Goal: Task Accomplishment & Management: Complete application form

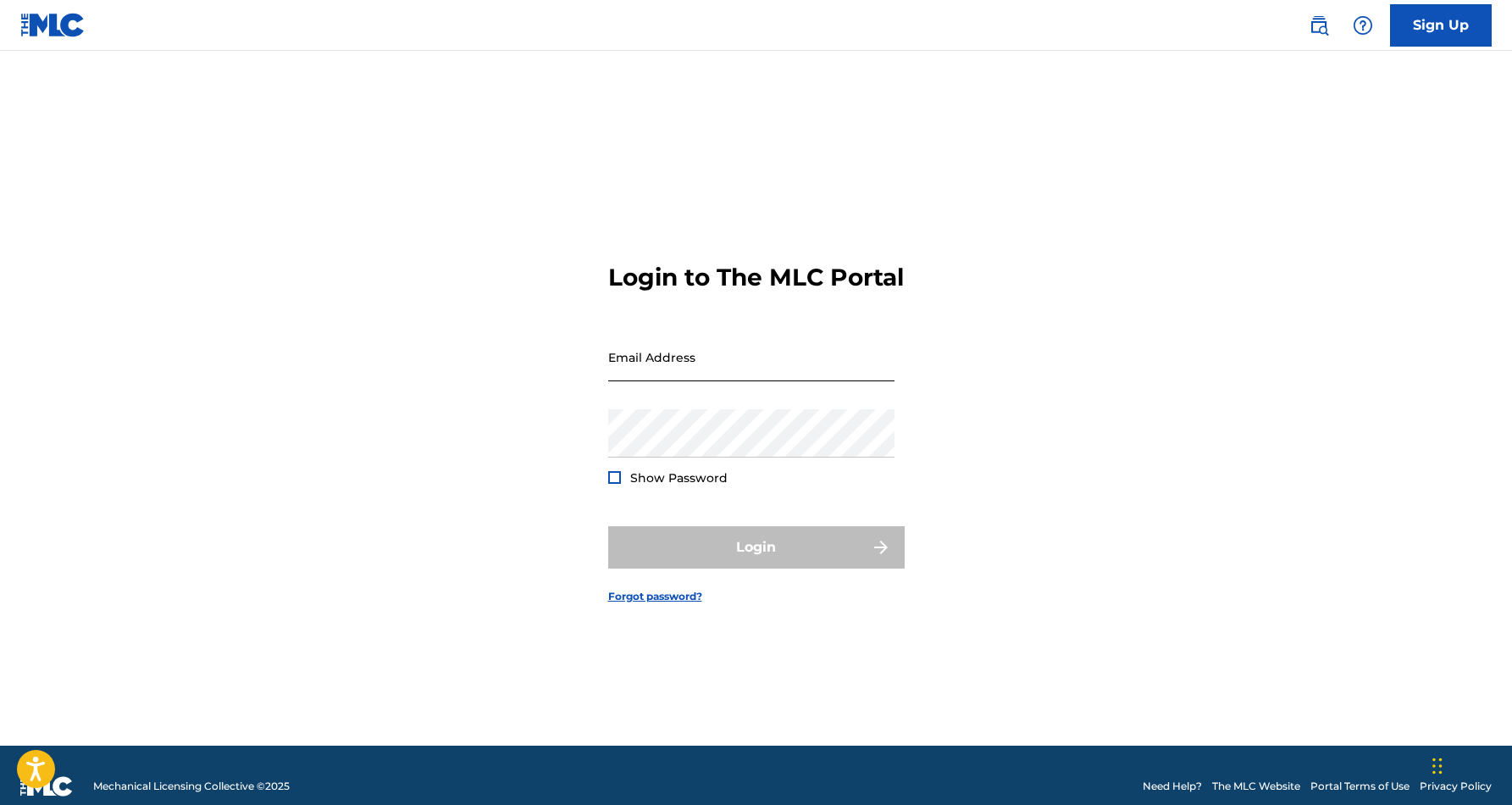
click at [675, 382] on input "Email Address" at bounding box center [751, 356] width 287 height 48
type input "[EMAIL_ADDRESS][DOMAIN_NAME]"
click at [755, 562] on button "Login" at bounding box center [756, 547] width 296 height 43
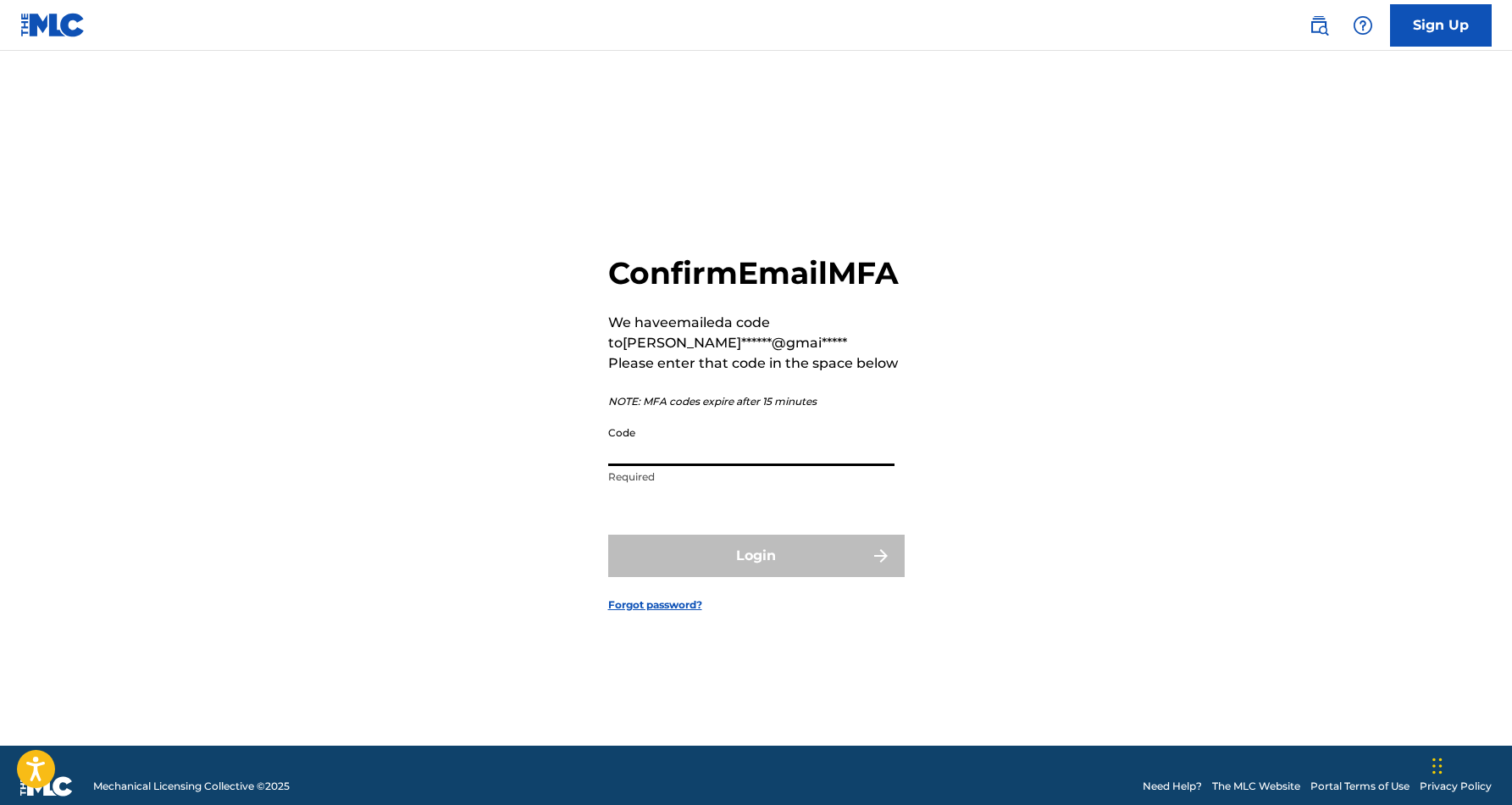
click at [649, 466] on input "Code" at bounding box center [751, 441] width 287 height 48
paste input "051003"
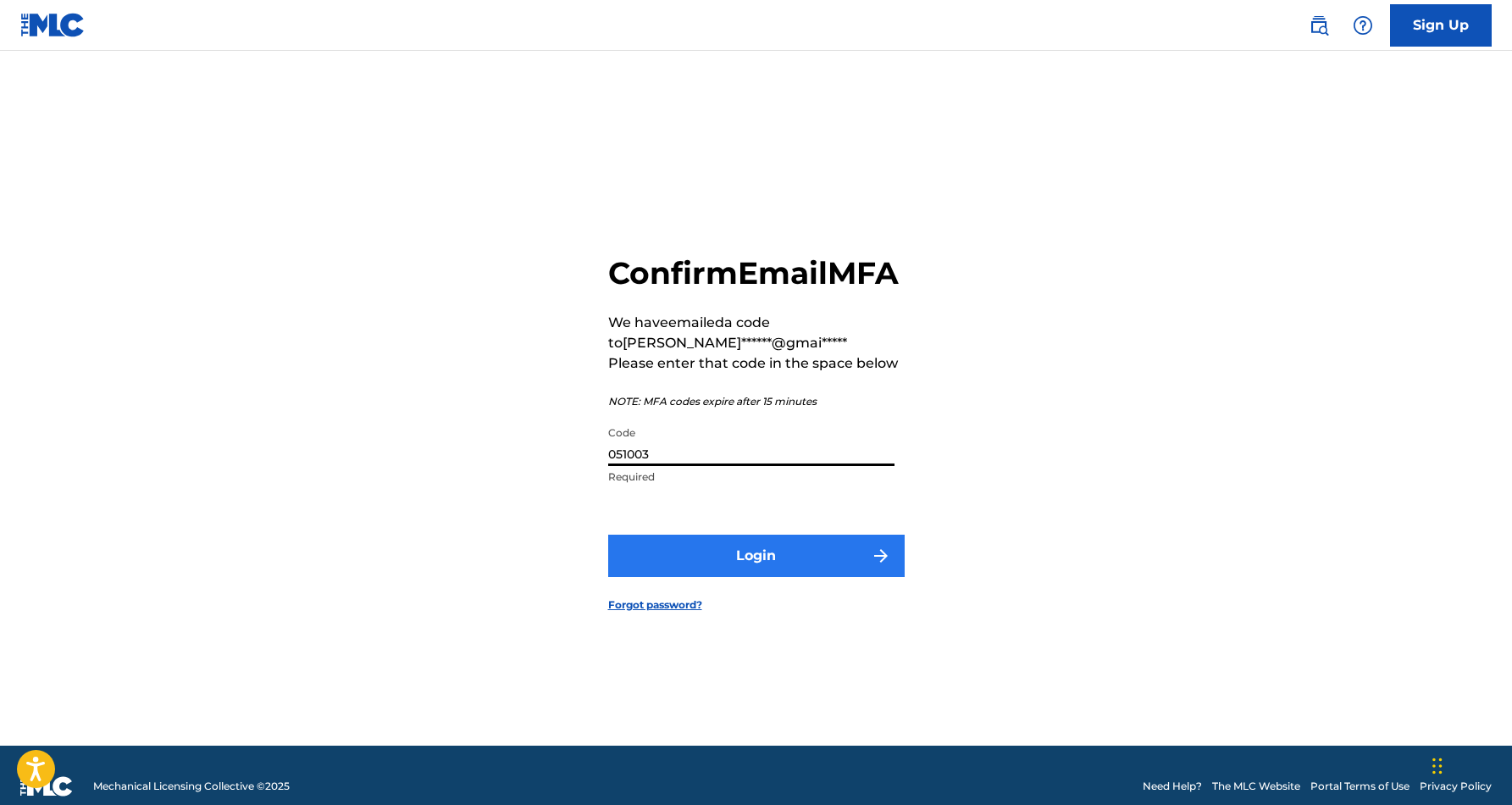
type input "051003"
click at [693, 568] on button "Login" at bounding box center [756, 556] width 296 height 43
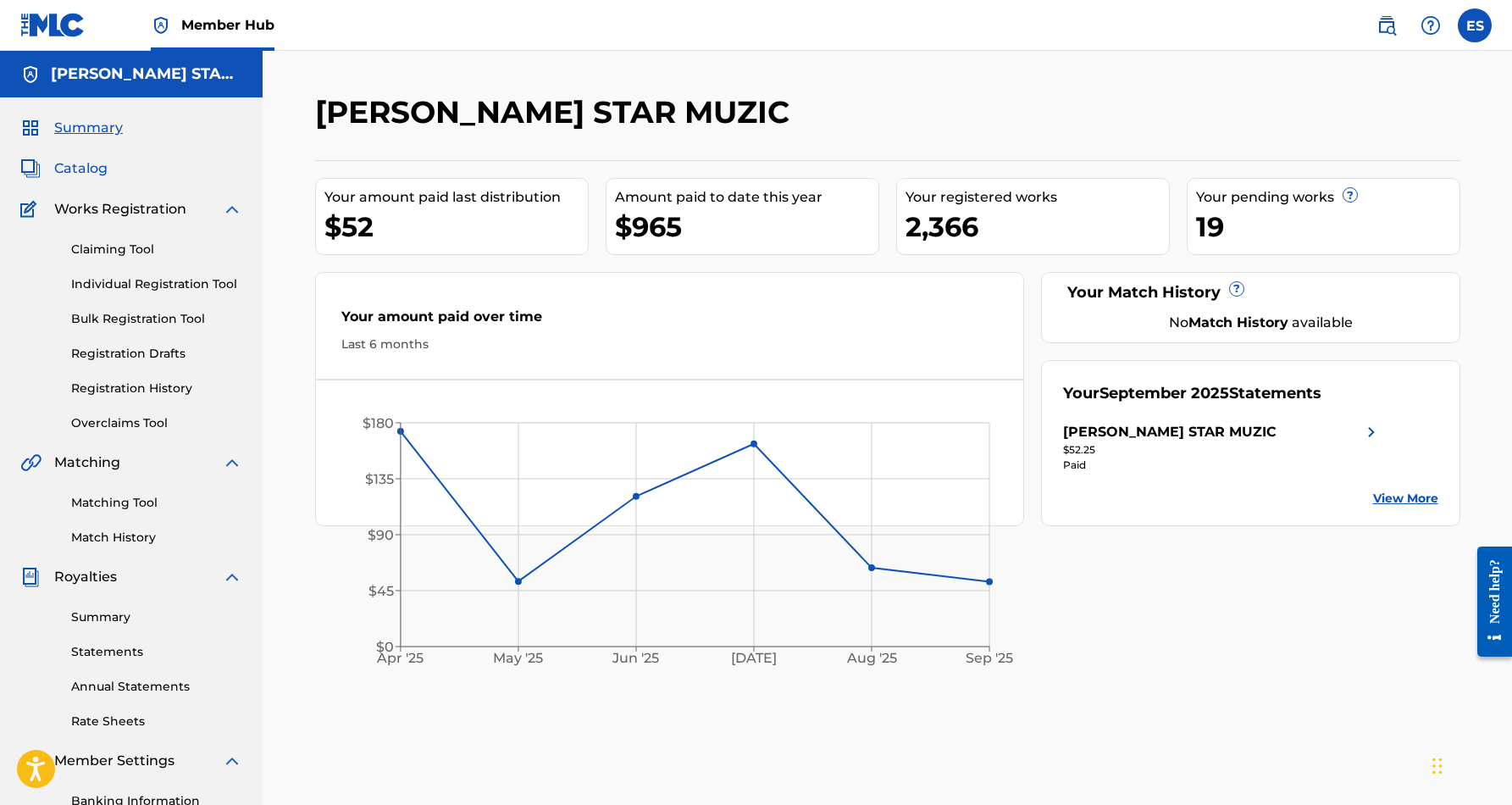
click at [90, 171] on span "Catalog" at bounding box center [80, 168] width 53 height 20
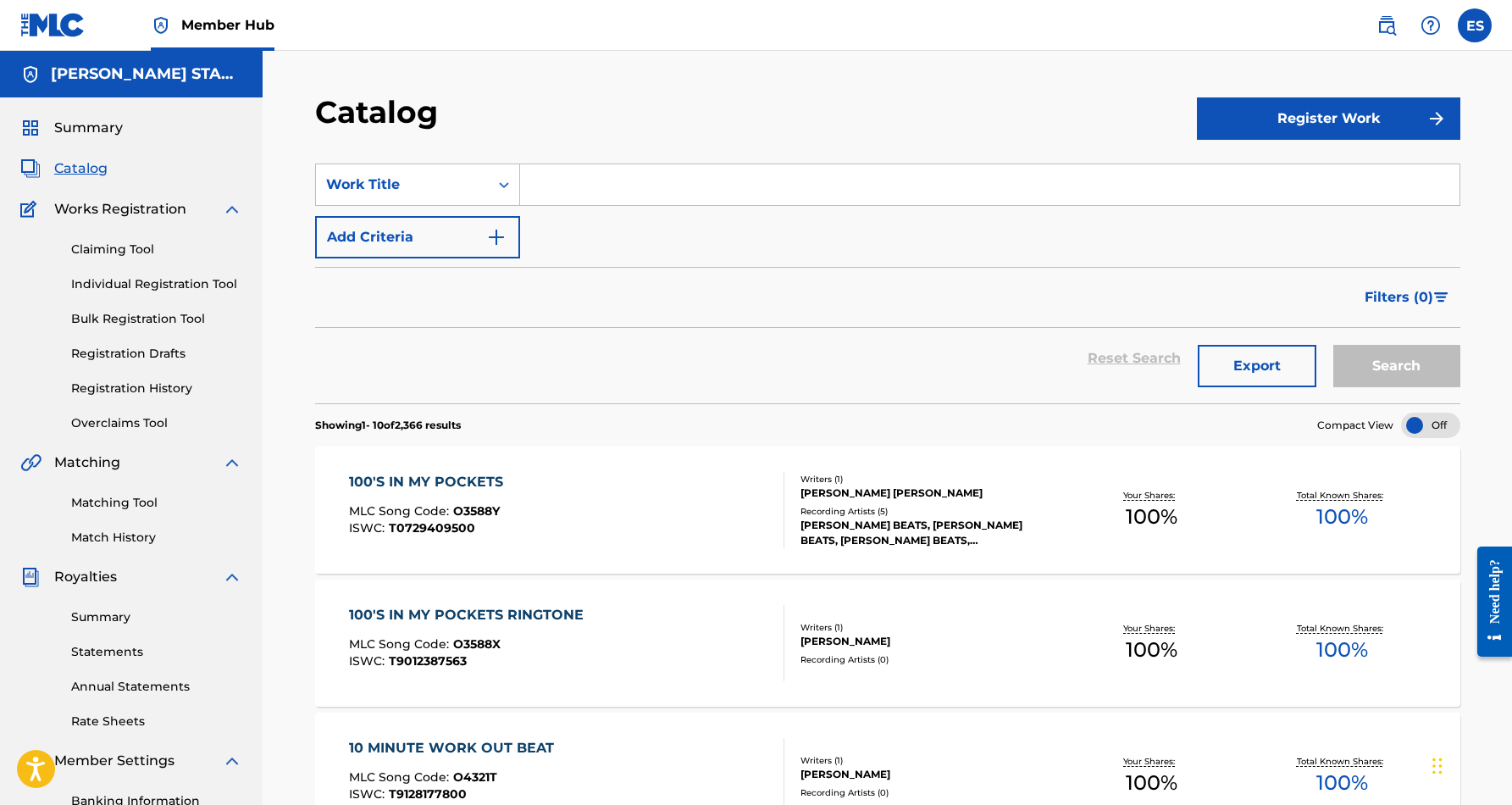
click at [550, 195] on input "Search Form" at bounding box center [989, 185] width 939 height 41
type input "m"
click at [113, 285] on link "Individual Registration Tool" at bounding box center [157, 284] width 171 height 17
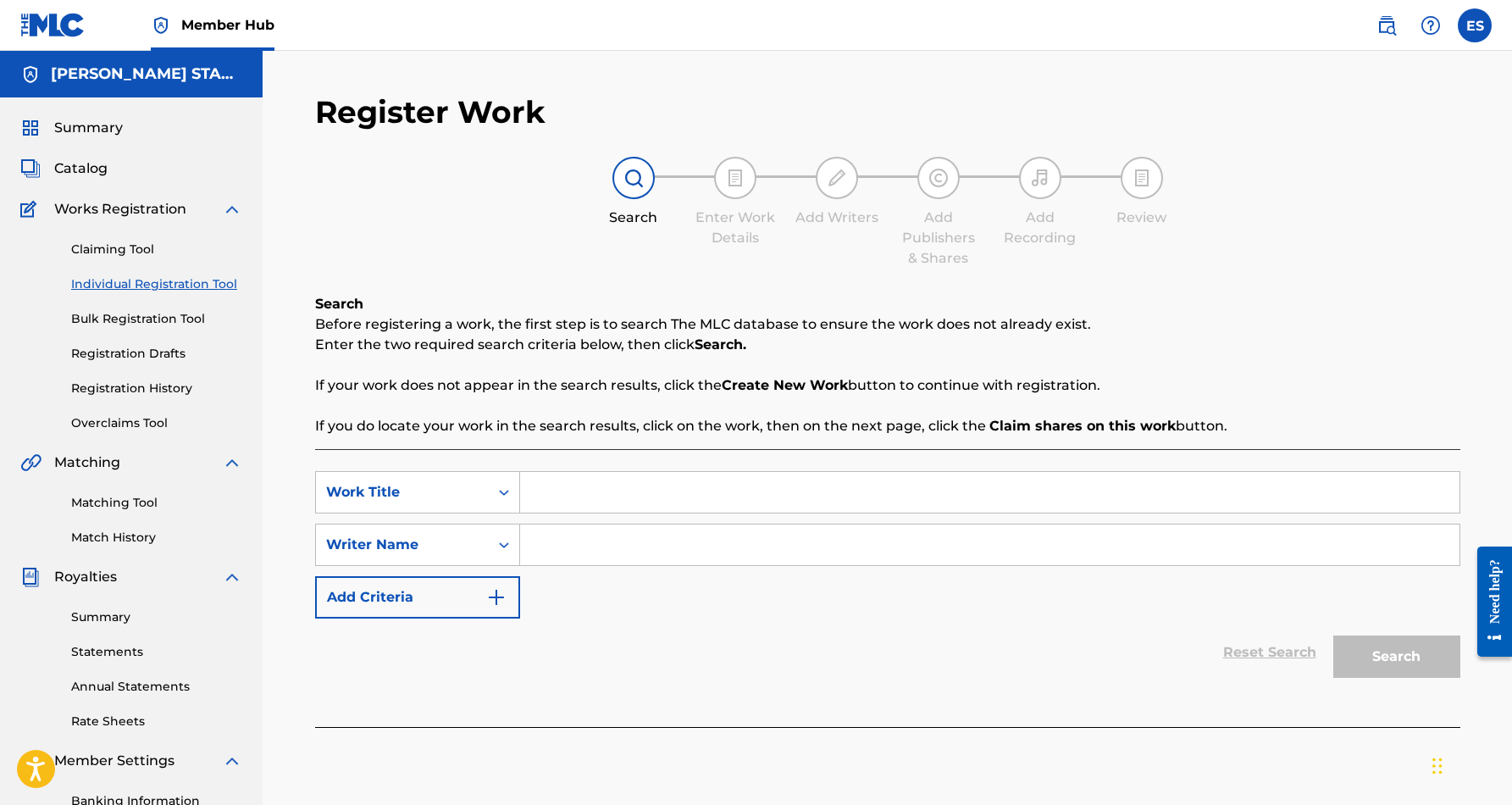
click at [565, 491] on input "Search Form" at bounding box center [989, 492] width 939 height 41
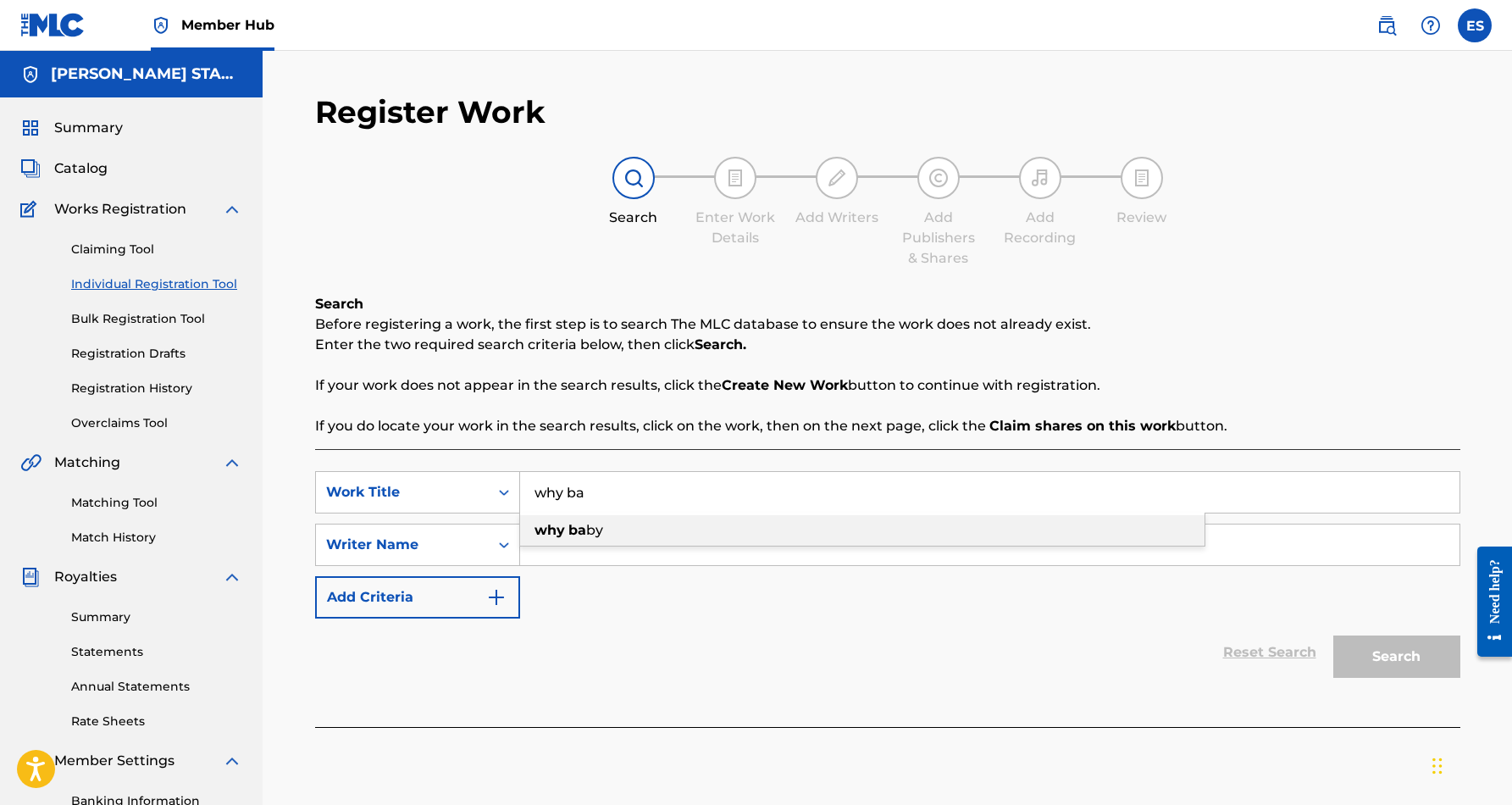
click at [588, 531] on span "by" at bounding box center [594, 530] width 17 height 16
type input "why baby"
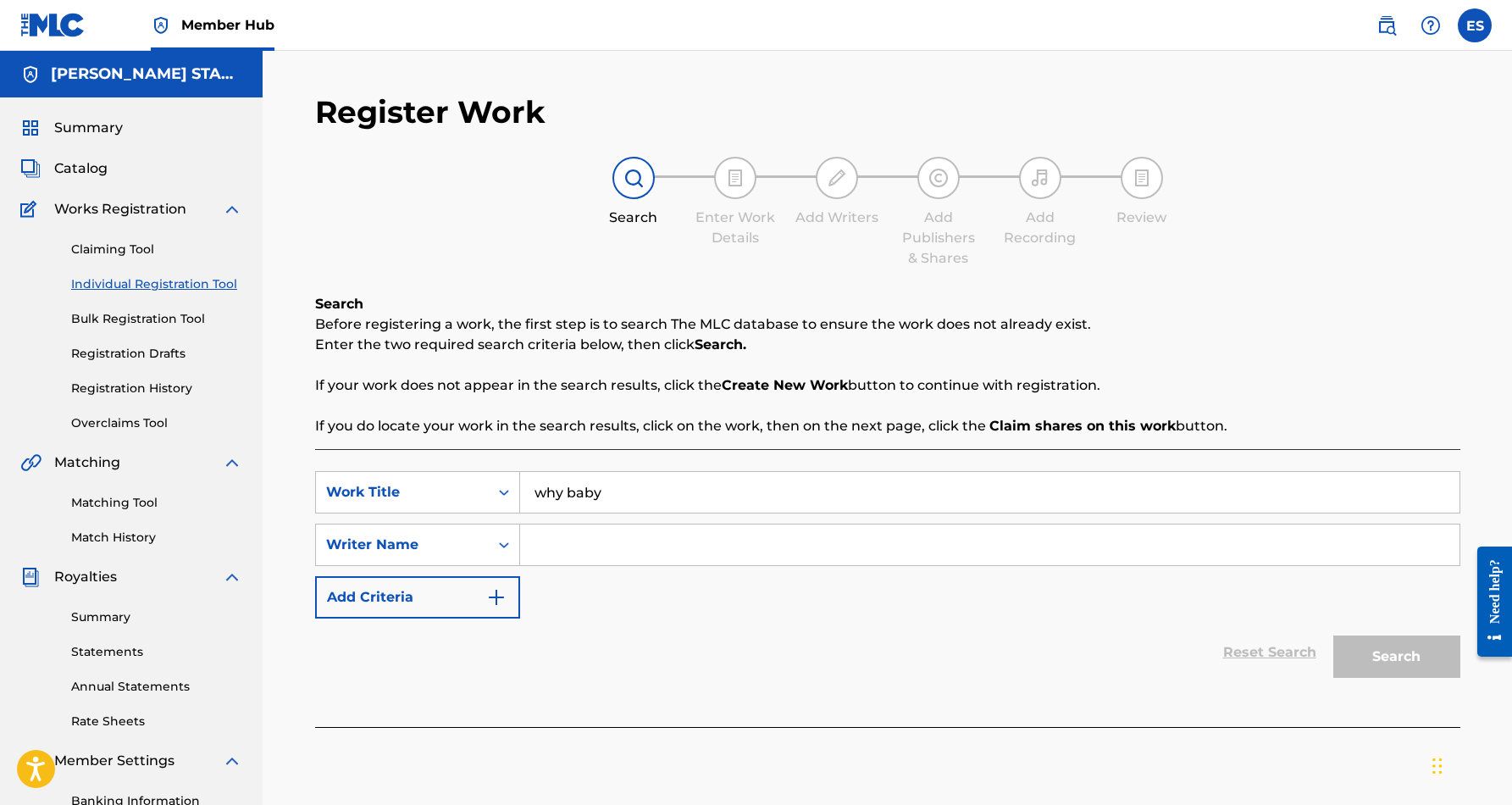
click at [584, 550] on input "Search Form" at bounding box center [989, 545] width 939 height 41
type input "[PERSON_NAME] [PERSON_NAME]"
click at [1391, 647] on button "Search" at bounding box center [1397, 656] width 127 height 43
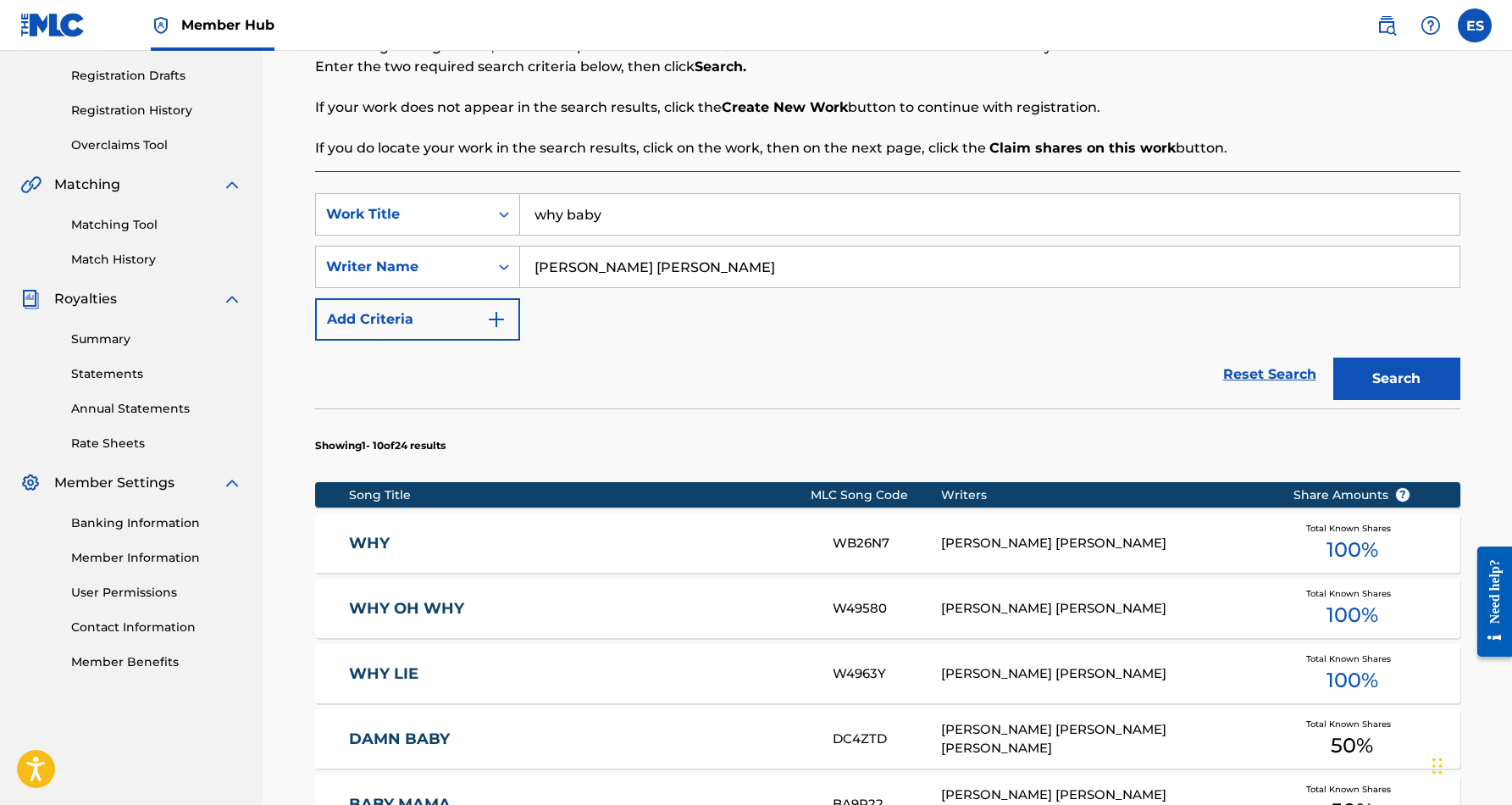
scroll to position [279, 0]
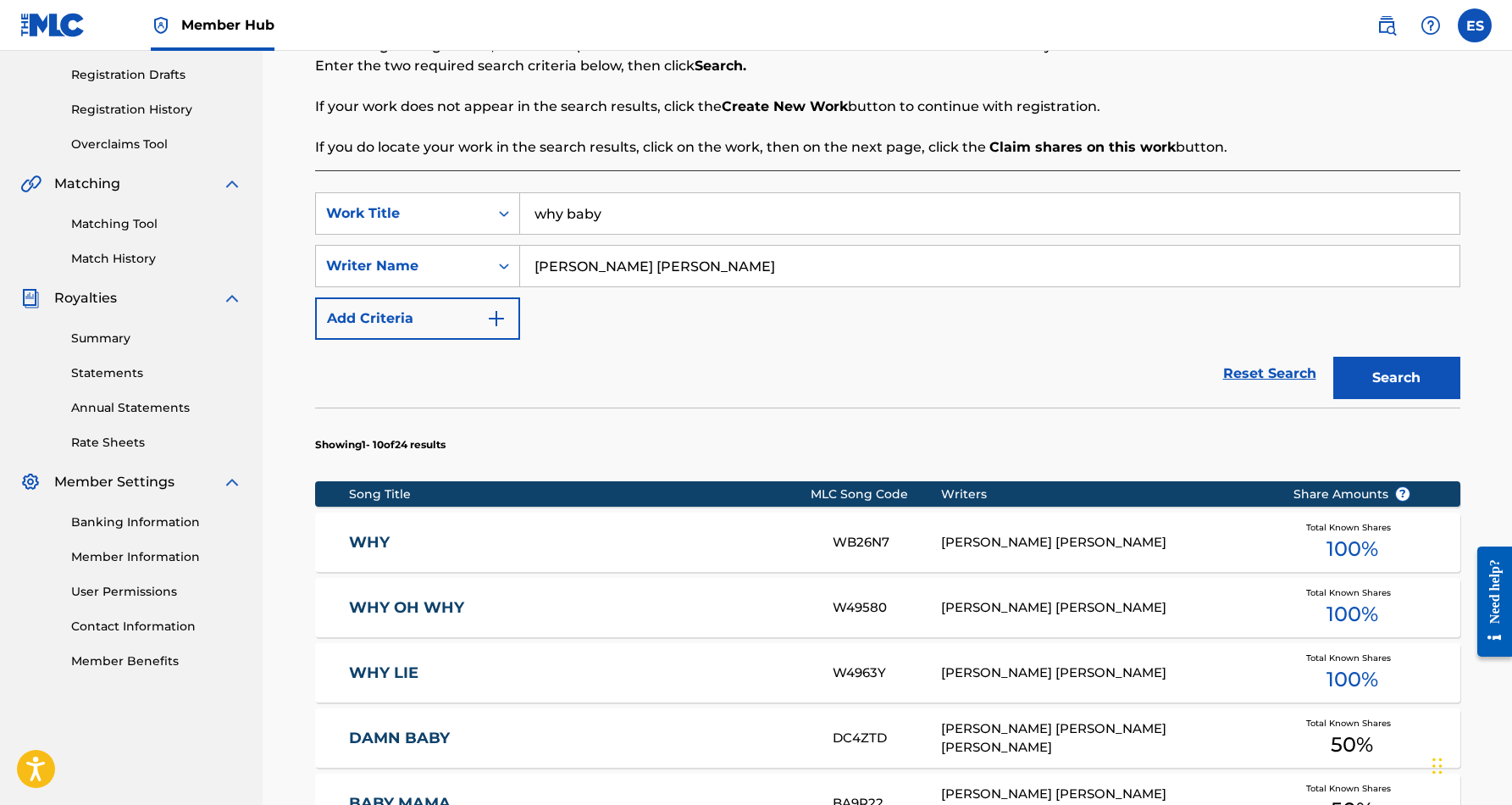
click at [615, 214] on input "why baby" at bounding box center [989, 213] width 939 height 41
type input "w"
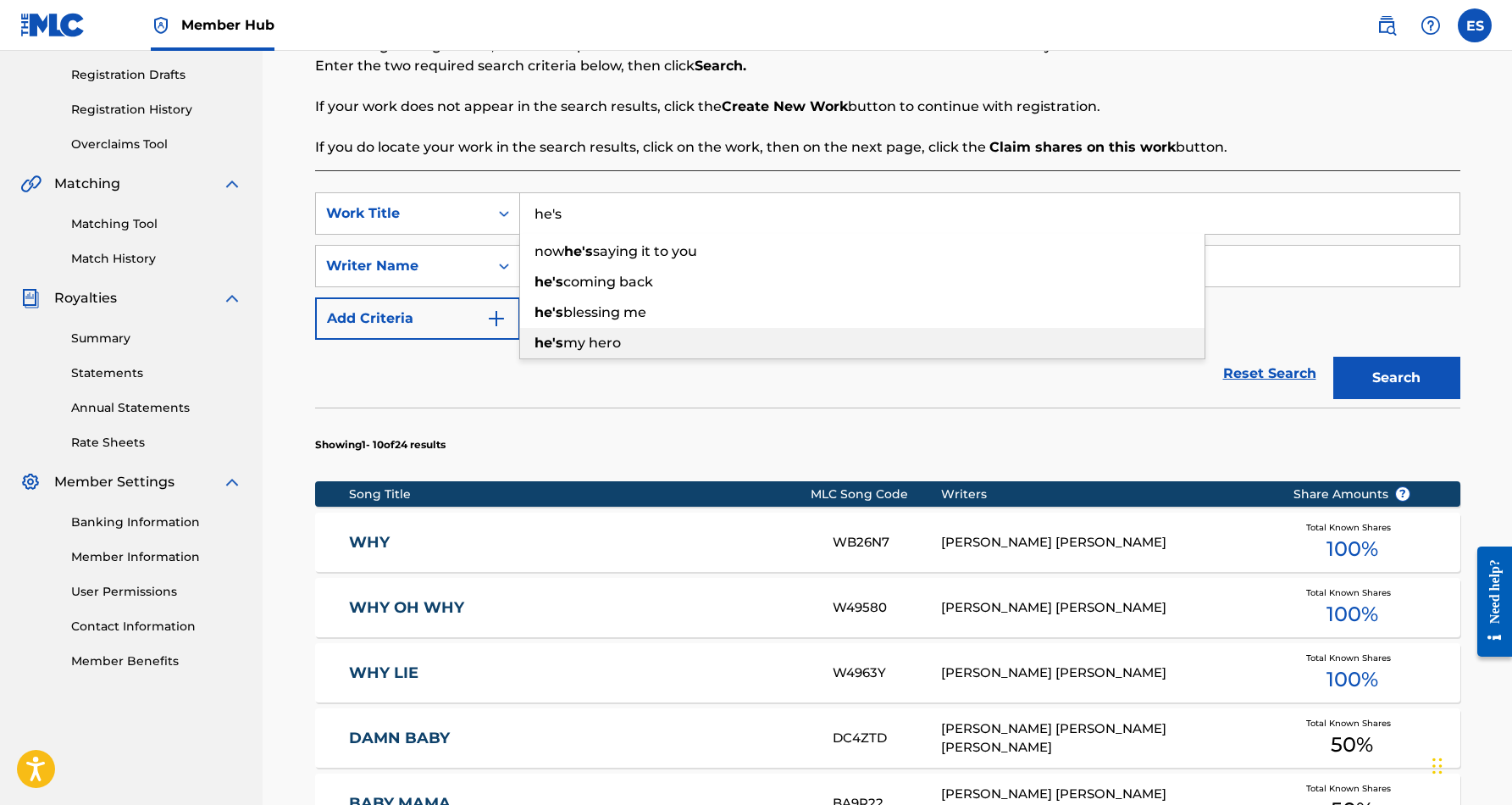
click at [618, 346] on span "my hero" at bounding box center [592, 342] width 57 height 16
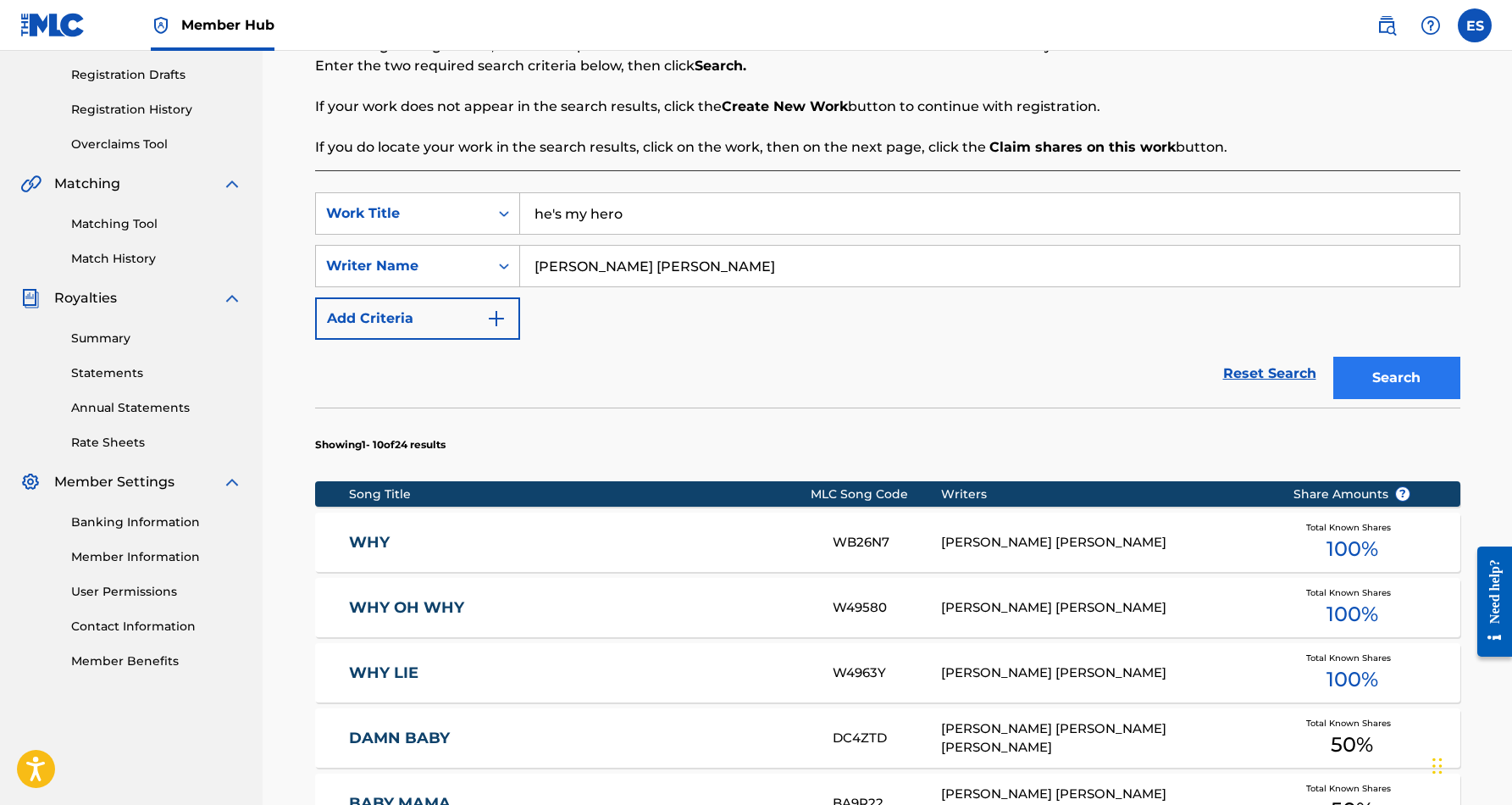
click at [1403, 382] on button "Search" at bounding box center [1397, 377] width 127 height 43
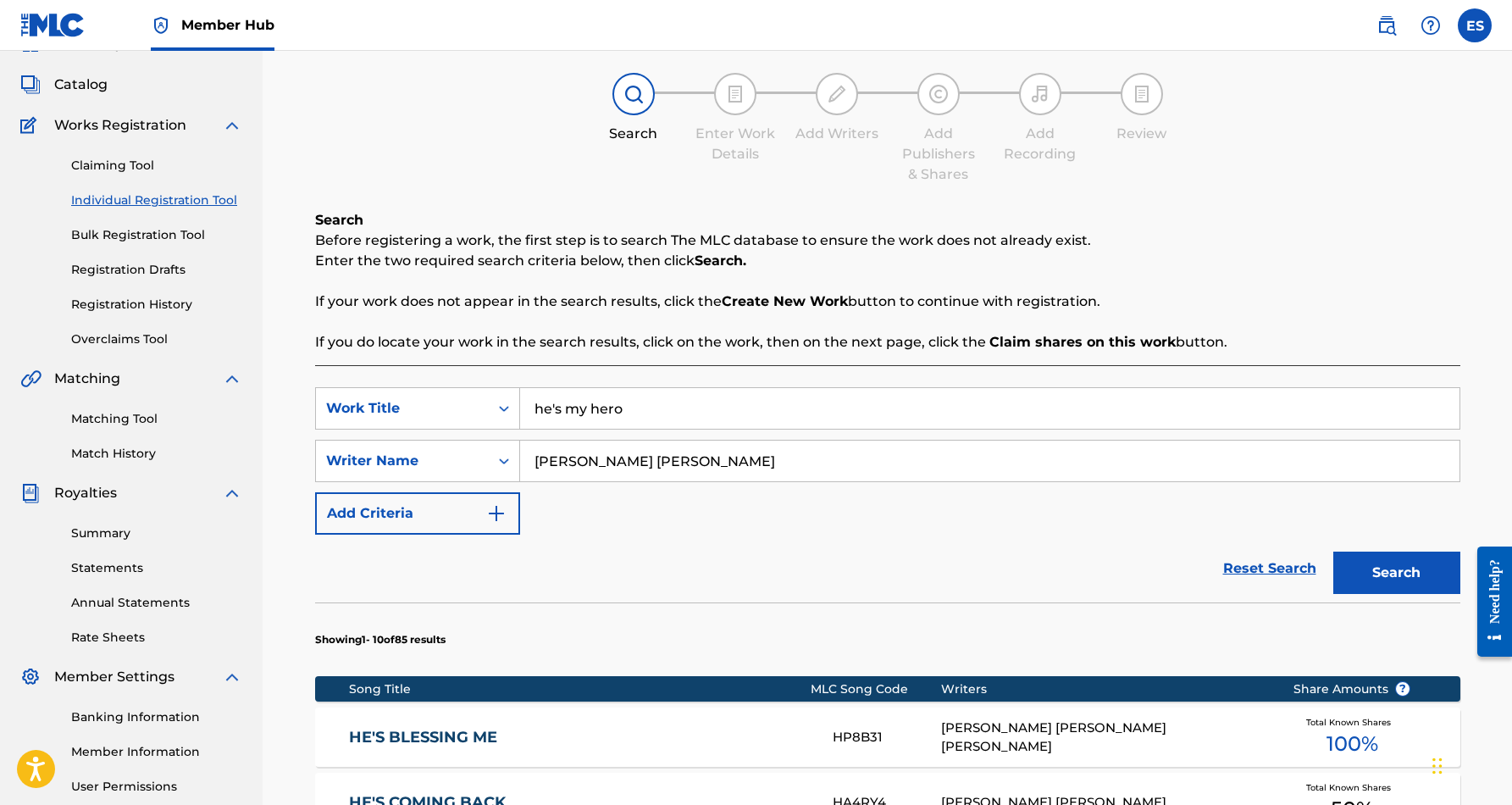
scroll to position [82, 0]
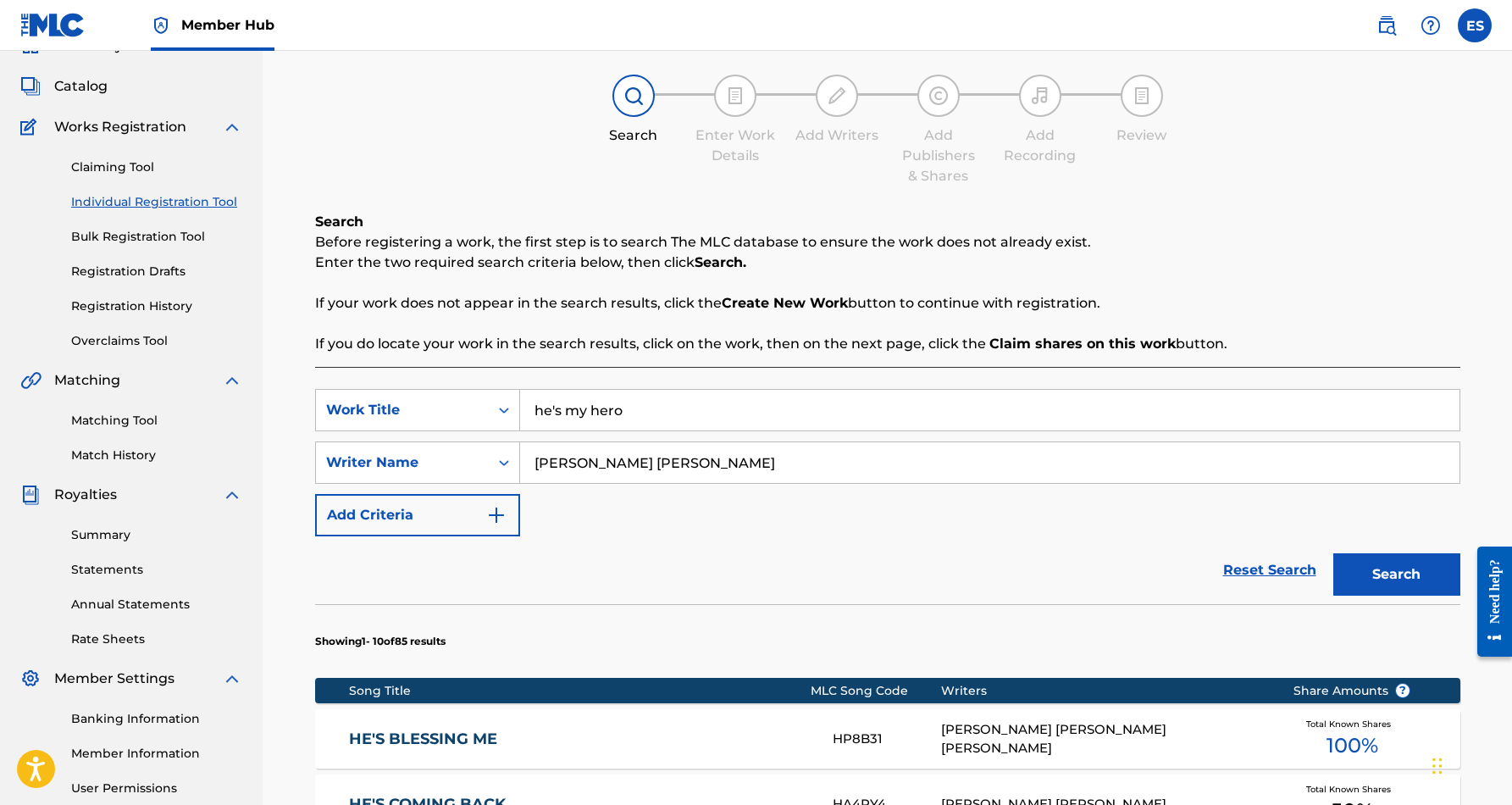
click at [651, 408] on input "he's my hero" at bounding box center [989, 409] width 939 height 41
type input "h"
paste input "MAMA'S BABY, [PERSON_NAME]'S MAYBE"
type input "MAMA'S BABY, [PERSON_NAME]'S MAYBE"
click at [1369, 565] on button "Search" at bounding box center [1397, 574] width 127 height 43
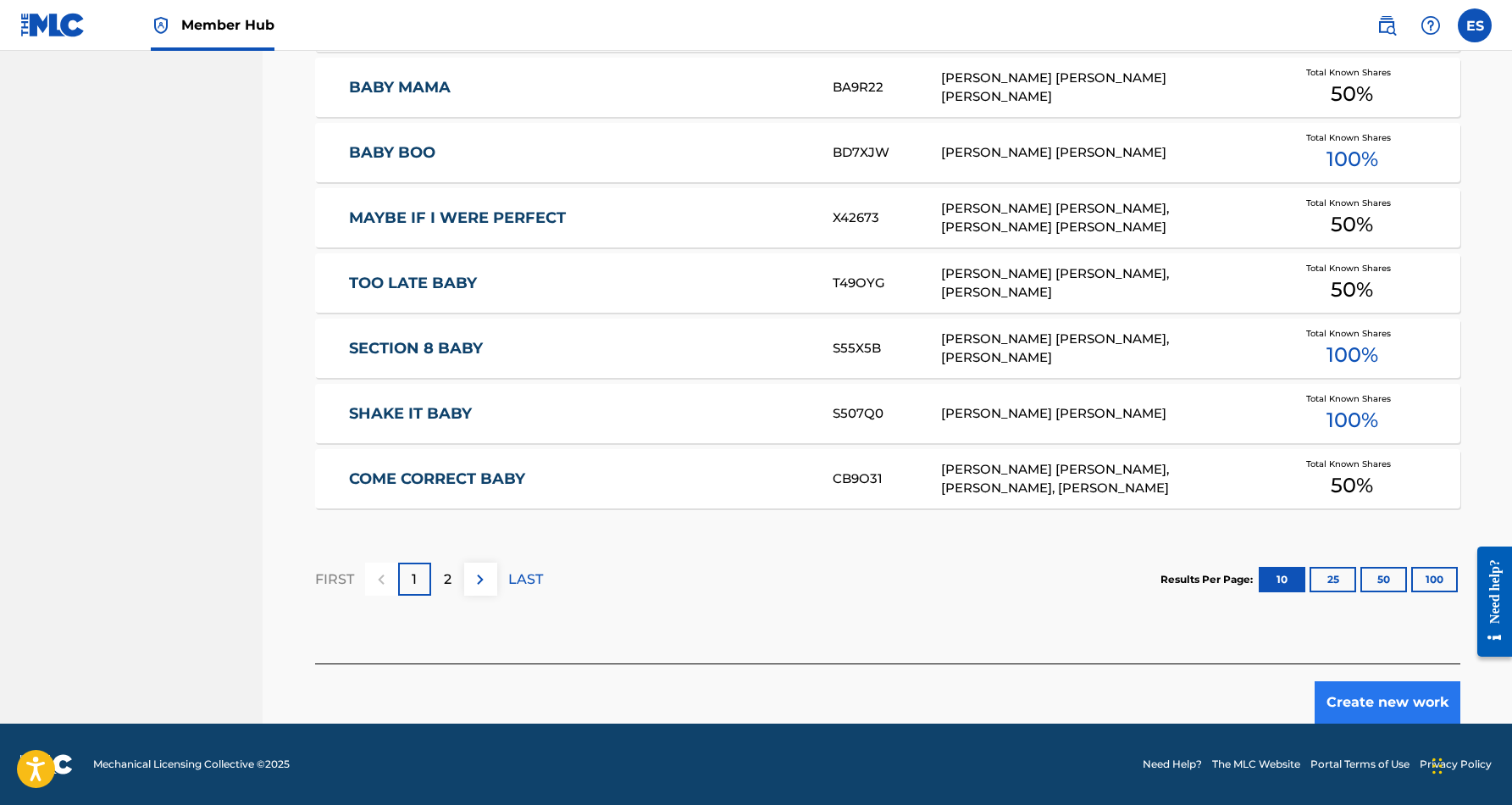
click at [1384, 700] on button "Create new work" at bounding box center [1387, 702] width 145 height 43
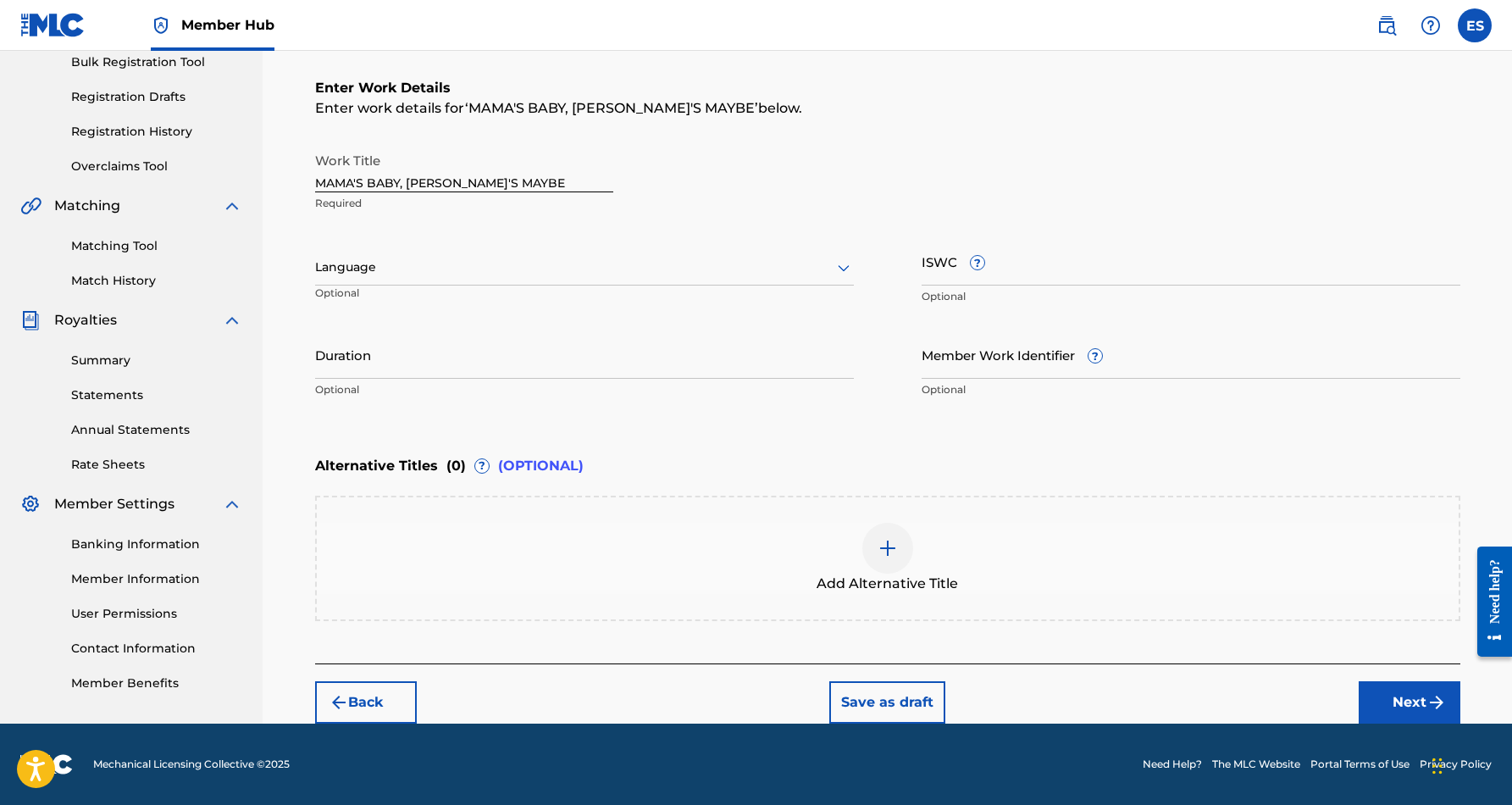
scroll to position [257, 0]
click at [836, 271] on icon at bounding box center [843, 267] width 20 height 20
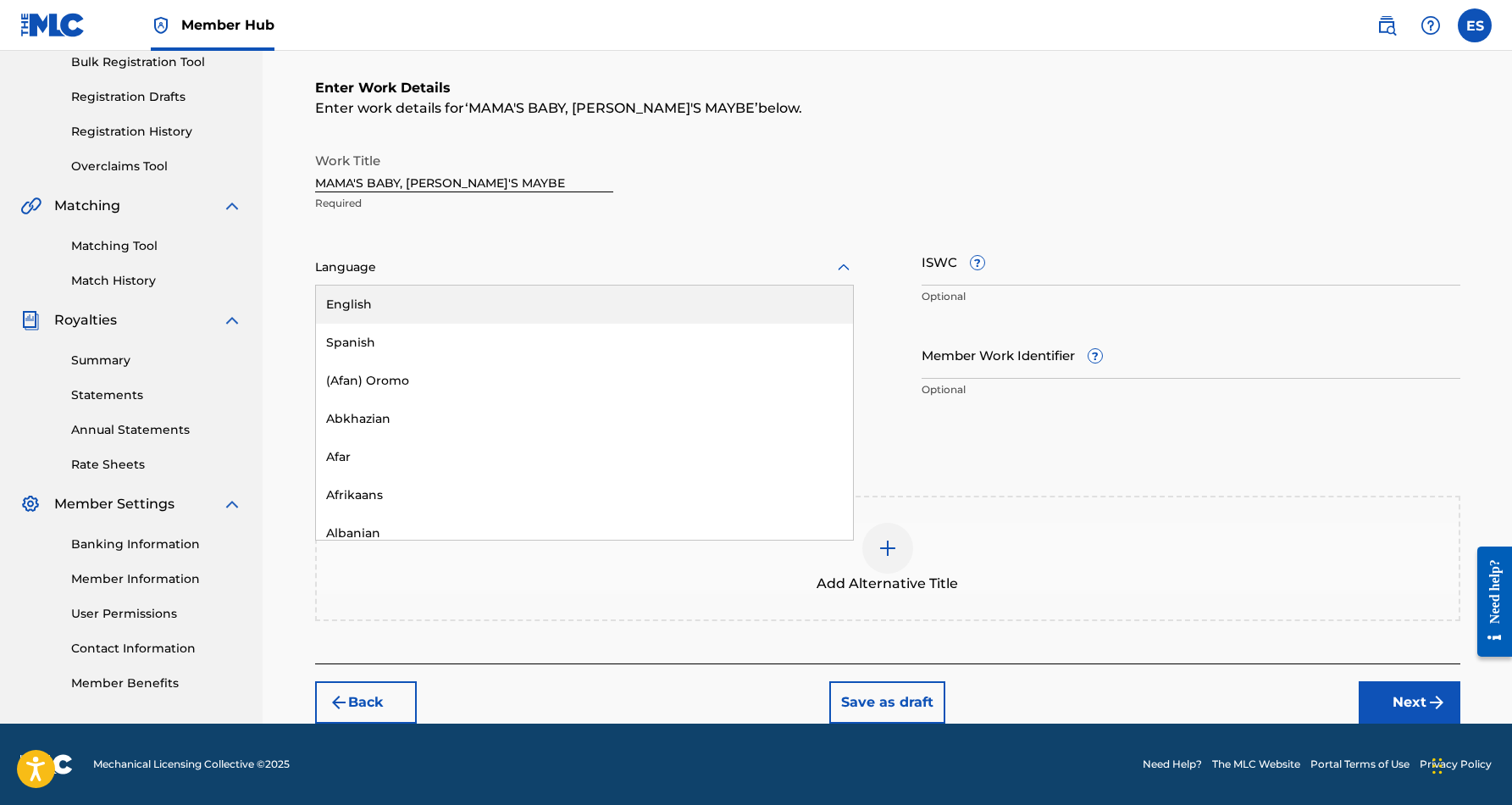
click at [774, 310] on div "English" at bounding box center [584, 305] width 537 height 38
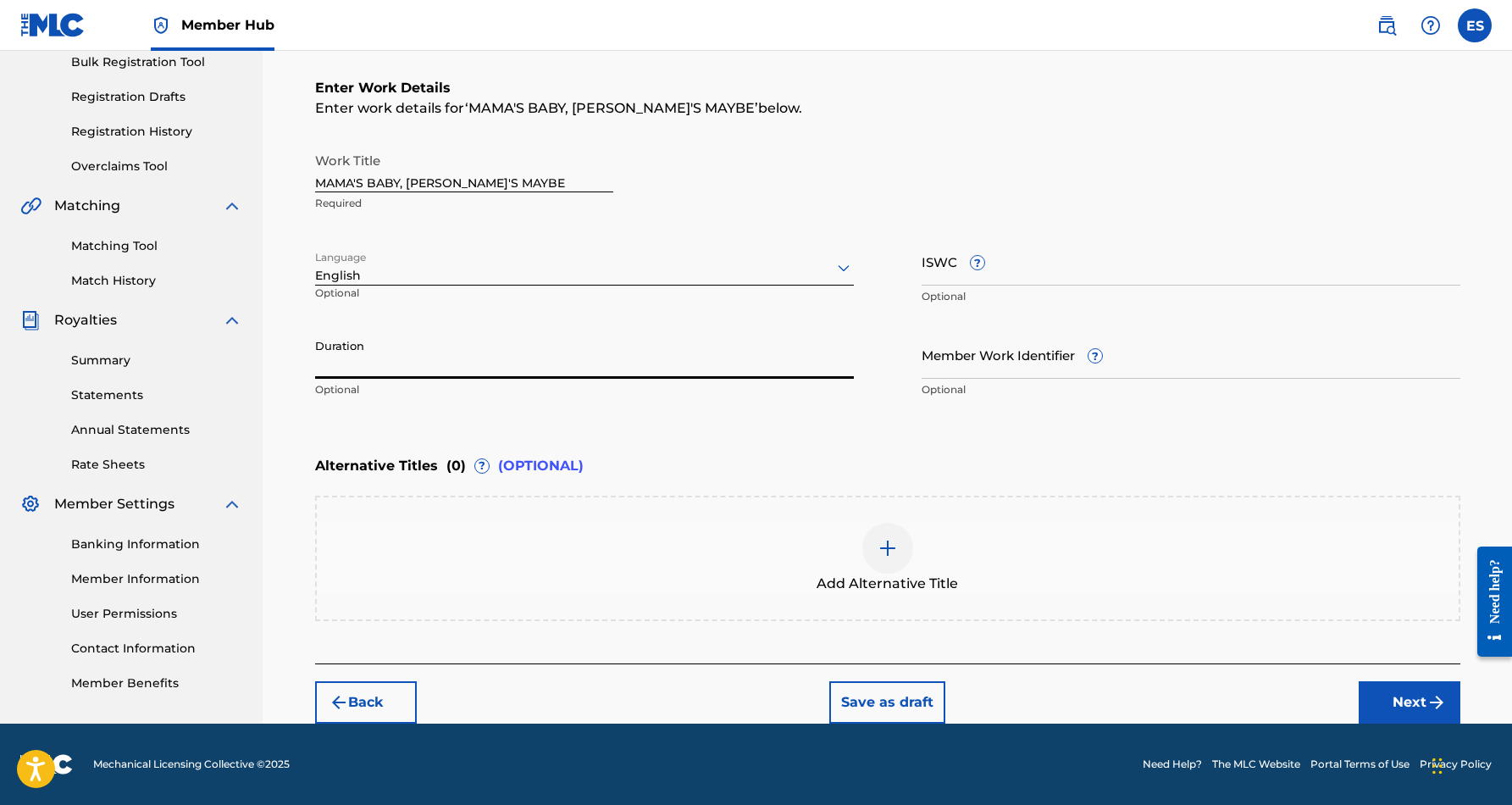
click at [557, 373] on input "Duration" at bounding box center [584, 354] width 538 height 48
type input "04:01"
click at [940, 274] on input "ISWC ?" at bounding box center [1191, 260] width 538 height 48
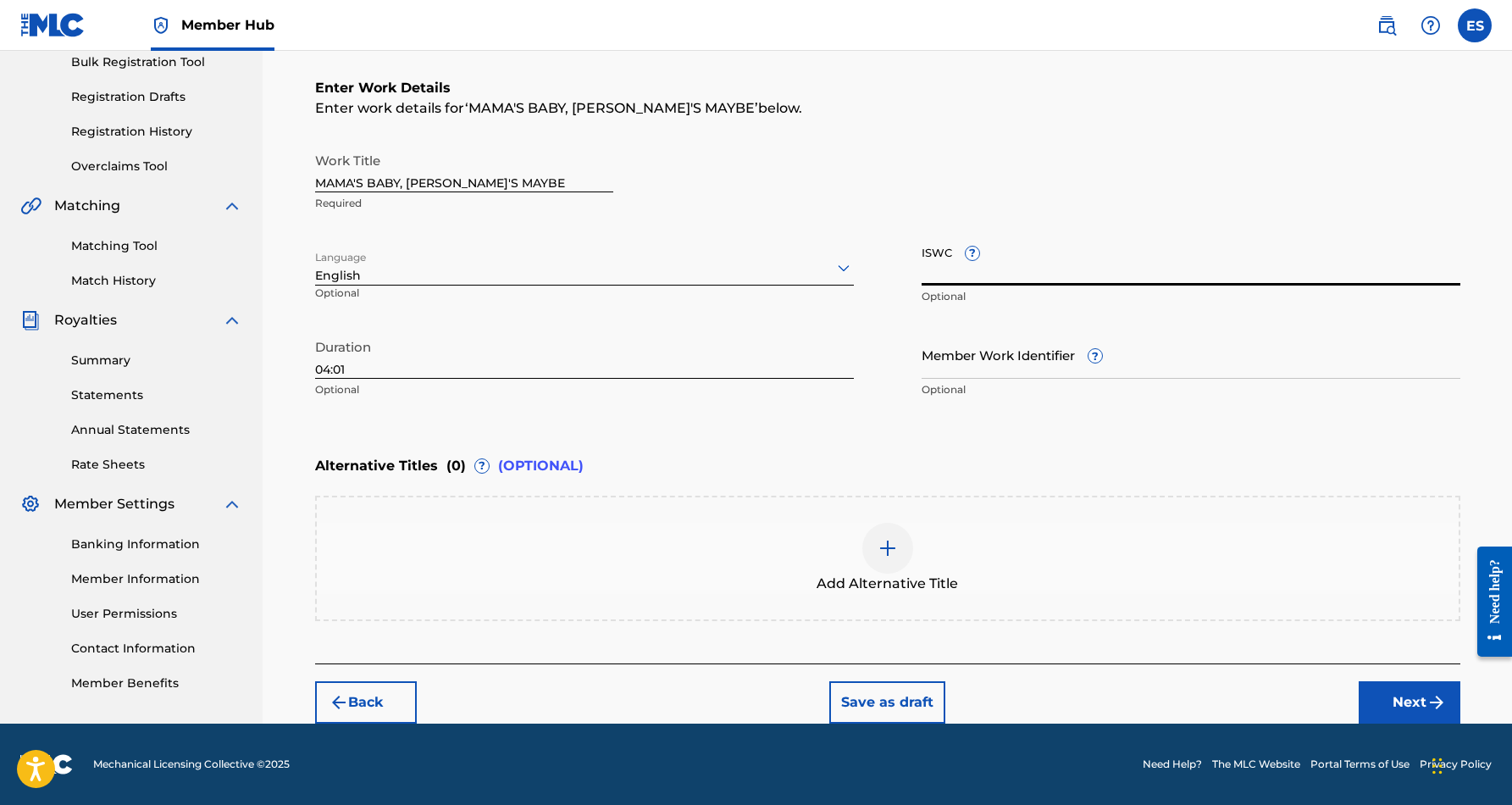
paste input "T9125749726"
type input "T9125749726"
click at [1267, 410] on div "Enter Work Details Enter work details for ‘ MAMA'S BABY, [PERSON_NAME]'S MAYBE …" at bounding box center [888, 242] width 1145 height 410
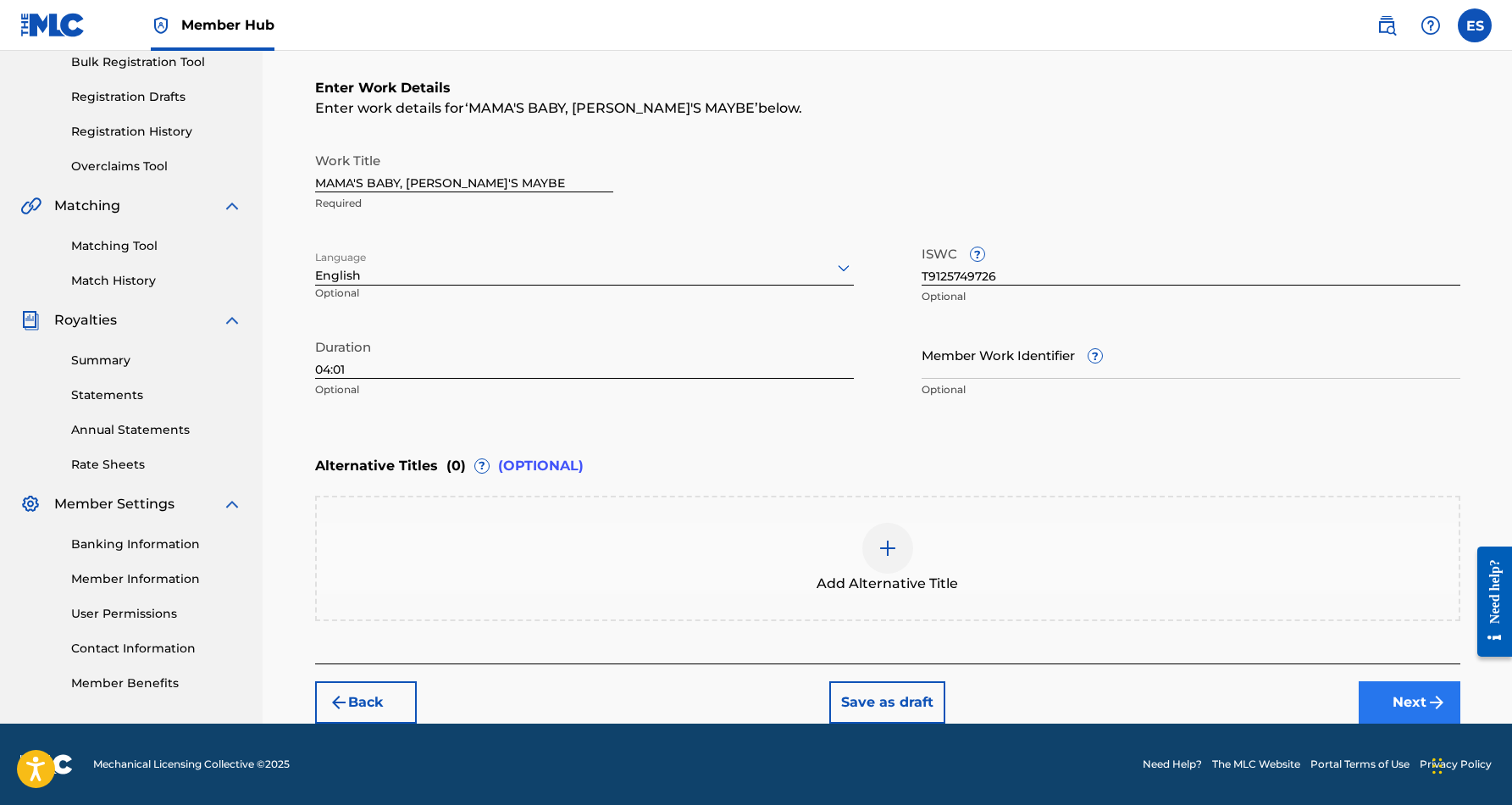
click at [1378, 689] on button "Next" at bounding box center [1409, 702] width 102 height 43
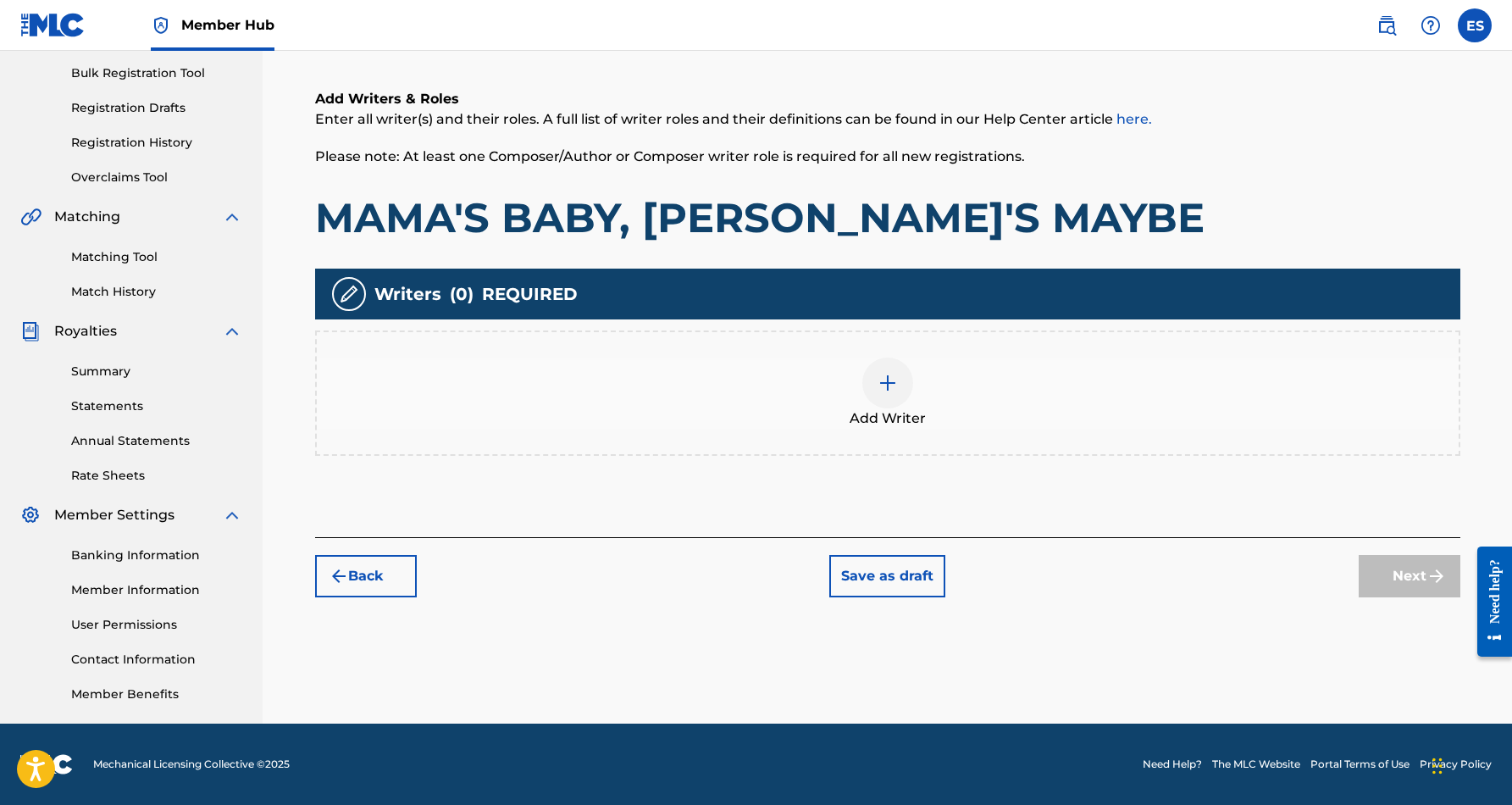
scroll to position [246, 0]
click at [892, 384] on img at bounding box center [887, 382] width 20 height 20
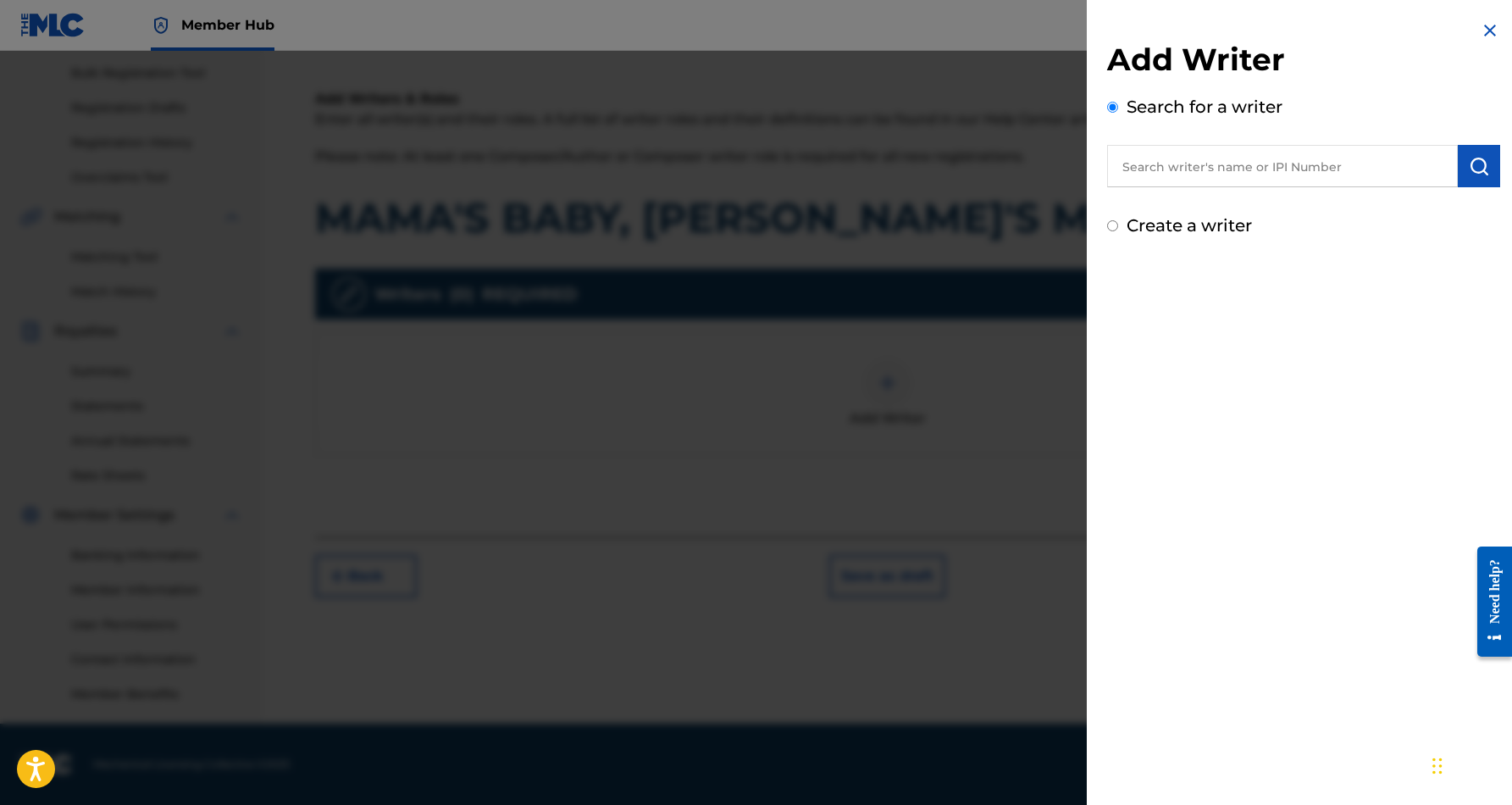
click at [1194, 171] on input "text" at bounding box center [1282, 166] width 351 height 43
paste input "[PERSON_NAME] [PERSON_NAME]"
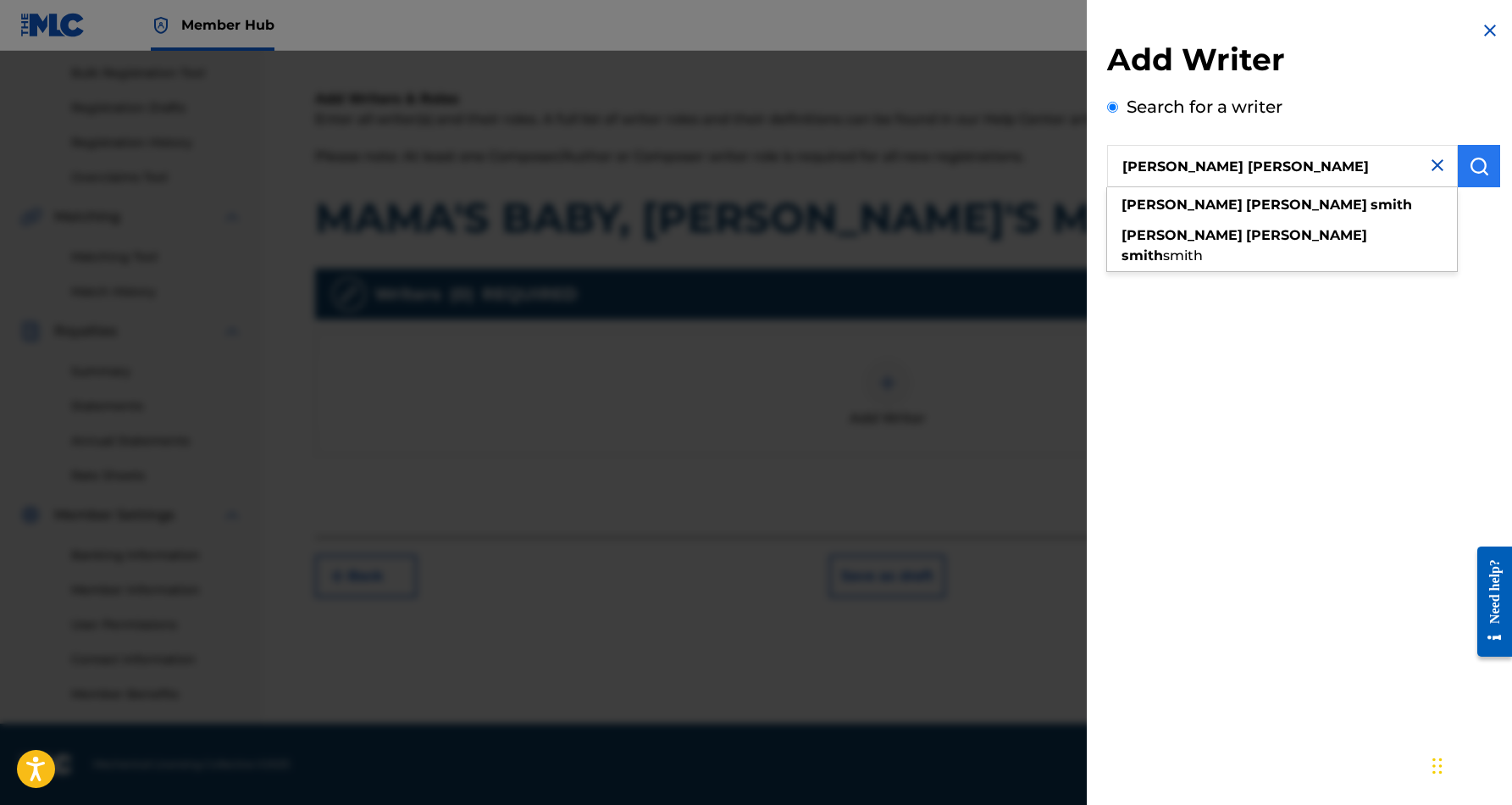
type input "[PERSON_NAME] [PERSON_NAME]"
click at [1468, 172] on img "submit" at bounding box center [1478, 166] width 20 height 20
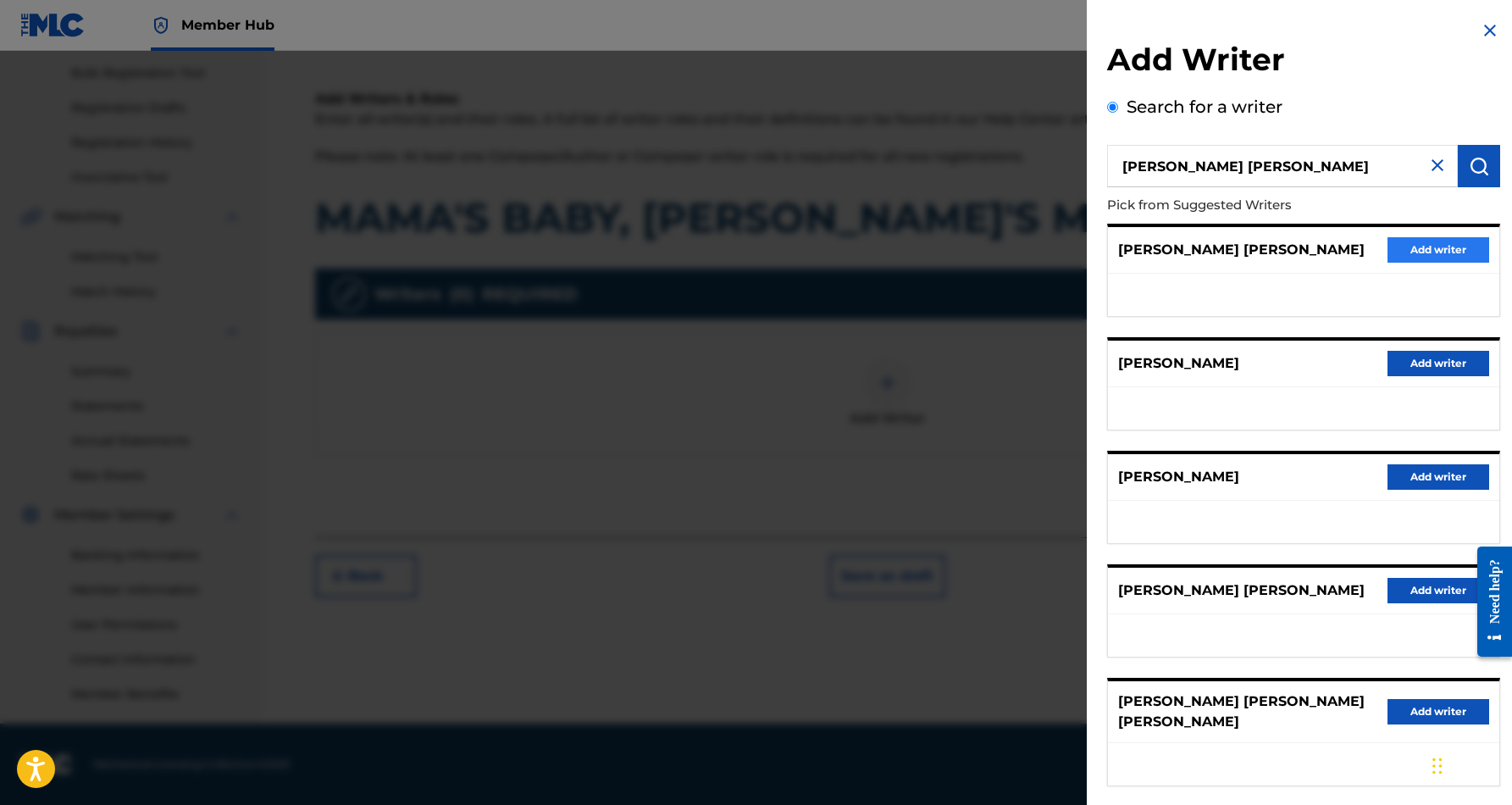
click at [1428, 248] on button "Add writer" at bounding box center [1438, 249] width 102 height 25
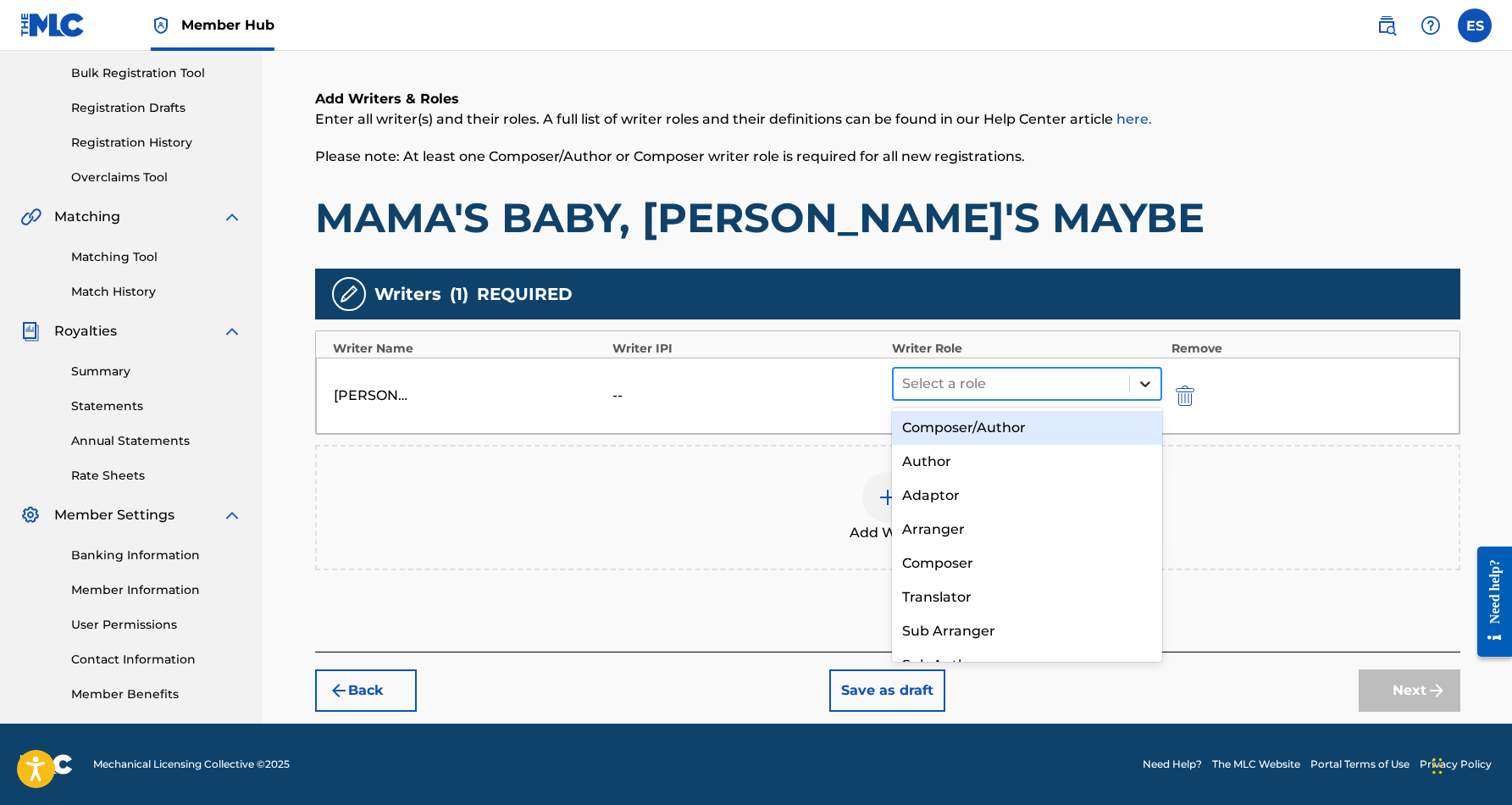
click at [1137, 385] on icon at bounding box center [1144, 383] width 17 height 17
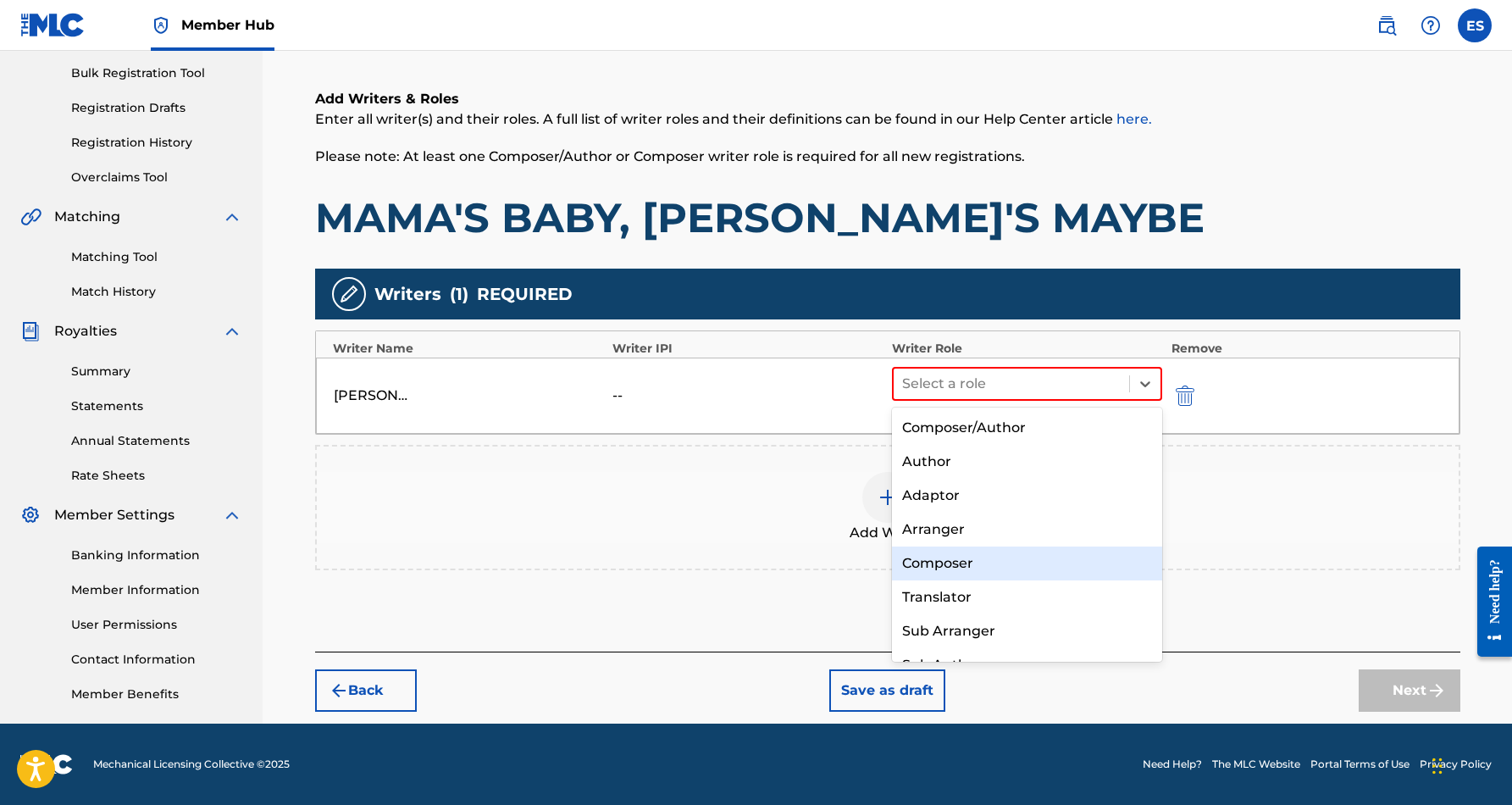
click at [1025, 556] on div "Composer" at bounding box center [1027, 563] width 271 height 34
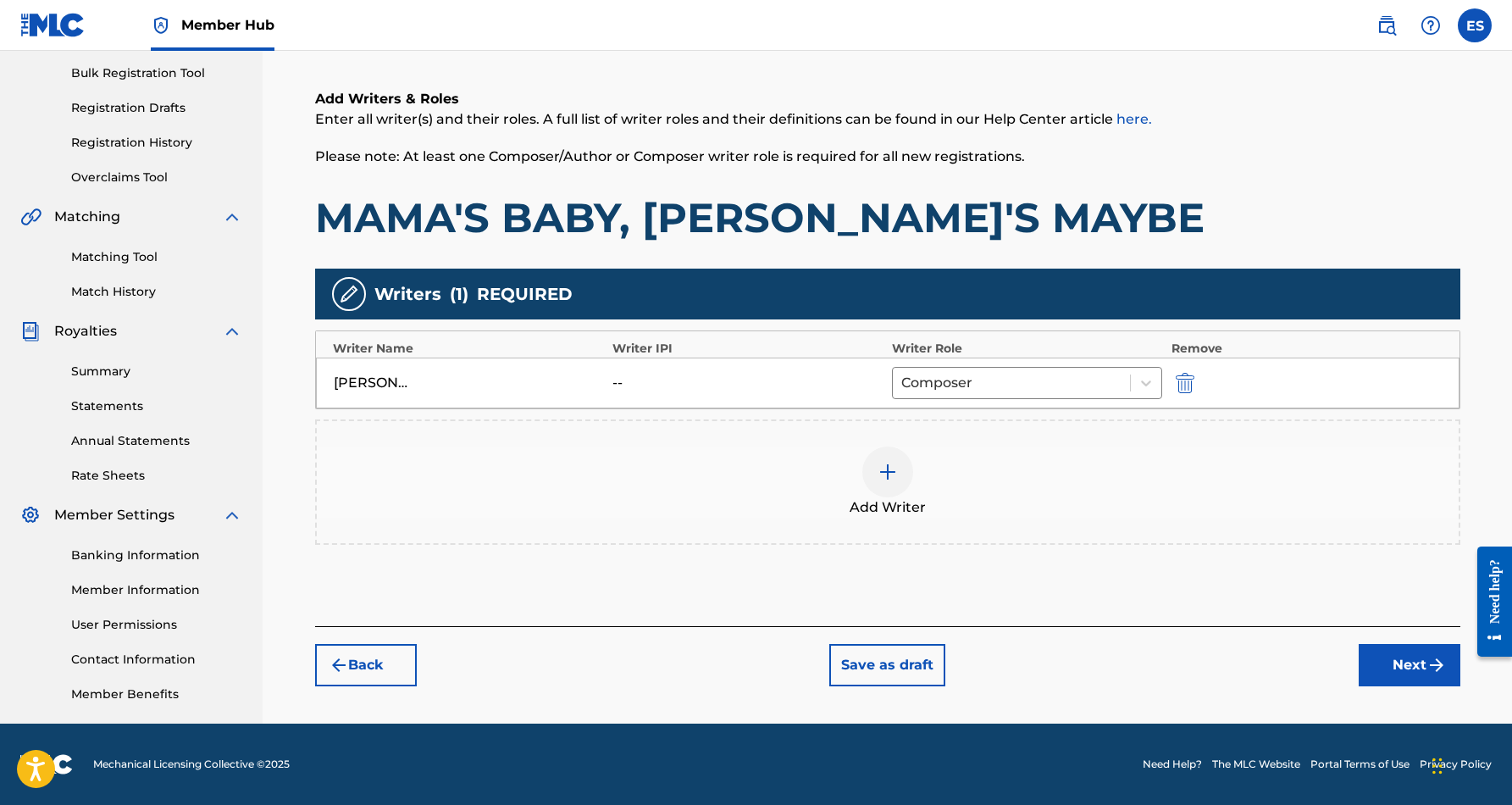
click at [880, 465] on img at bounding box center [887, 471] width 20 height 20
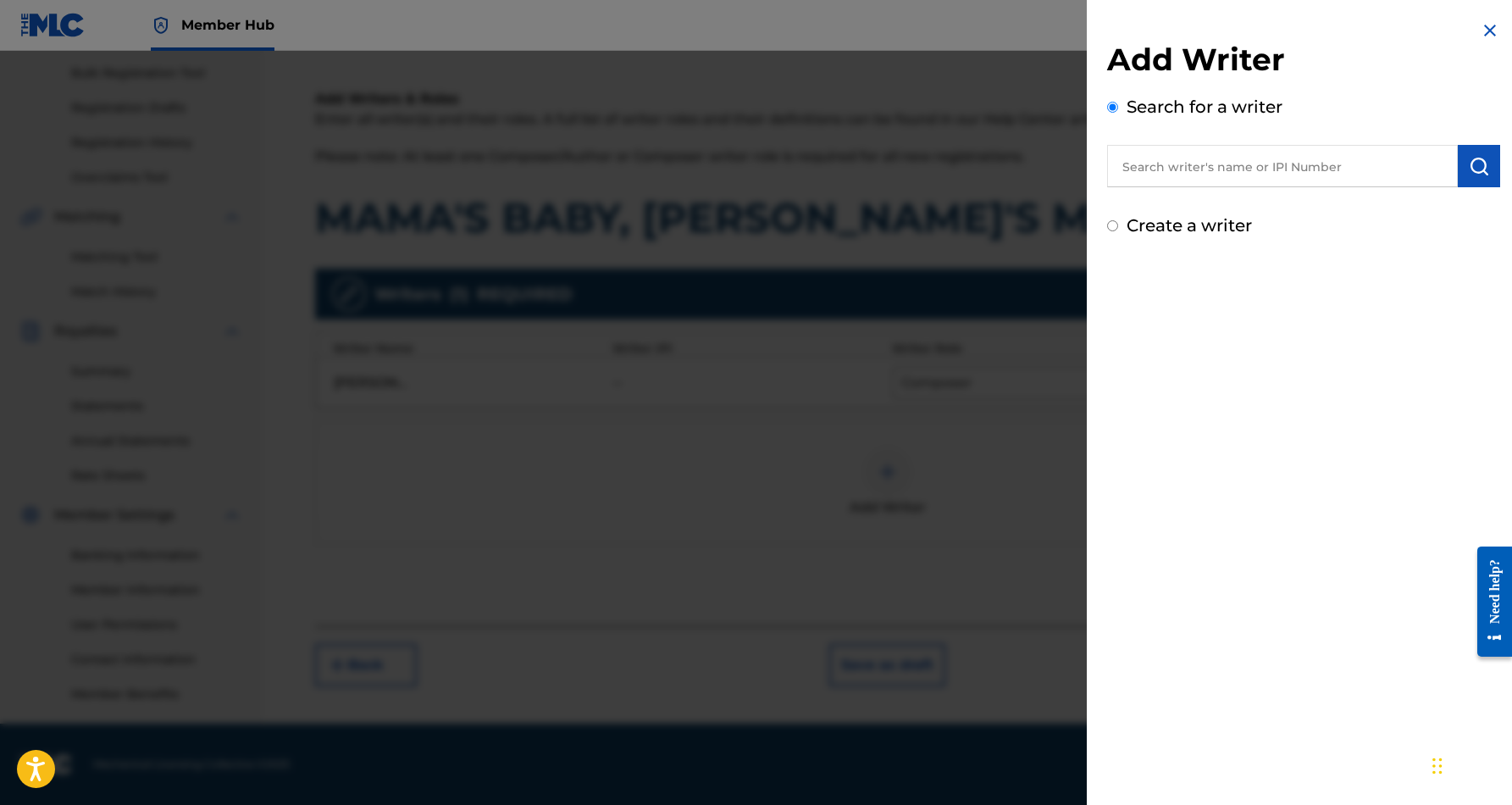
click at [1113, 231] on input "Create a writer" at bounding box center [1112, 226] width 11 height 11
radio input "false"
radio input "true"
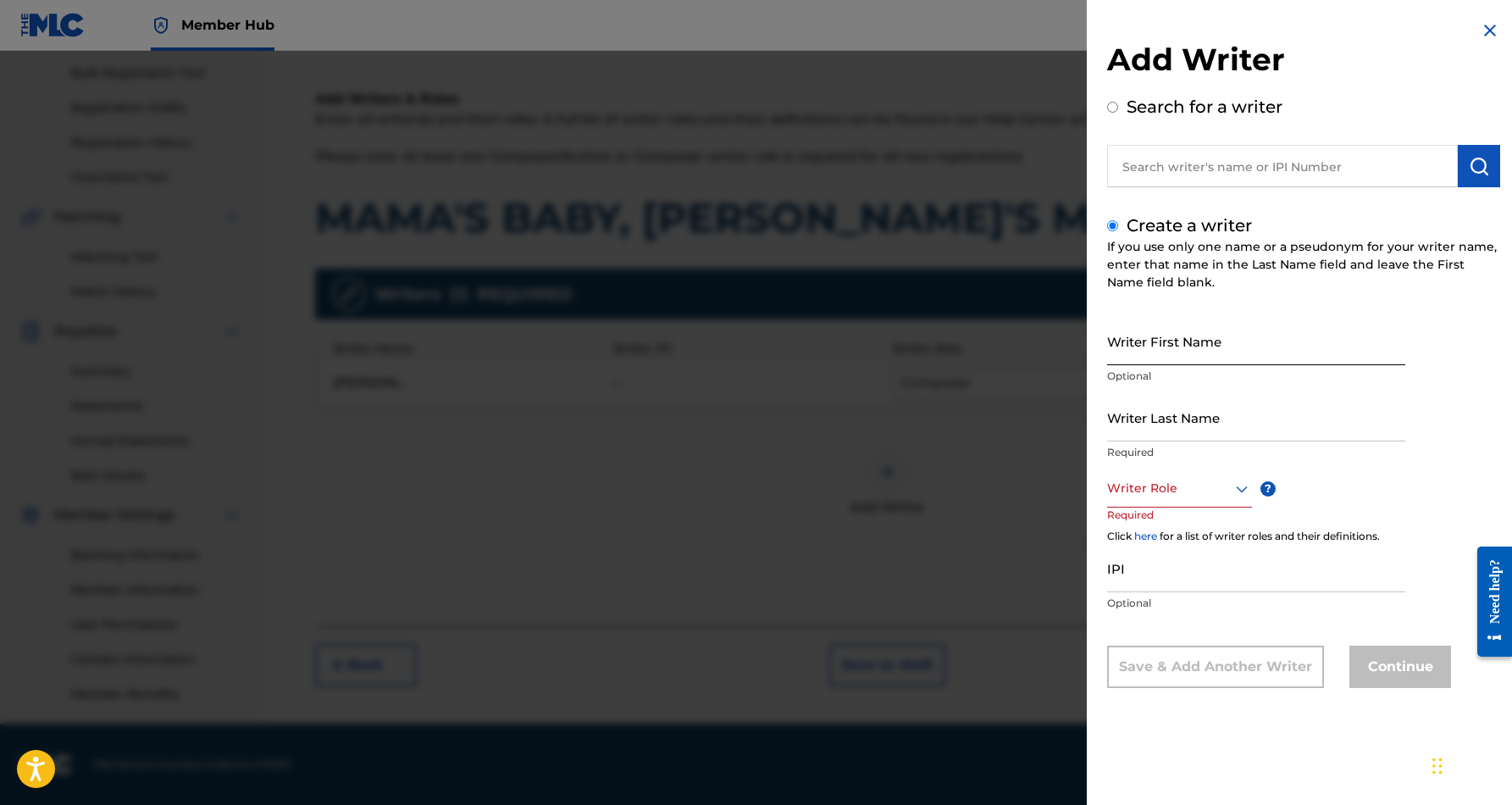
click at [1178, 329] on input "Writer First Name" at bounding box center [1256, 341] width 298 height 48
paste input "[PERSON_NAME]"
type input "[PERSON_NAME]"
click at [1203, 405] on input "Writer Last Name" at bounding box center [1256, 416] width 298 height 48
paste input "[PERSON_NAME]"
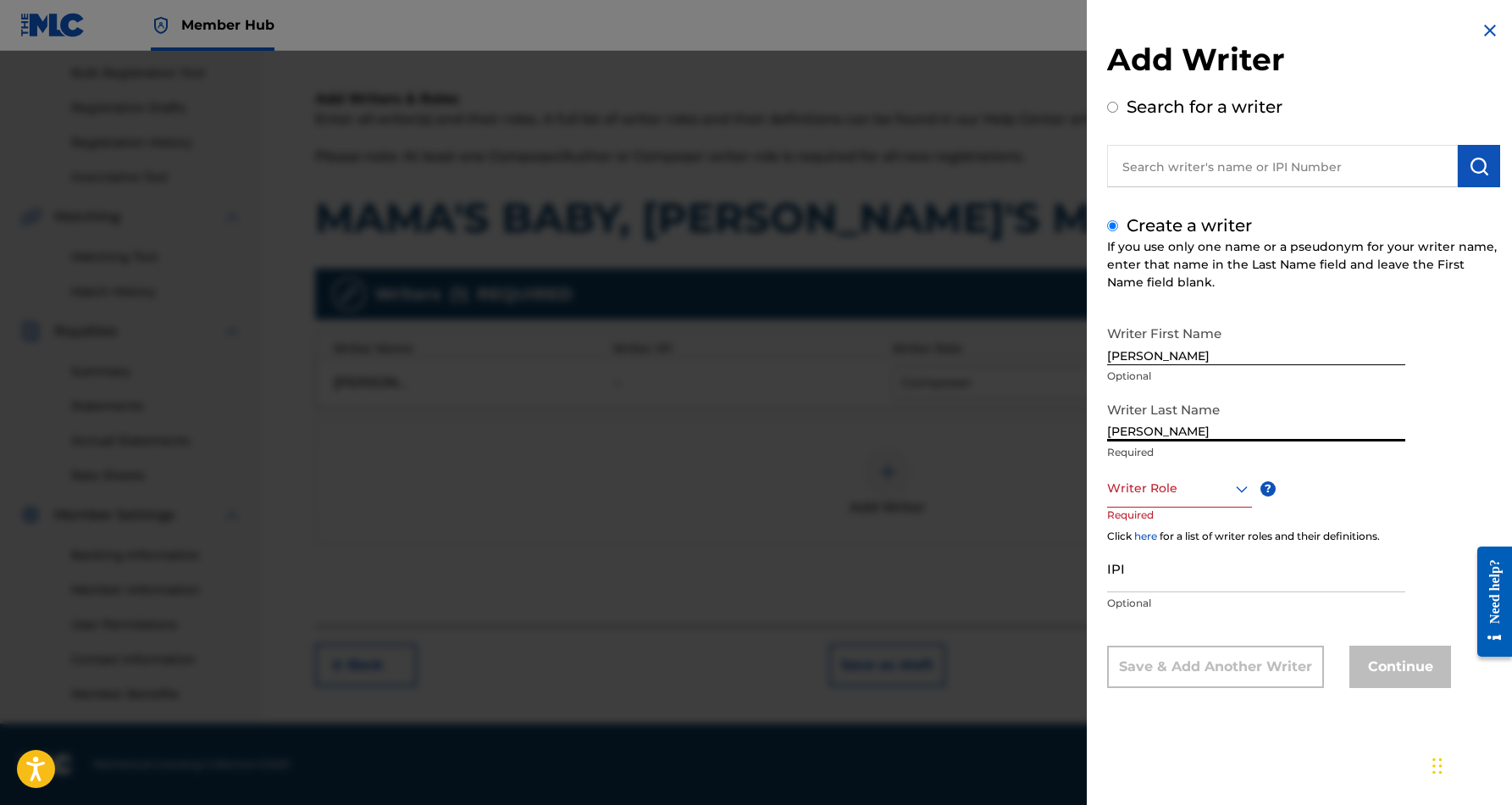
type input "[PERSON_NAME]"
click at [1161, 354] on input "[PERSON_NAME]" at bounding box center [1256, 341] width 298 height 48
click at [1182, 355] on input "[PERSON_NAME]" at bounding box center [1256, 341] width 298 height 48
type input "[PERSON_NAME]"
click at [1238, 484] on icon at bounding box center [1241, 488] width 20 height 20
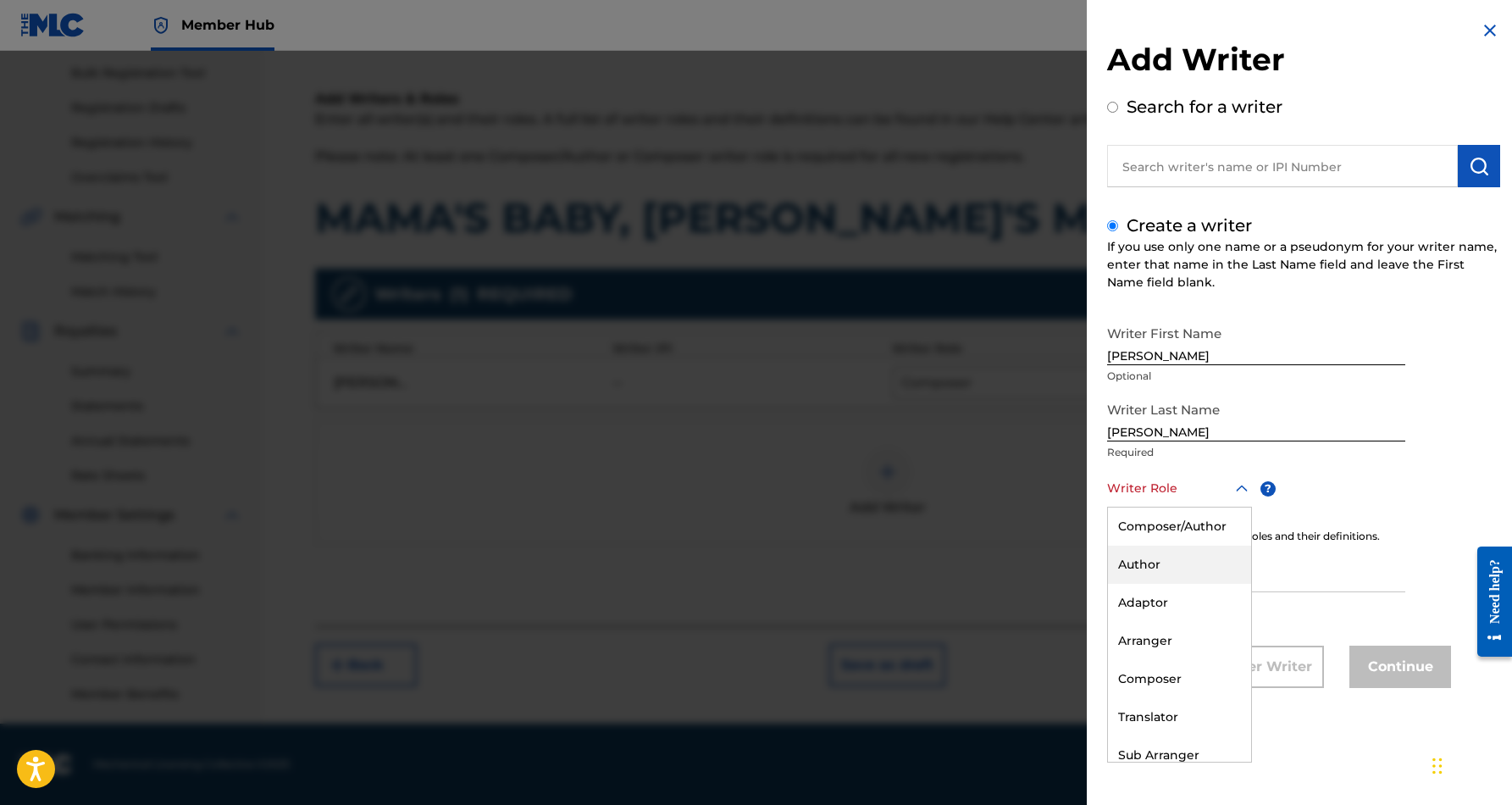
click at [1183, 559] on div "Author" at bounding box center [1179, 565] width 143 height 38
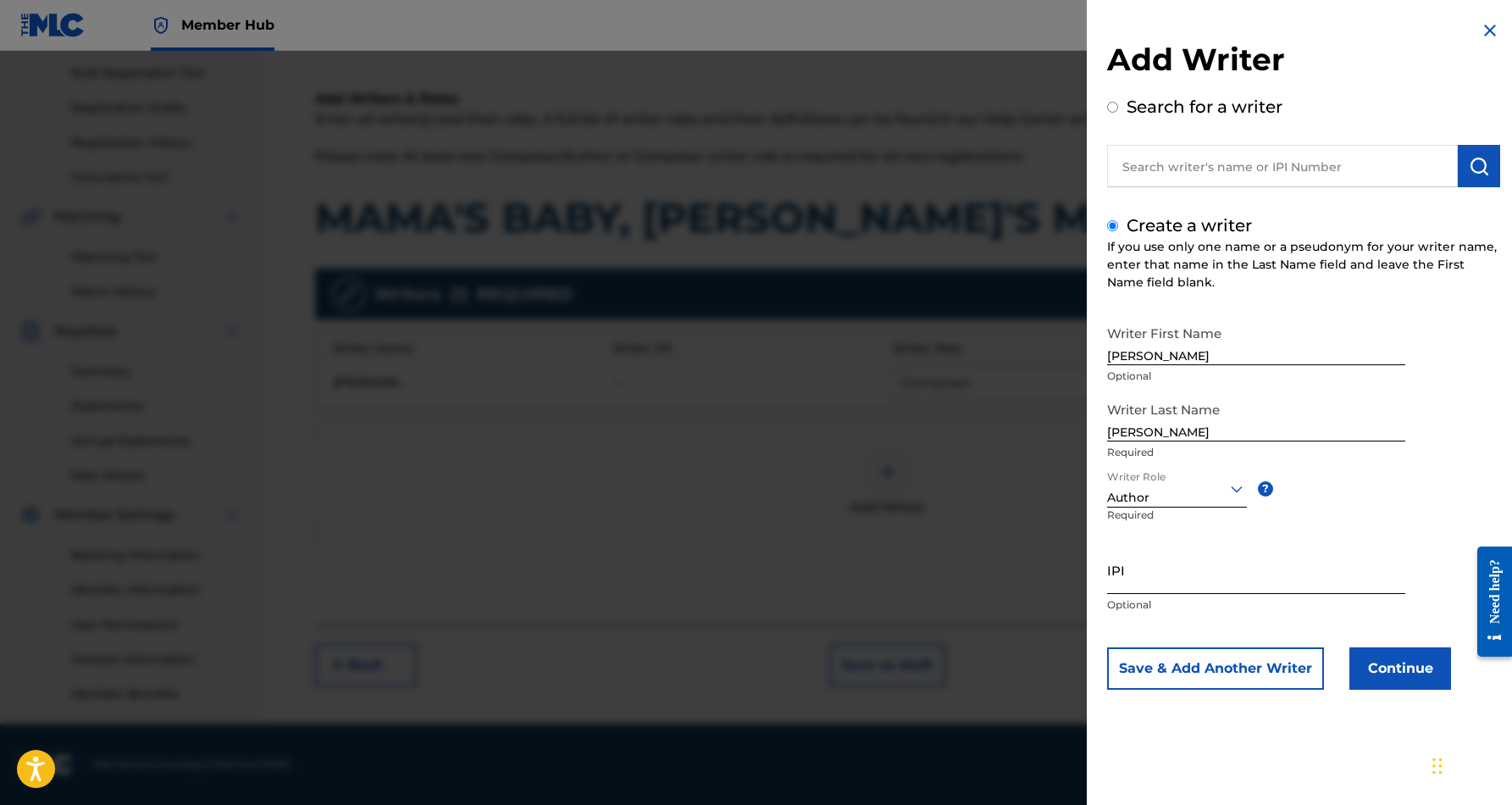
click at [1150, 570] on input "IPI" at bounding box center [1256, 569] width 298 height 48
paste input "337513567"
type input "337513567"
click at [1280, 659] on button "Save & Add Another Writer" at bounding box center [1215, 668] width 217 height 43
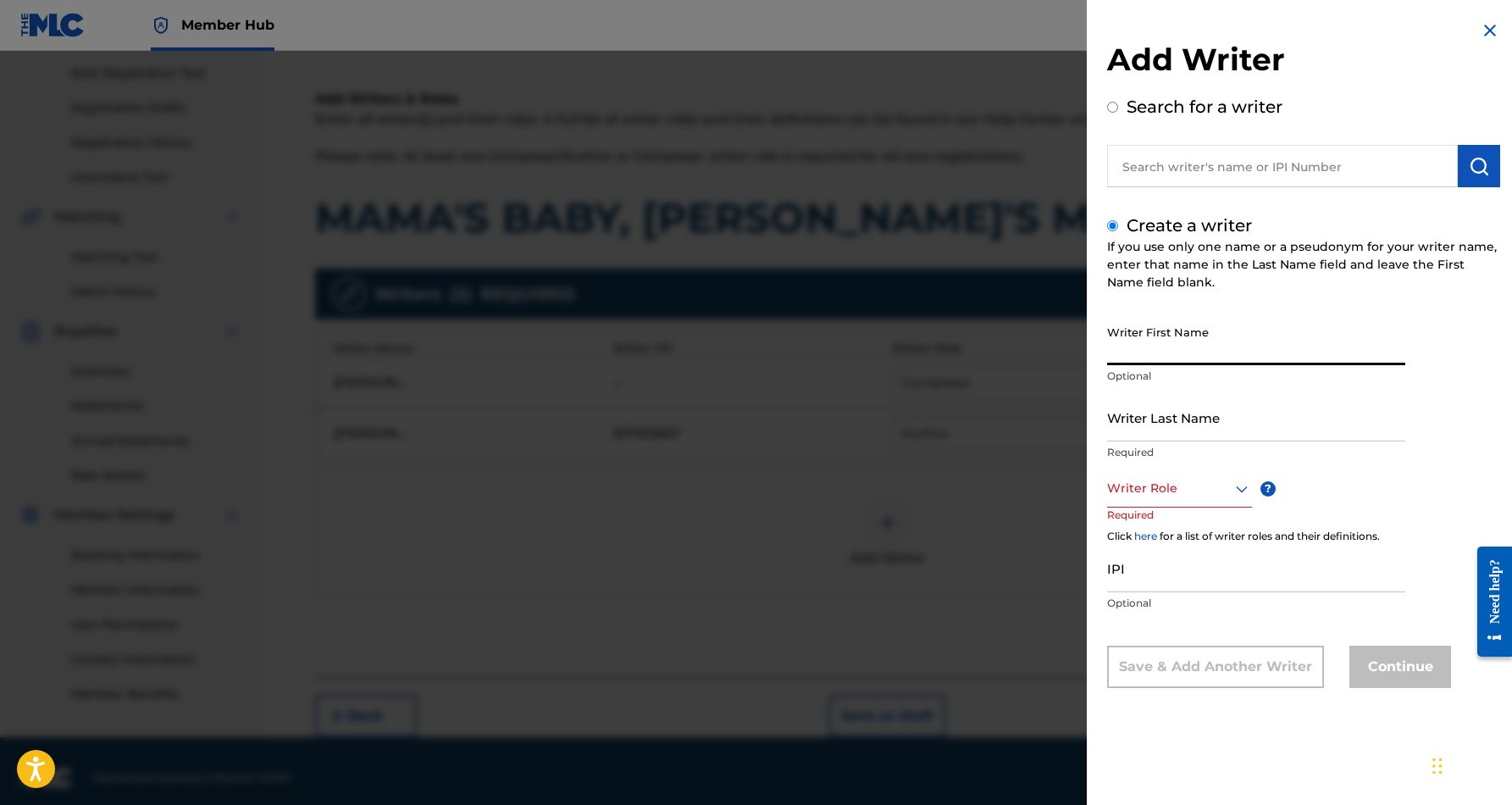
click at [1176, 359] on input "Writer First Name" at bounding box center [1256, 341] width 298 height 48
paste input "[PERSON_NAME]"
type input "[PERSON_NAME]"
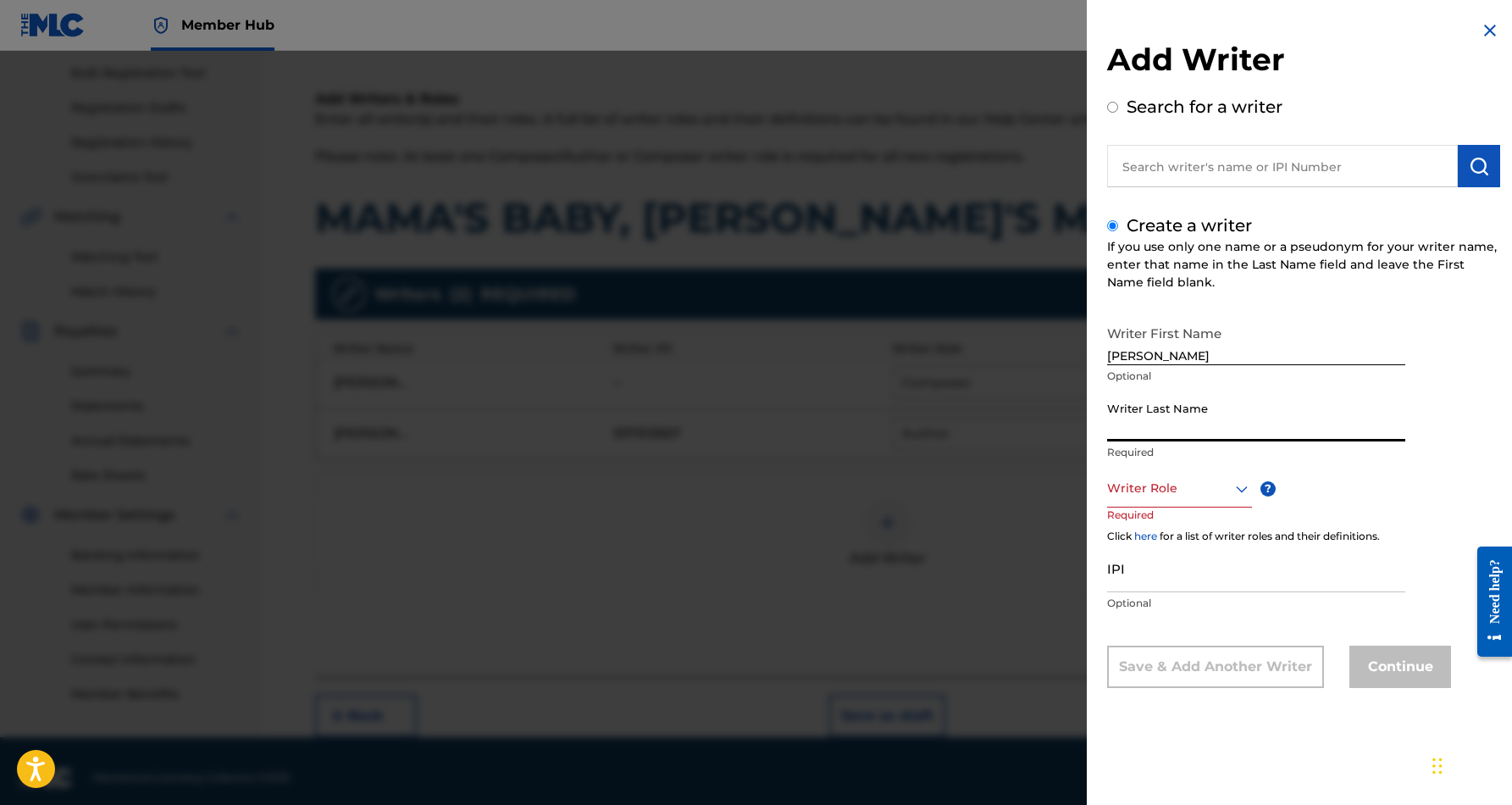
click at [1163, 419] on input "Writer Last Name" at bounding box center [1256, 416] width 298 height 48
paste input "[PERSON_NAME]"
type input "[PERSON_NAME]"
click at [1180, 348] on input "[PERSON_NAME]" at bounding box center [1256, 341] width 298 height 48
type input "[PERSON_NAME]"
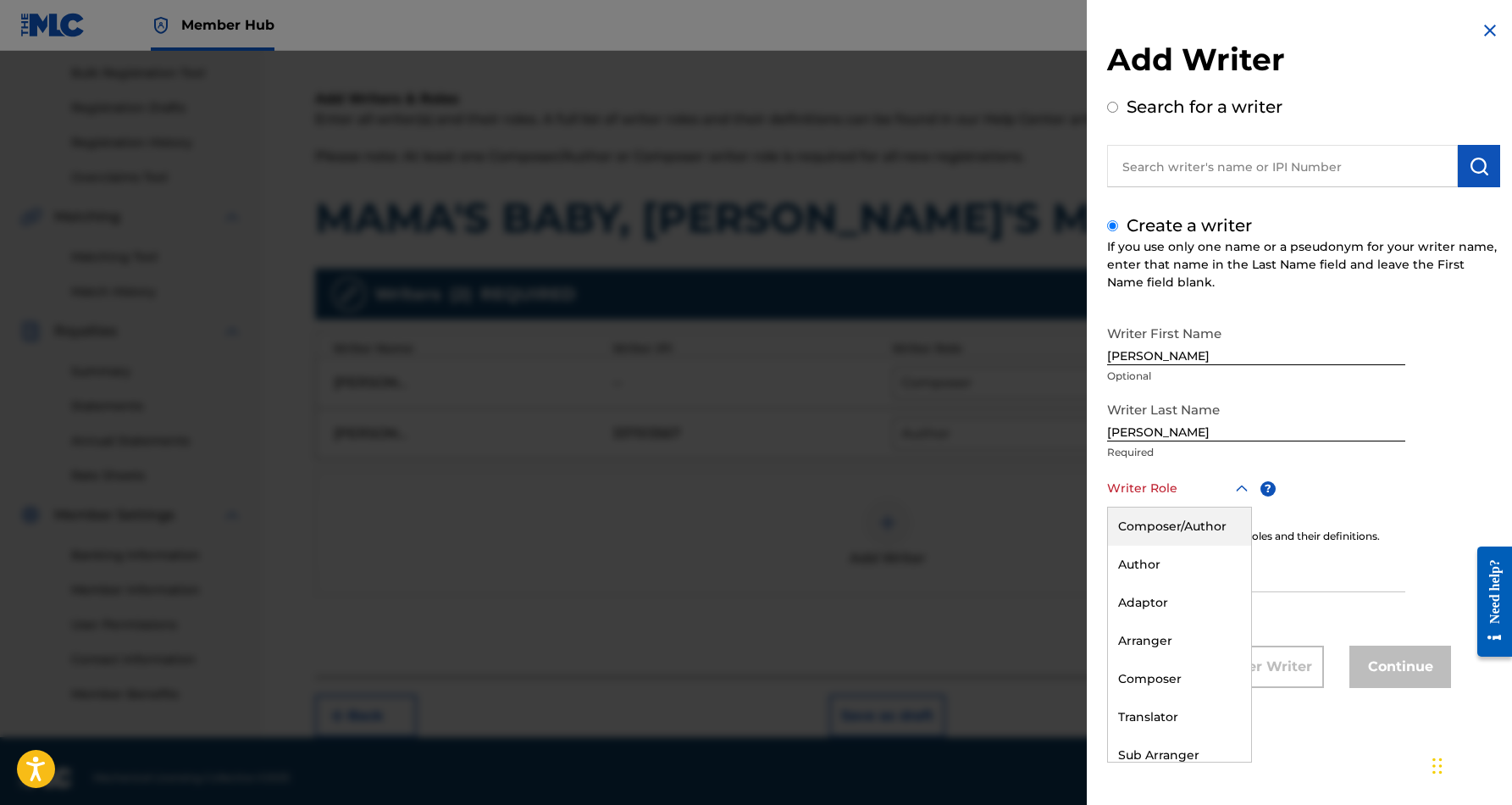
click at [1242, 486] on icon at bounding box center [1241, 488] width 20 height 20
click at [1200, 559] on div "Author" at bounding box center [1179, 565] width 143 height 38
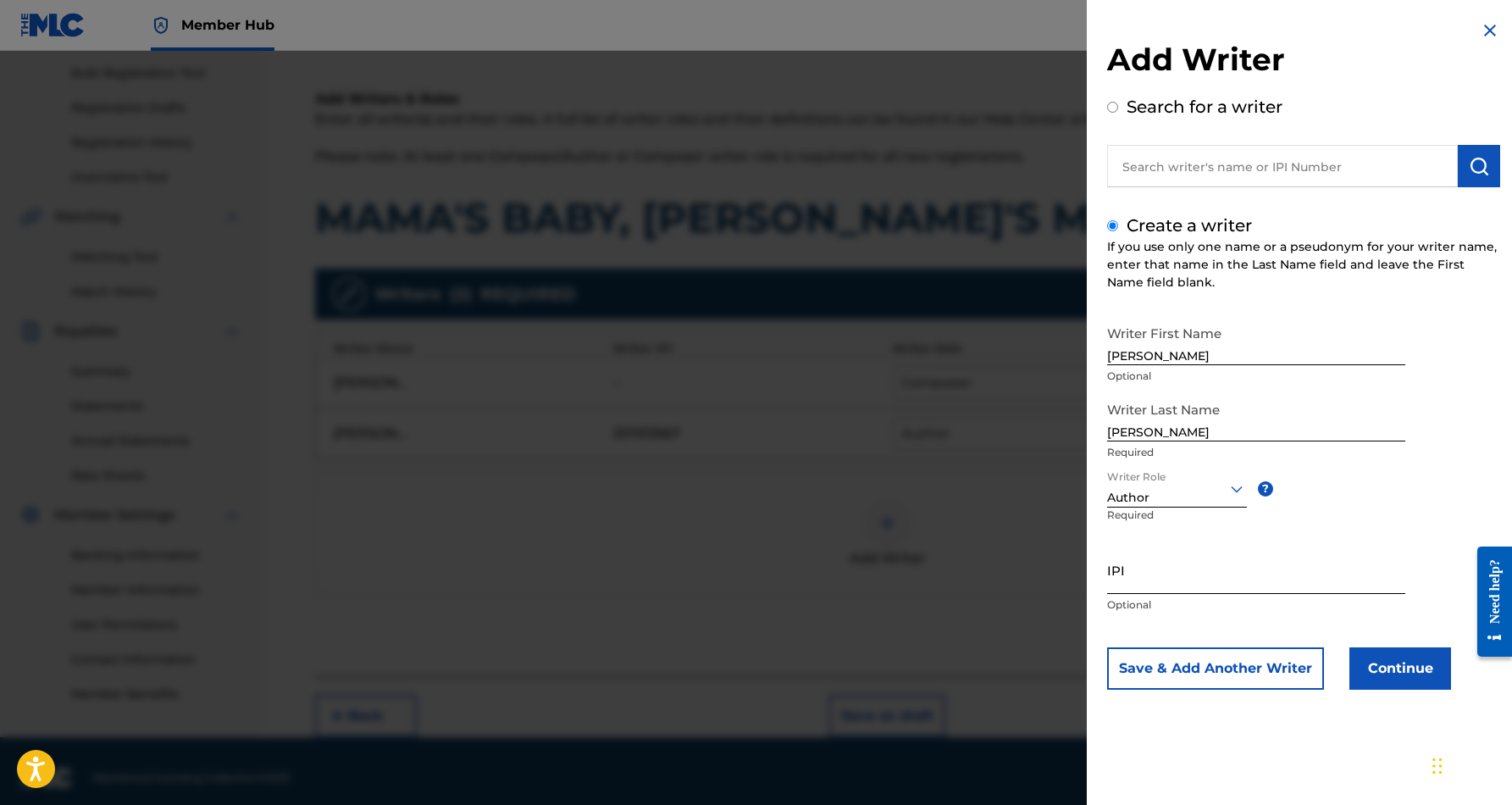
click at [1148, 564] on input "IPI" at bounding box center [1256, 569] width 298 height 48
paste input "230228316"
type input "230228316"
click at [1401, 671] on button "Continue" at bounding box center [1400, 668] width 102 height 43
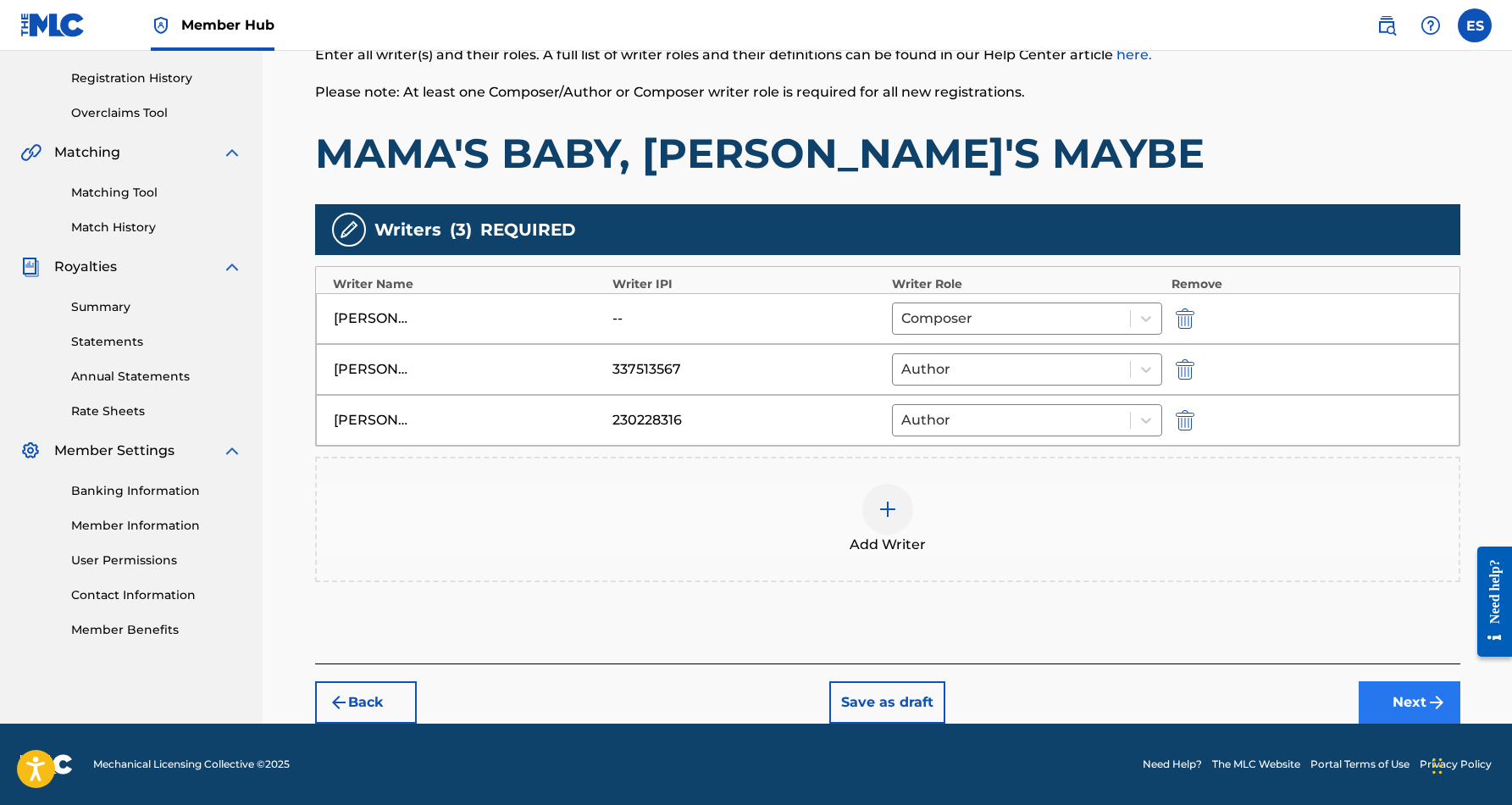
click at [1387, 692] on button "Next" at bounding box center [1409, 702] width 102 height 43
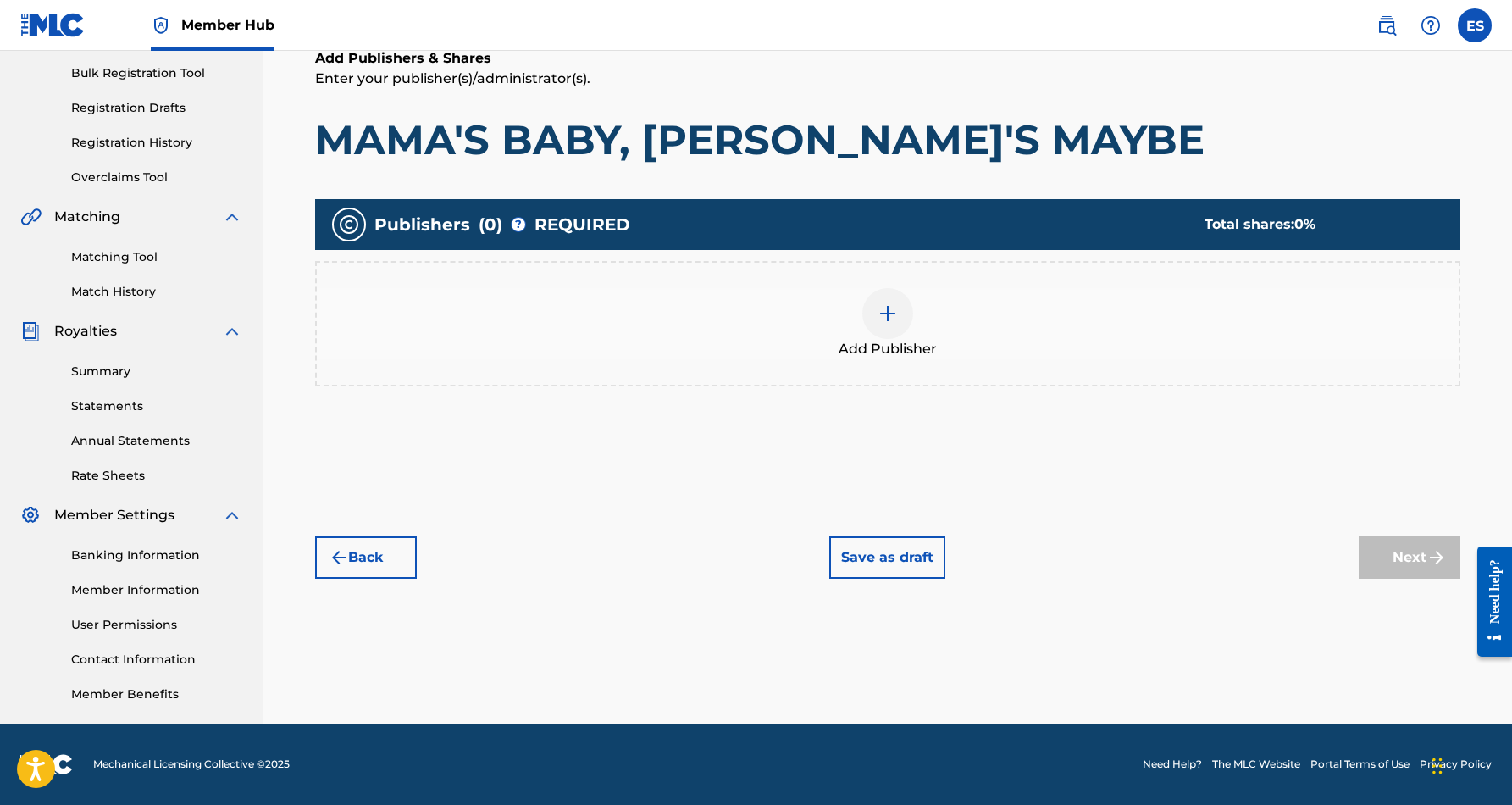
click at [890, 330] on div at bounding box center [888, 314] width 51 height 51
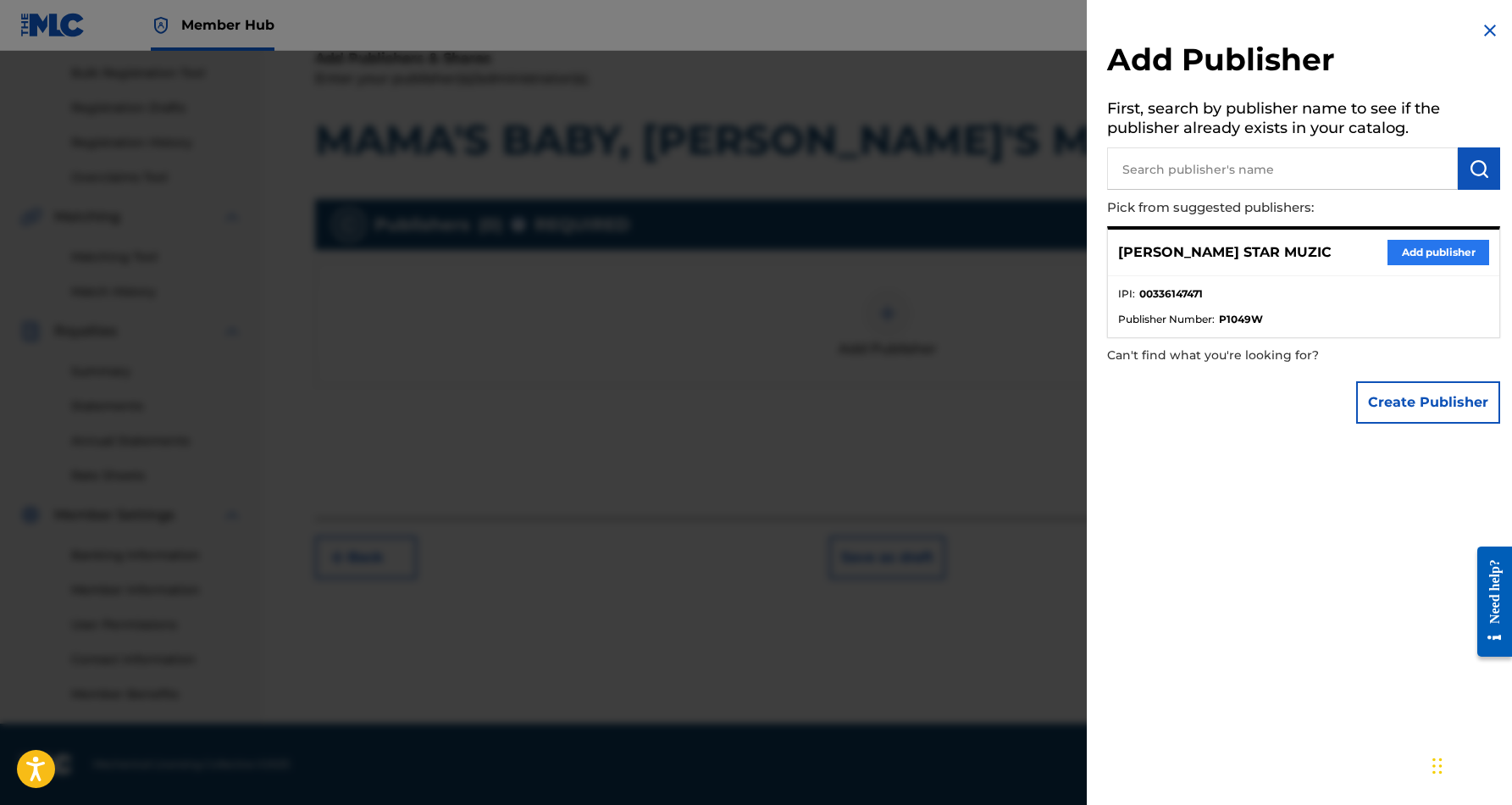
click at [1434, 249] on button "Add publisher" at bounding box center [1438, 252] width 102 height 25
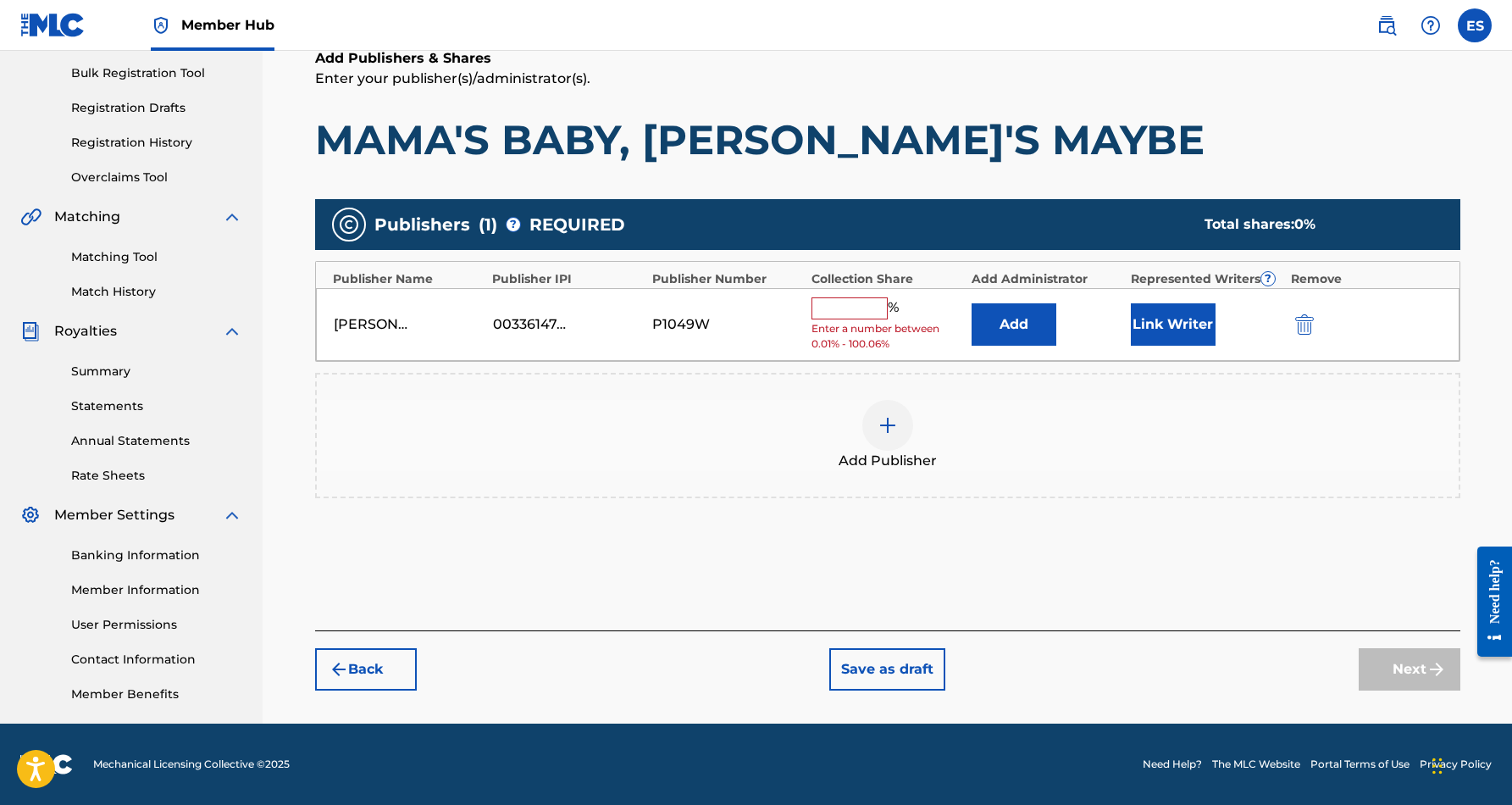
click at [857, 315] on div "%" at bounding box center [857, 308] width 91 height 22
click at [854, 309] on input "text" at bounding box center [850, 308] width 77 height 22
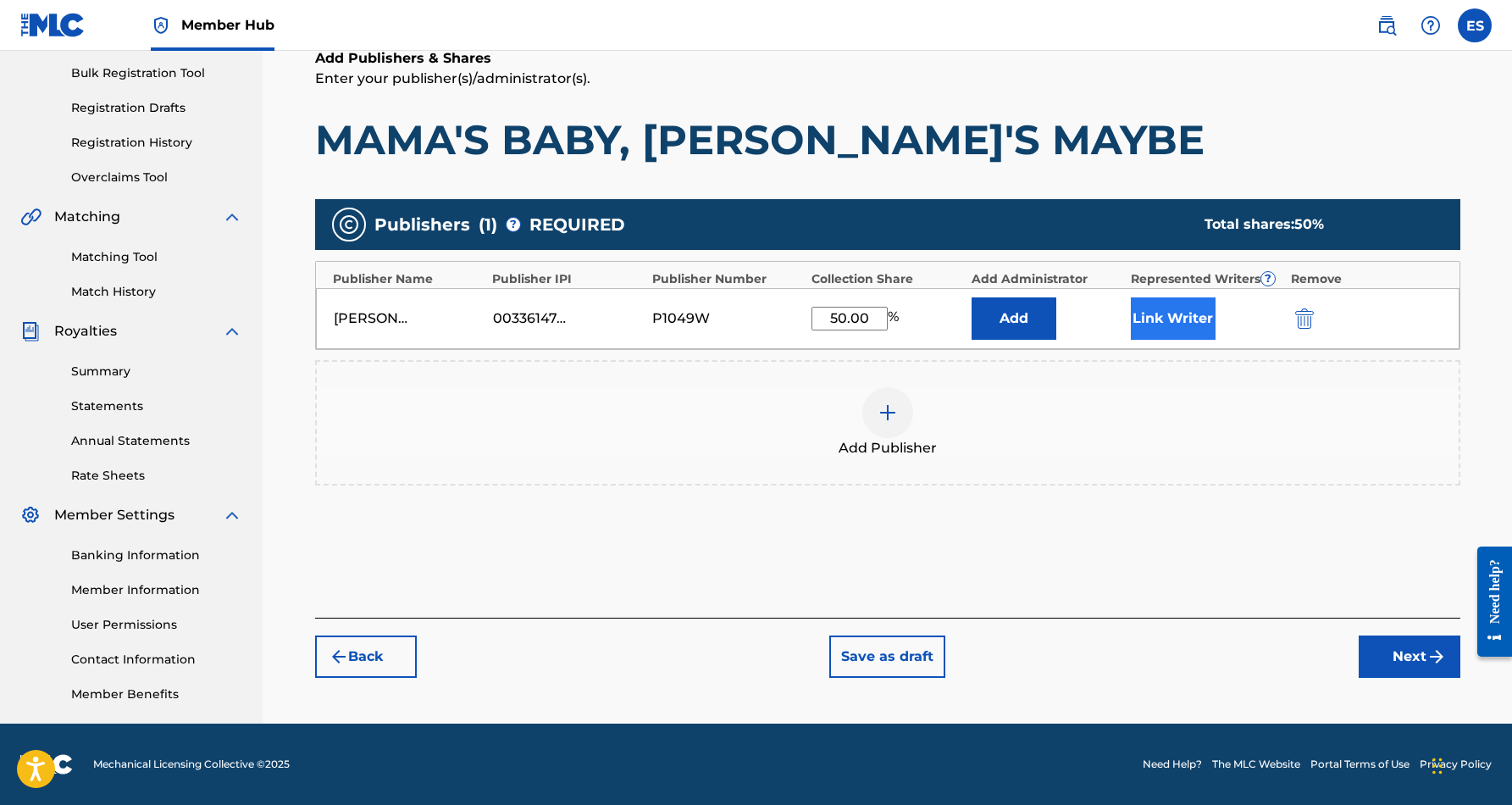
type input "50.00"
click at [1151, 321] on button "Link Writer" at bounding box center [1172, 318] width 84 height 43
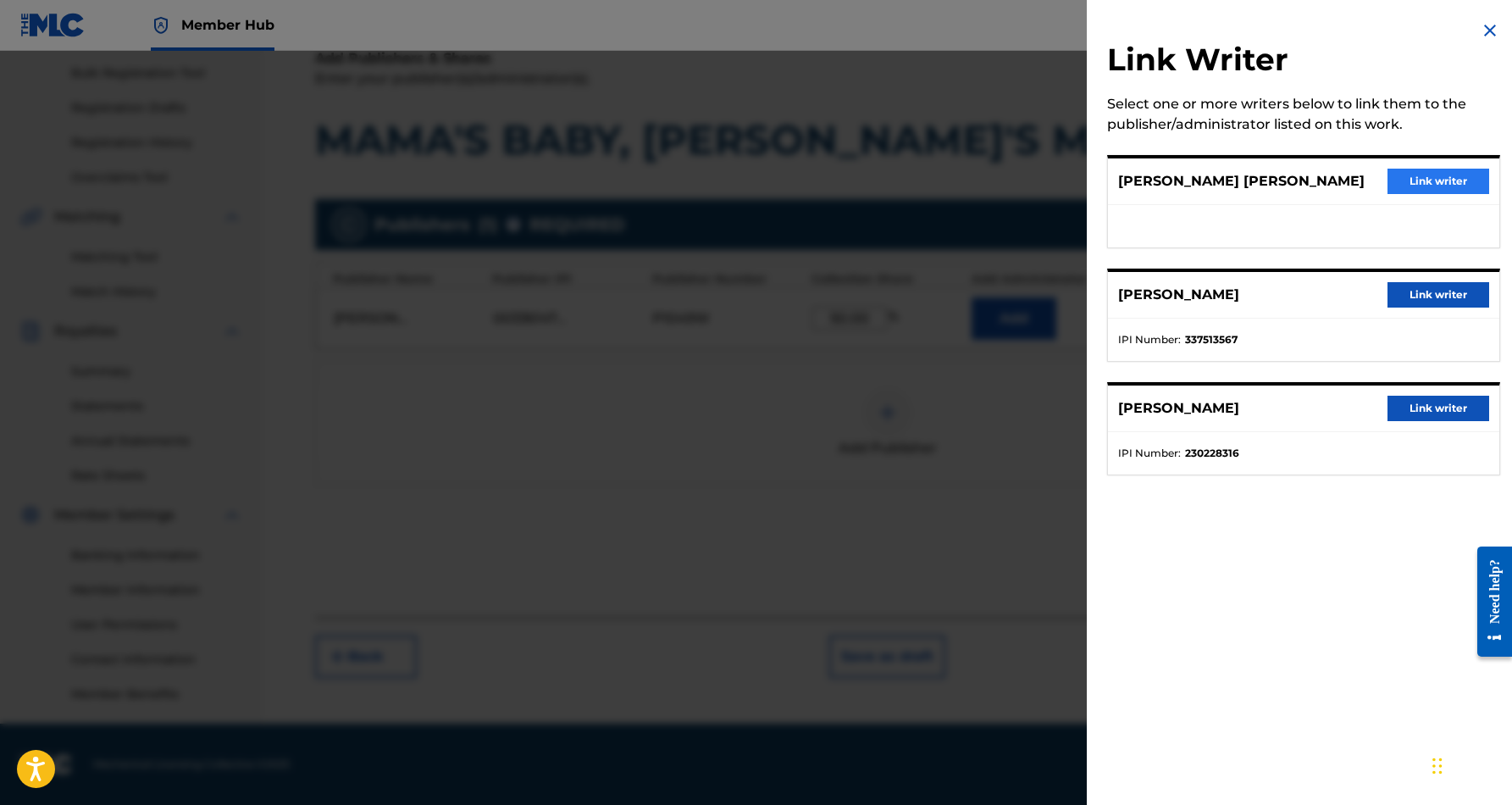
click at [1418, 182] on button "Link writer" at bounding box center [1438, 181] width 102 height 25
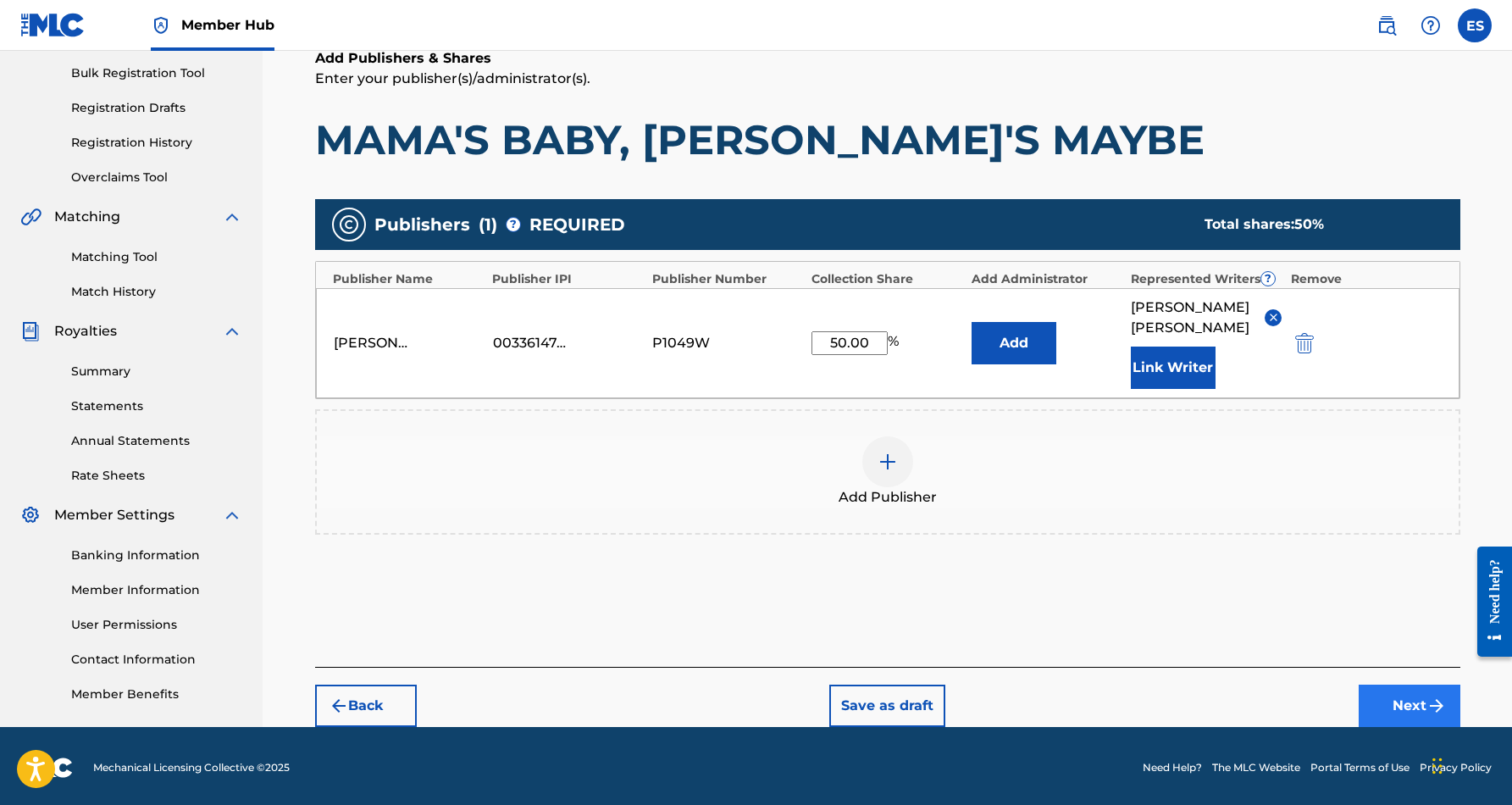
click at [1391, 692] on button "Next" at bounding box center [1409, 706] width 102 height 43
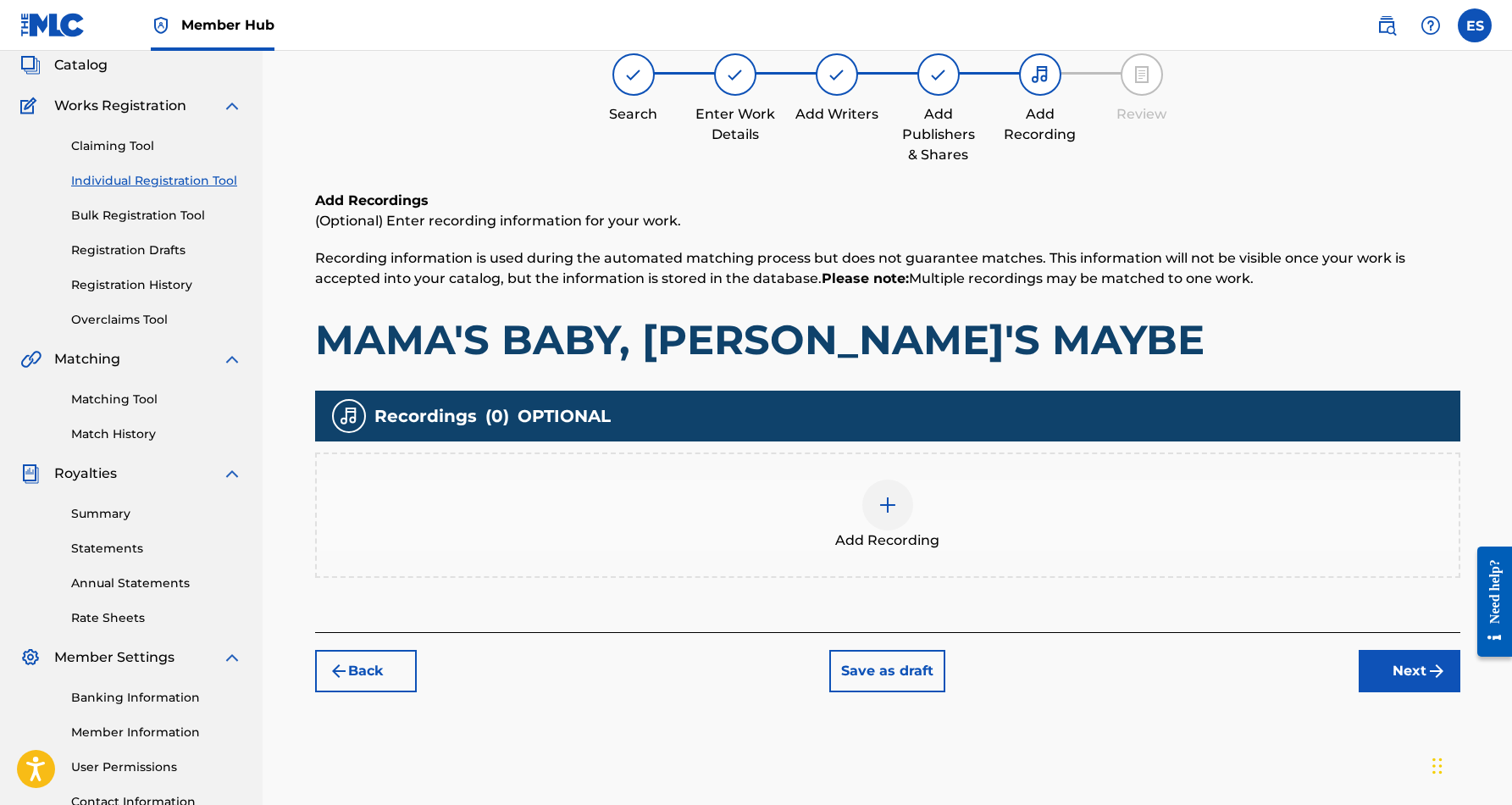
scroll to position [77, 0]
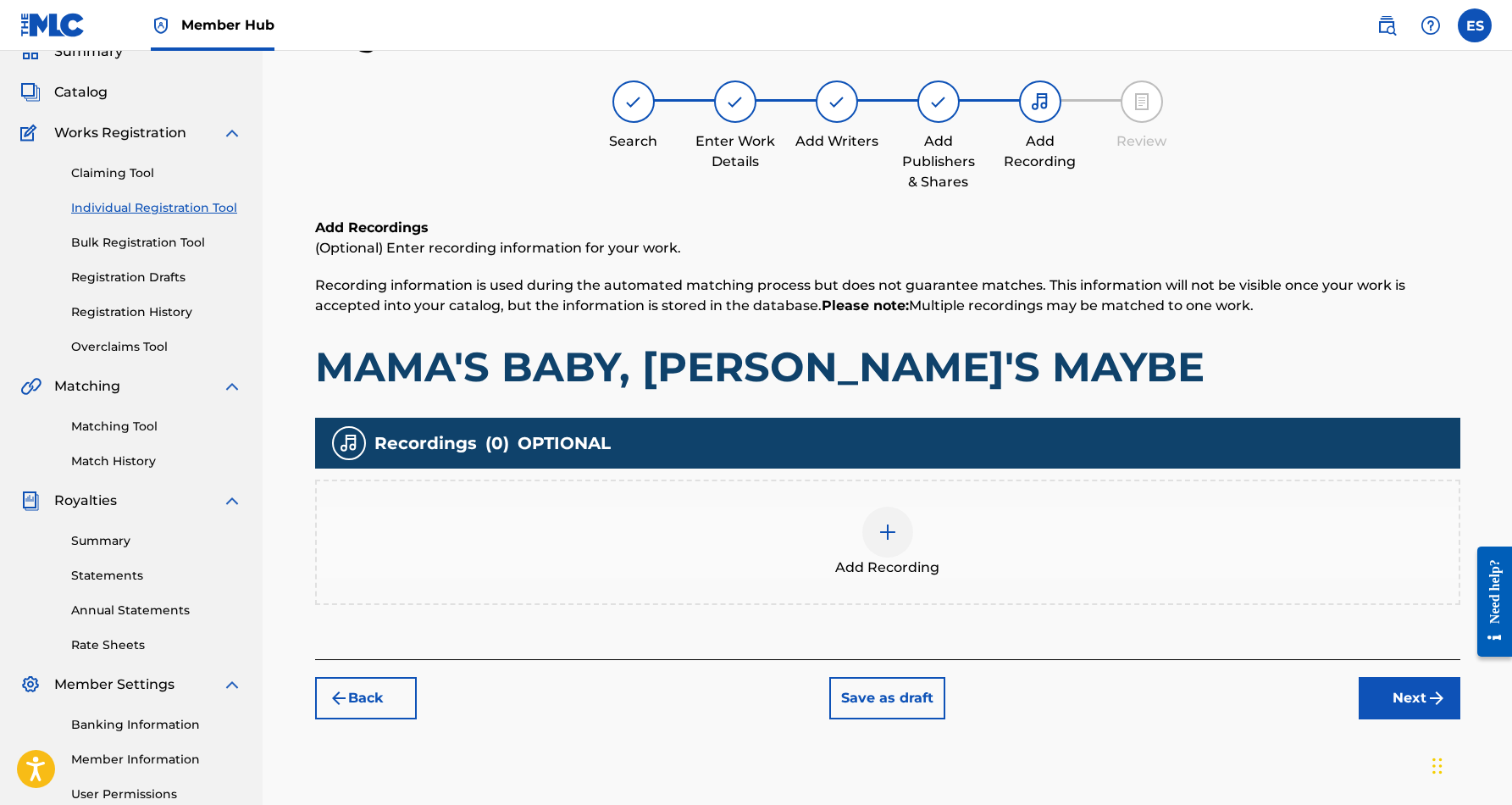
click at [879, 531] on img at bounding box center [887, 531] width 20 height 20
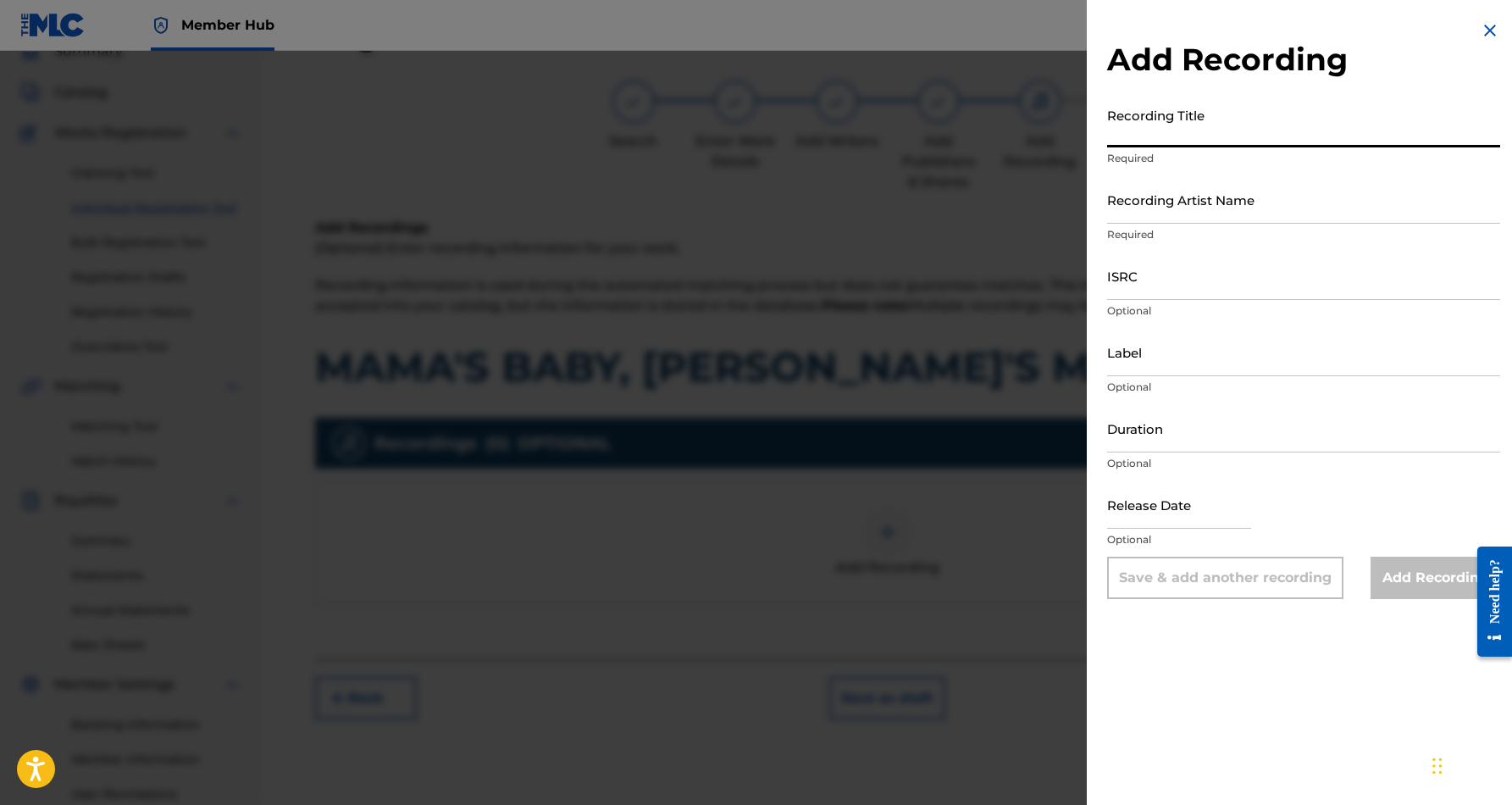
click at [1127, 114] on input "Recording Title" at bounding box center [1303, 123] width 393 height 48
paste input "MAMA'S BABY, [PERSON_NAME]'S MAYBE"
type input "MAMA'S BABY, [PERSON_NAME]'S MAYBE"
click at [1144, 201] on input "Recording Artist Name" at bounding box center [1303, 199] width 393 height 48
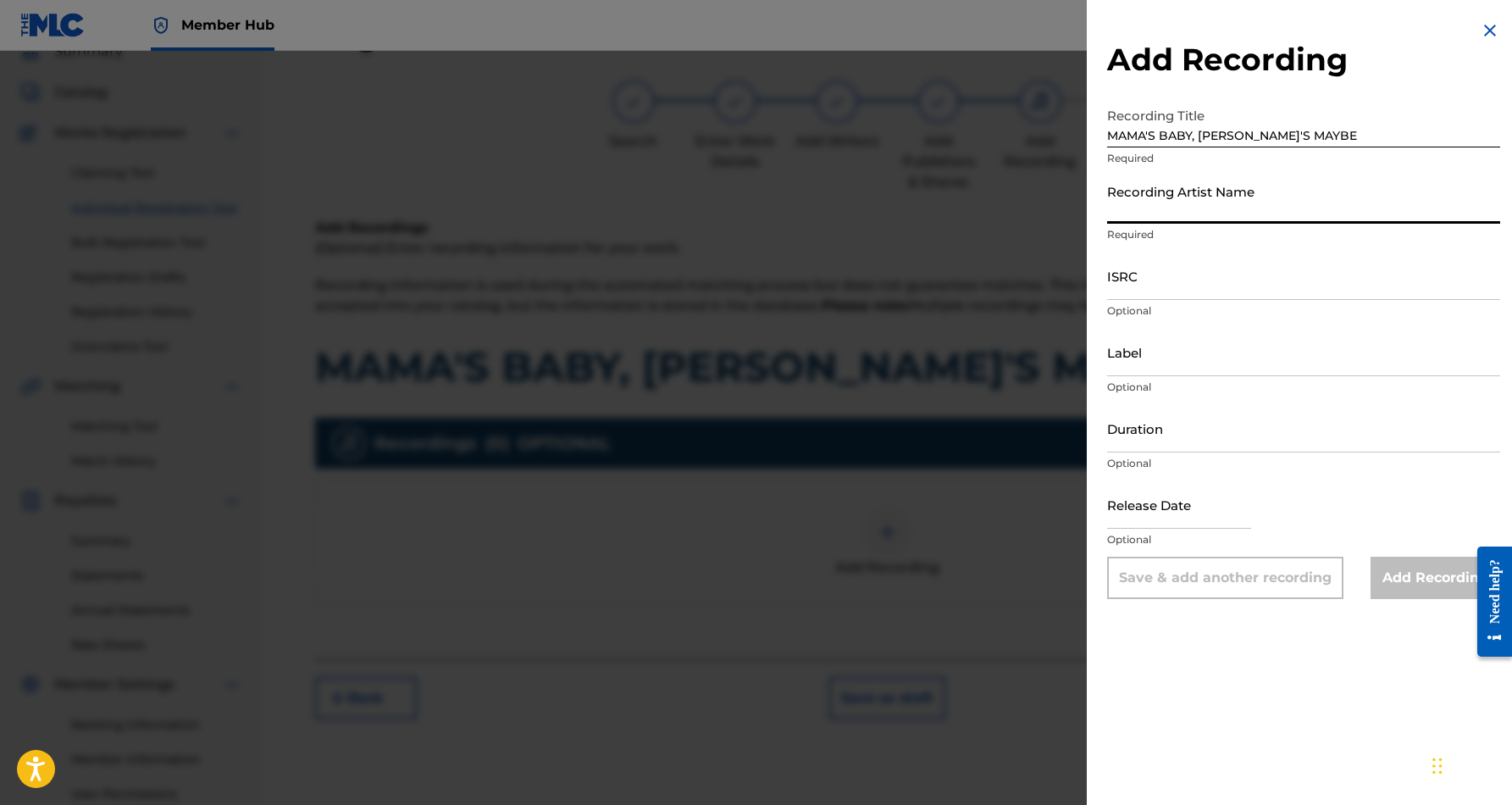
paste input "GREEN EYEZ"
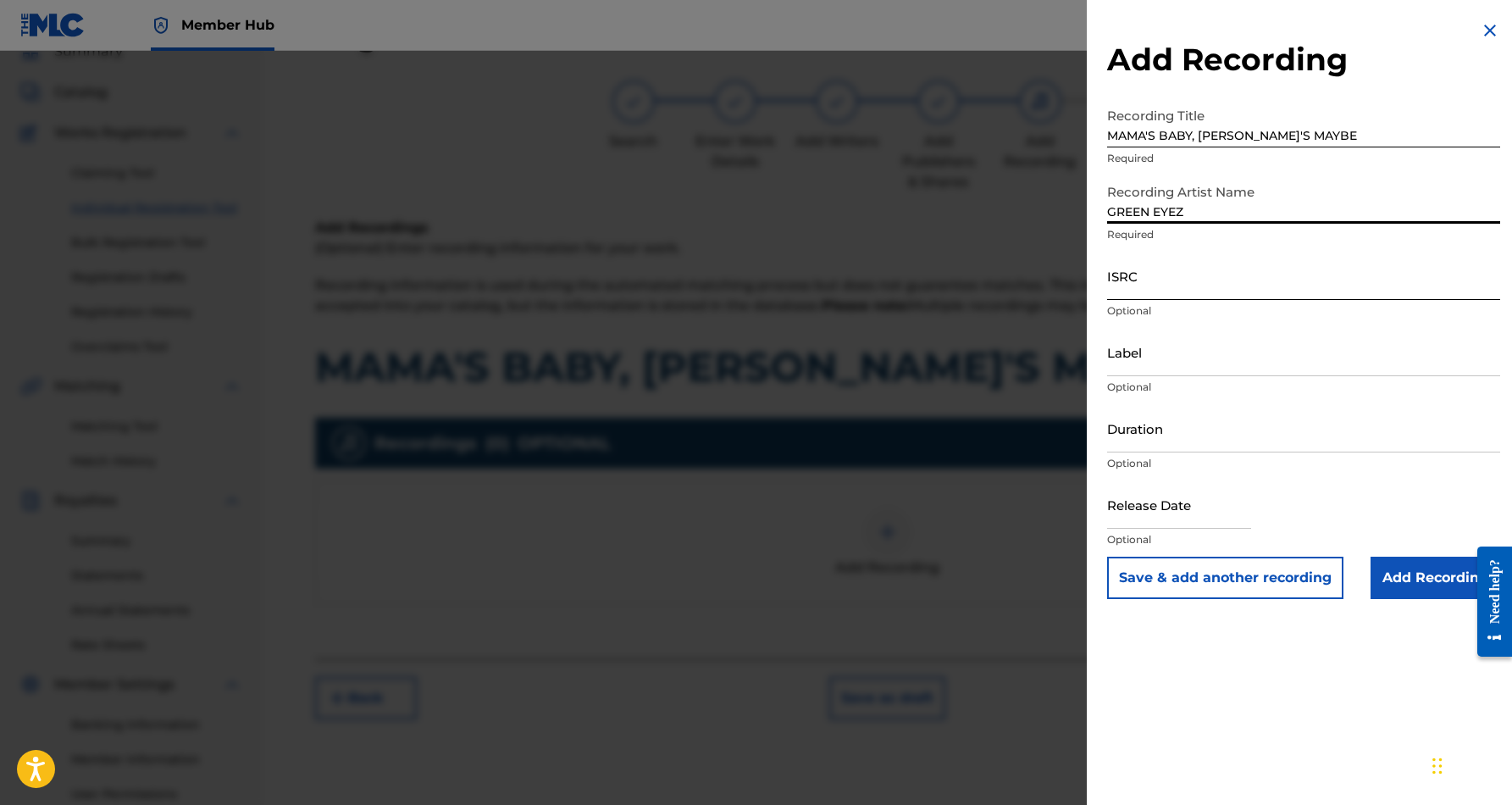
type input "GREEN EYEZ"
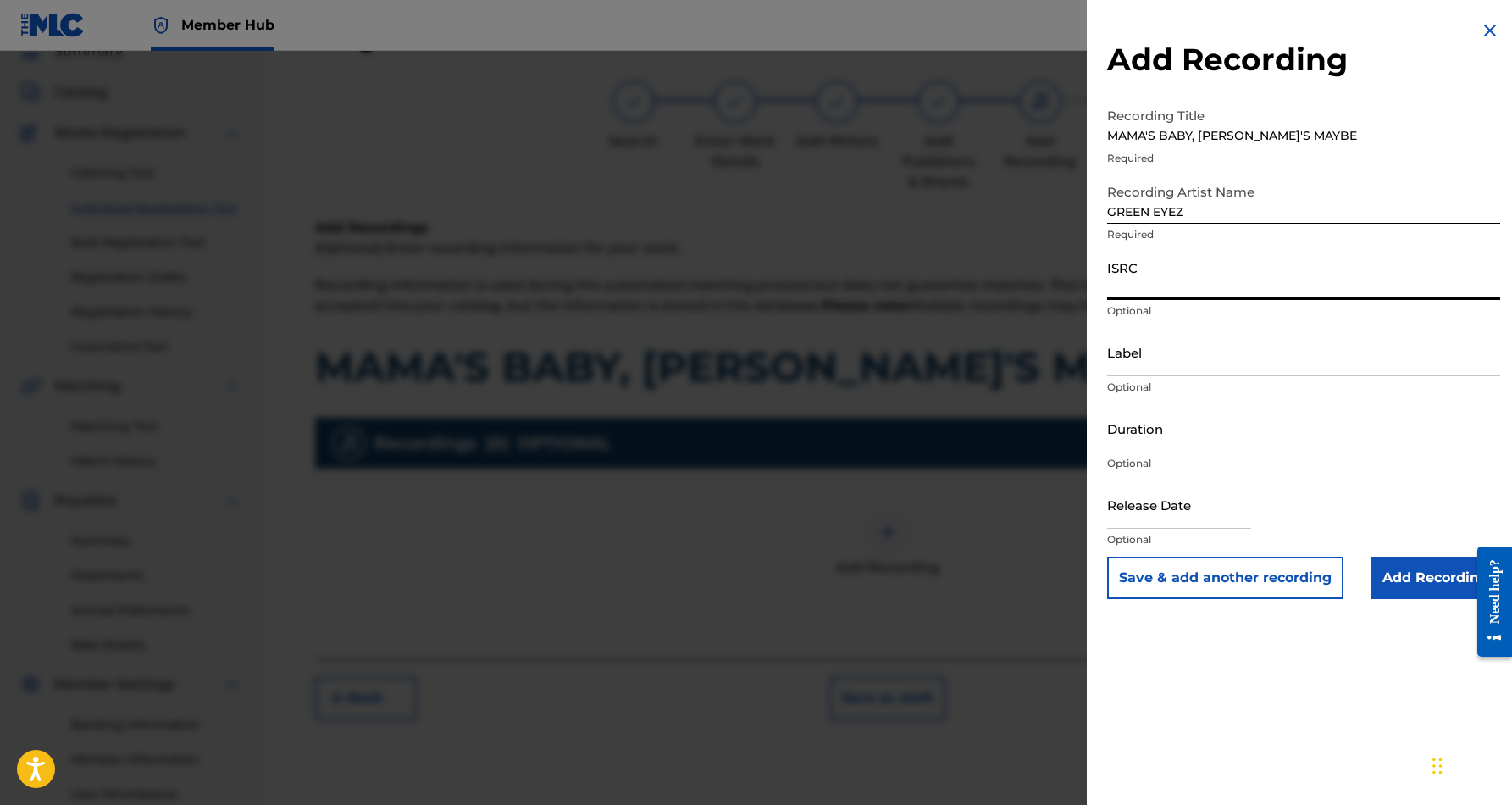
click at [1136, 281] on input "ISRC" at bounding box center [1303, 275] width 393 height 48
paste input "USHM81050629"
type input "USHM81050629"
click at [1182, 373] on input "Label" at bounding box center [1303, 351] width 393 height 48
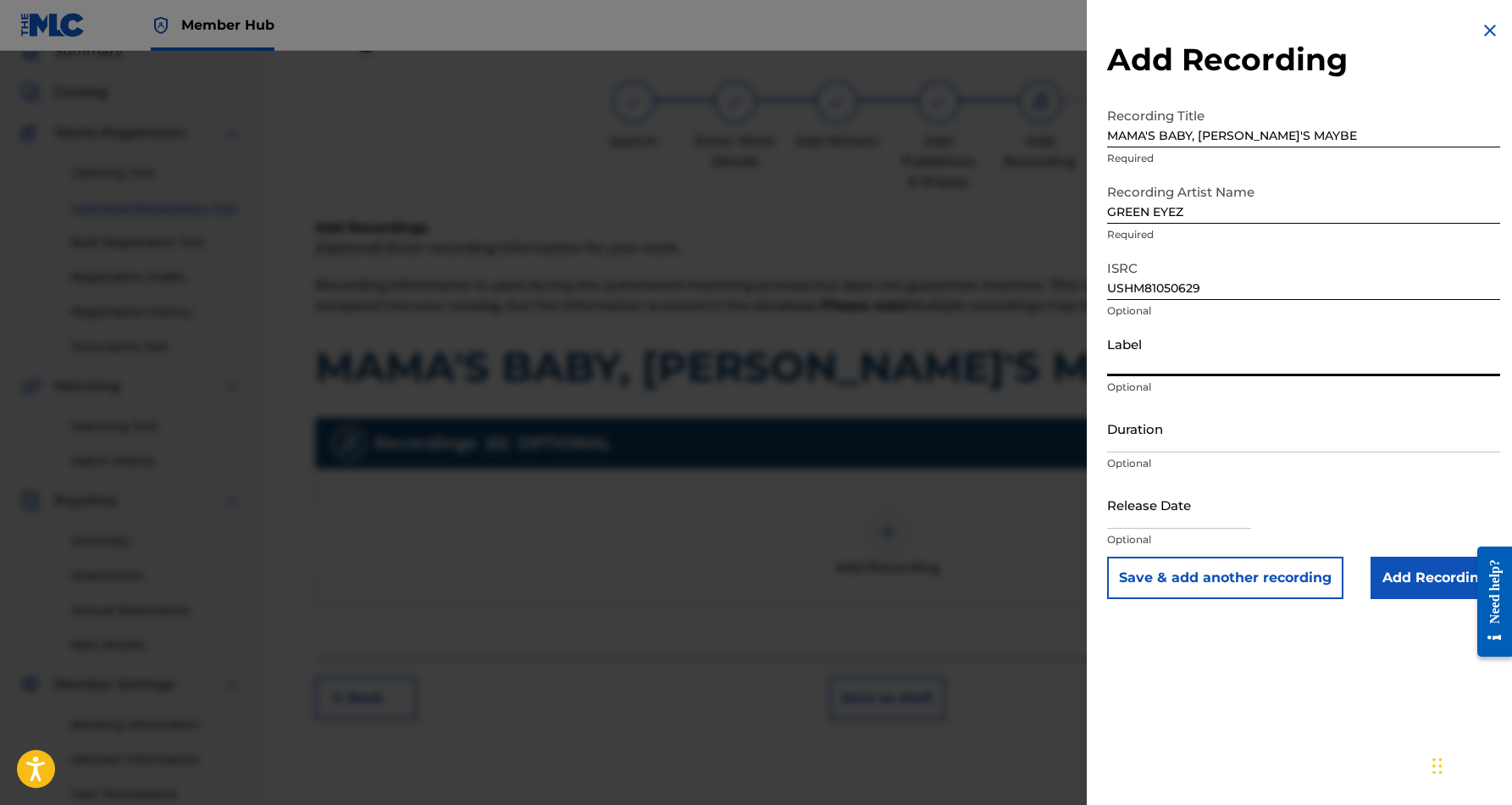
paste input "Bigg Mony Records"
type input "Bigg Mony Records"
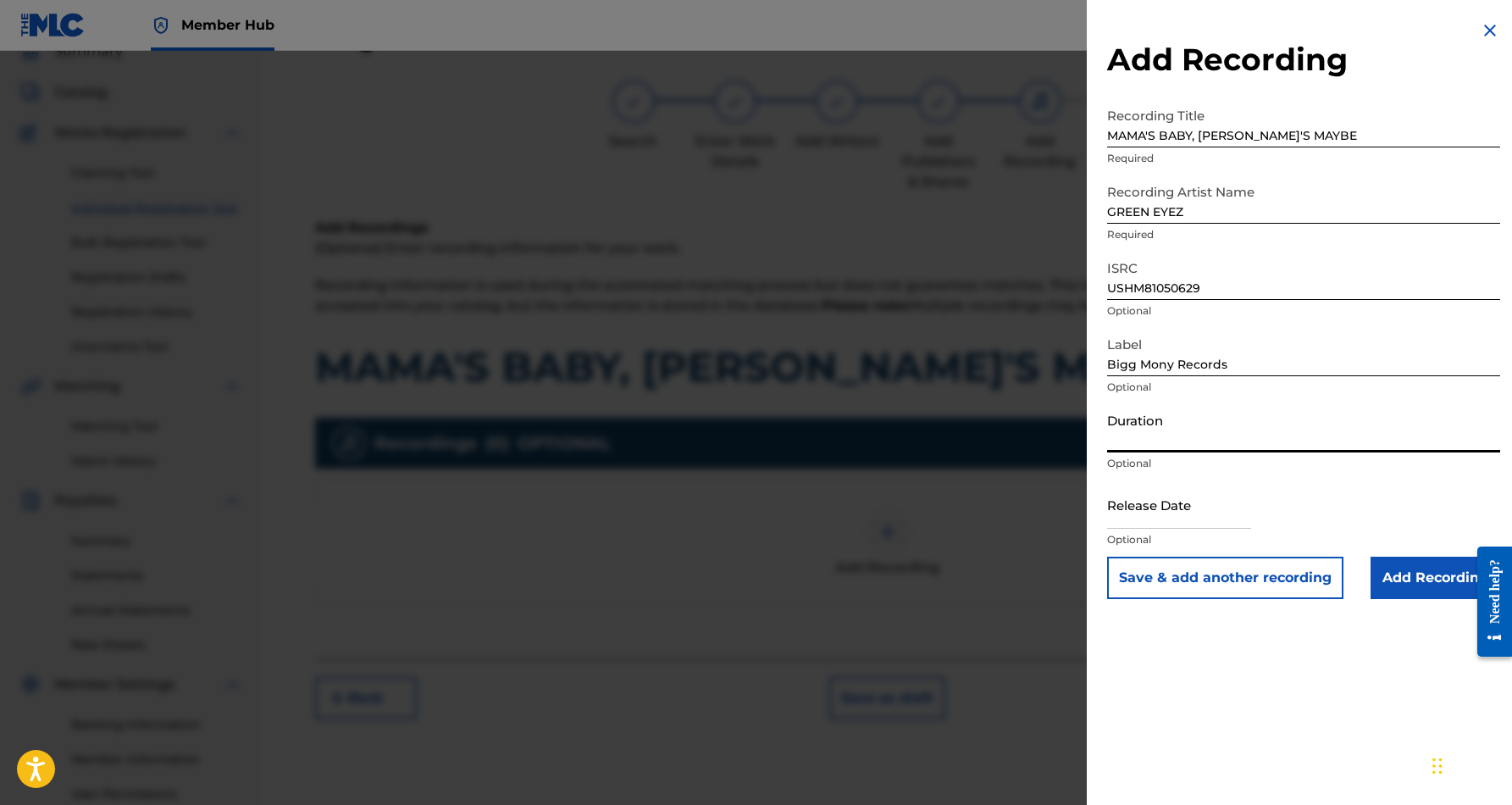
click at [1199, 431] on input "Duration" at bounding box center [1303, 428] width 393 height 48
type input "04:01"
click at [1395, 569] on input "Add Recording" at bounding box center [1434, 578] width 130 height 43
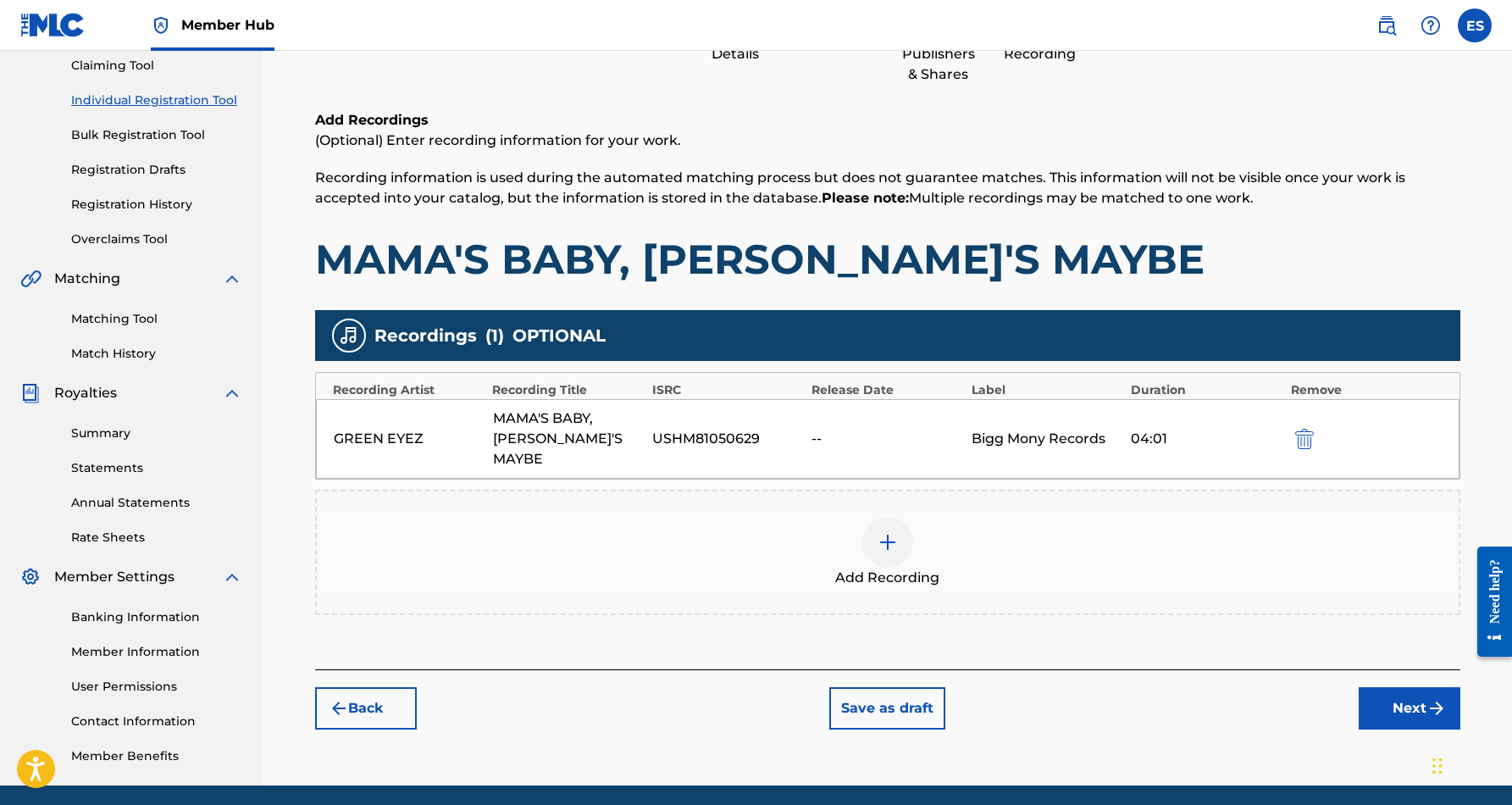
scroll to position [190, 0]
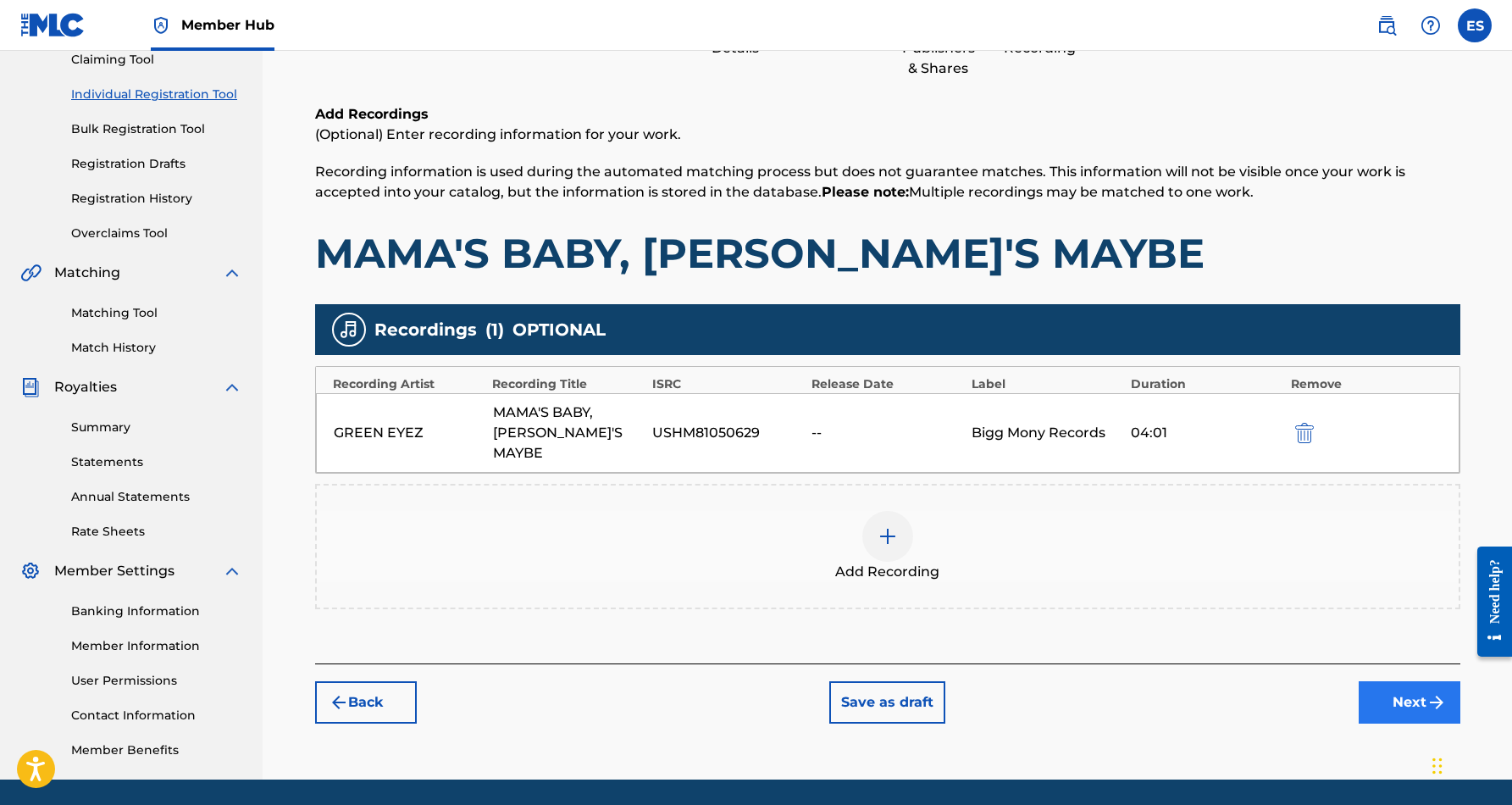
click at [1387, 681] on button "Next" at bounding box center [1409, 702] width 102 height 43
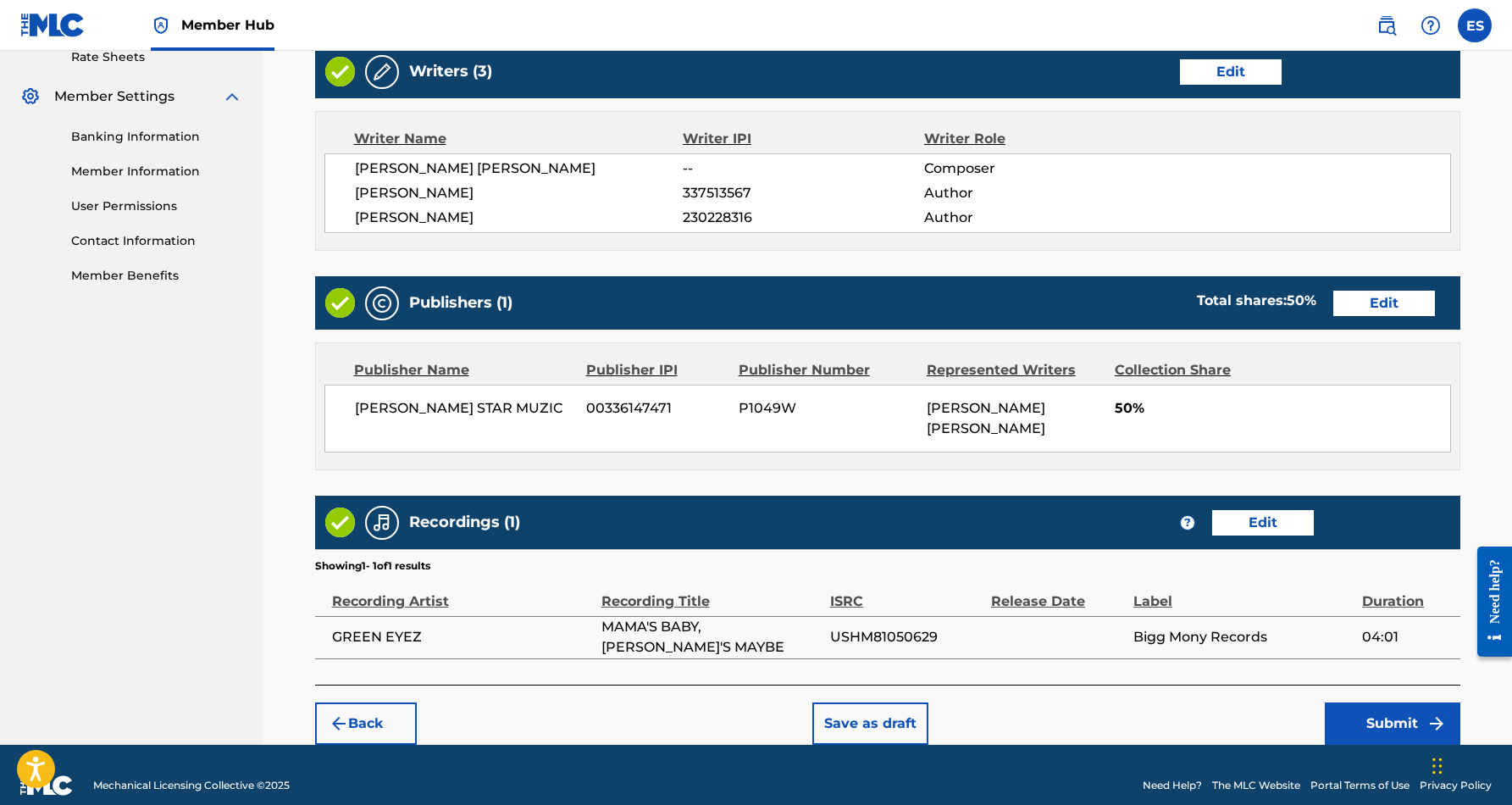
scroll to position [663, 0]
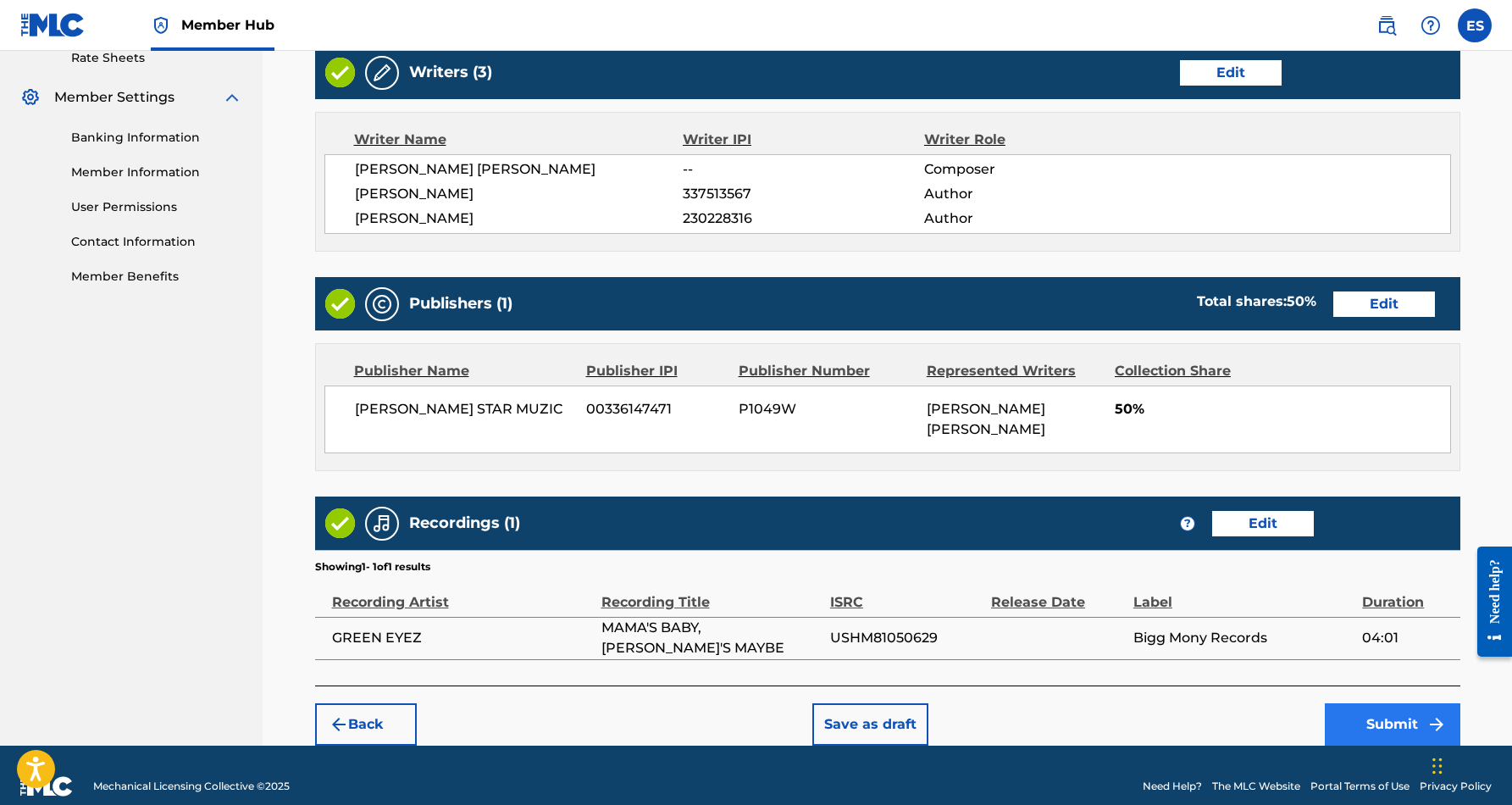
click at [1385, 703] on button "Submit" at bounding box center [1393, 724] width 136 height 43
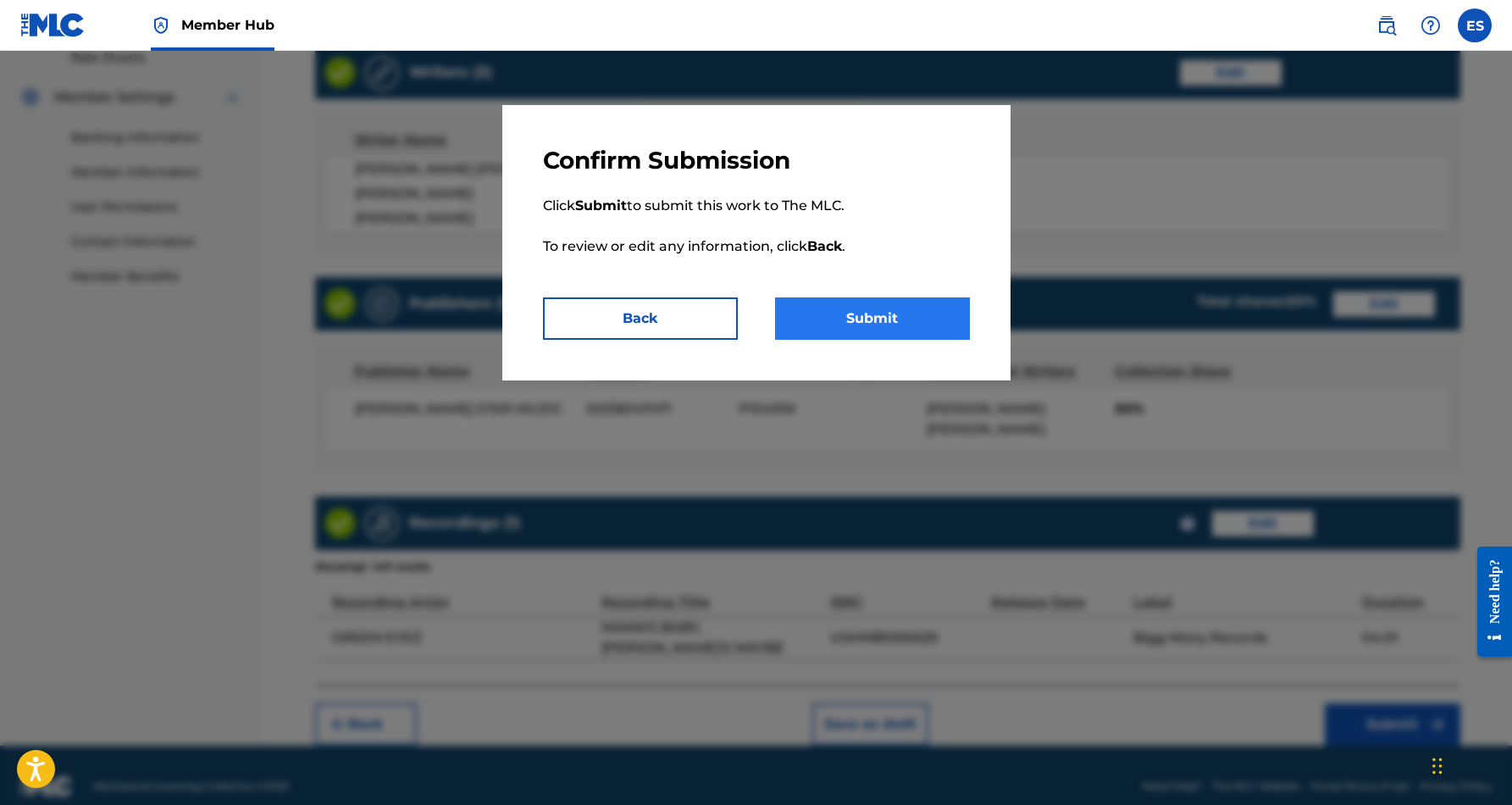
click at [881, 324] on button "Submit" at bounding box center [873, 318] width 195 height 43
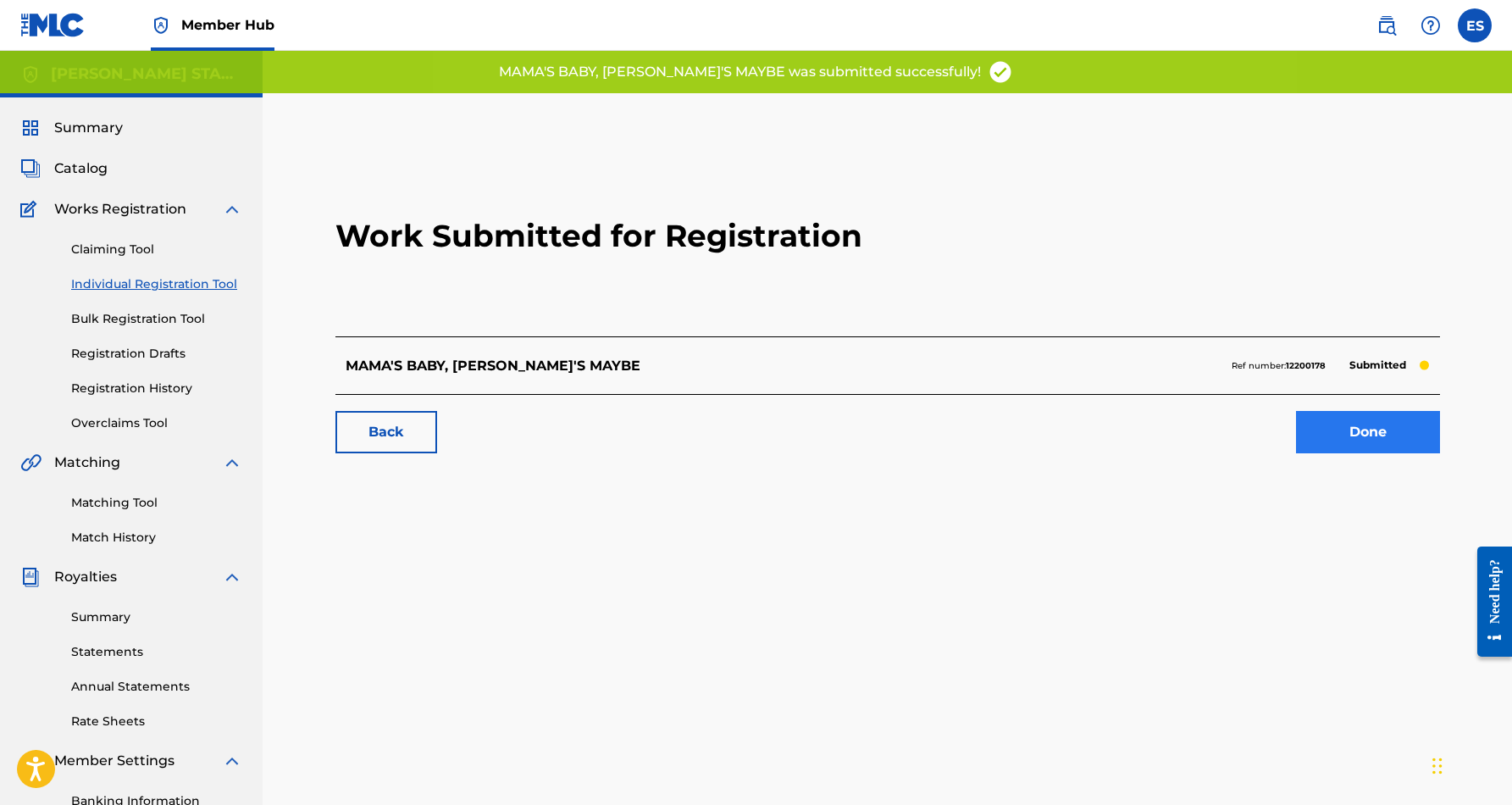
click at [1353, 438] on link "Done" at bounding box center [1367, 432] width 144 height 43
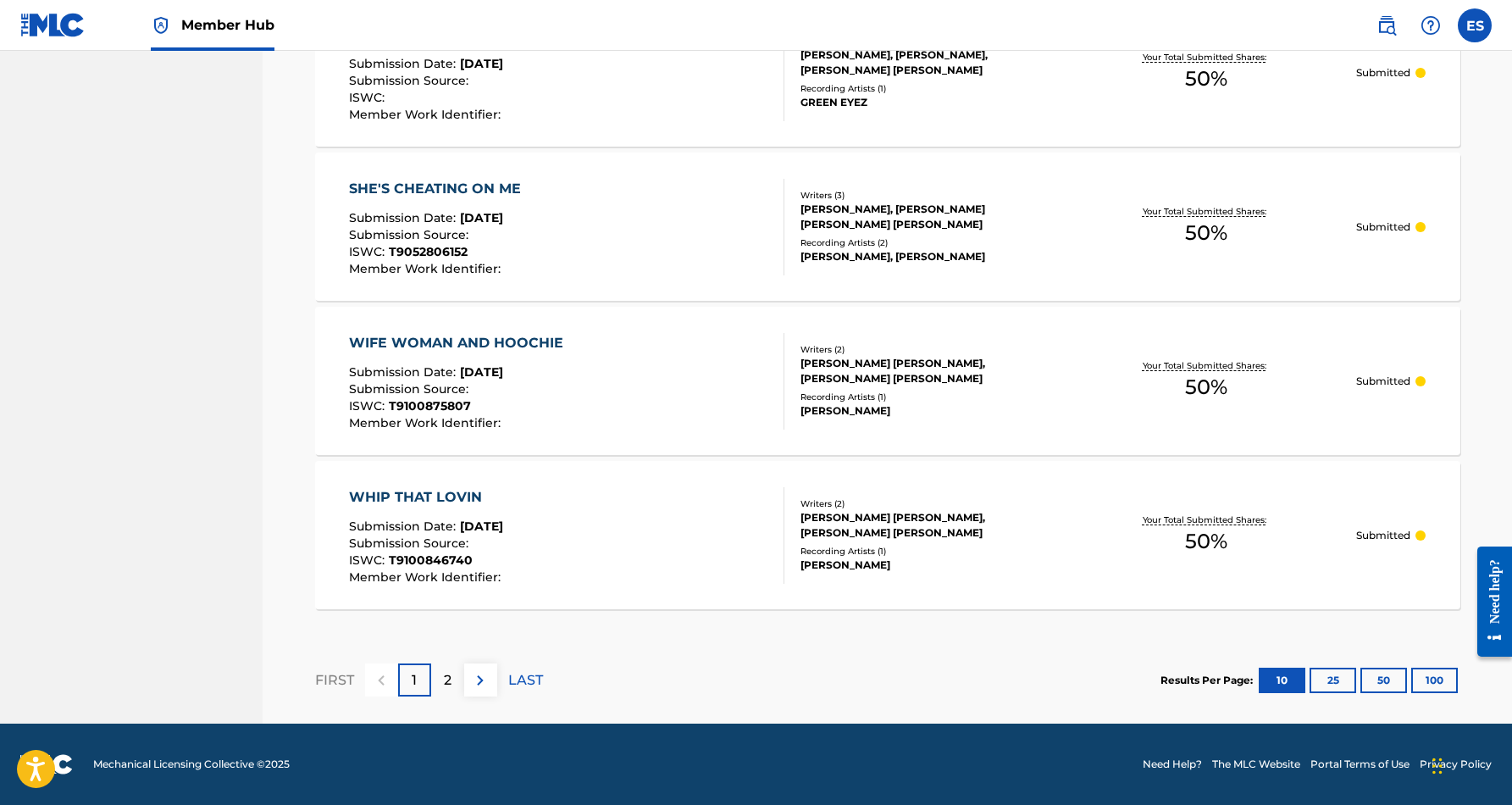
scroll to position [1452, 0]
click at [451, 680] on div "2" at bounding box center [448, 680] width 33 height 33
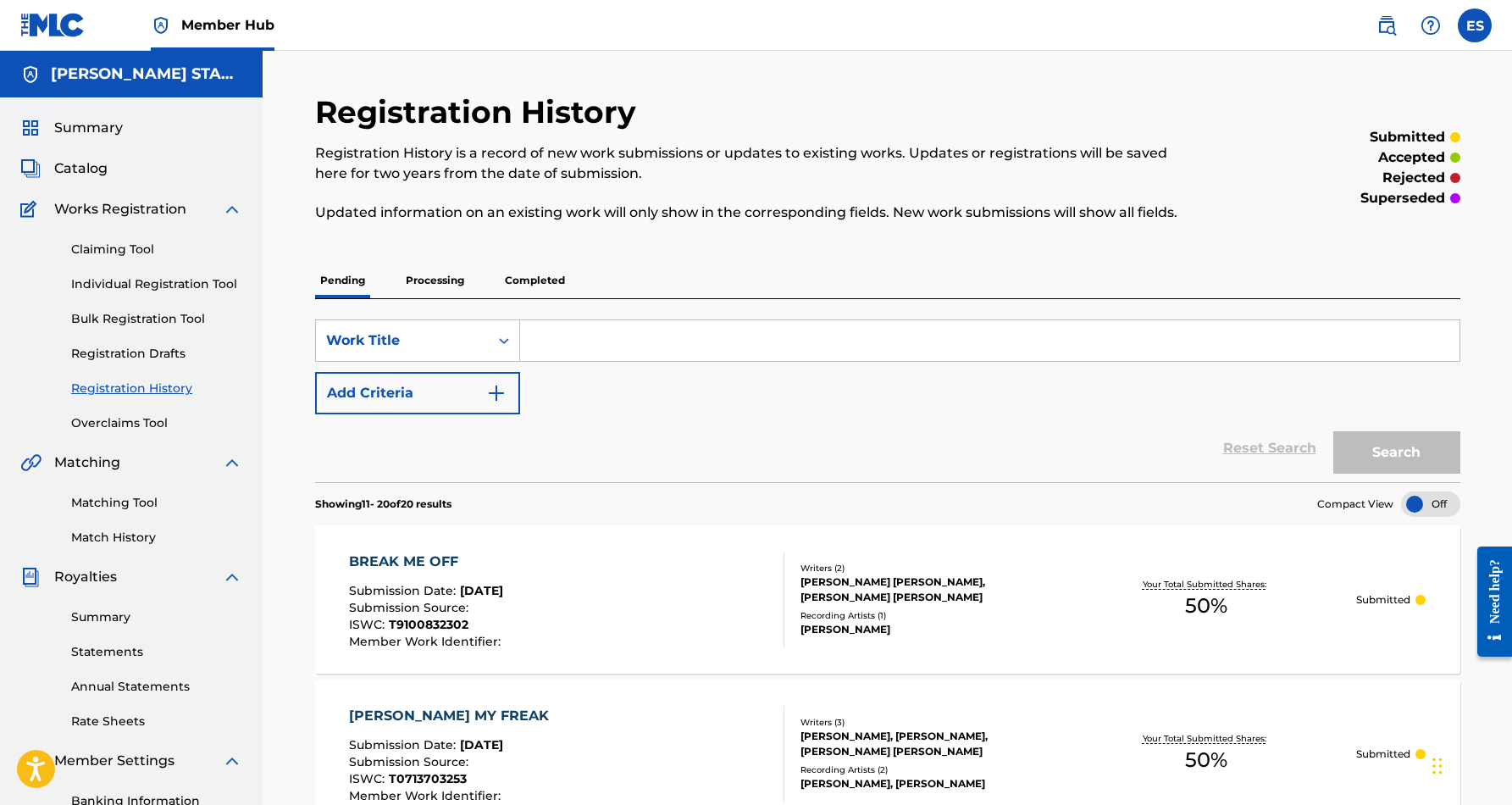
scroll to position [0, 0]
click at [107, 283] on link "Individual Registration Tool" at bounding box center [157, 284] width 171 height 17
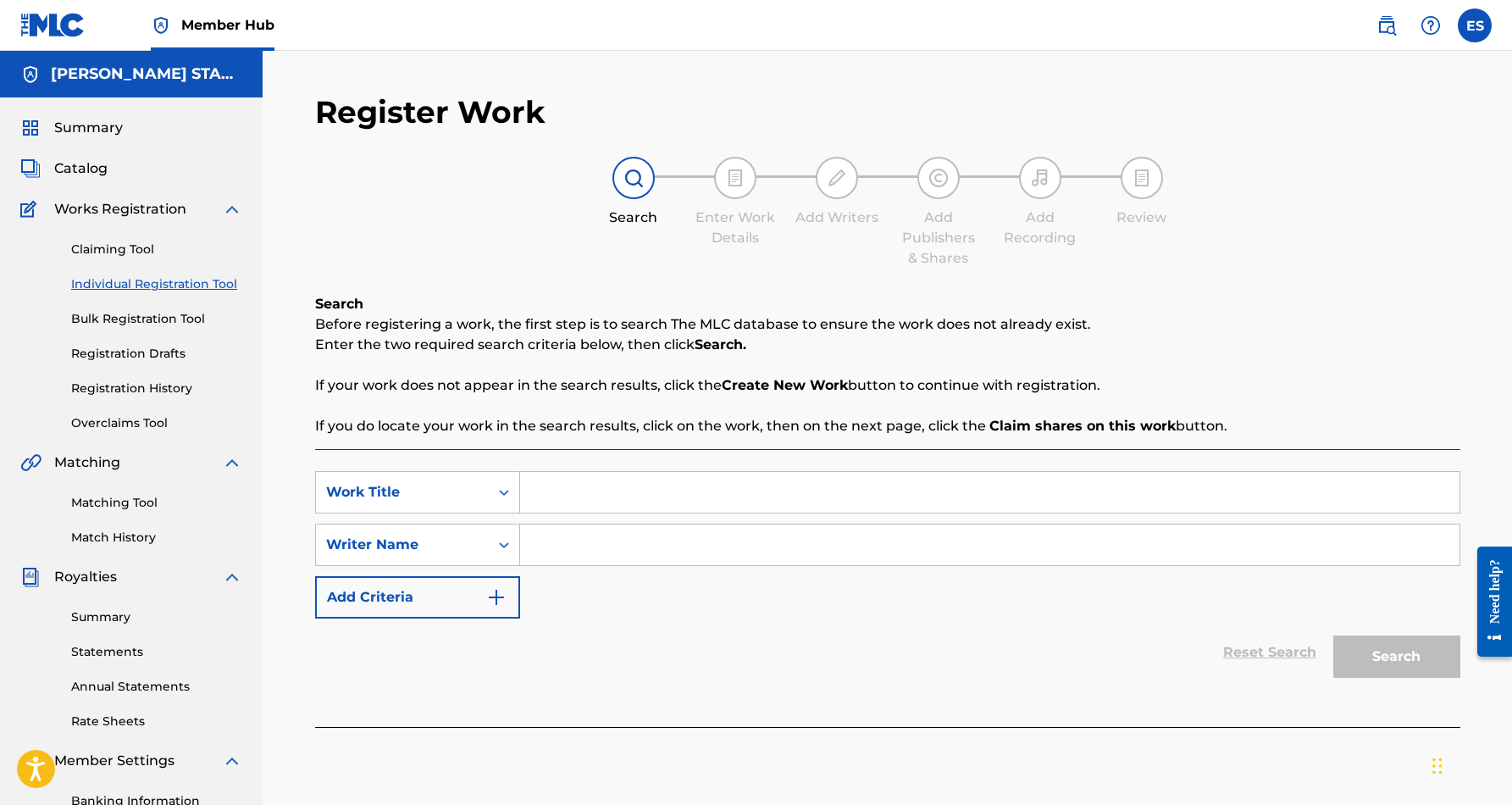
click at [552, 494] on input "Search Form" at bounding box center [989, 492] width 939 height 41
paste input "MY LOVES ON THE LINE"
type input "MY LOVES ON THE LINE"
click at [570, 553] on input "Search Form" at bounding box center [989, 545] width 939 height 41
paste input "[PERSON_NAME] [PERSON_NAME]"
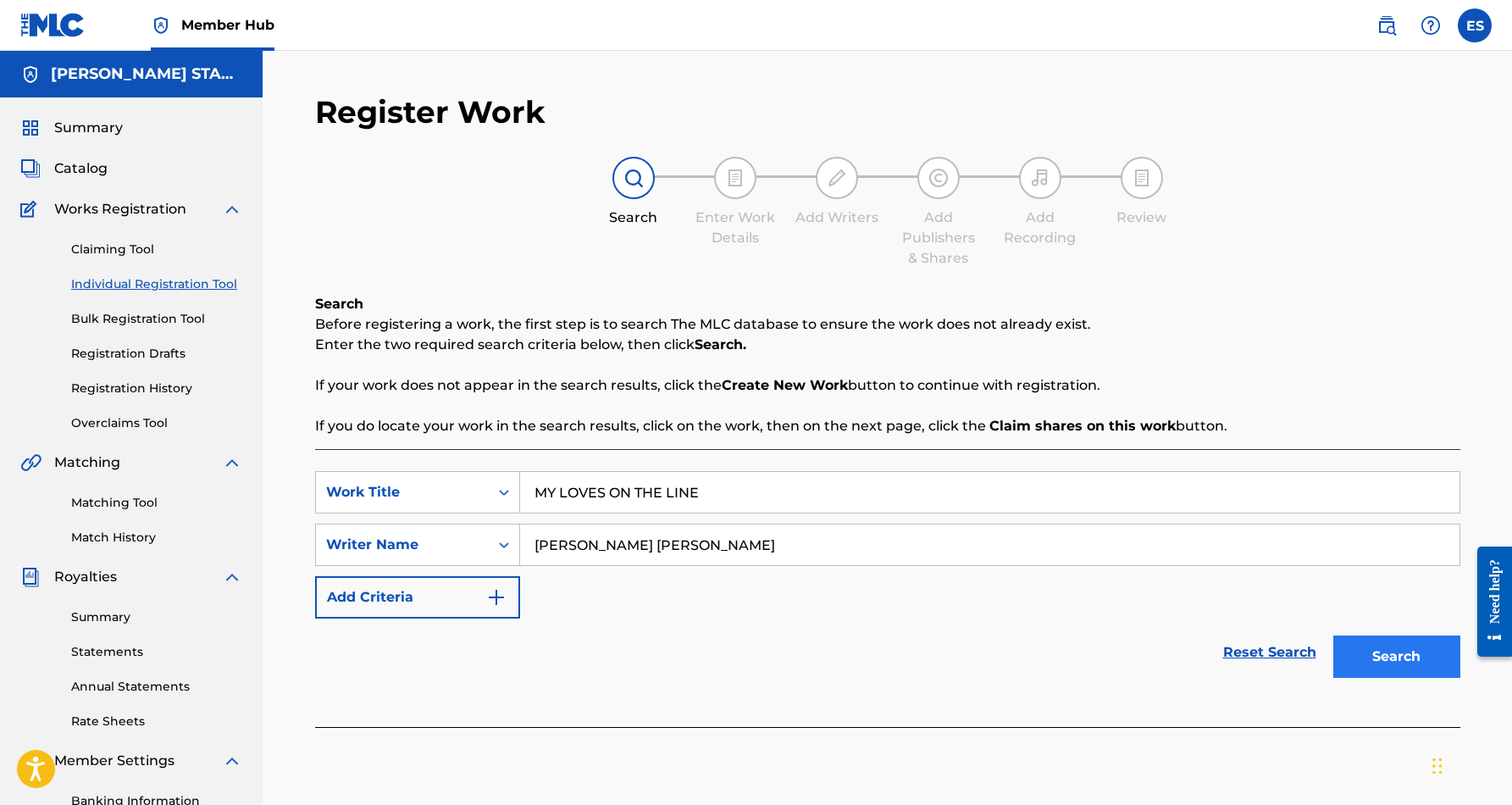
type input "[PERSON_NAME] [PERSON_NAME]"
click at [1375, 651] on button "Search" at bounding box center [1397, 656] width 127 height 43
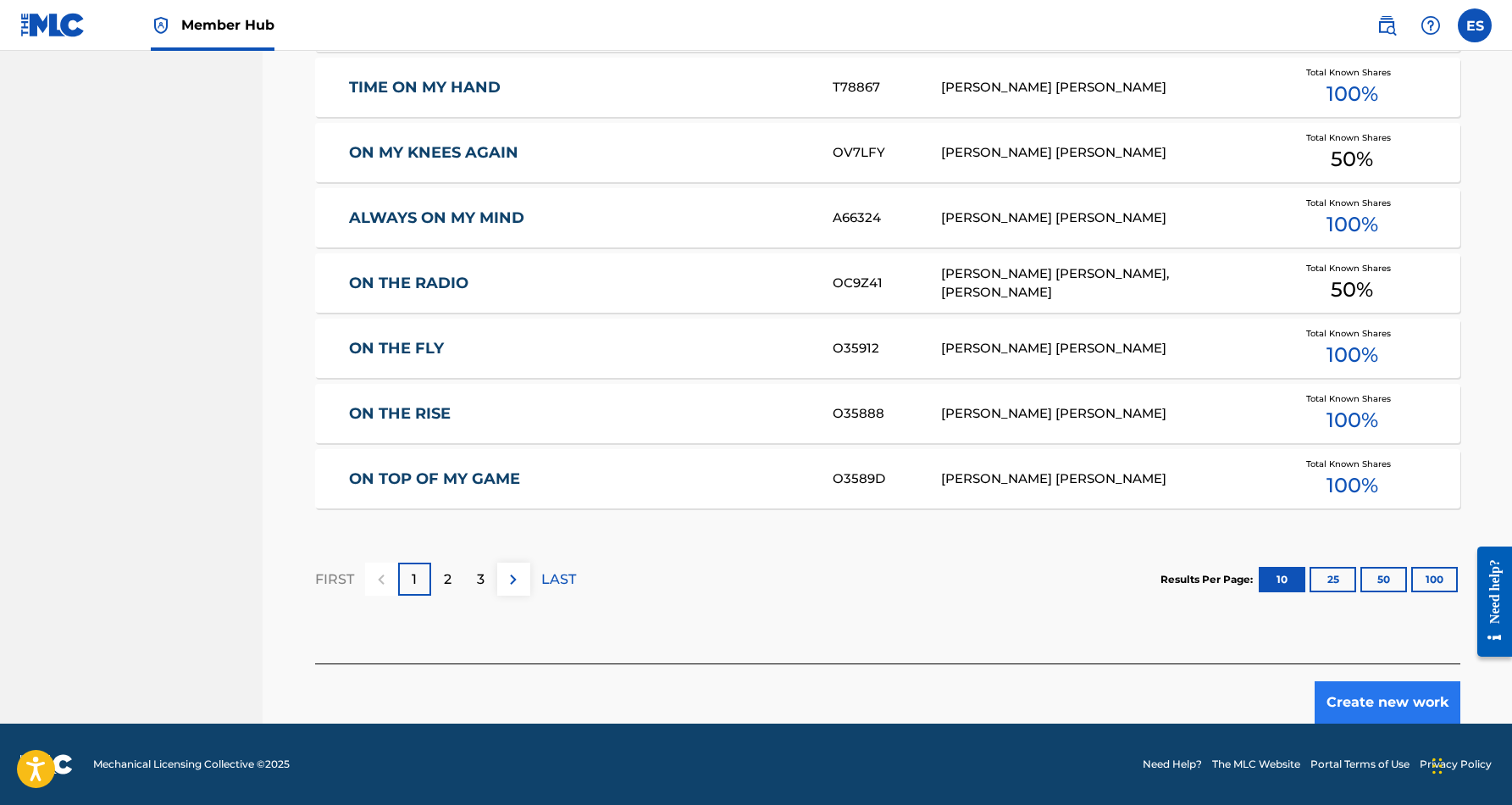
click at [1380, 695] on button "Create new work" at bounding box center [1387, 702] width 145 height 43
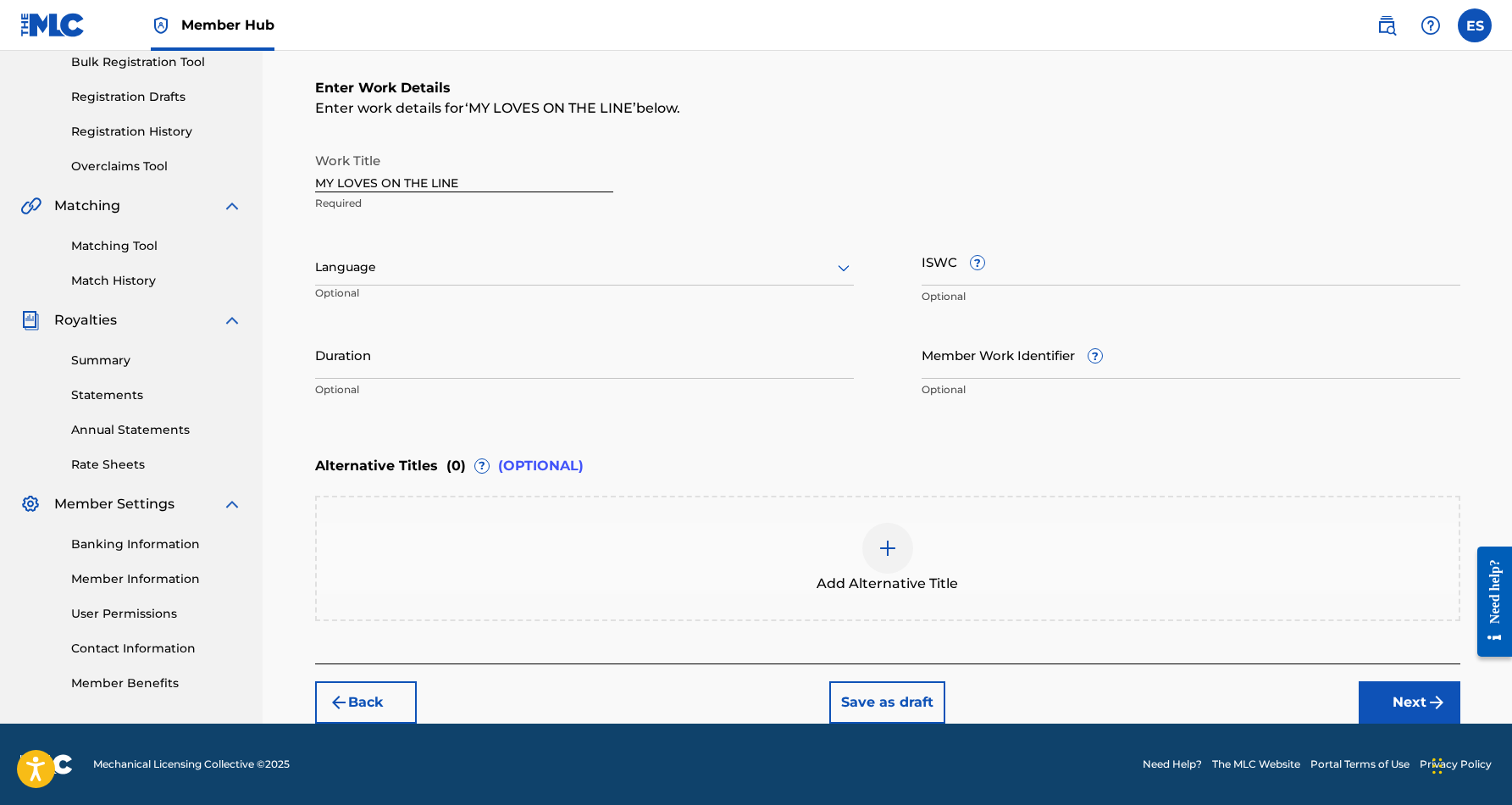
click at [843, 267] on icon at bounding box center [843, 267] width 20 height 20
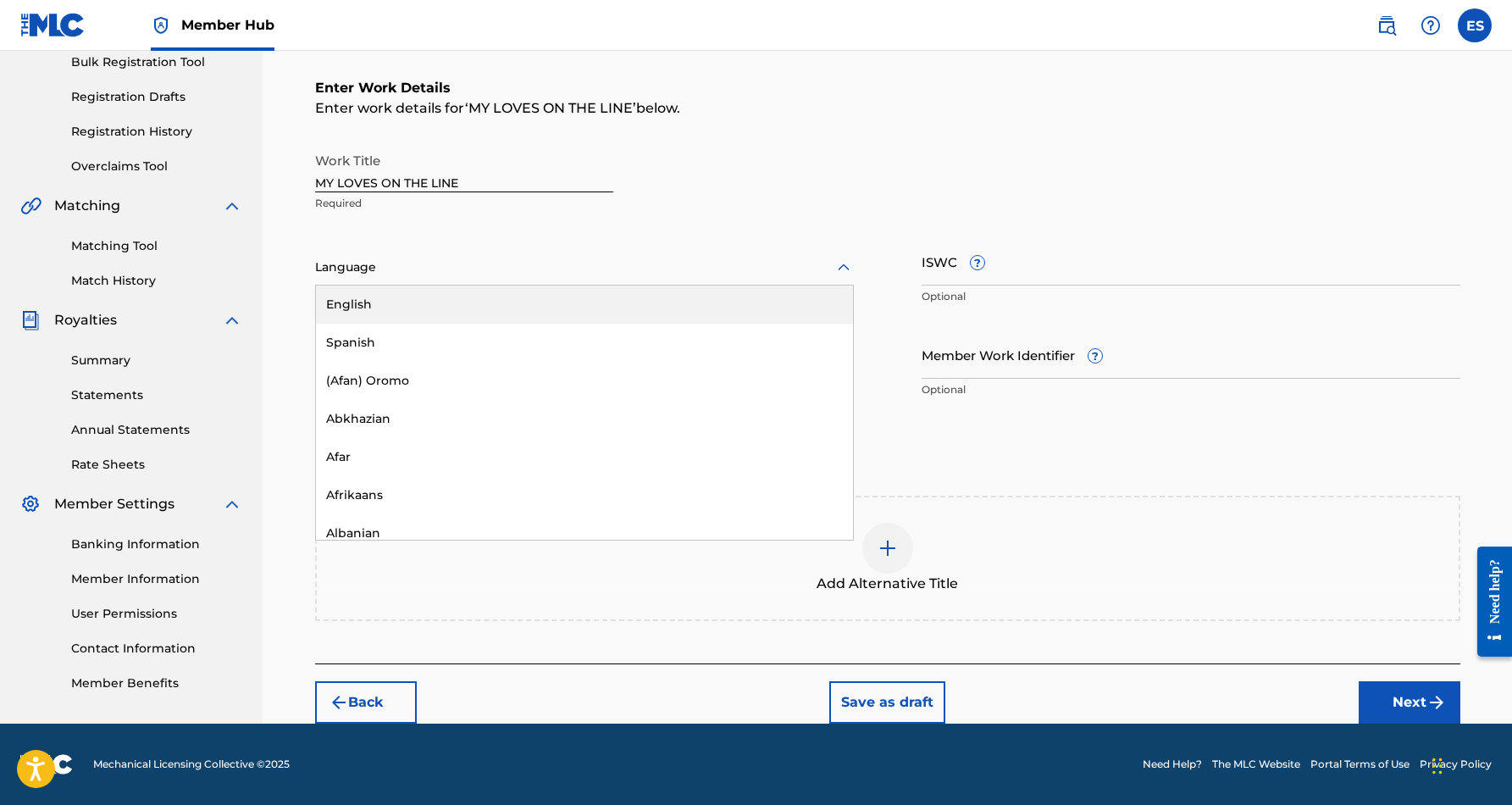
click at [813, 302] on div "English" at bounding box center [584, 305] width 537 height 38
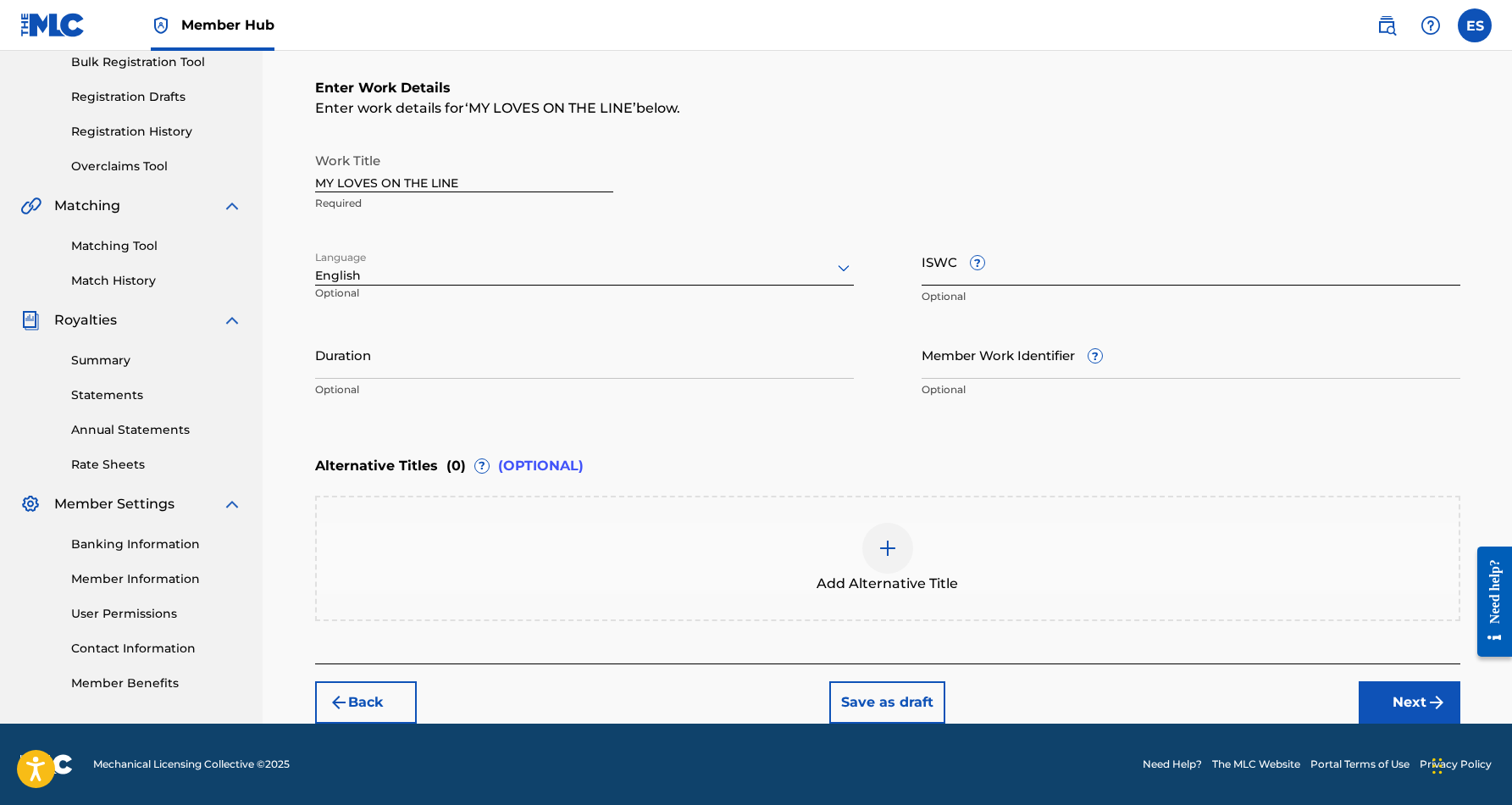
click at [964, 274] on input "ISWC ?" at bounding box center [1191, 260] width 538 height 48
paste input "T9278136291"
type input "T9278136291"
click at [730, 346] on input "Duration" at bounding box center [584, 354] width 538 height 48
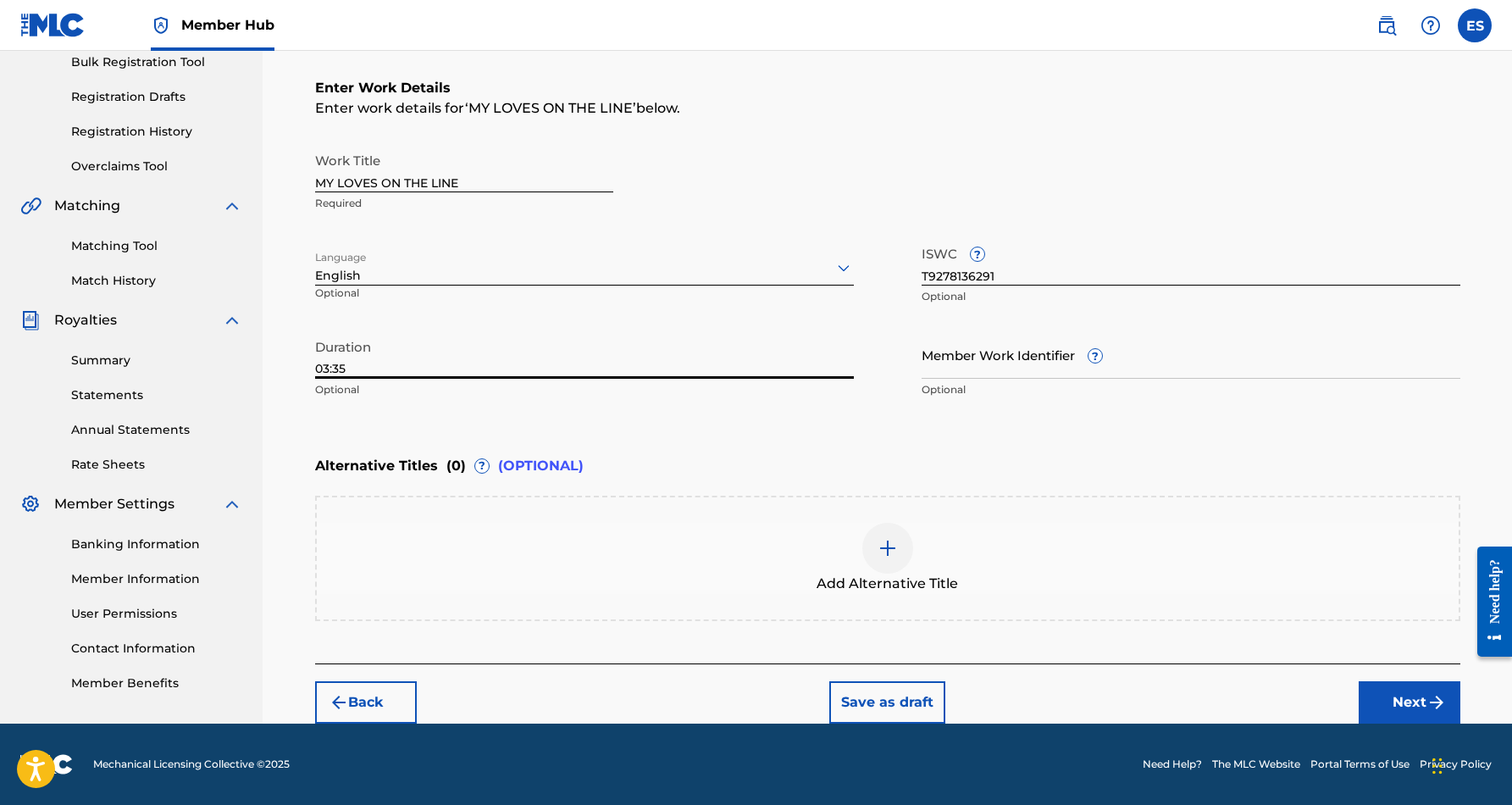
type input "03:35"
click at [310, 407] on div "Register Work Search Enter Work Details Add Writers Add Publishers & Shares Add…" at bounding box center [887, 280] width 1185 height 887
drag, startPoint x: 1212, startPoint y: 462, endPoint x: 1281, endPoint y: 511, distance: 84.6
click at [1281, 511] on div "Alternative Titles ( 0 ) ? (OPTIONAL) Add Alternative Title" at bounding box center [888, 533] width 1145 height 173
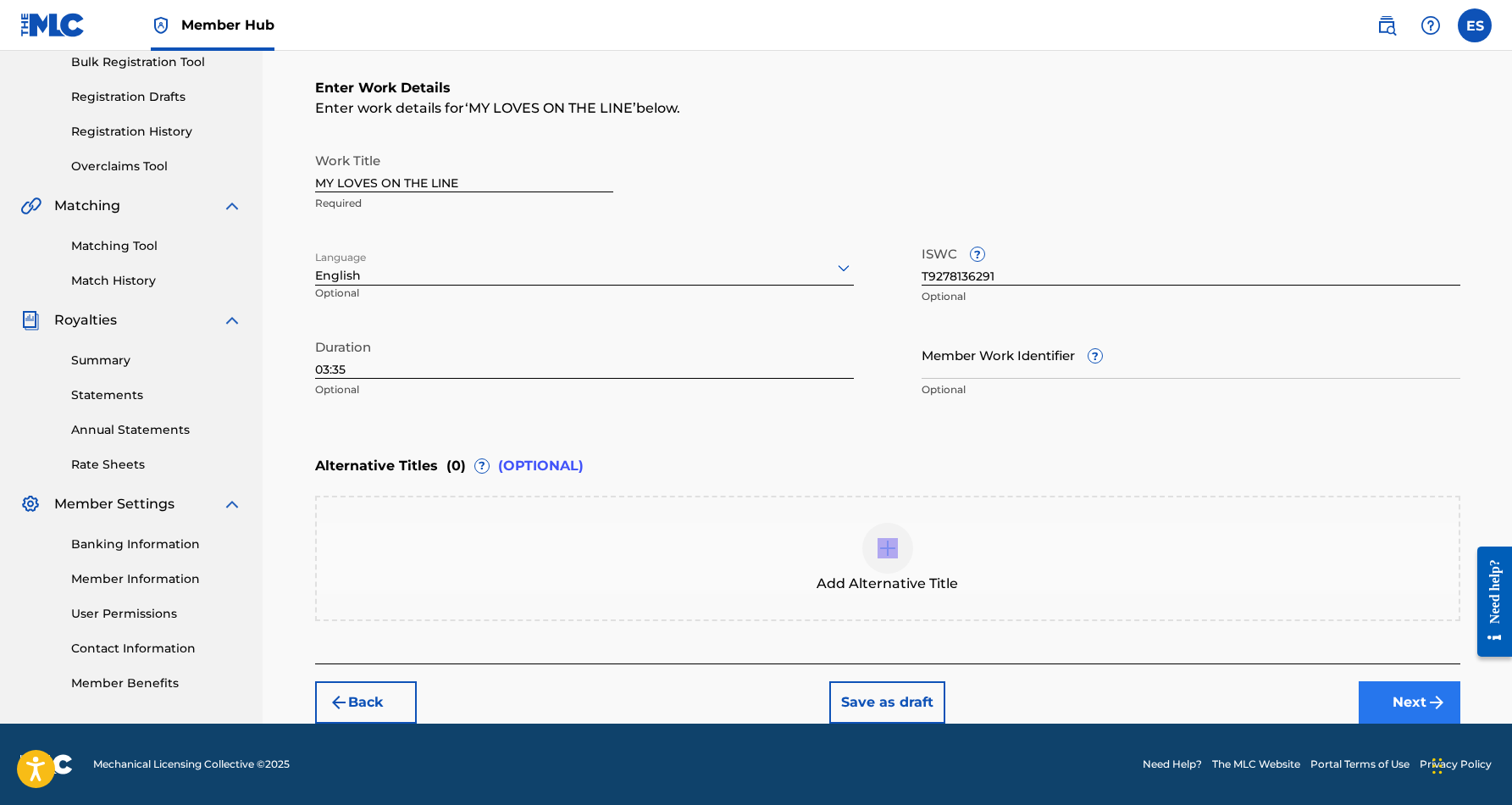
click at [1374, 689] on button "Next" at bounding box center [1409, 702] width 102 height 43
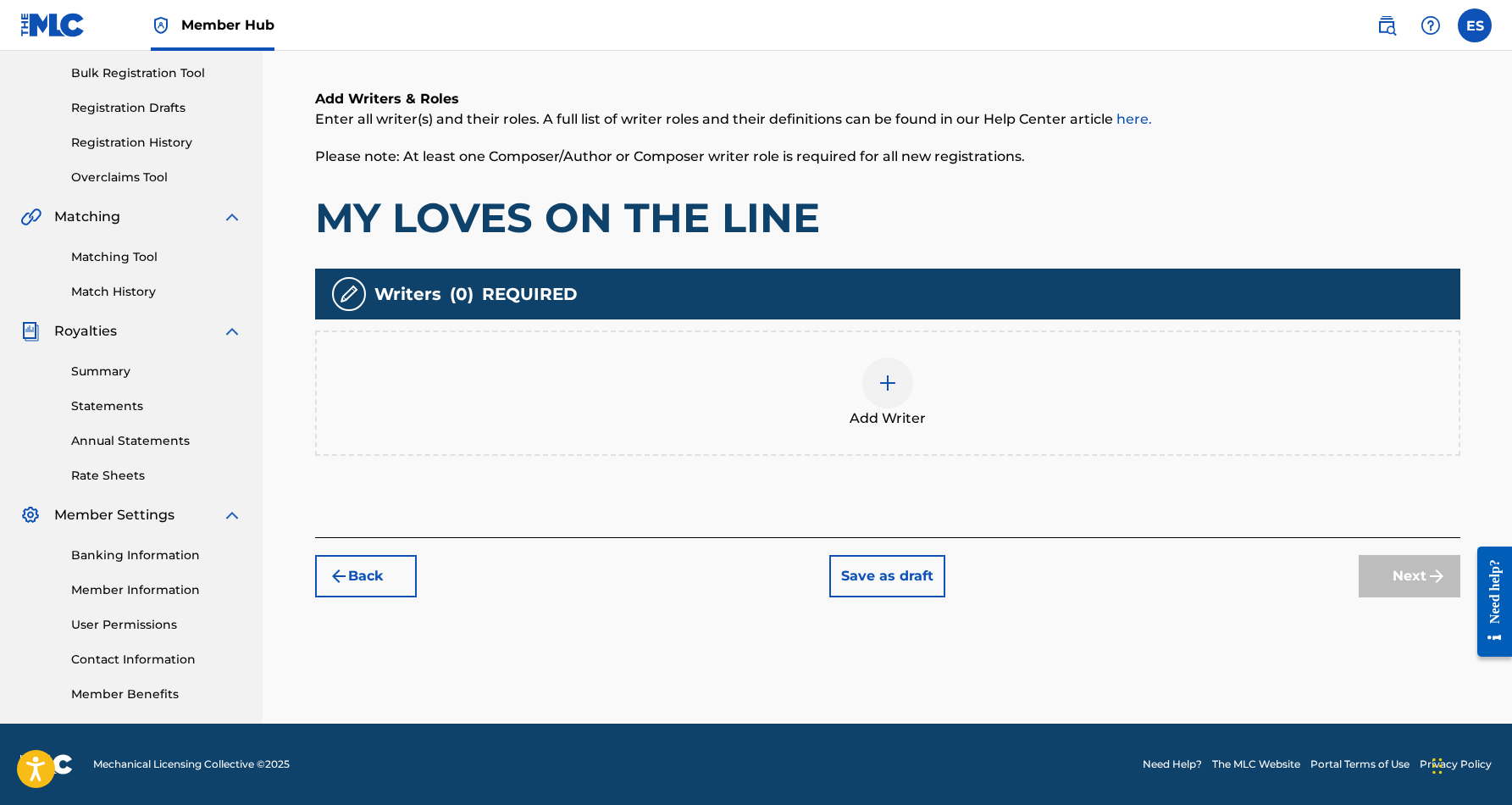
scroll to position [246, 0]
click at [881, 376] on img at bounding box center [887, 382] width 20 height 20
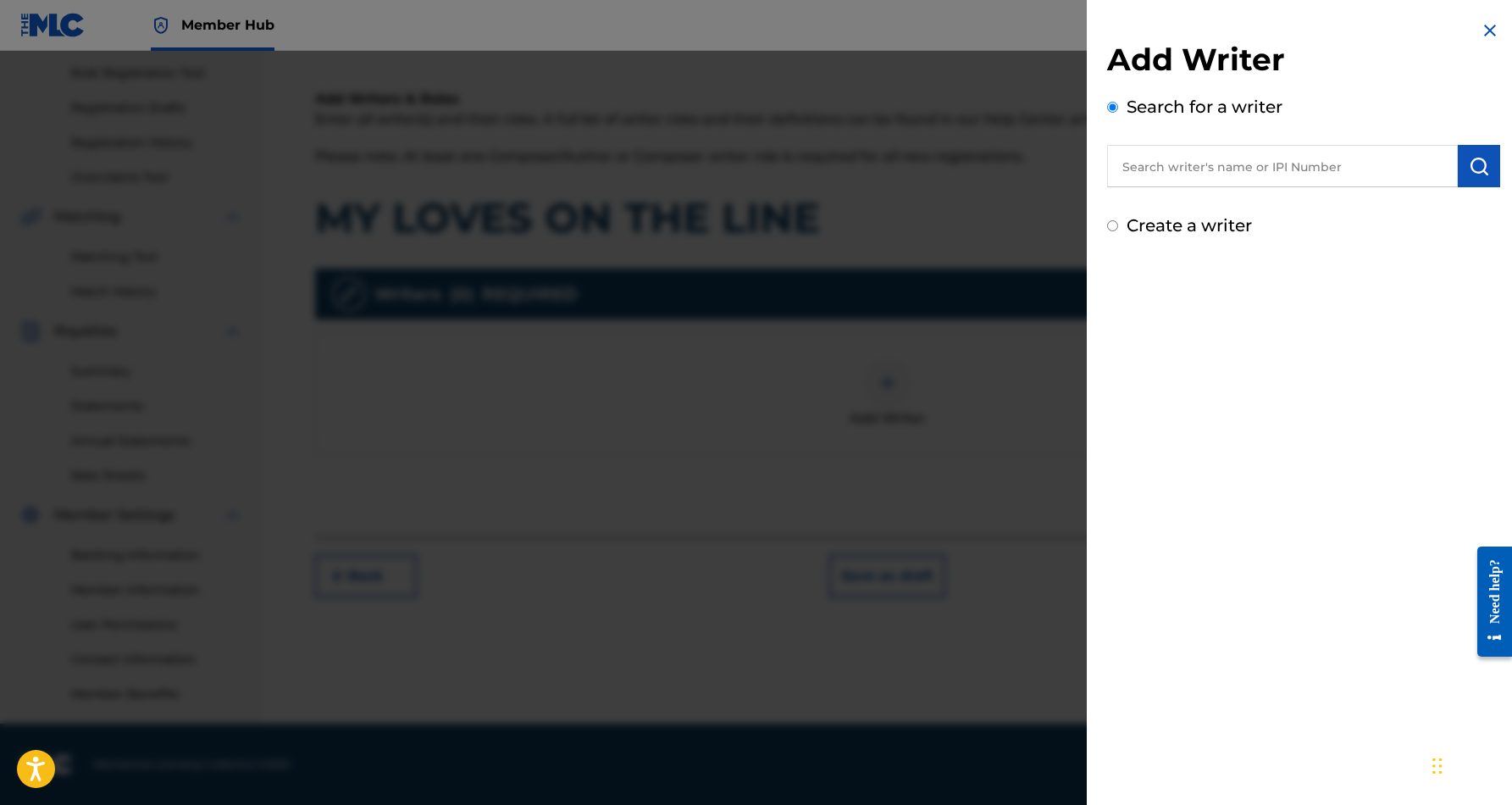
click at [1185, 167] on input "text" at bounding box center [1282, 166] width 351 height 43
paste input "[PERSON_NAME] [PERSON_NAME]"
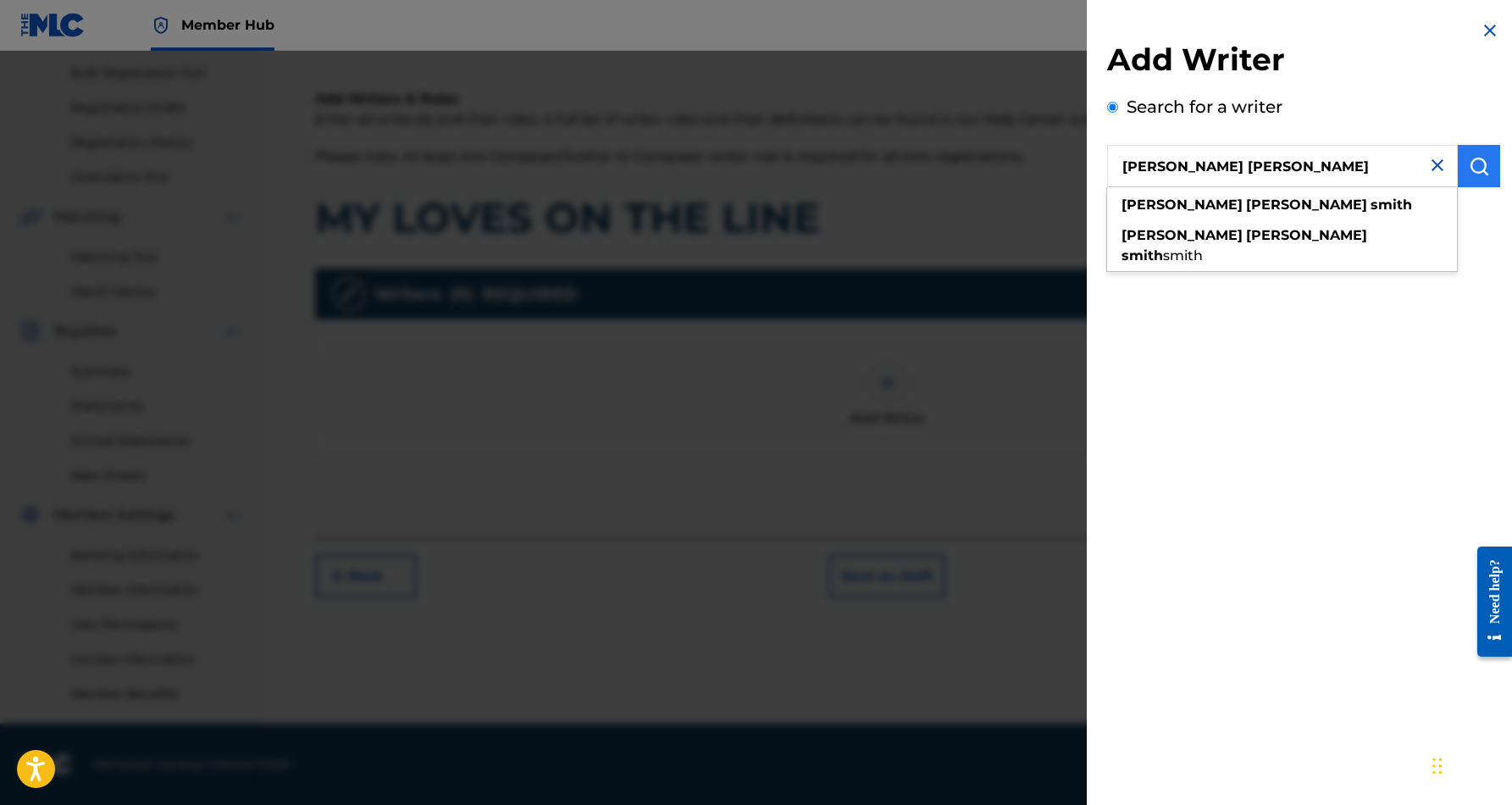
type input "[PERSON_NAME] [PERSON_NAME]"
click at [1468, 159] on img "submit" at bounding box center [1478, 166] width 20 height 20
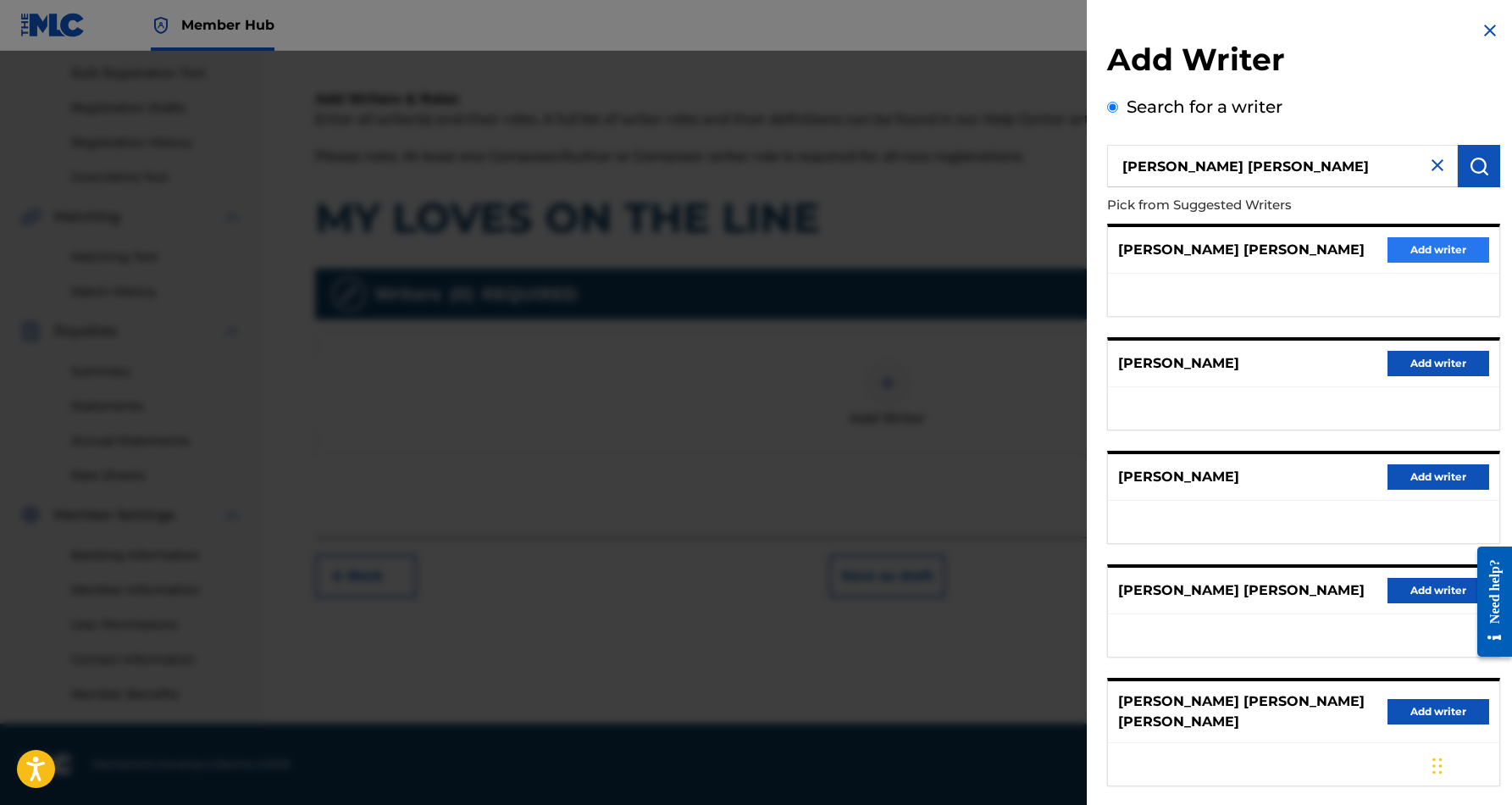
click at [1434, 247] on button "Add writer" at bounding box center [1438, 249] width 102 height 25
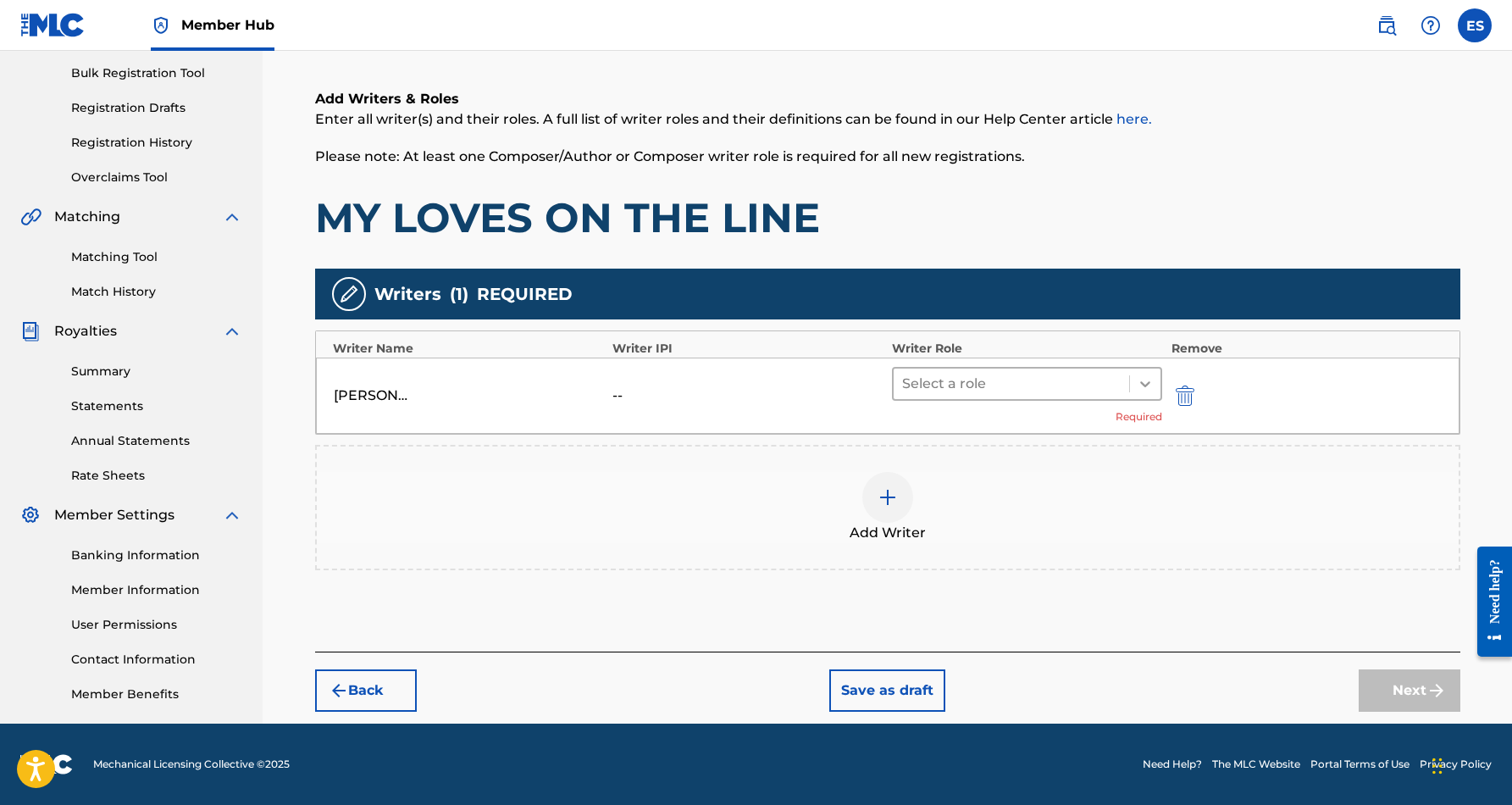
click at [1150, 383] on icon at bounding box center [1145, 384] width 10 height 6
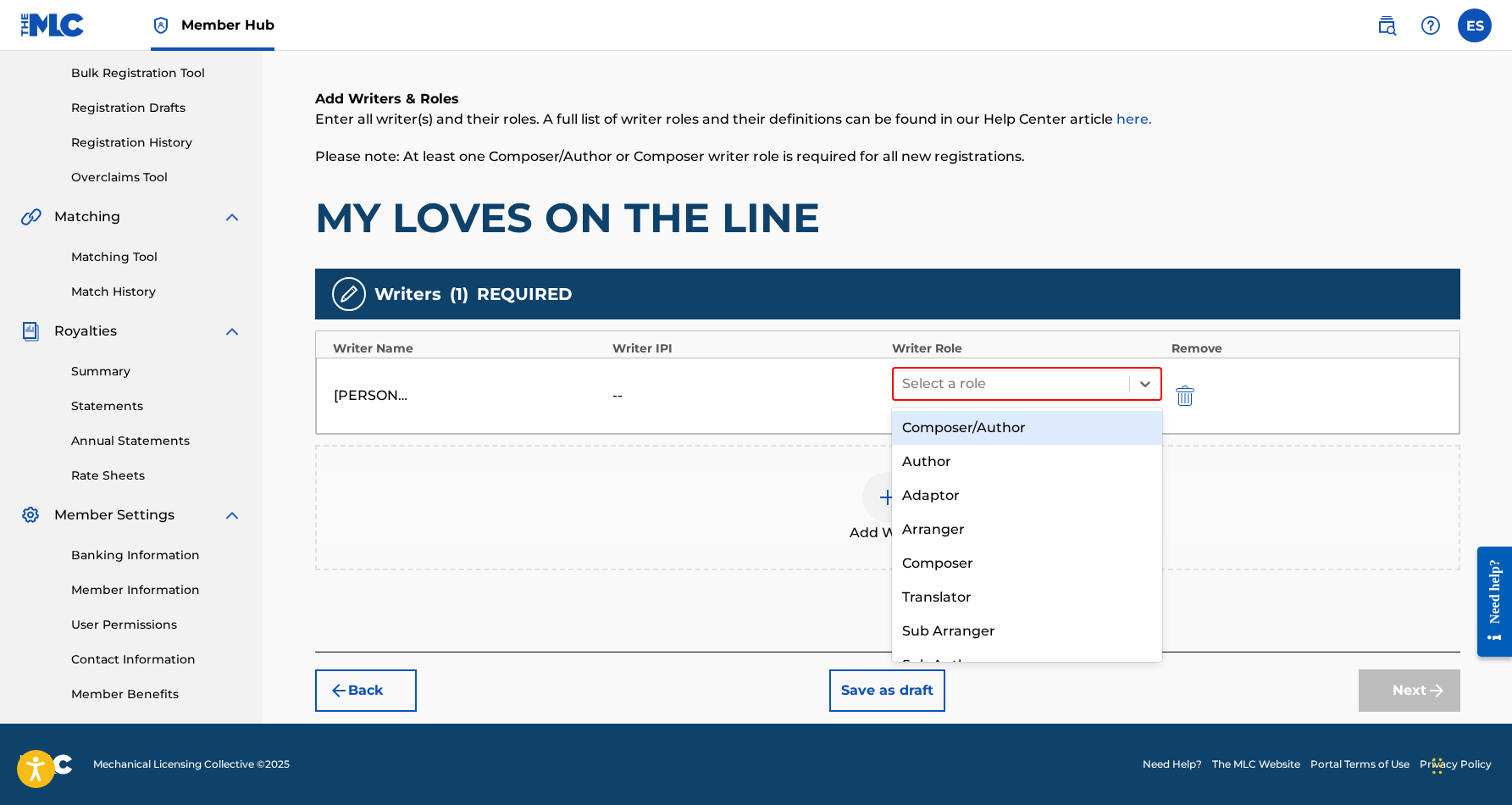
click at [1026, 436] on div "Composer/Author" at bounding box center [1027, 428] width 271 height 34
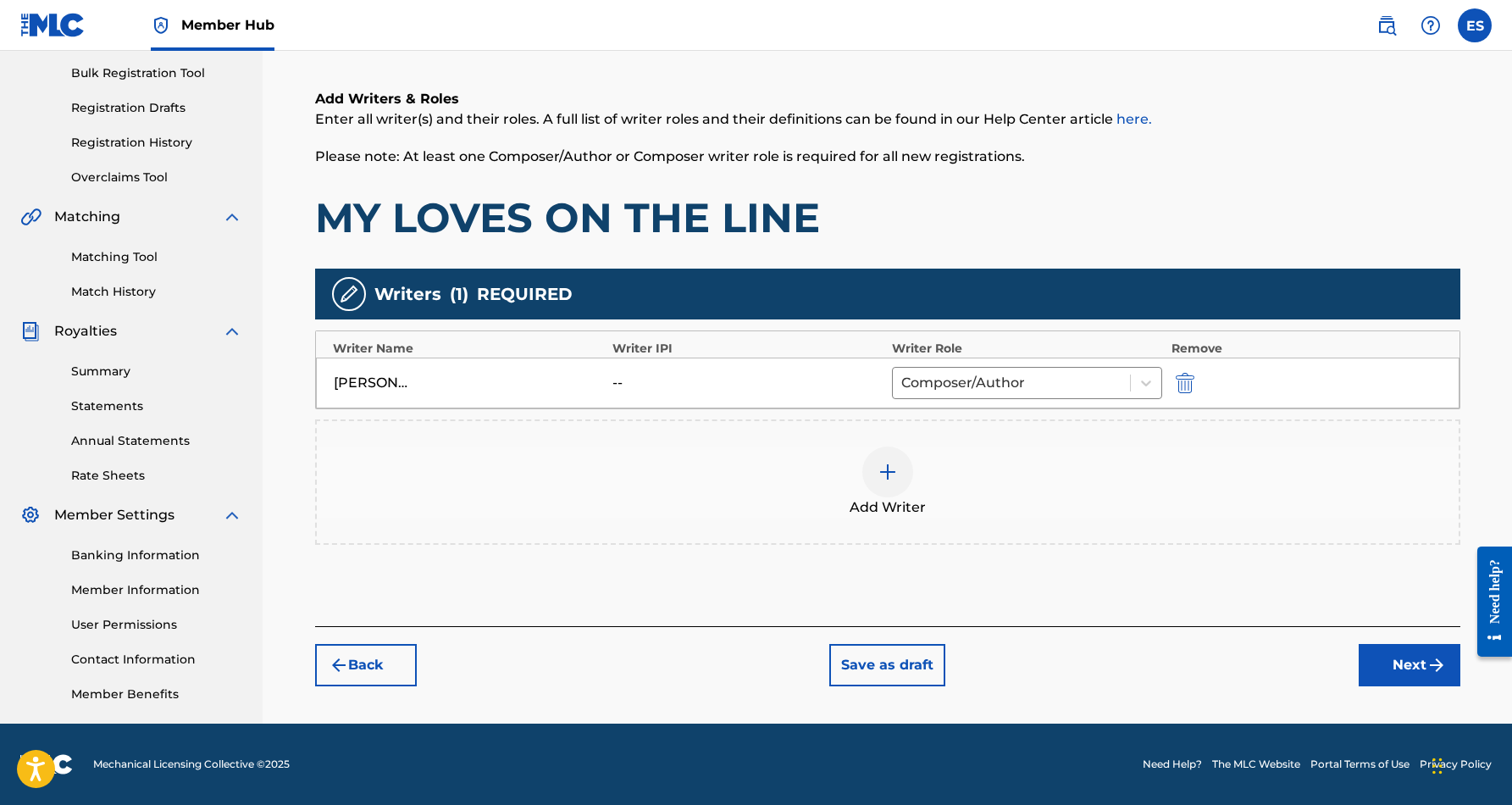
click at [881, 470] on img at bounding box center [887, 471] width 20 height 20
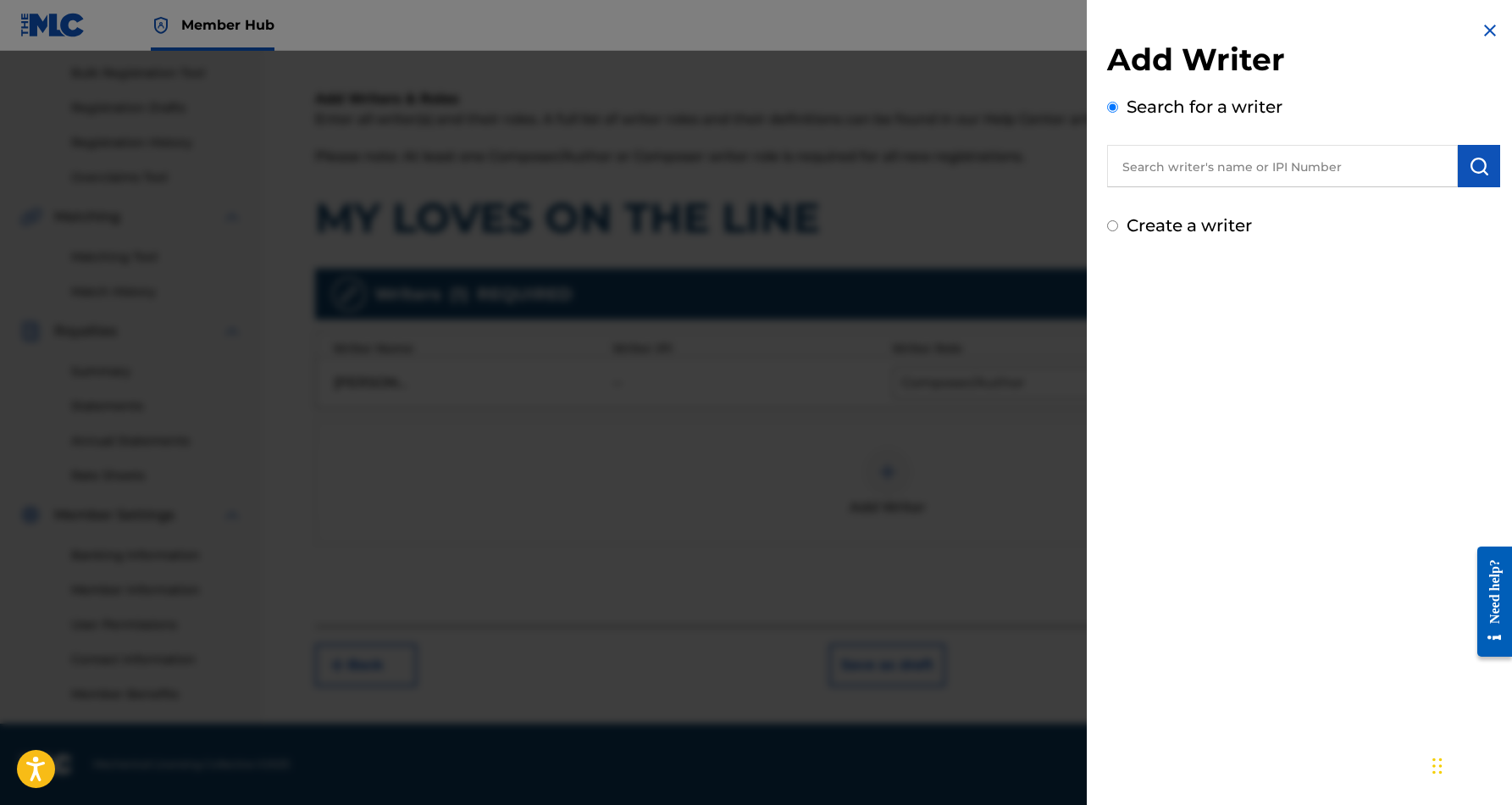
click at [1114, 227] on input "Create a writer" at bounding box center [1112, 226] width 11 height 11
radio input "false"
radio input "true"
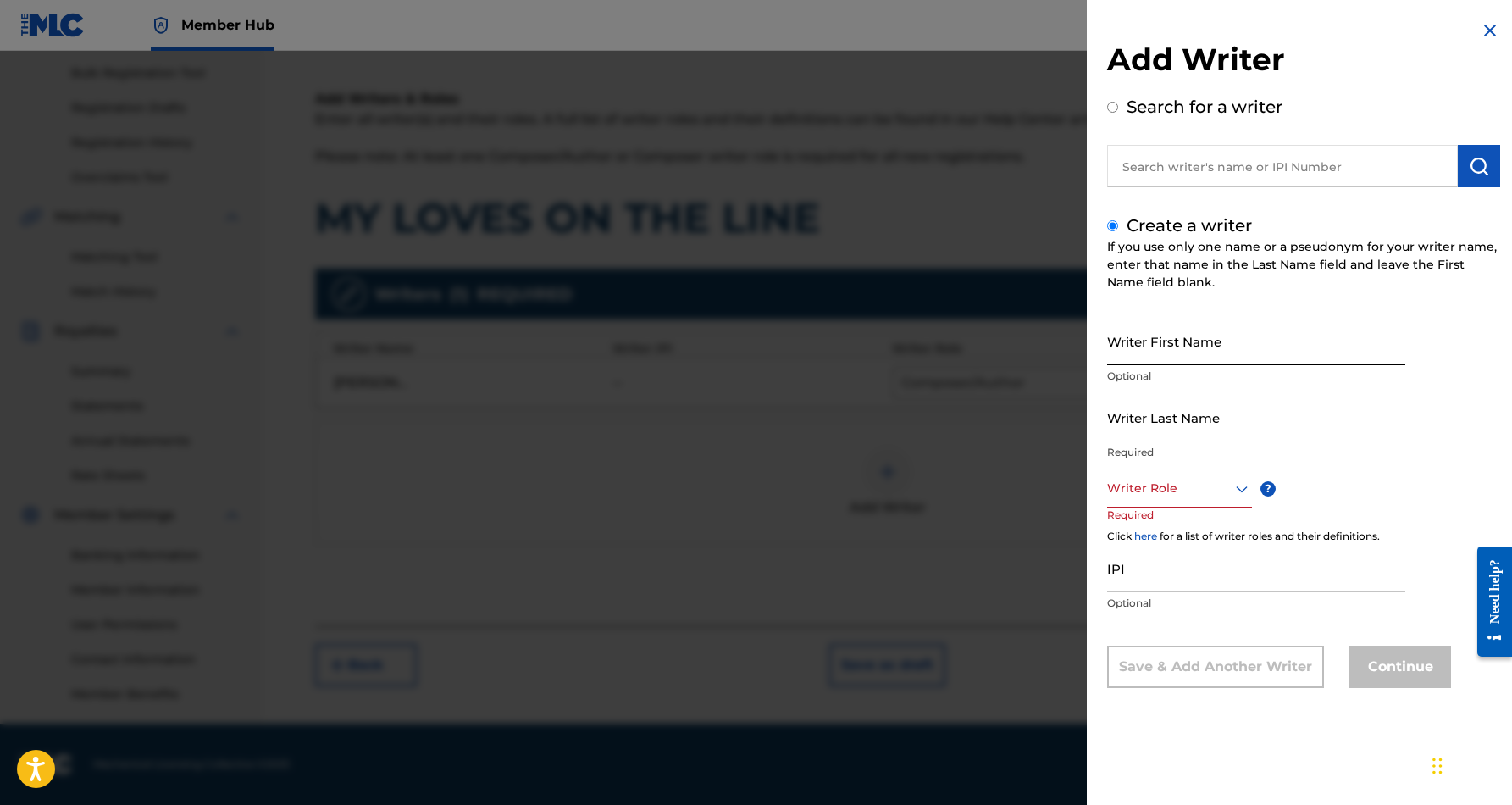
click at [1132, 345] on input "Writer First Name" at bounding box center [1256, 341] width 298 height 48
paste input "[PERSON_NAME], LA [PERSON_NAME] C"
type input "[PERSON_NAME], LA [PERSON_NAME] C"
click at [1146, 412] on input "Writer Last Name" at bounding box center [1256, 416] width 298 height 48
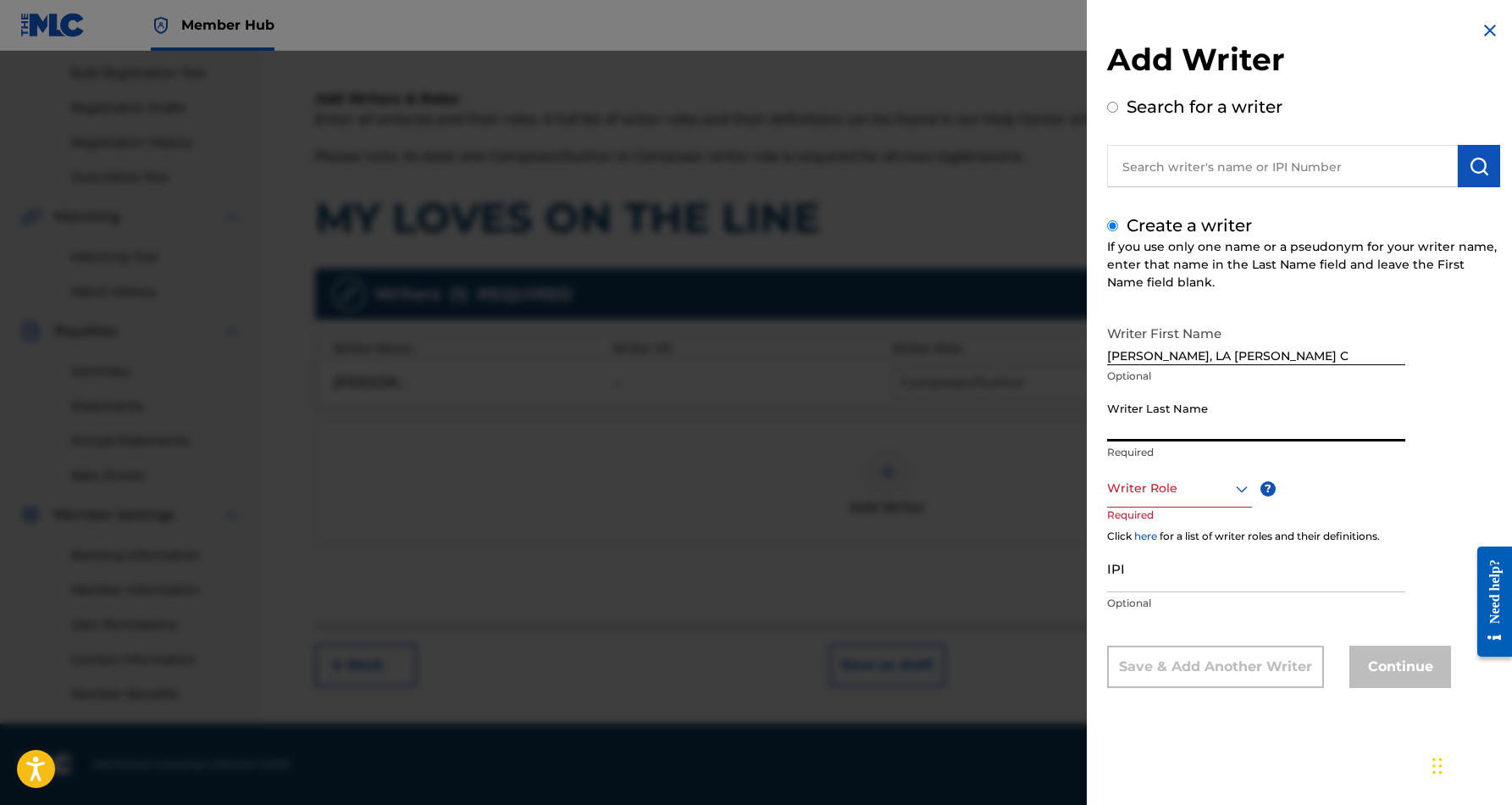
paste input "[PERSON_NAME], LA [PERSON_NAME] C"
type input "[PERSON_NAME]"
click at [1171, 353] on input "[PERSON_NAME], LA [PERSON_NAME] C" at bounding box center [1256, 341] width 298 height 48
click at [1192, 353] on input "LA [PERSON_NAME] C" at bounding box center [1256, 341] width 298 height 48
type input "LA [PERSON_NAME]"
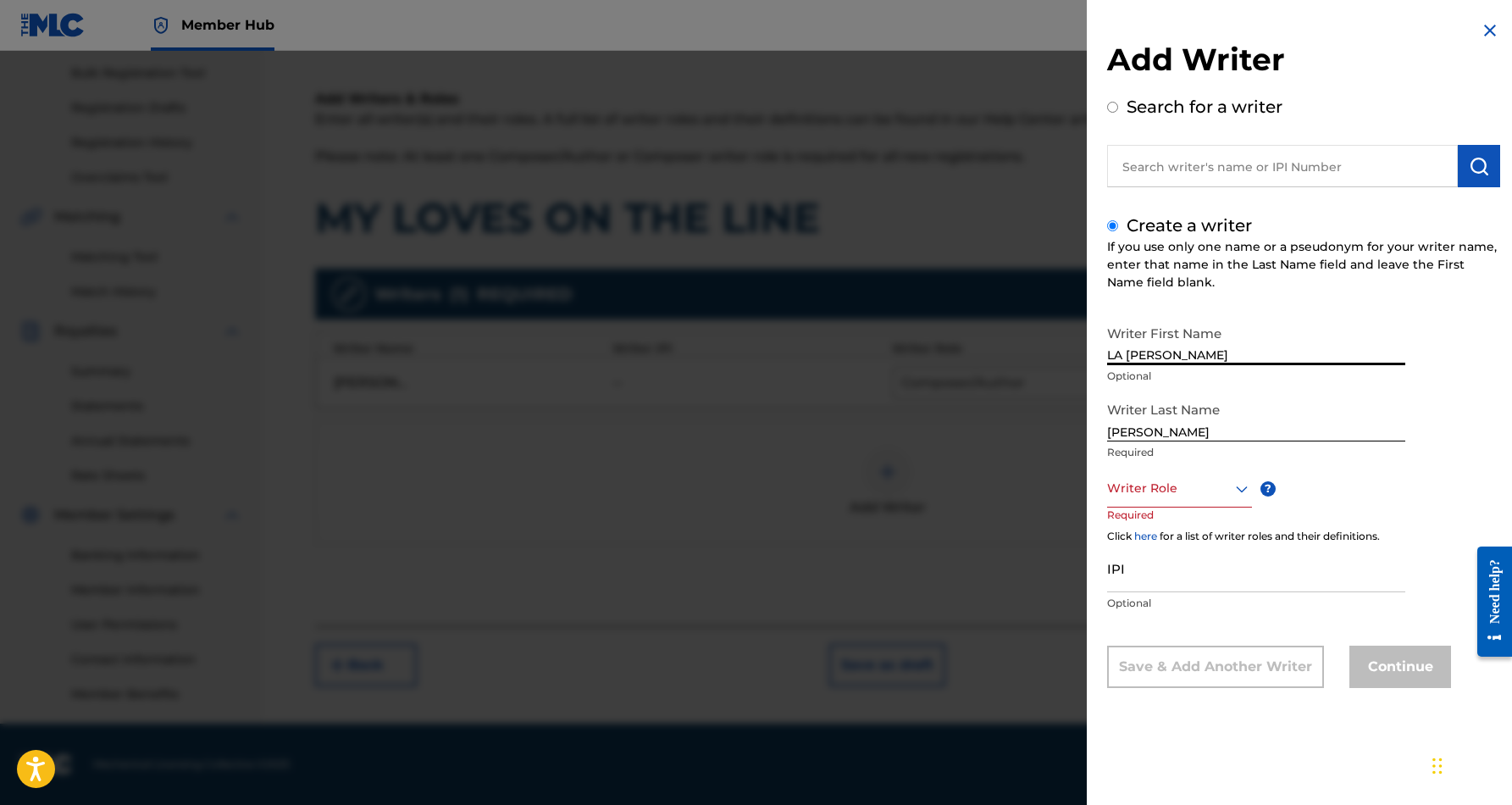
click at [1237, 492] on icon at bounding box center [1241, 488] width 20 height 20
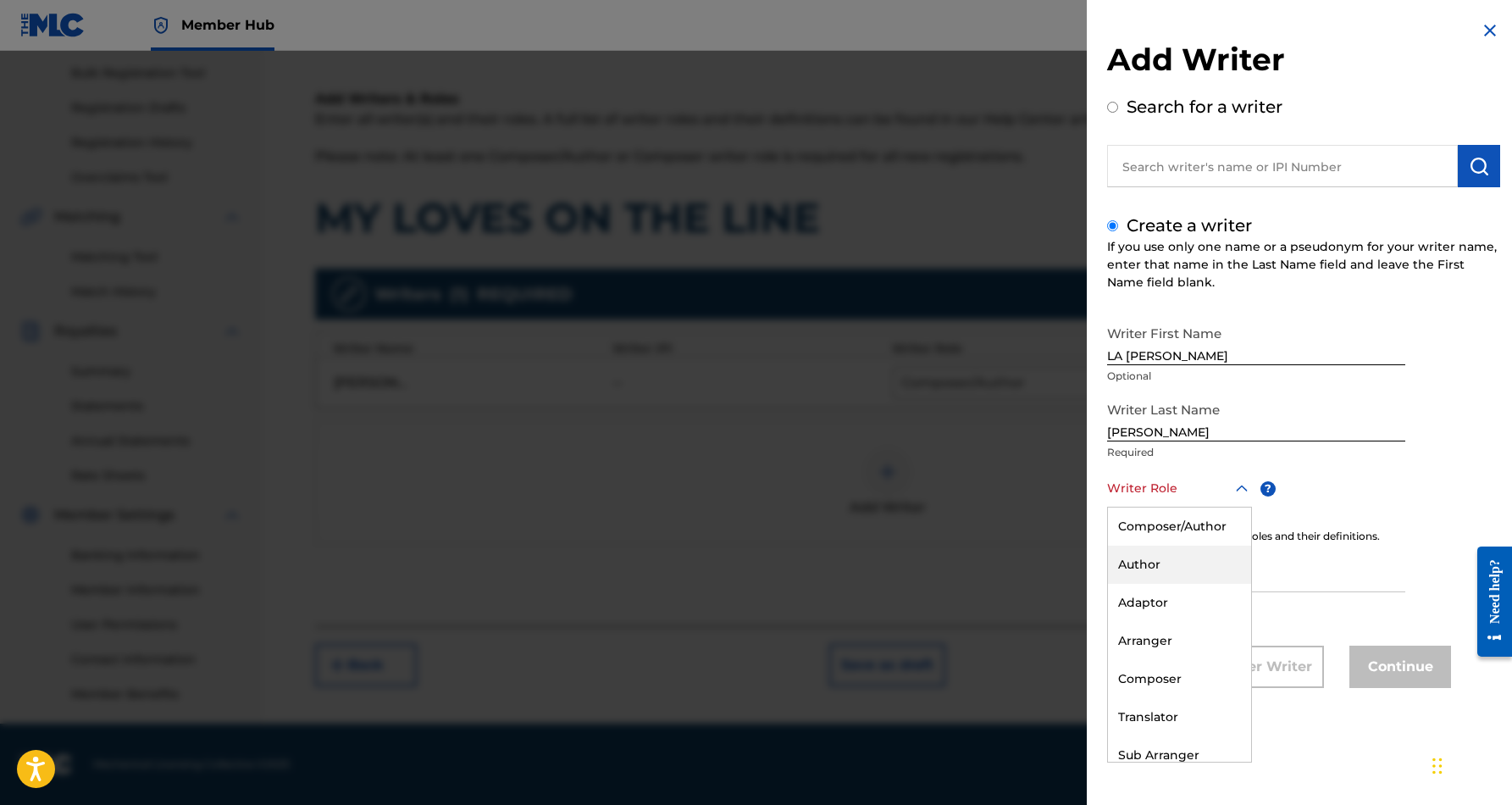
click at [1181, 561] on div "Author" at bounding box center [1179, 565] width 143 height 38
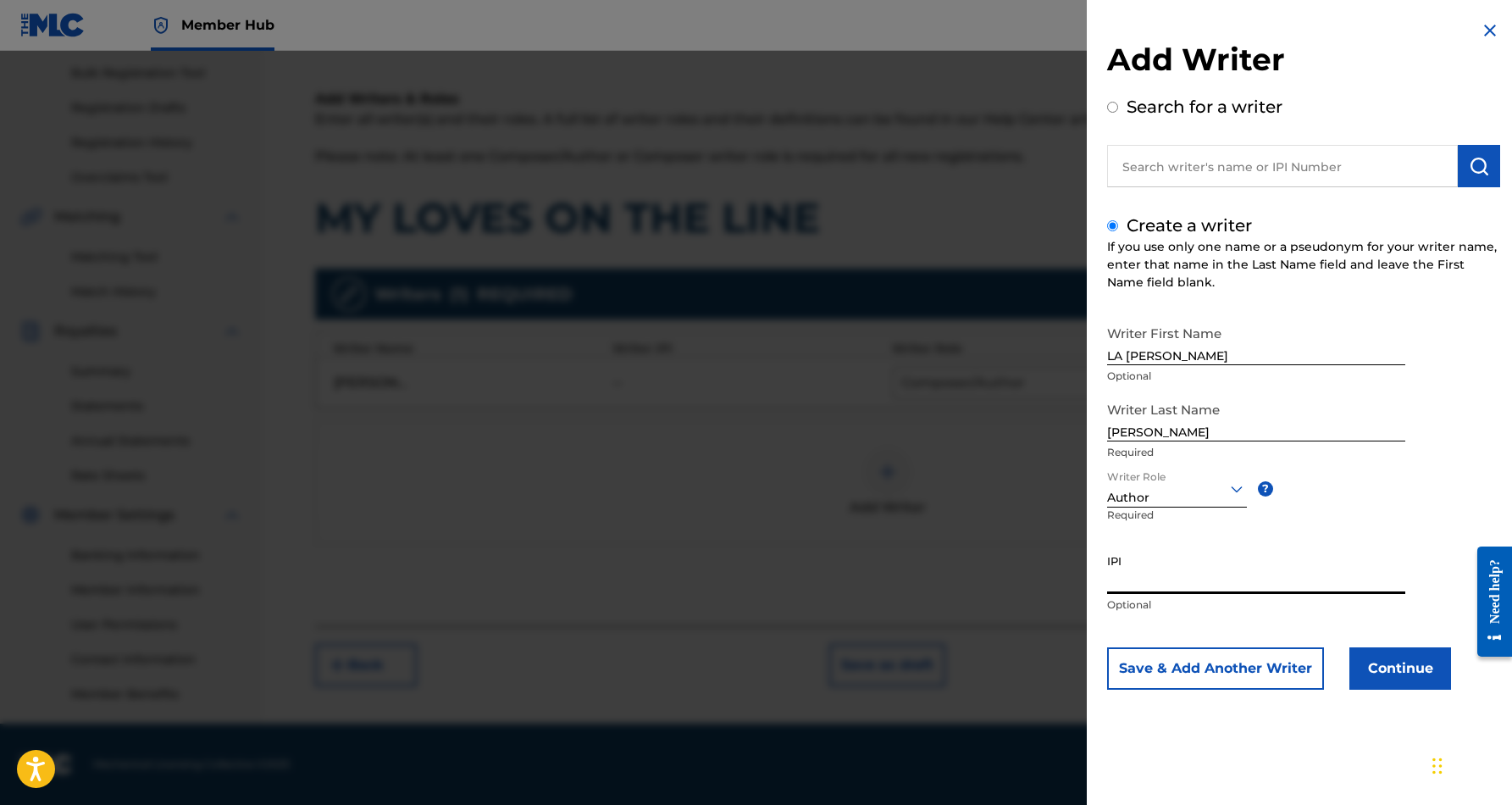
click at [1158, 573] on input "IPI" at bounding box center [1256, 569] width 298 height 48
paste input "120179411"
type input "120179411"
click at [1398, 674] on button "Continue" at bounding box center [1400, 668] width 102 height 43
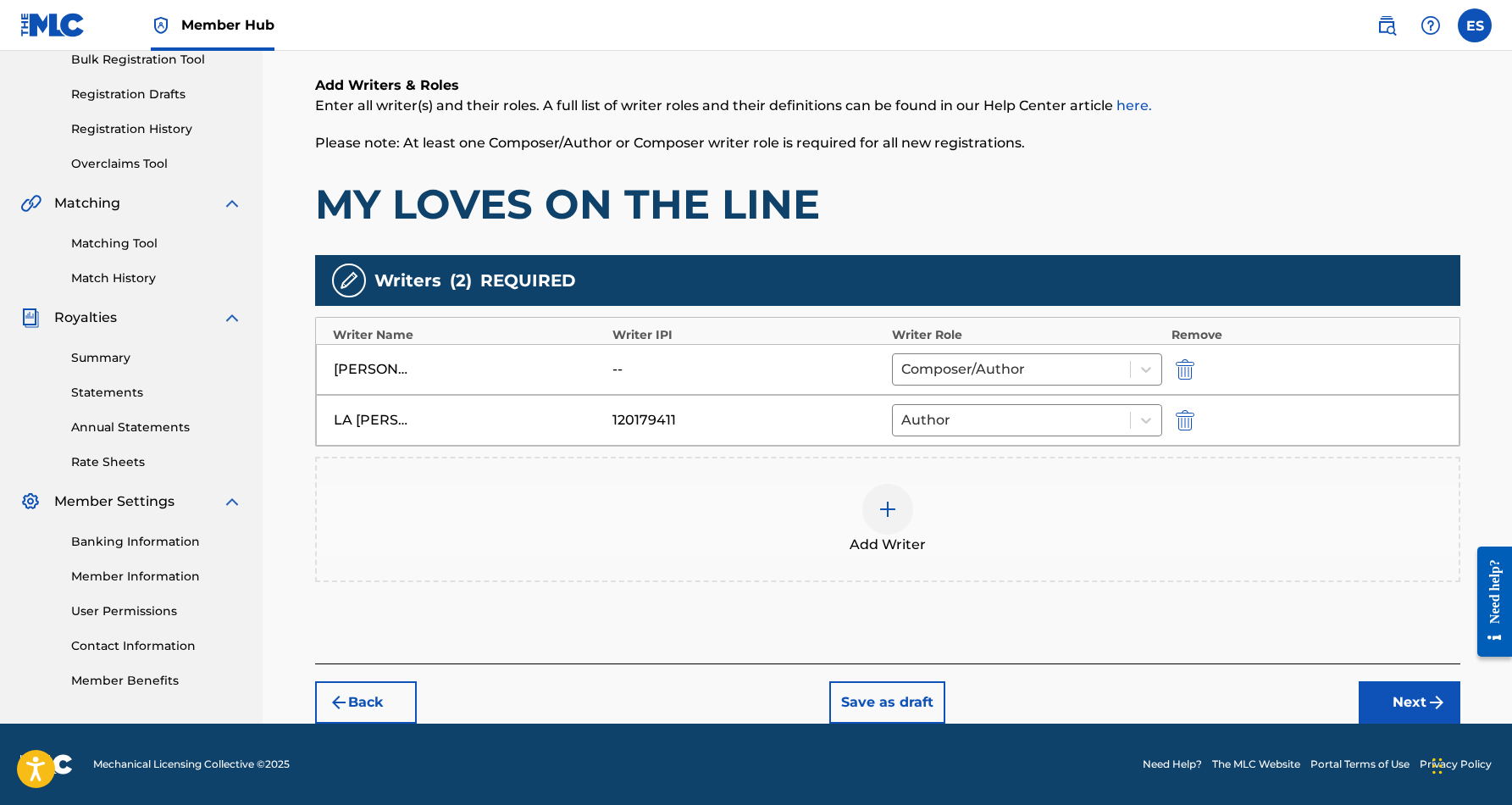
scroll to position [260, 0]
click at [1391, 691] on button "Next" at bounding box center [1409, 702] width 102 height 43
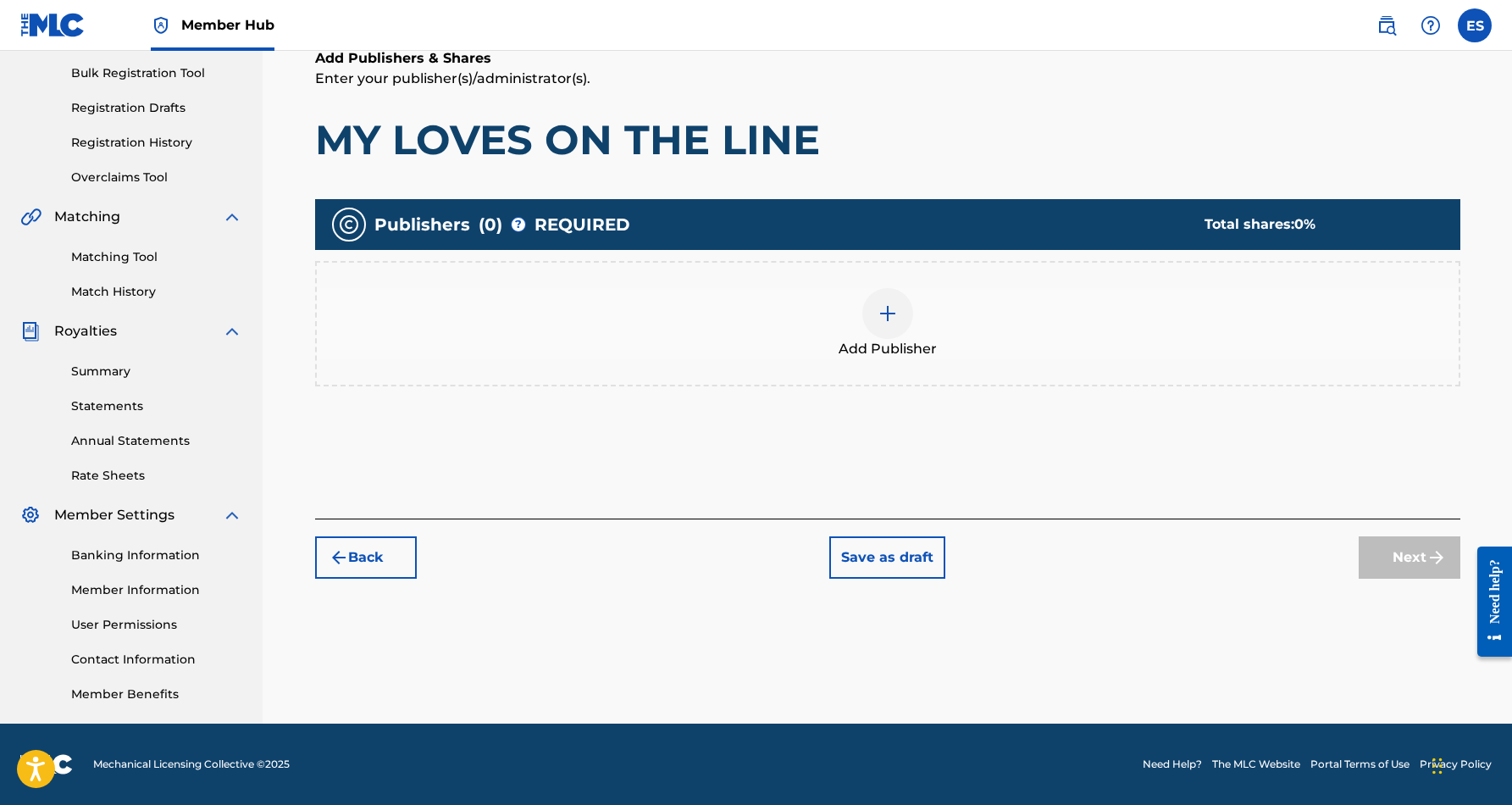
click at [878, 315] on img at bounding box center [887, 313] width 20 height 20
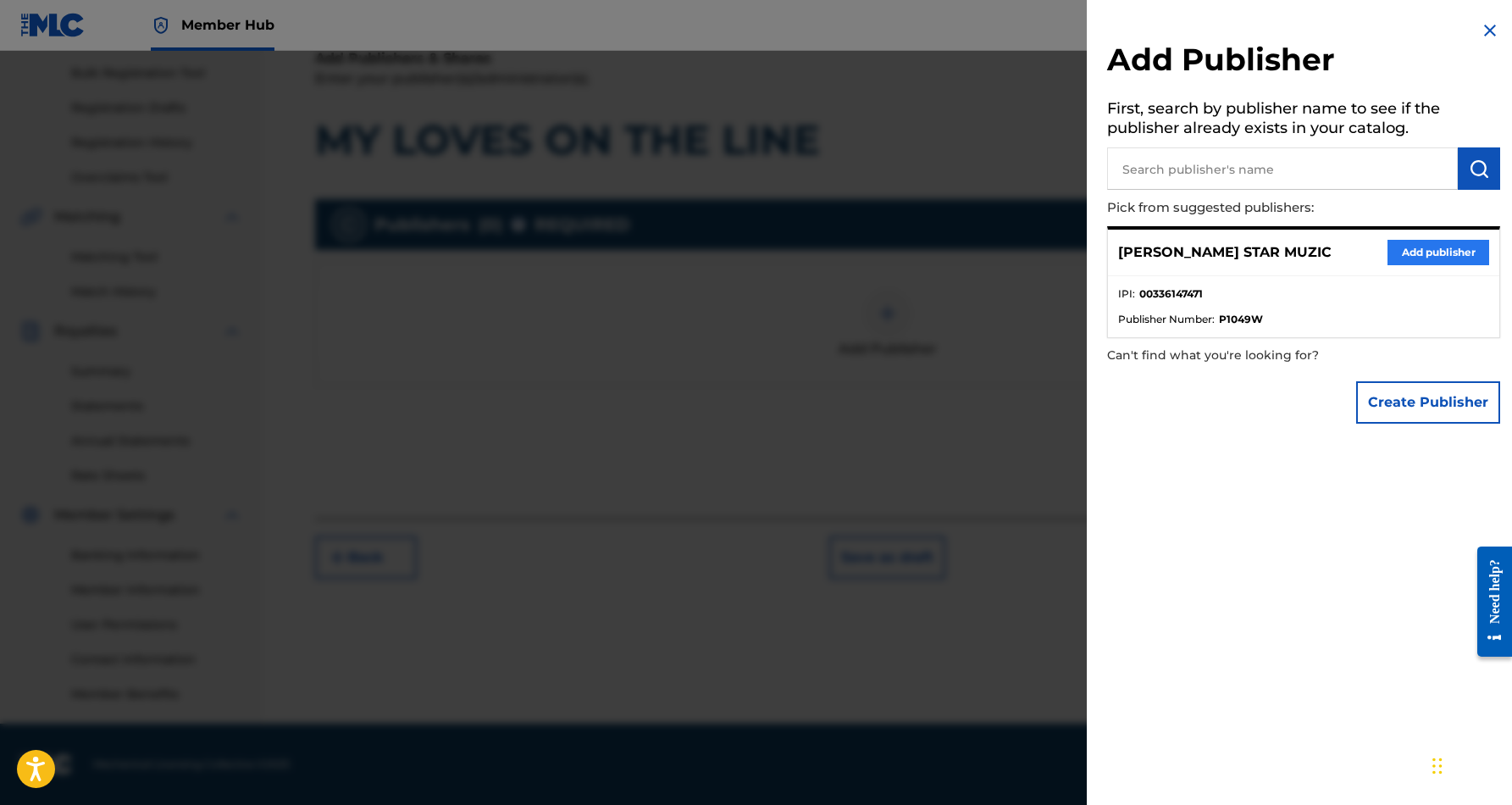
click at [1419, 249] on button "Add publisher" at bounding box center [1438, 252] width 102 height 25
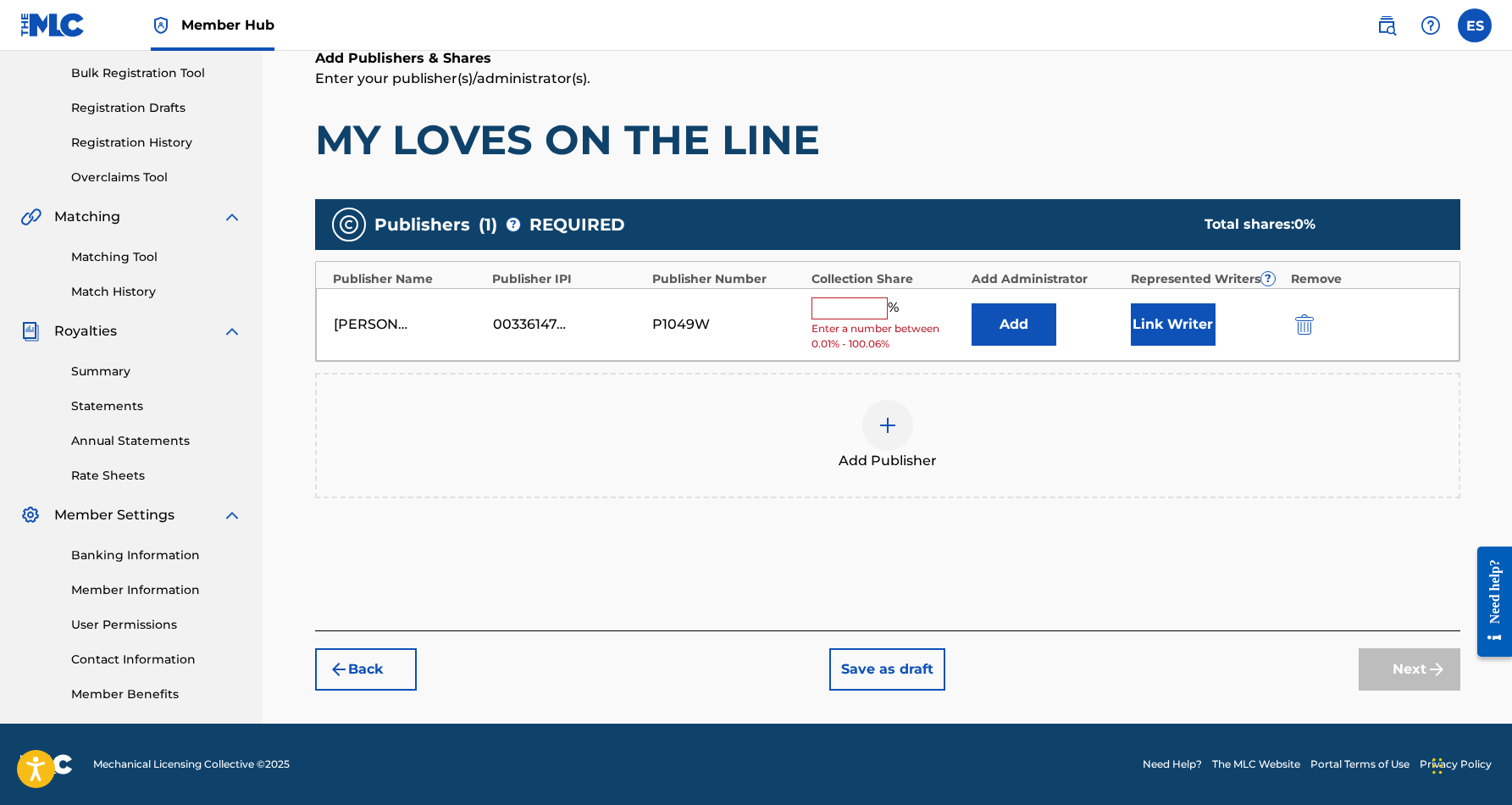
click at [857, 304] on input "text" at bounding box center [850, 308] width 77 height 22
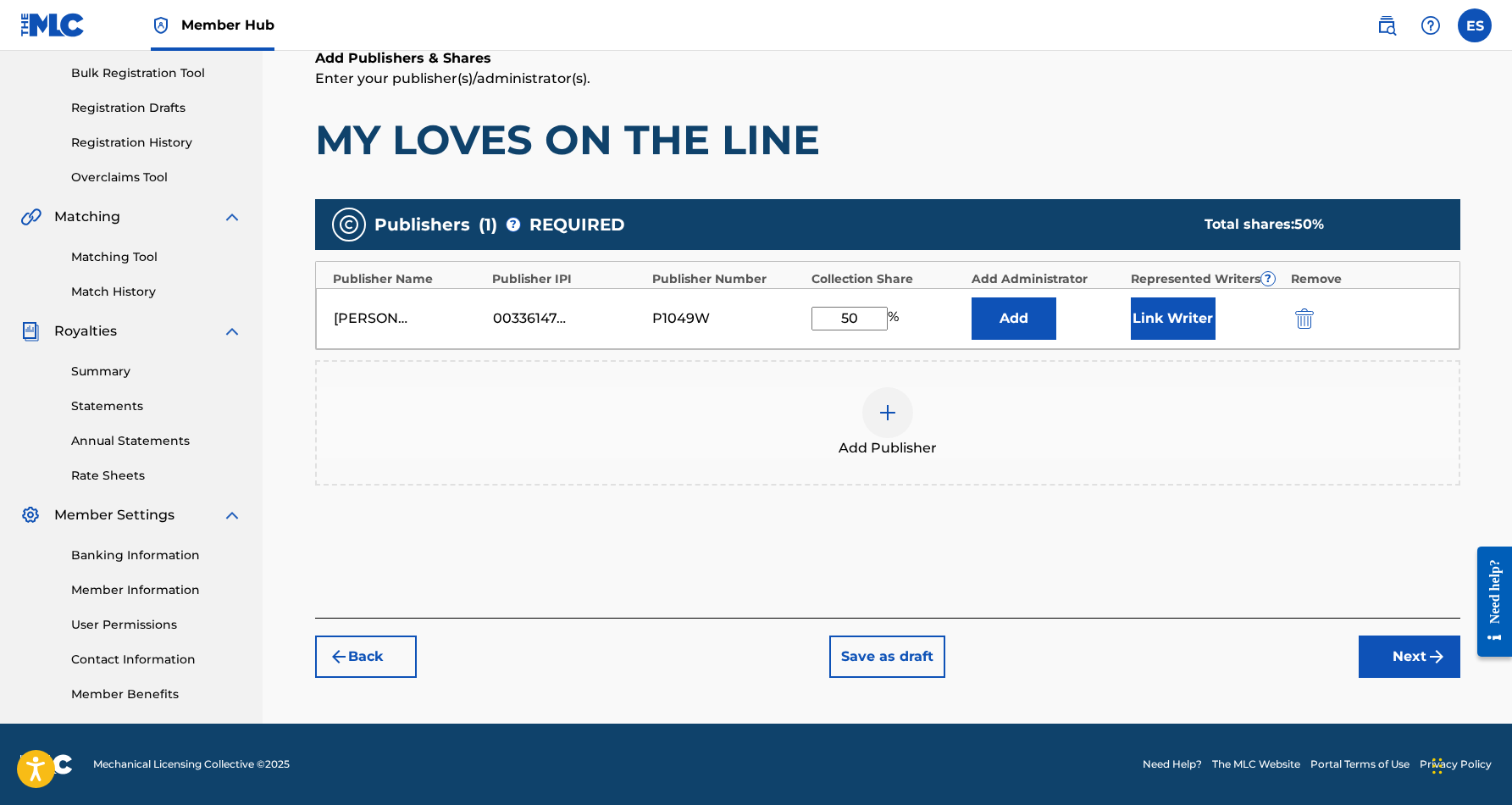
type input "5"
type input "100"
click at [1158, 317] on button "Link Writer" at bounding box center [1172, 318] width 84 height 43
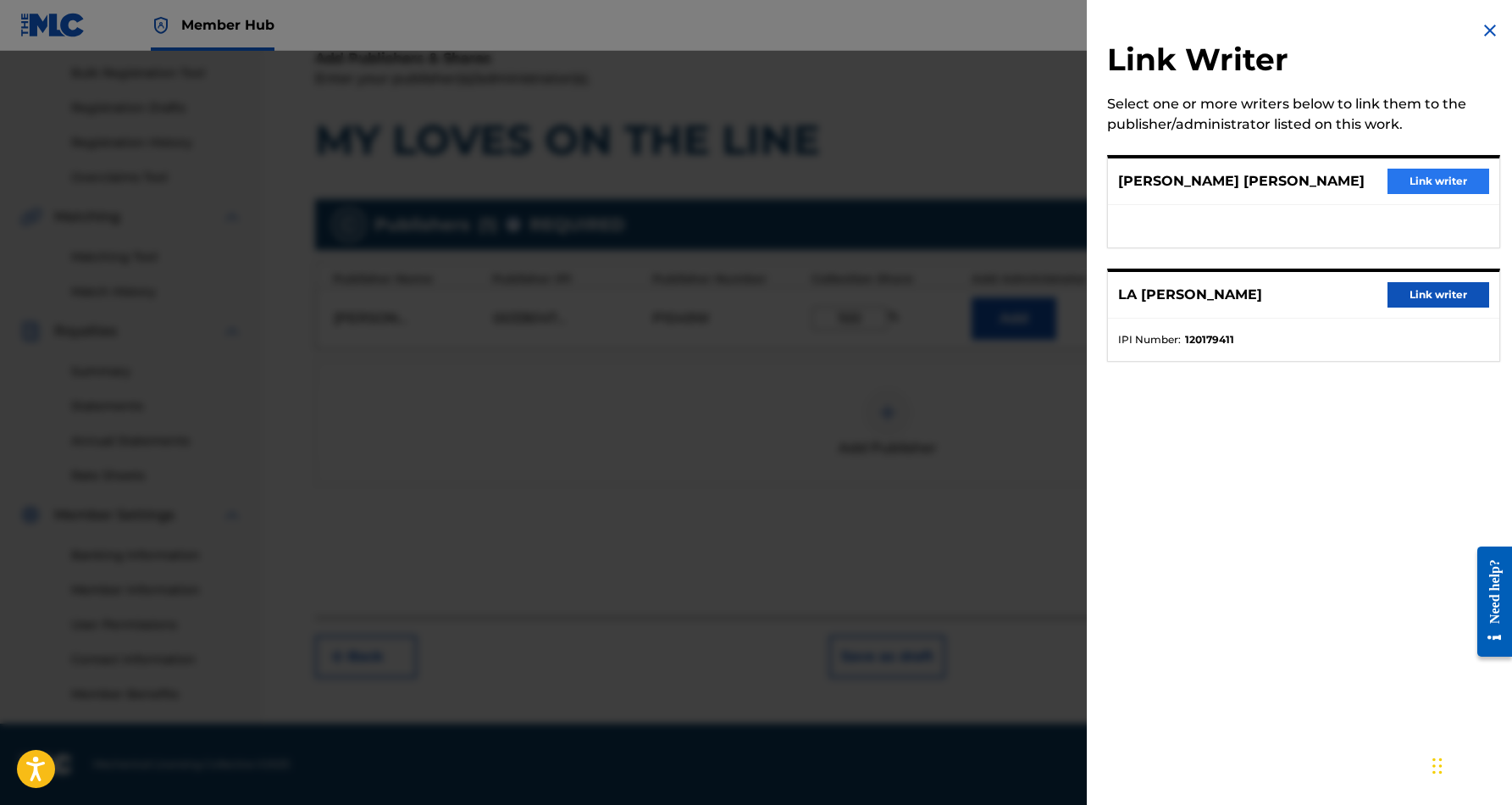
click at [1417, 181] on button "Link writer" at bounding box center [1438, 181] width 102 height 25
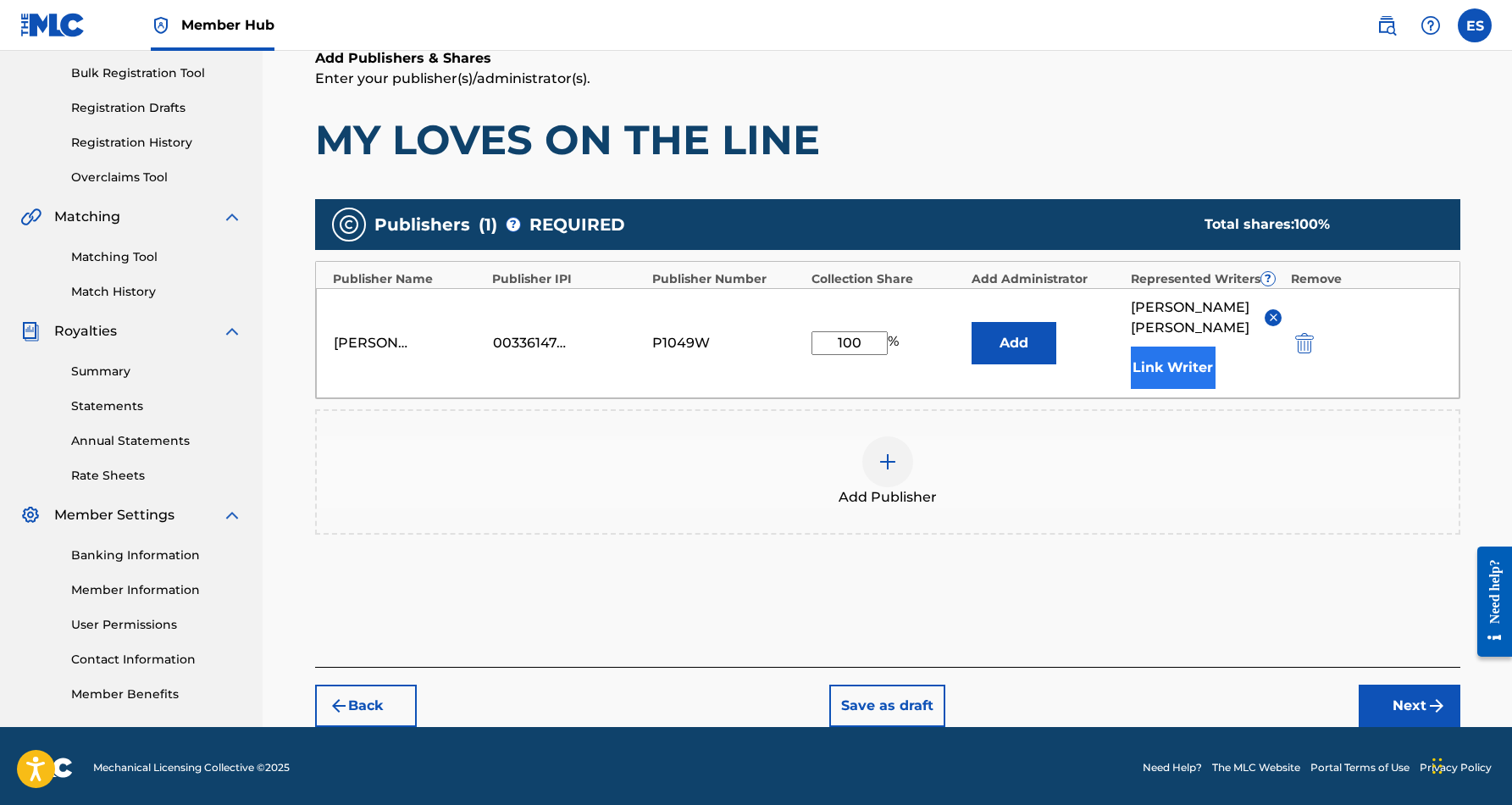
click at [1178, 375] on button "Link Writer" at bounding box center [1172, 368] width 84 height 43
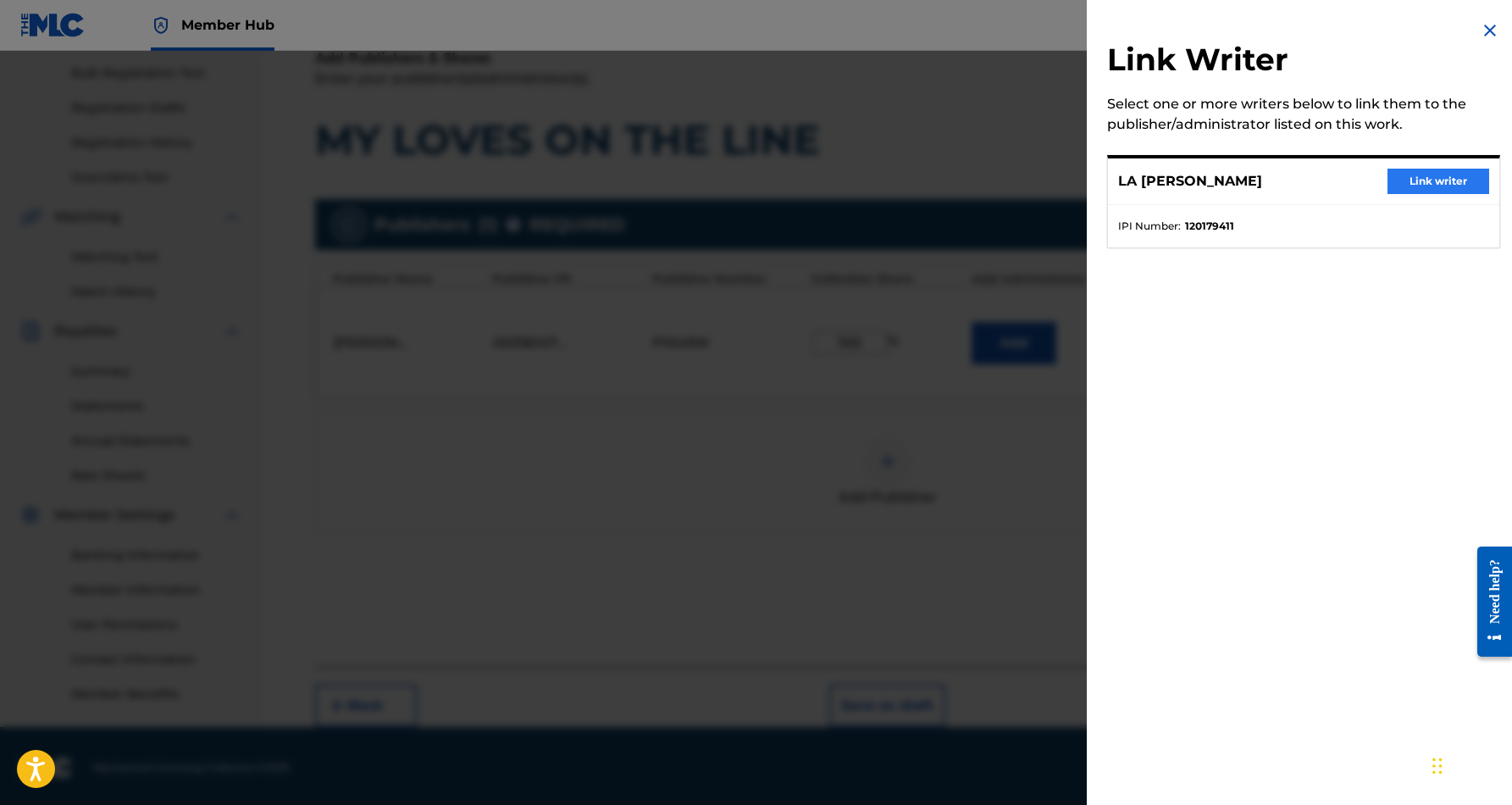
click at [1420, 178] on button "Link writer" at bounding box center [1438, 181] width 102 height 25
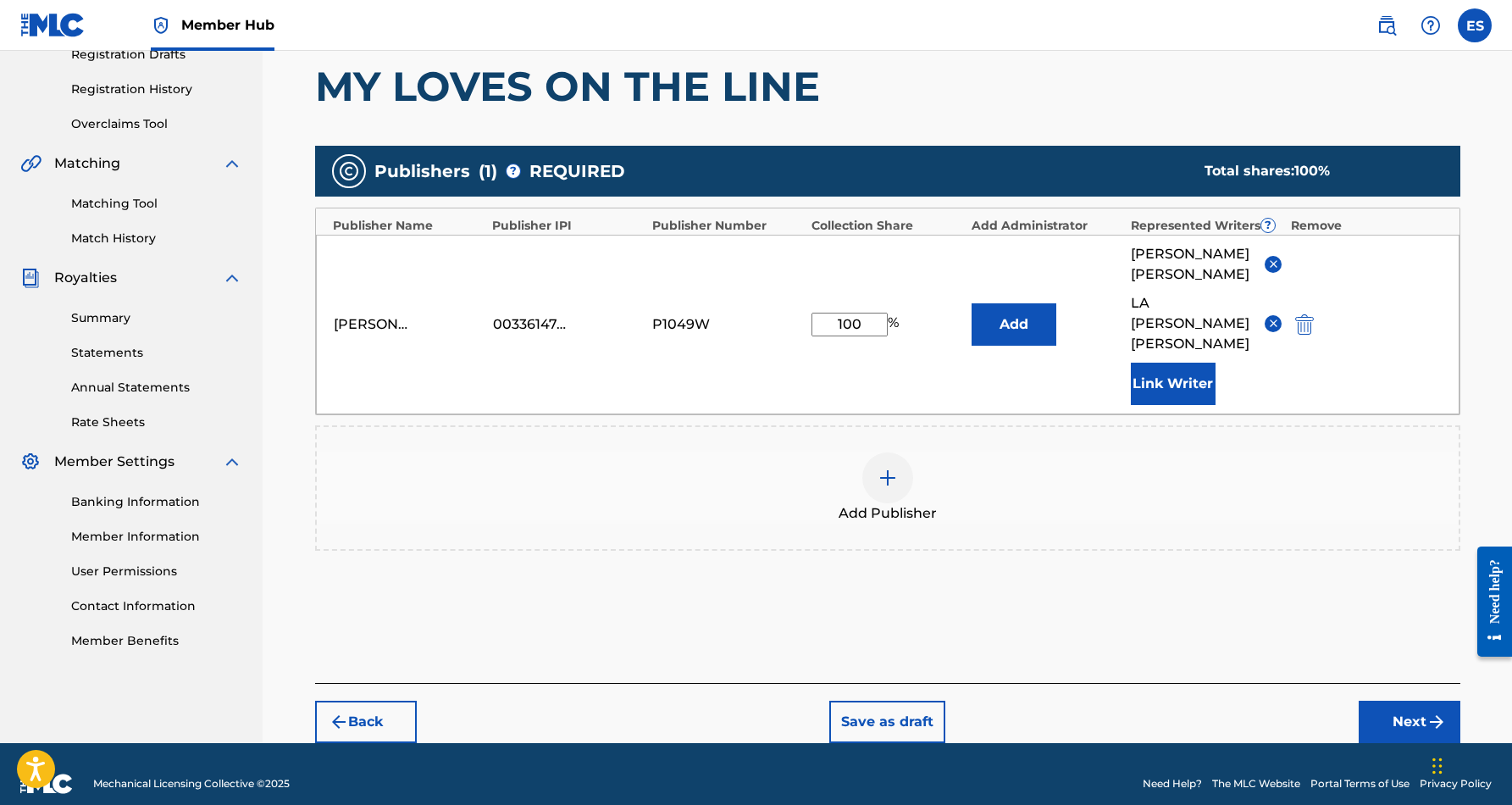
scroll to position [298, 0]
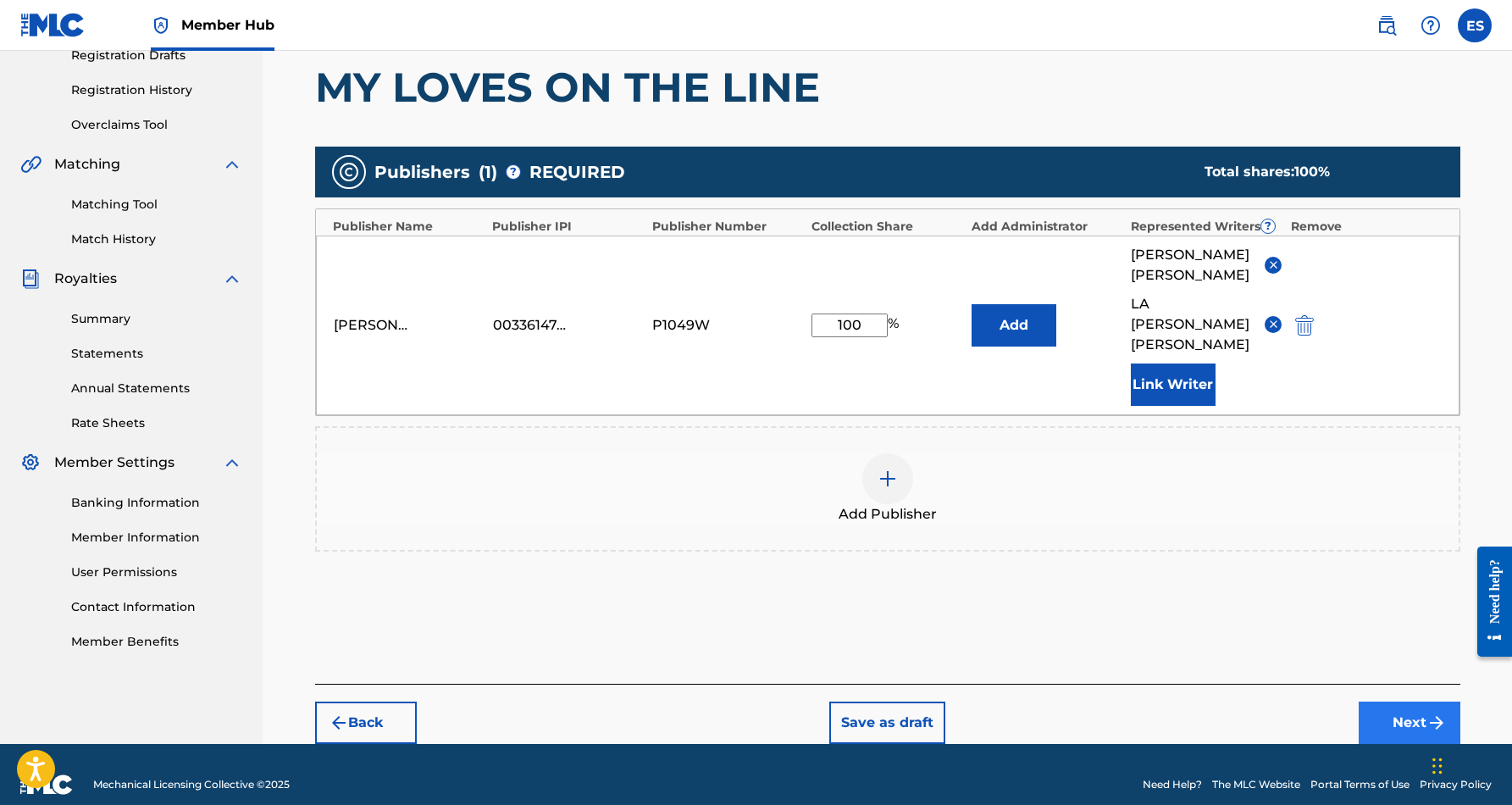
click at [1397, 701] on button "Next" at bounding box center [1409, 722] width 102 height 43
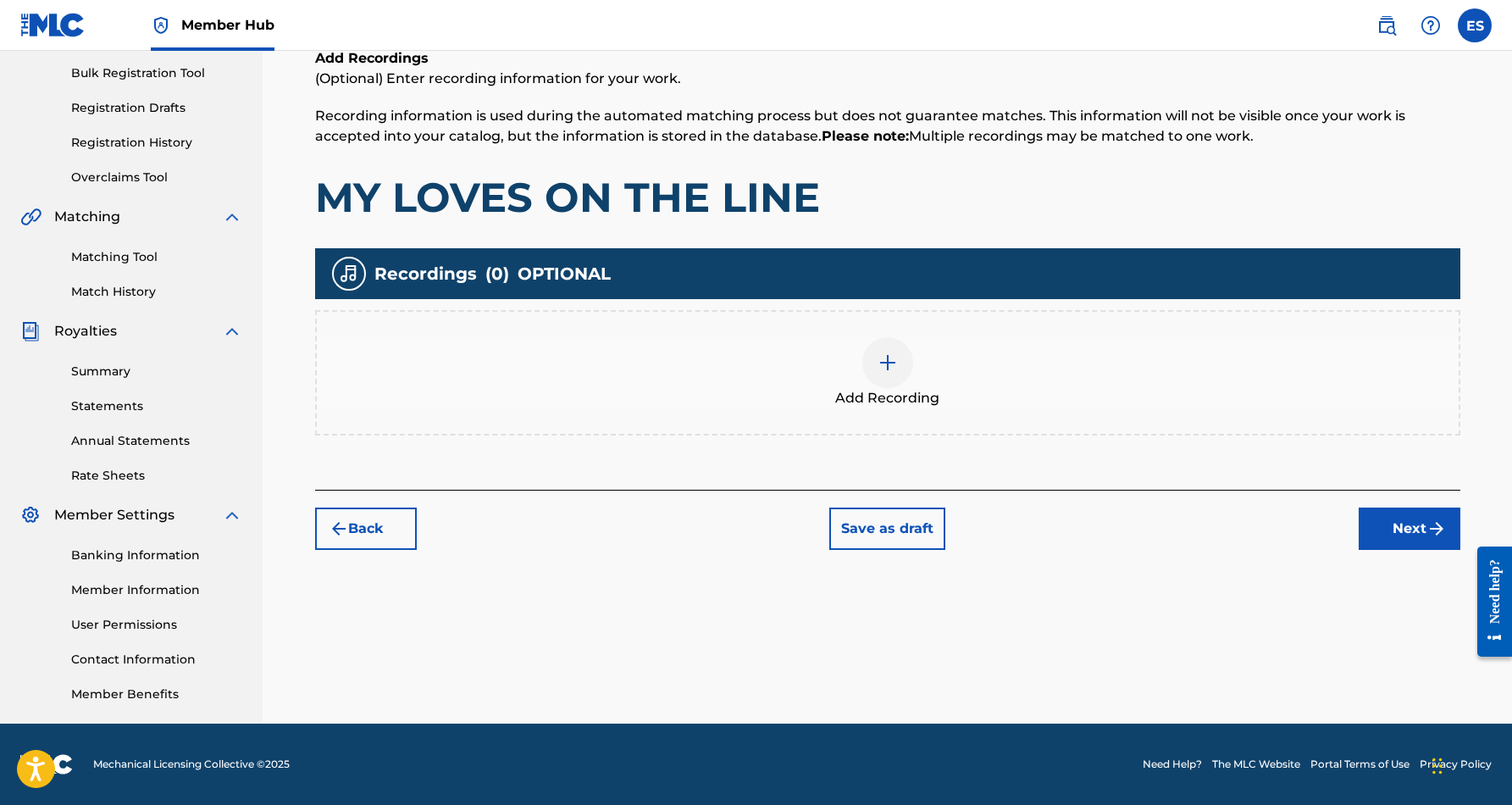
click at [894, 375] on div at bounding box center [888, 362] width 51 height 51
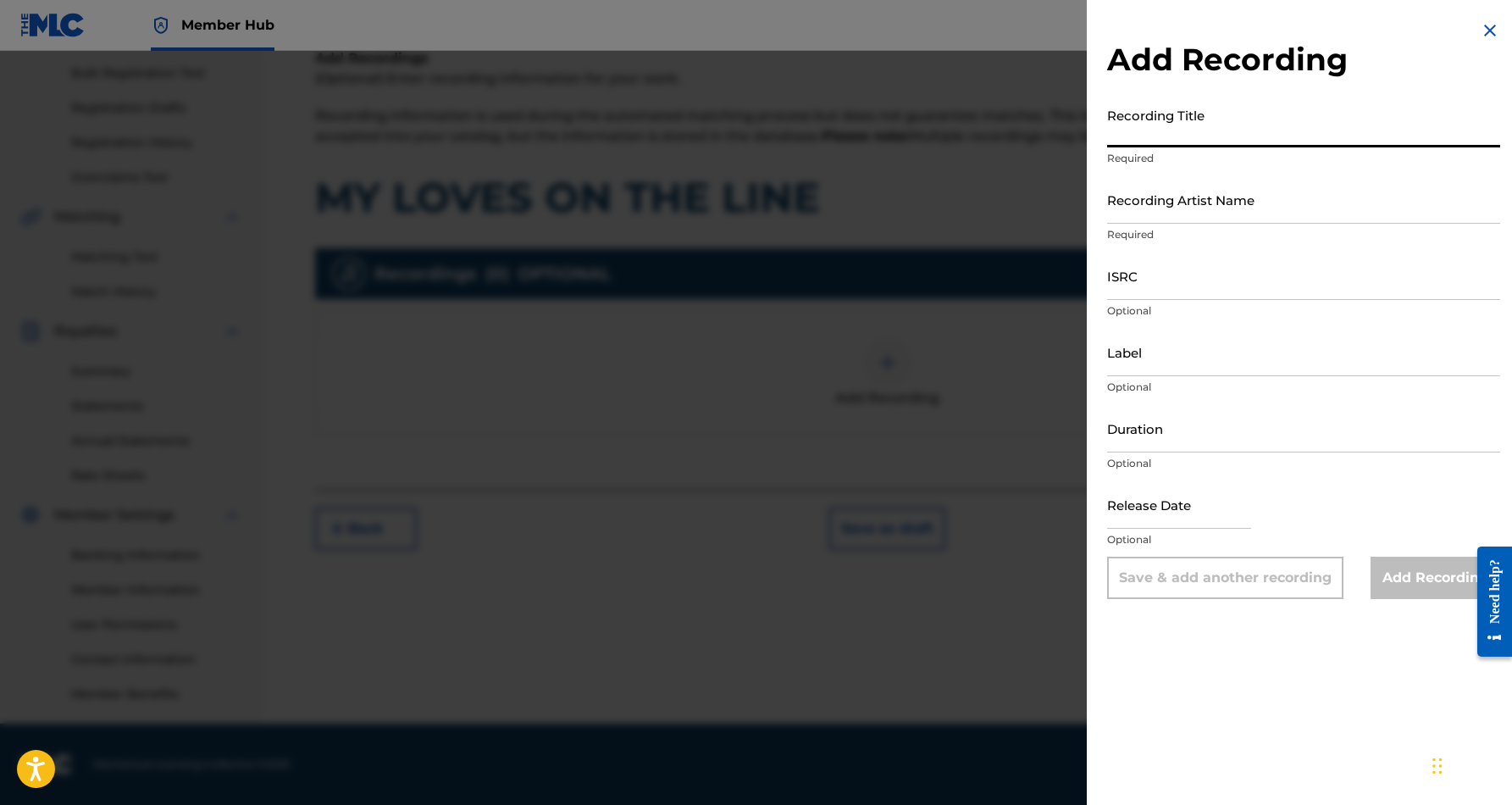
click at [1205, 122] on input "Recording Title" at bounding box center [1303, 123] width 393 height 48
paste input "MY LOVES ON THE LINE"
type input "MY LOVES ON THE LINE"
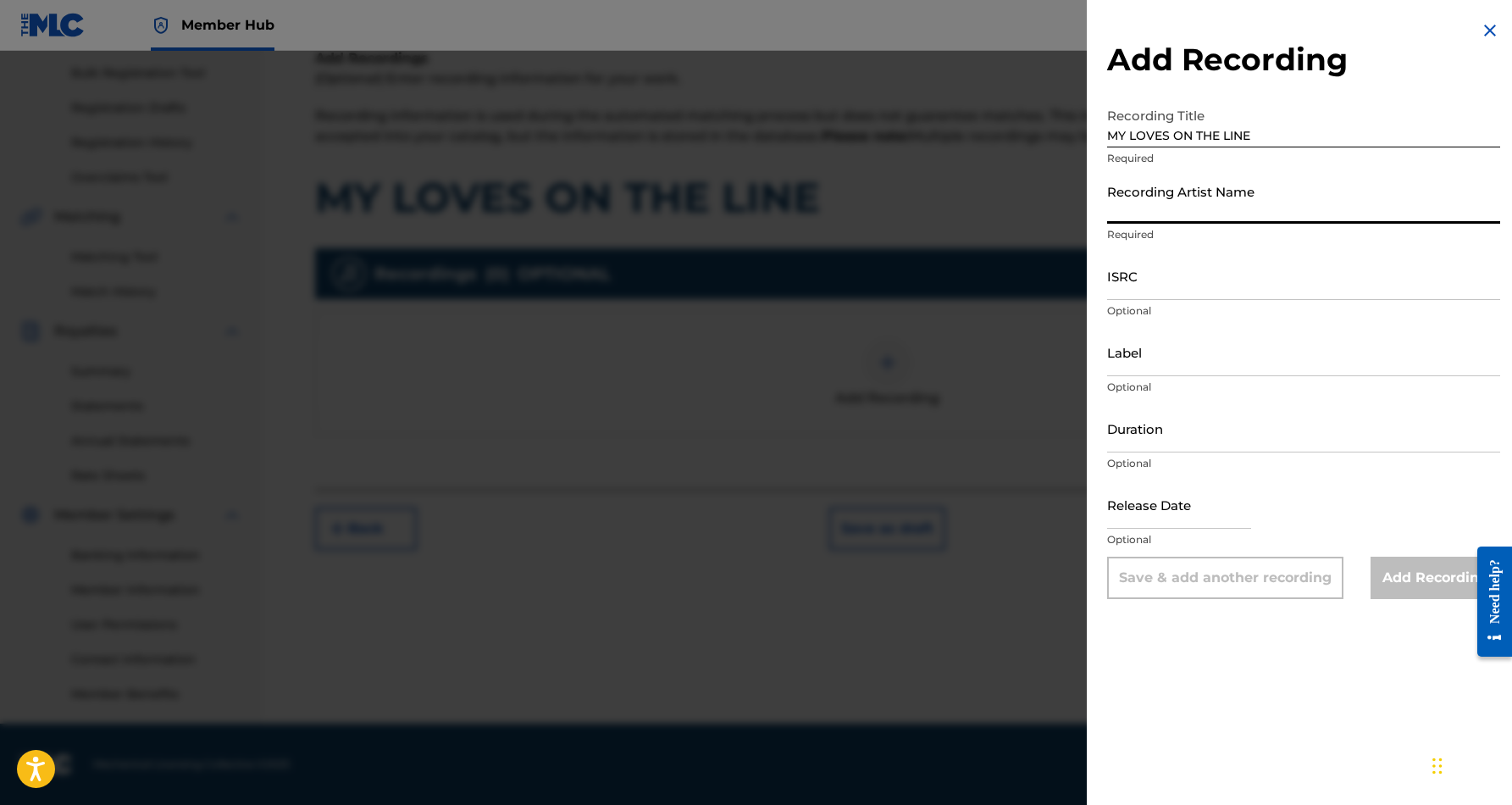
click at [1188, 206] on input "Recording Artist Name" at bounding box center [1303, 199] width 393 height 48
paste input "[PERSON_NAME]"
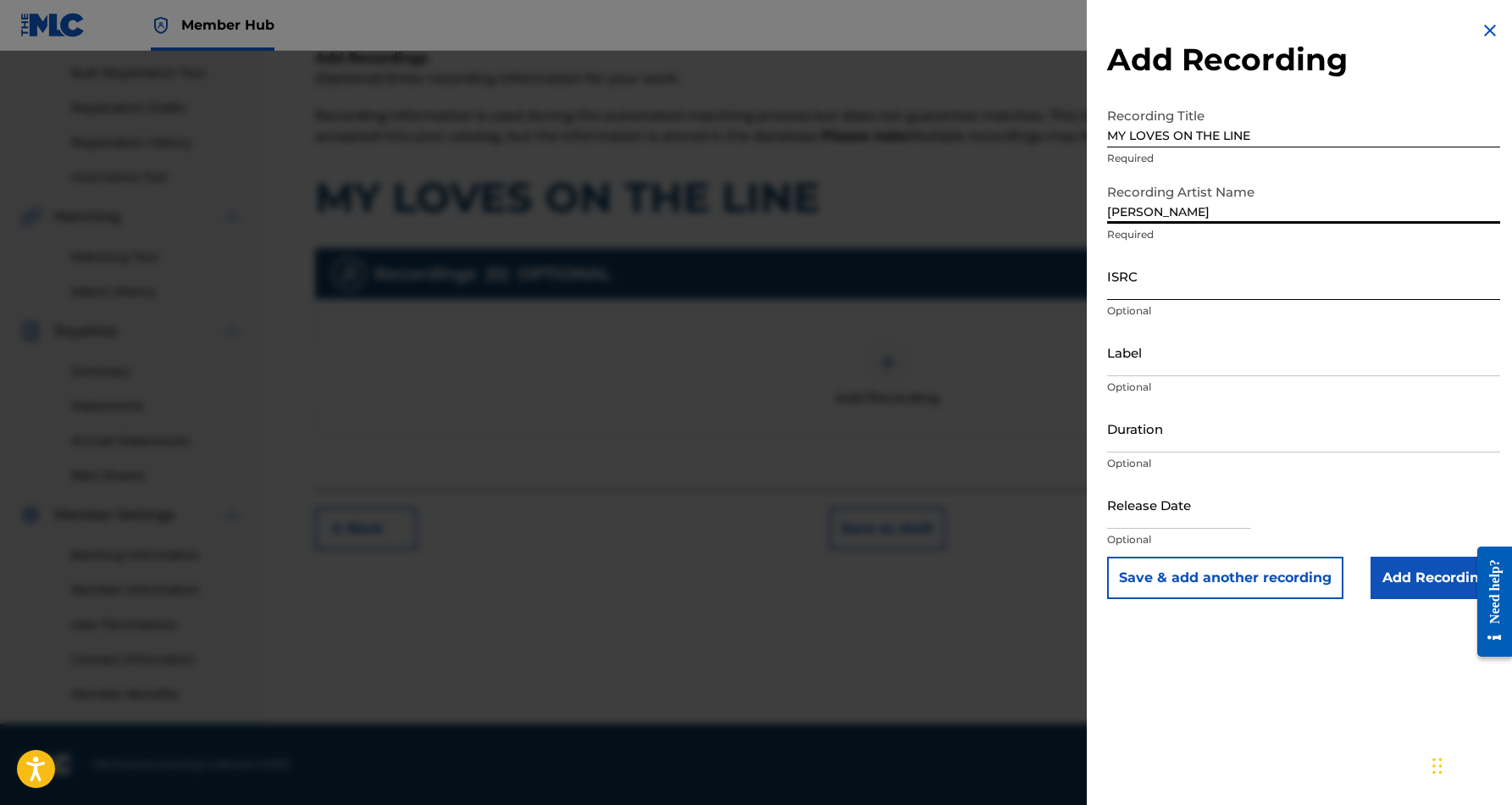
type input "[PERSON_NAME]"
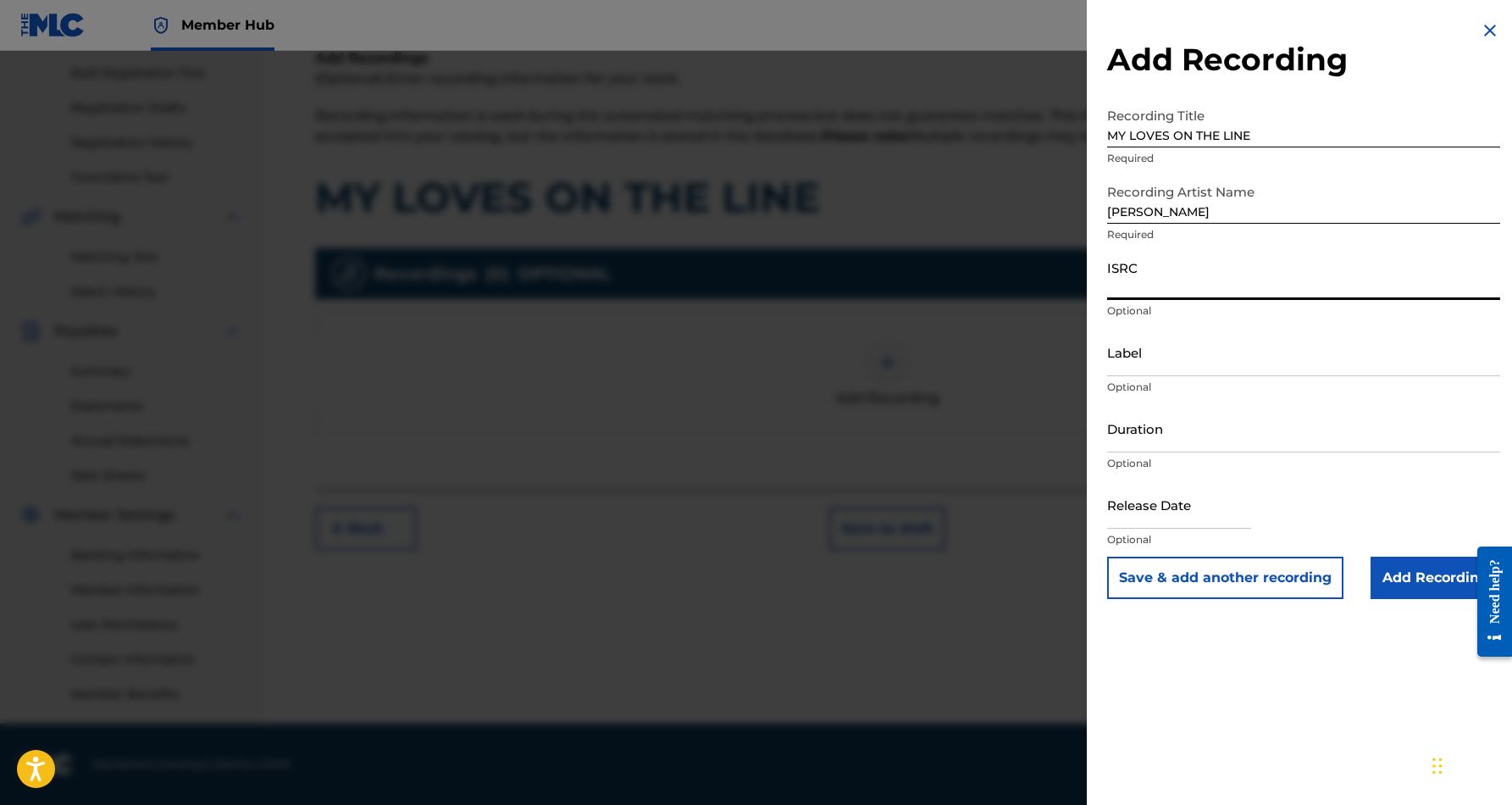
click at [1176, 274] on input "ISRC" at bounding box center [1303, 275] width 393 height 48
paste input "USTC30709895"
type input "USTC30709895"
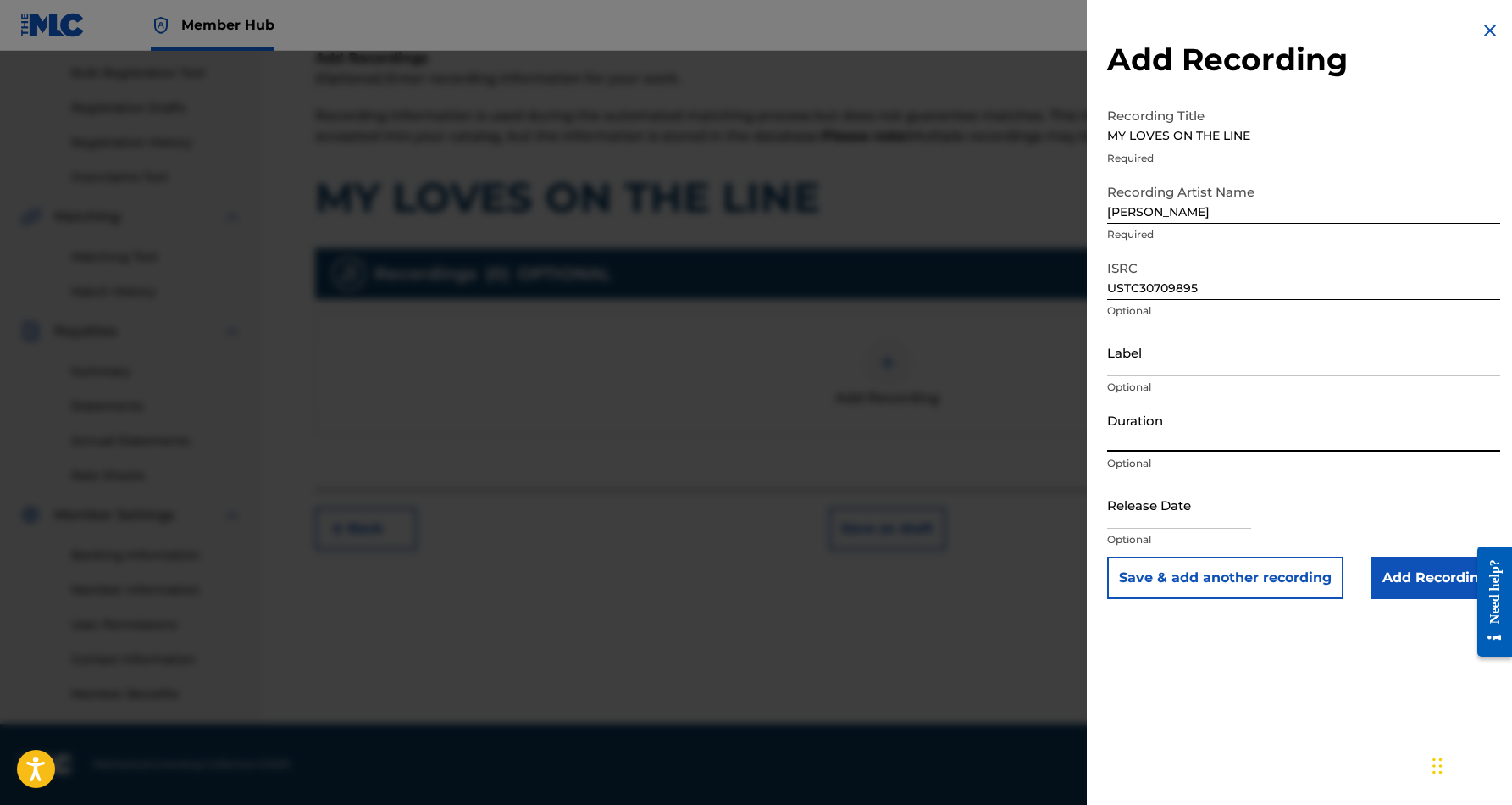
click at [1182, 415] on input "Duration" at bounding box center [1303, 428] width 393 height 48
type input "03:35"
click at [1251, 481] on input "text" at bounding box center [1178, 504] width 144 height 48
select select "8"
select select "2025"
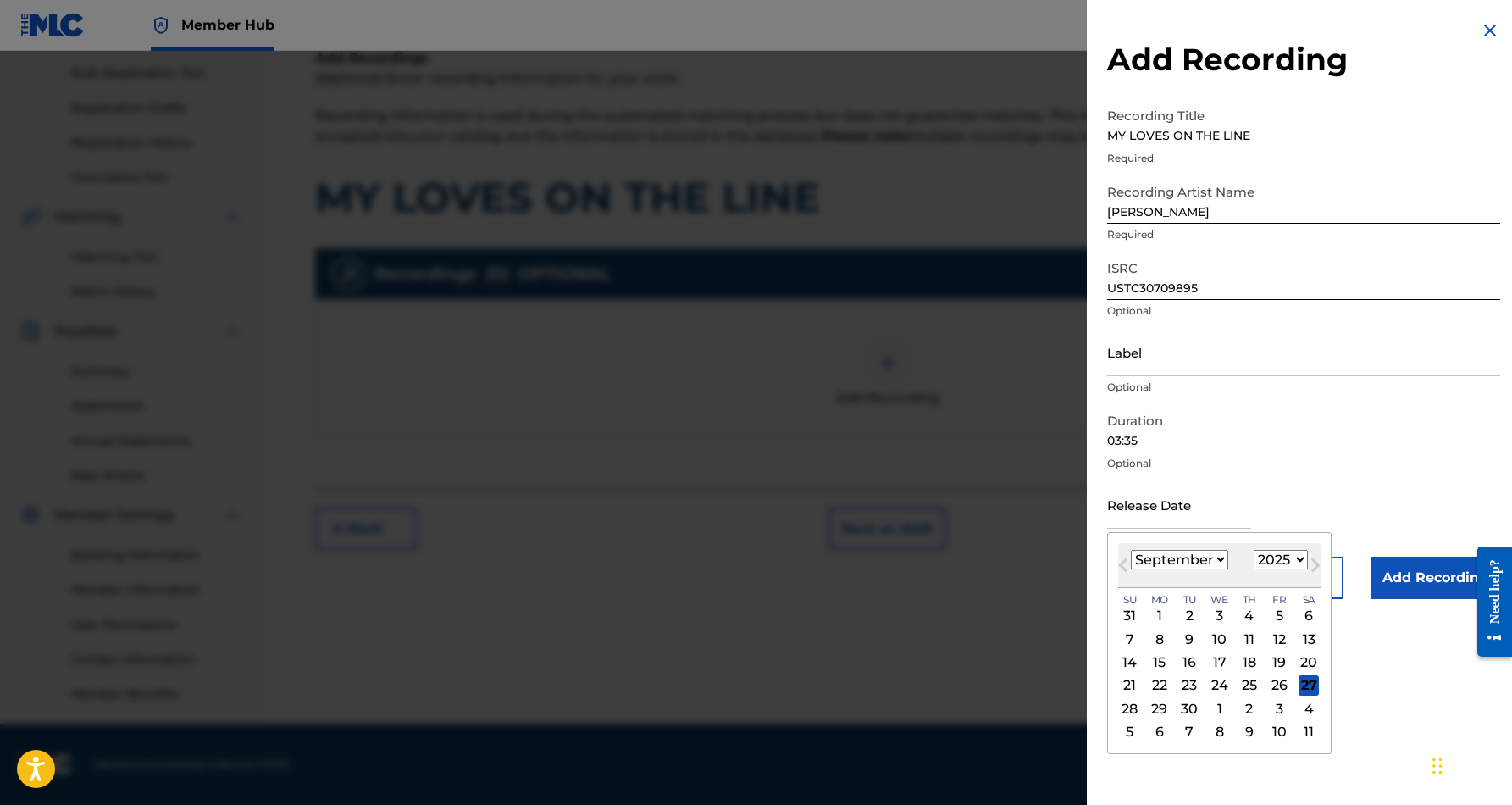
click at [1326, 496] on div "Release Date Previous Month Next Month [DATE] January February March April May …" at bounding box center [1303, 518] width 393 height 77
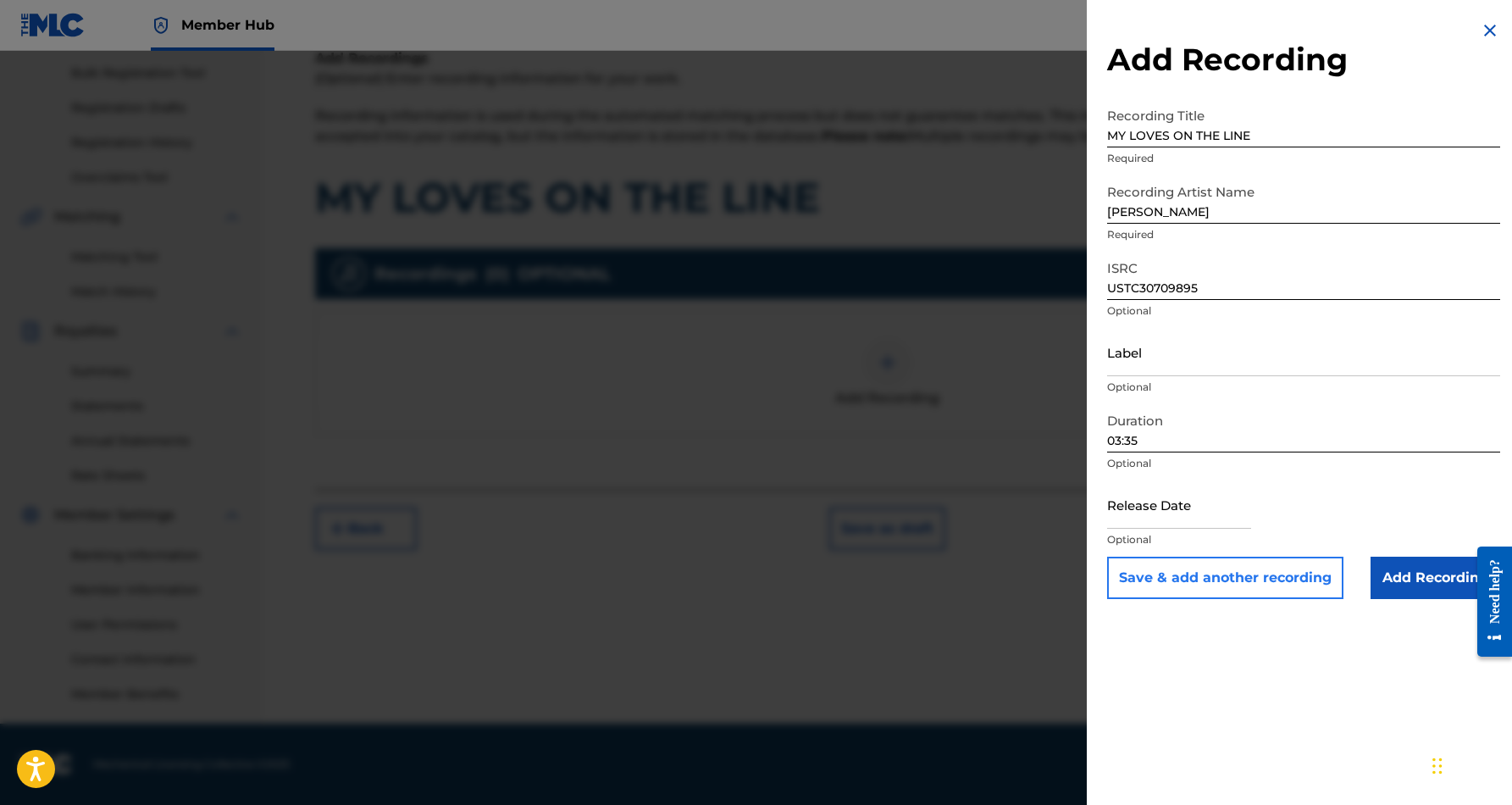
click at [1271, 582] on button "Save & add another recording" at bounding box center [1225, 578] width 236 height 43
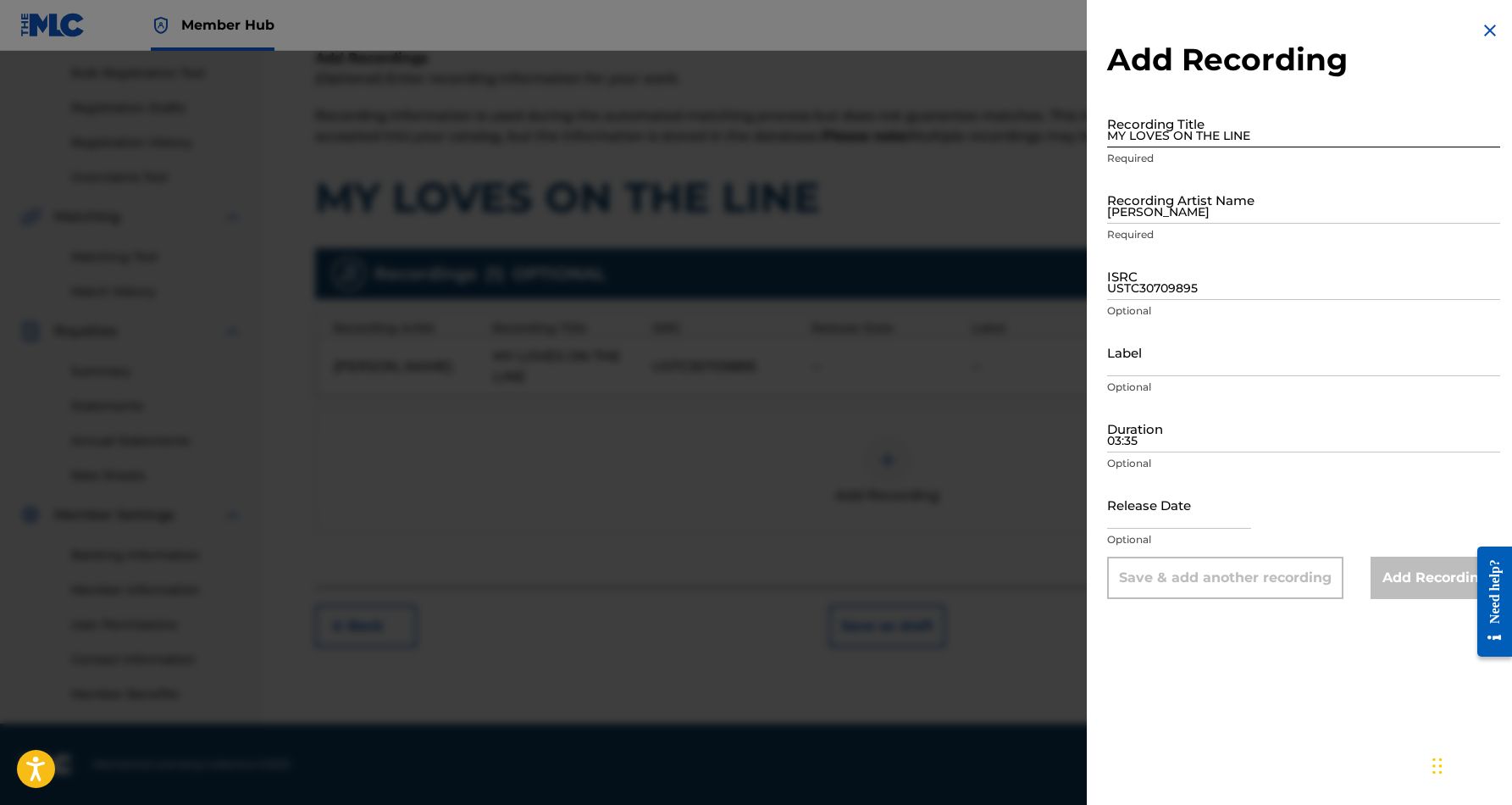
click at [1166, 125] on input "MY LOVES ON THE LINE" at bounding box center [1303, 123] width 393 height 48
paste input "MY LOVES ON THE LINE"
type input "MY LOVES ON THE LINE"
click at [1212, 204] on input "[PERSON_NAME]" at bounding box center [1303, 199] width 393 height 48
paste input "[PERSON_NAME]"
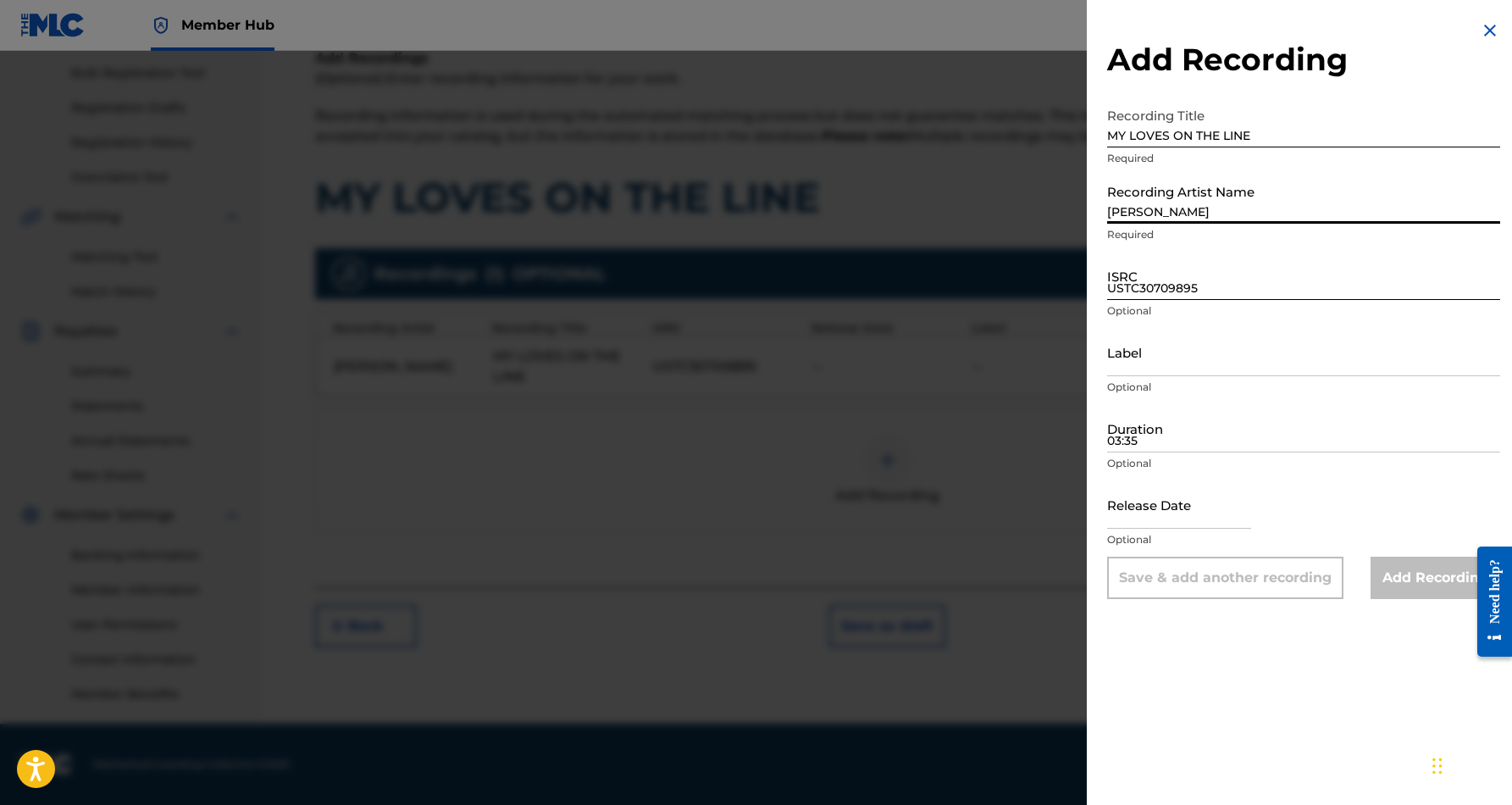
type input "[PERSON_NAME]"
click at [1176, 284] on input "USTC30709895" at bounding box center [1303, 275] width 393 height 48
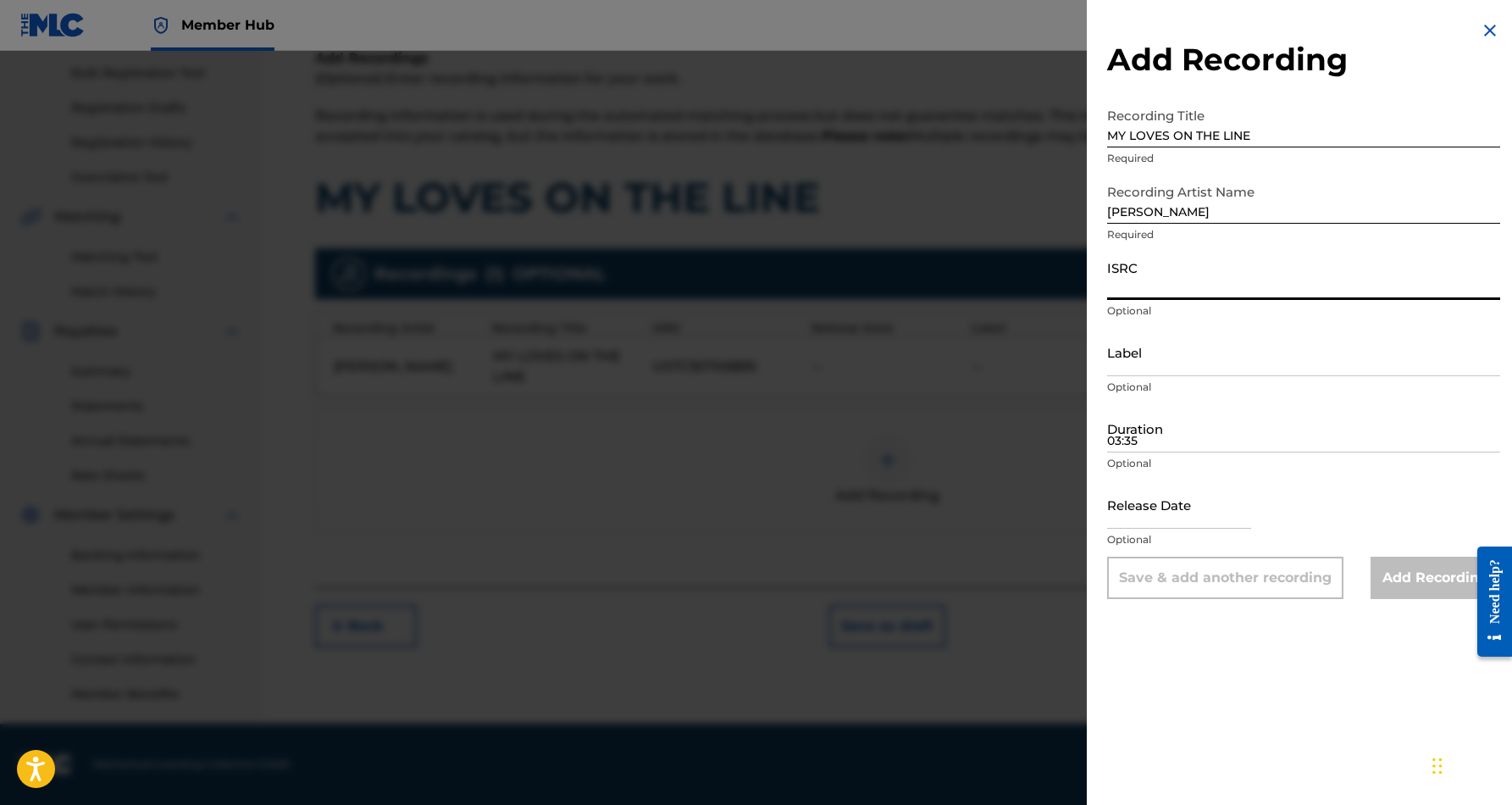
paste input "USJ3V0712781"
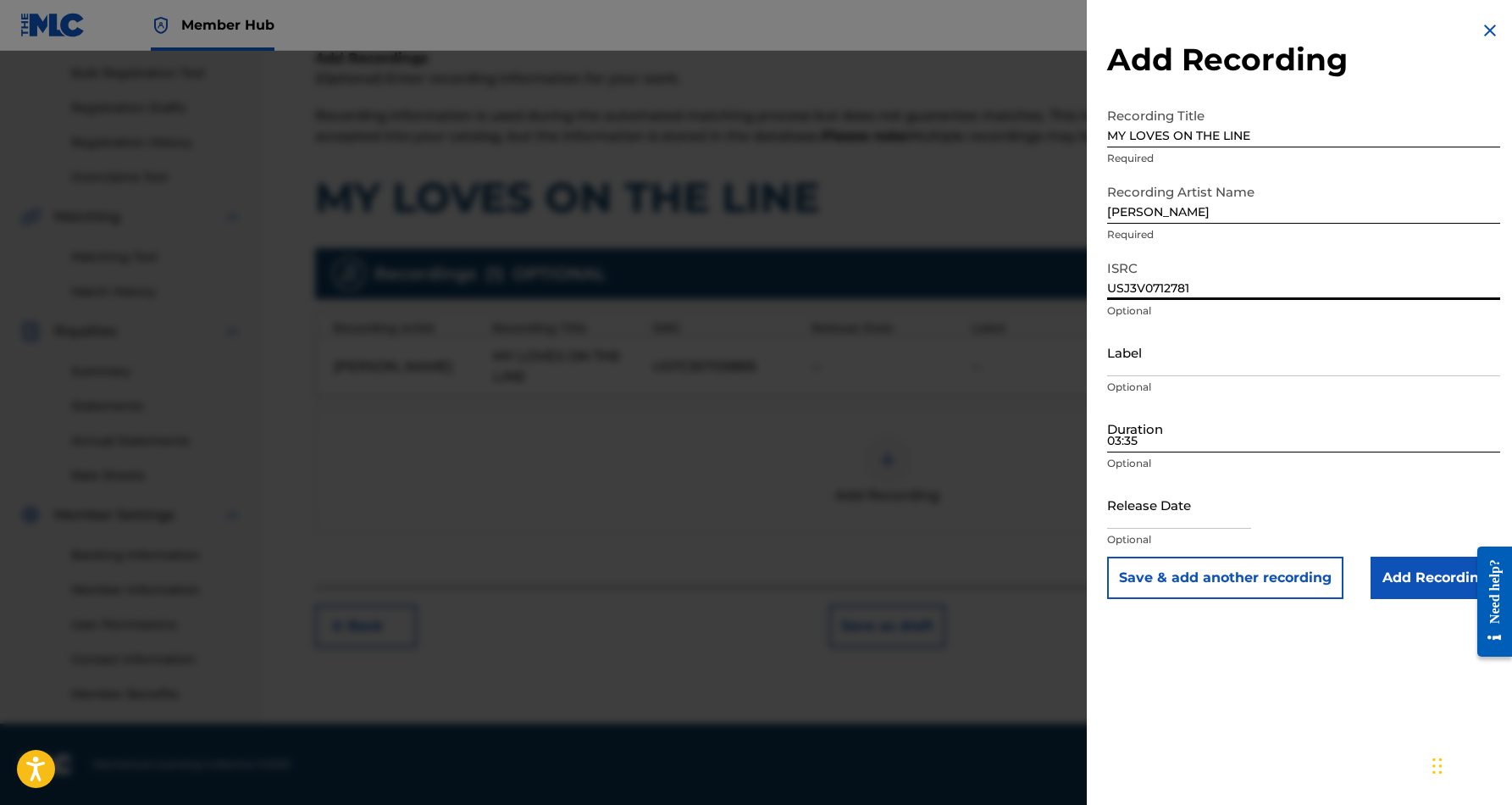
type input "USJ3V0712781"
click at [1193, 421] on input "03:35" at bounding box center [1303, 428] width 393 height 48
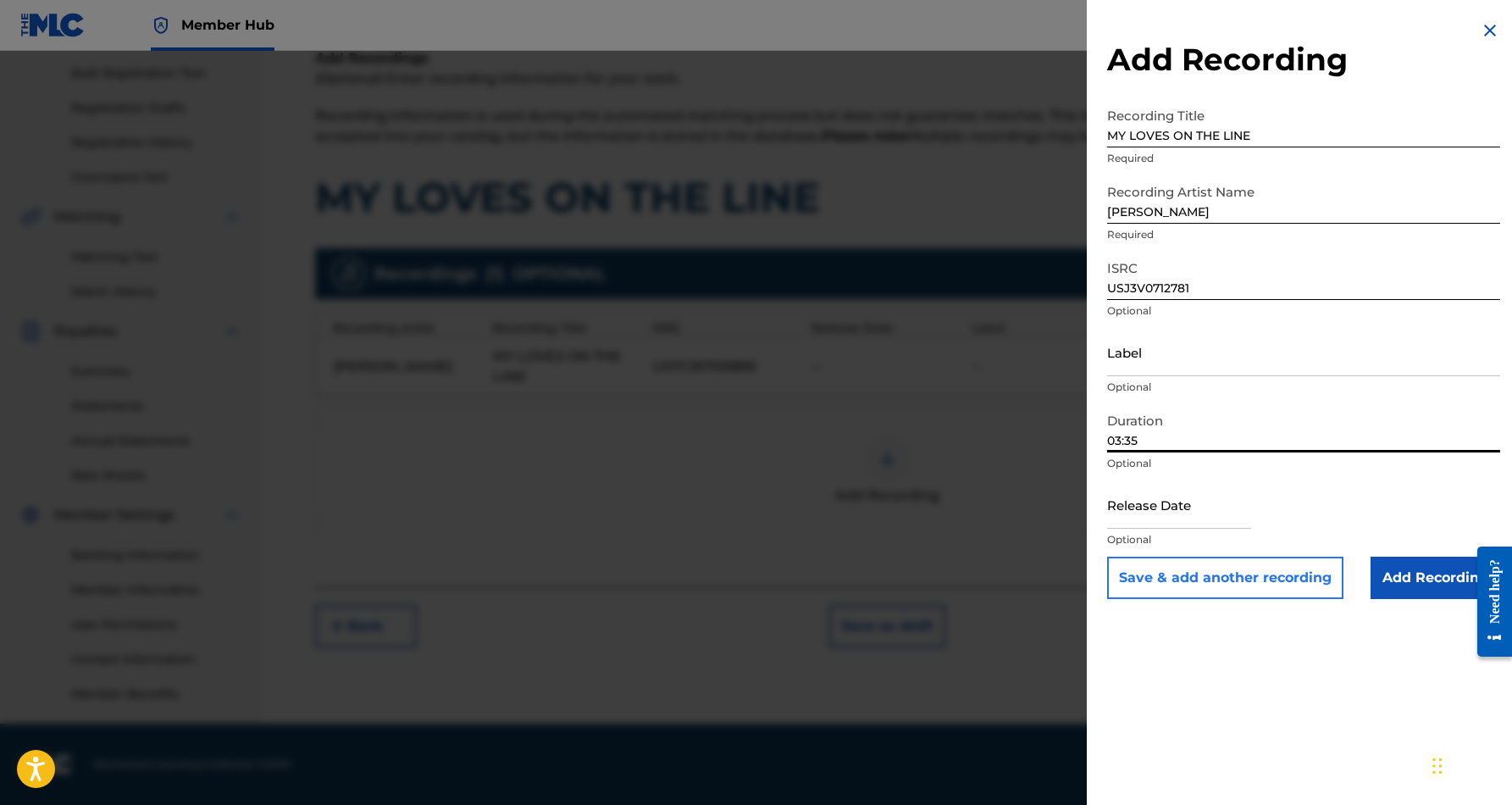
type input "03:35"
click at [1254, 583] on button "Save & add another recording" at bounding box center [1225, 578] width 236 height 43
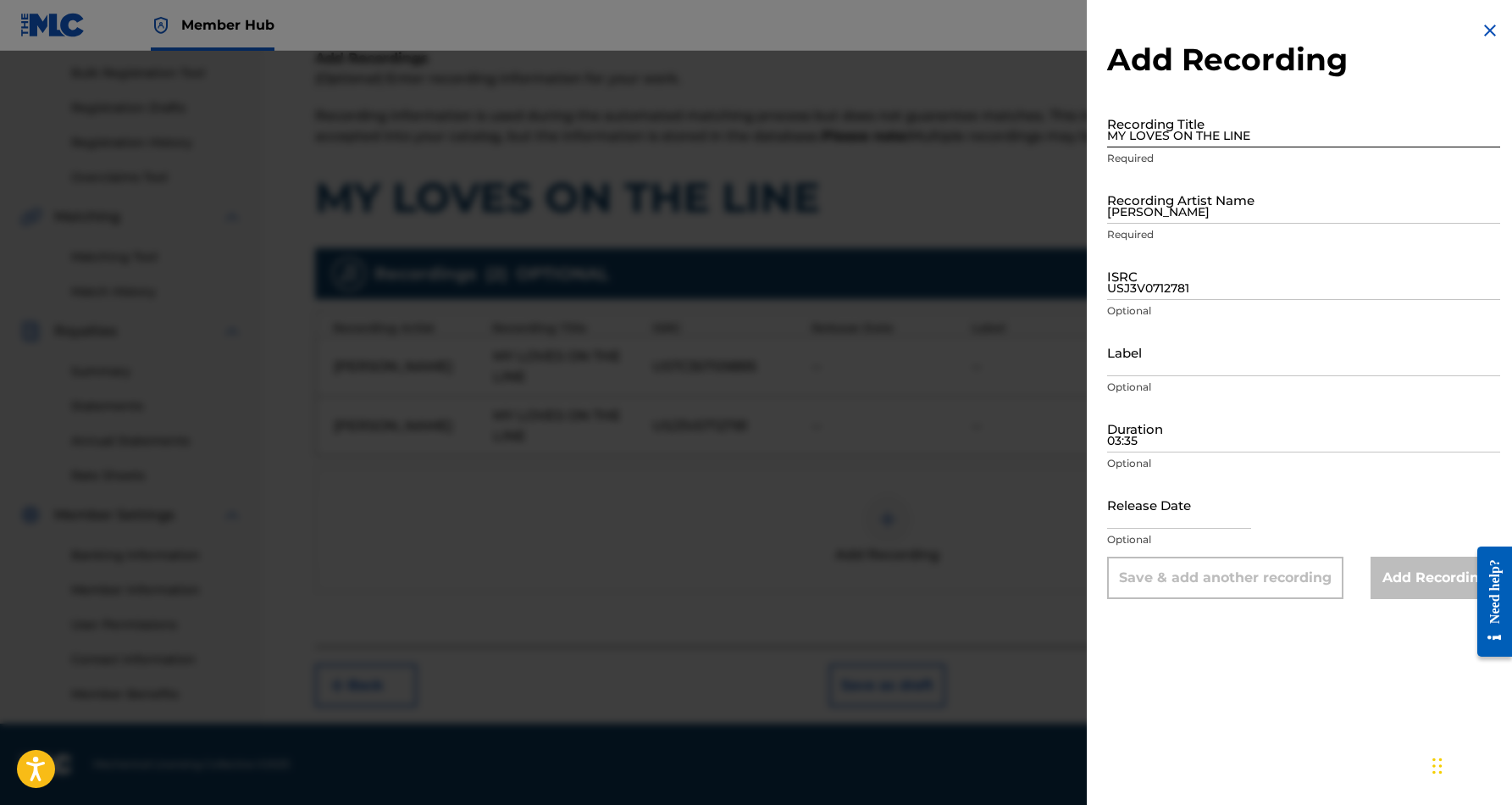
click at [1197, 135] on input "MY LOVES ON THE LINE" at bounding box center [1303, 123] width 393 height 48
paste input "MY LOVES ON THE LINE"
type input "MY LOVES ON THE LINE"
click at [1226, 206] on input "[PERSON_NAME]" at bounding box center [1303, 199] width 393 height 48
paste input "[PERSON_NAME]"
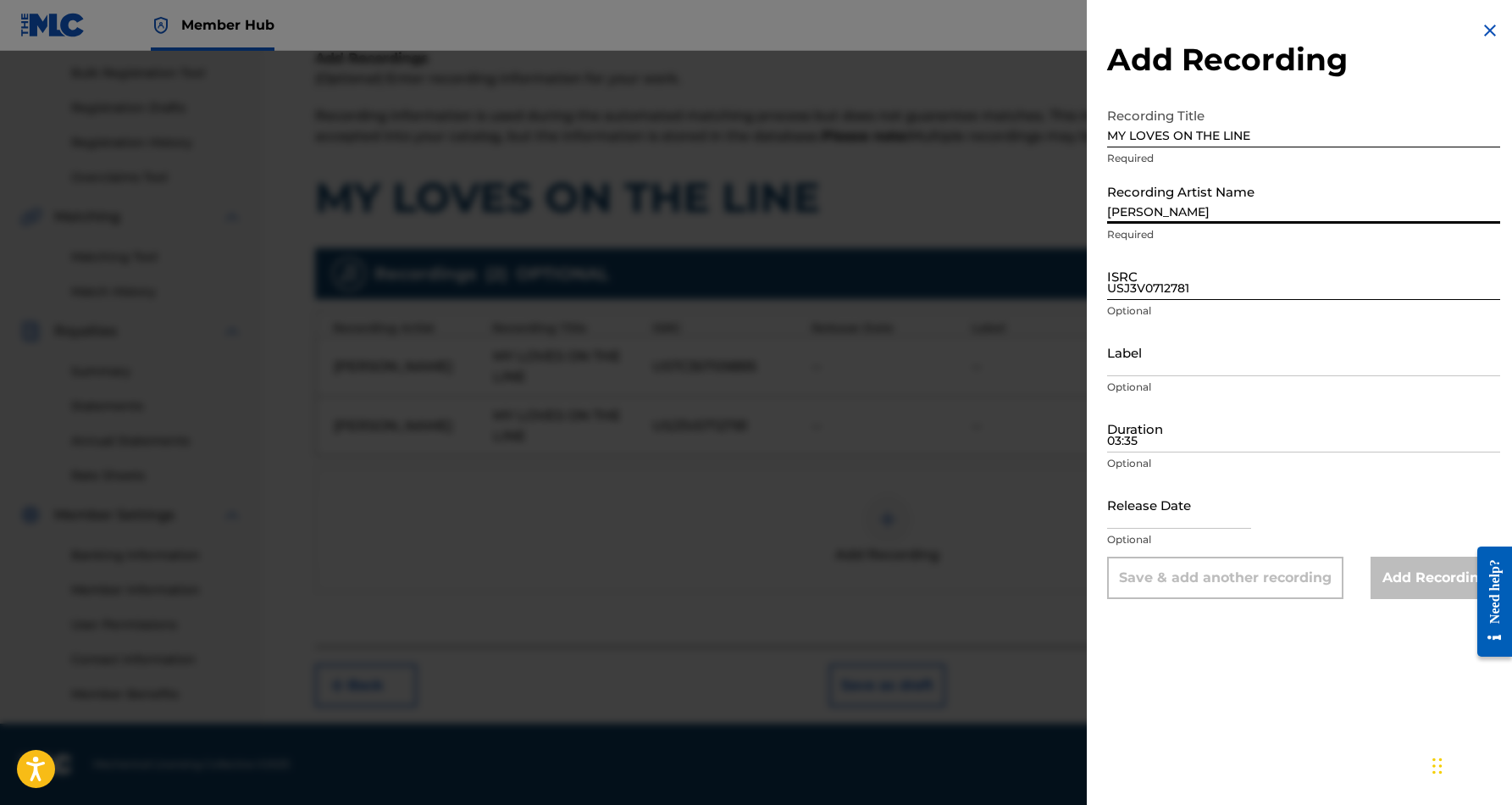
type input "[PERSON_NAME]"
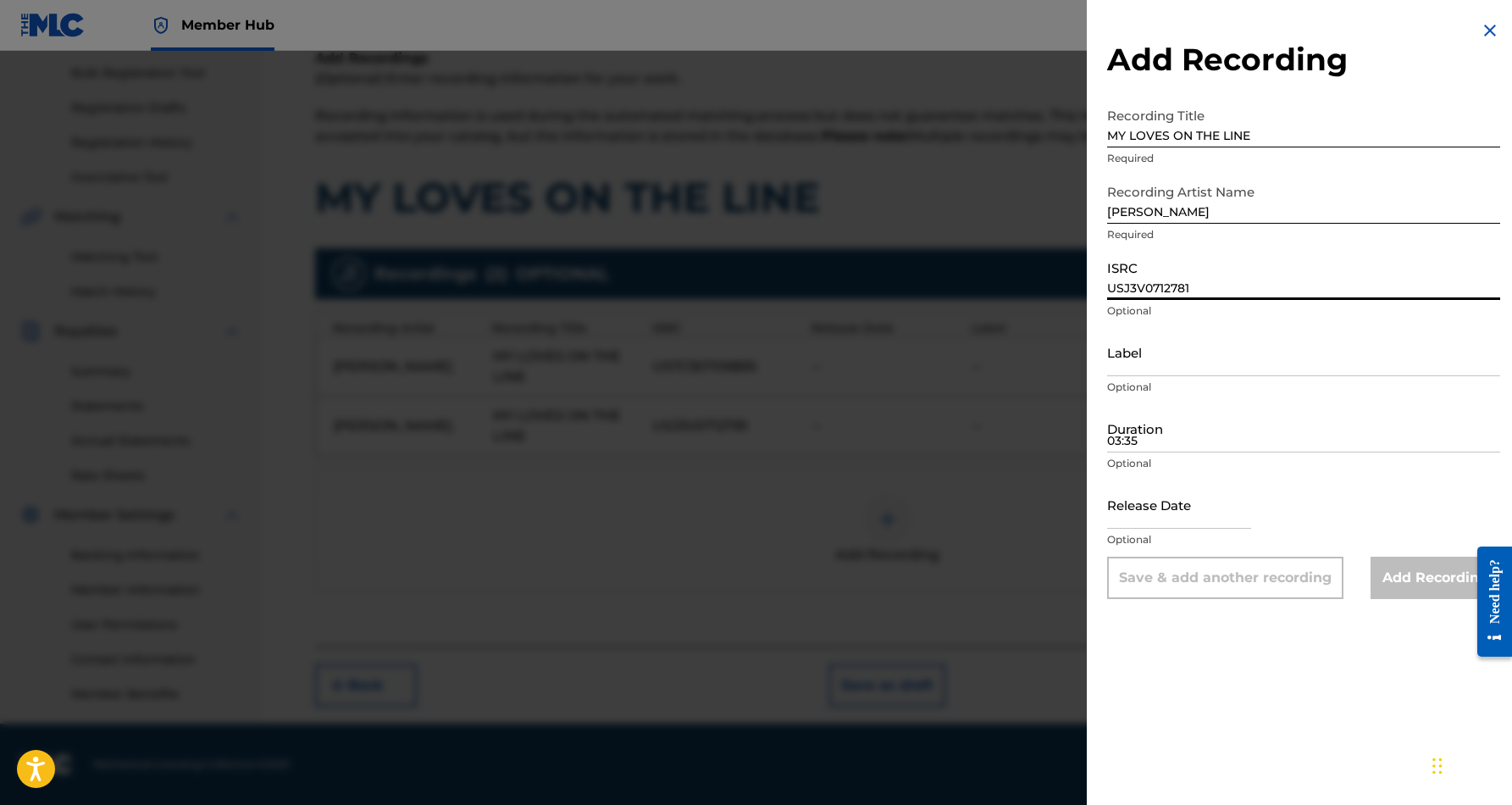
click at [1154, 281] on input "USJ3V0712781" at bounding box center [1303, 275] width 393 height 48
paste input "USTC30727502"
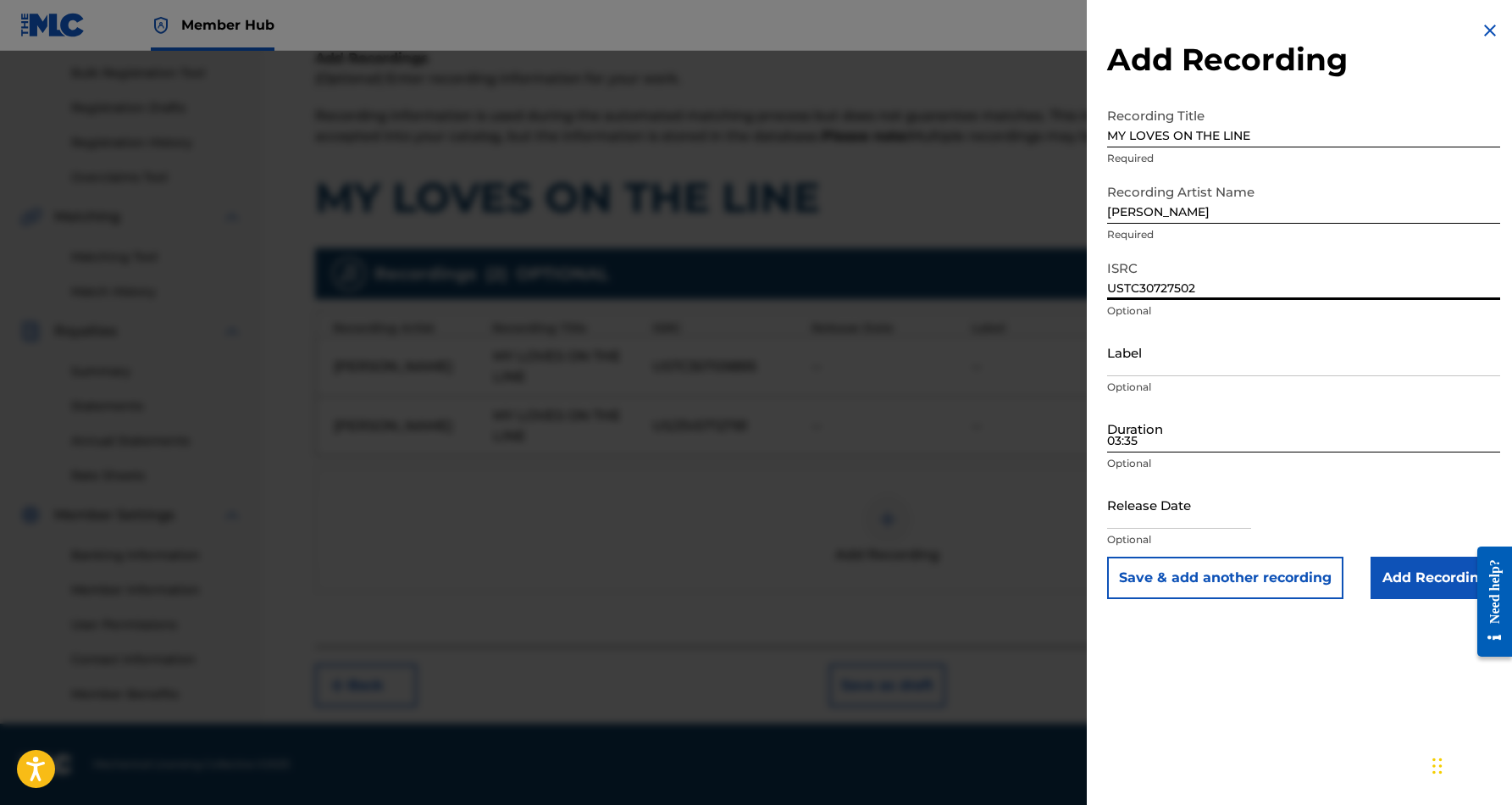
type input "USTC30727502"
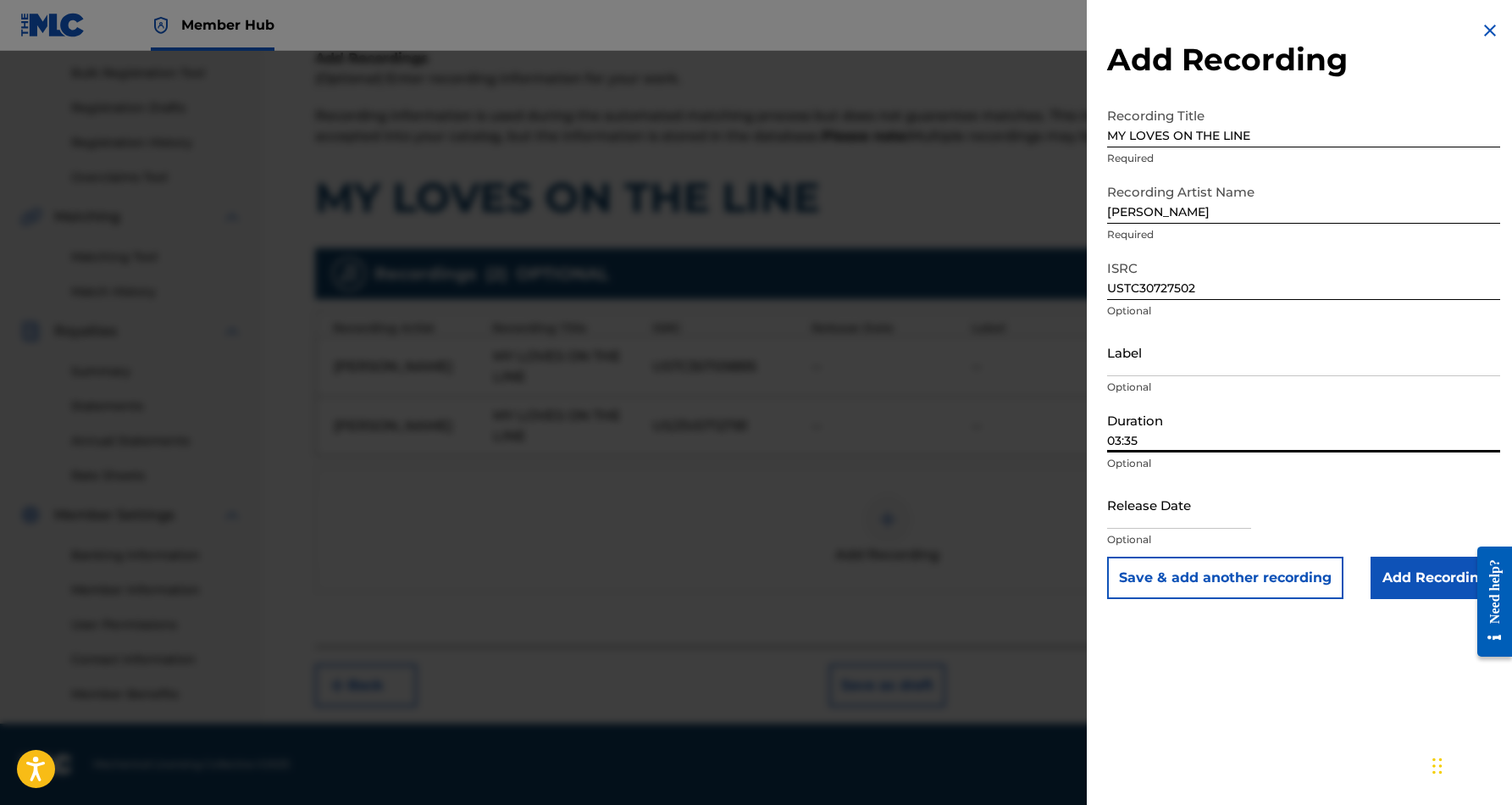
click at [1167, 424] on input "03:35" at bounding box center [1303, 428] width 393 height 48
type input "03:35"
click at [1320, 693] on div "Add Recording Recording Title MY LOVES ON THE LINE Required Recording Artist Na…" at bounding box center [1304, 402] width 434 height 805
click at [1412, 575] on input "Add Recording" at bounding box center [1434, 578] width 130 height 43
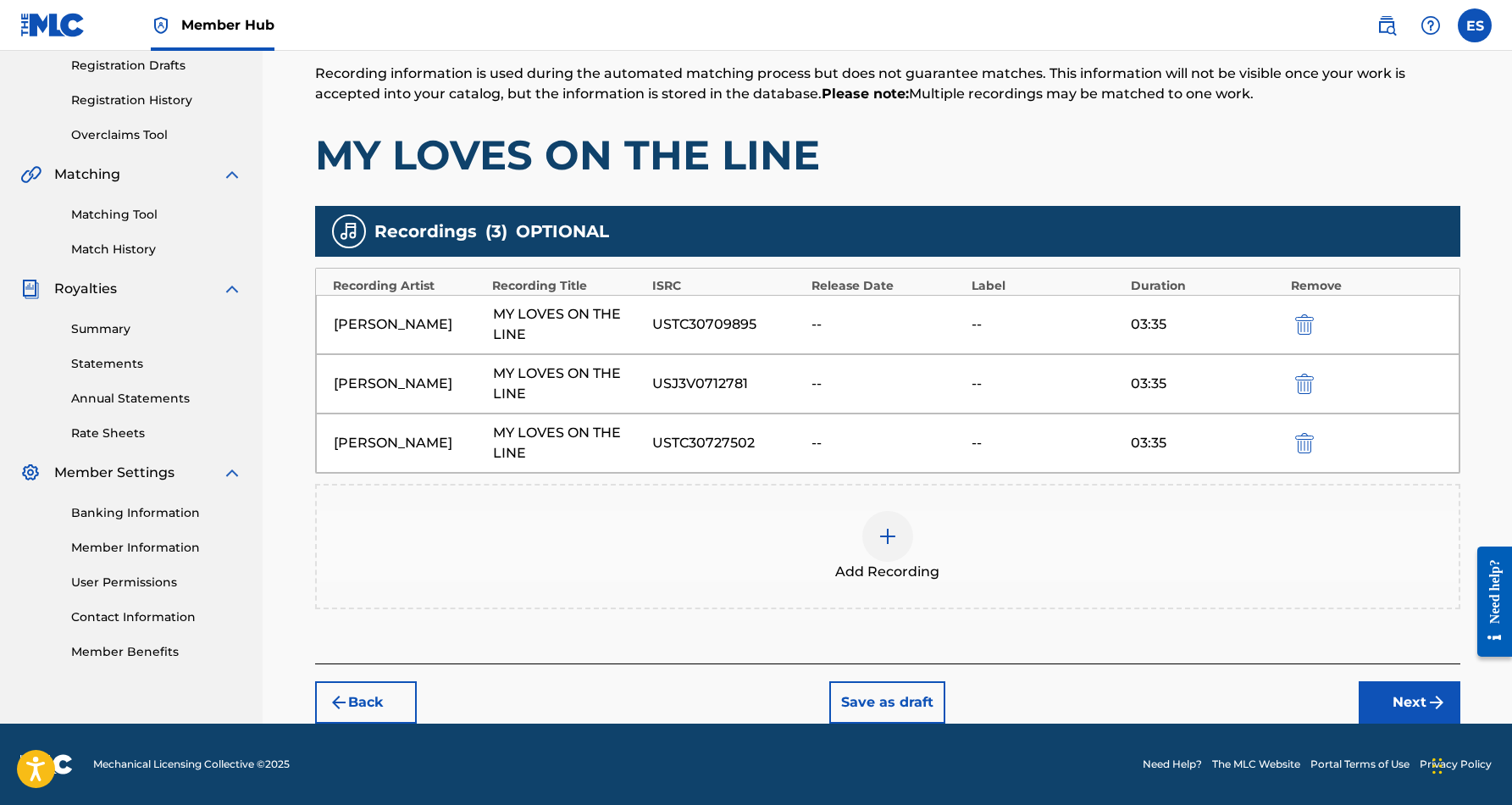
scroll to position [288, 0]
click at [1379, 694] on button "Next" at bounding box center [1409, 702] width 102 height 43
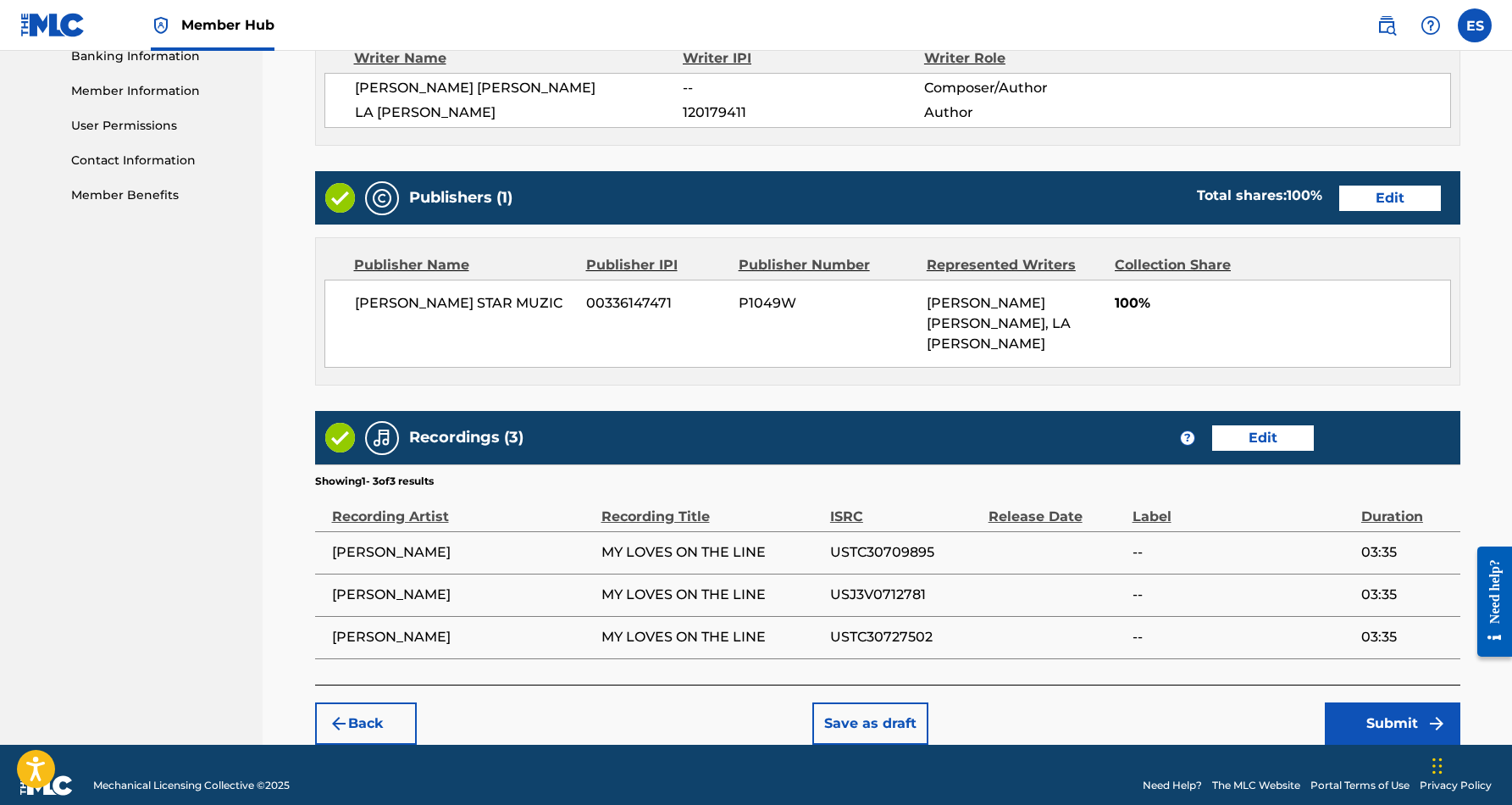
scroll to position [744, 0]
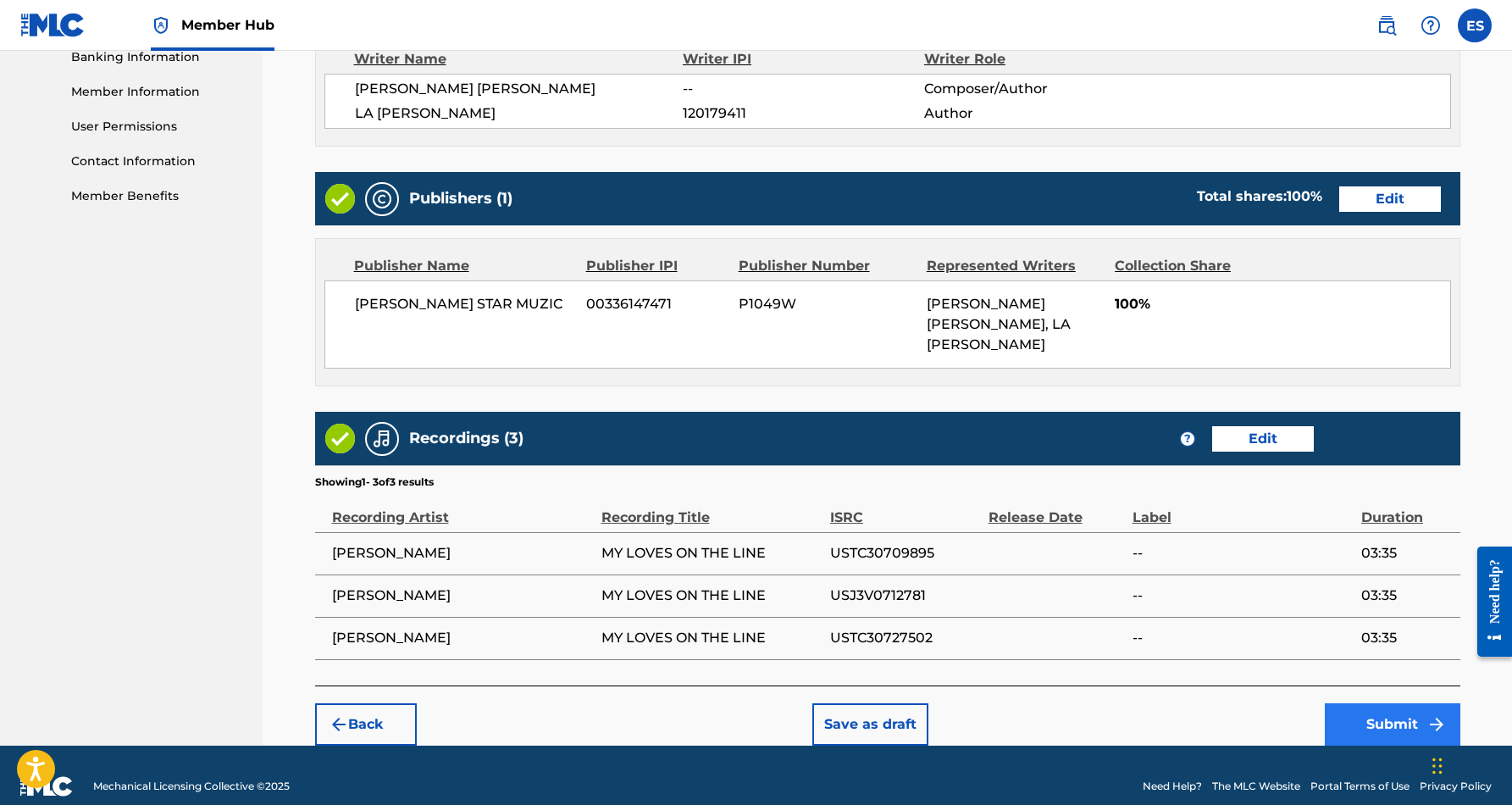
click at [1380, 703] on button "Submit" at bounding box center [1393, 724] width 136 height 43
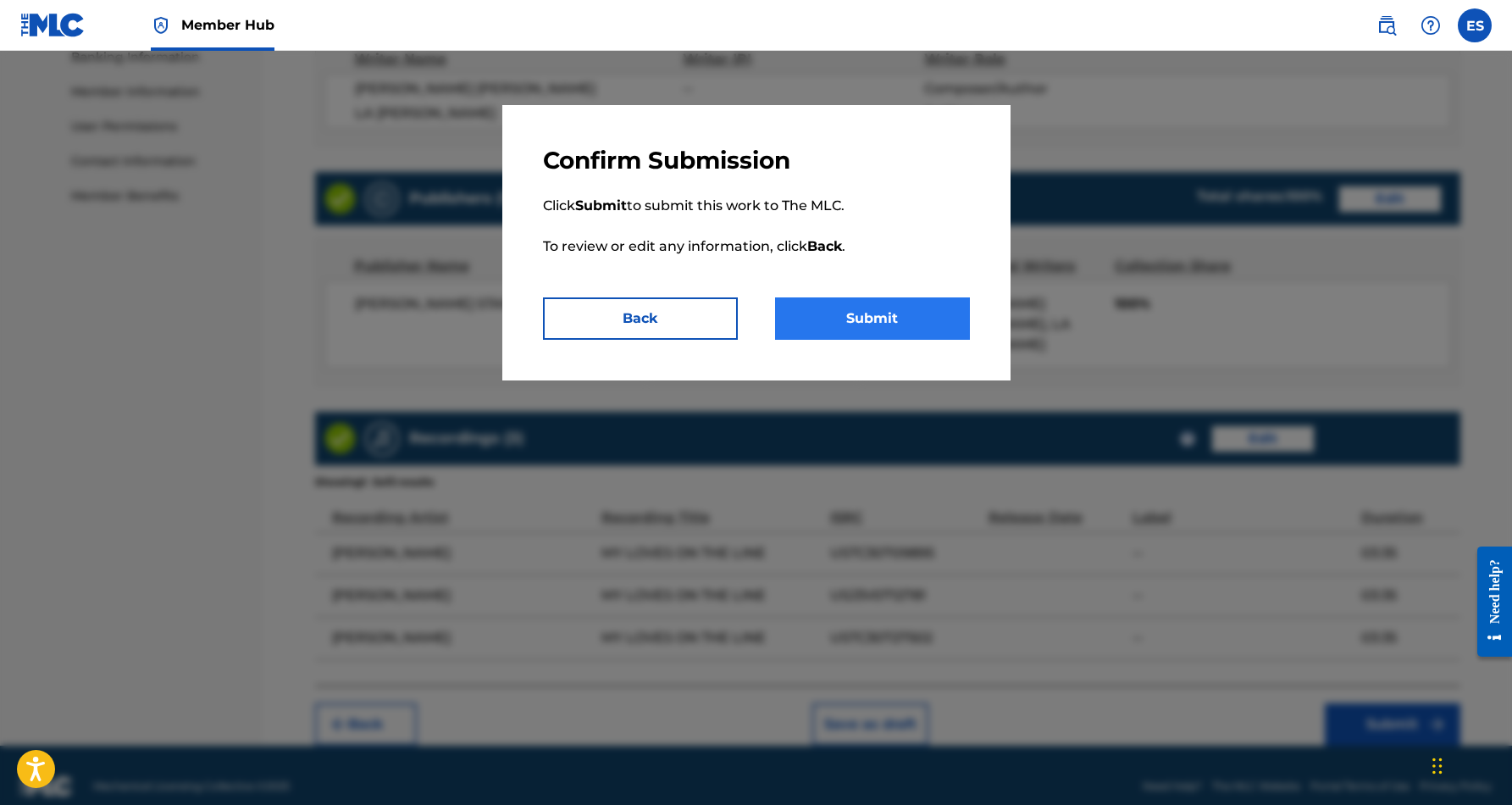
click at [875, 328] on button "Submit" at bounding box center [873, 318] width 195 height 43
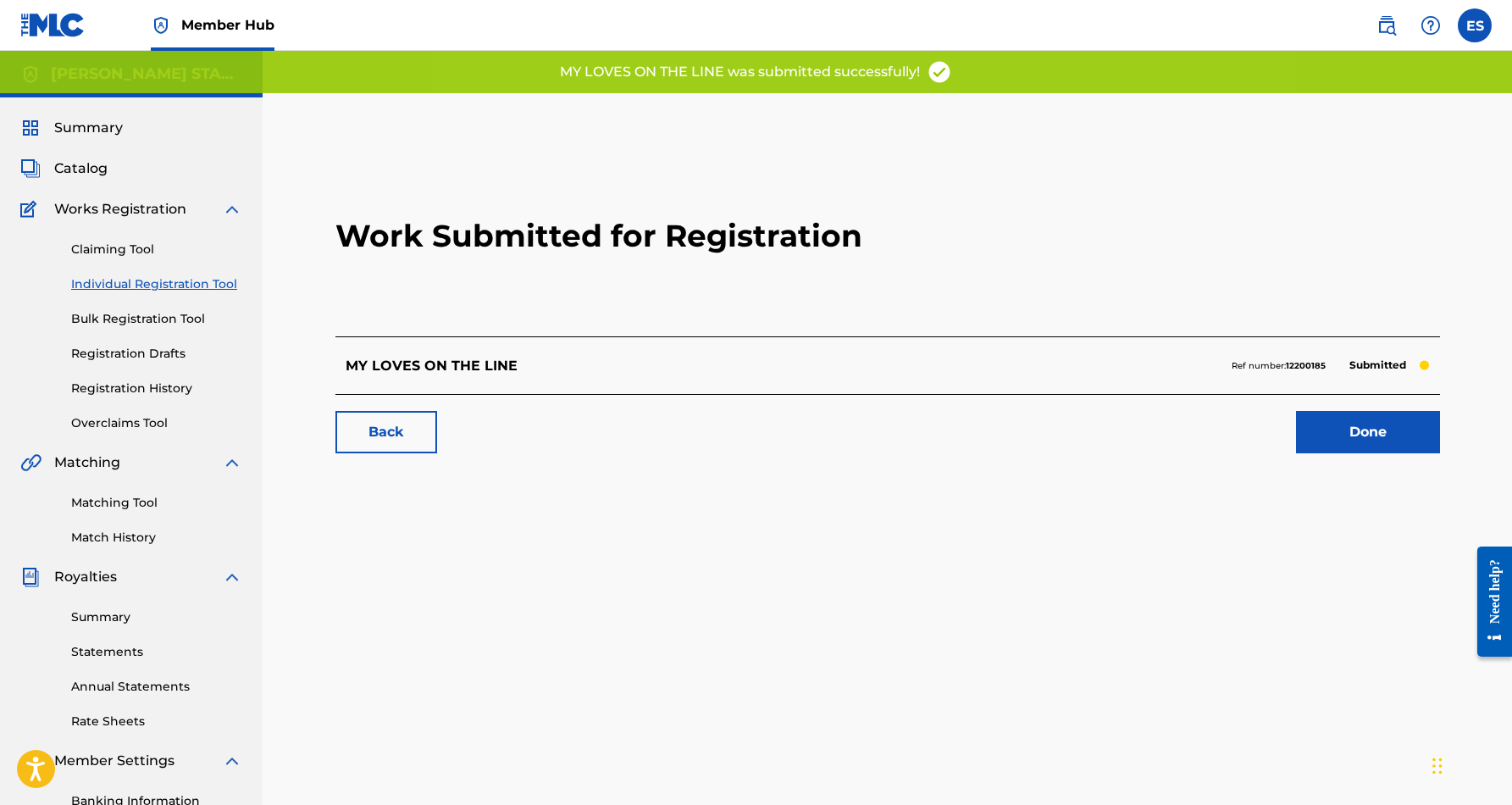
click at [149, 284] on link "Individual Registration Tool" at bounding box center [157, 284] width 171 height 17
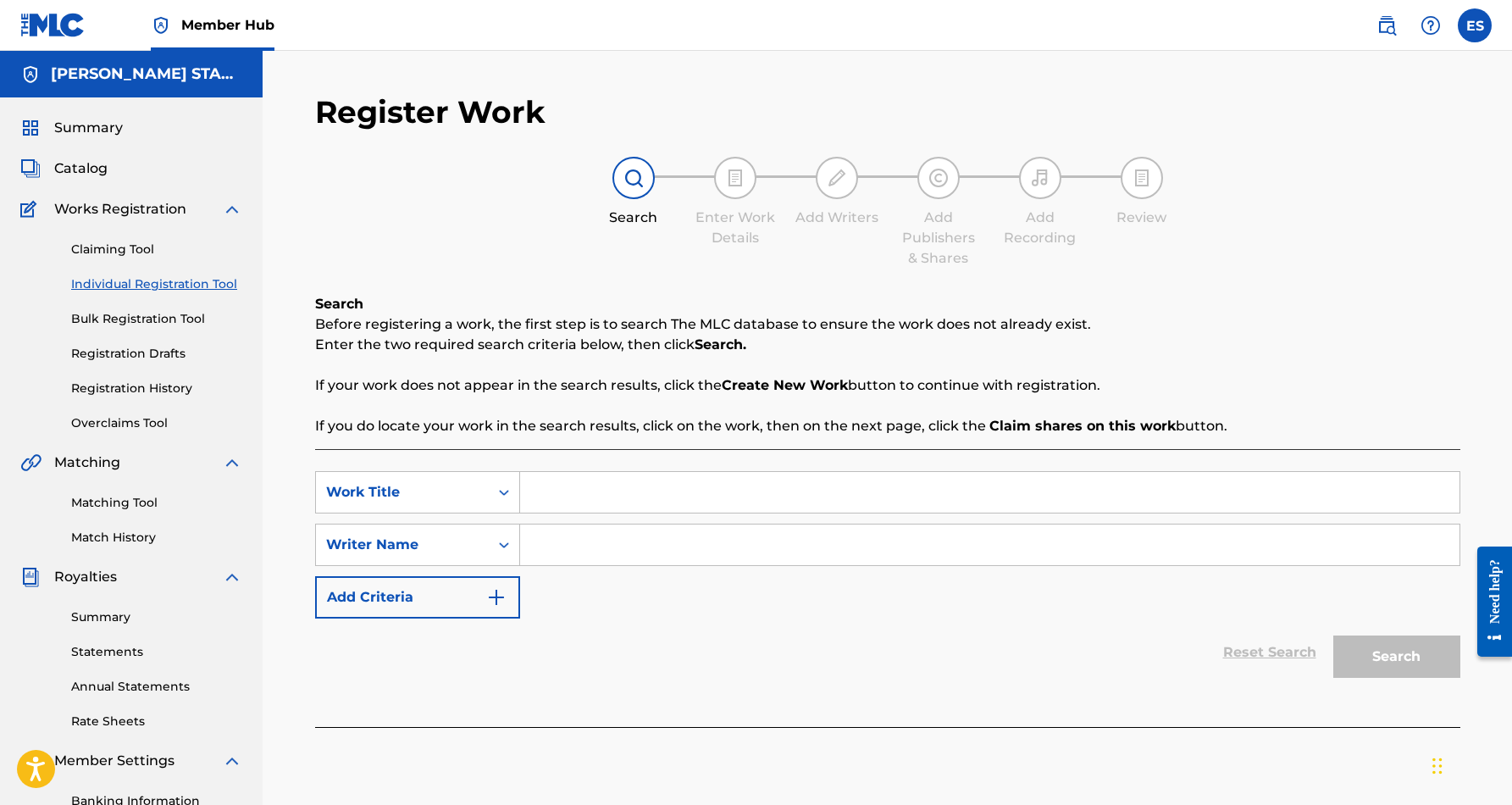
click at [561, 540] on input "Search Form" at bounding box center [989, 545] width 939 height 41
paste input "[PERSON_NAME] [PERSON_NAME]"
type input "[PERSON_NAME] [PERSON_NAME]"
click at [584, 490] on input "Search Form" at bounding box center [989, 492] width 939 height 41
paste input "PACE SETTER 'READY SET GO'"
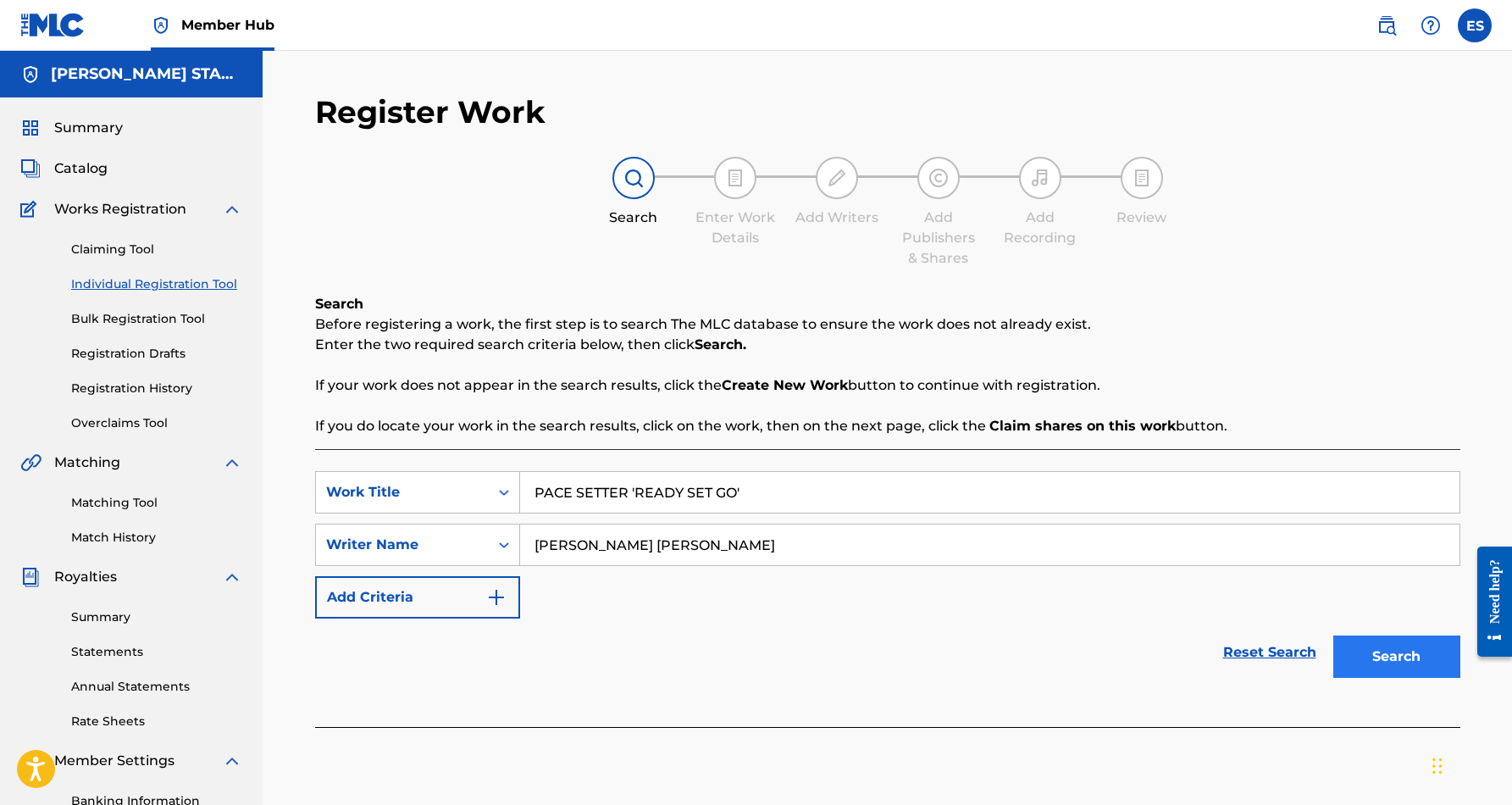
type input "PACE SETTER 'READY SET GO'"
click at [1361, 645] on button "Search" at bounding box center [1397, 656] width 127 height 43
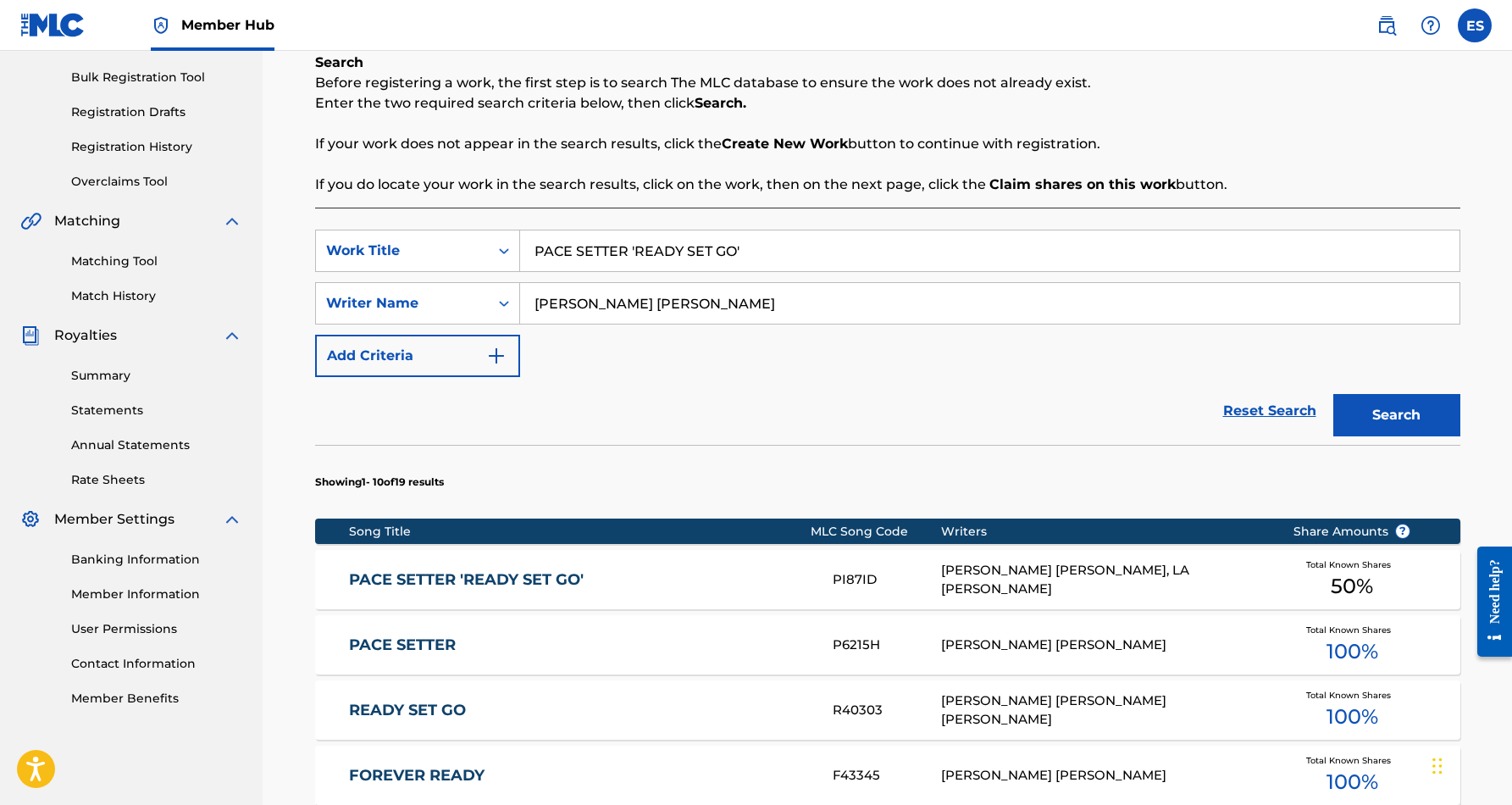
scroll to position [247, 0]
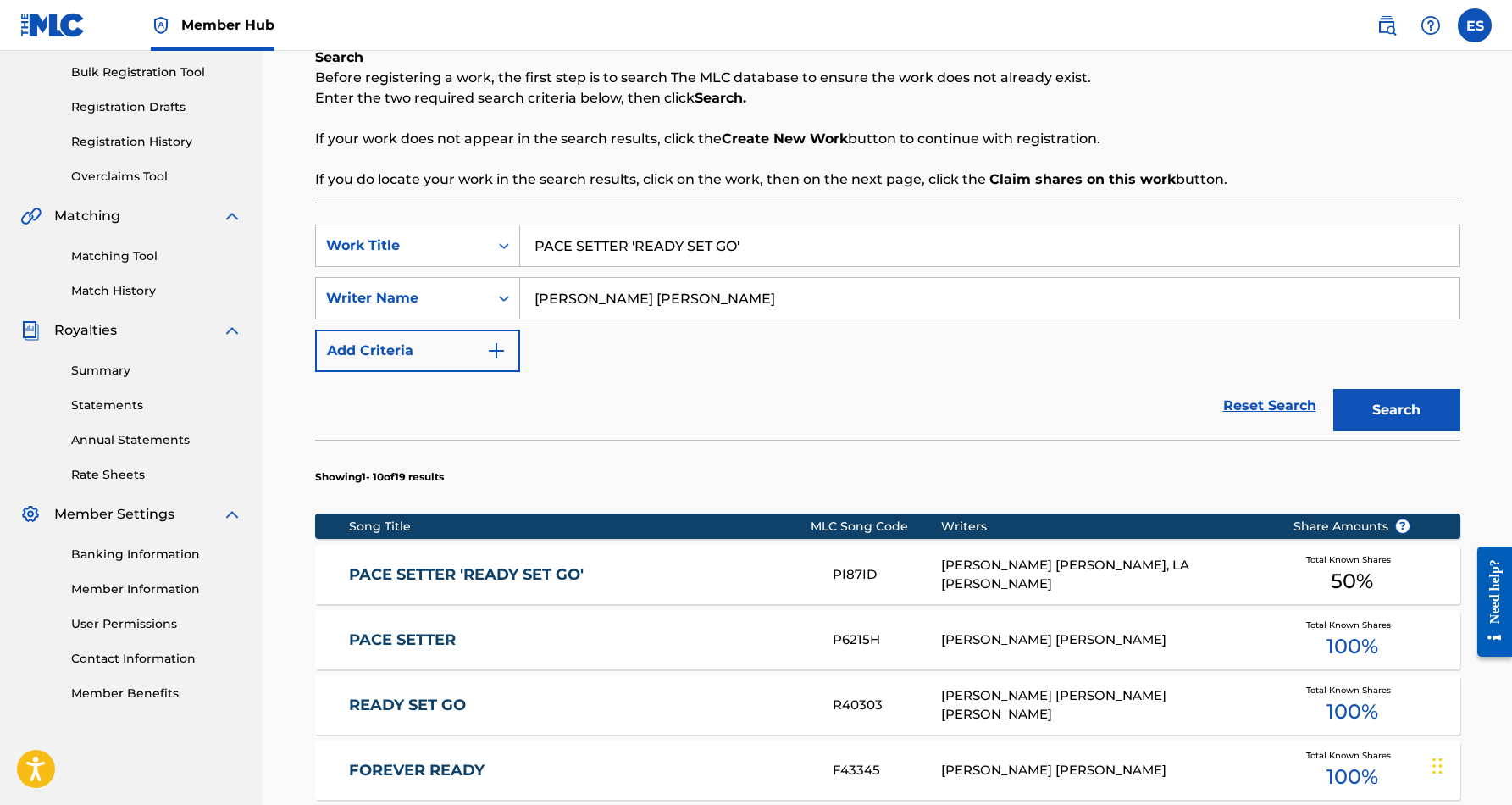
click at [562, 577] on link "PACE SETTER 'READY SET GO'" at bounding box center [579, 575] width 461 height 19
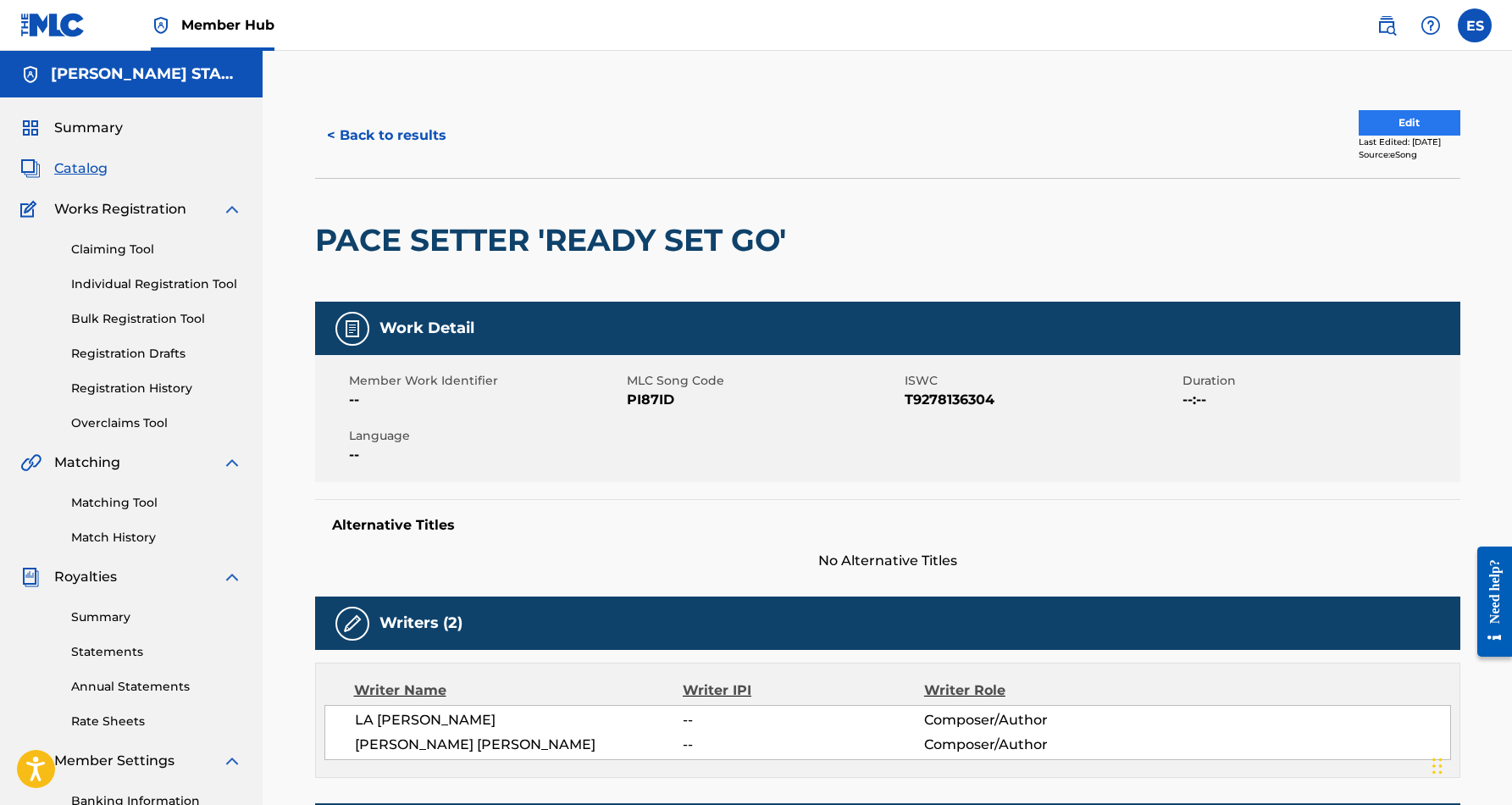
click at [1374, 120] on button "Edit" at bounding box center [1409, 122] width 102 height 25
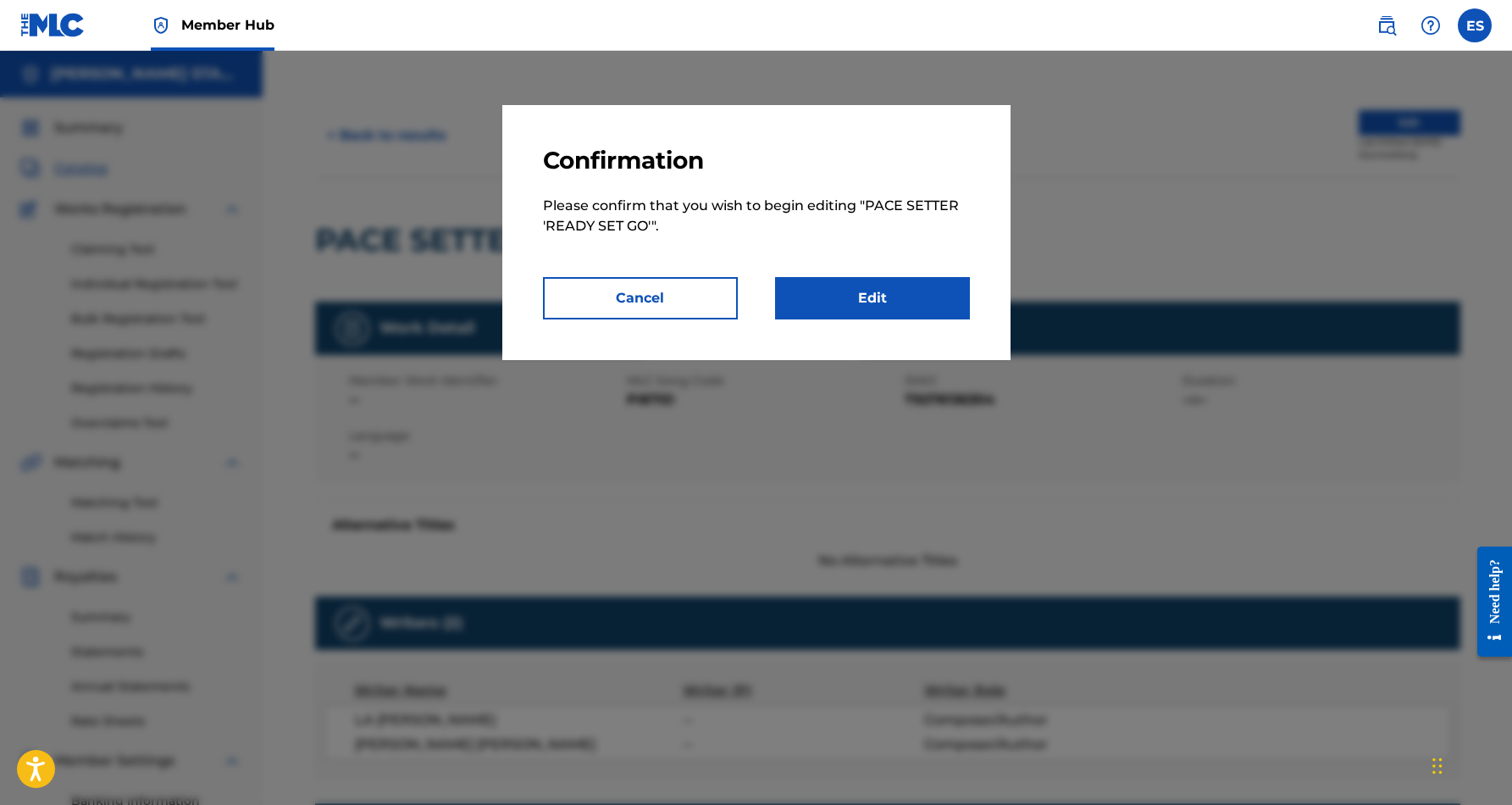
click at [1128, 215] on div at bounding box center [756, 453] width 1512 height 805
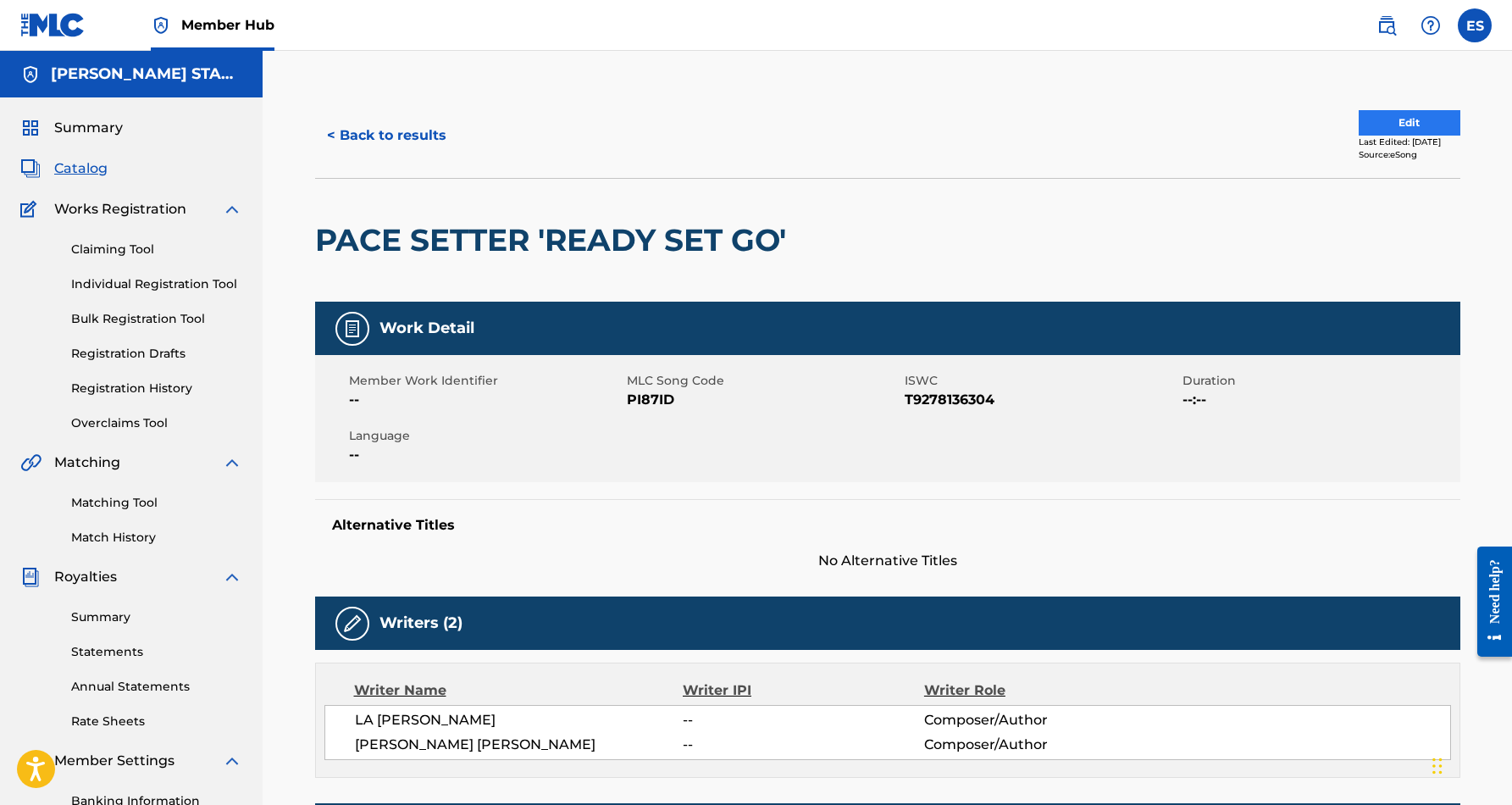
click at [1360, 118] on button "Edit" at bounding box center [1409, 122] width 102 height 25
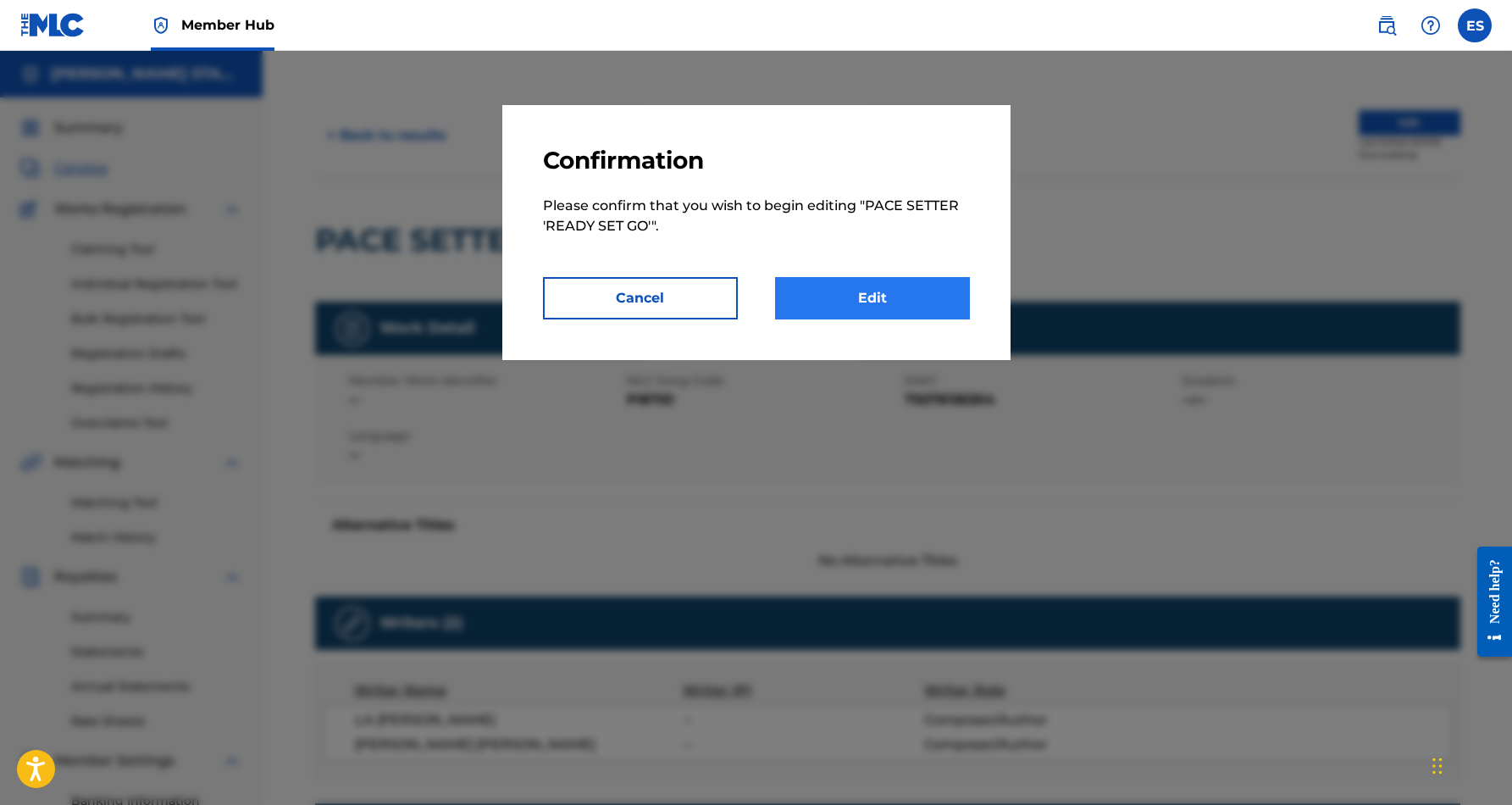
click at [898, 291] on link "Edit" at bounding box center [873, 298] width 195 height 43
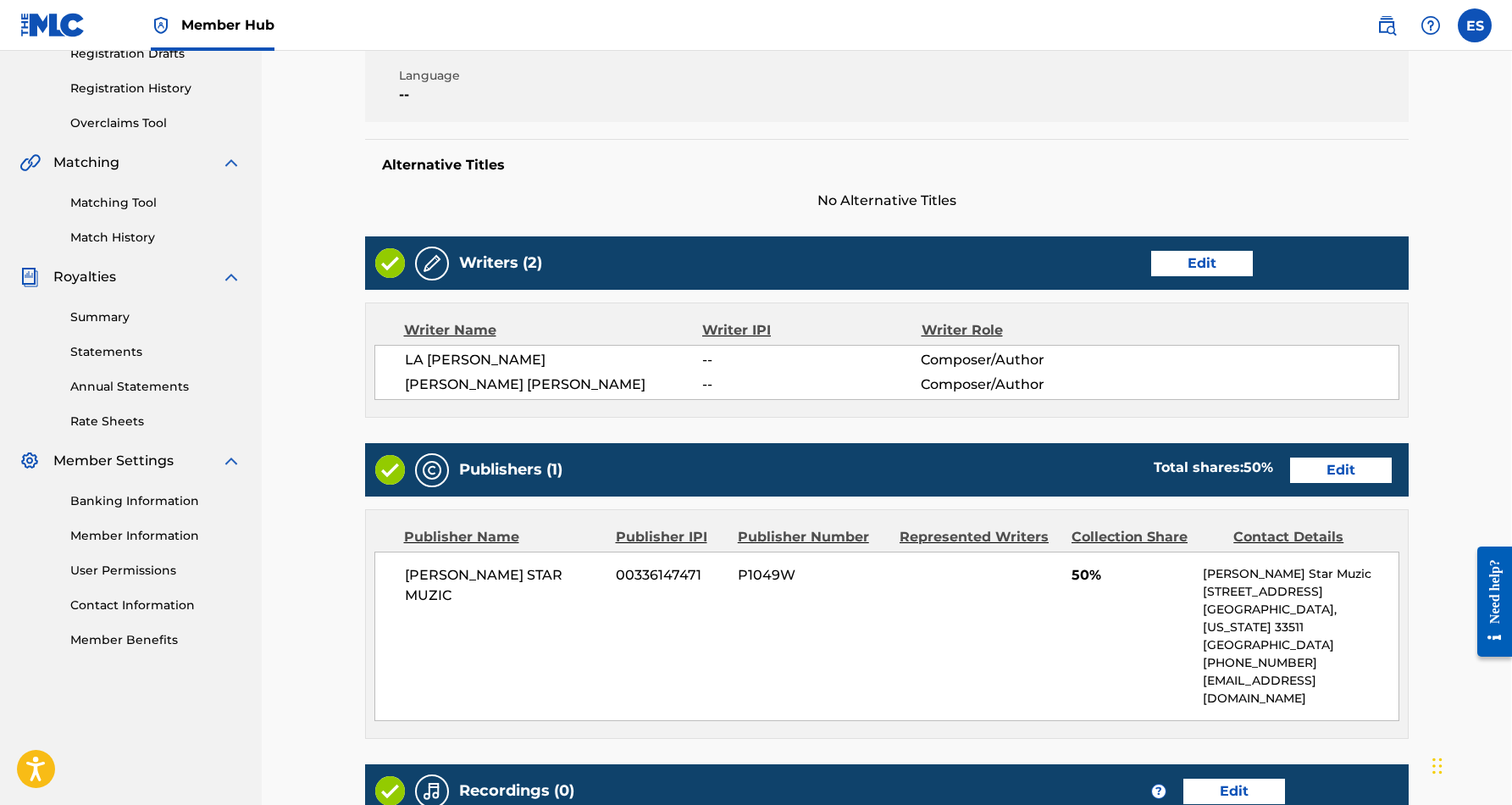
scroll to position [320, 1]
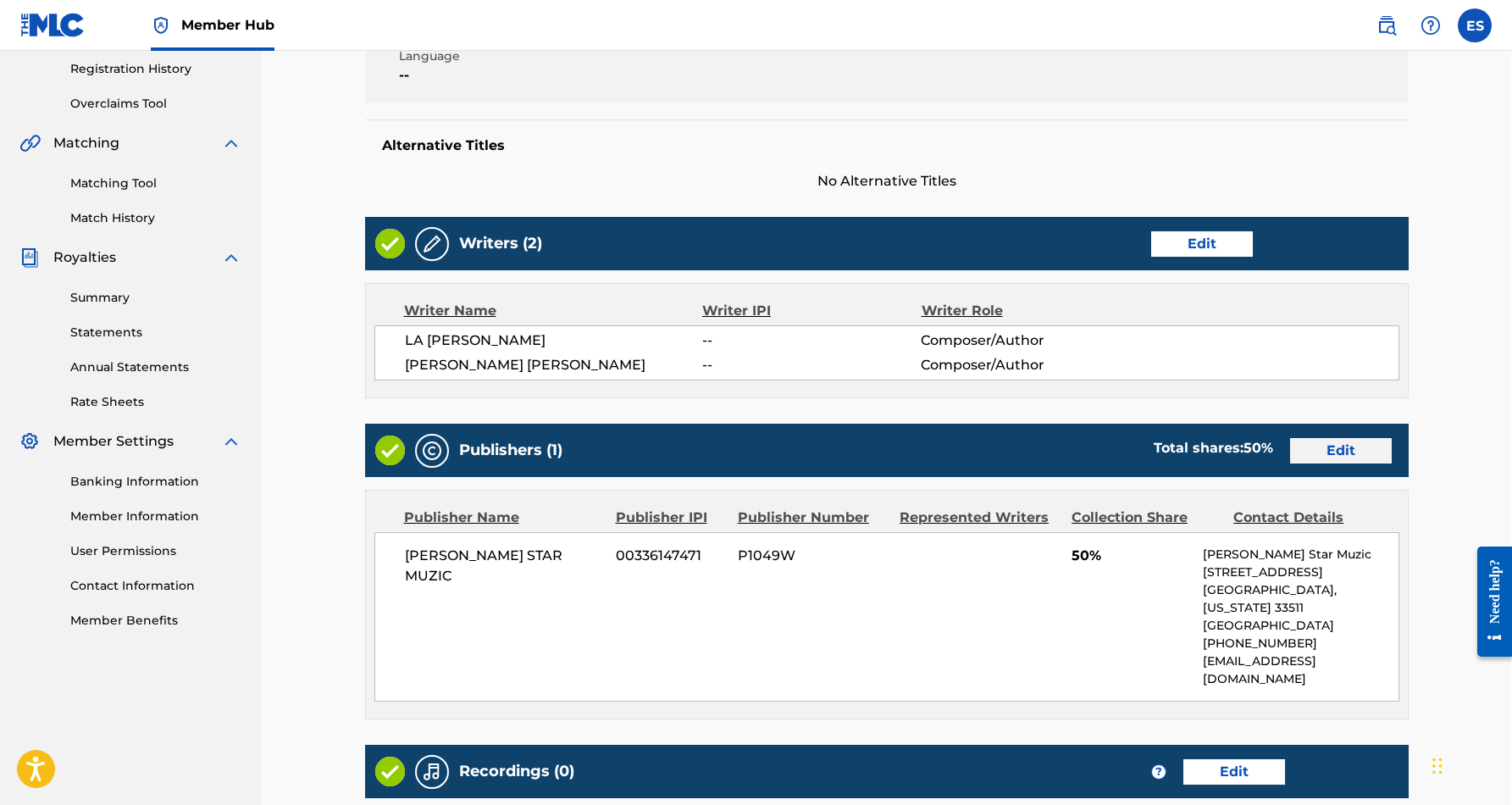
click at [1348, 443] on link "Edit" at bounding box center [1340, 450] width 102 height 25
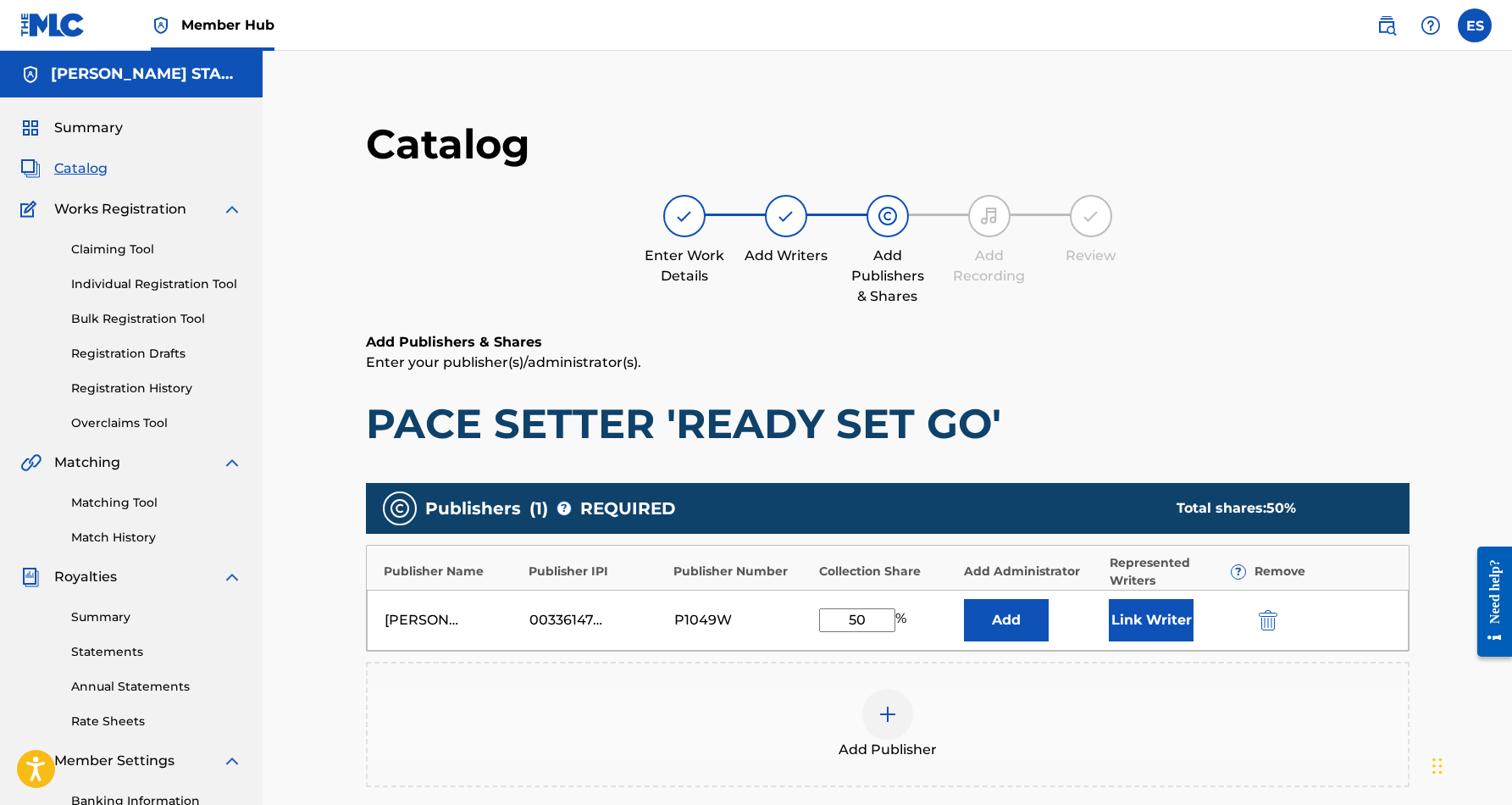
click at [871, 624] on input "50" at bounding box center [857, 619] width 77 height 24
type input "5"
type input "100.00"
click at [1134, 618] on button "Link Writer" at bounding box center [1151, 620] width 84 height 43
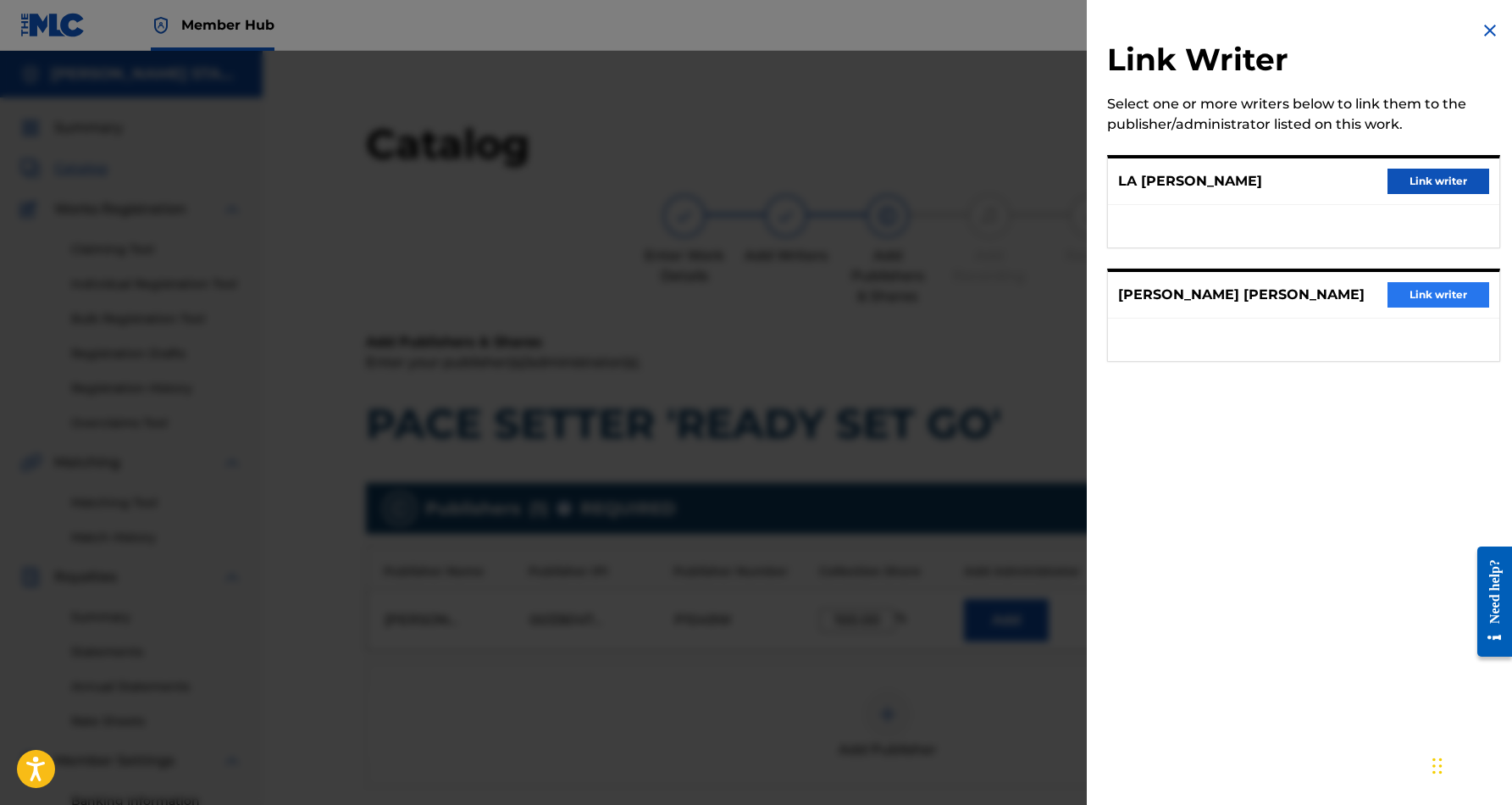
click at [1410, 289] on button "Link writer" at bounding box center [1438, 294] width 102 height 25
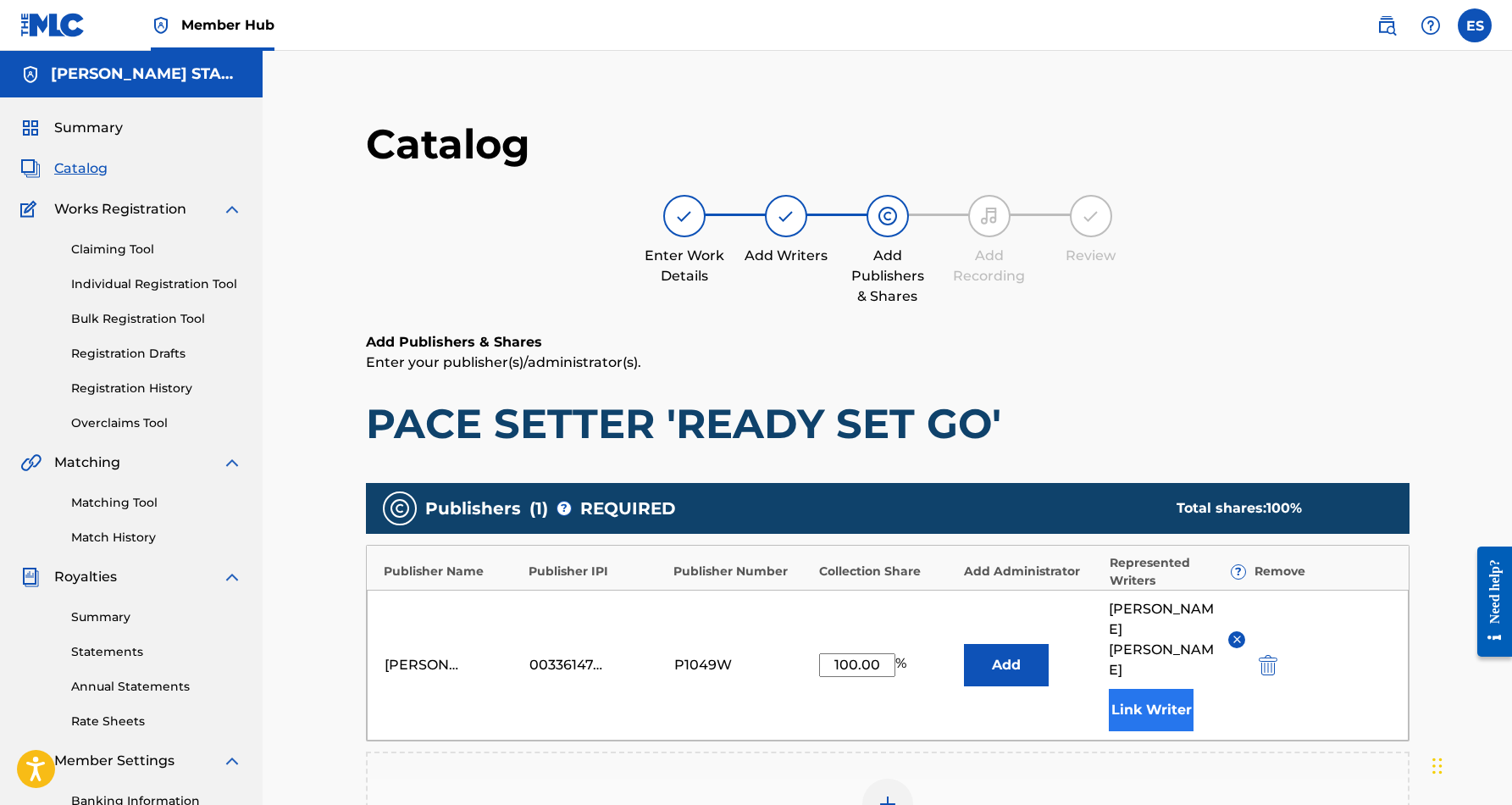
click at [1146, 689] on button "Link Writer" at bounding box center [1151, 710] width 84 height 43
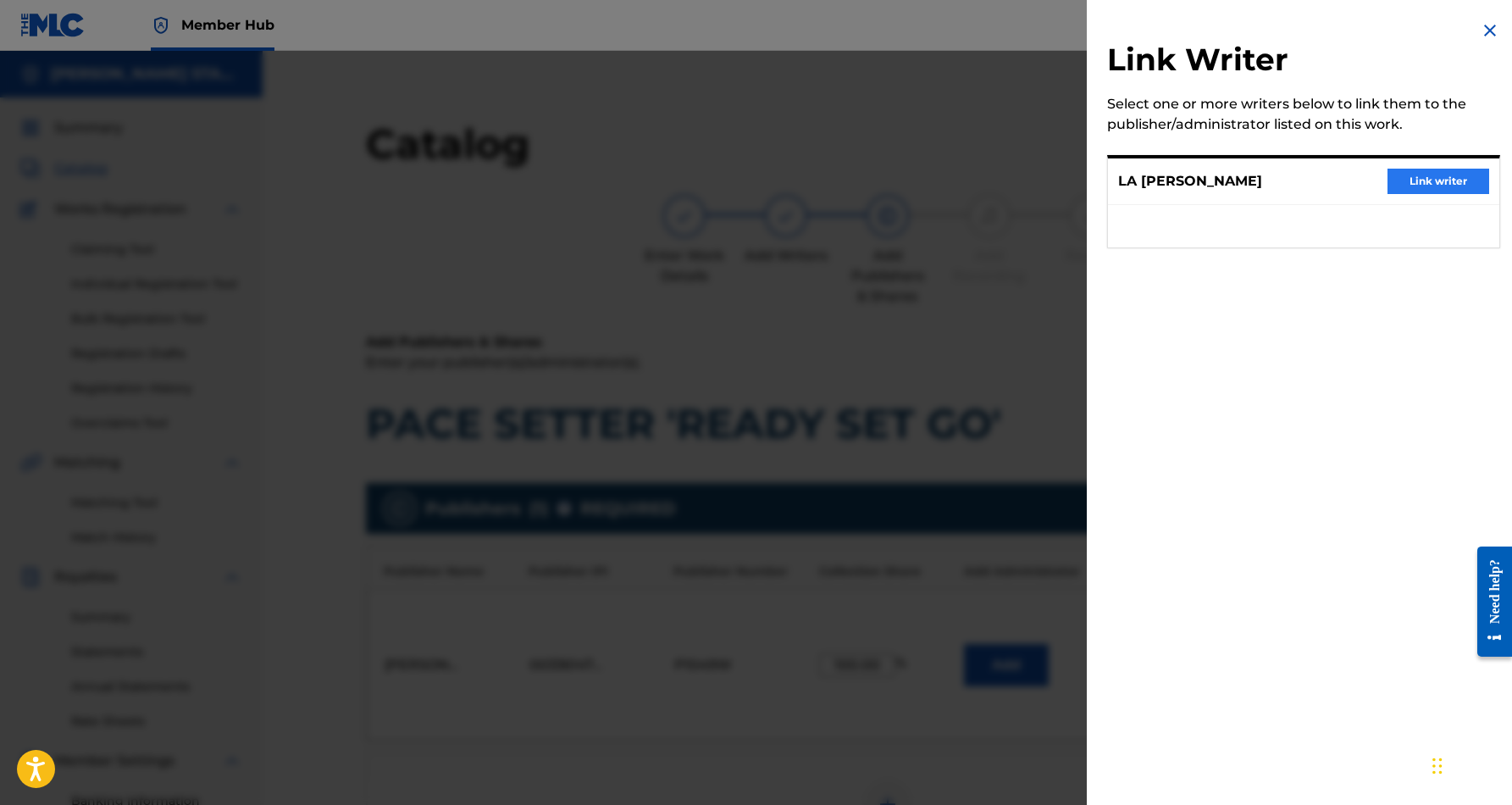
click at [1404, 177] on button "Link writer" at bounding box center [1438, 181] width 102 height 25
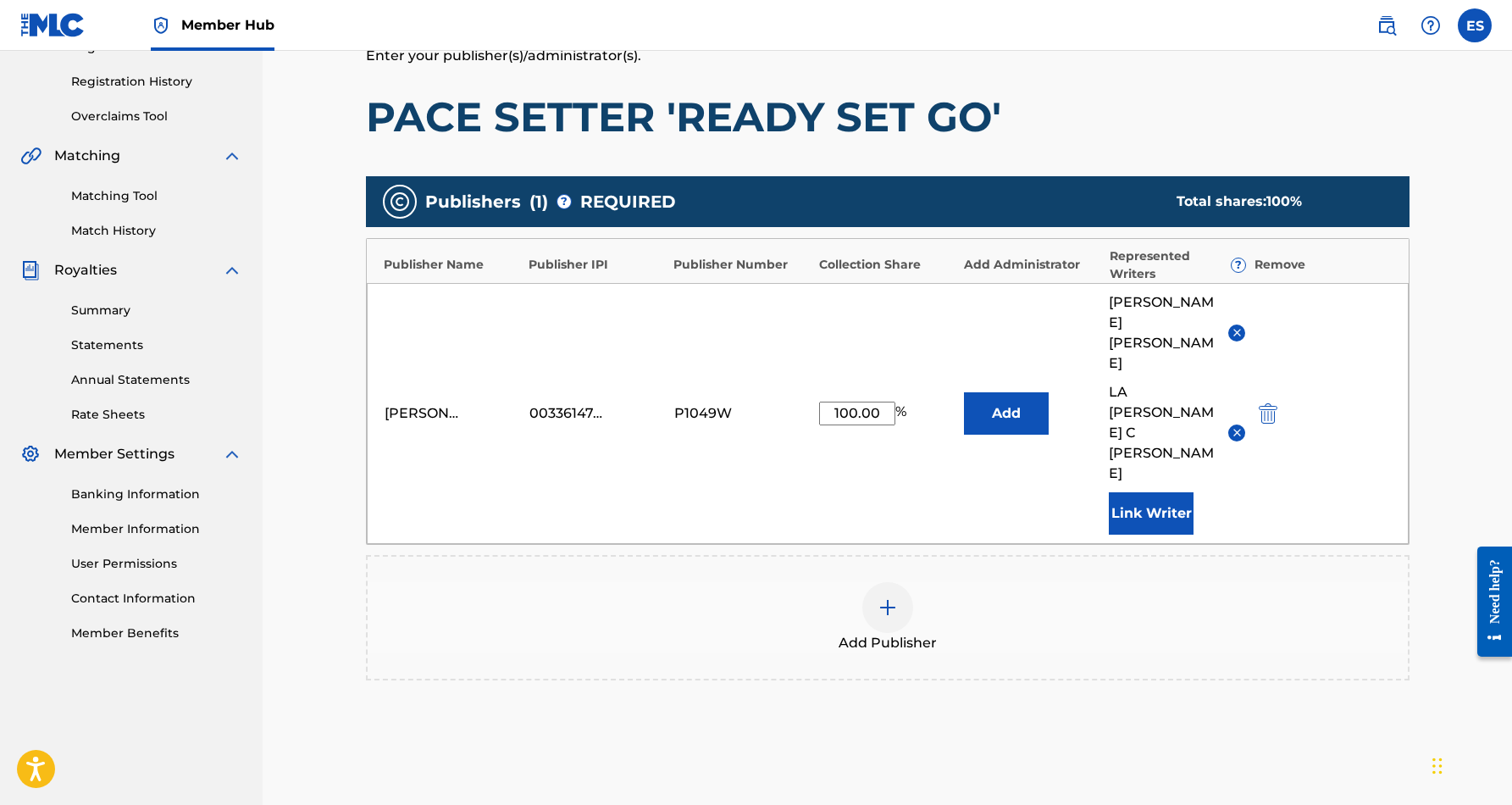
scroll to position [366, 0]
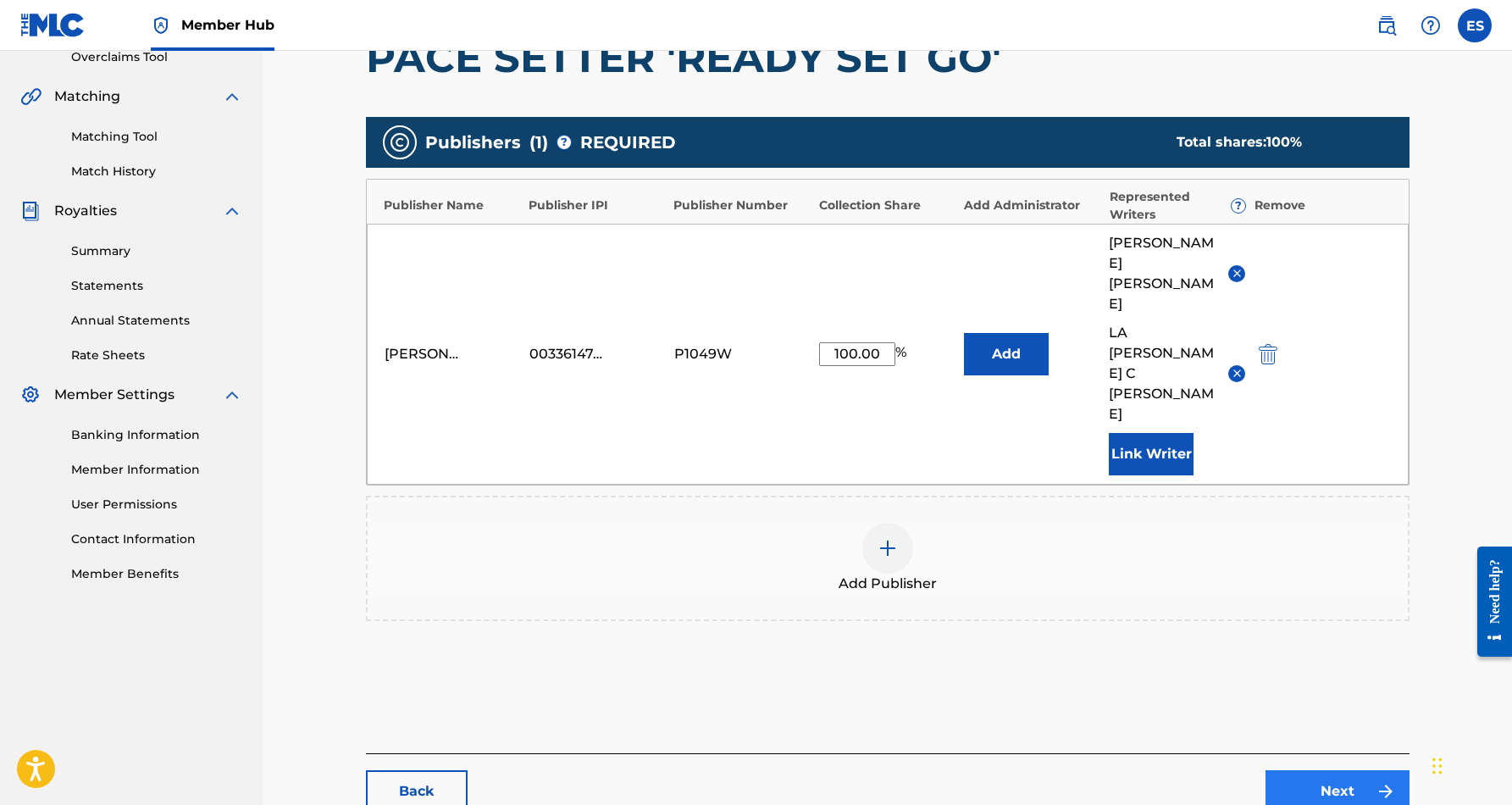
click at [1309, 770] on link "Next" at bounding box center [1337, 791] width 144 height 43
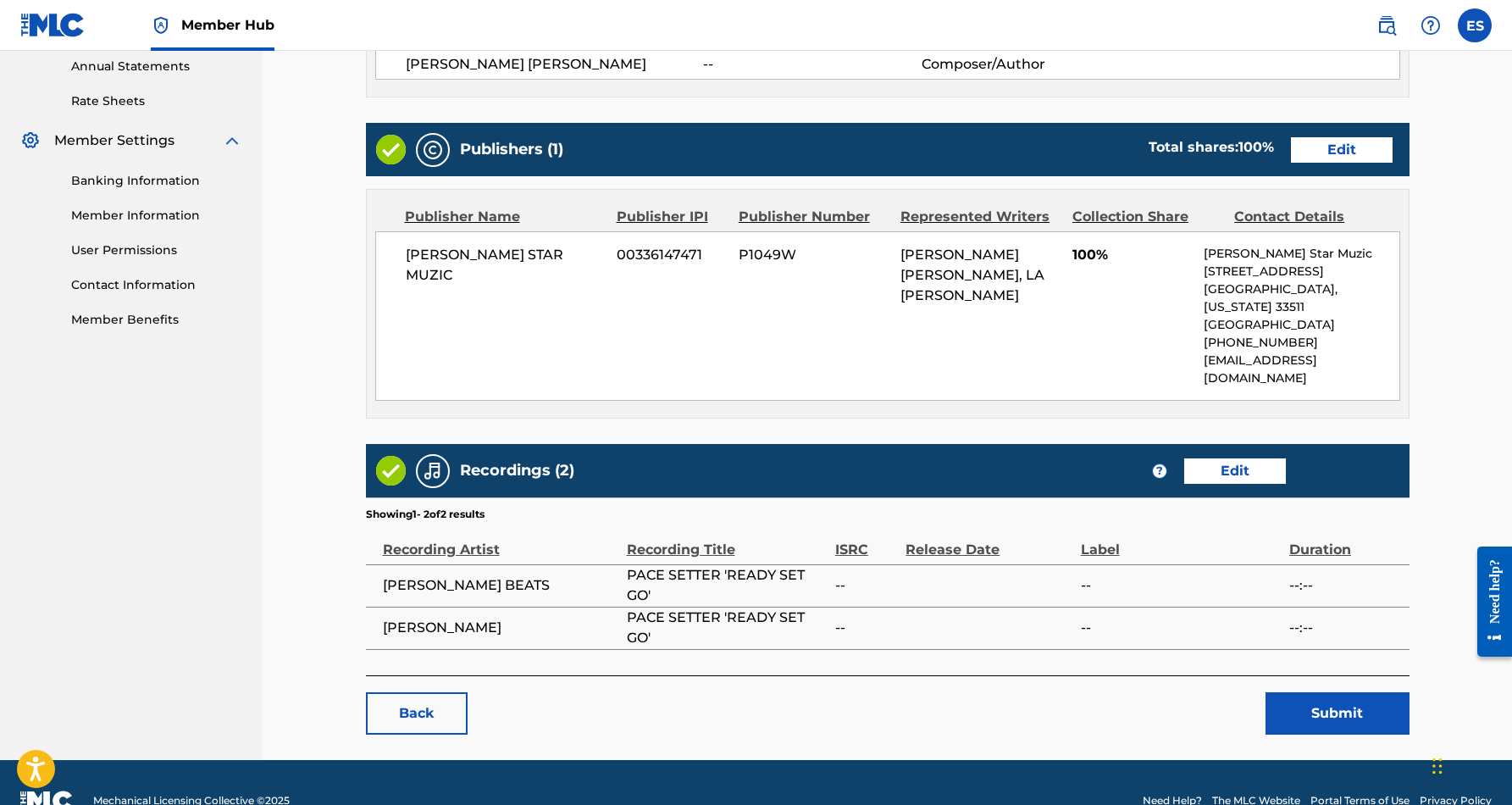
scroll to position [619, 0]
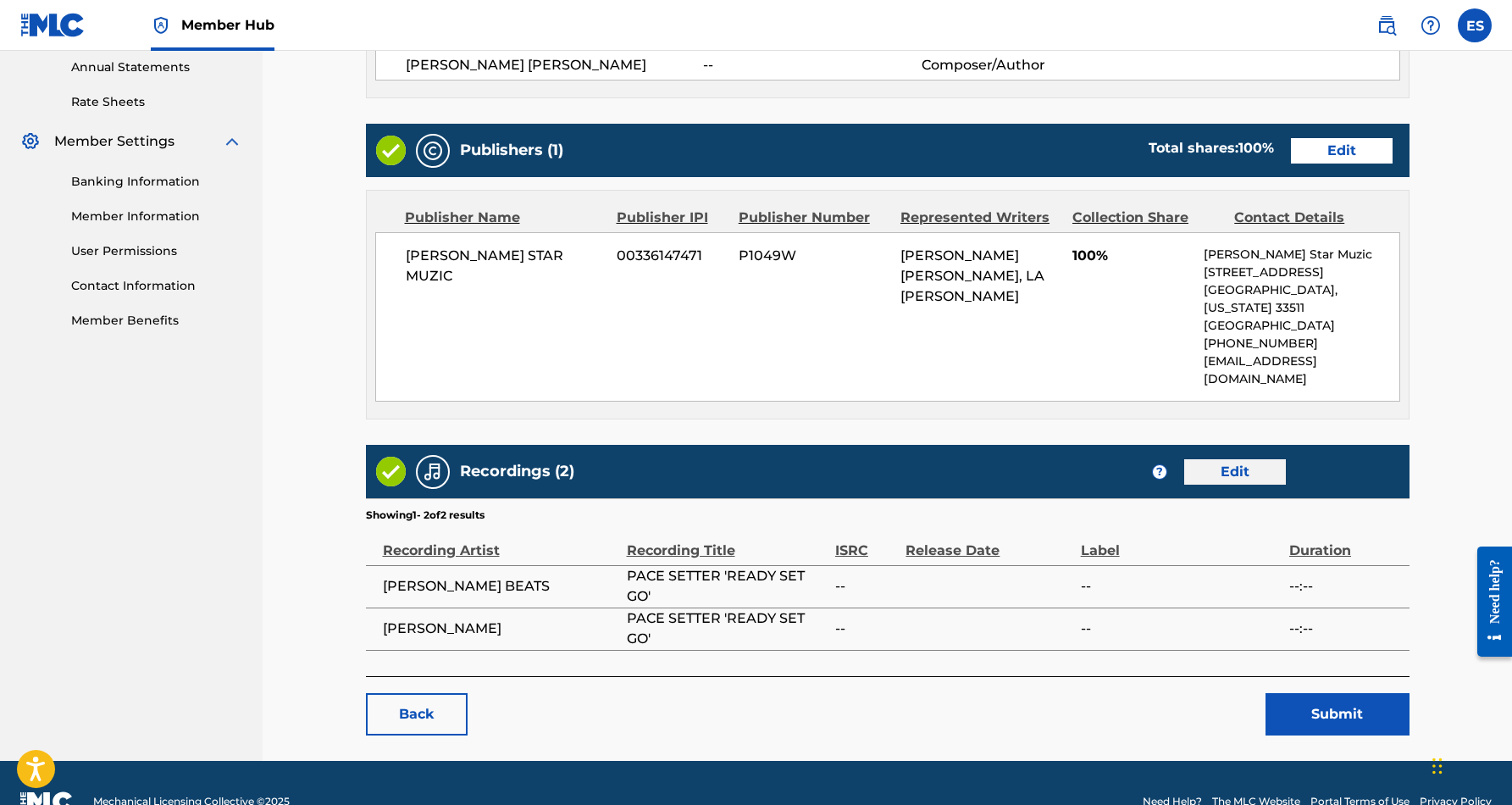
click at [1223, 459] on link "Edit" at bounding box center [1234, 471] width 102 height 25
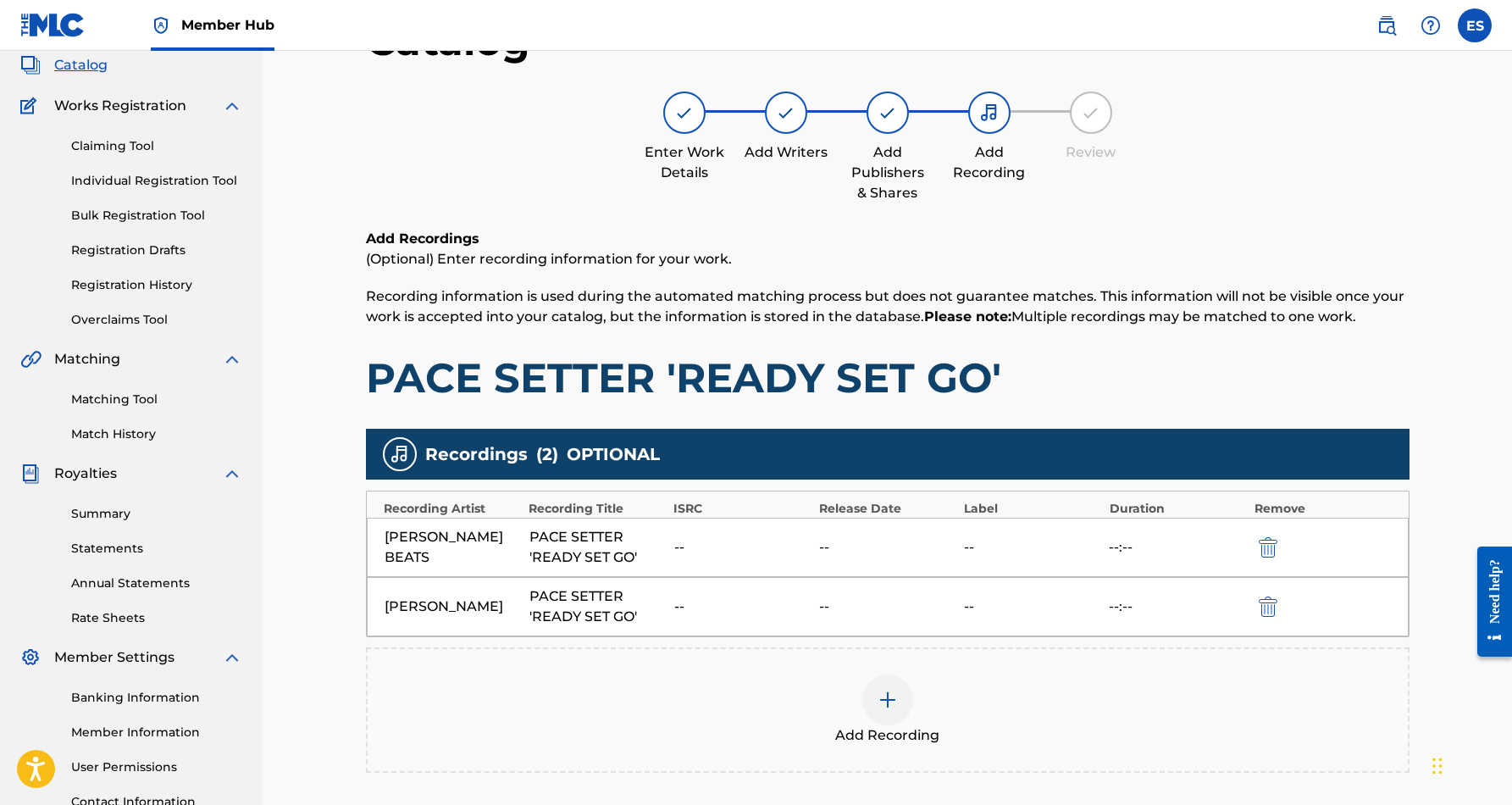
scroll to position [112, 0]
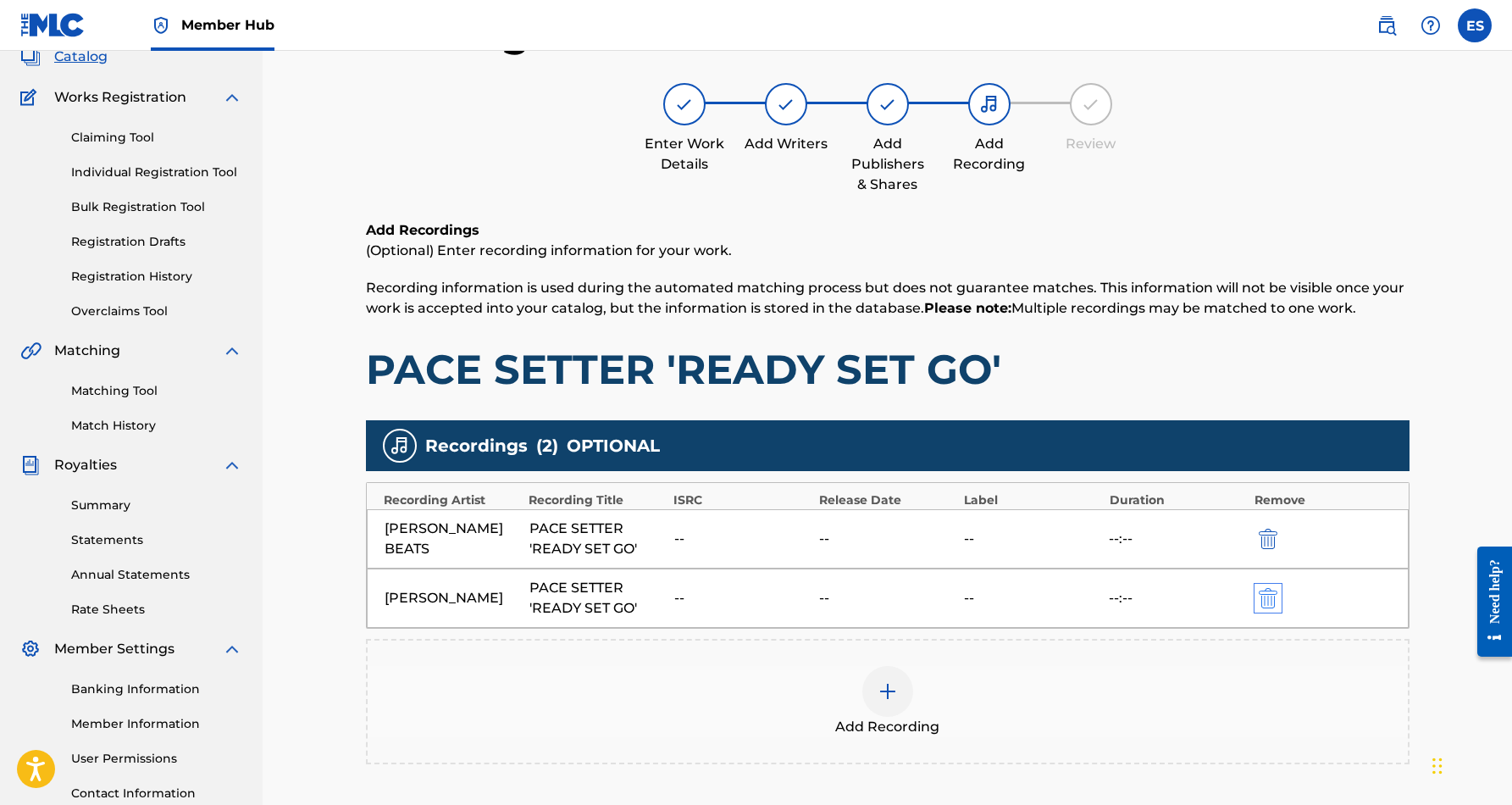
click at [1272, 603] on img "submit" at bounding box center [1267, 598] width 18 height 20
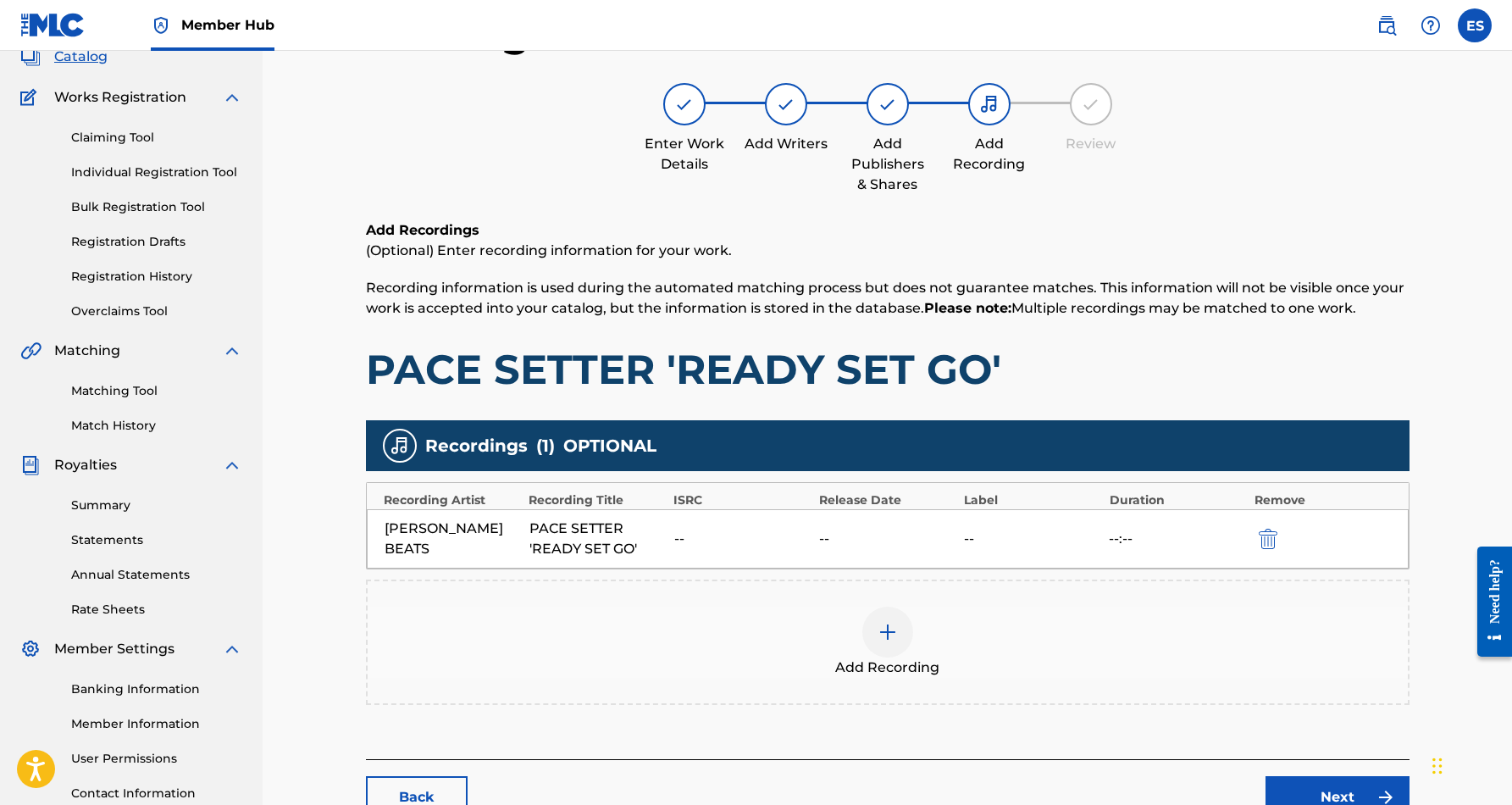
click at [890, 634] on img at bounding box center [887, 632] width 20 height 20
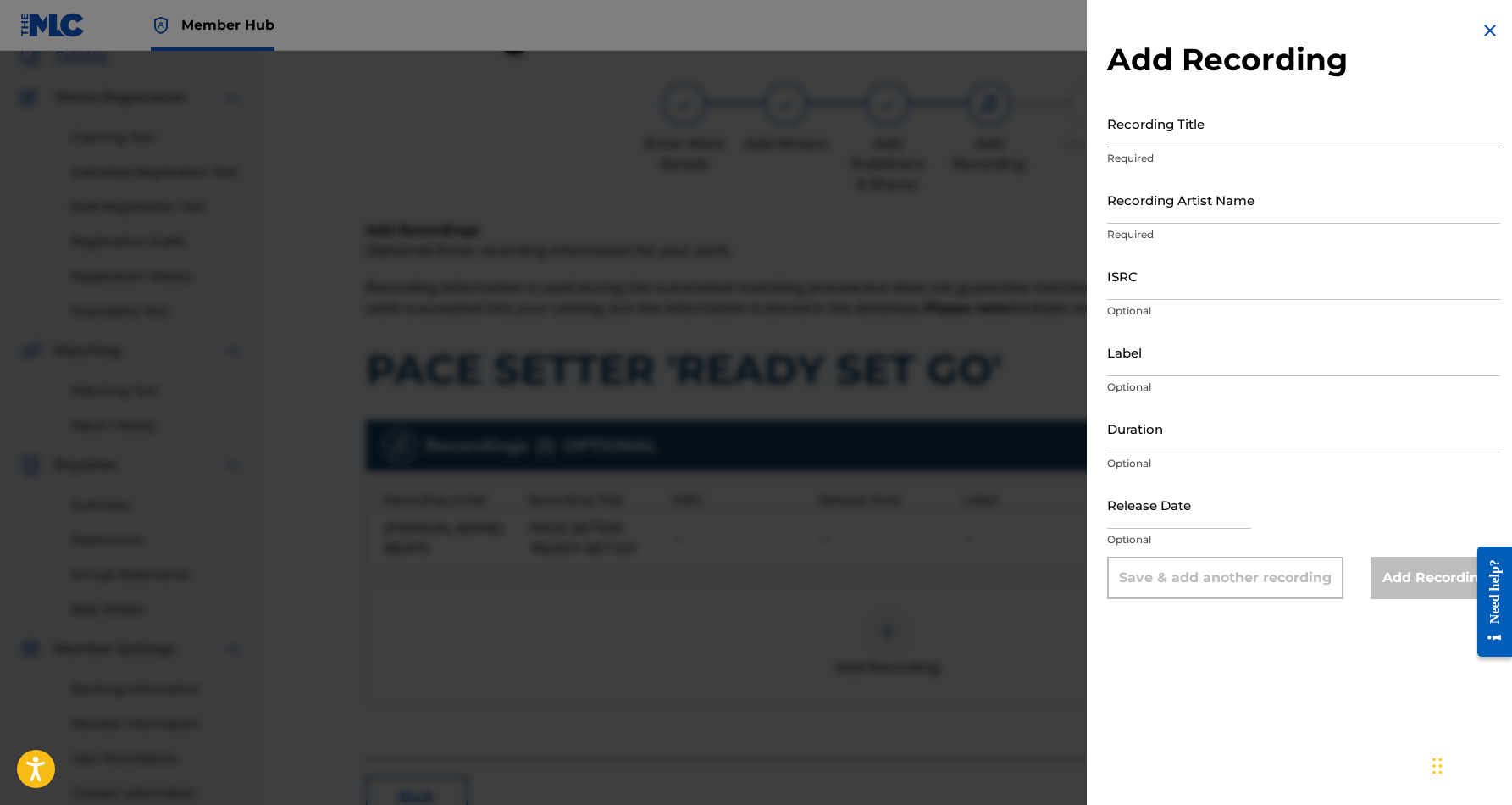
click at [1196, 117] on input "Recording Title" at bounding box center [1303, 123] width 393 height 48
paste input "PACE SETTER 'READY SET GO'"
type input "PACE SETTER 'READY SET GO'"
click at [1315, 190] on input "Recording Artist Name" at bounding box center [1303, 199] width 393 height 48
paste input "[PERSON_NAME]"
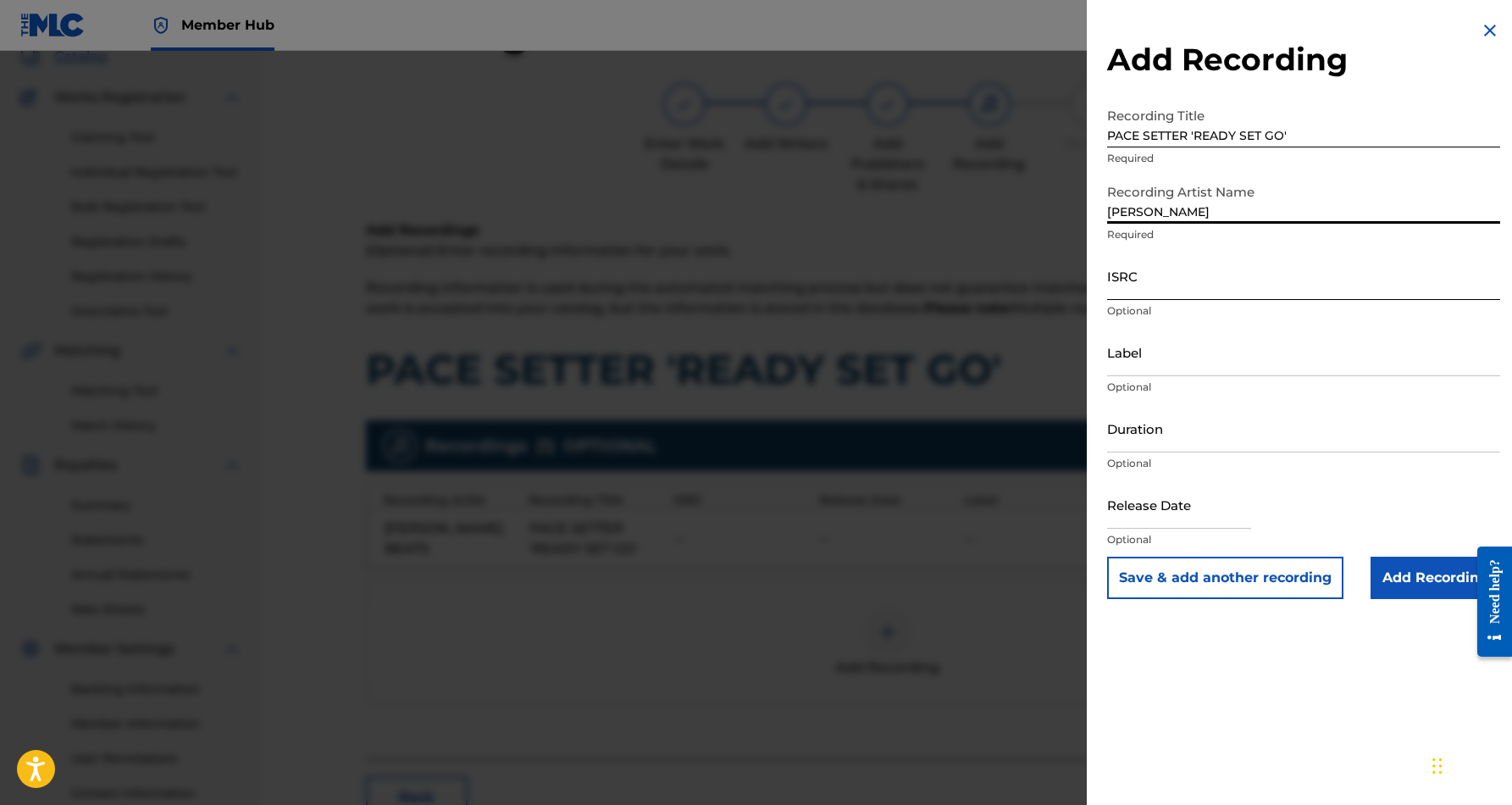
type input "[PERSON_NAME]"
click at [1168, 271] on input "ISRC" at bounding box center [1303, 275] width 393 height 48
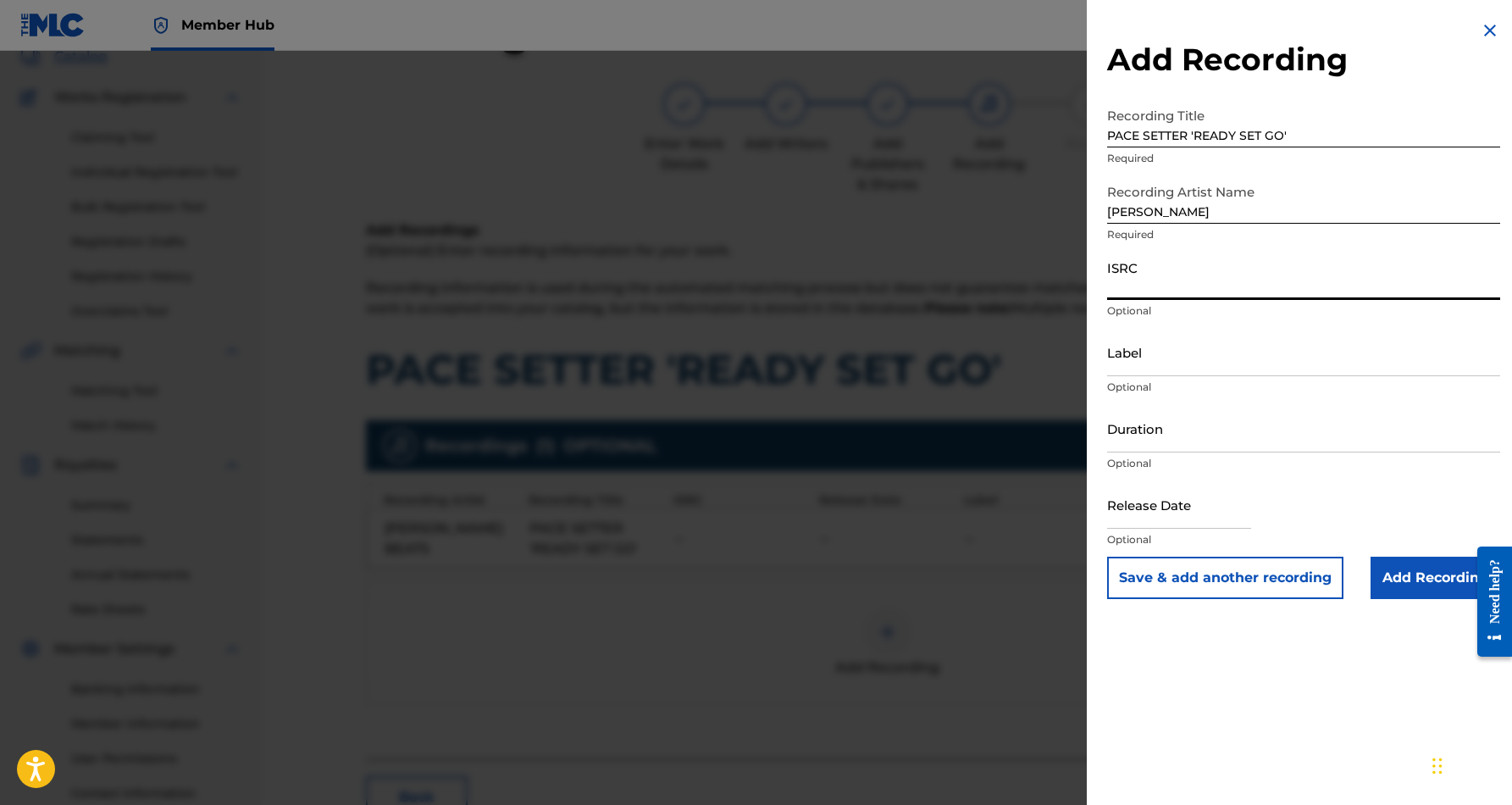
paste input "USTC30709679"
type input "USTC30709679"
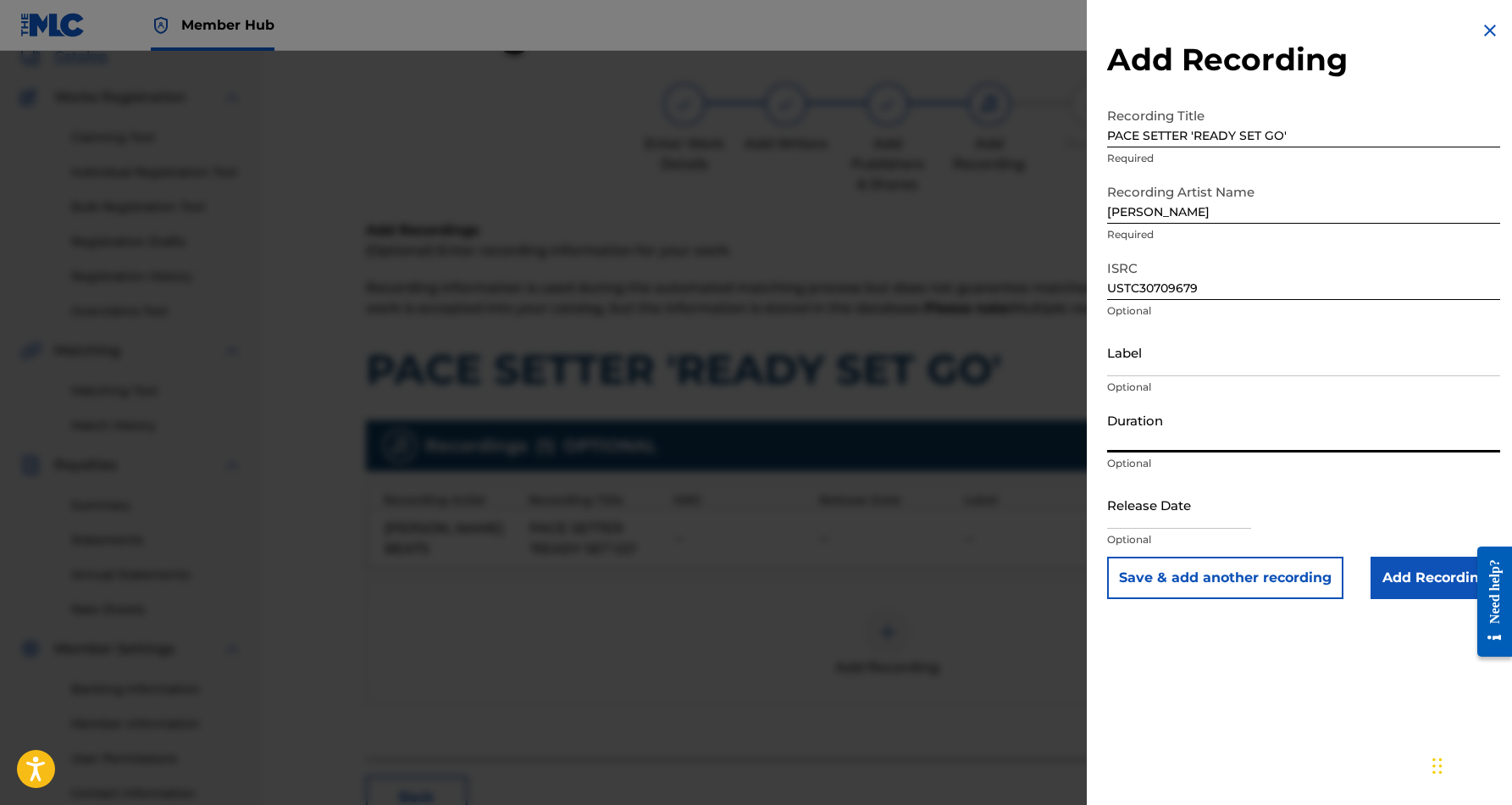
click at [1193, 419] on input "Duration" at bounding box center [1303, 428] width 393 height 48
type input "03:28"
click at [1236, 582] on button "Save & add another recording" at bounding box center [1225, 578] width 236 height 43
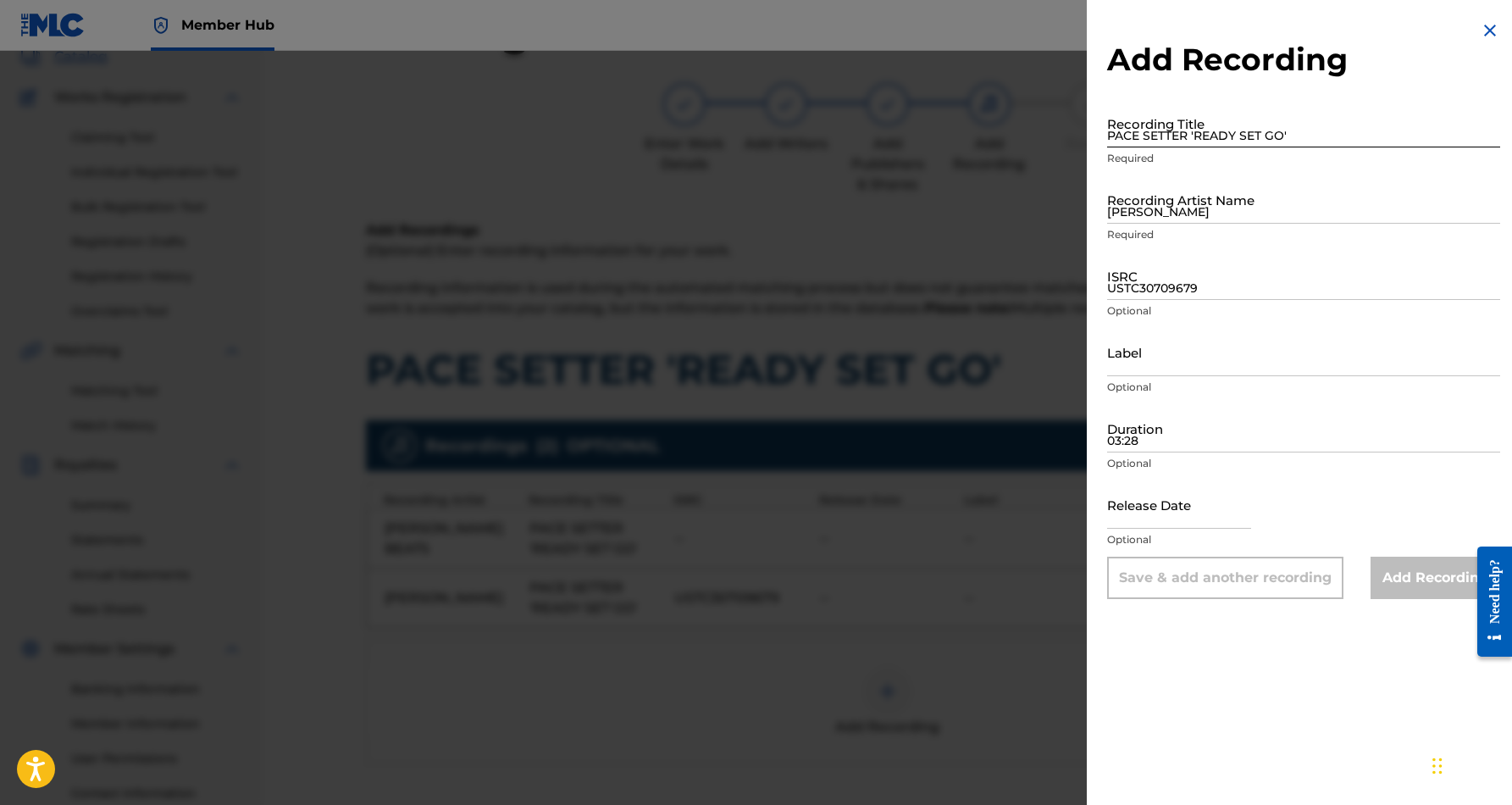
click at [1220, 132] on input "PACE SETTER 'READY SET GO'" at bounding box center [1303, 123] width 393 height 48
paste input "PACE SETTER 'READY SET GO'"
type input "PACE SETTER 'READY SET GO'"
click at [1252, 199] on input "[PERSON_NAME]" at bounding box center [1303, 199] width 393 height 48
paste input "[PERSON_NAME]"
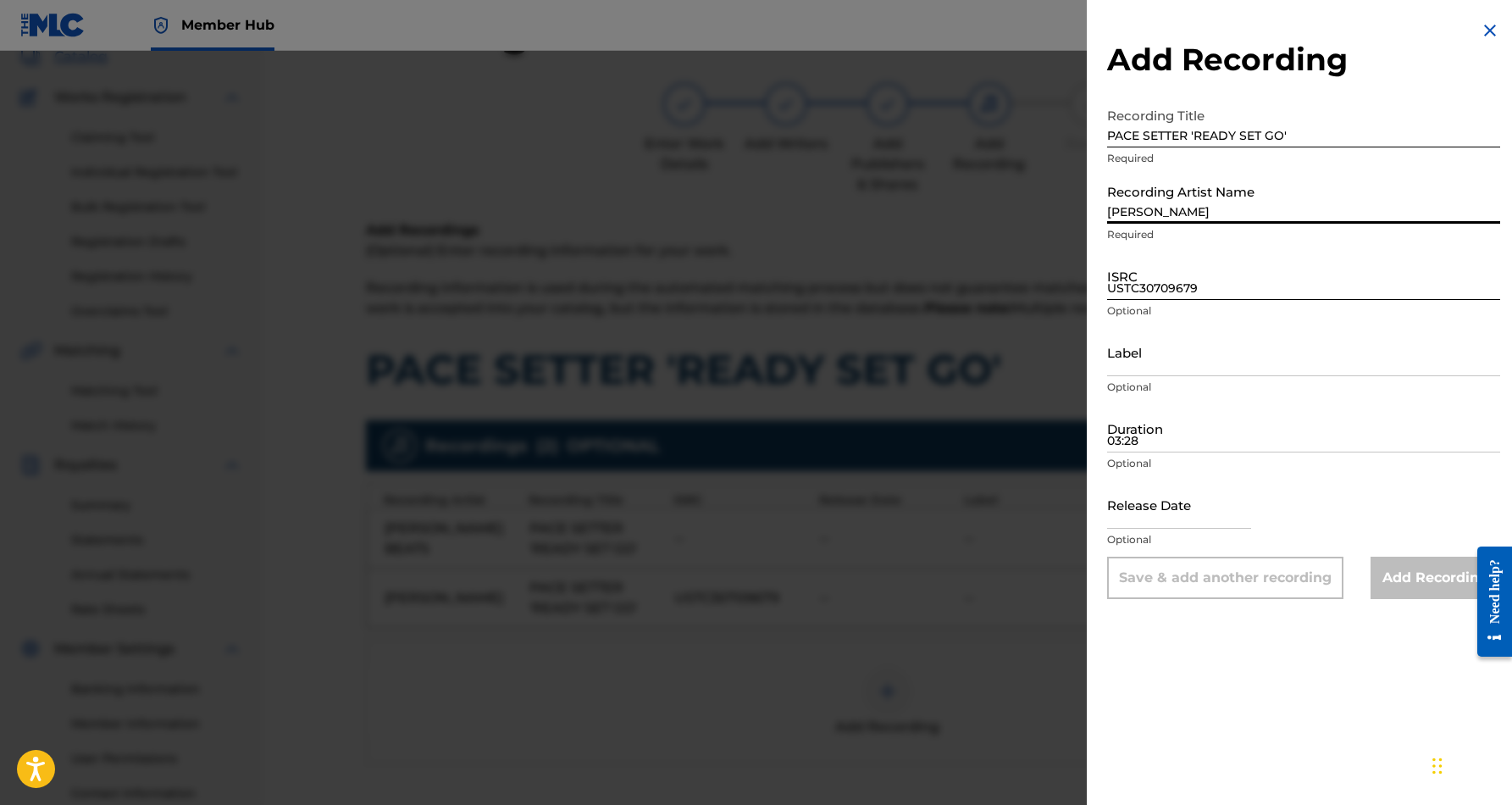
type input "[PERSON_NAME]"
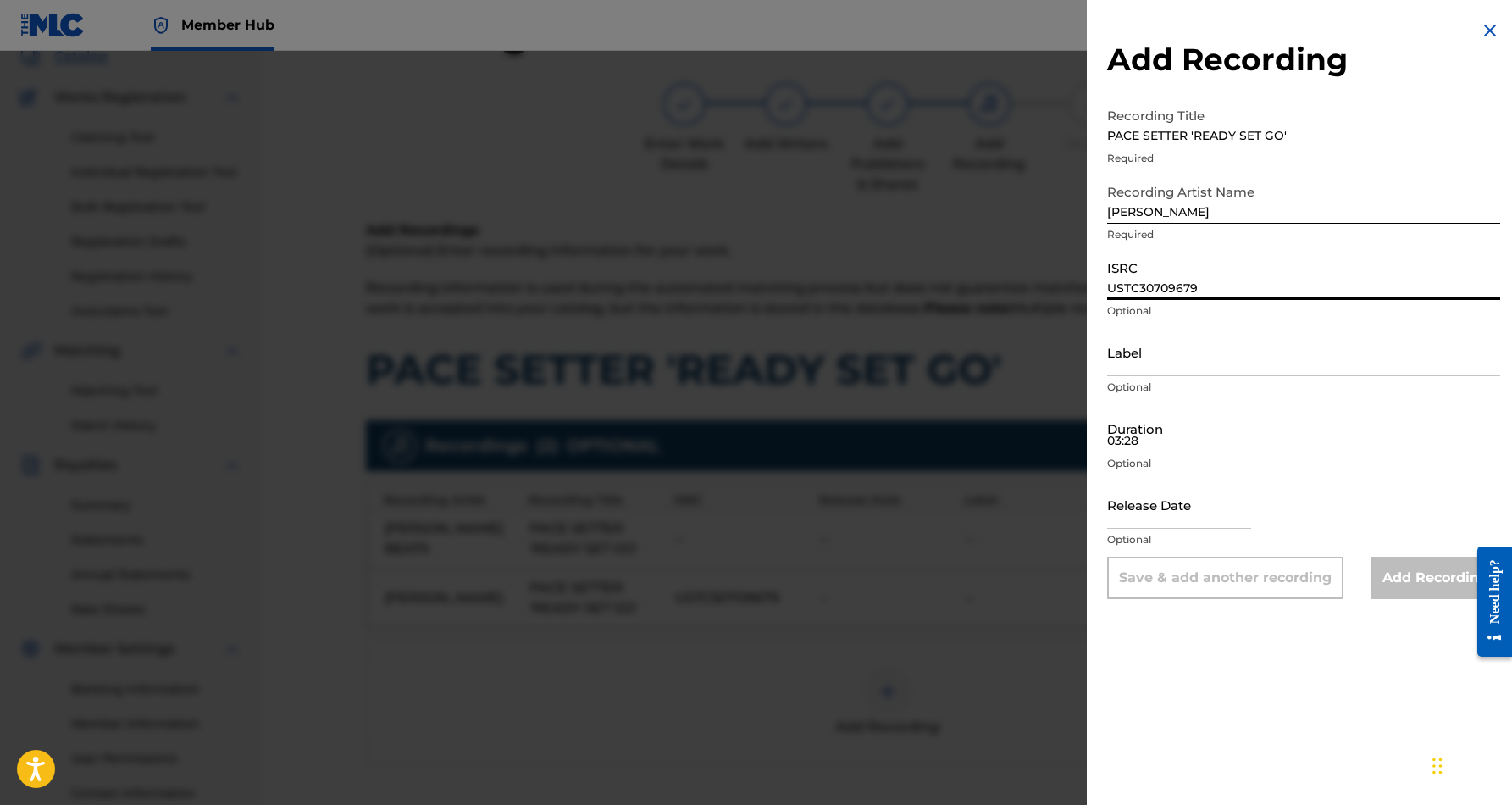
click at [1136, 291] on input "USTC30709679" at bounding box center [1303, 275] width 393 height 48
paste input "USTC30727428"
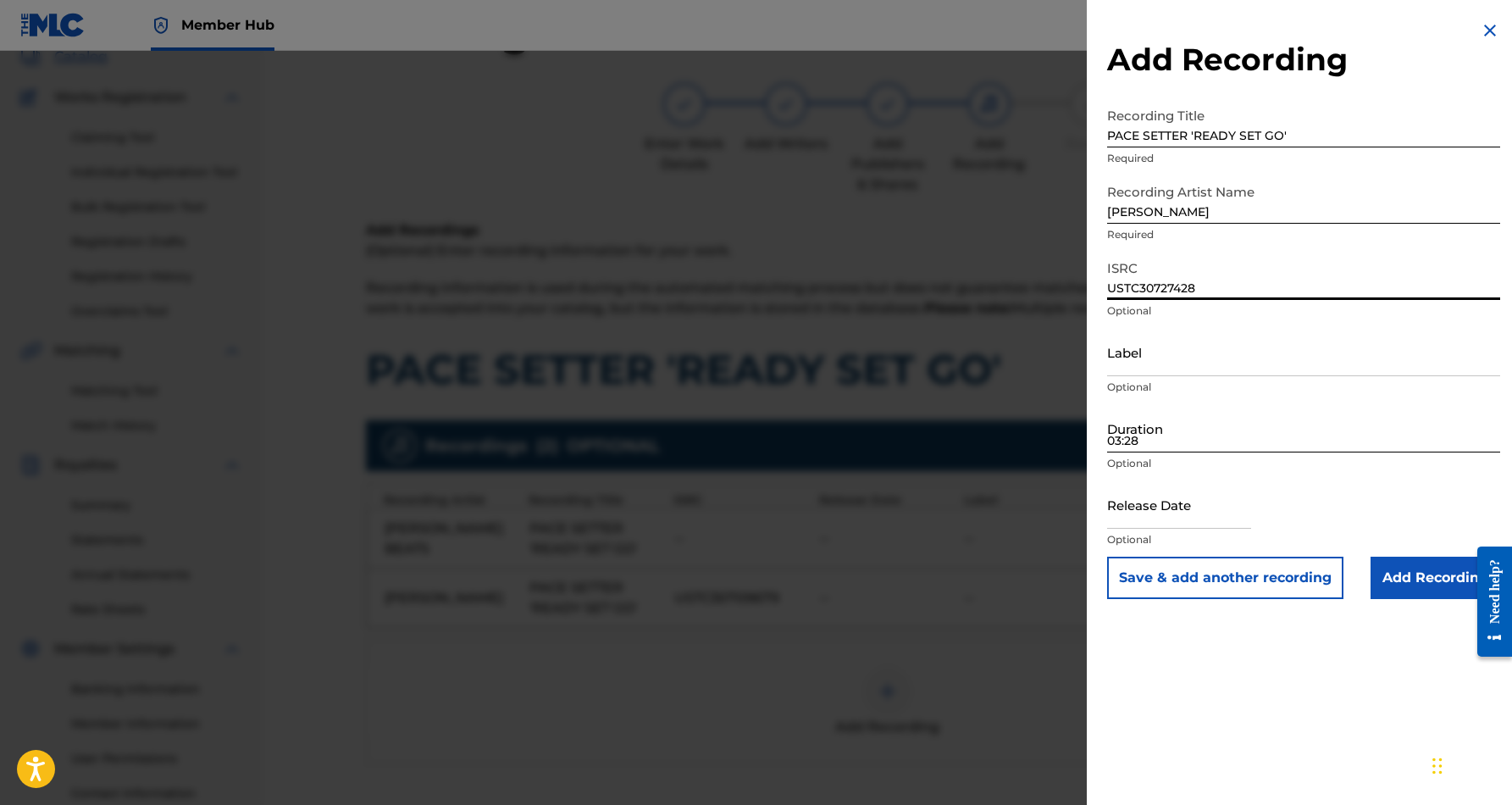
type input "USTC30727428"
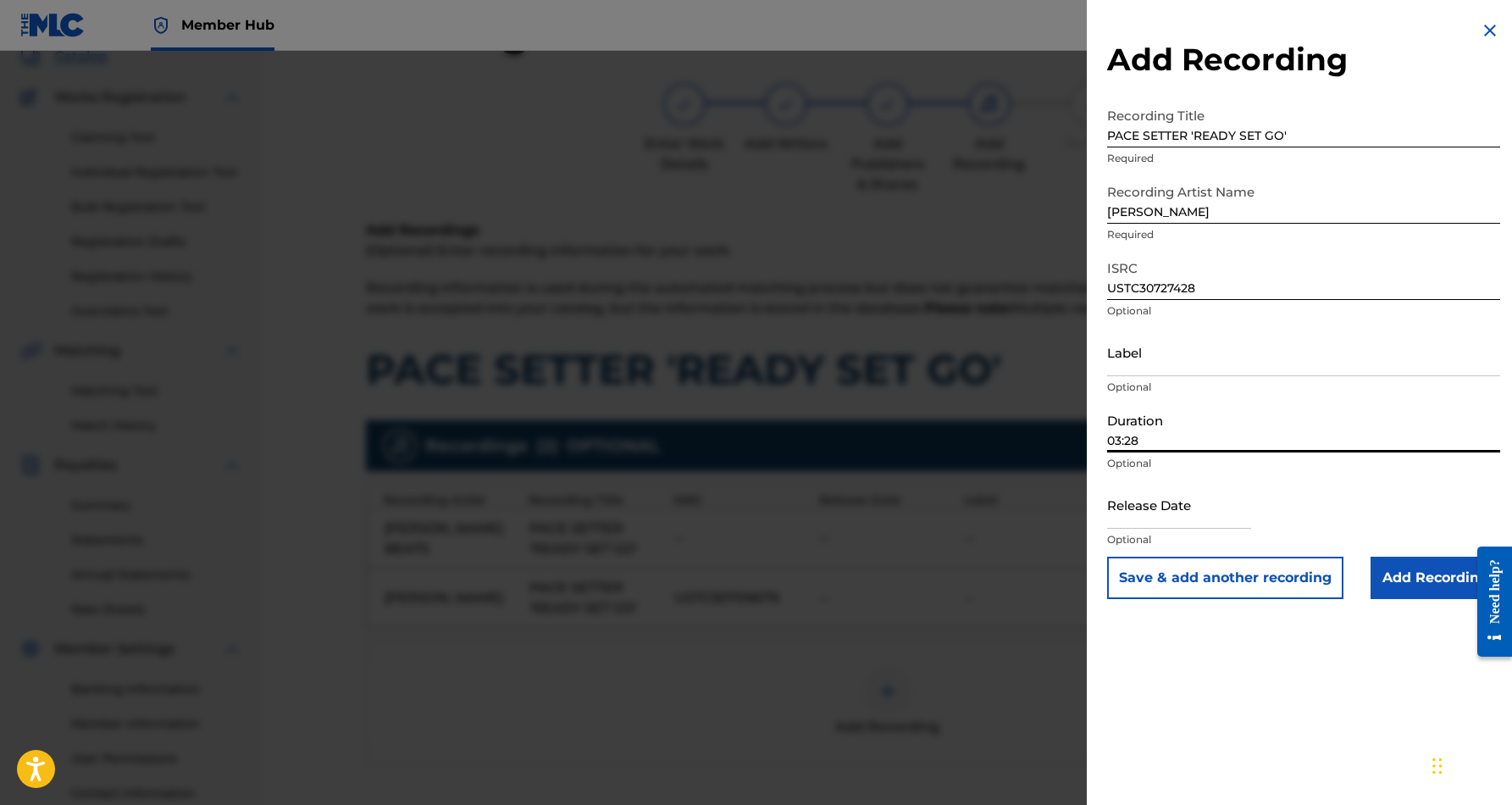
click at [1192, 434] on input "03:28" at bounding box center [1303, 428] width 393 height 48
type input "03:28"
click at [1239, 585] on button "Save & add another recording" at bounding box center [1225, 578] width 236 height 43
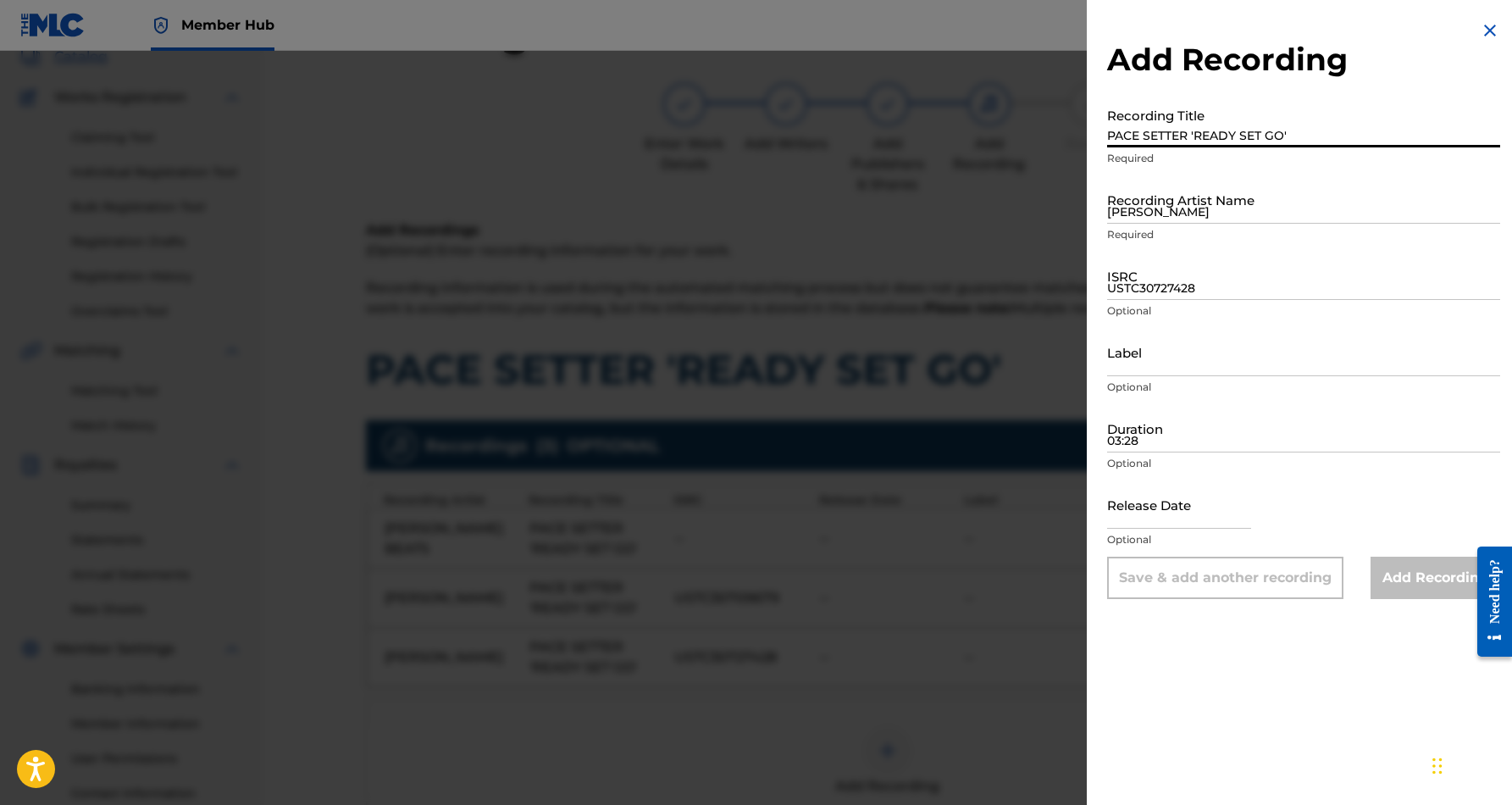
click at [1193, 130] on input "PACE SETTER 'READY SET GO'" at bounding box center [1303, 123] width 393 height 48
paste input "Pace Setter "Ready Set Go""
type input "Pace Setter "Ready Set Go""
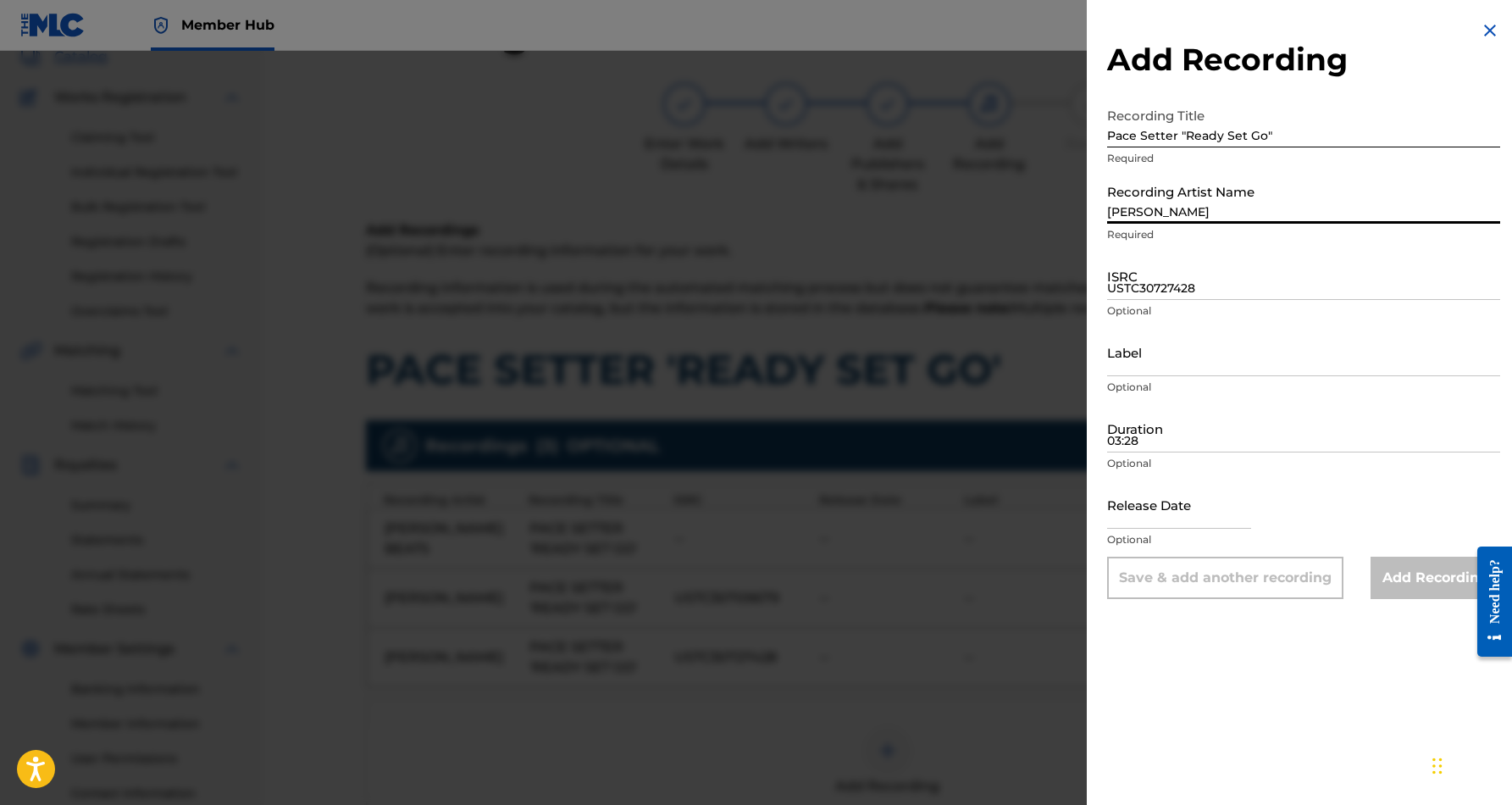
click at [1267, 193] on input "[PERSON_NAME]" at bounding box center [1303, 199] width 393 height 48
paste input "[PERSON_NAME]"
type input "[PERSON_NAME]"
click at [1180, 285] on input "USTC30727428" at bounding box center [1303, 275] width 393 height 48
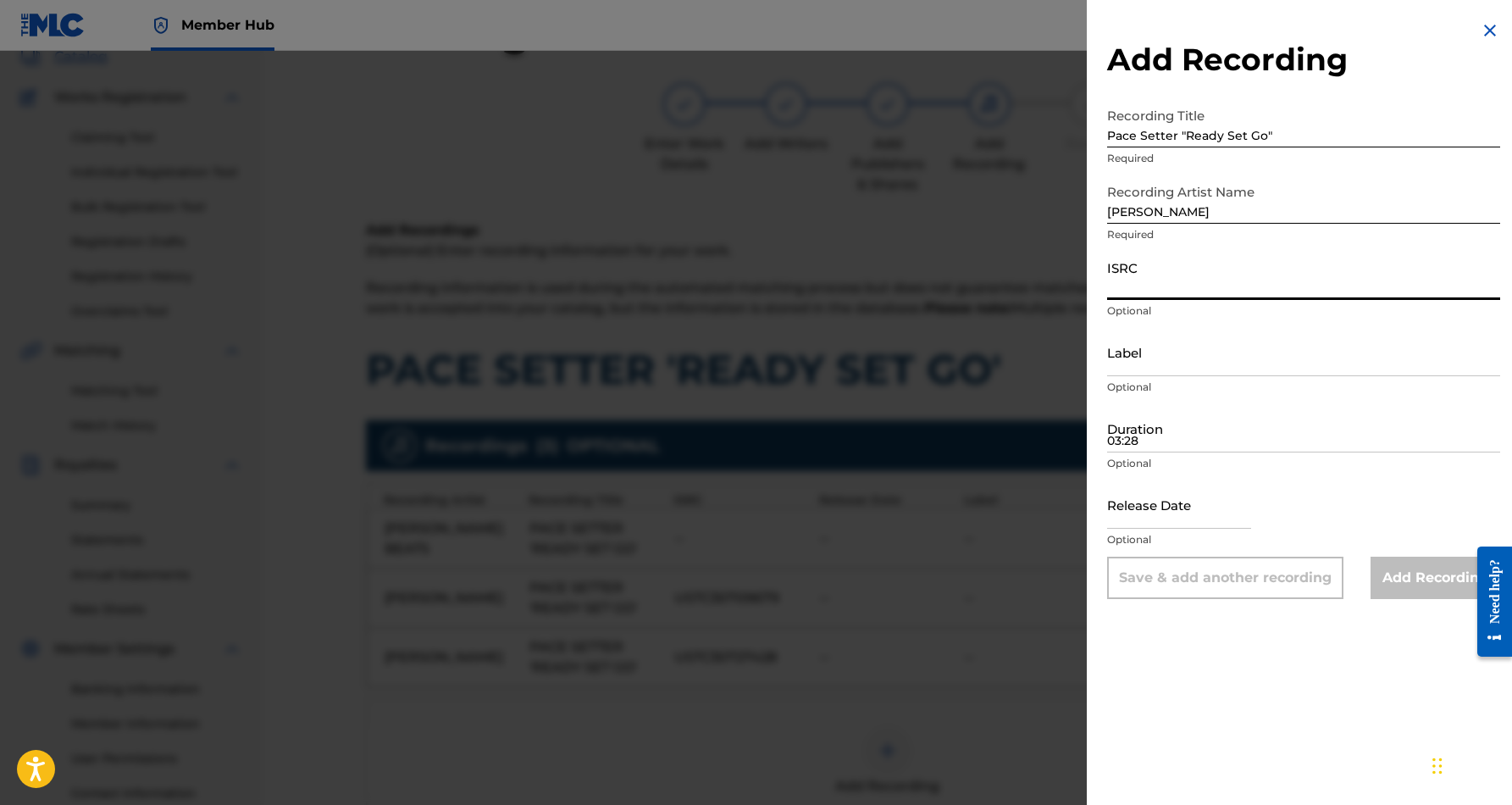
paste input "QZFYZ2356386"
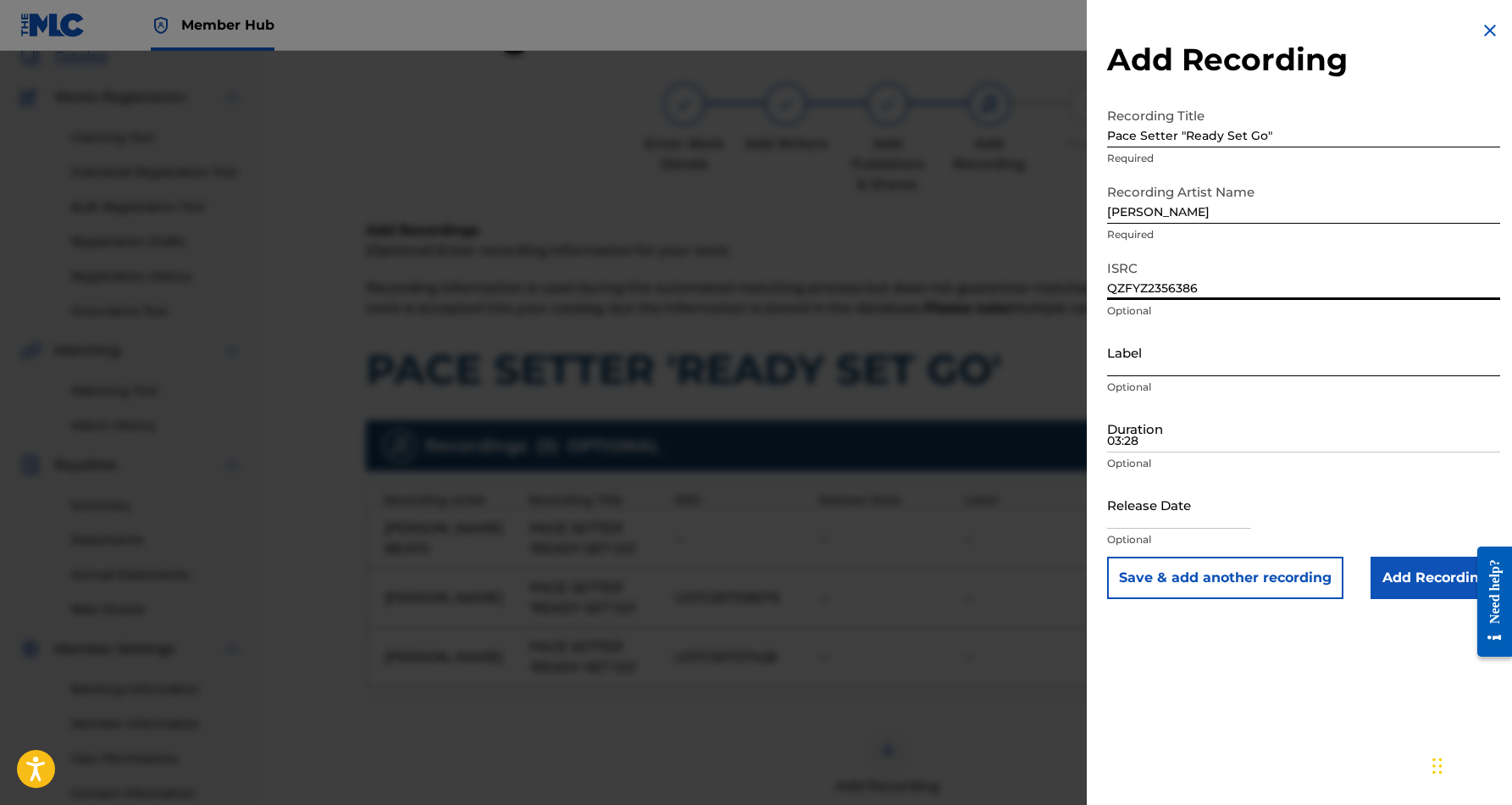
type input "QZFYZ2356386"
click at [1133, 357] on input "Label" at bounding box center [1303, 351] width 393 height 48
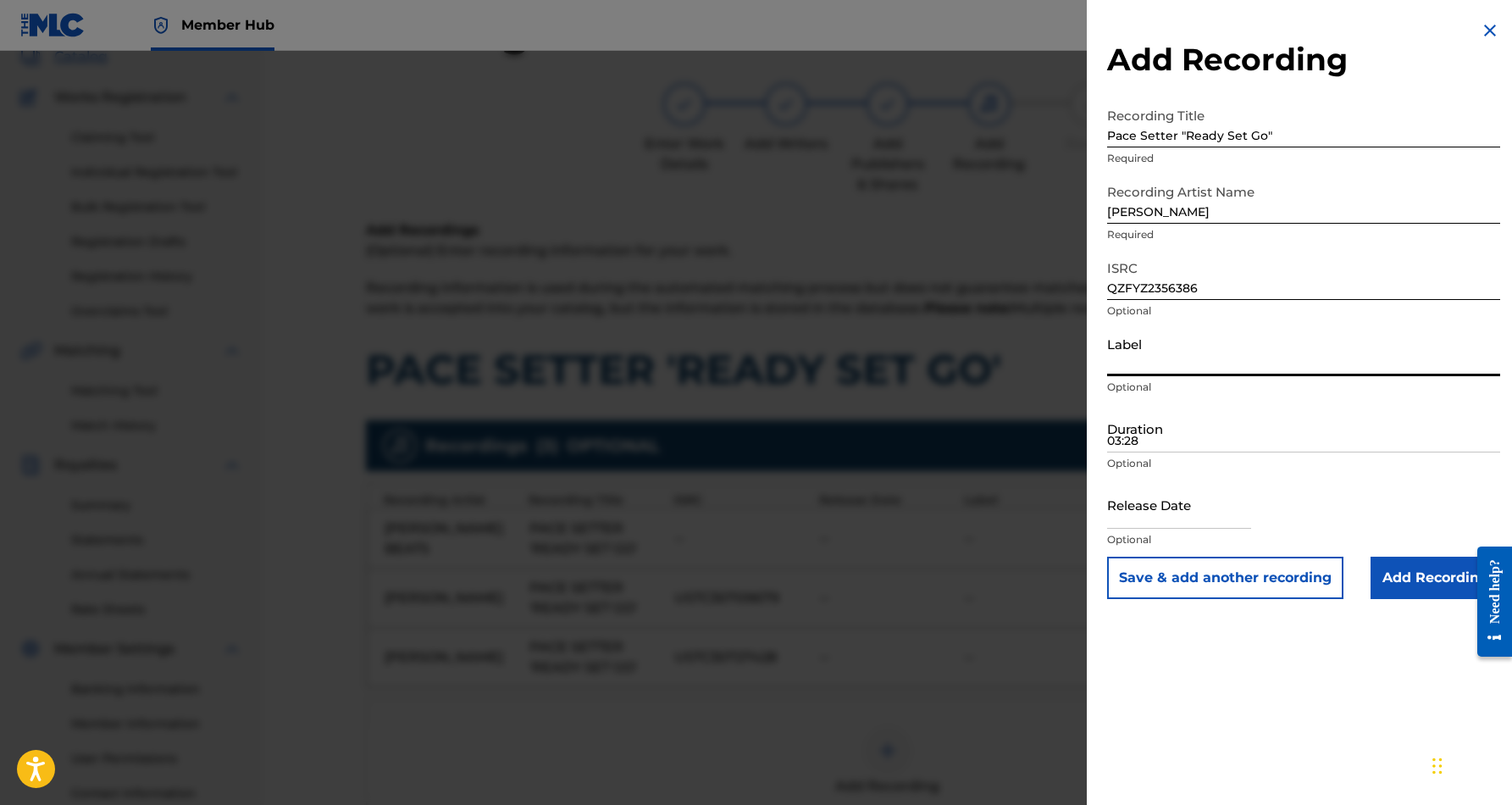
paste input "[PERSON_NAME] Beats Market Records"
type input "[PERSON_NAME] Beats Market Records"
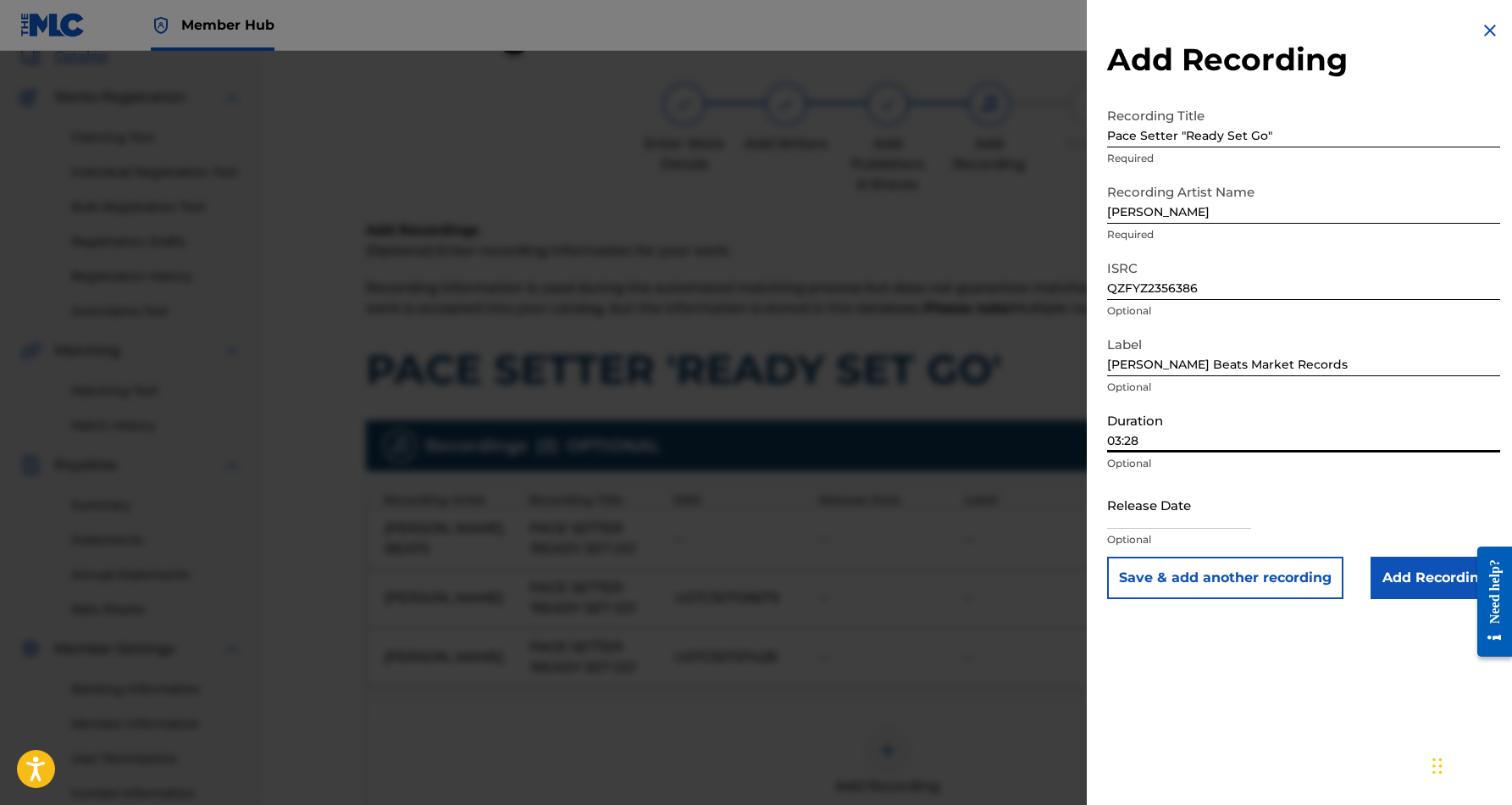
click at [1196, 437] on input "03:28" at bounding box center [1303, 428] width 393 height 48
type input "03:28"
click at [1155, 508] on input "text" at bounding box center [1178, 504] width 144 height 48
select select "8"
select select "2025"
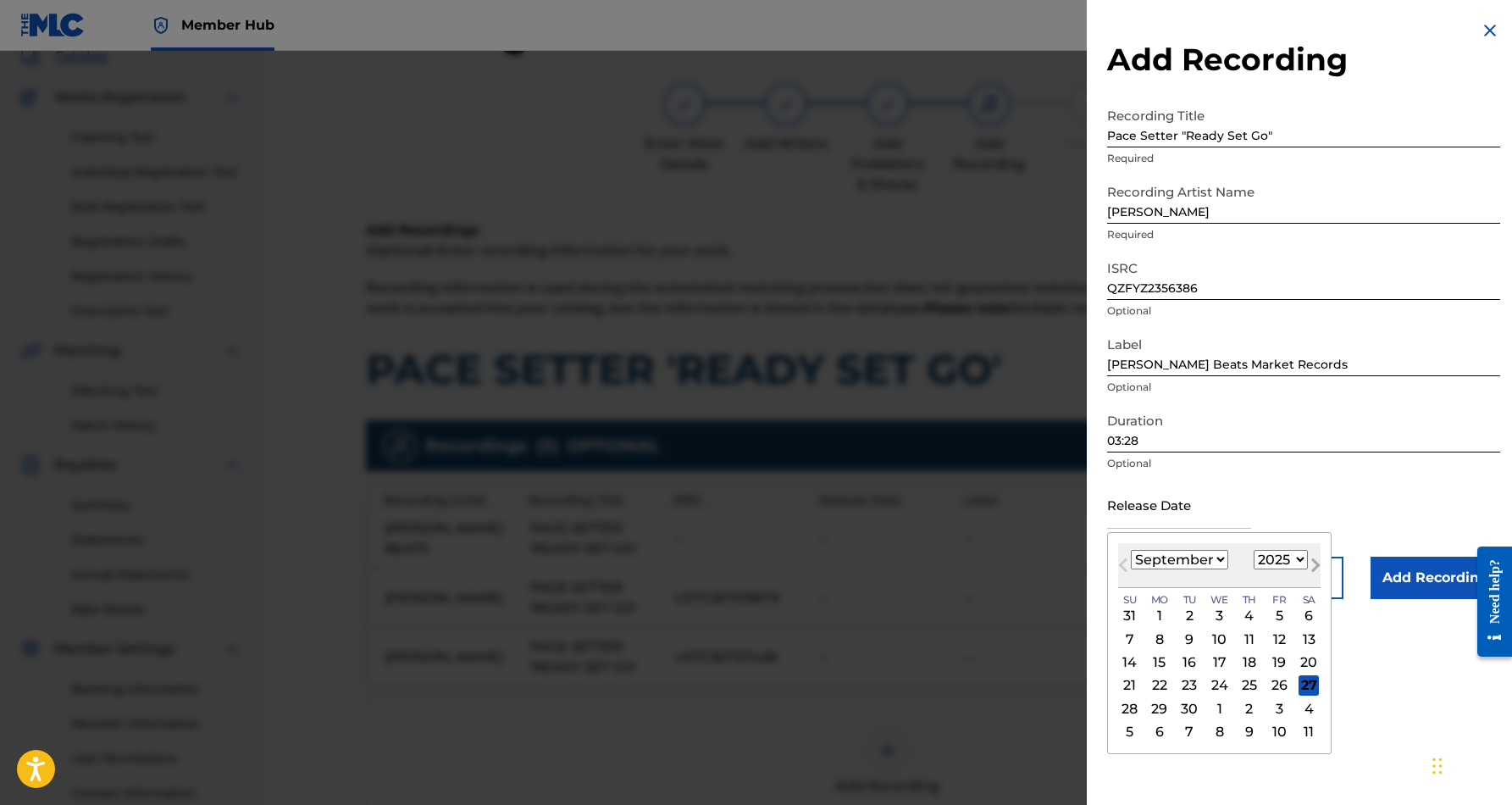
click at [1302, 557] on button "Next Month" at bounding box center [1315, 568] width 27 height 27
select select "9"
select select "2023"
select select "0"
click at [1160, 639] on div "9" at bounding box center [1159, 639] width 20 height 20
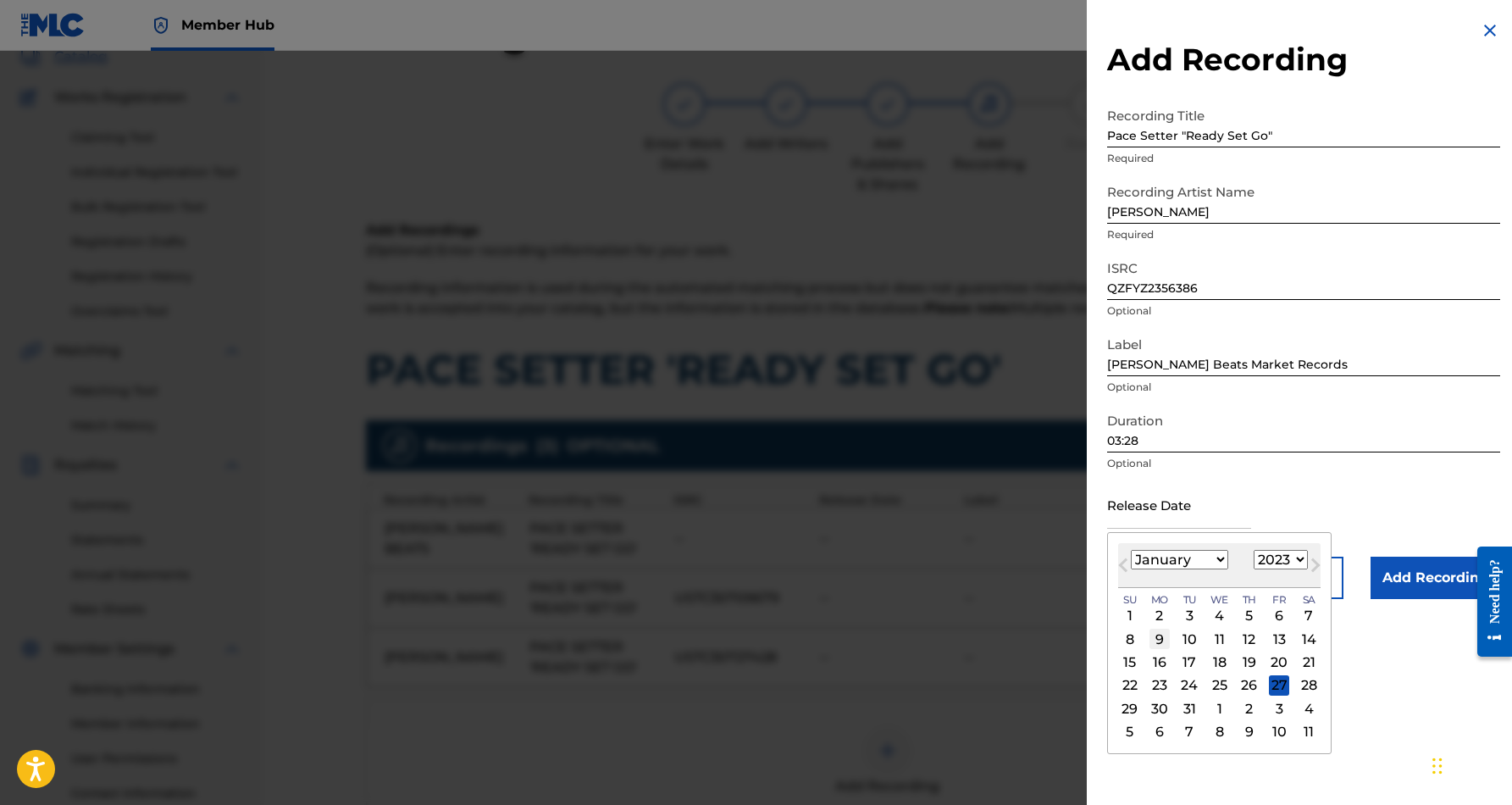
type input "[DATE]"
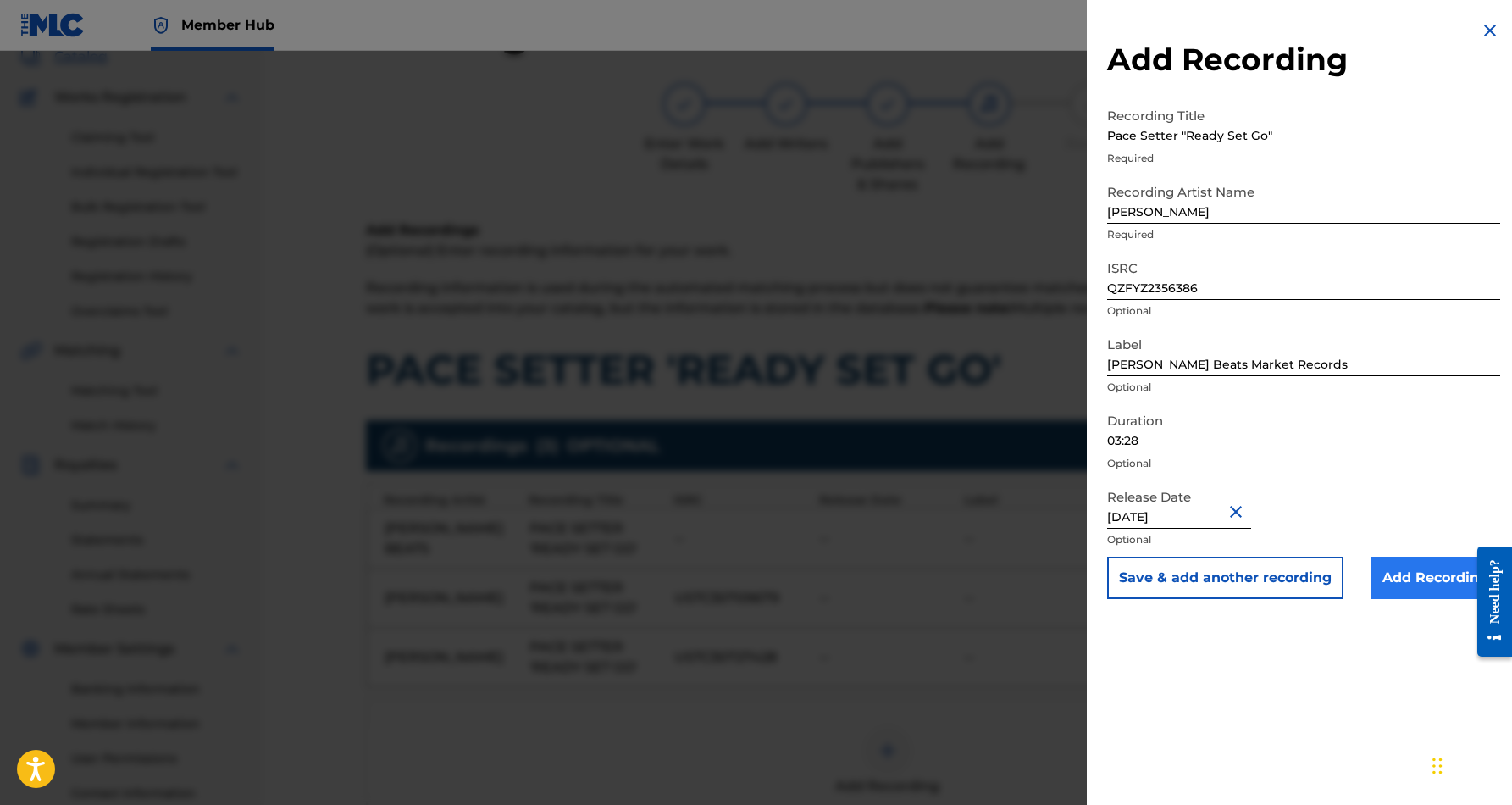
click at [1404, 574] on input "Add Recording" at bounding box center [1434, 578] width 130 height 43
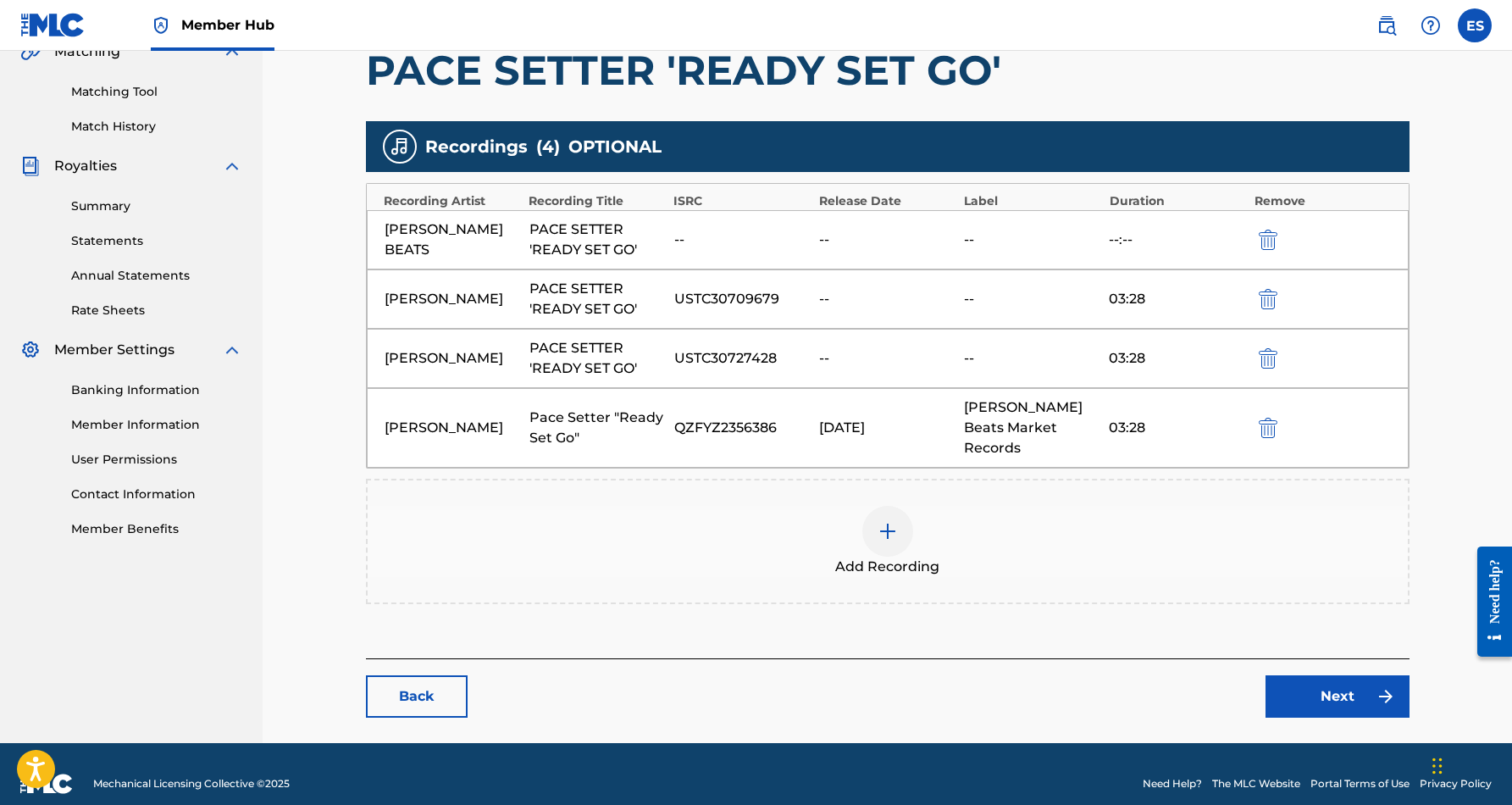
scroll to position [410, 0]
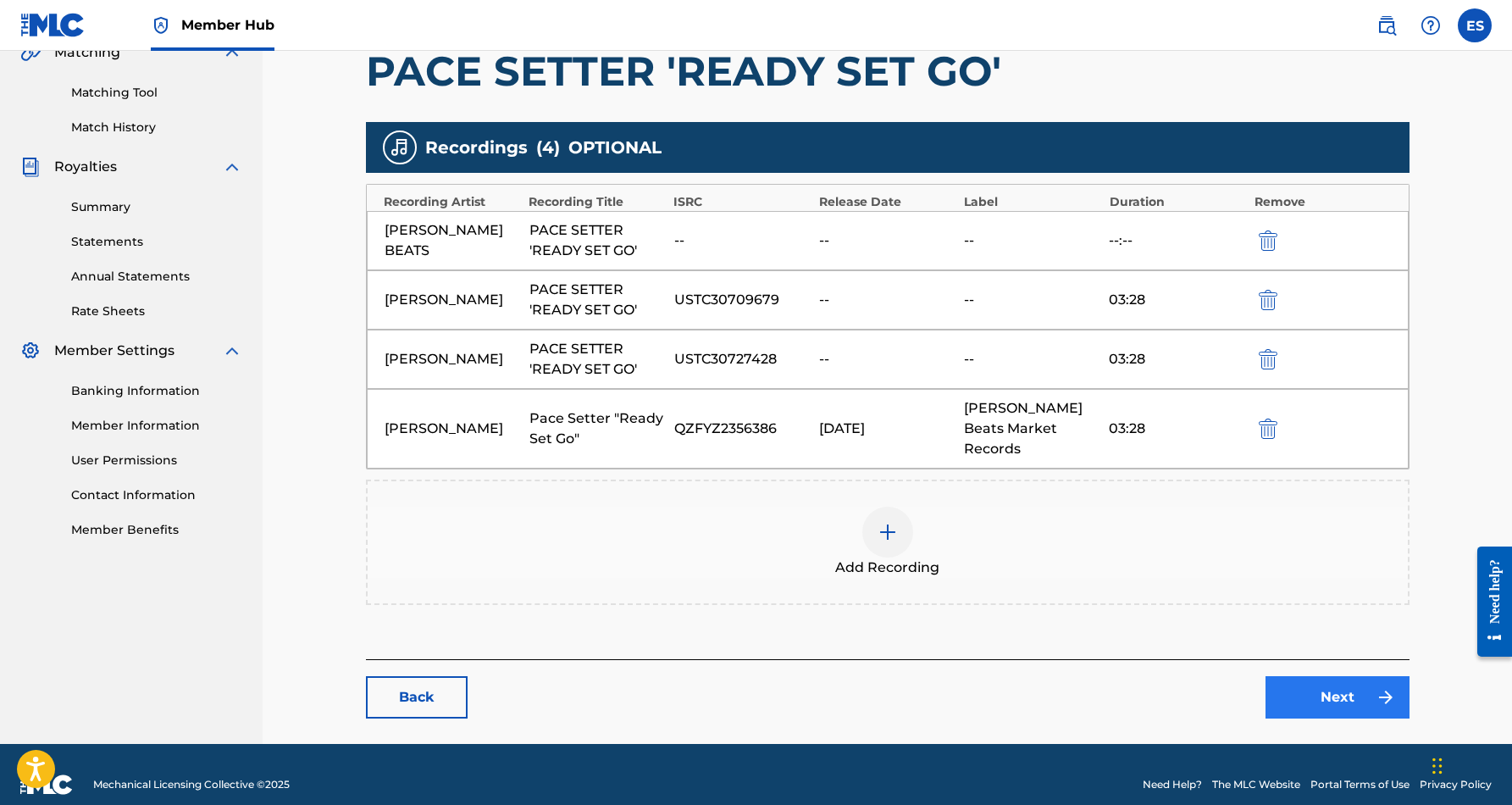
click at [1342, 683] on link "Next" at bounding box center [1337, 697] width 144 height 43
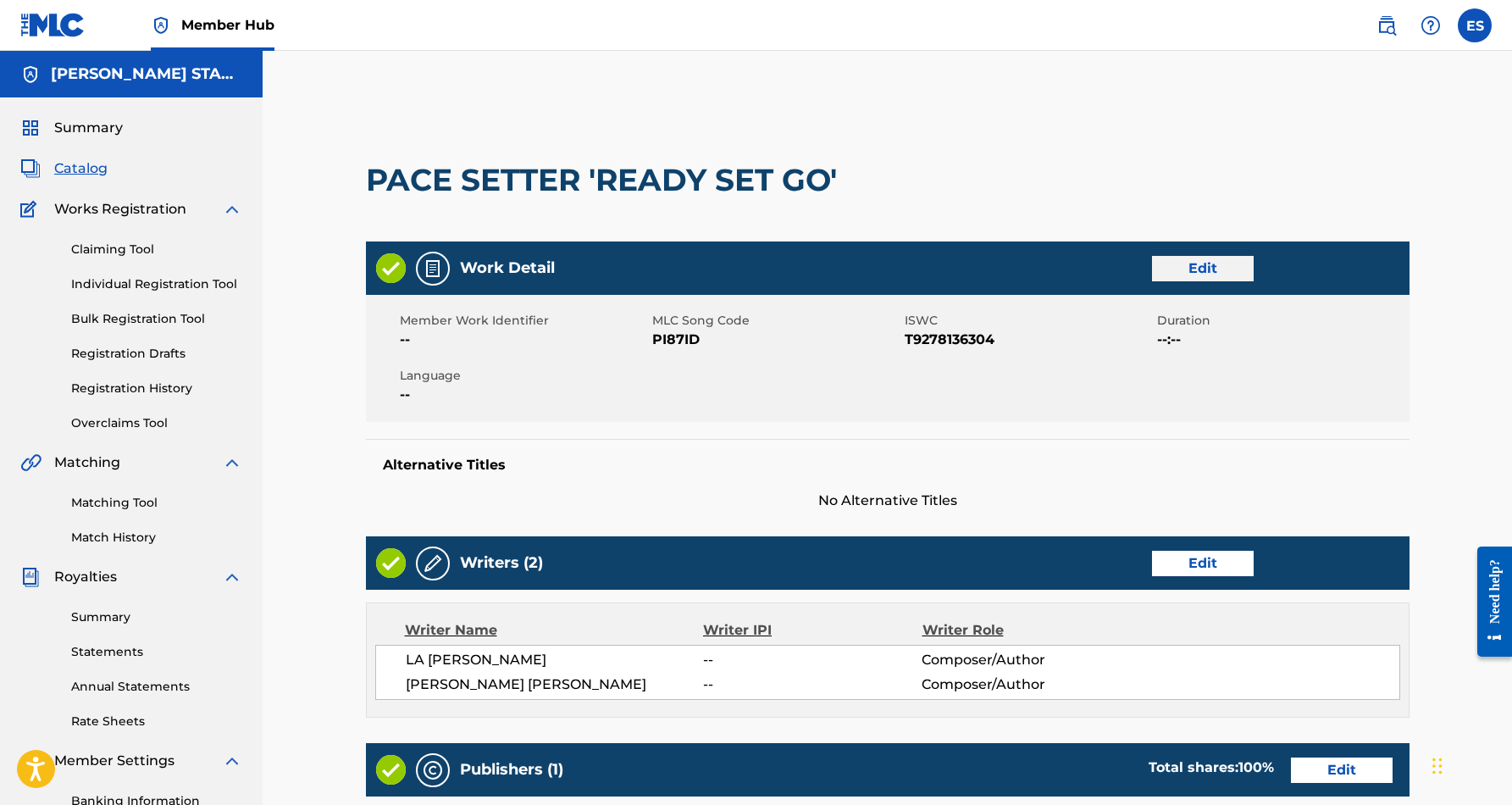
click at [1193, 267] on link "Edit" at bounding box center [1202, 268] width 102 height 25
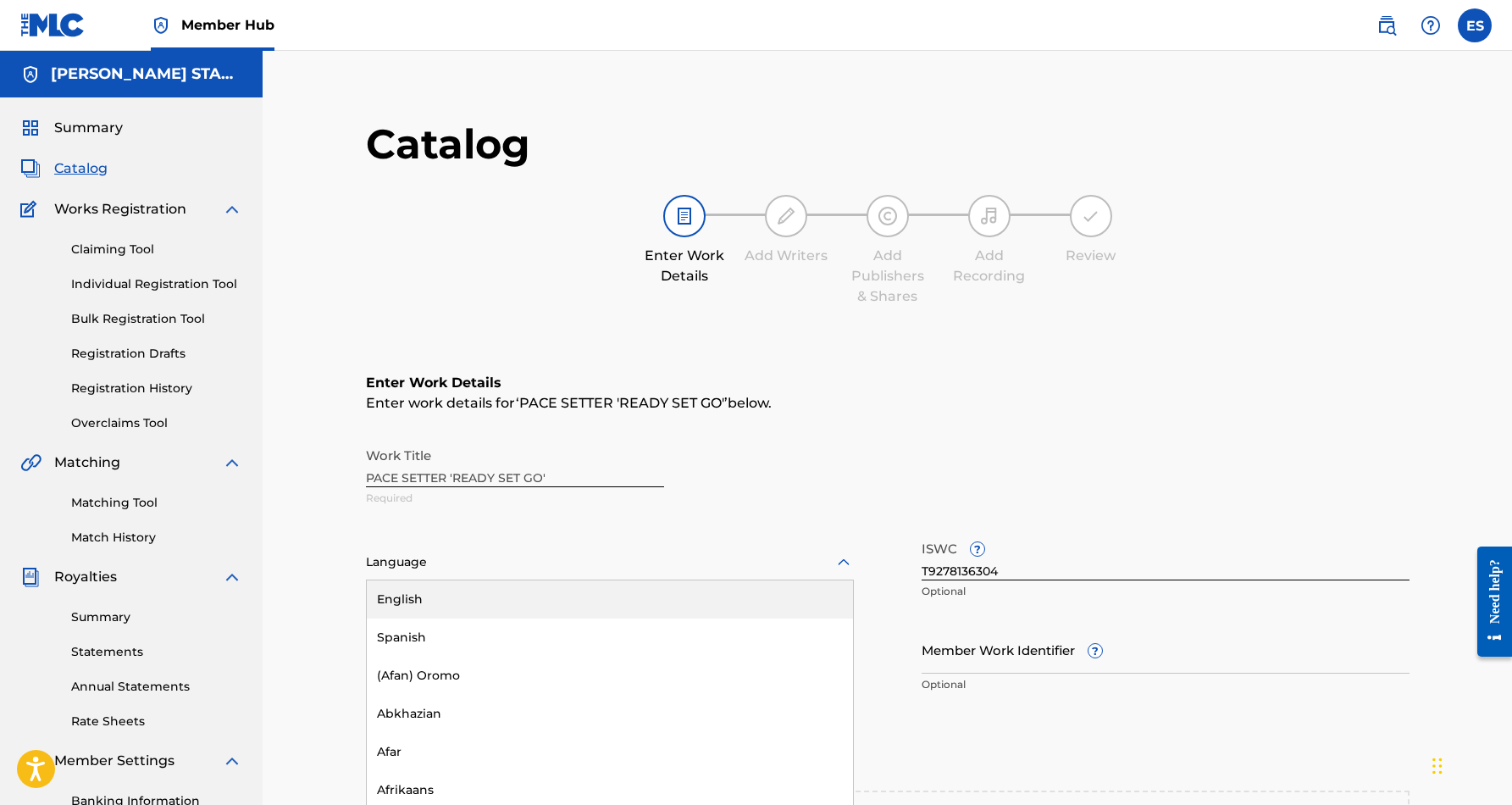
click at [837, 559] on div "Language" at bounding box center [610, 562] width 488 height 36
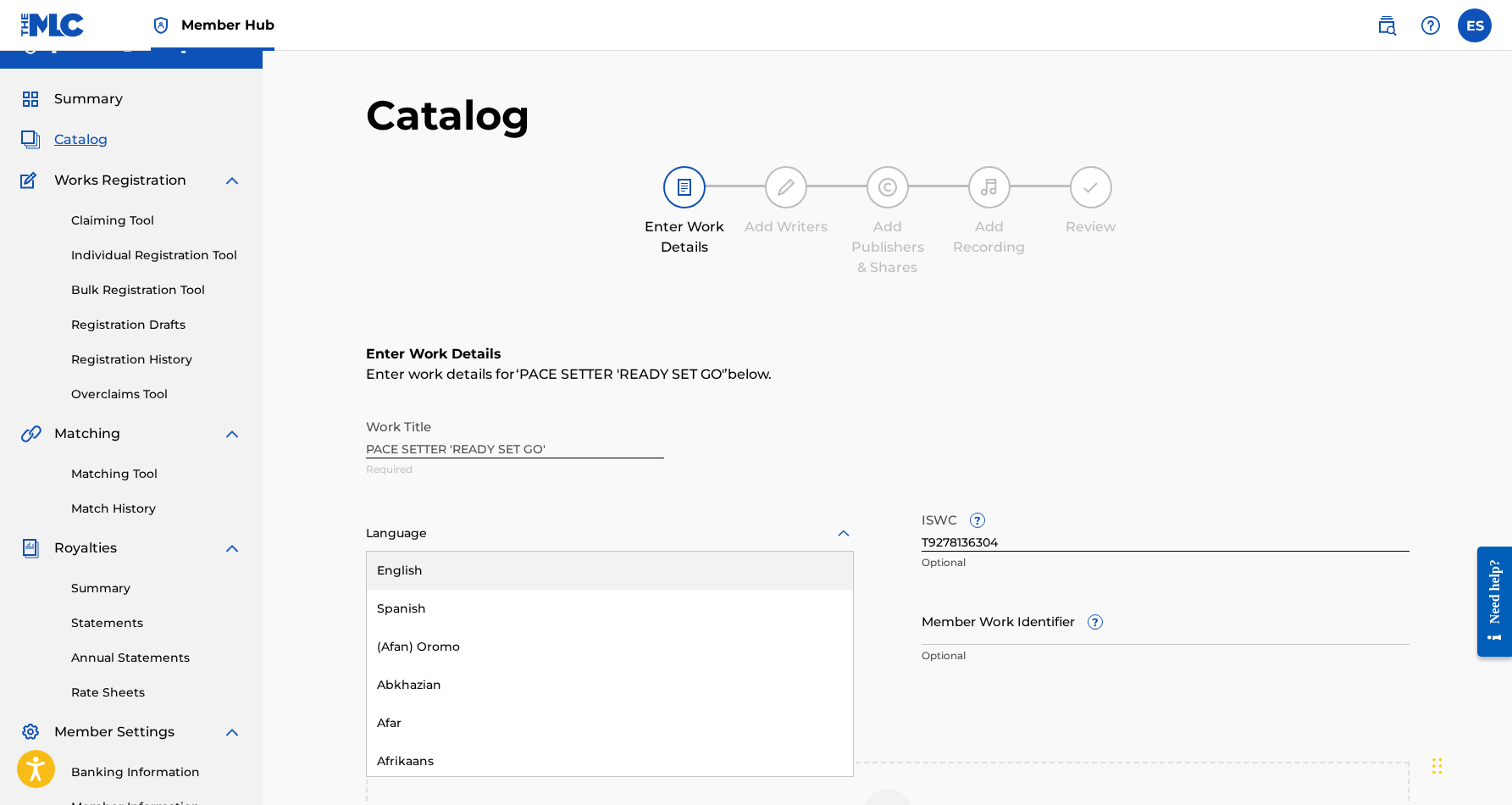
scroll to position [30, 0]
click at [744, 576] on div "English" at bounding box center [610, 569] width 486 height 38
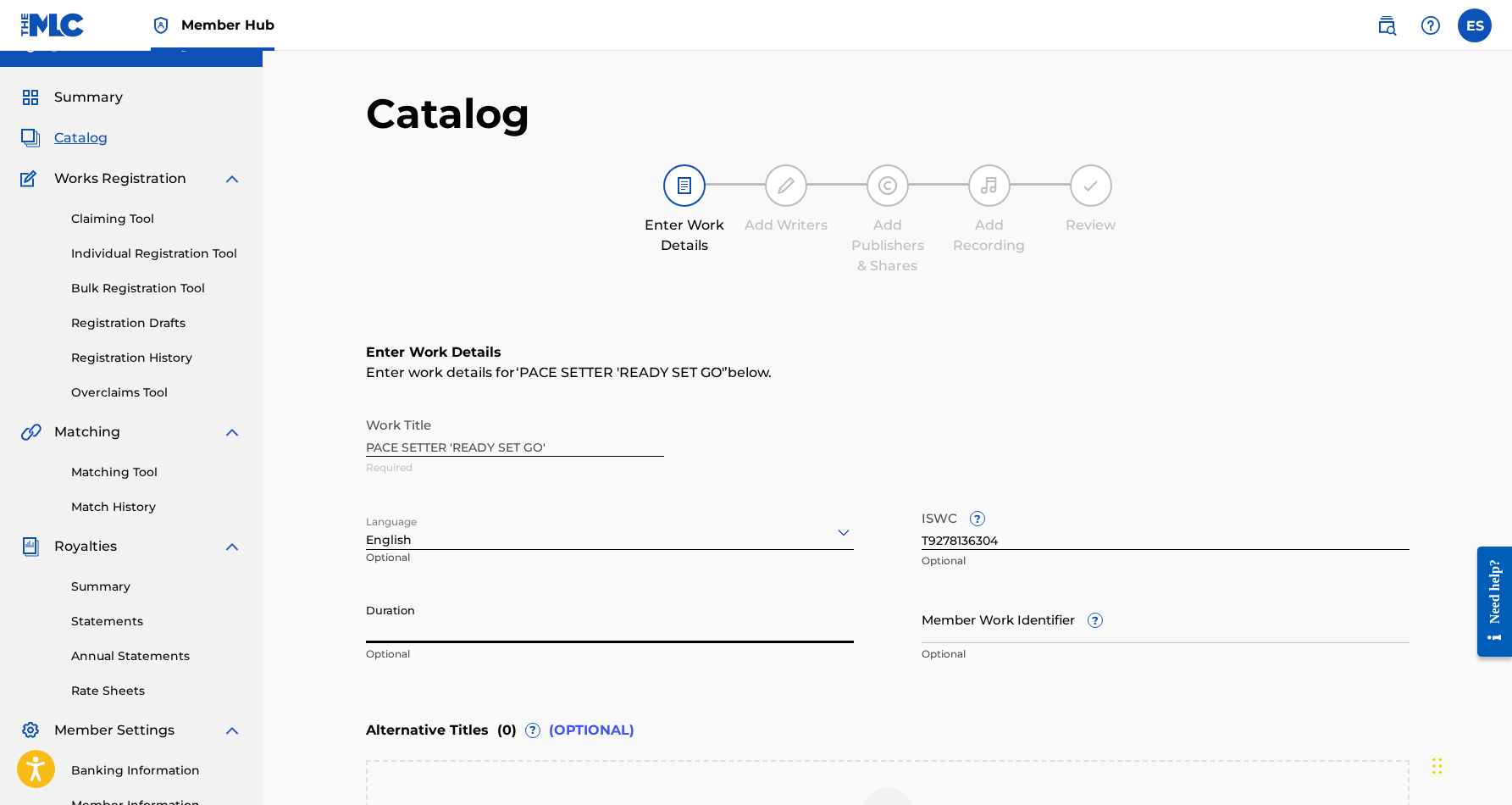
click at [578, 614] on input "Duration" at bounding box center [610, 619] width 488 height 48
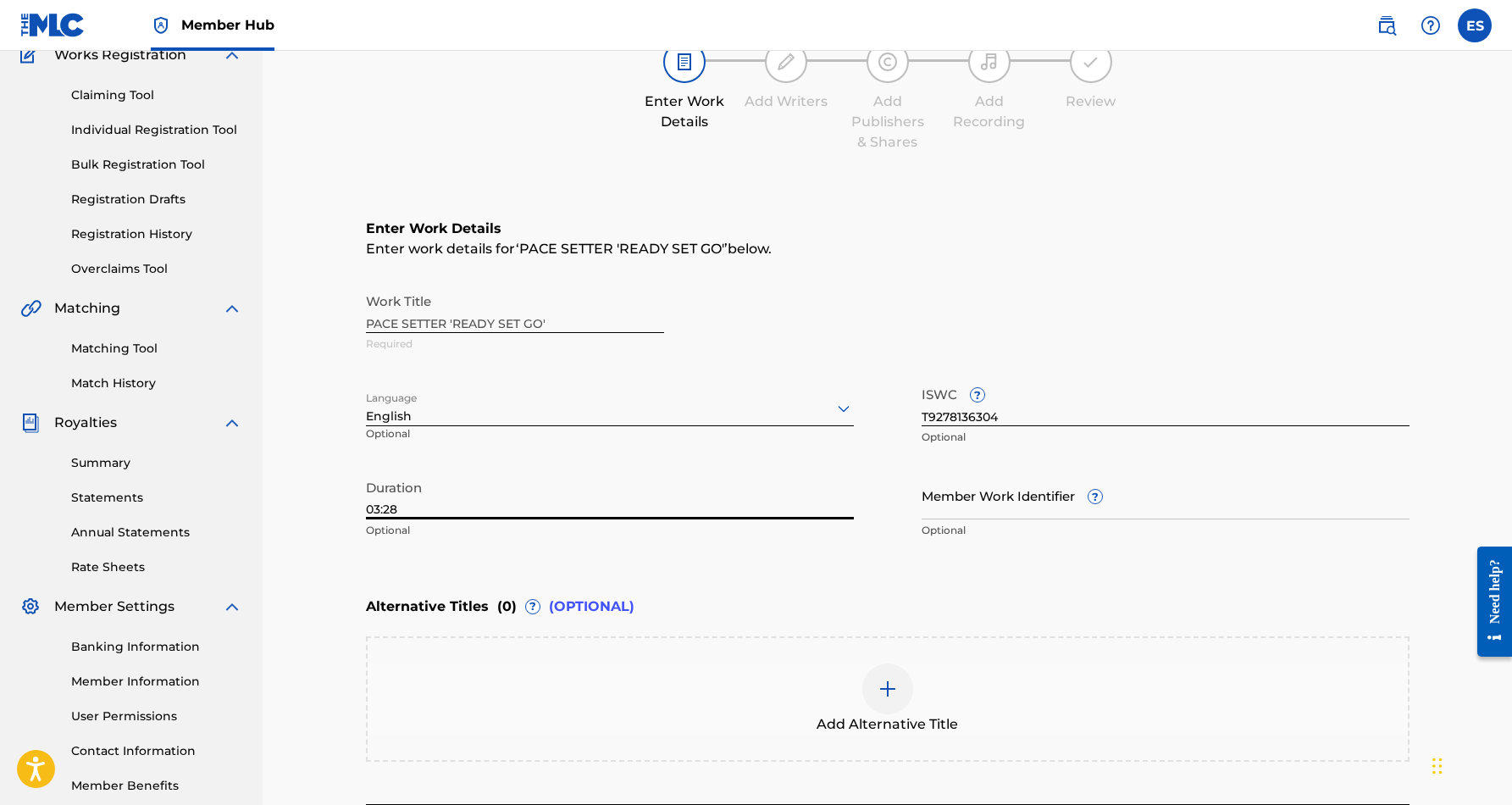
scroll to position [193, 0]
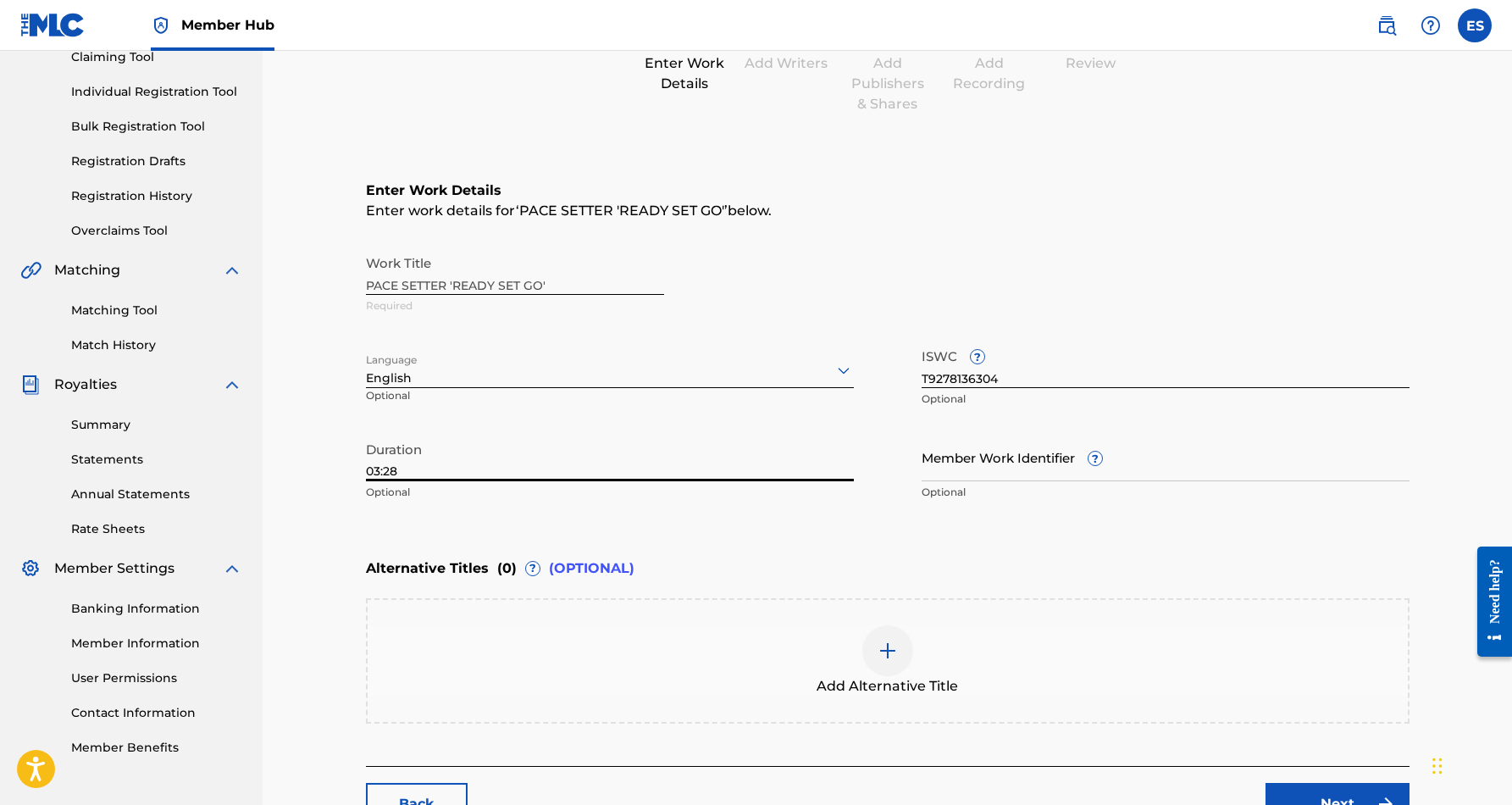
type input "03:28"
click at [886, 647] on img at bounding box center [887, 650] width 20 height 20
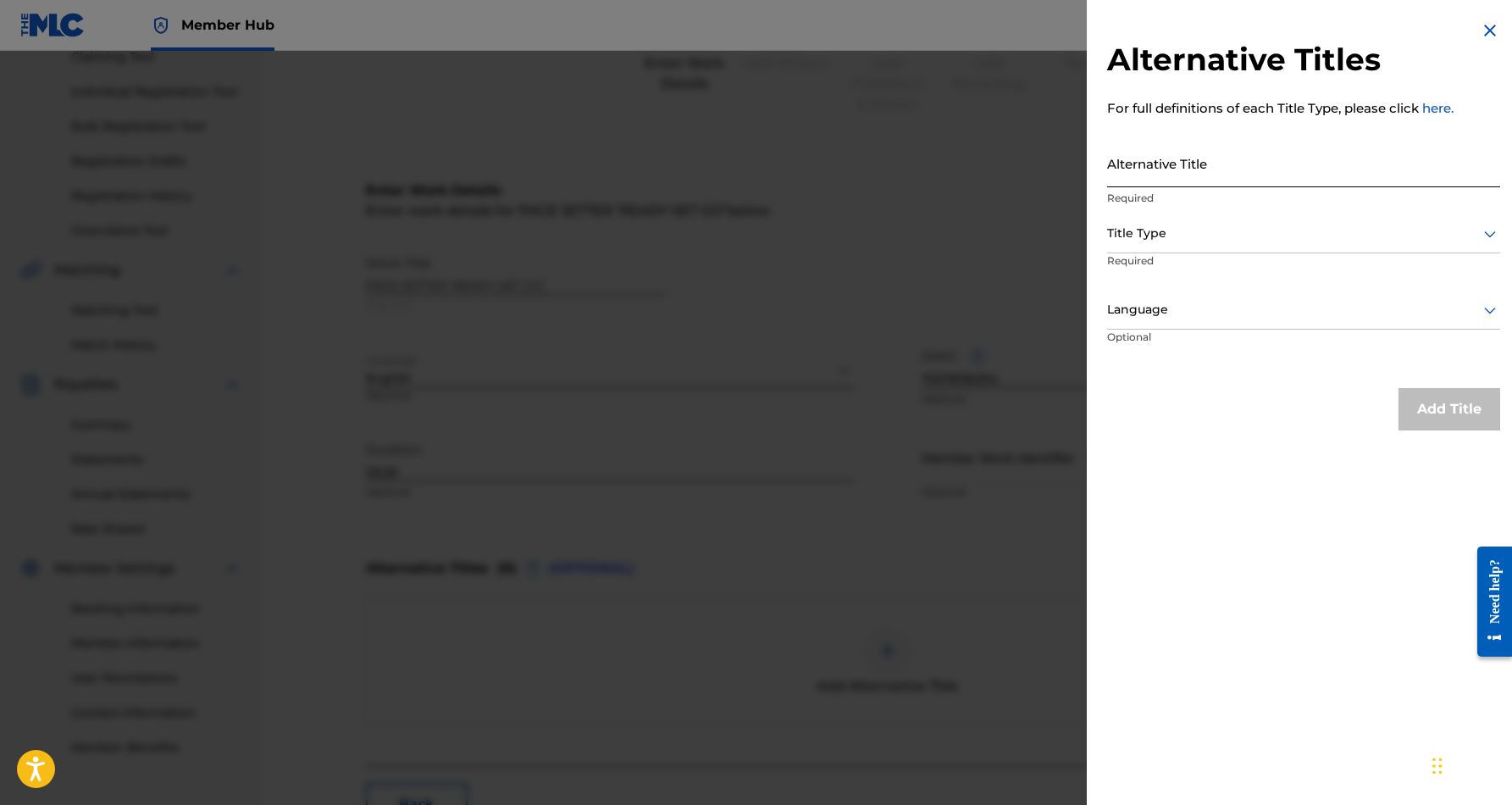
click at [1220, 173] on input "Alternative Title" at bounding box center [1303, 162] width 393 height 48
paste input "Pace Setter "Ready Set Go""
type input "Pace Setter "Ready Set Go""
click at [1480, 227] on icon at bounding box center [1489, 233] width 20 height 20
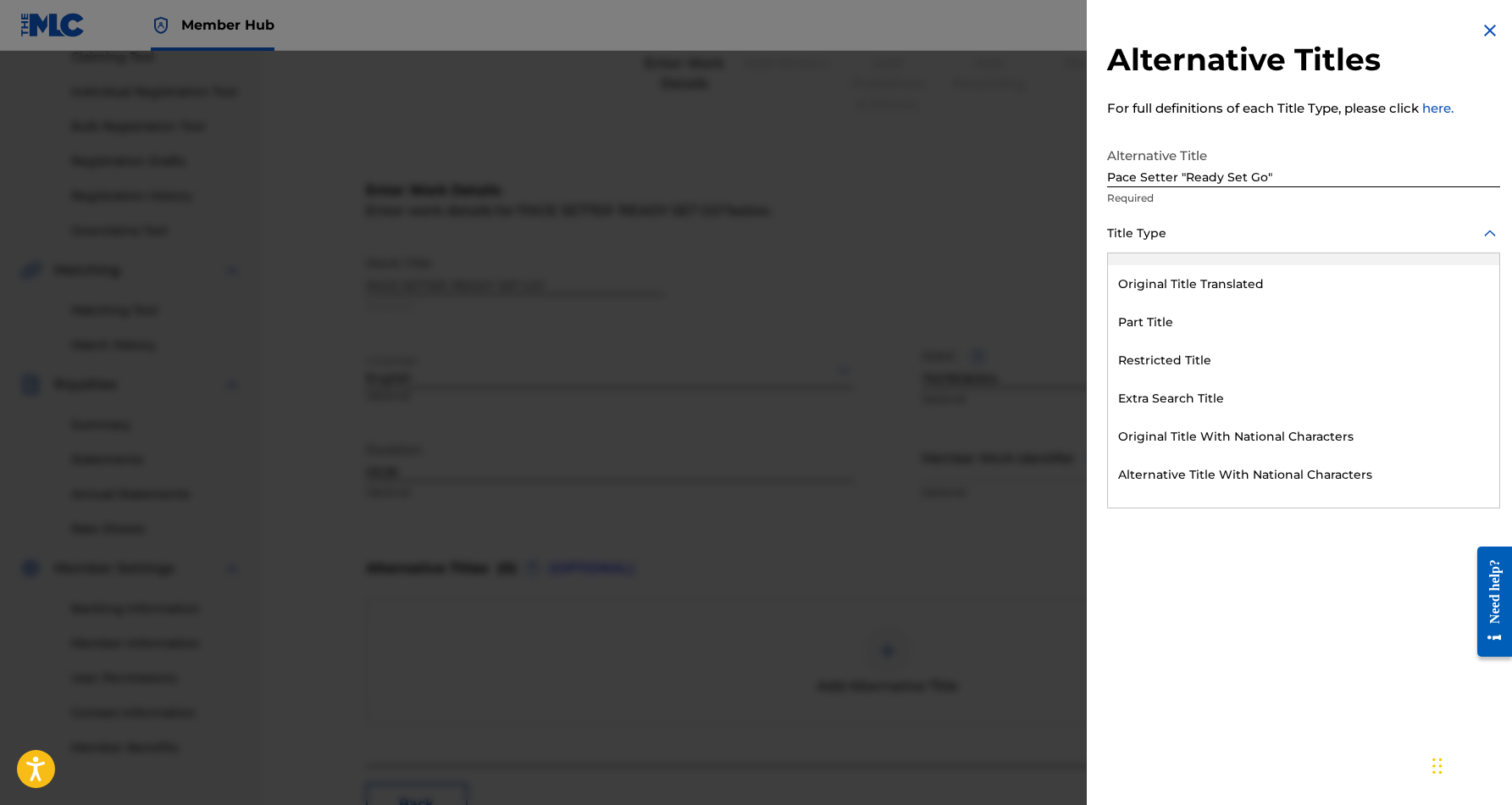
scroll to position [166, 0]
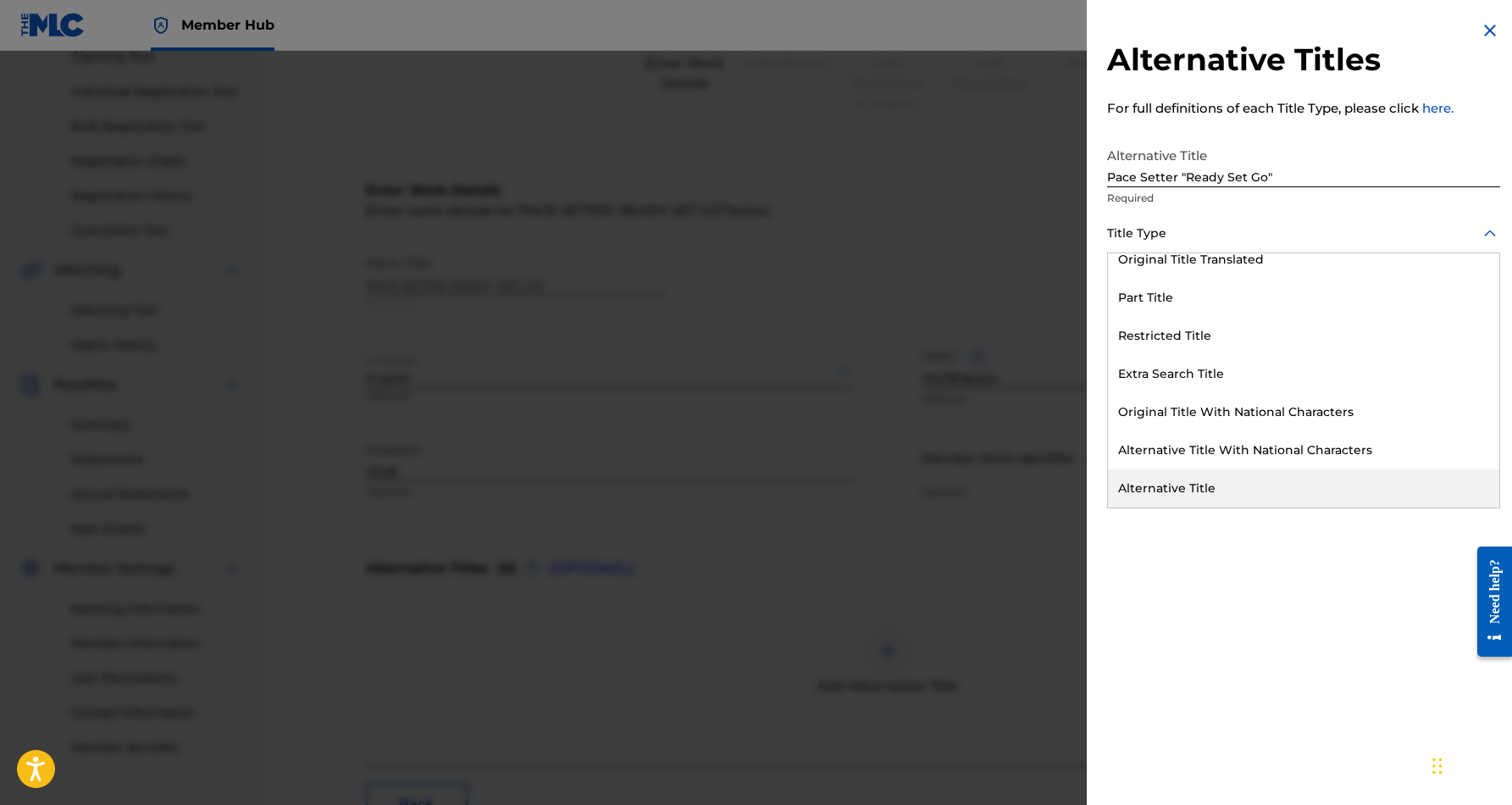
click at [1215, 479] on div "Alternative Title" at bounding box center [1303, 489] width 391 height 38
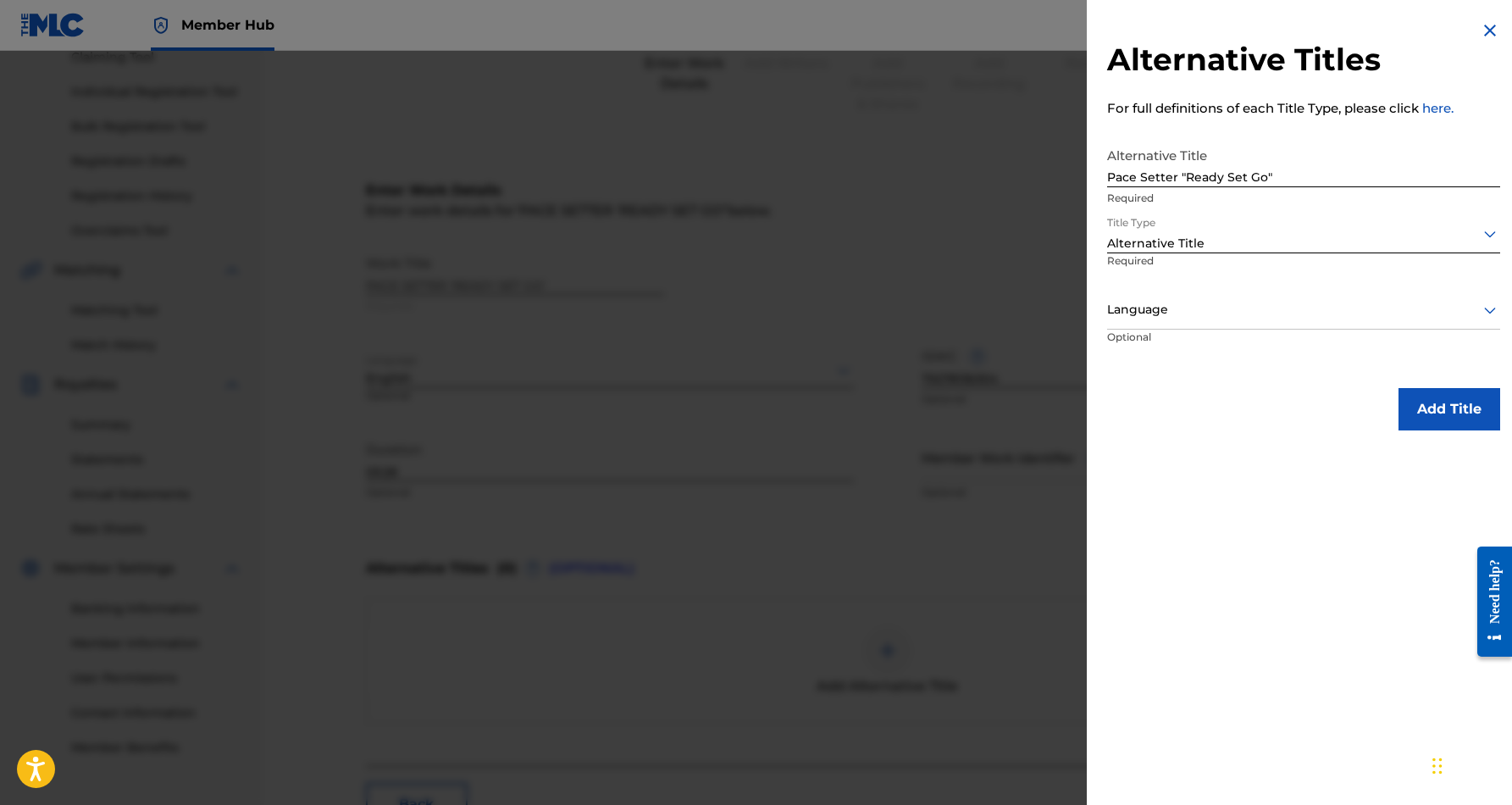
click at [1480, 308] on icon at bounding box center [1489, 309] width 20 height 20
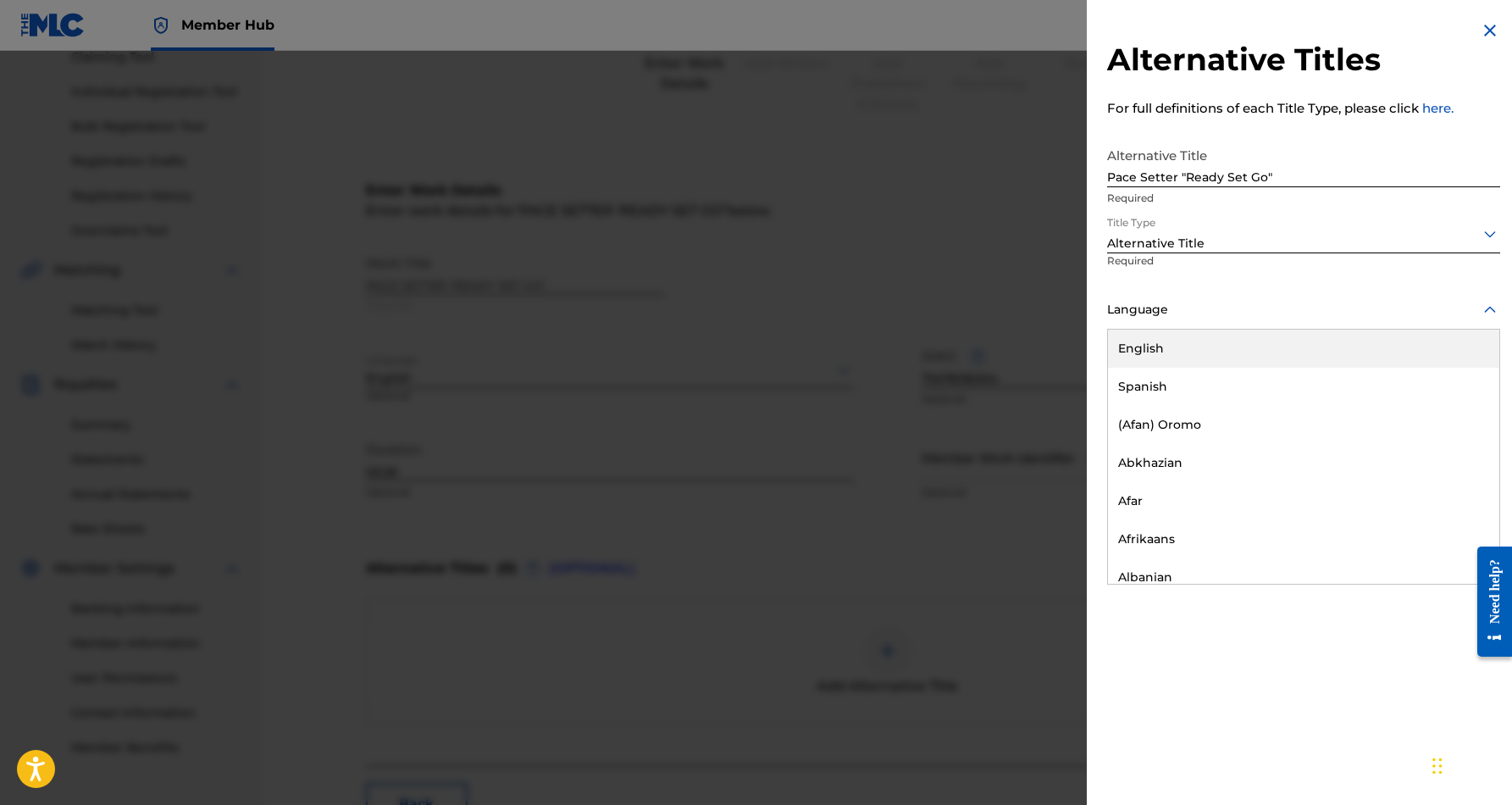
click at [1369, 341] on div "English" at bounding box center [1303, 348] width 391 height 38
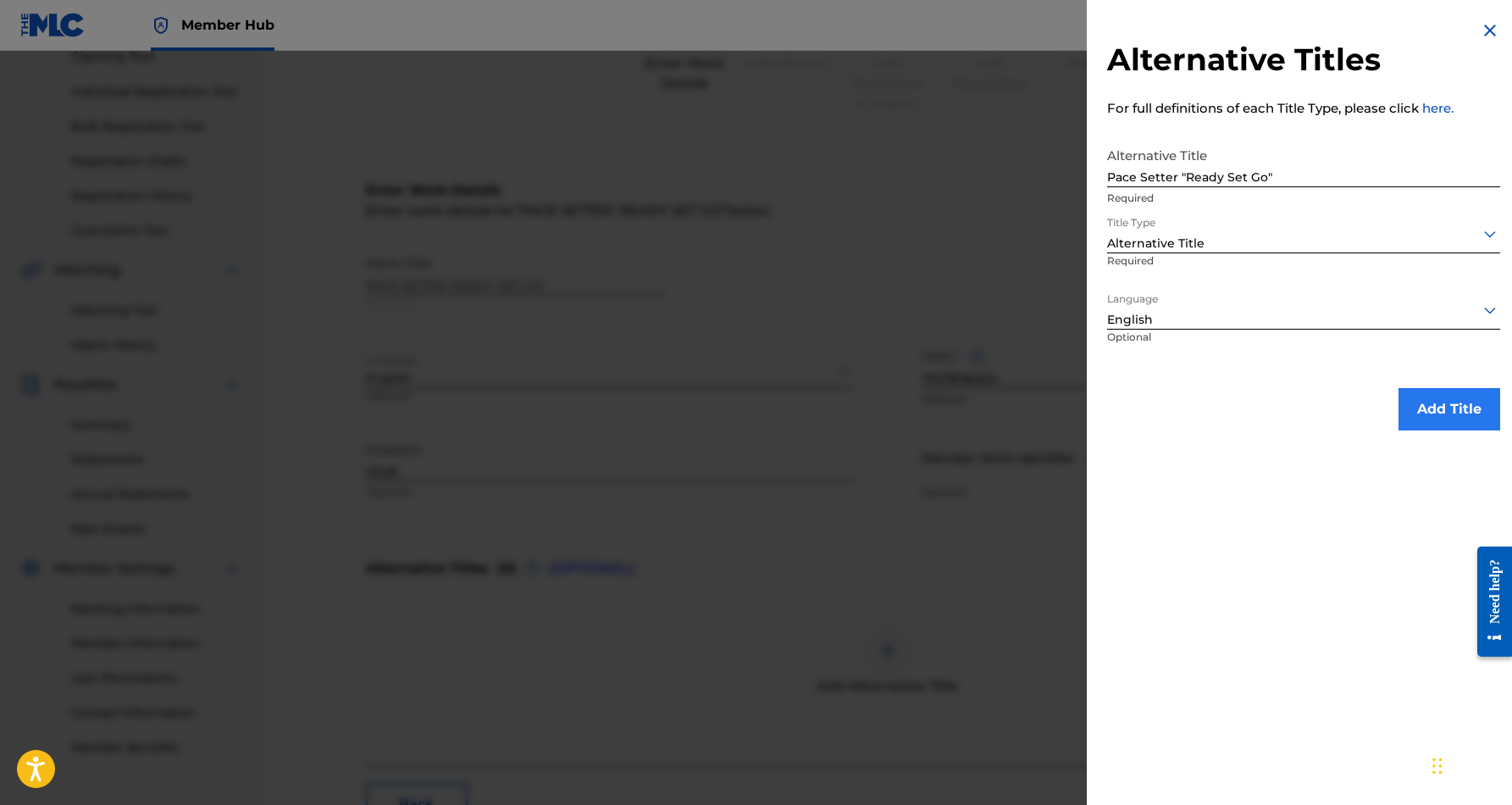
click at [1426, 410] on button "Add Title" at bounding box center [1448, 409] width 102 height 43
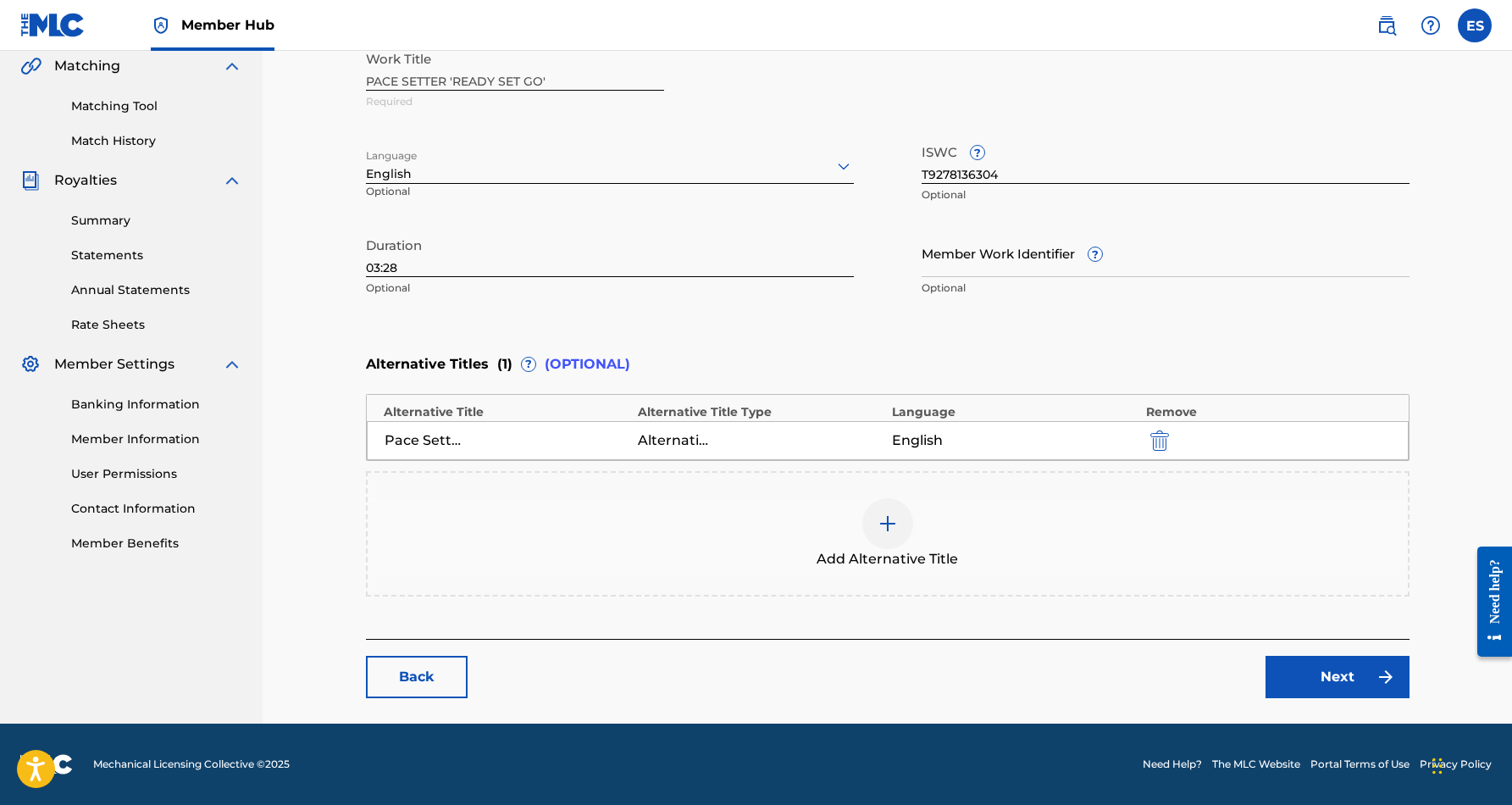
scroll to position [396, 0]
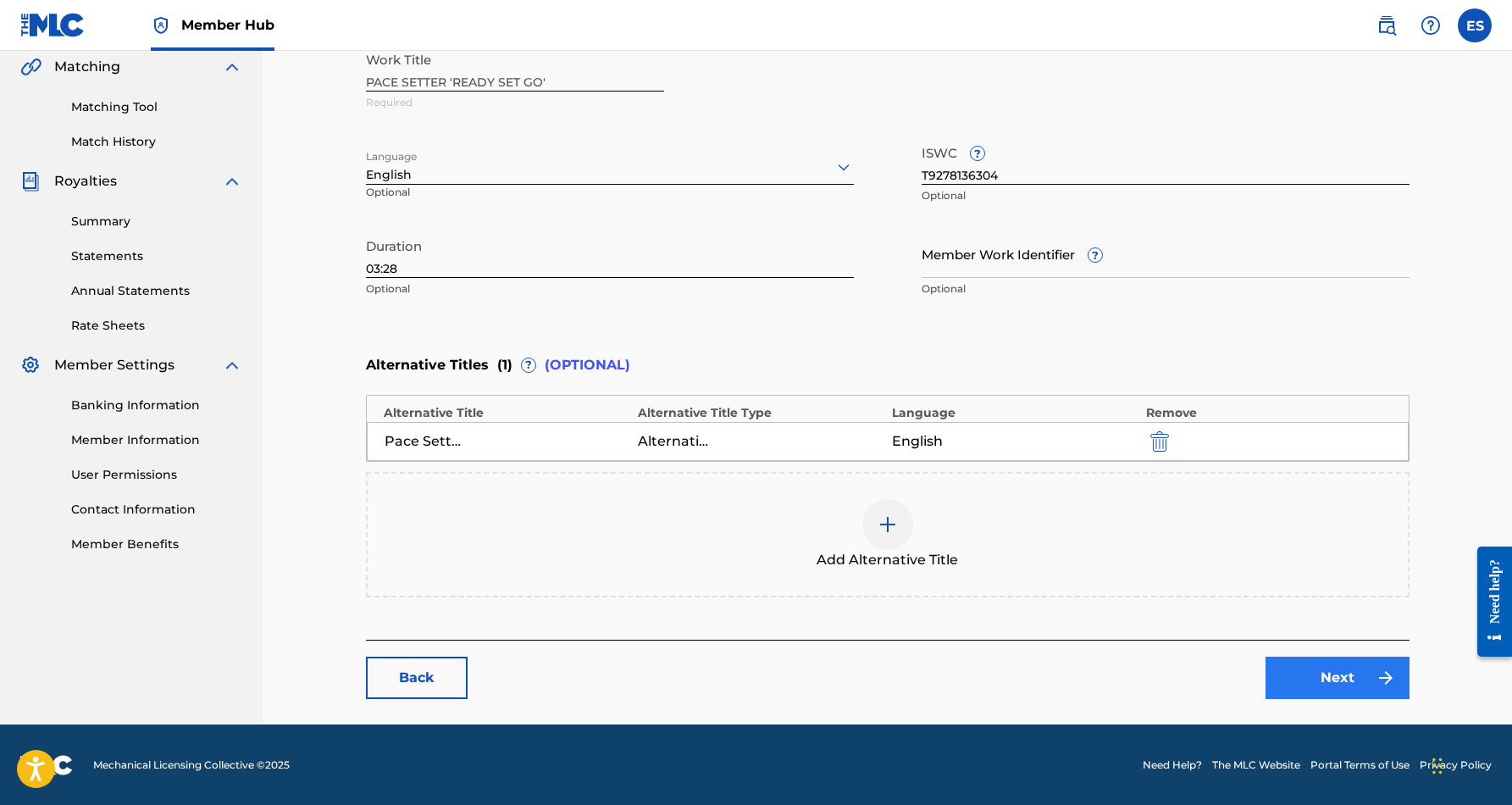
click at [1313, 674] on link "Next" at bounding box center [1337, 678] width 144 height 43
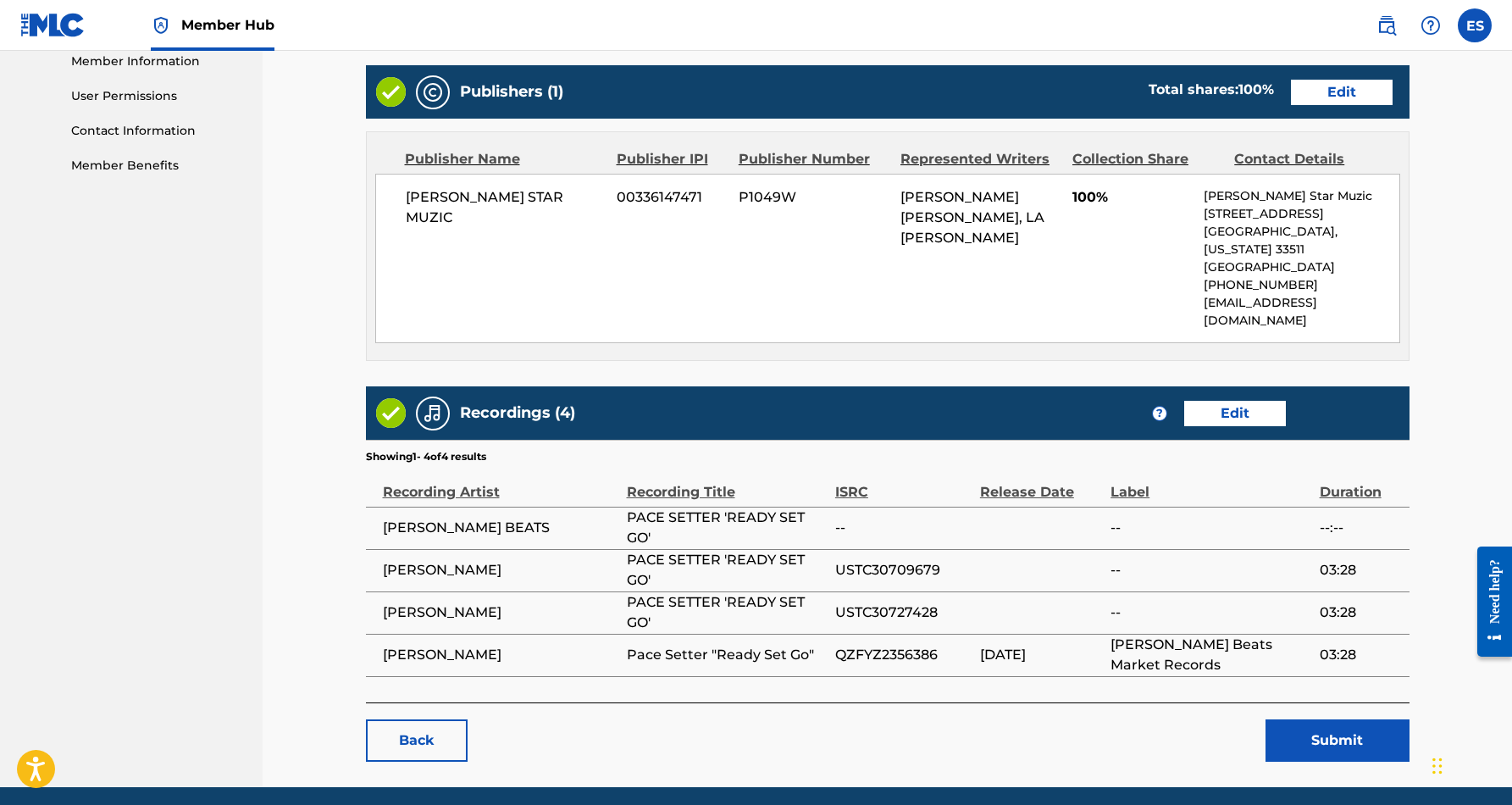
scroll to position [775, 0]
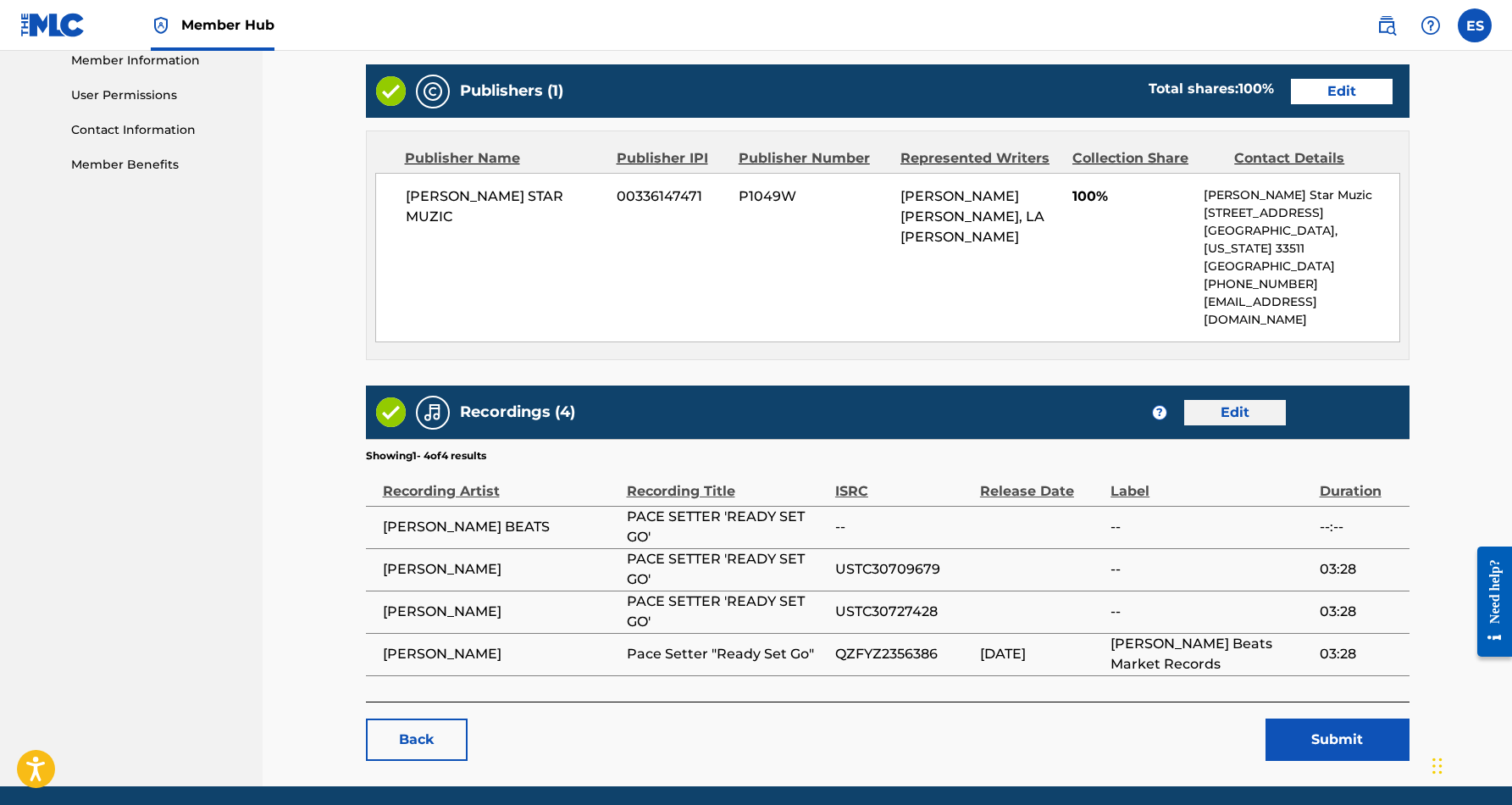
click at [1240, 400] on link "Edit" at bounding box center [1234, 412] width 102 height 25
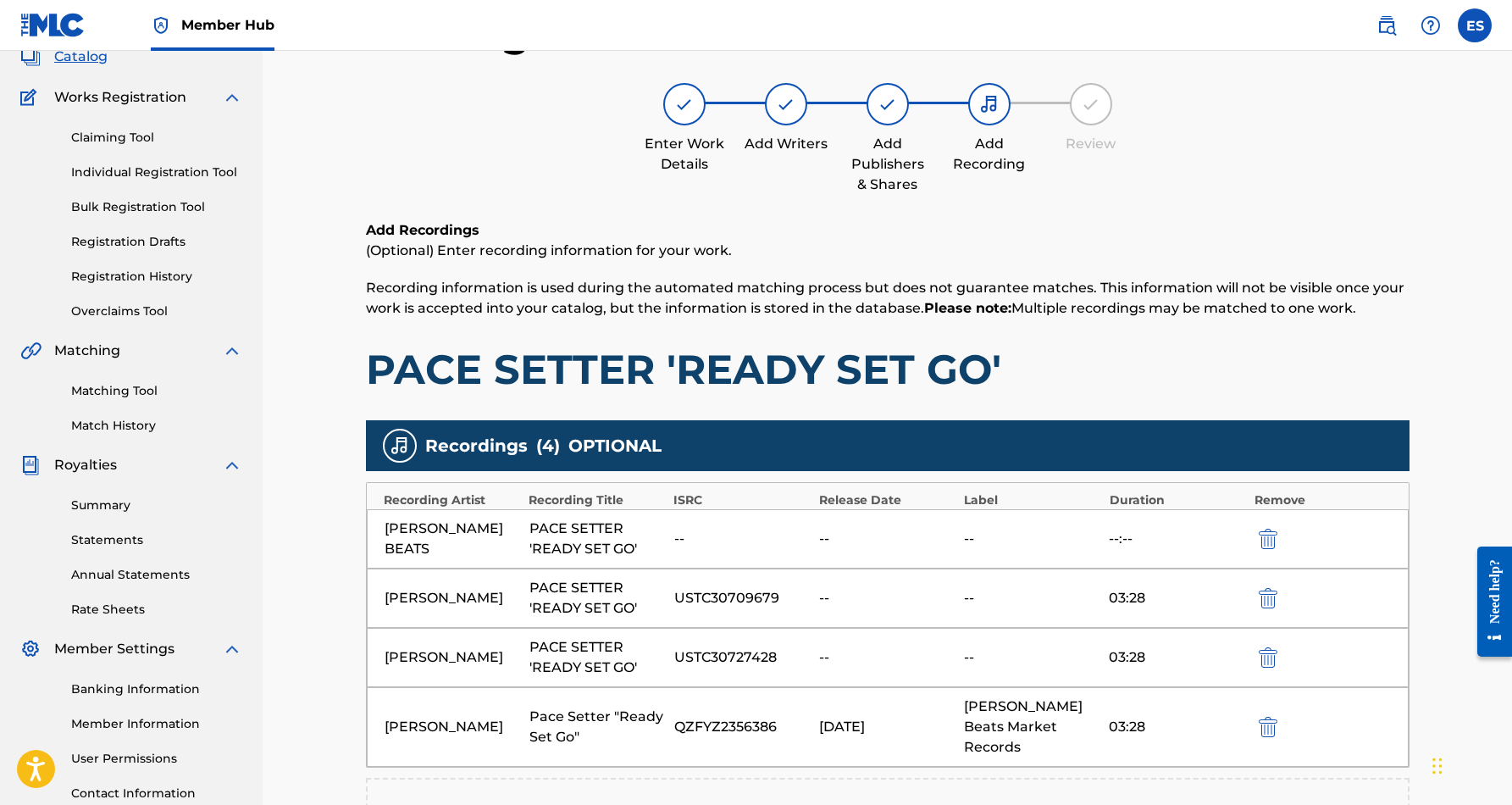
scroll to position [121, 0]
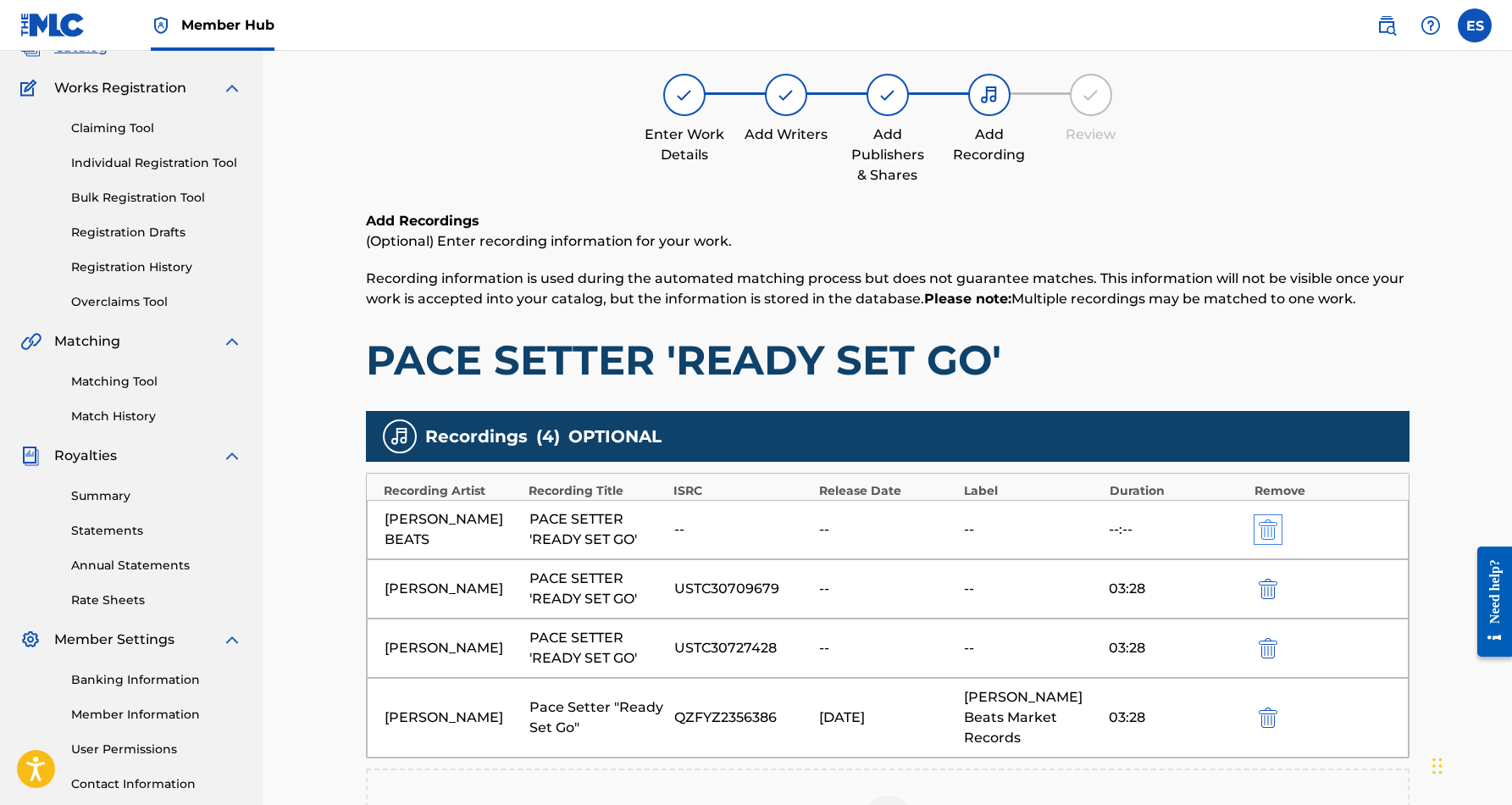
click at [1265, 527] on img "submit" at bounding box center [1267, 529] width 18 height 20
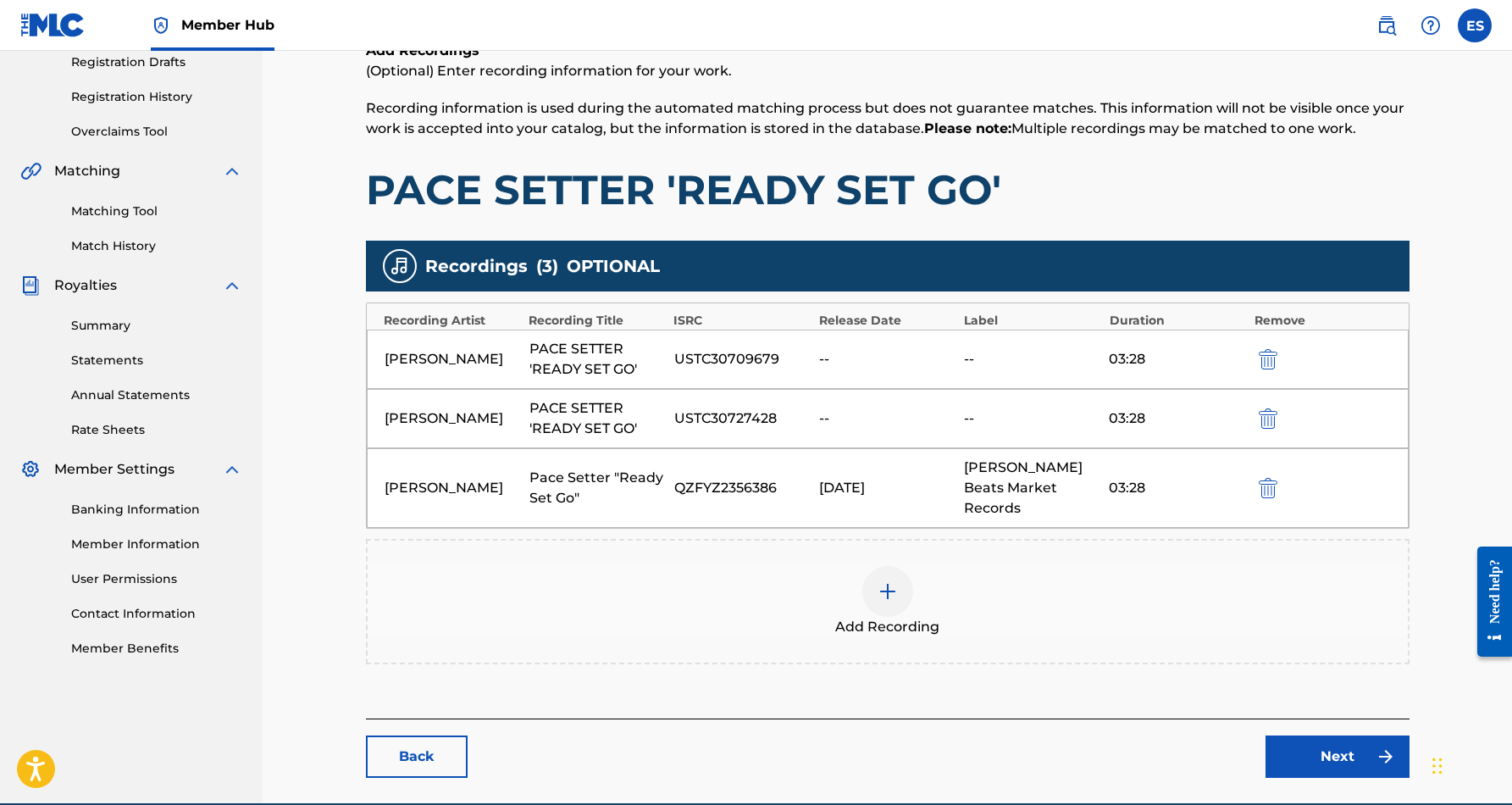
scroll to position [292, 0]
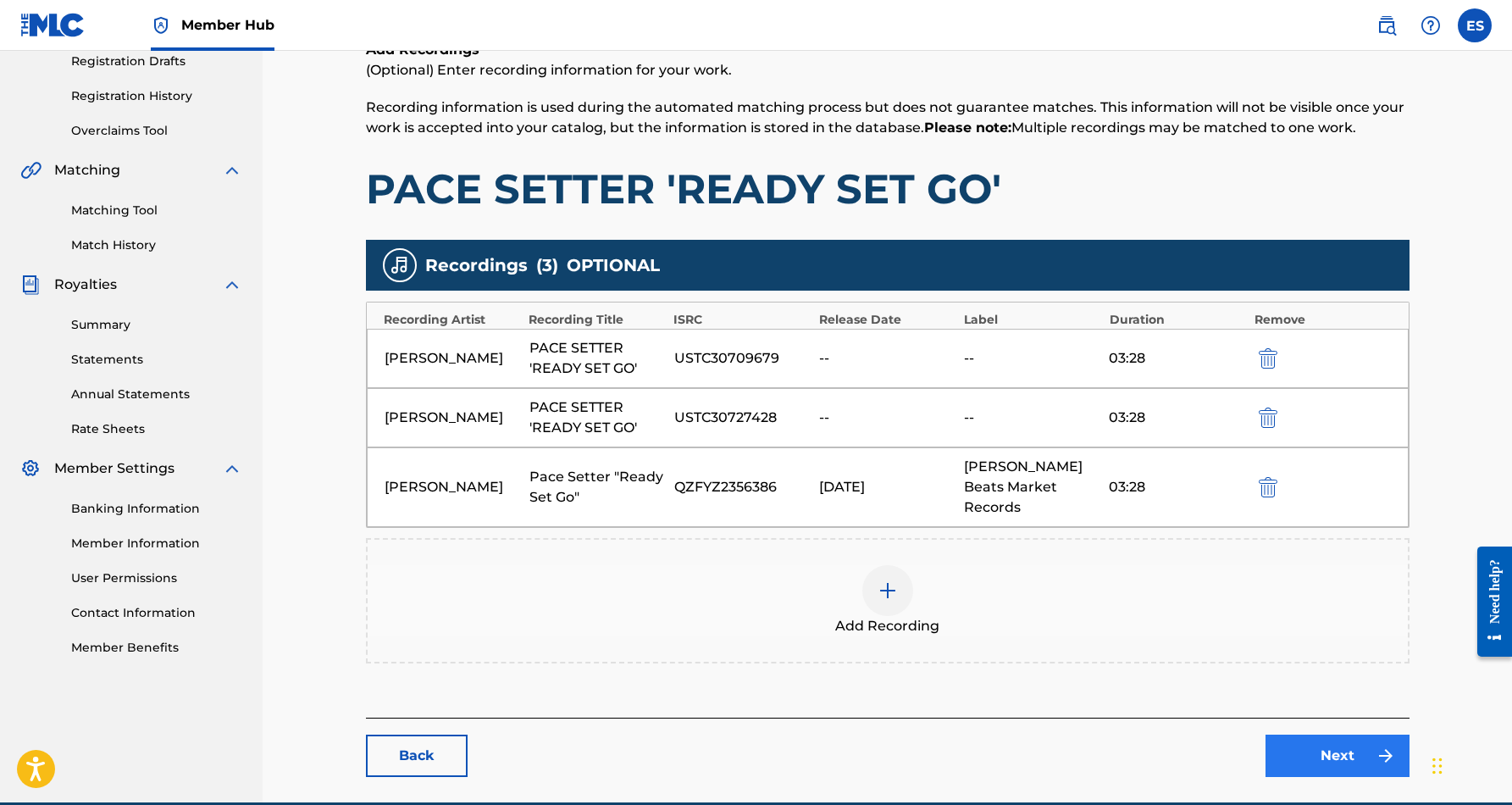
click at [1299, 734] on link "Next" at bounding box center [1337, 755] width 144 height 43
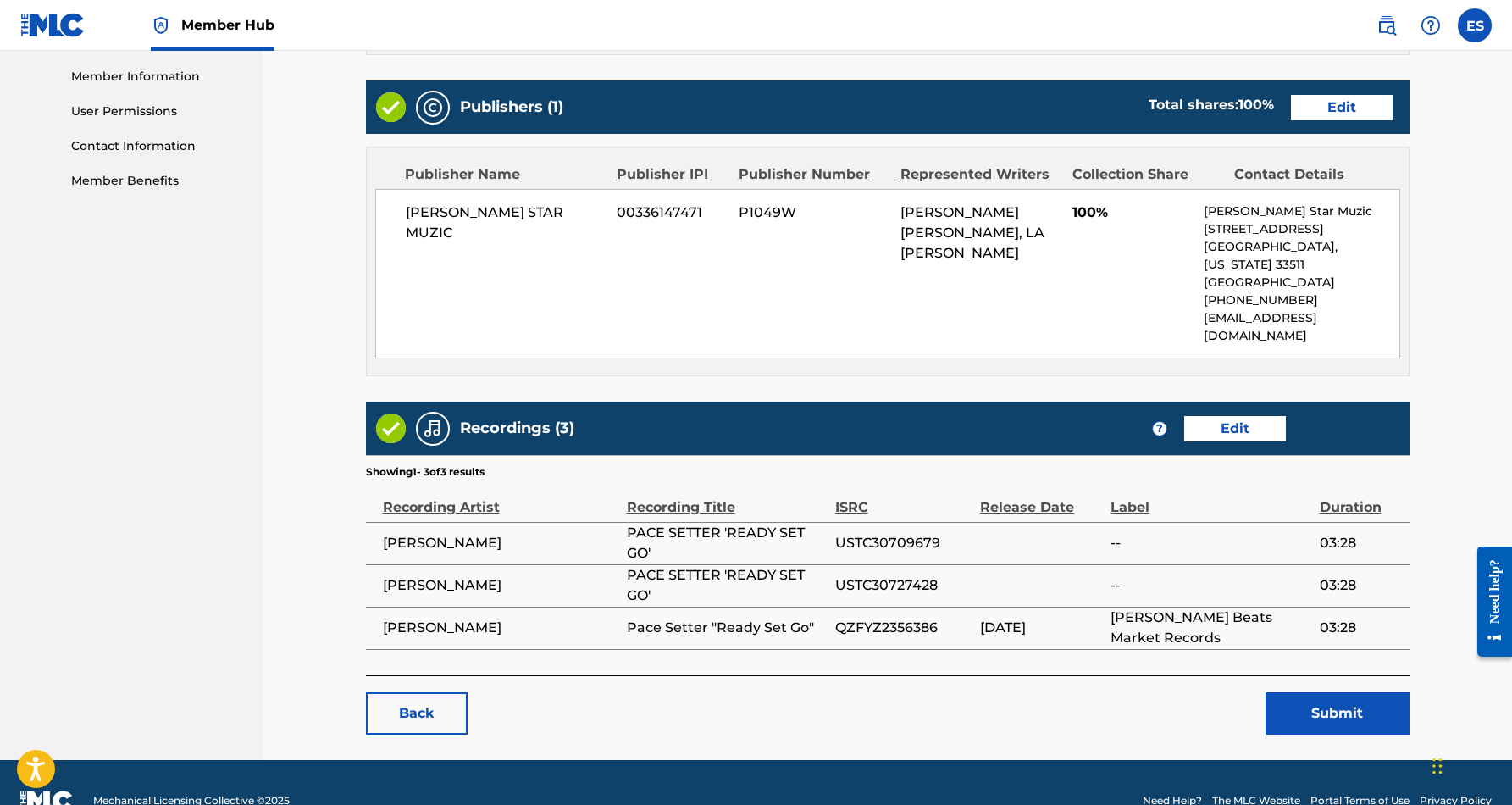
scroll to position [758, 0]
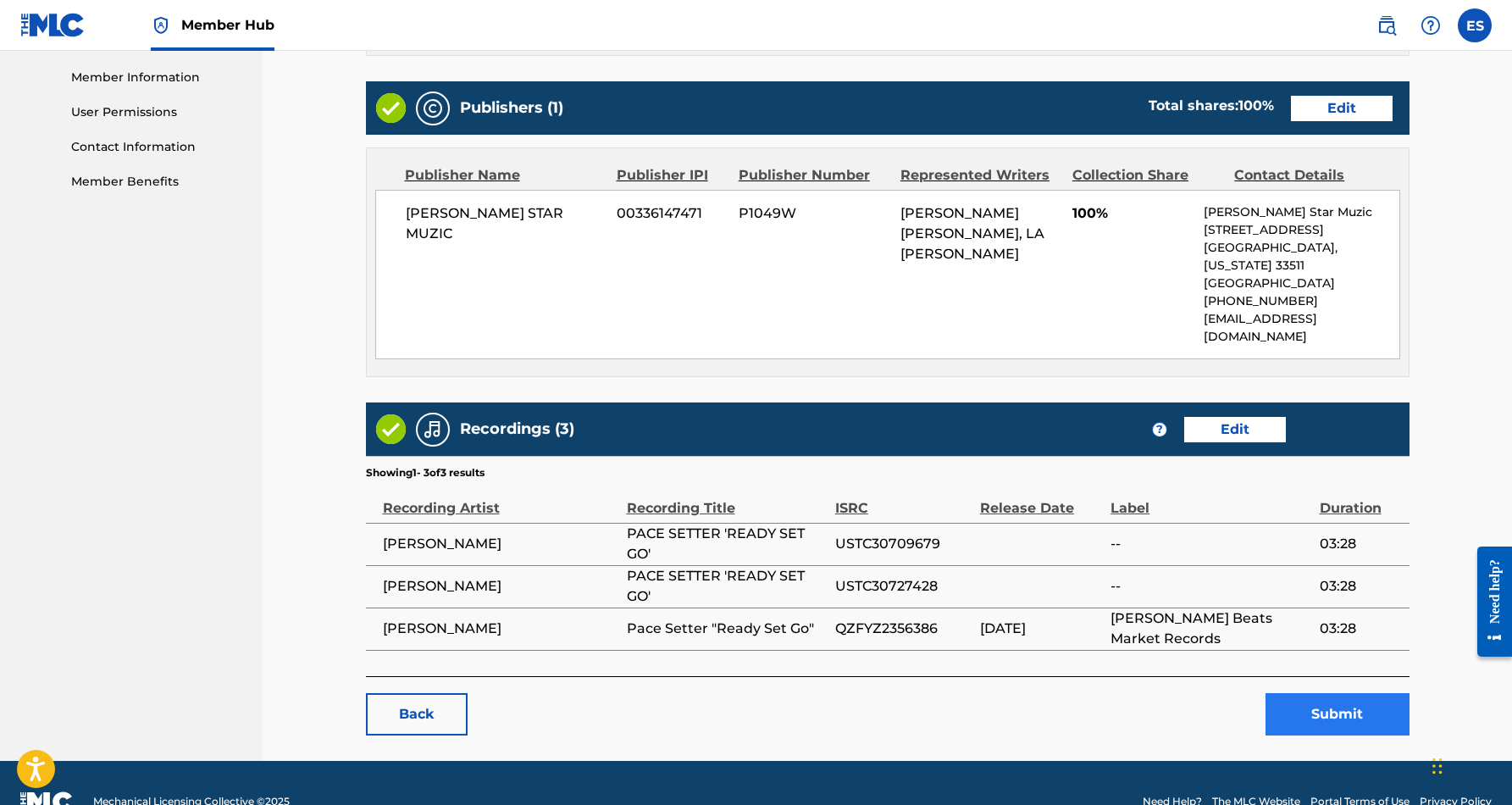
click at [1322, 693] on button "Submit" at bounding box center [1337, 714] width 144 height 43
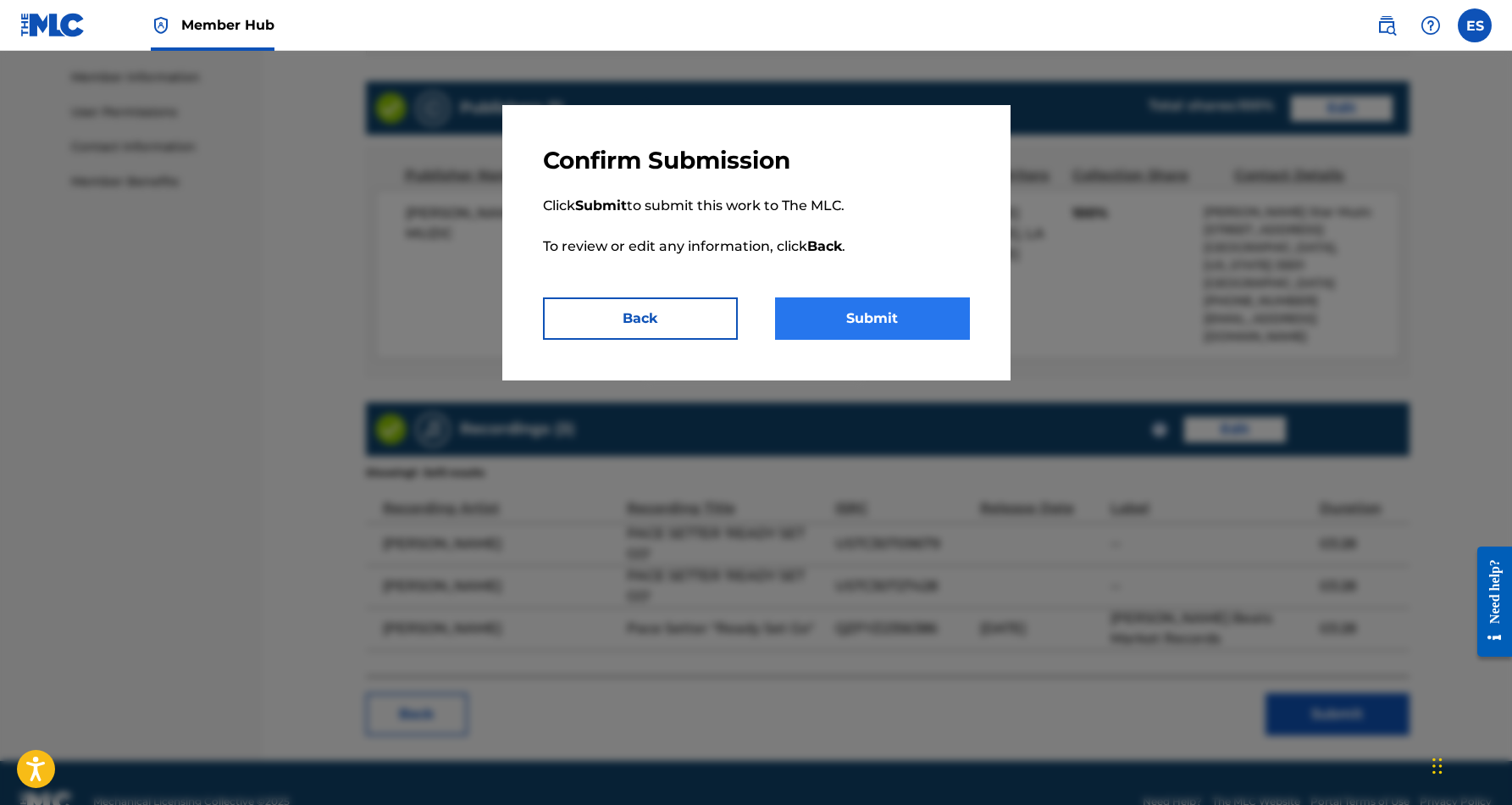
click at [861, 315] on button "Submit" at bounding box center [873, 318] width 195 height 43
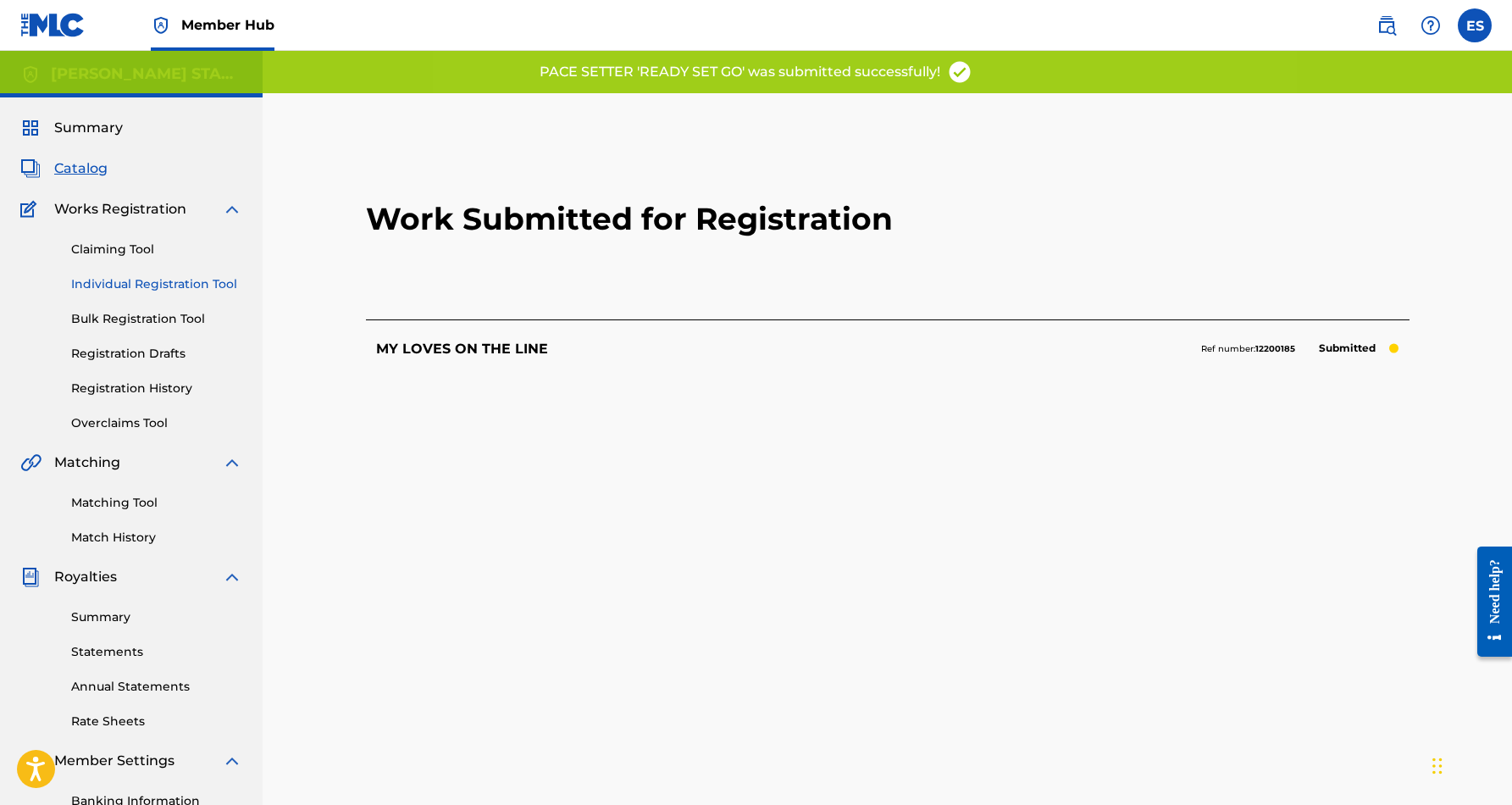
click at [177, 280] on link "Individual Registration Tool" at bounding box center [157, 284] width 171 height 17
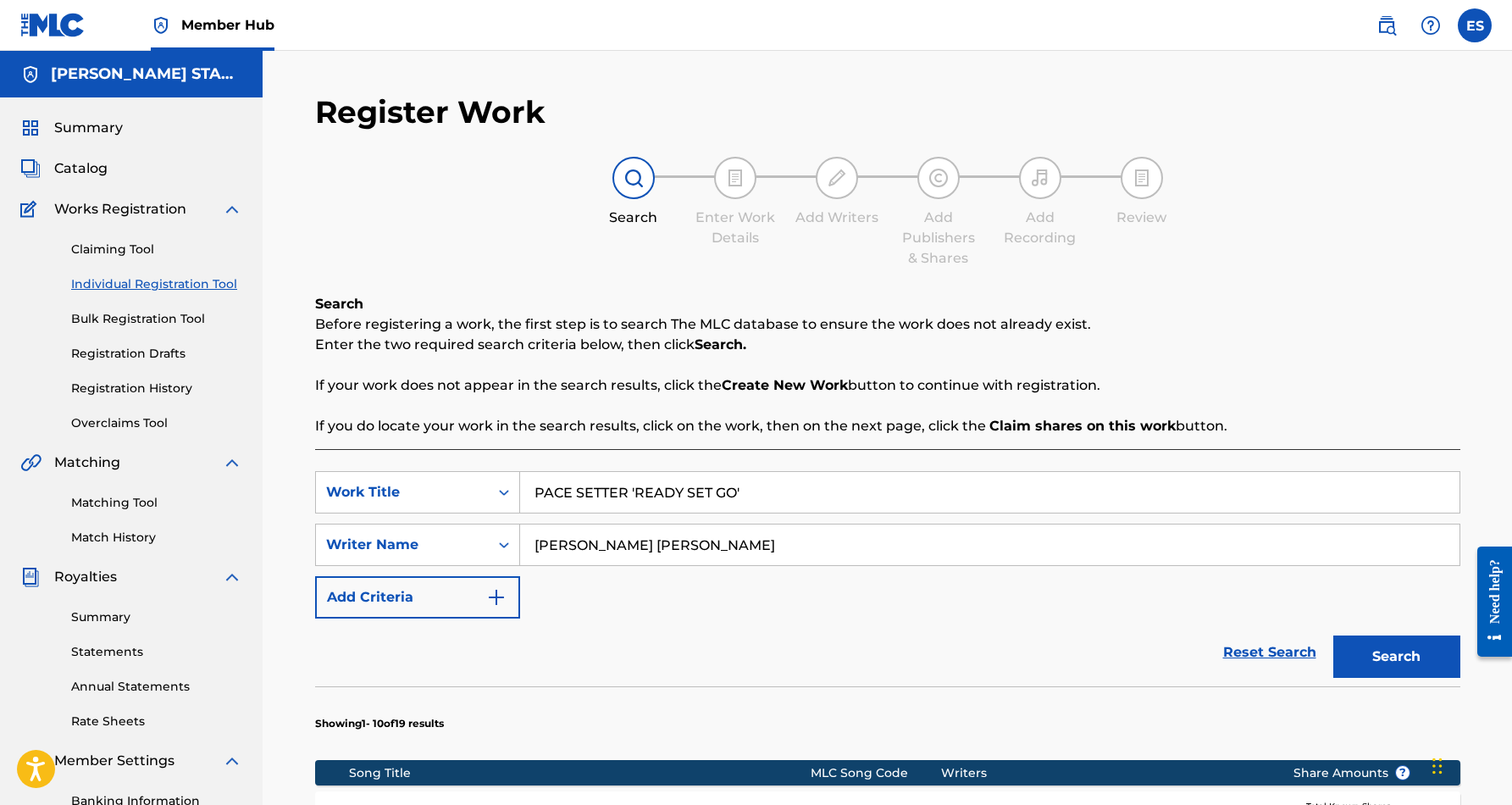
click at [748, 500] on input "PACE SETTER 'READY SET GO'" at bounding box center [989, 492] width 939 height 41
type input "P"
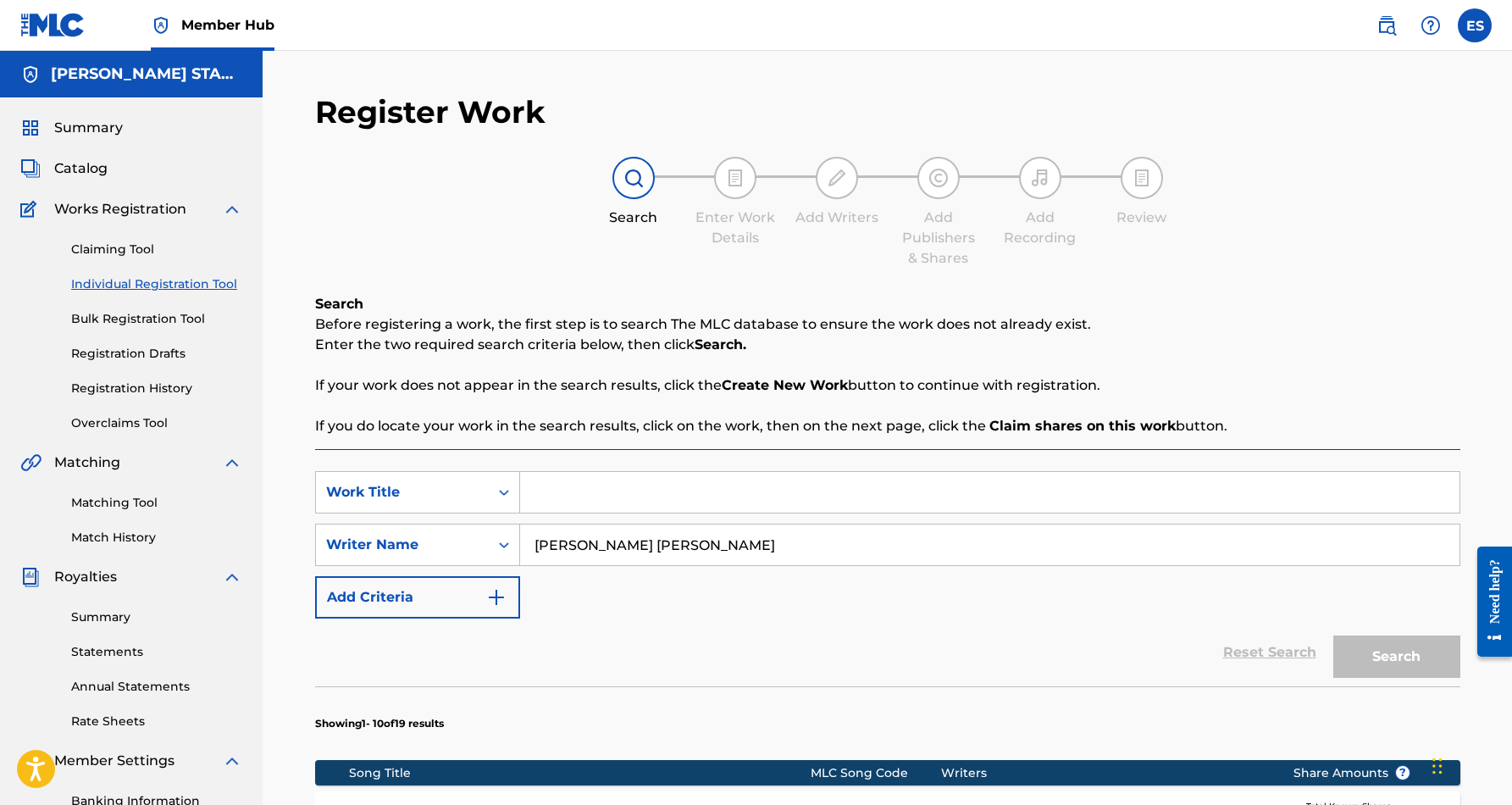
paste input "HAPPY DAYZ"
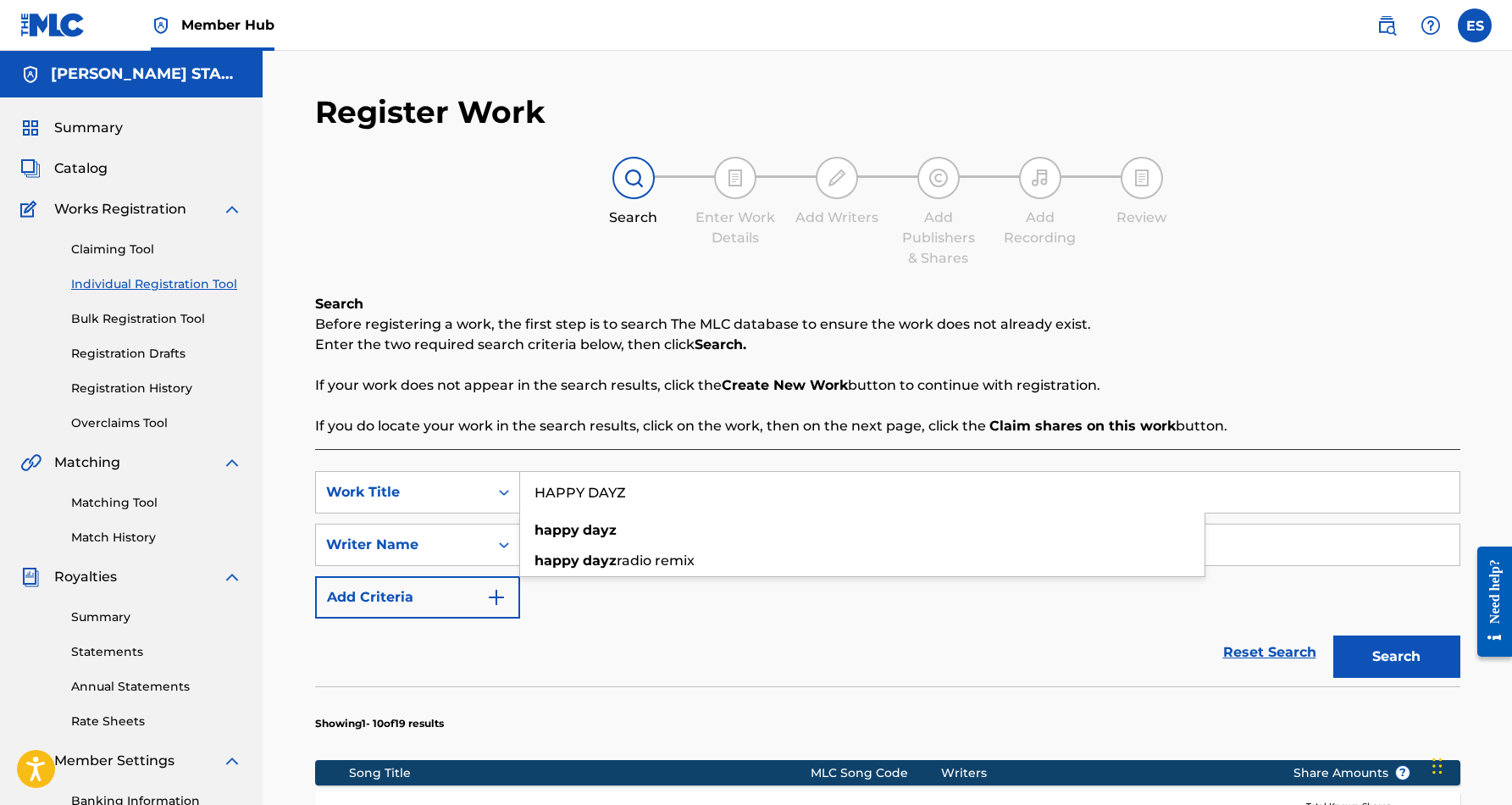
type input "HAPPY DAYZ"
click at [845, 617] on div "SearchWithCriteriad69d7e2f-62ef-4acc-9b4d-9af6211f7436 Work Title HAPPY DAYZ Se…" at bounding box center [888, 545] width 1145 height 147
click at [1372, 646] on button "Search" at bounding box center [1397, 656] width 127 height 43
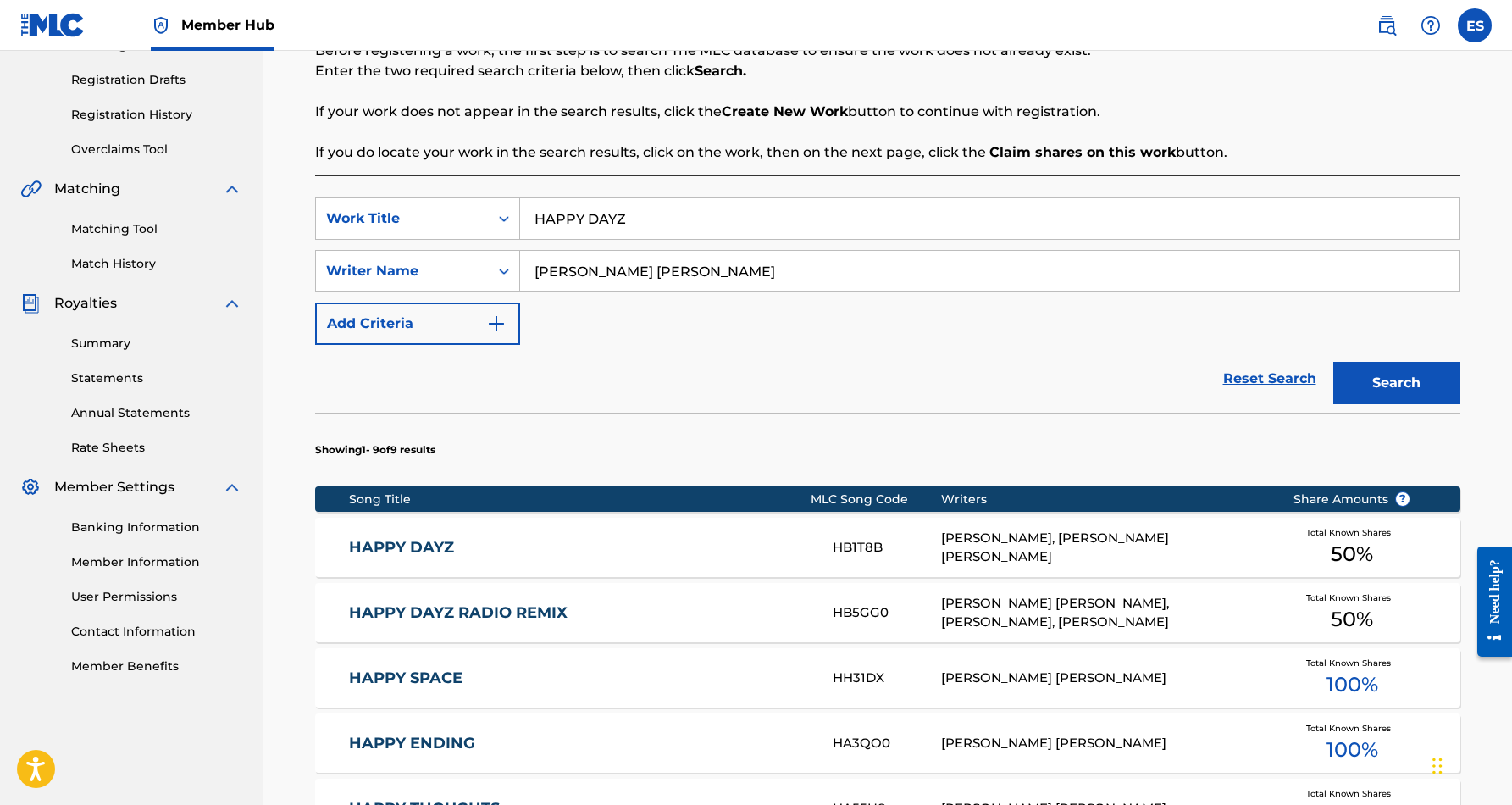
scroll to position [276, 0]
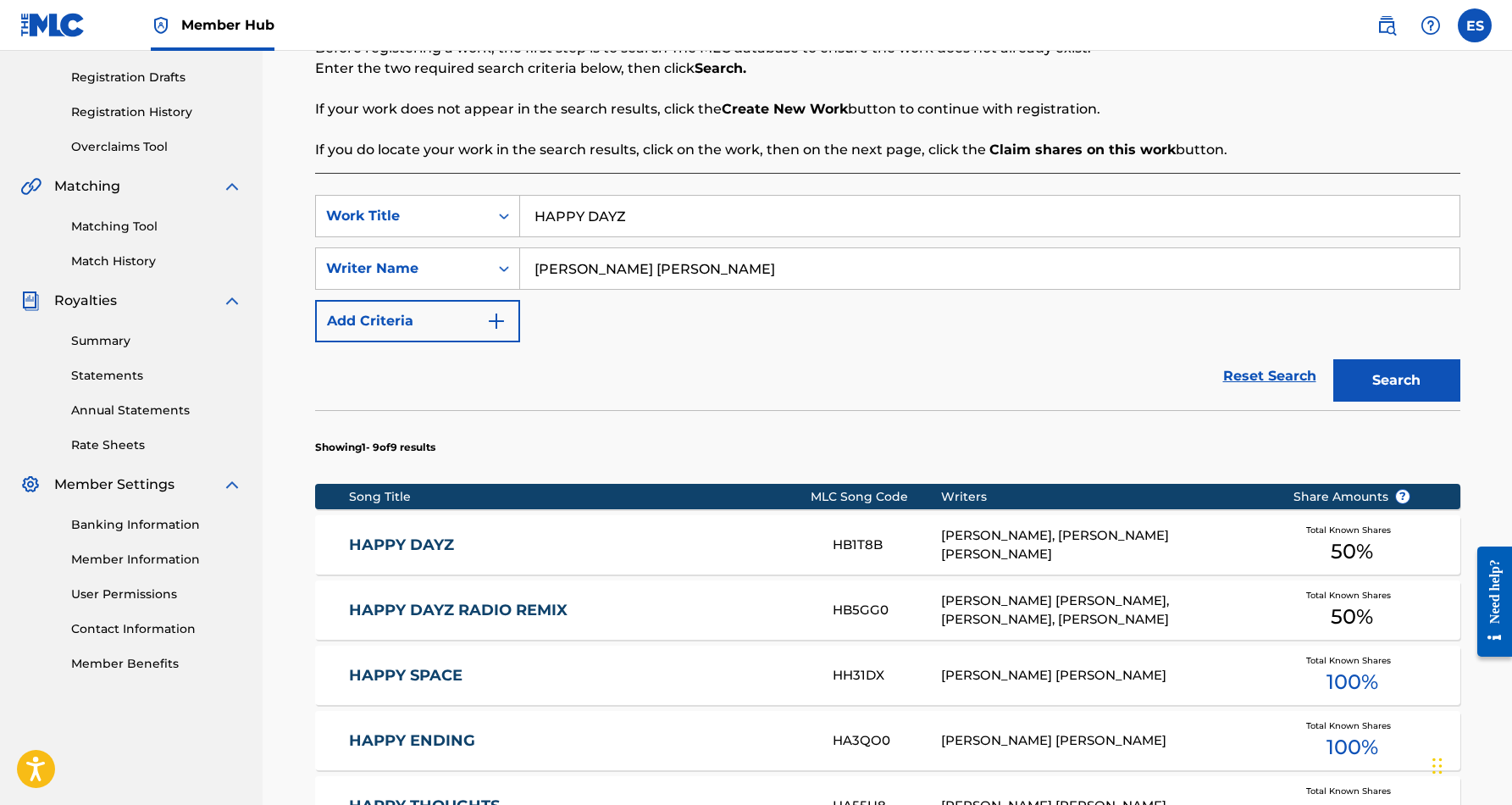
click at [585, 535] on div "HAPPY DAYZ HB1T8B [PERSON_NAME], [PERSON_NAME] [PERSON_NAME] Total Known Shares…" at bounding box center [888, 545] width 1145 height 59
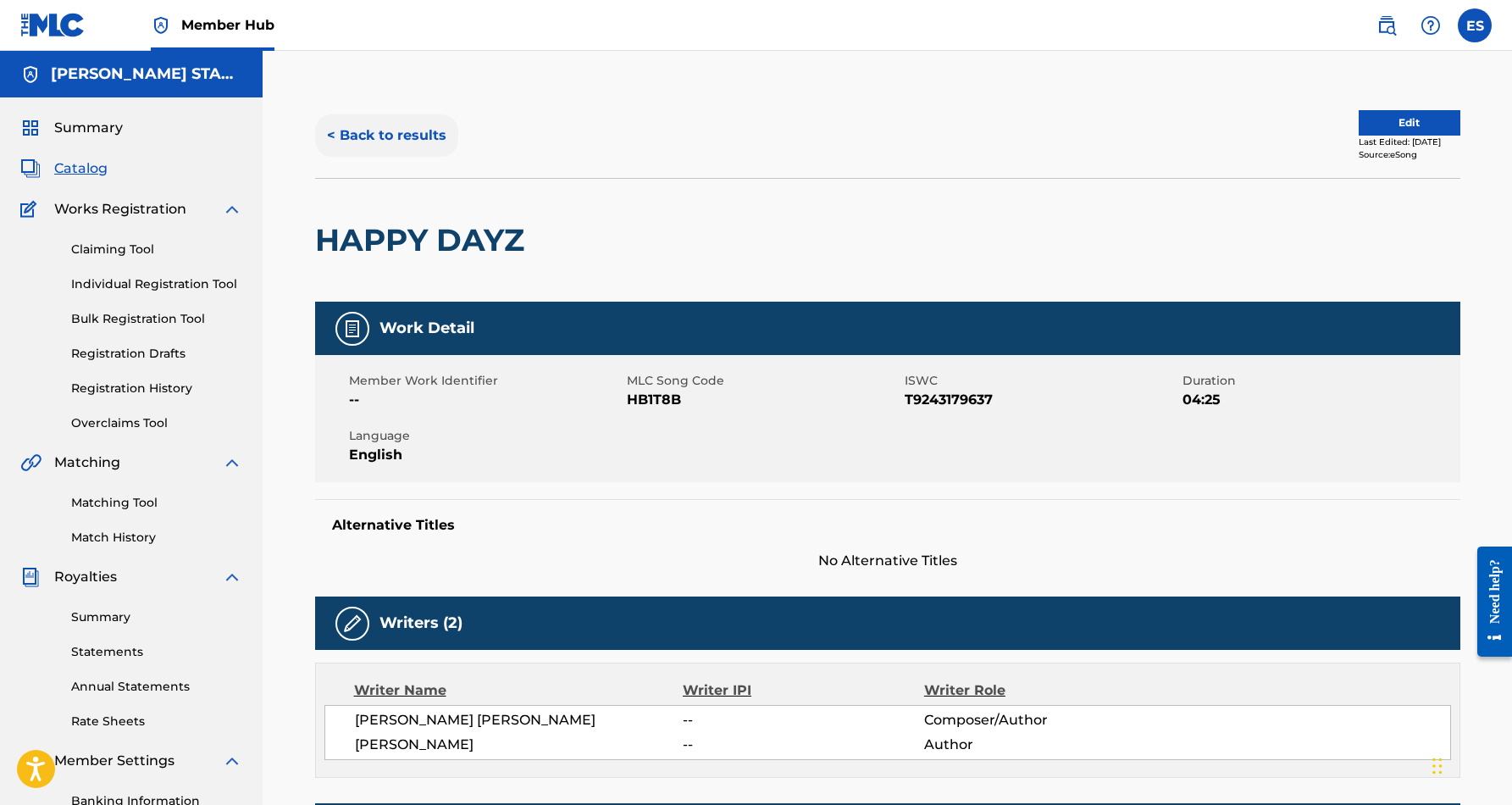
click at [415, 132] on button "< Back to results" at bounding box center [387, 135] width 143 height 43
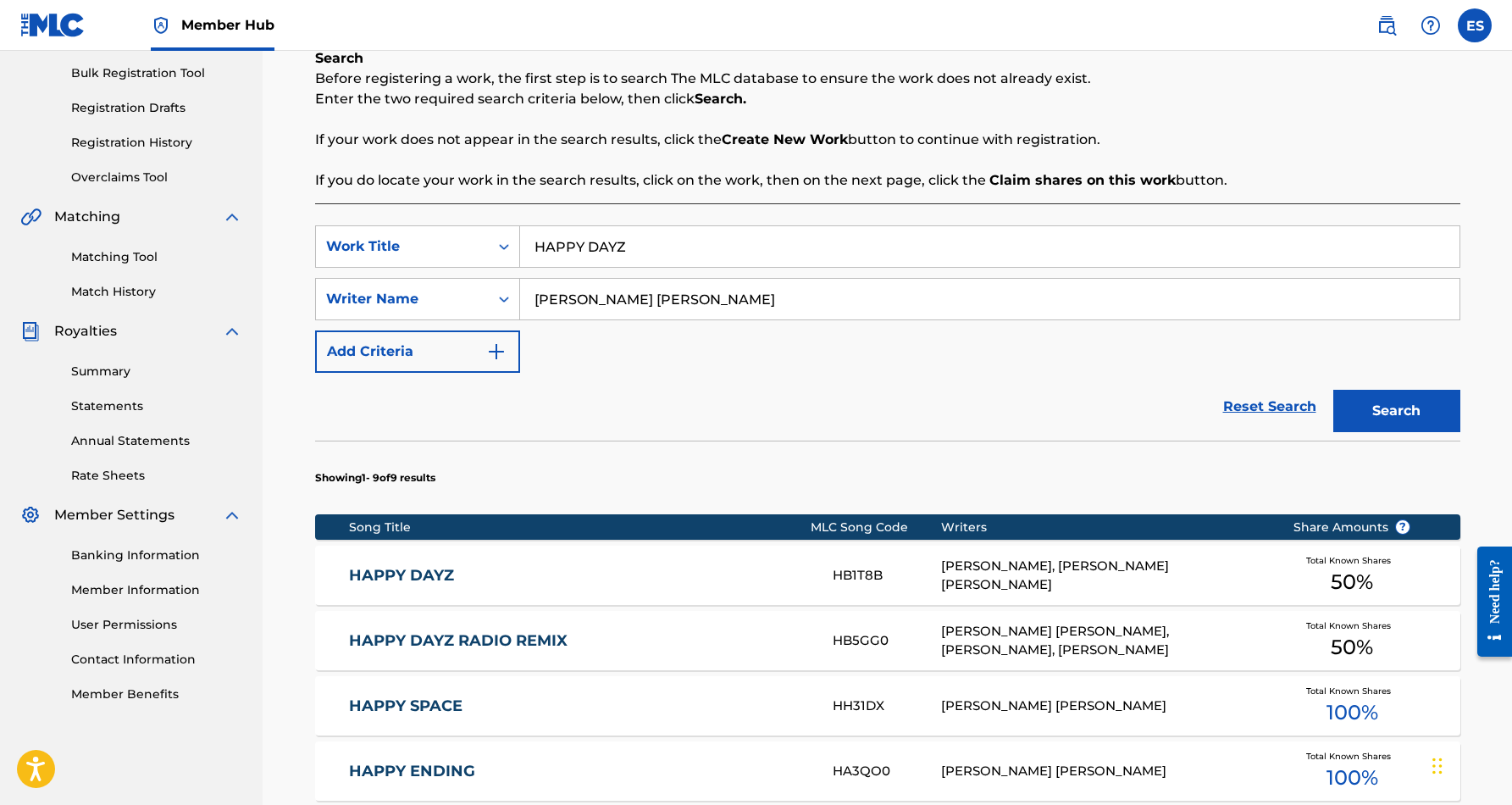
click at [656, 257] on input "HAPPY DAYZ" at bounding box center [989, 247] width 939 height 41
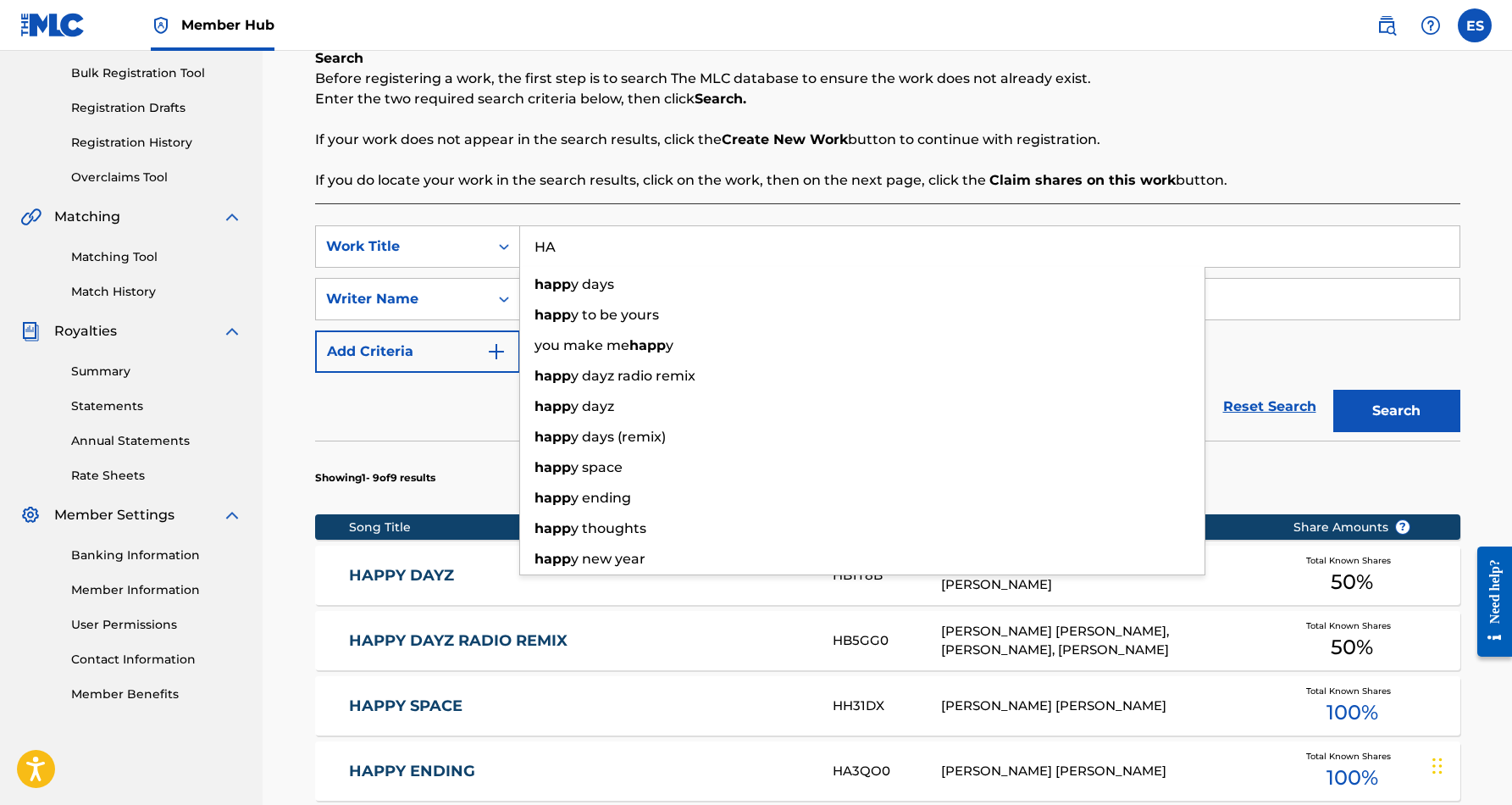
type input "H"
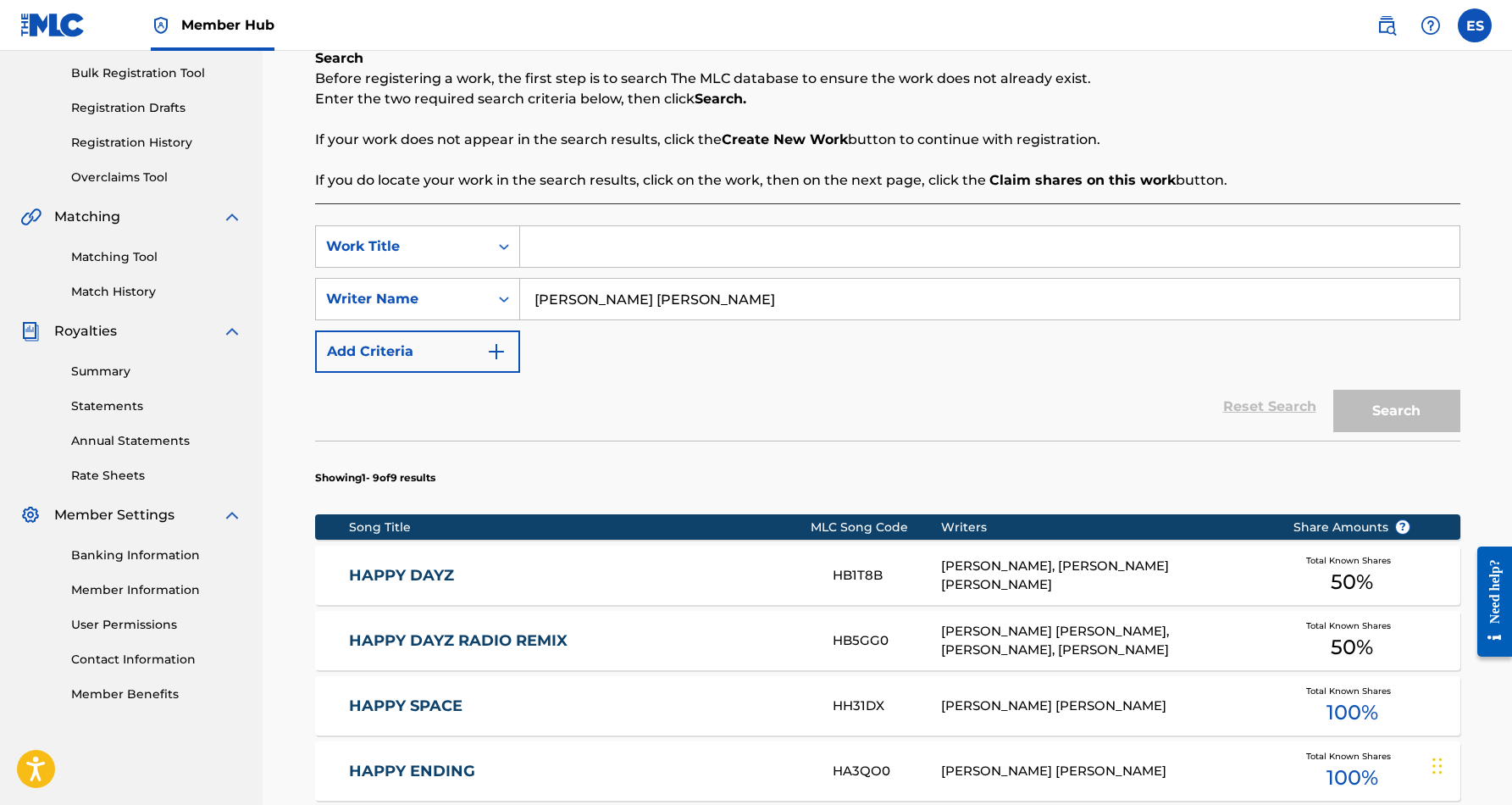
paste input "AIN'T NOBODY BADDER"
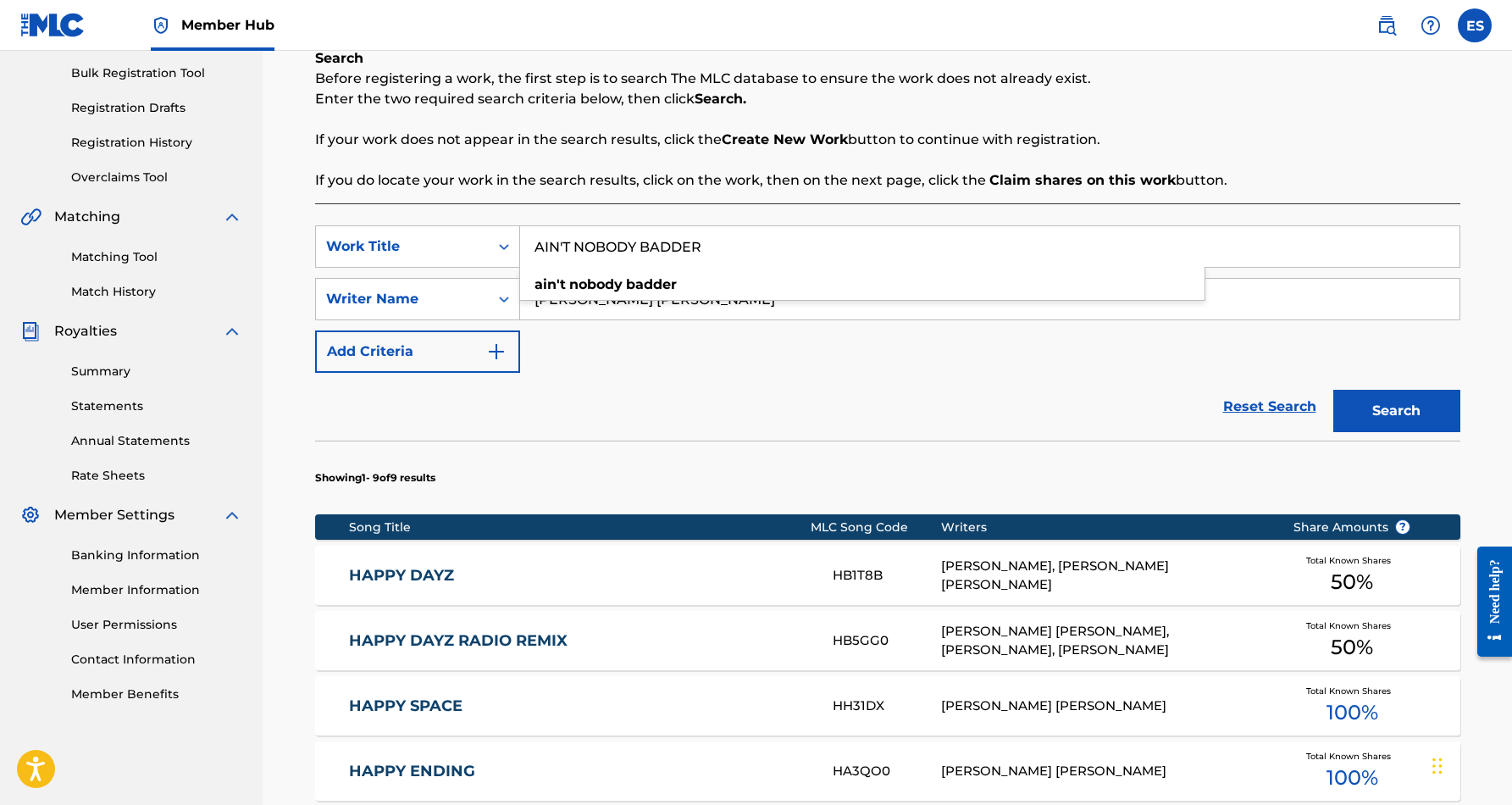
type input "AIN'T NOBODY BADDER"
click at [739, 343] on div "SearchWithCriteriad69d7e2f-62ef-4acc-9b4d-9af6211f7436 Work Title AIN'T NOBODY …" at bounding box center [888, 299] width 1145 height 147
click at [1405, 409] on button "Search" at bounding box center [1397, 410] width 127 height 43
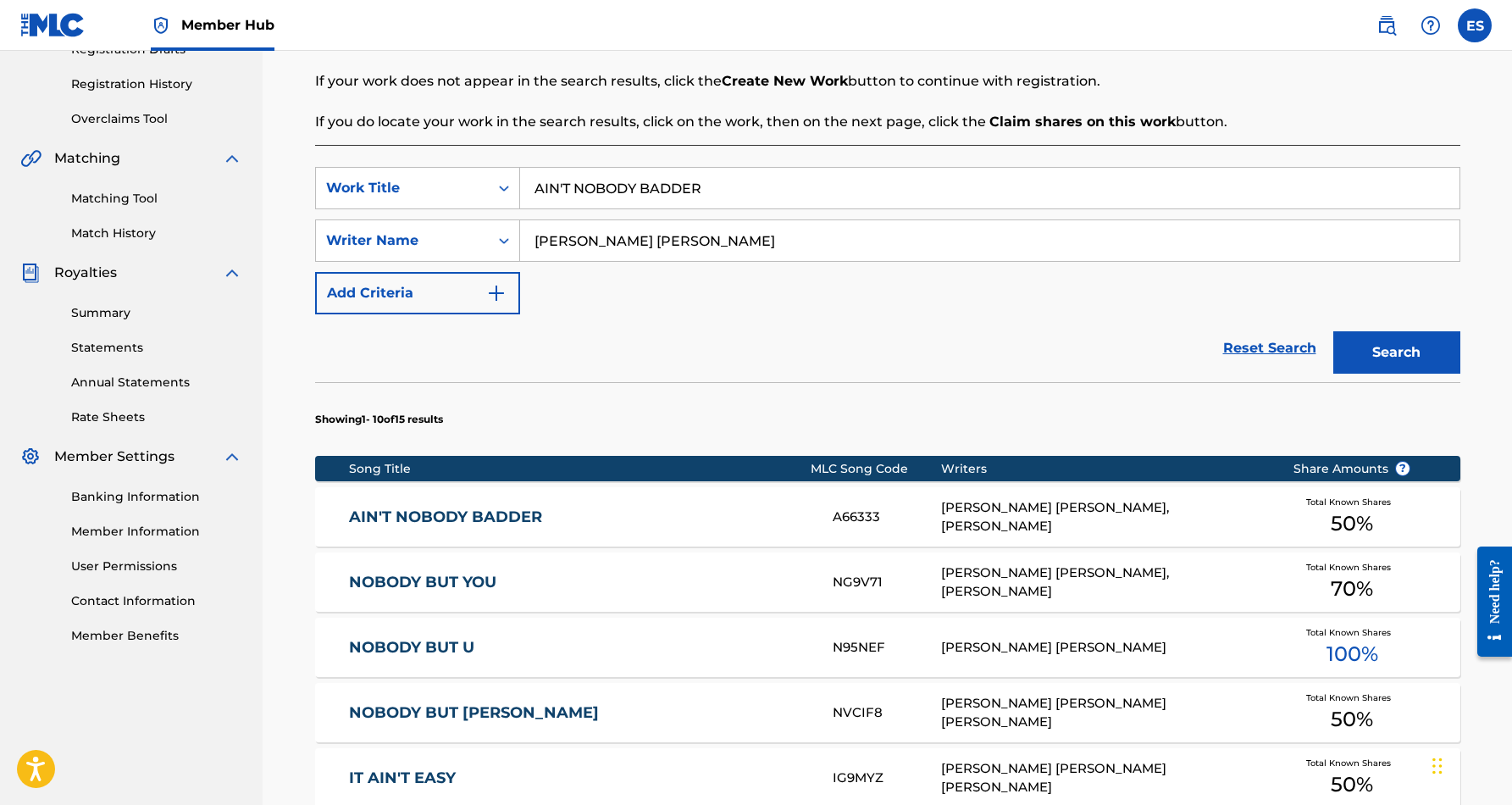
scroll to position [315, 0]
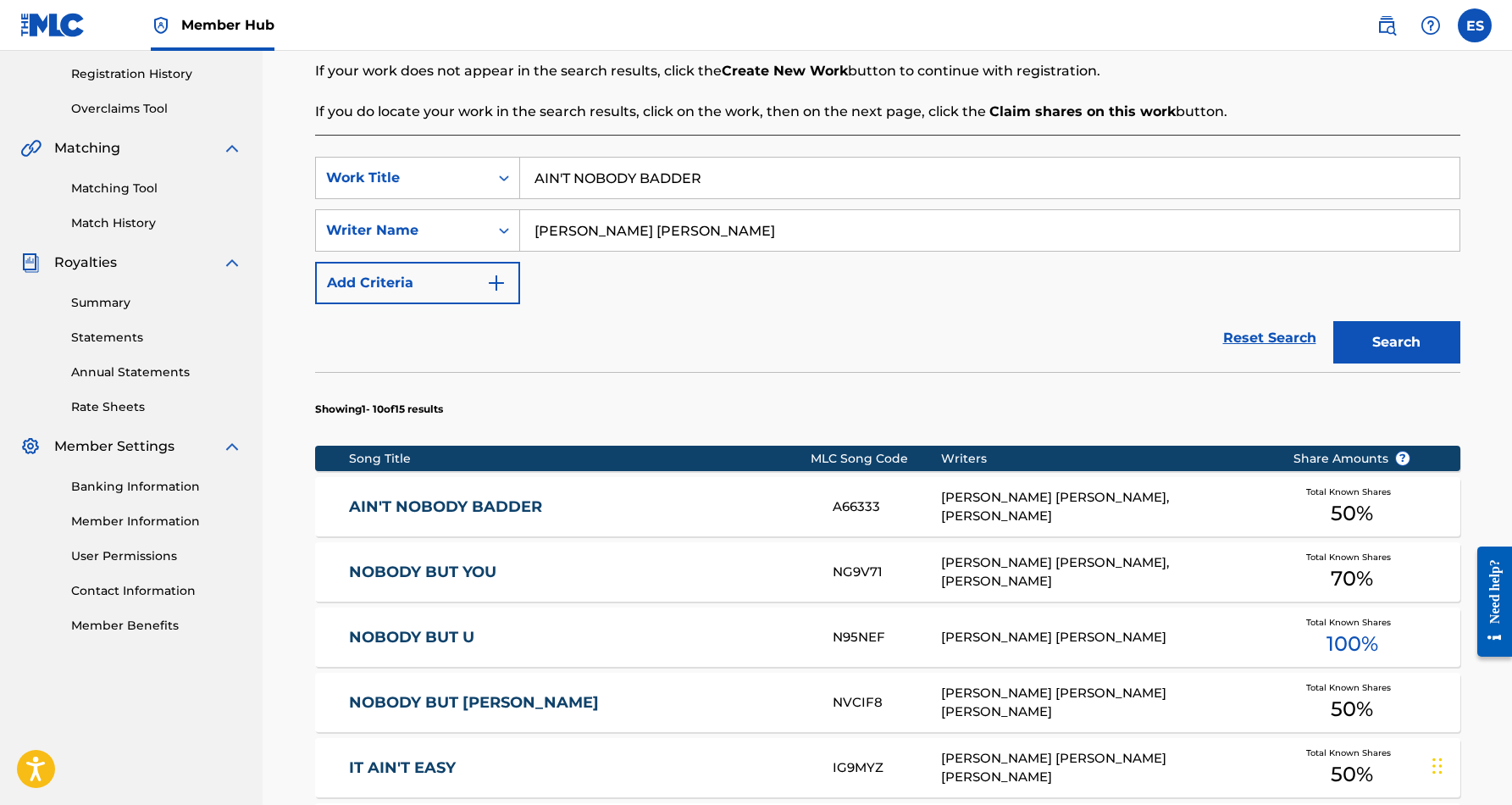
click at [683, 506] on link "AIN'T NOBODY BADDER" at bounding box center [579, 507] width 461 height 19
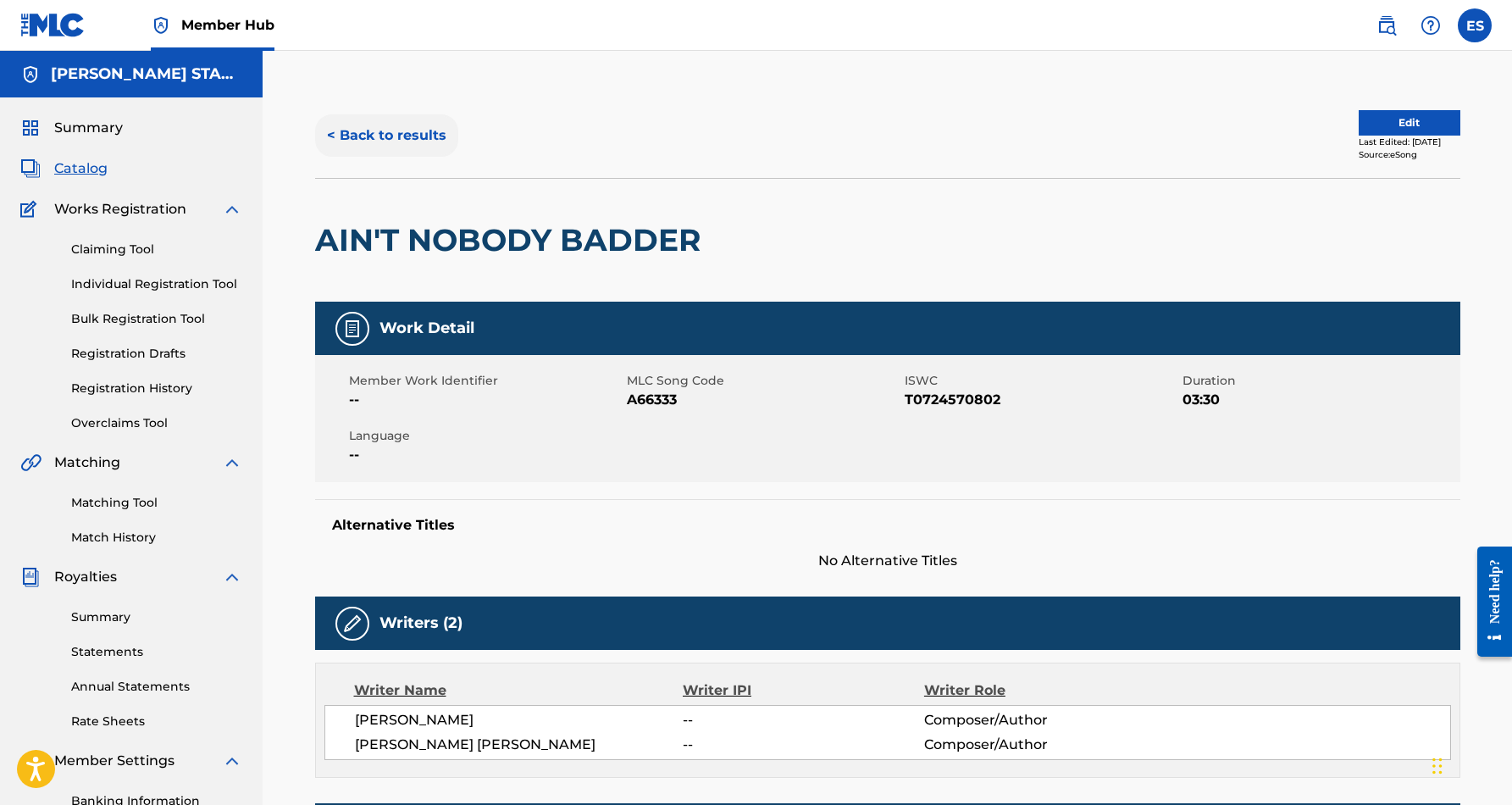
click at [410, 140] on button "< Back to results" at bounding box center [387, 135] width 143 height 43
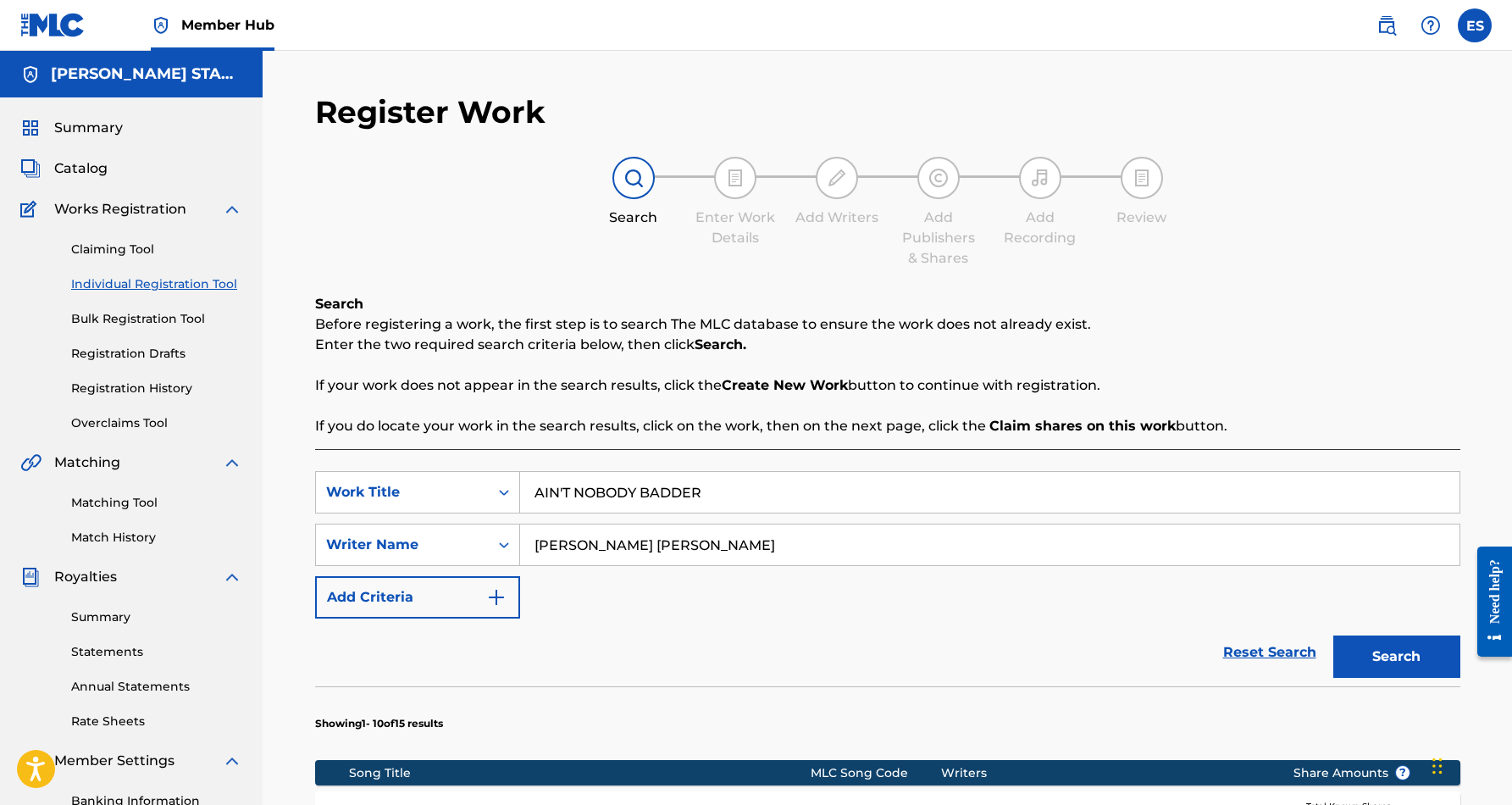
scroll to position [246, 0]
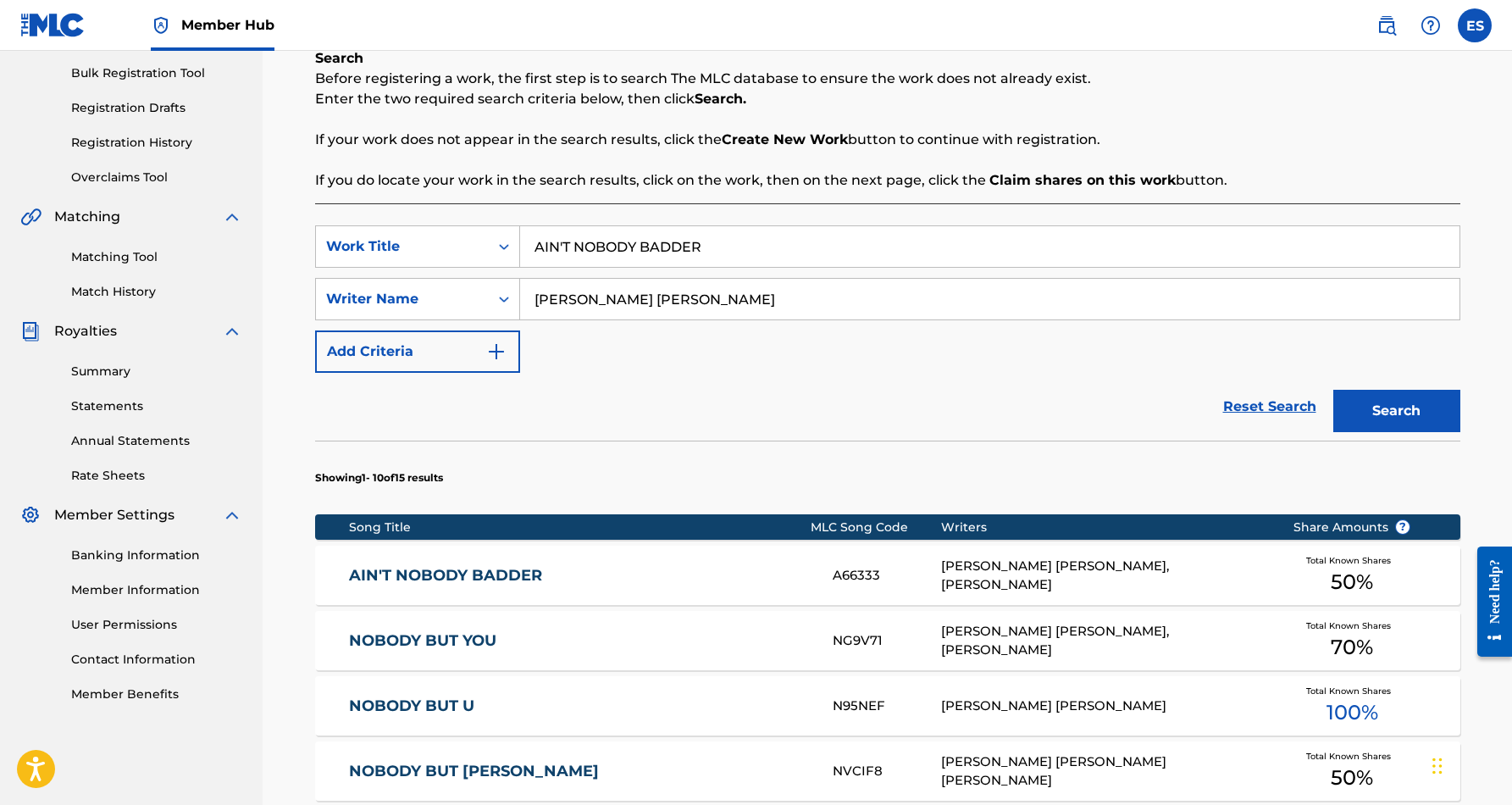
click at [713, 246] on input "AIN'T NOBODY BADDER" at bounding box center [989, 247] width 939 height 41
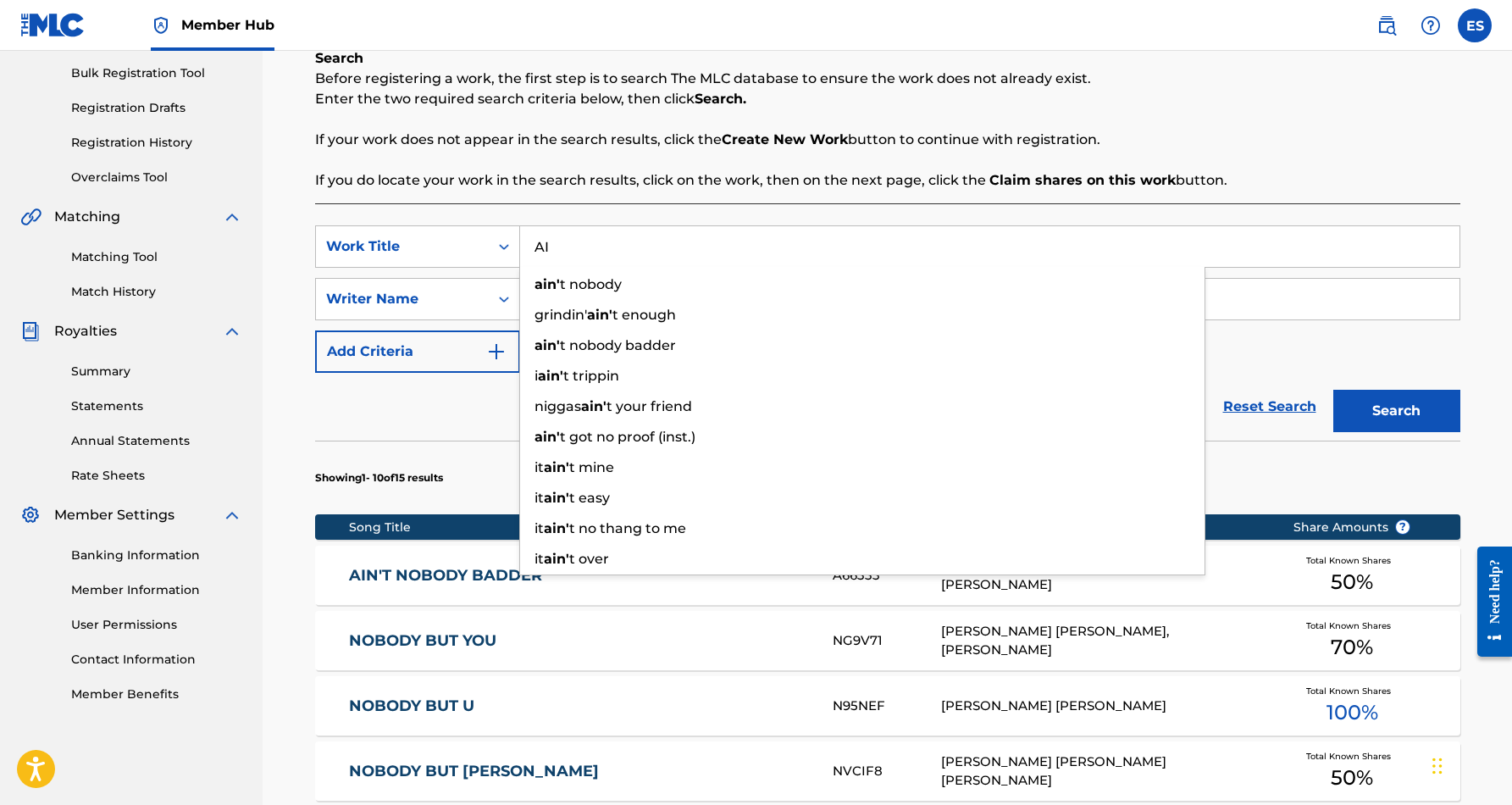
type input "A"
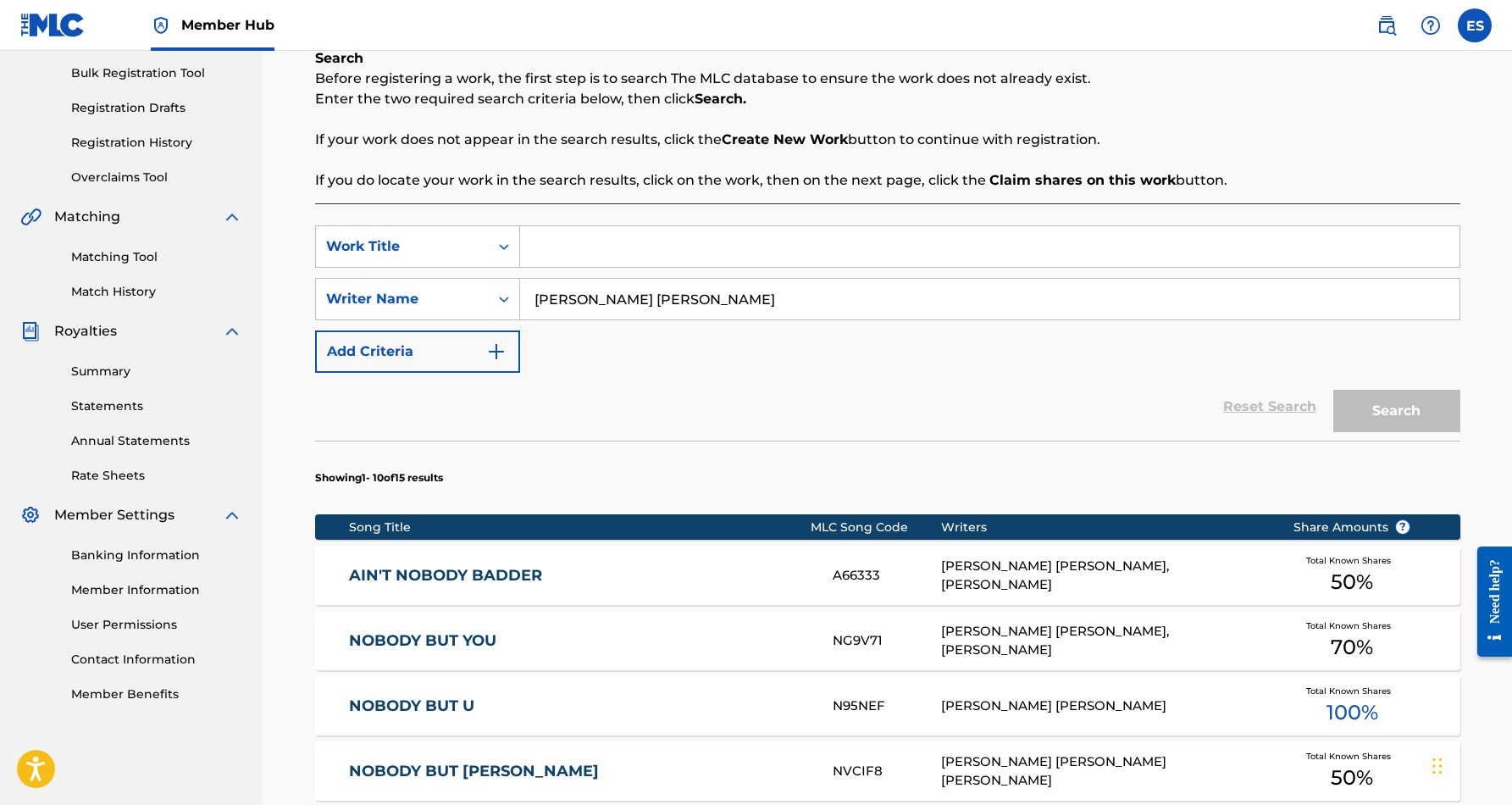
paste input "STREETZ IZ HEARTLESS"
type input "STREETZ IZ HEARTLESS"
click at [829, 362] on div "SearchWithCriteriad69d7e2f-62ef-4acc-9b4d-9af6211f7436 Work Title STREETZ IZ HE…" at bounding box center [888, 299] width 1145 height 147
click at [1353, 405] on button "Search" at bounding box center [1397, 410] width 127 height 43
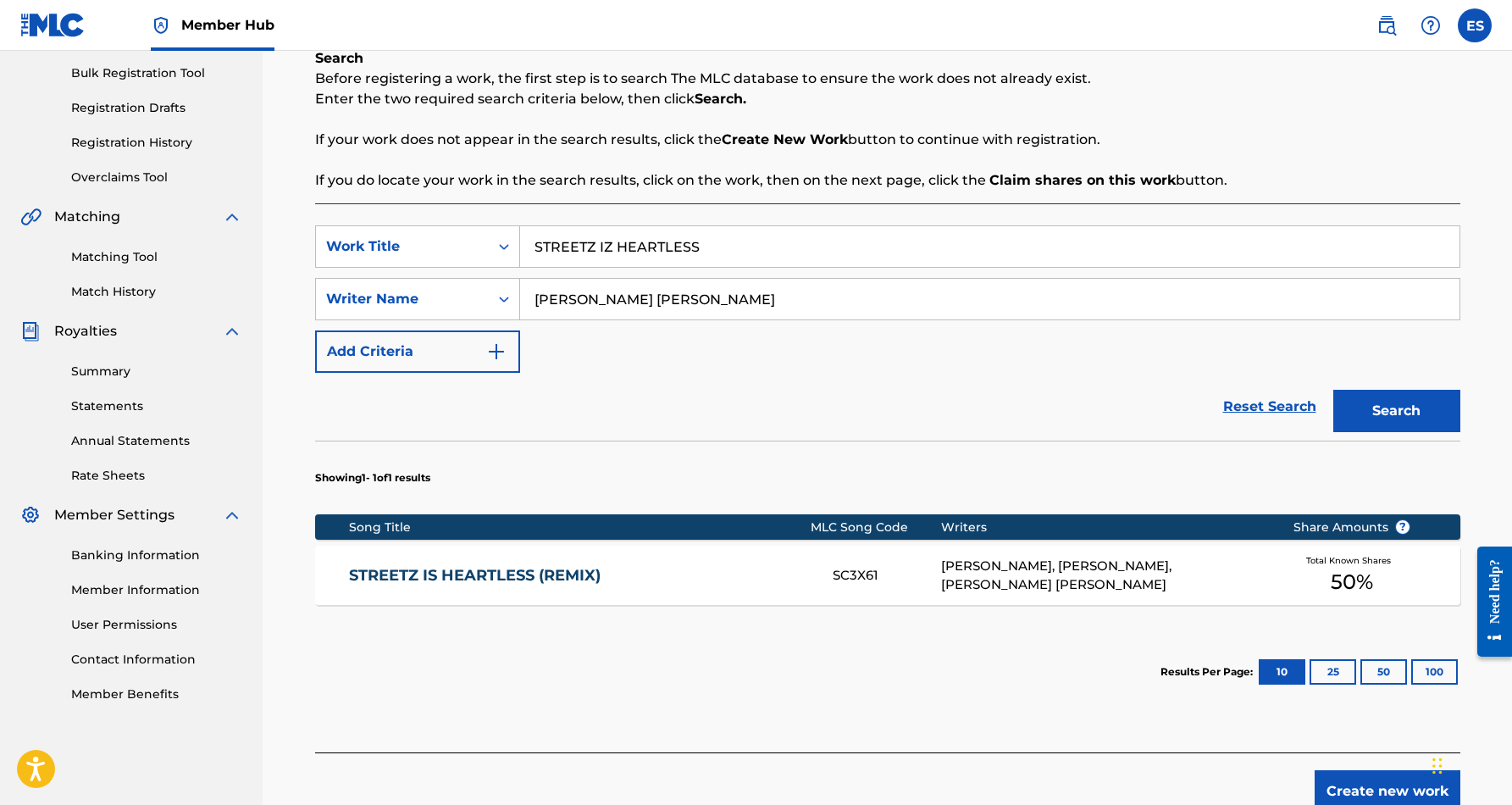
scroll to position [255, 0]
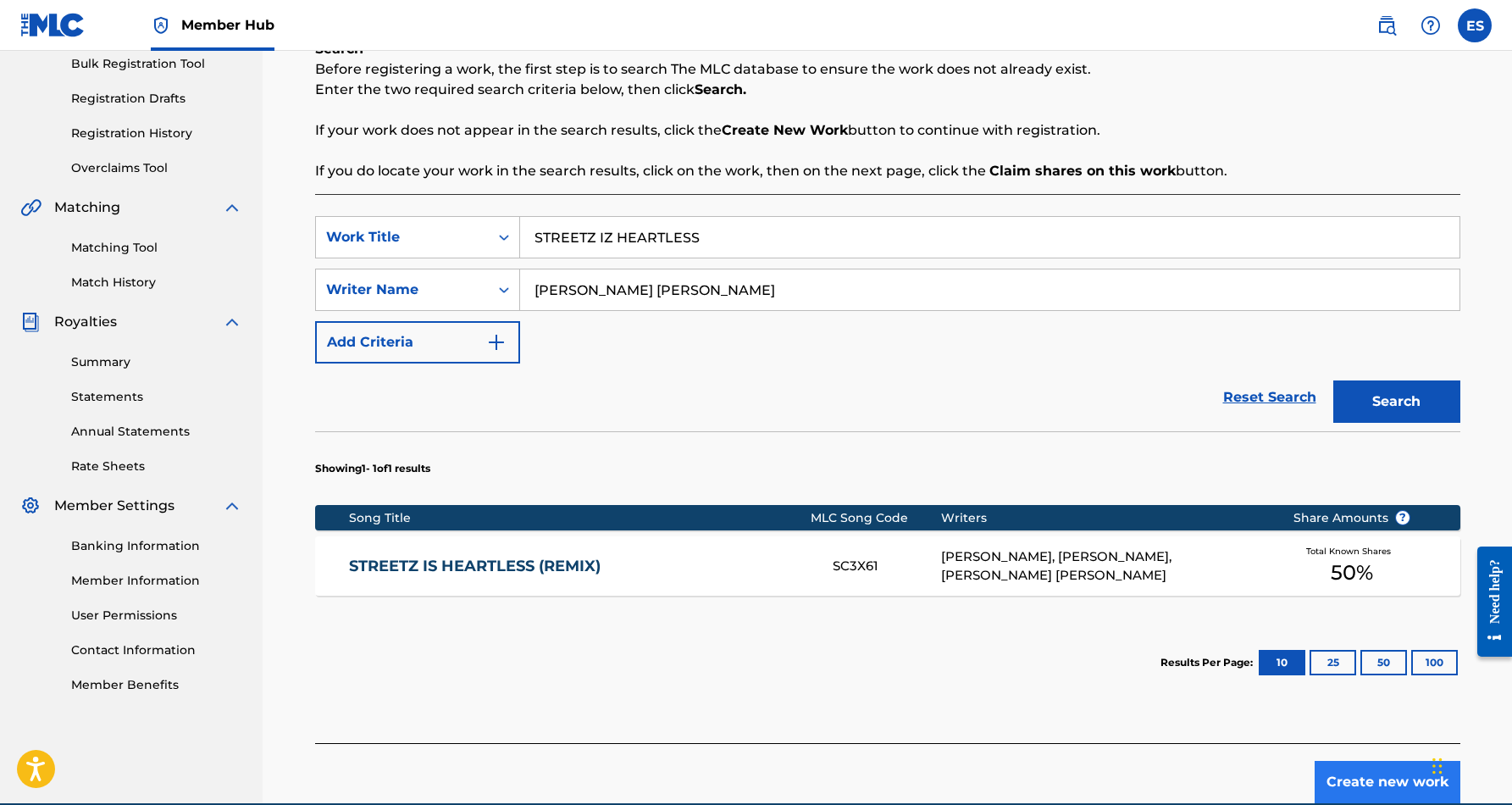
click at [1353, 768] on button "Create new work" at bounding box center [1387, 781] width 145 height 43
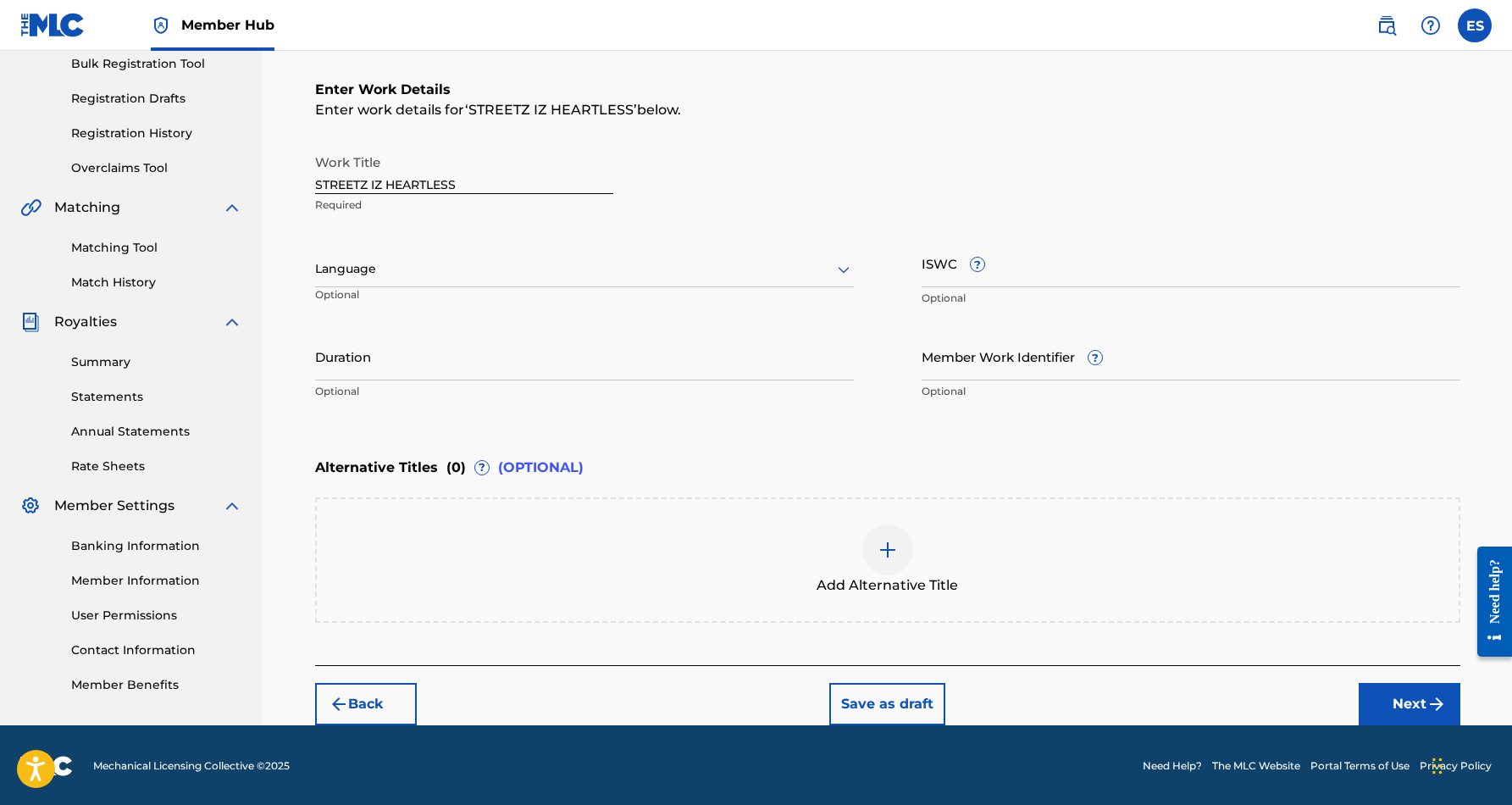
click at [844, 265] on icon at bounding box center [843, 269] width 20 height 20
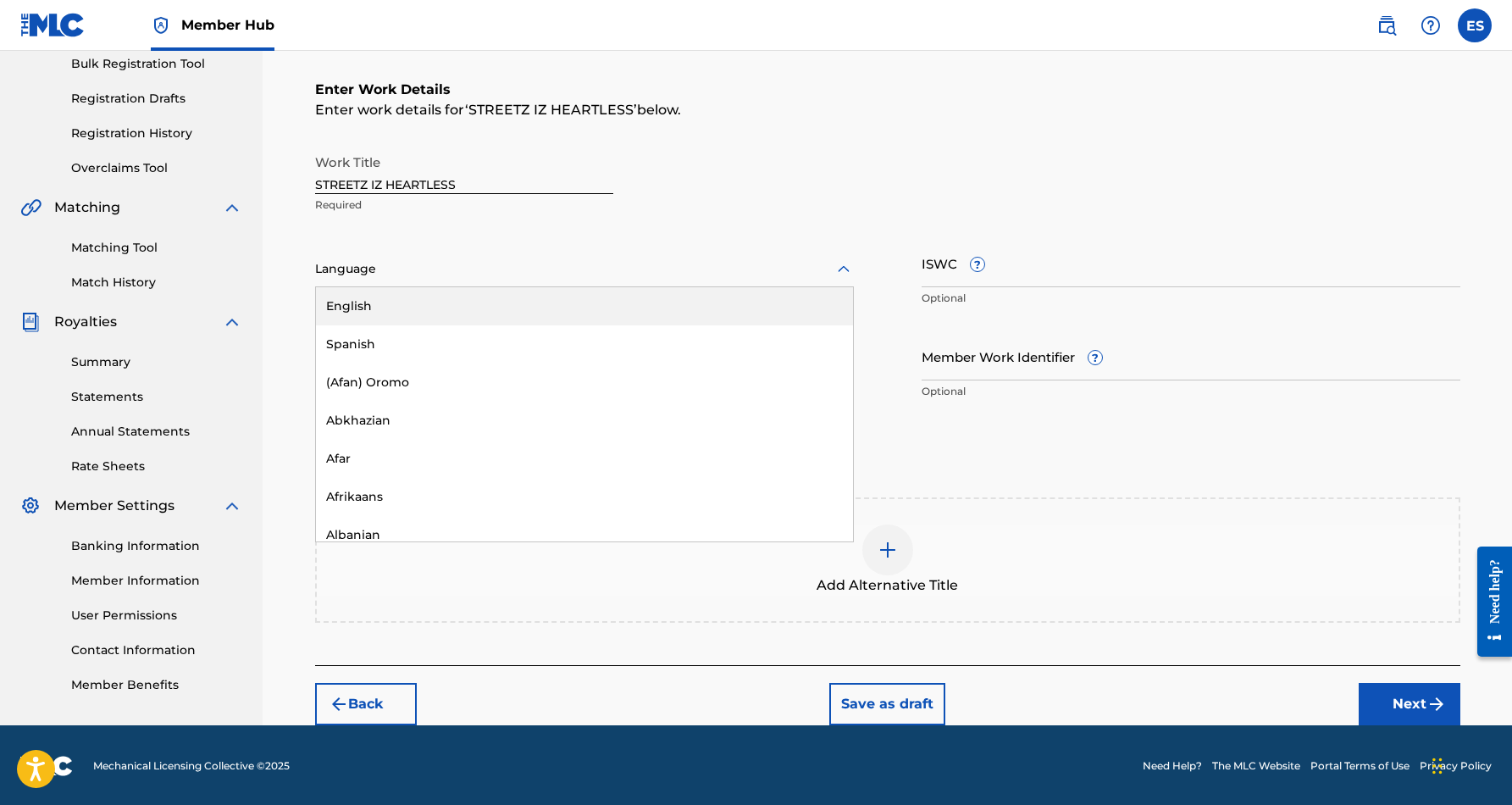
click at [722, 312] on div "English" at bounding box center [584, 307] width 537 height 38
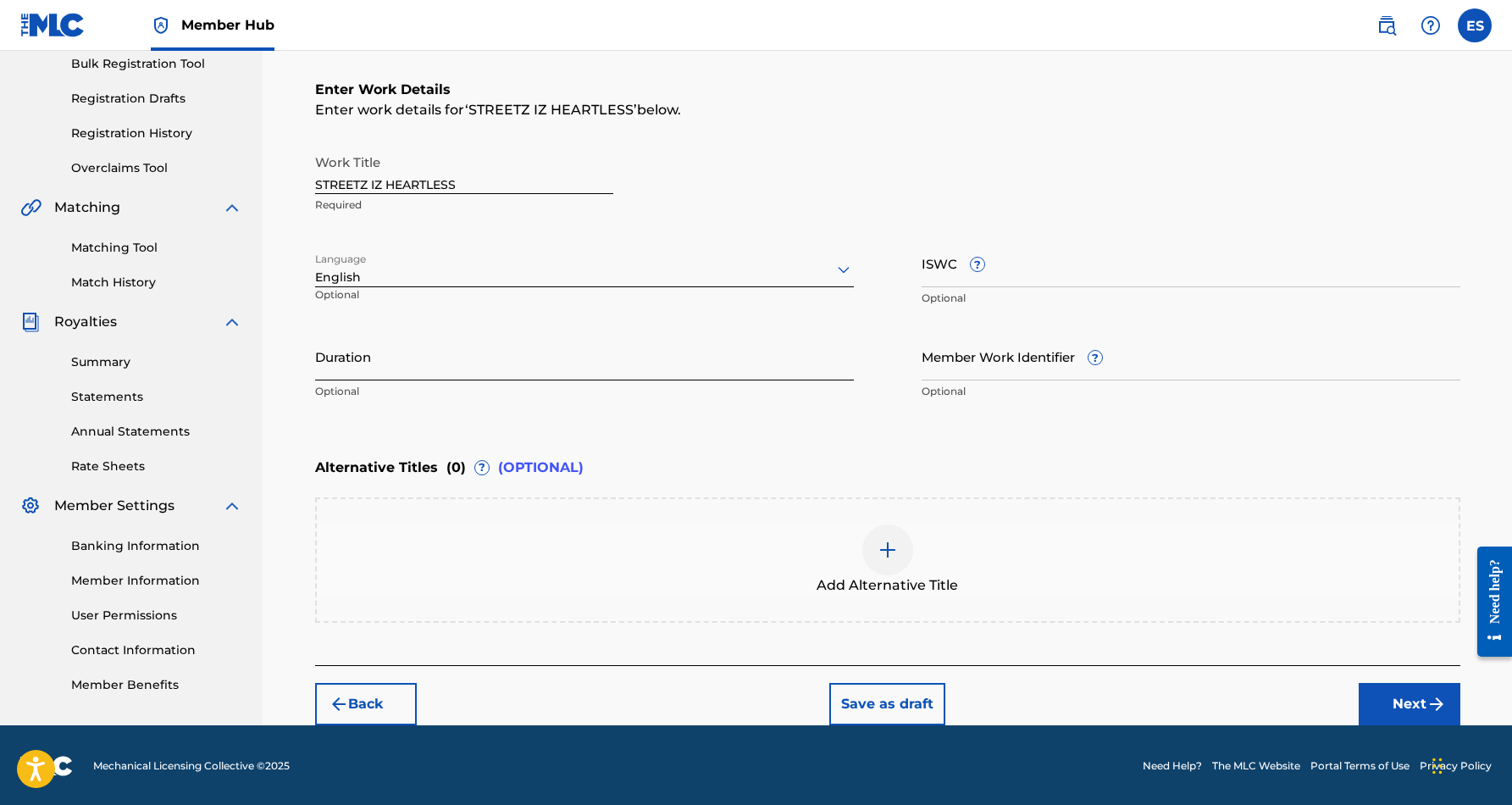
click at [440, 348] on input "Duration" at bounding box center [584, 355] width 538 height 48
type input "04:24"
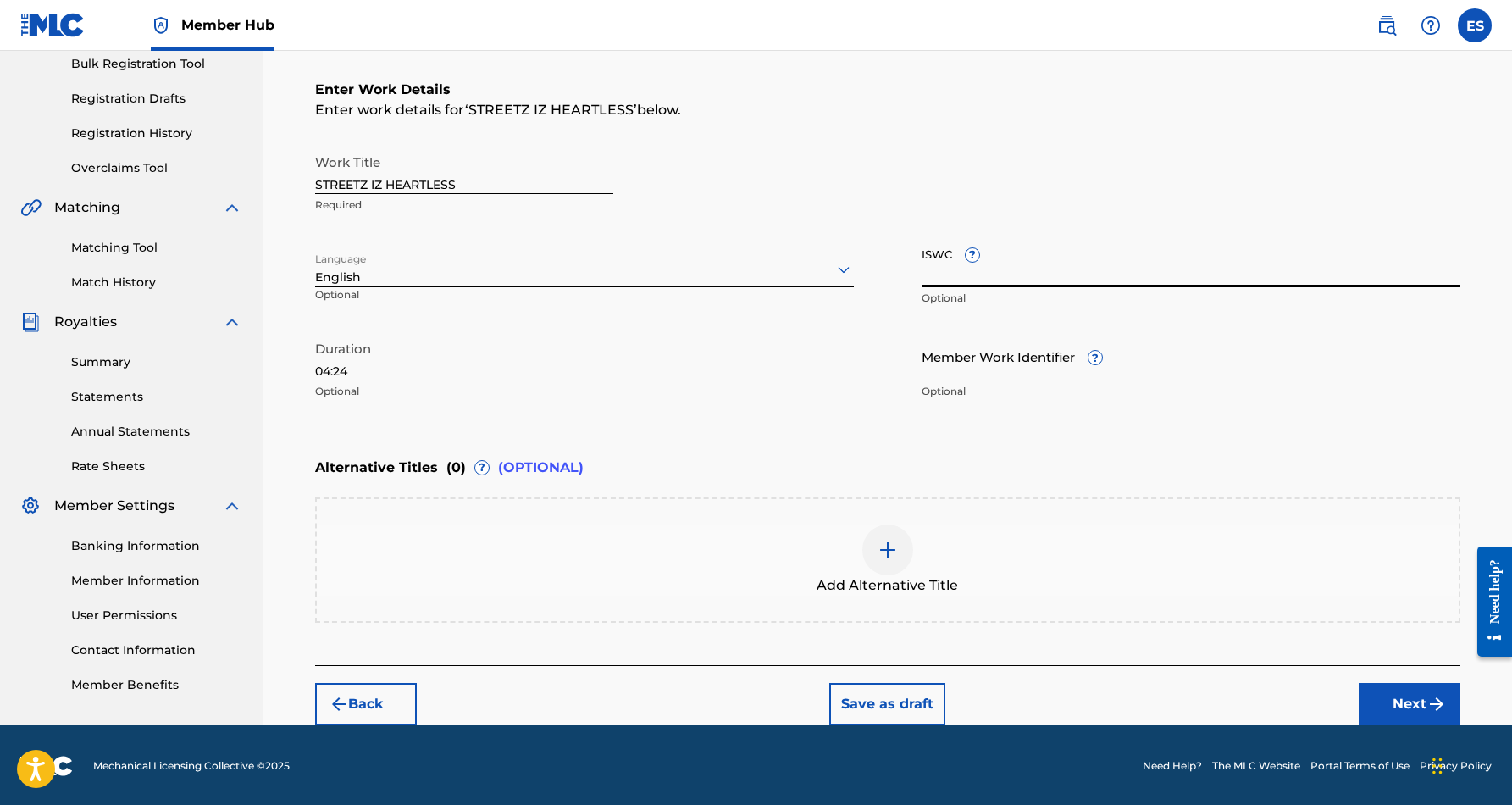
click at [953, 264] on input "ISWC ?" at bounding box center [1191, 262] width 538 height 48
paste input "T9243179182"
type input "T9243179182"
click at [1379, 694] on button "Next" at bounding box center [1409, 704] width 102 height 43
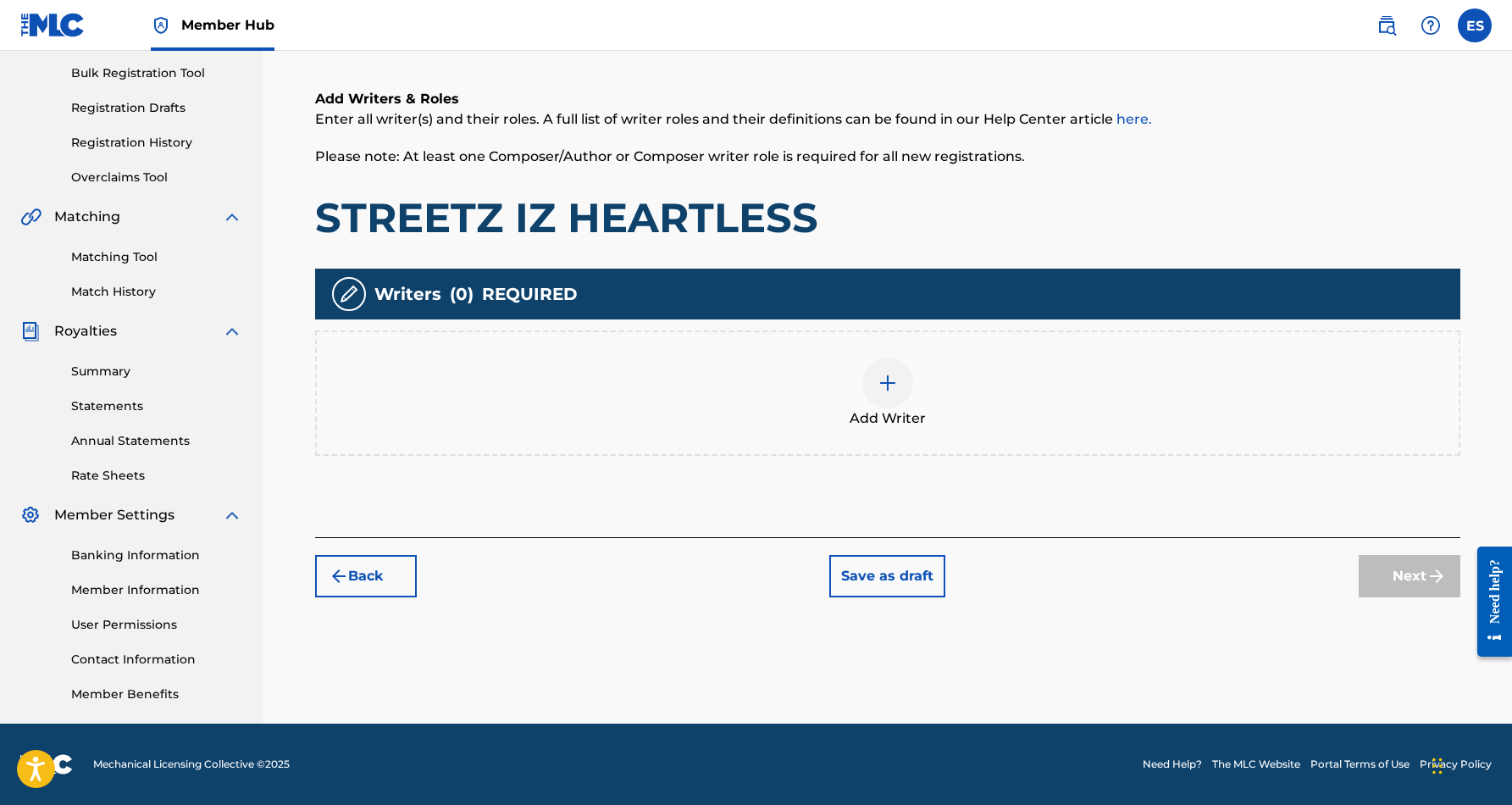
scroll to position [246, 0]
click at [892, 389] on img at bounding box center [887, 382] width 20 height 20
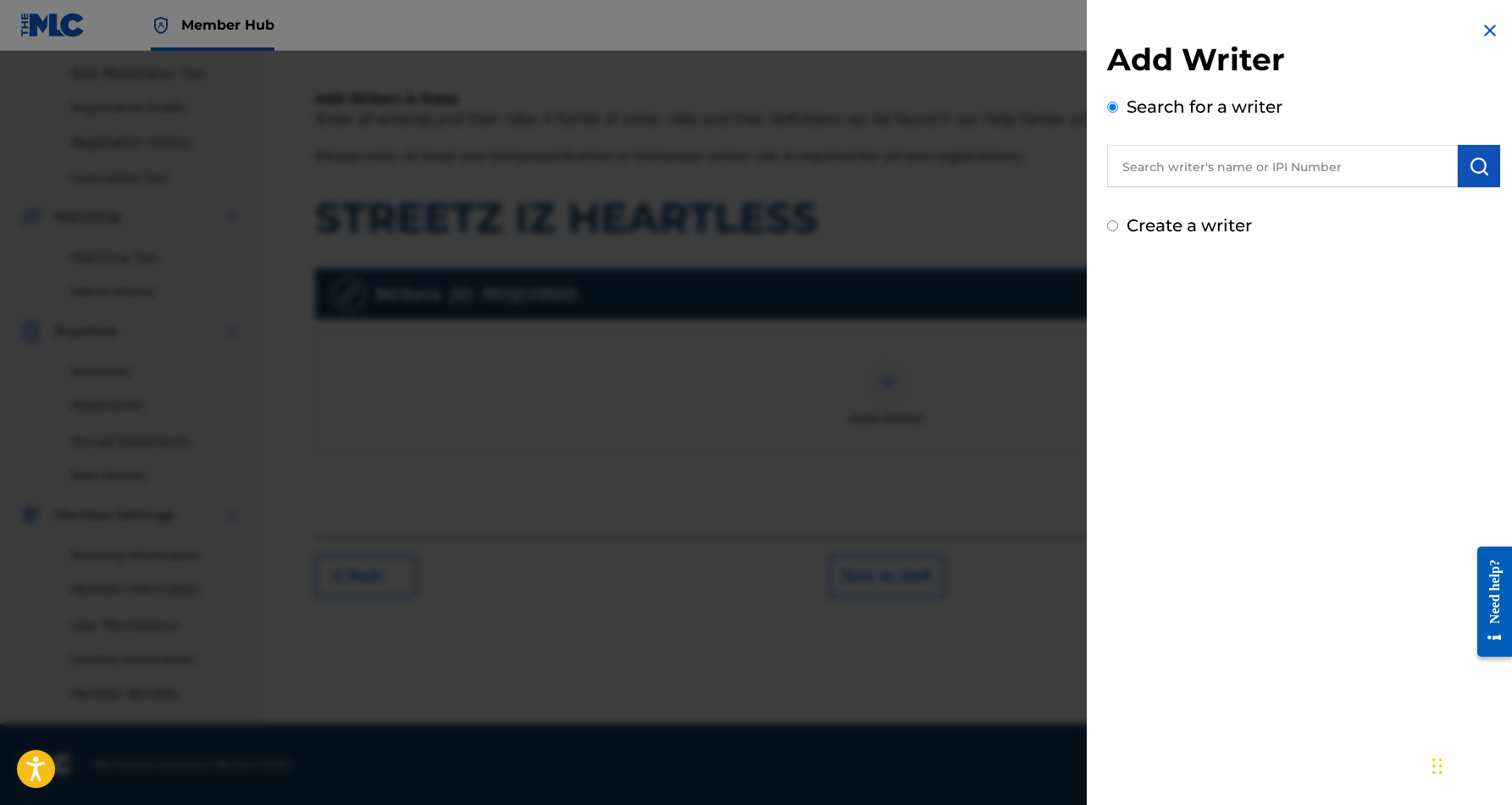
click at [1244, 179] on input "text" at bounding box center [1282, 166] width 351 height 43
paste input "[PERSON_NAME] [PERSON_NAME]"
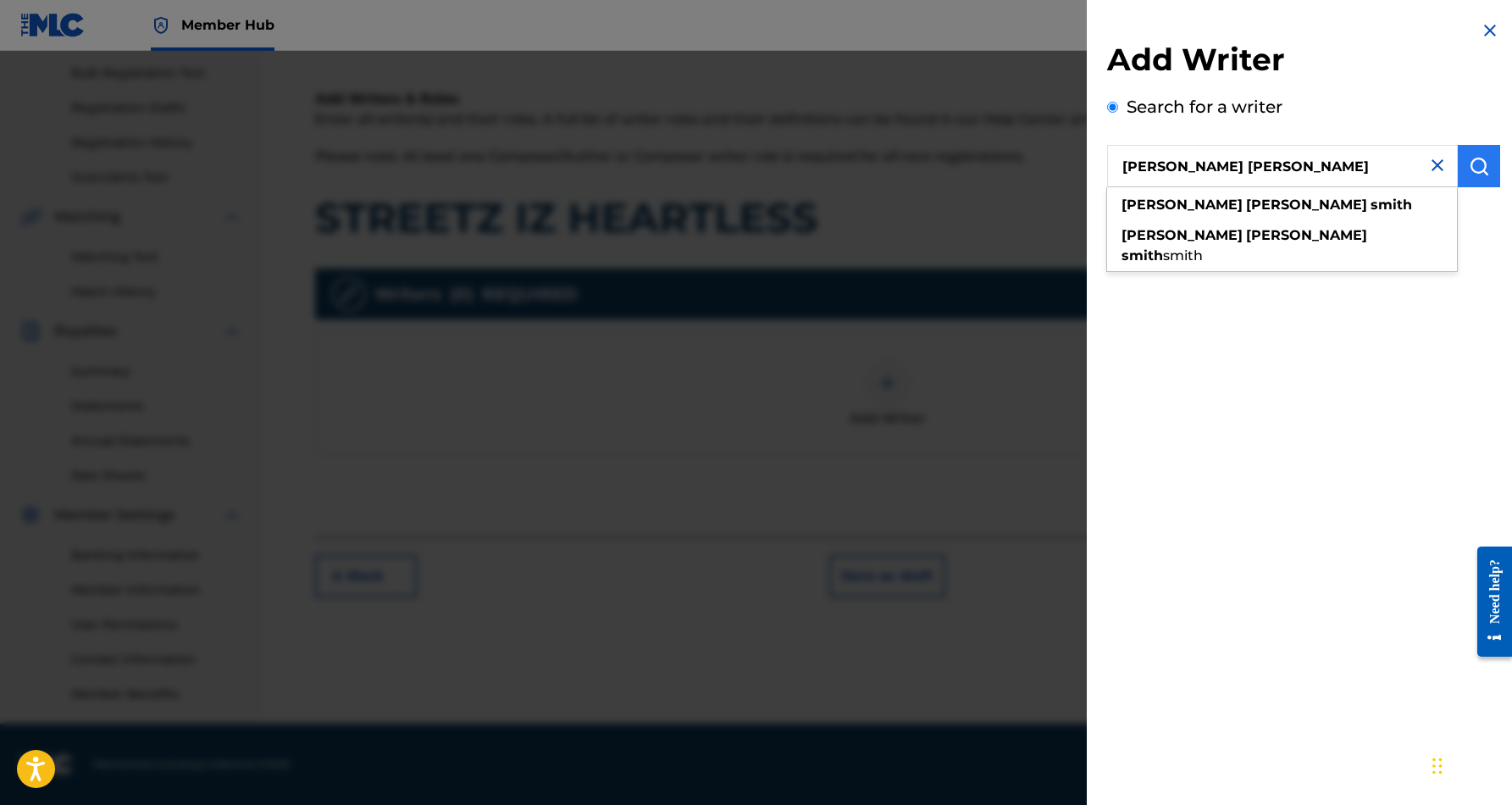
type input "[PERSON_NAME] [PERSON_NAME]"
click at [1468, 162] on img "submit" at bounding box center [1478, 166] width 20 height 20
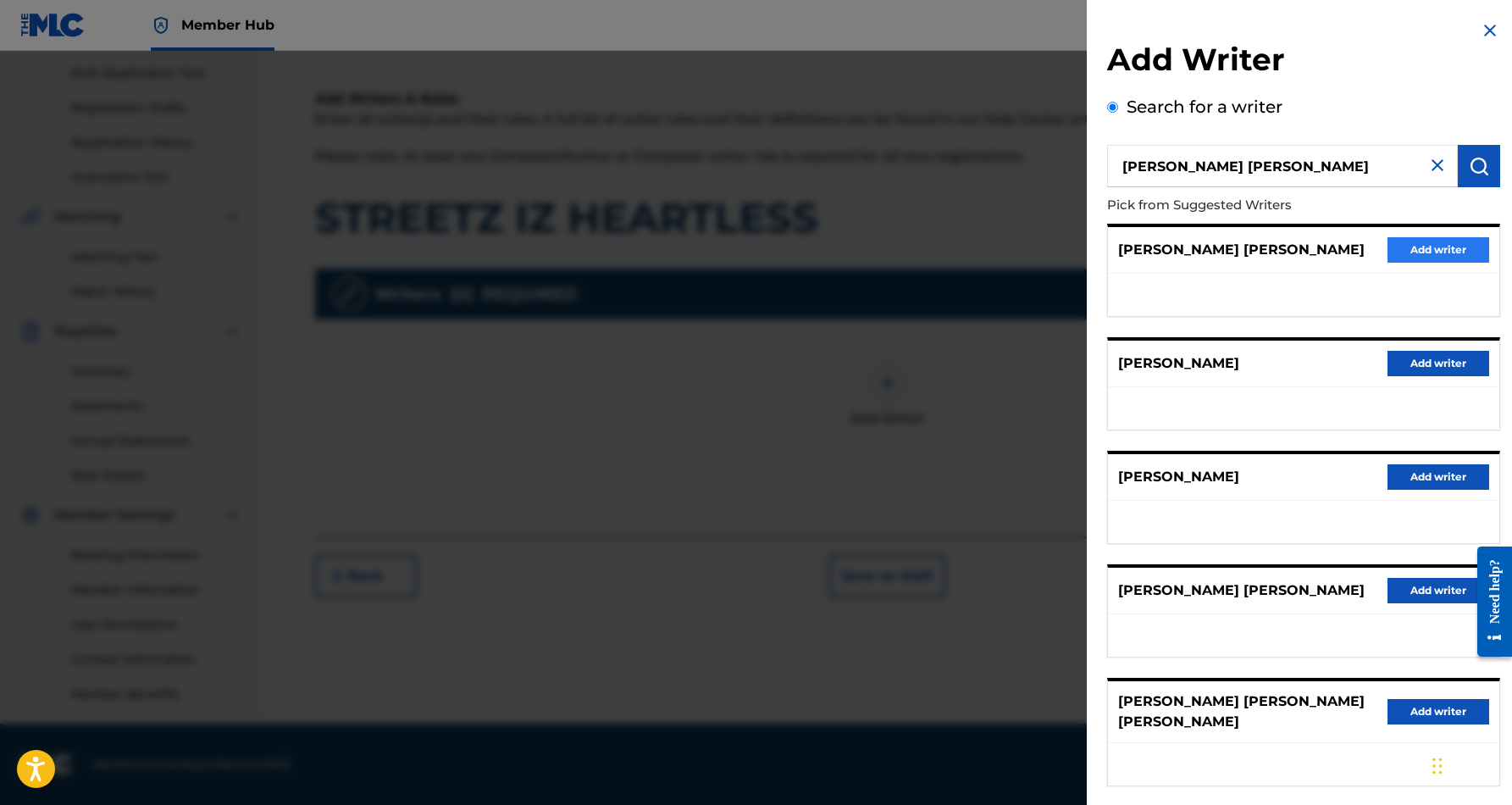
click at [1403, 247] on button "Add writer" at bounding box center [1438, 249] width 102 height 25
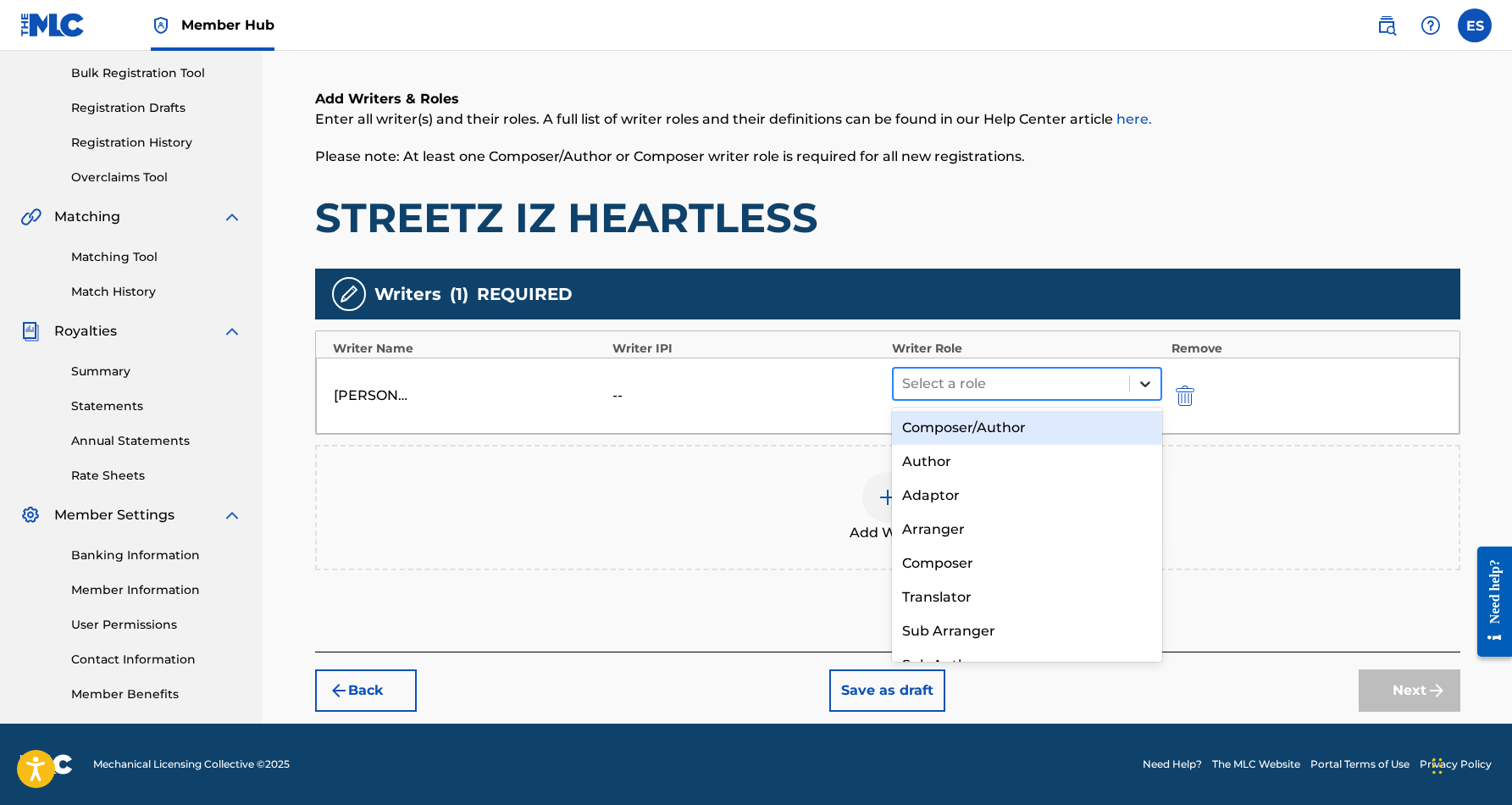
click at [1142, 383] on icon at bounding box center [1145, 384] width 10 height 6
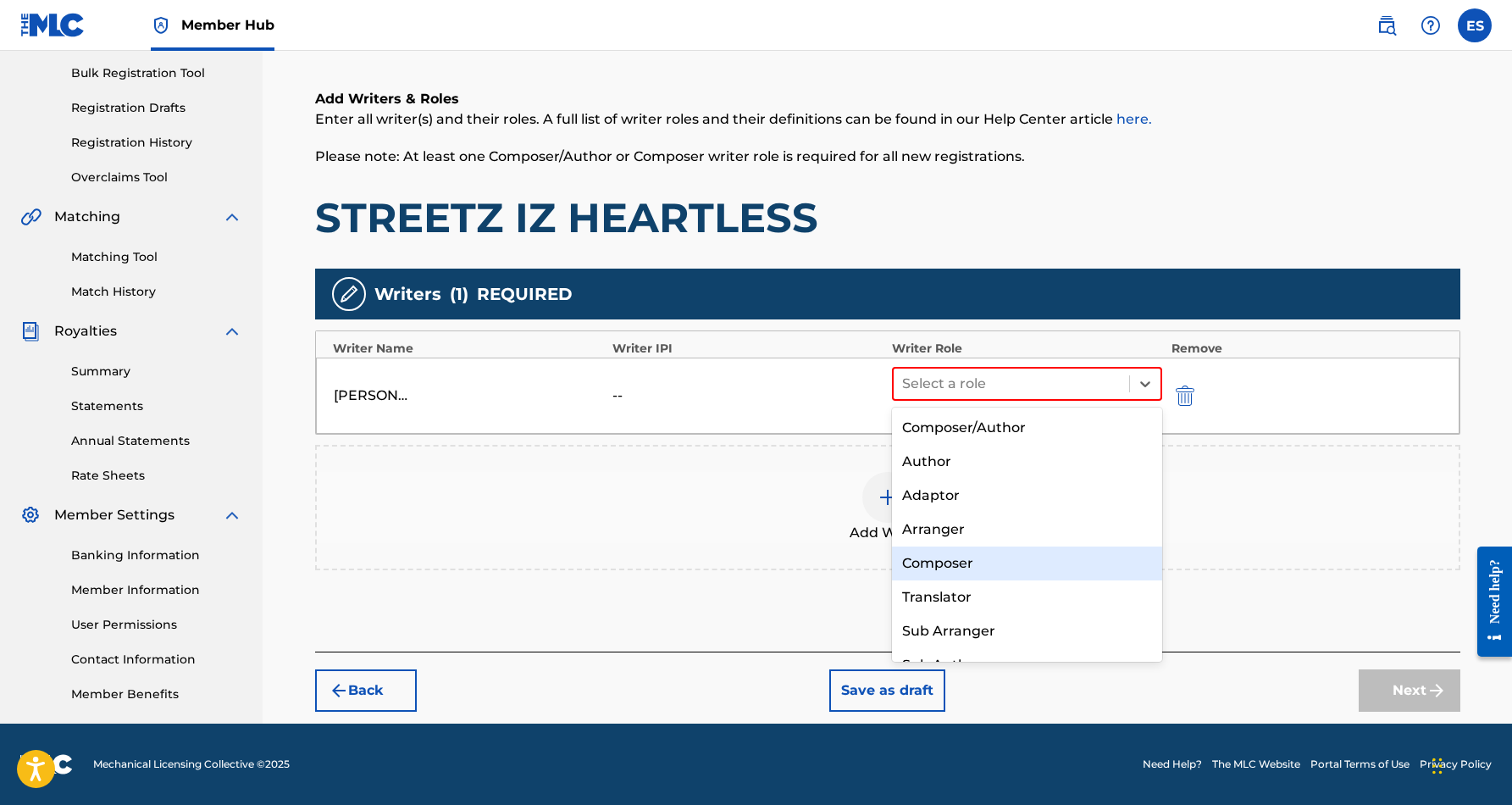
click at [1003, 558] on div "Composer" at bounding box center [1027, 563] width 271 height 34
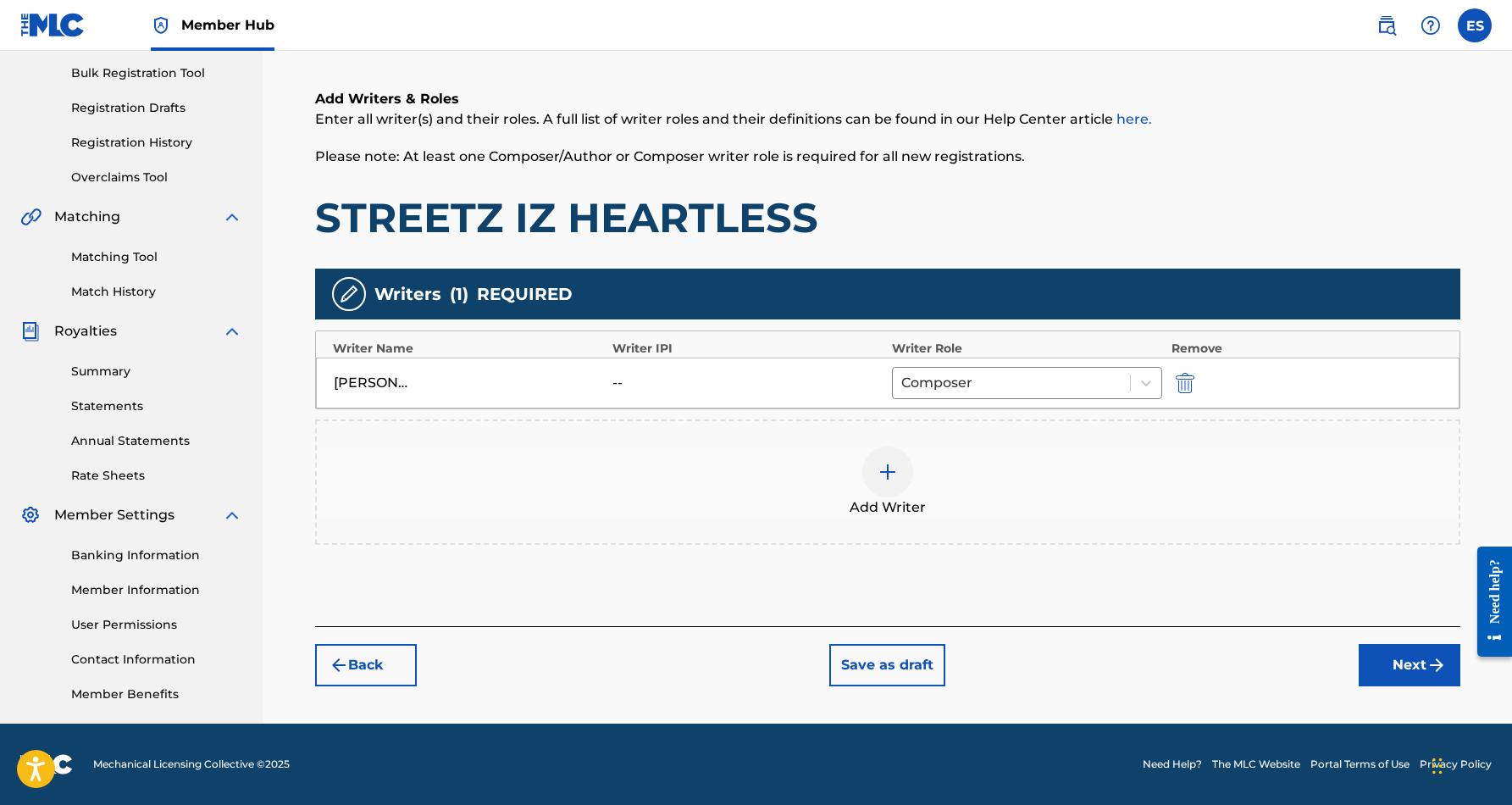
click at [891, 476] on img at bounding box center [887, 471] width 20 height 20
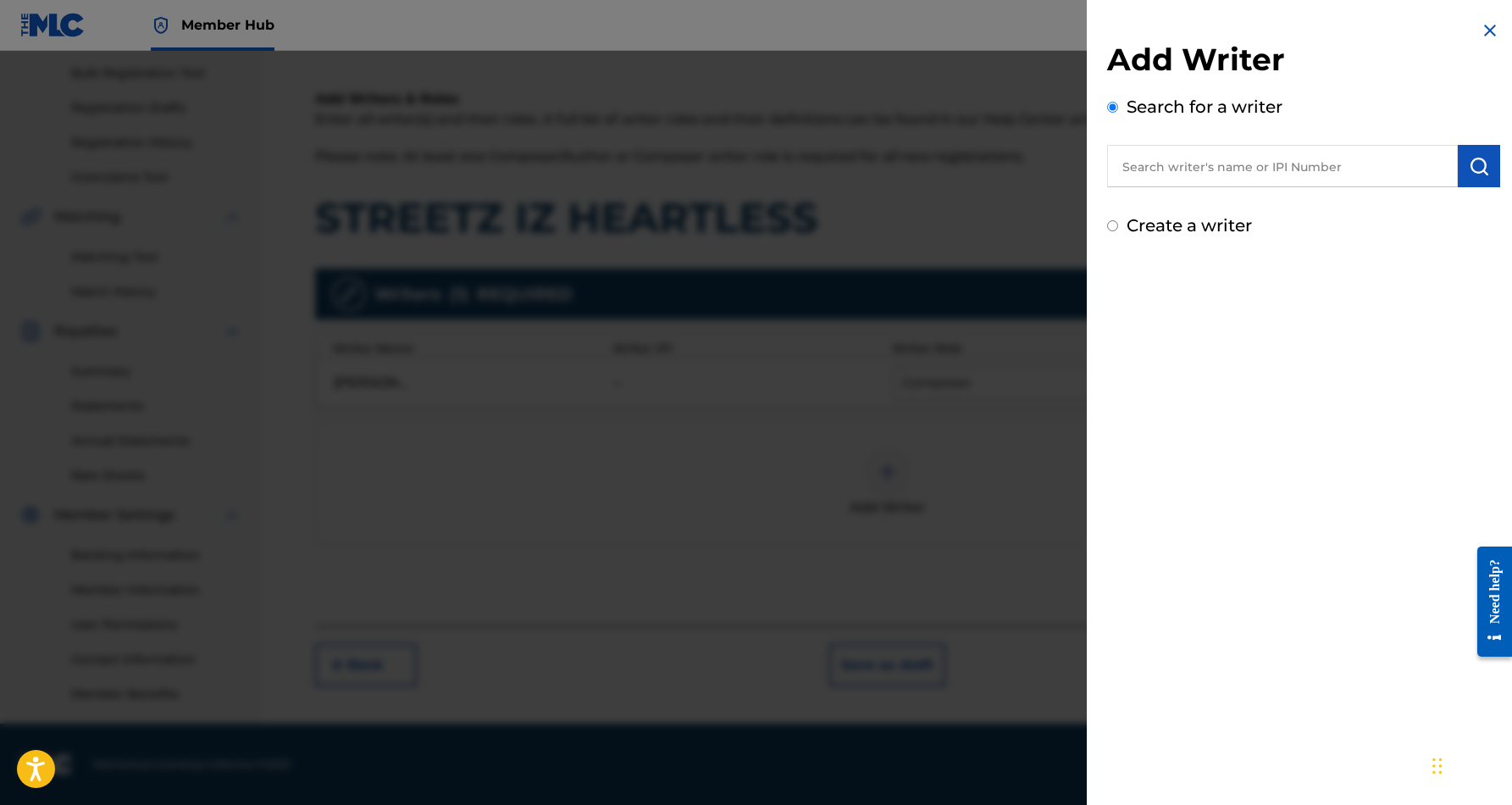
click at [1114, 227] on input "Create a writer" at bounding box center [1112, 226] width 11 height 11
radio input "false"
radio input "true"
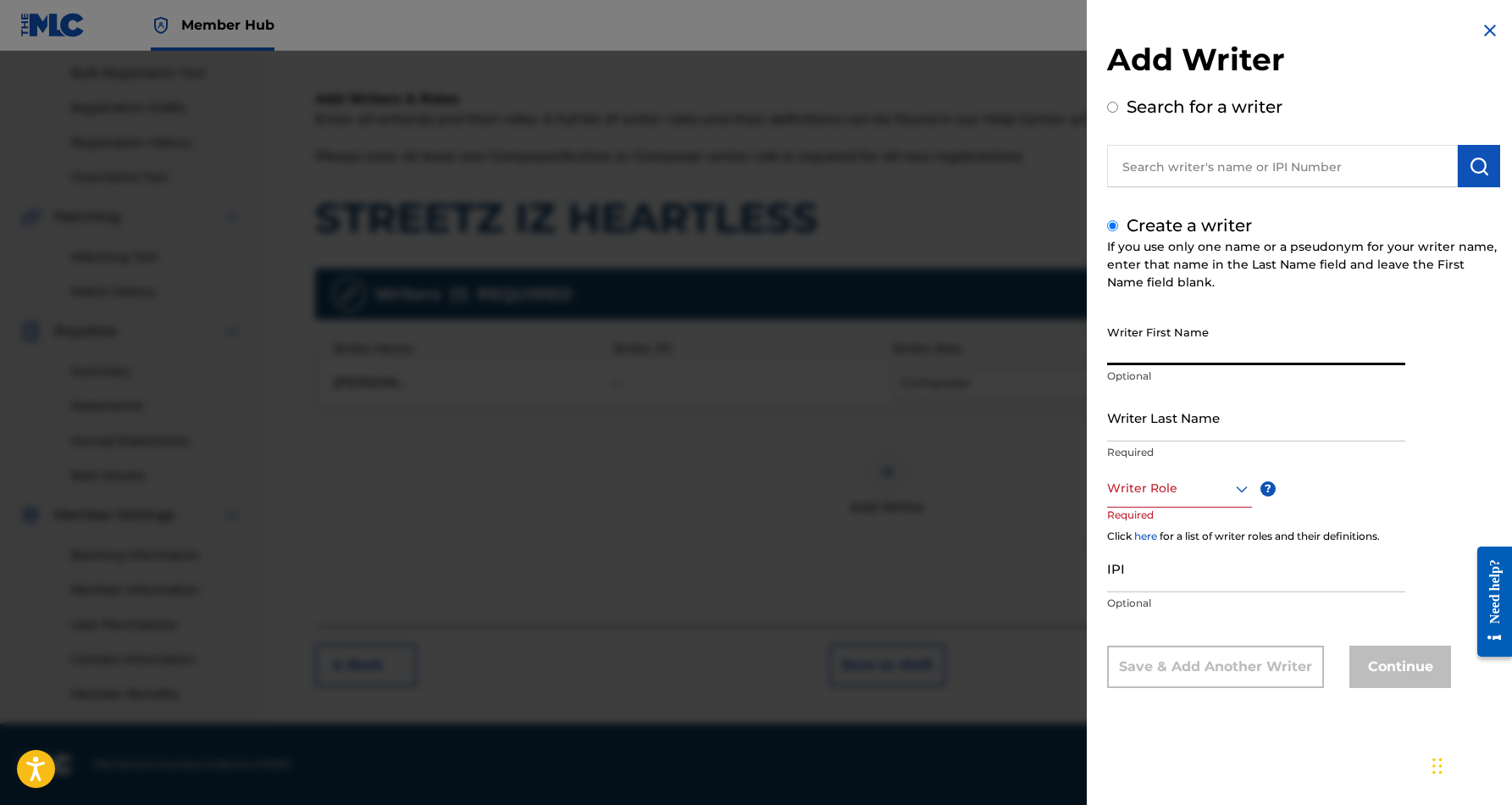
click at [1164, 331] on input "Writer First Name" at bounding box center [1256, 341] width 298 height 48
paste input "[PERSON_NAME]"
type input "[PERSON_NAME]"
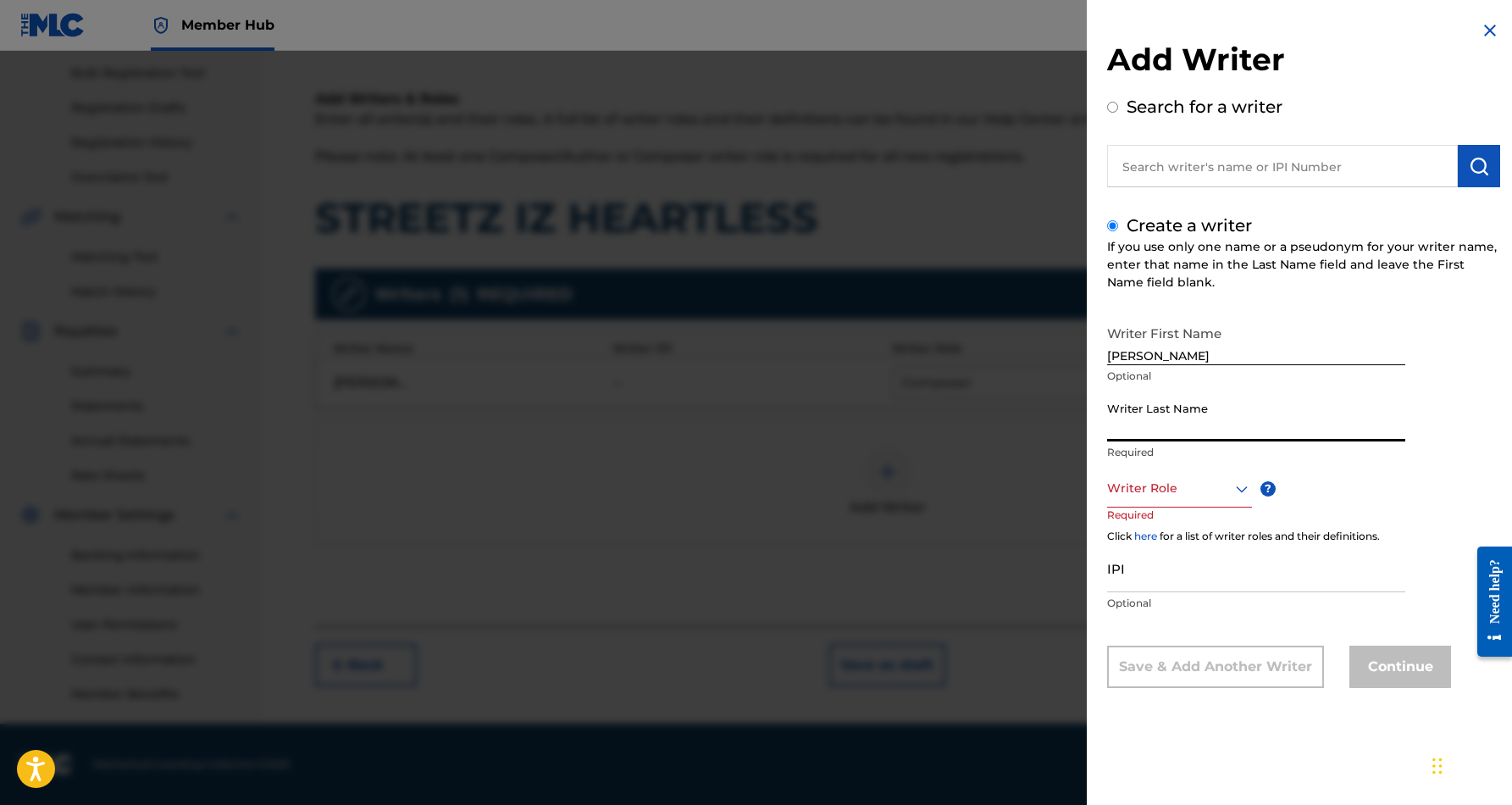
click at [1205, 409] on input "Writer Last Name" at bounding box center [1256, 416] width 298 height 48
paste input "[PERSON_NAME]"
type input "[PERSON_NAME]"
click at [1227, 354] on input "[PERSON_NAME]" at bounding box center [1256, 341] width 298 height 48
type input "[PERSON_NAME]"
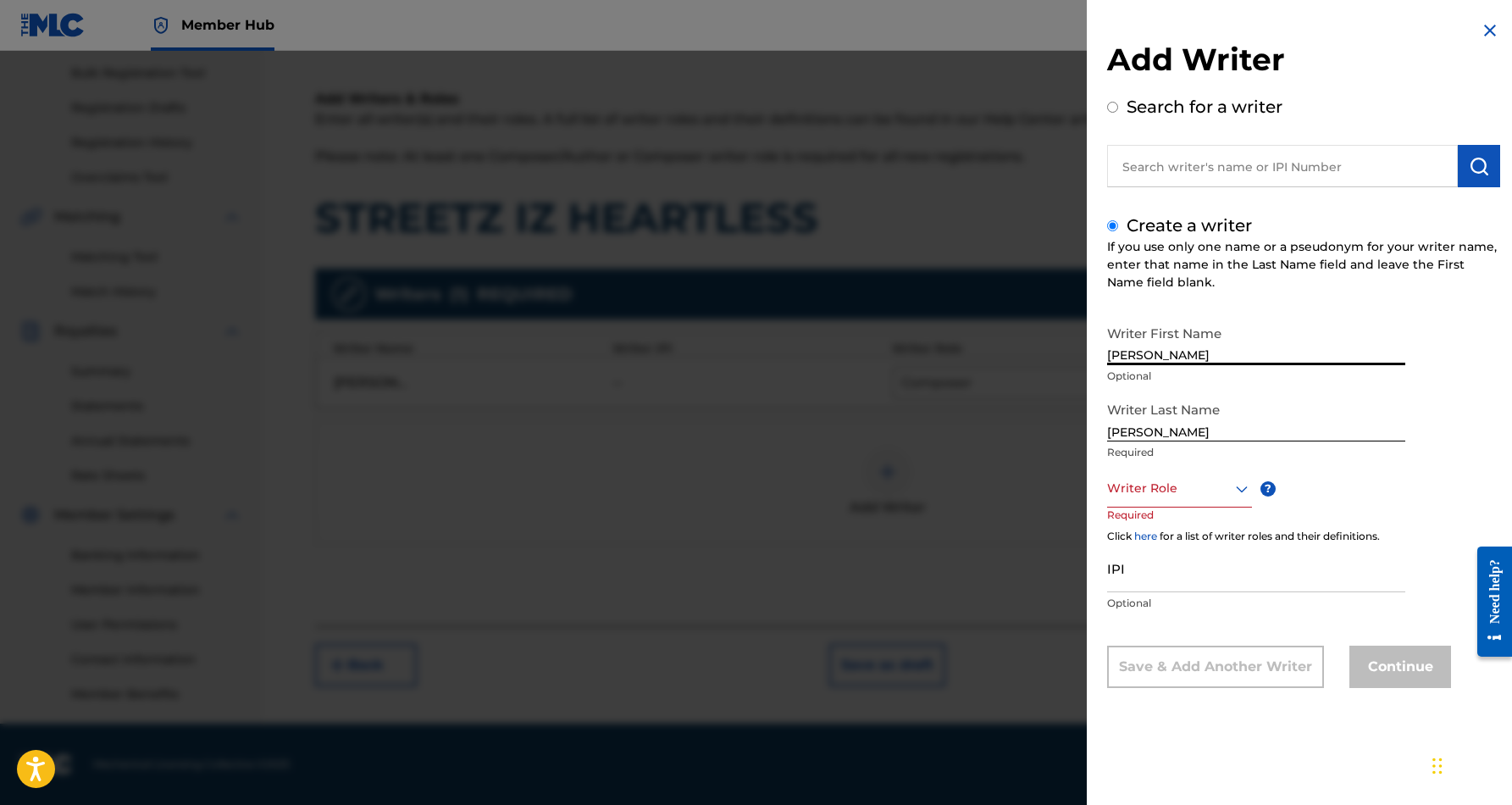
click at [1376, 375] on p "Optional" at bounding box center [1256, 376] width 298 height 16
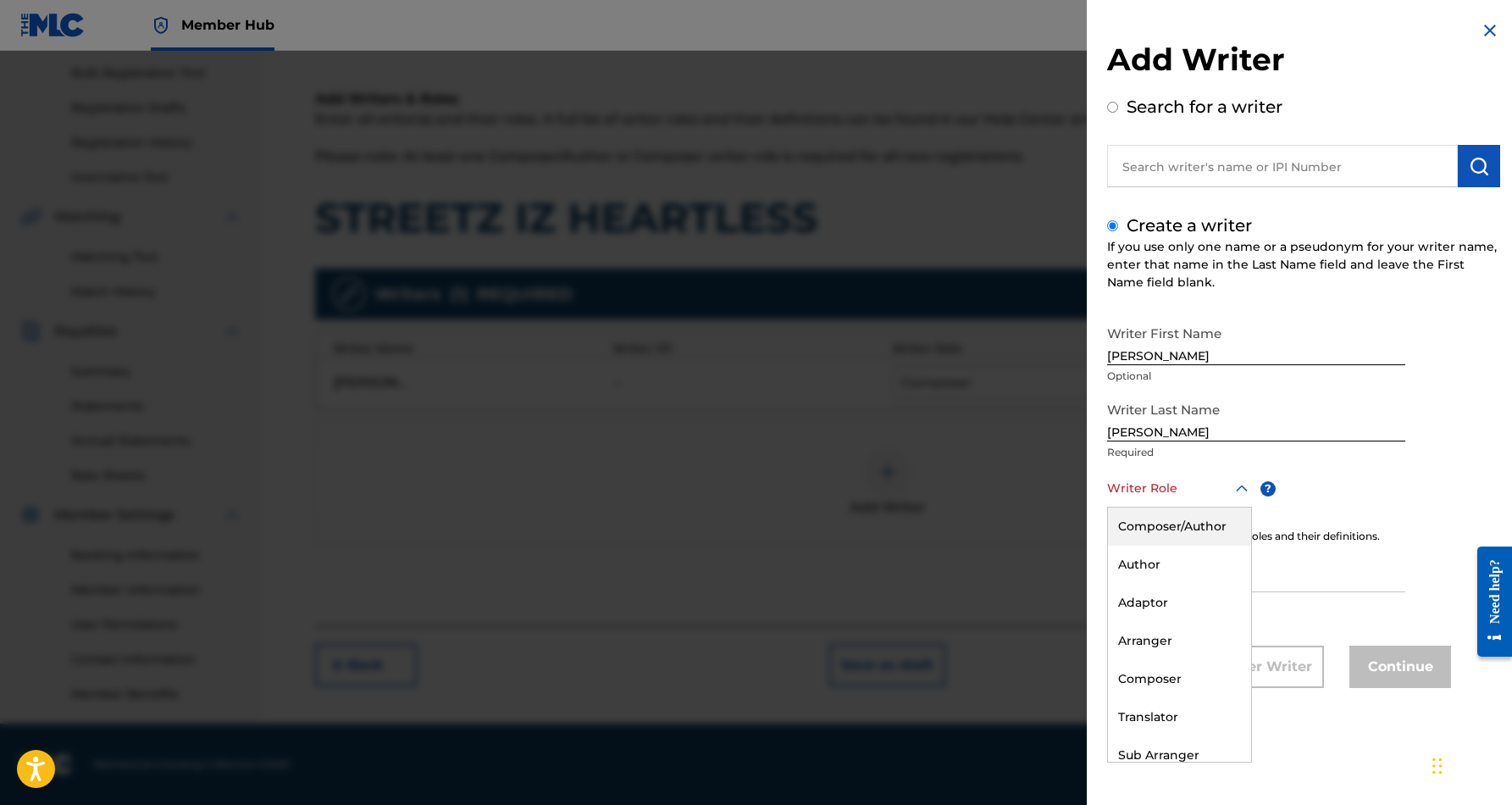
click at [1239, 486] on icon at bounding box center [1241, 488] width 20 height 20
click at [1187, 568] on div "Author" at bounding box center [1179, 565] width 143 height 38
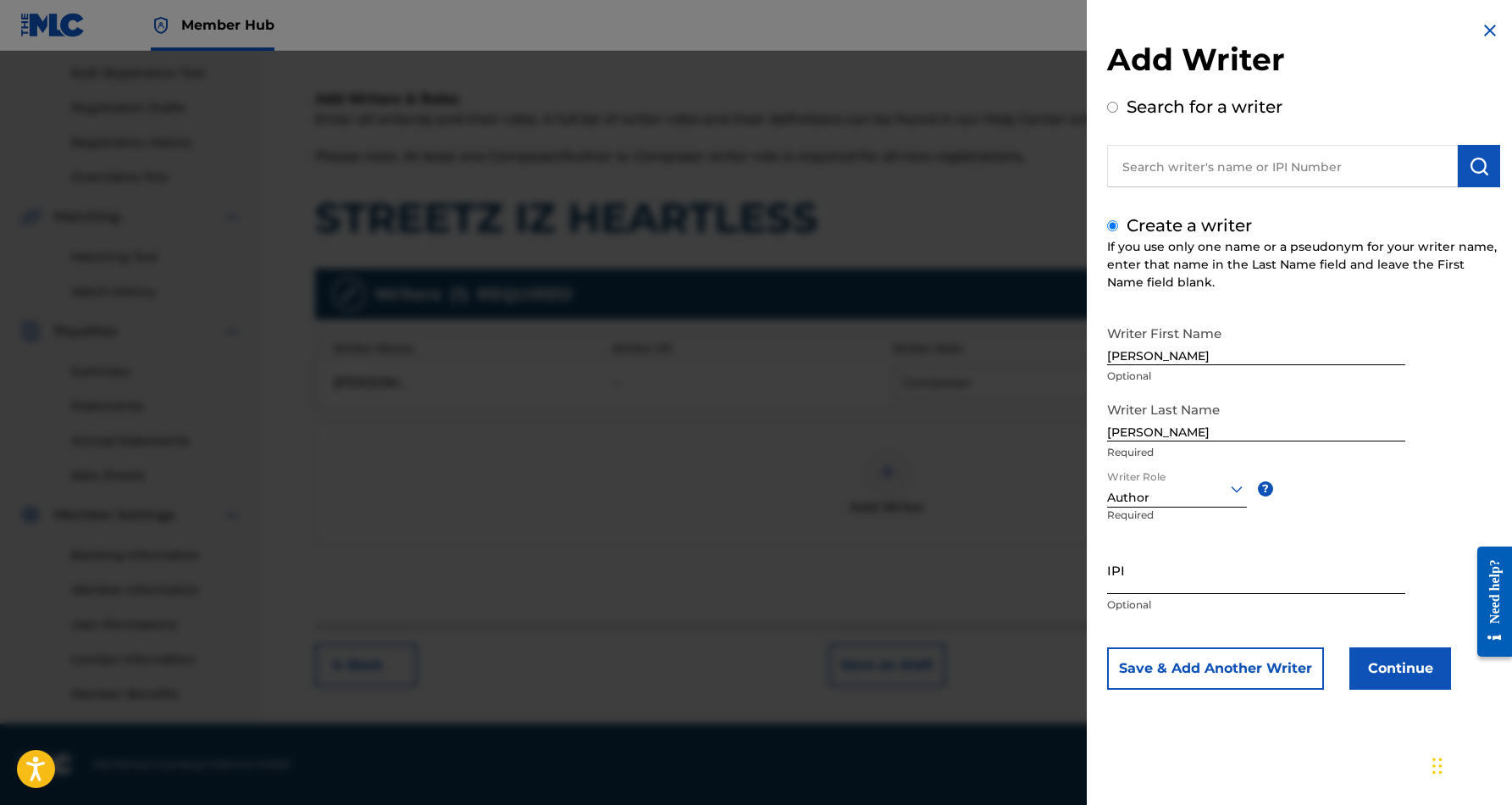
click at [1153, 571] on input "IPI" at bounding box center [1256, 569] width 298 height 48
paste input "230228316"
type input "230228316"
click at [1286, 666] on button "Save & Add Another Writer" at bounding box center [1215, 668] width 217 height 43
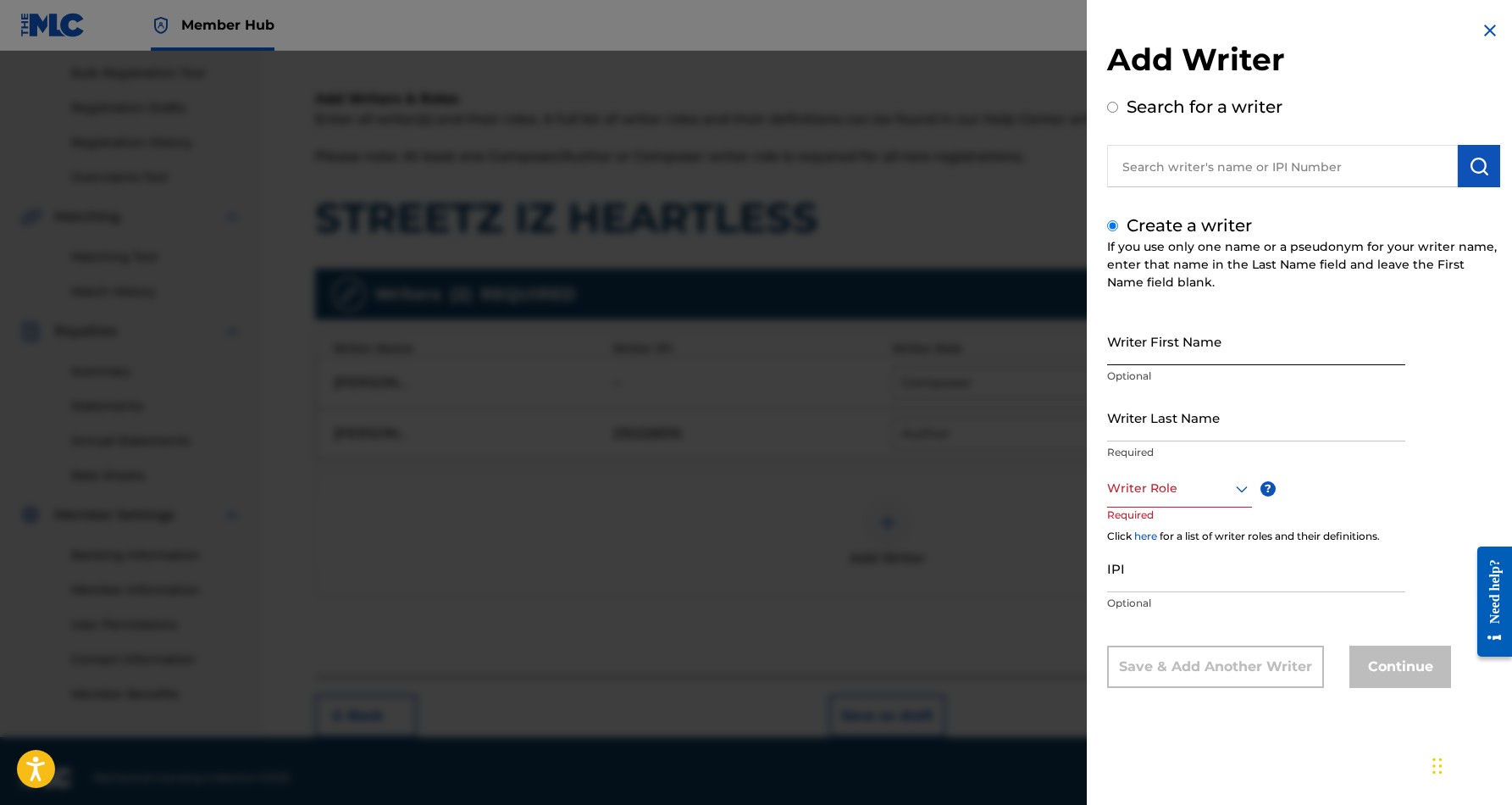
click at [1240, 352] on input "Writer First Name" at bounding box center [1256, 341] width 298 height 48
type input "[PERSON_NAME]"
click at [1271, 416] on input "Writer Last Name" at bounding box center [1256, 416] width 298 height 48
type input "[PERSON_NAME]"
click at [1241, 489] on icon at bounding box center [1241, 488] width 20 height 20
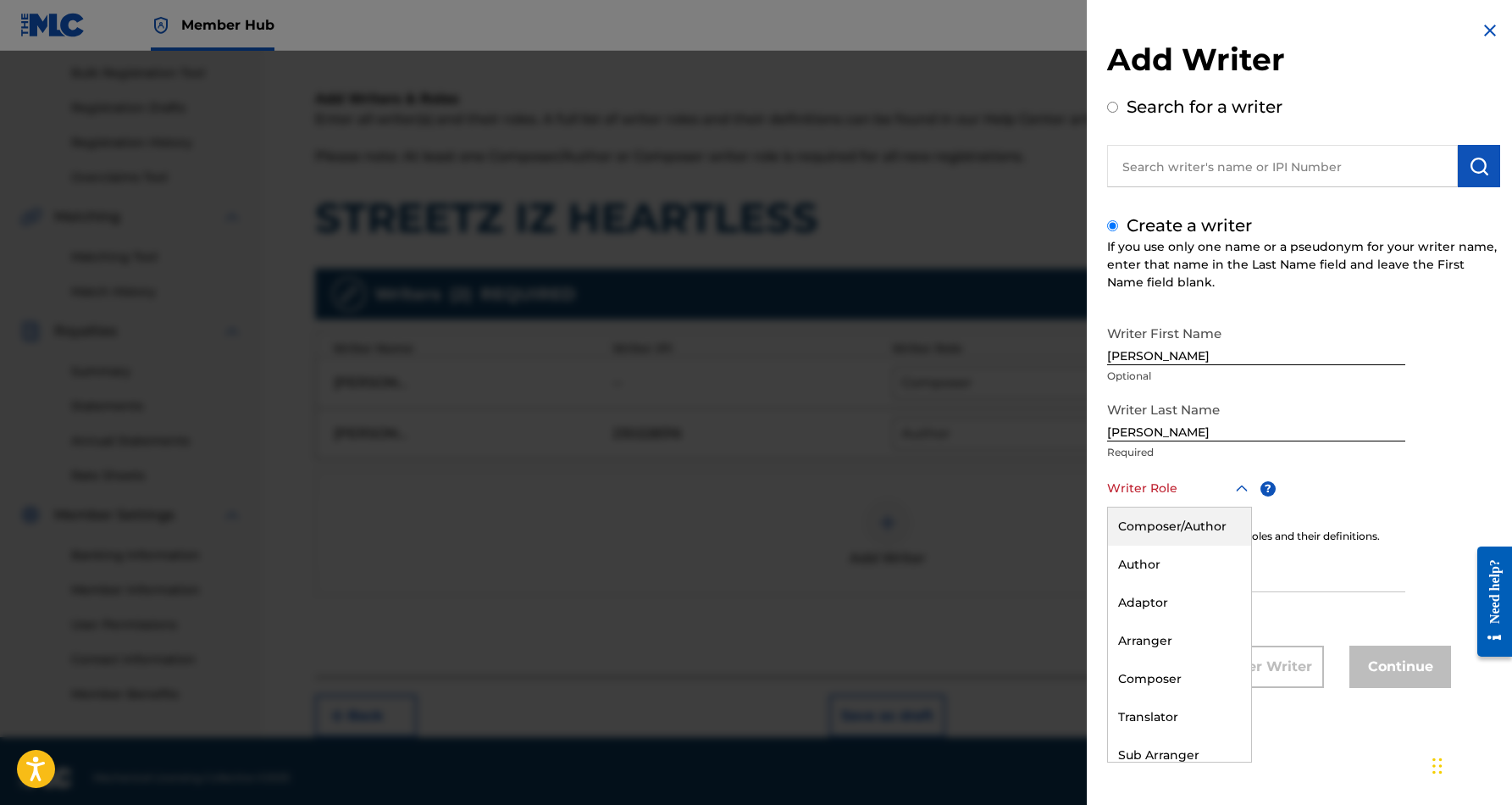
click at [1191, 535] on div "Composer/Author" at bounding box center [1179, 526] width 143 height 38
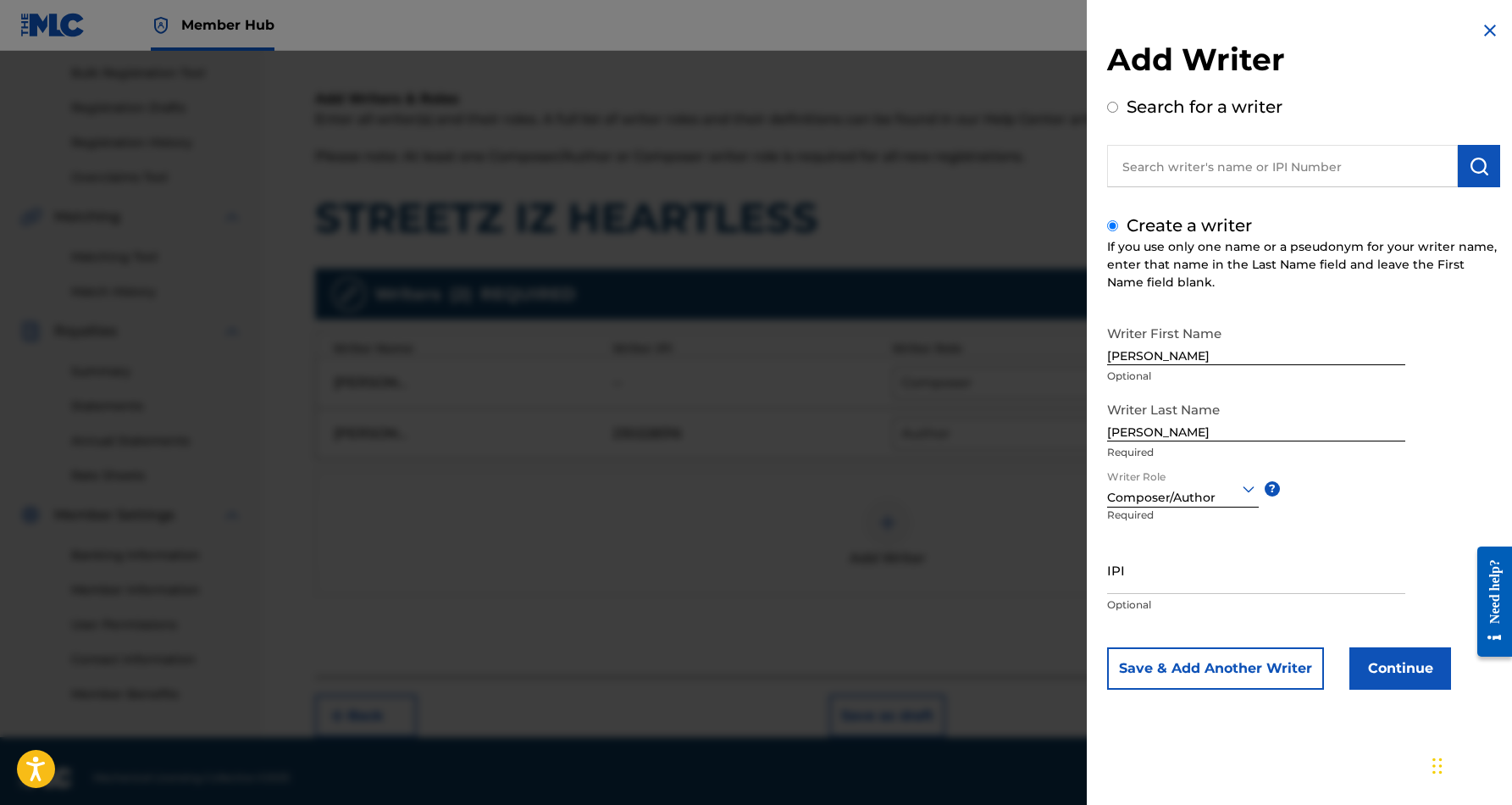
click at [1250, 489] on icon at bounding box center [1249, 489] width 12 height 7
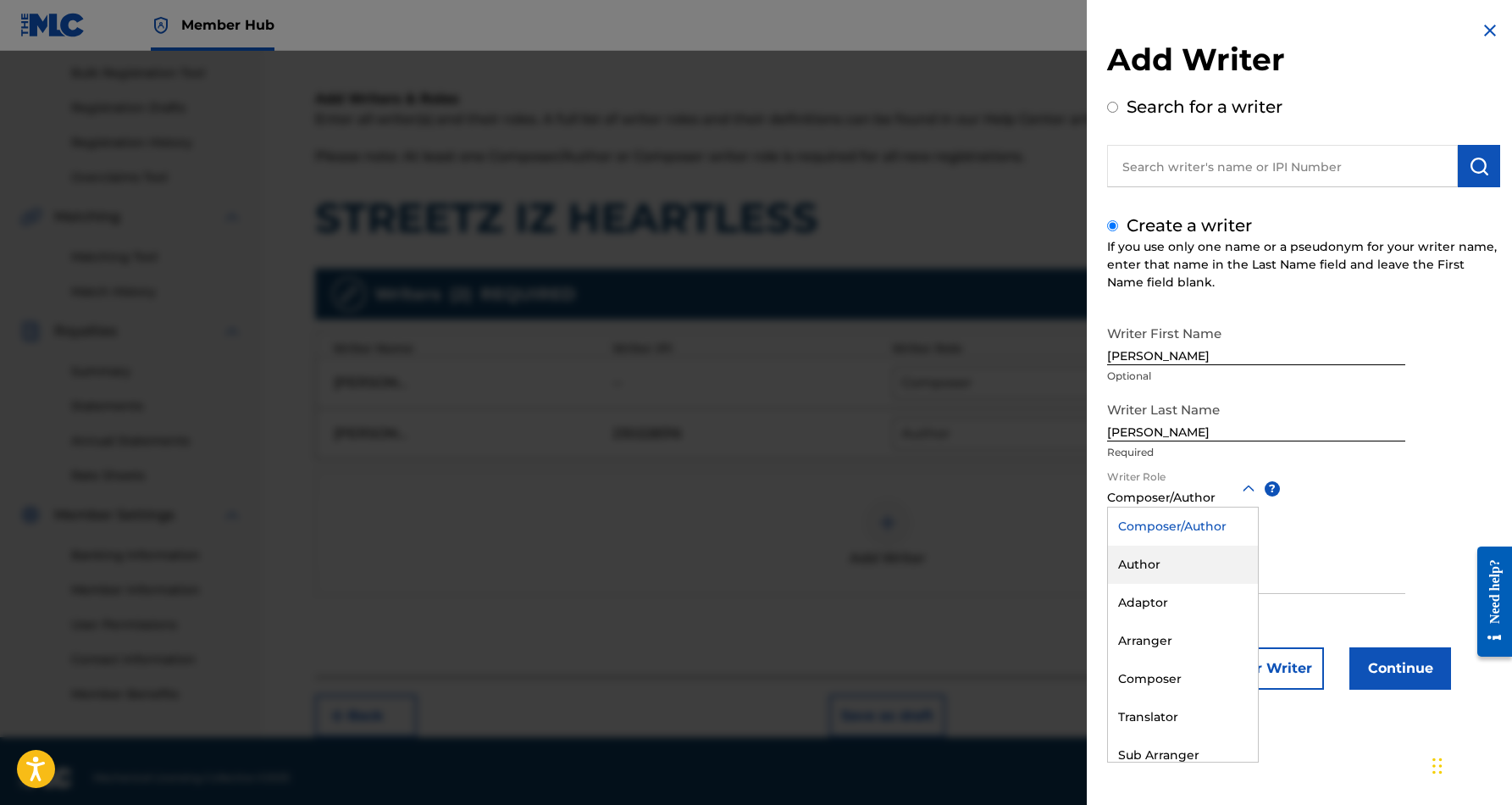
click at [1187, 560] on div "Author" at bounding box center [1183, 565] width 150 height 38
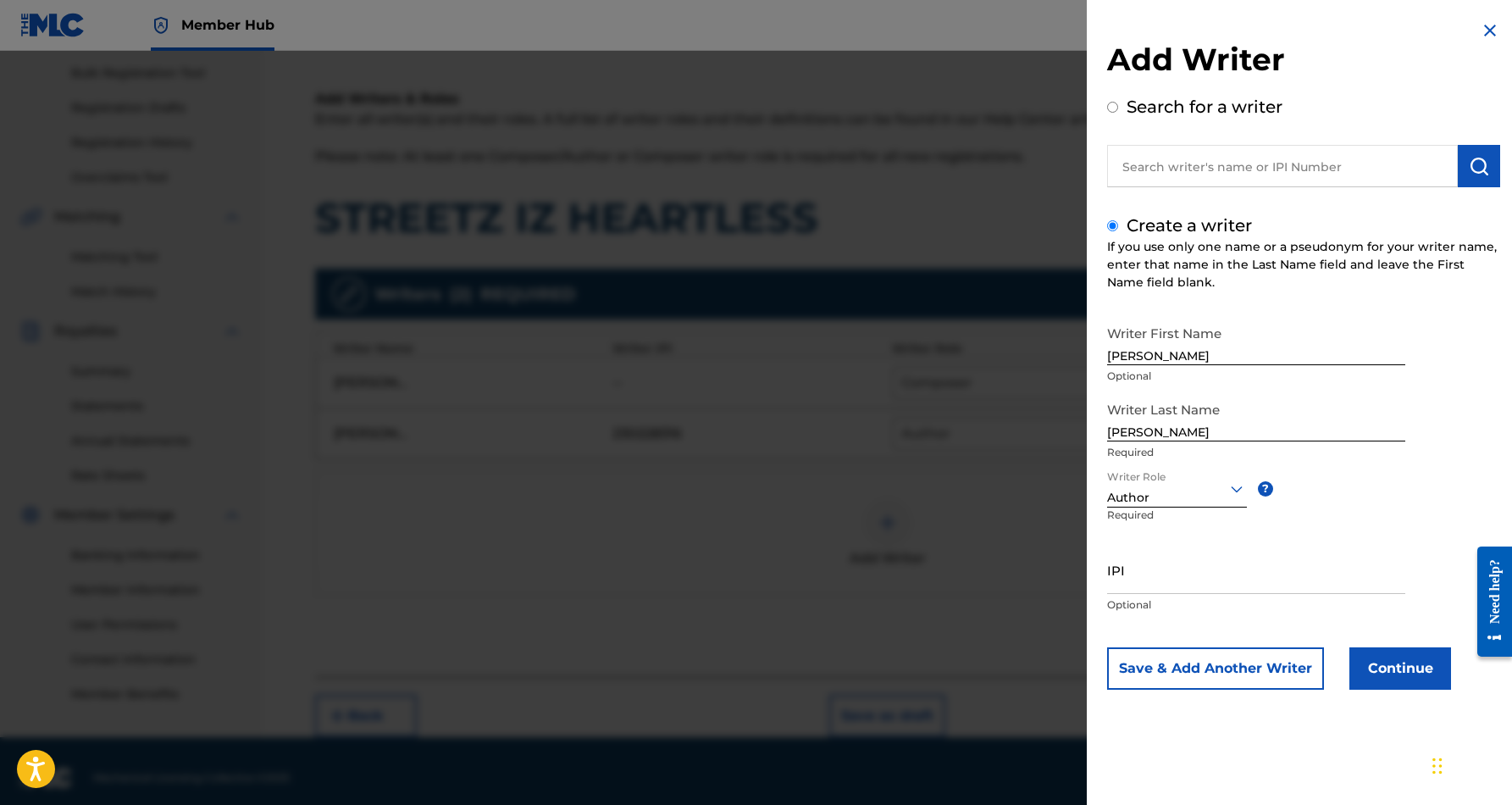
click at [798, 513] on div at bounding box center [756, 453] width 1512 height 805
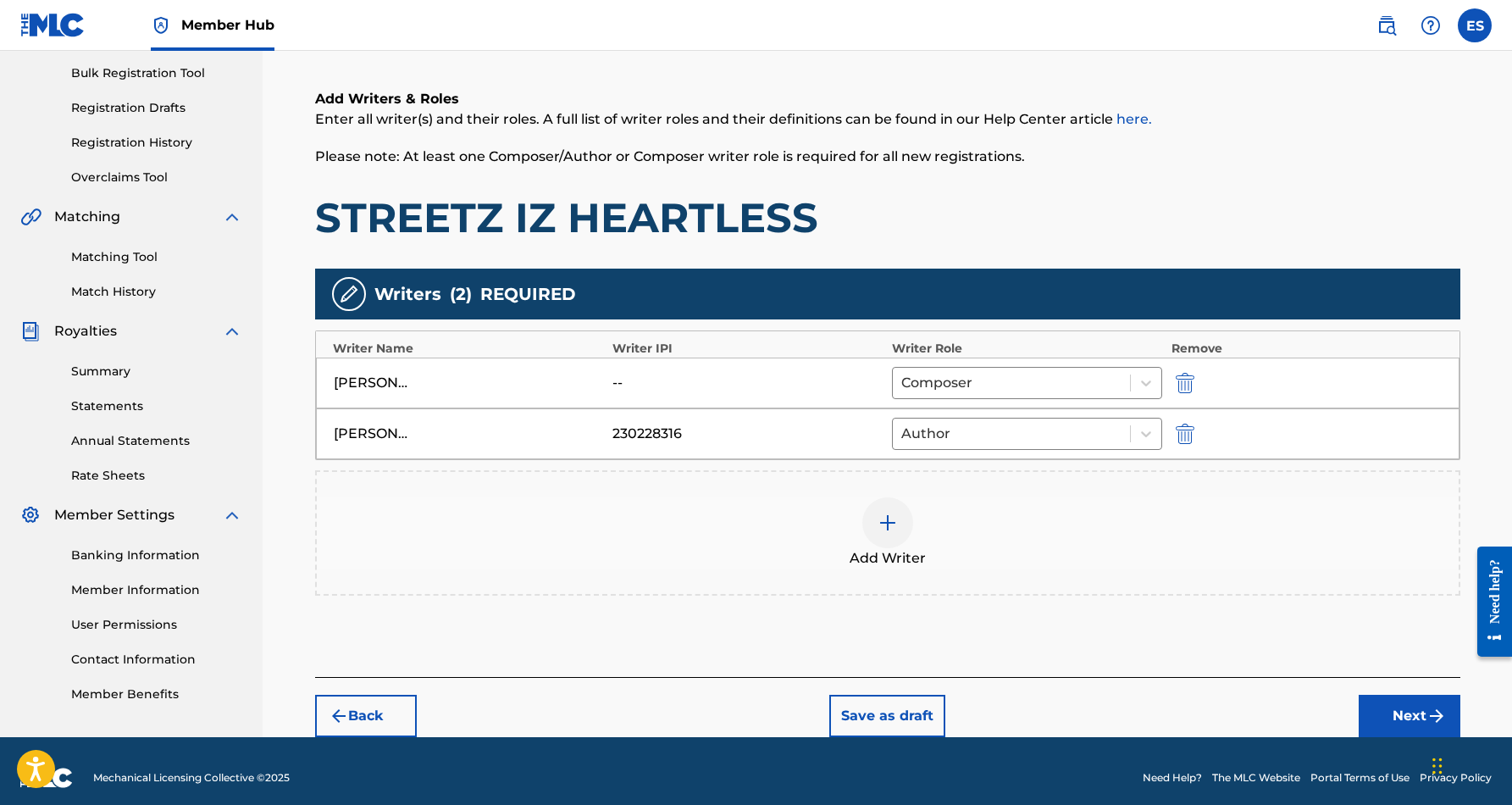
click at [889, 524] on img at bounding box center [887, 522] width 20 height 20
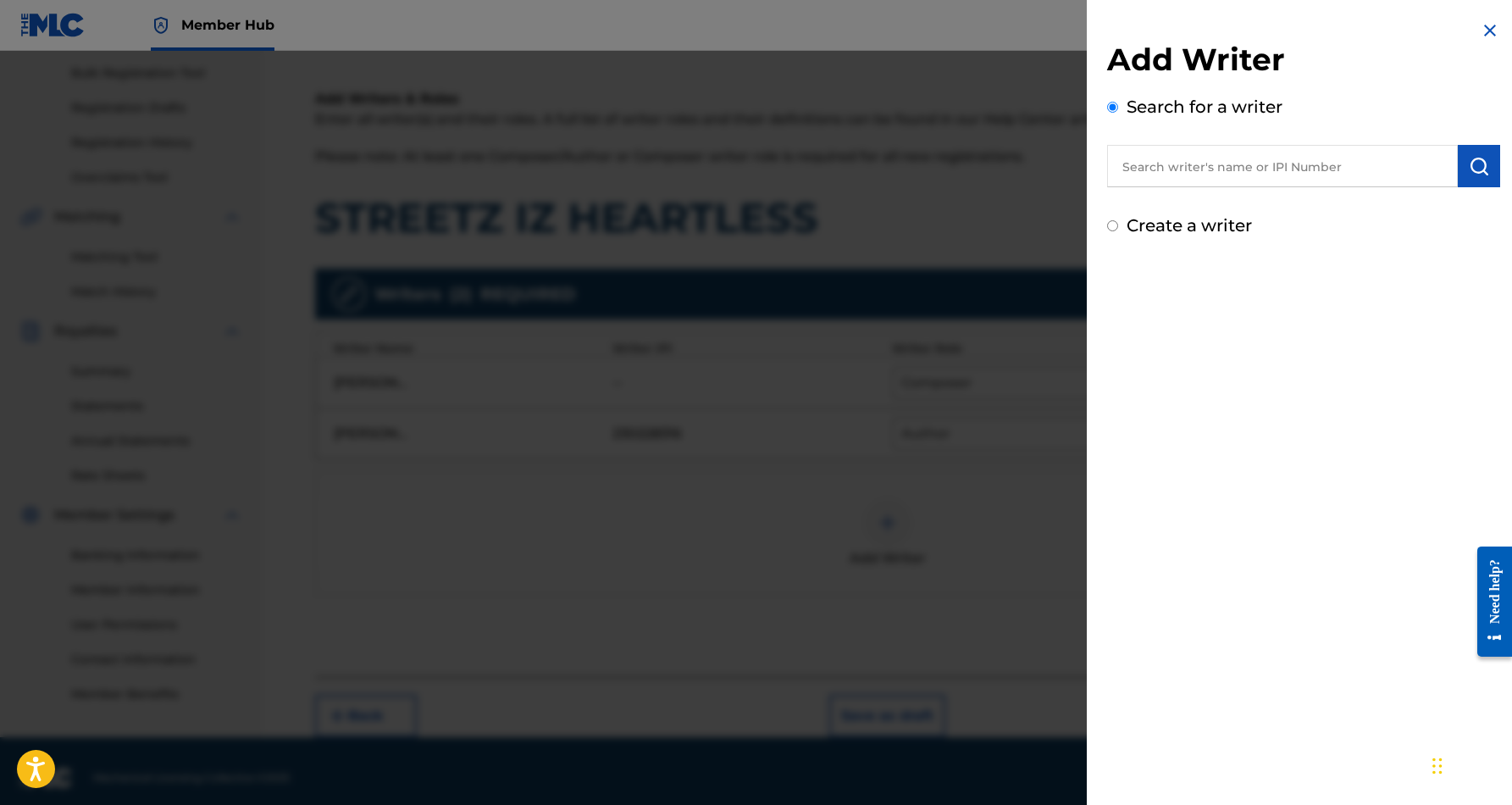
click at [1112, 226] on input "Create a writer" at bounding box center [1112, 226] width 11 height 11
radio input "false"
radio input "true"
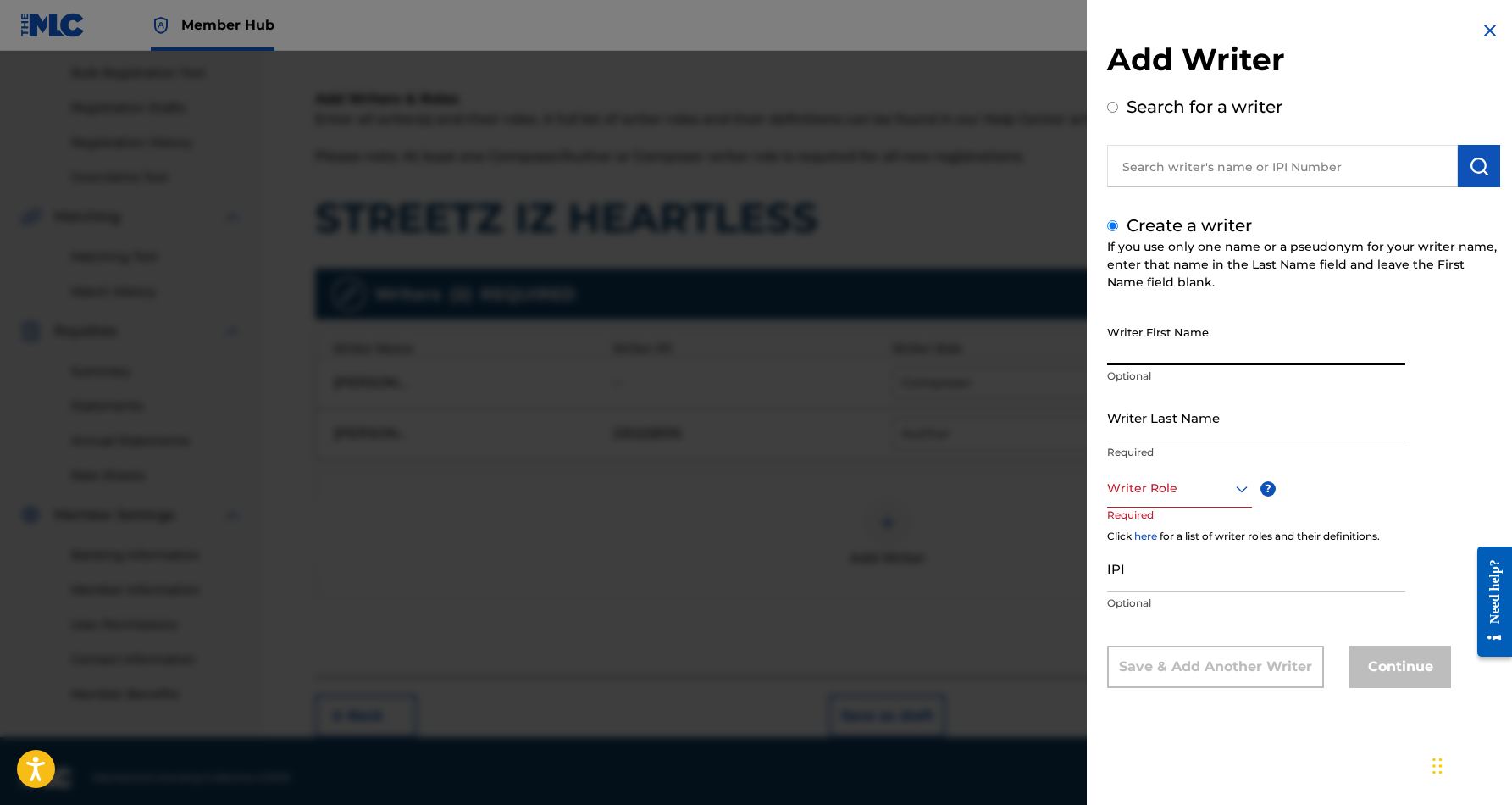
click at [1173, 322] on input "Writer First Name" at bounding box center [1256, 341] width 298 height 48
paste input "[PERSON_NAME]"
type input "[PERSON_NAME]"
click at [1173, 424] on input "Writer Last Name" at bounding box center [1256, 416] width 298 height 48
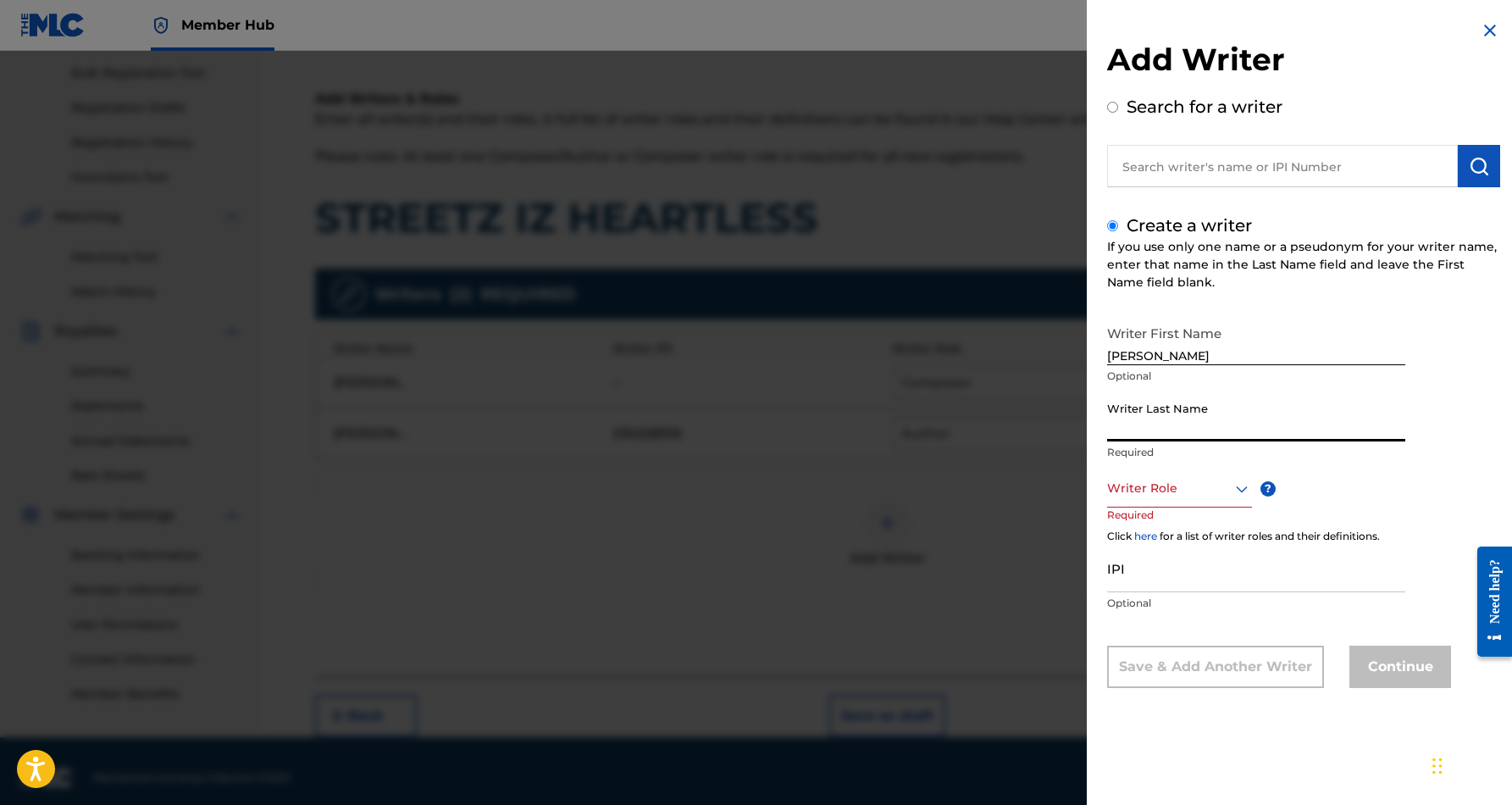
paste input "[PERSON_NAME]"
type input "[PERSON_NAME]"
click at [1237, 484] on icon at bounding box center [1241, 488] width 20 height 20
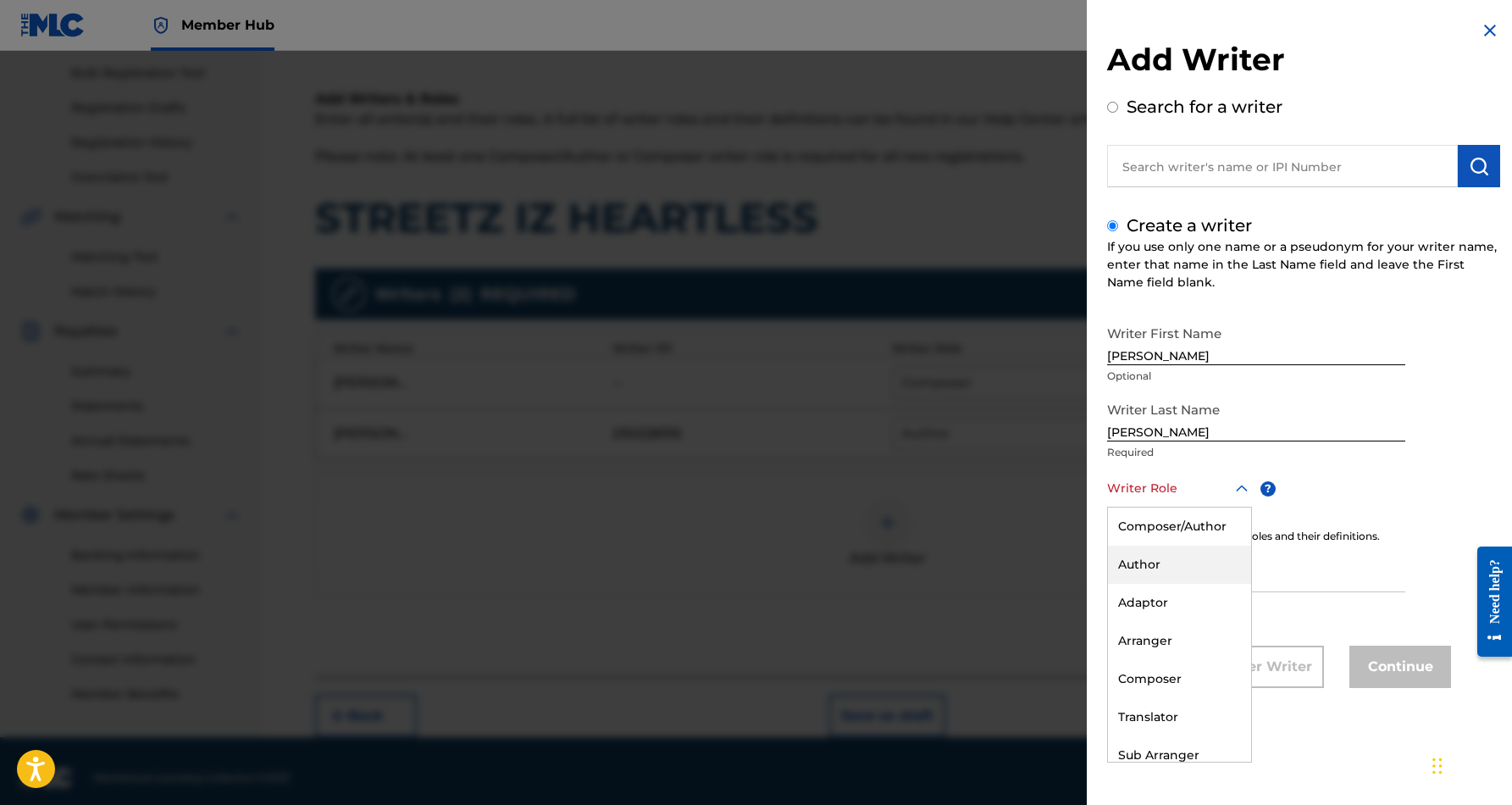
click at [1182, 561] on div "Author" at bounding box center [1179, 565] width 143 height 38
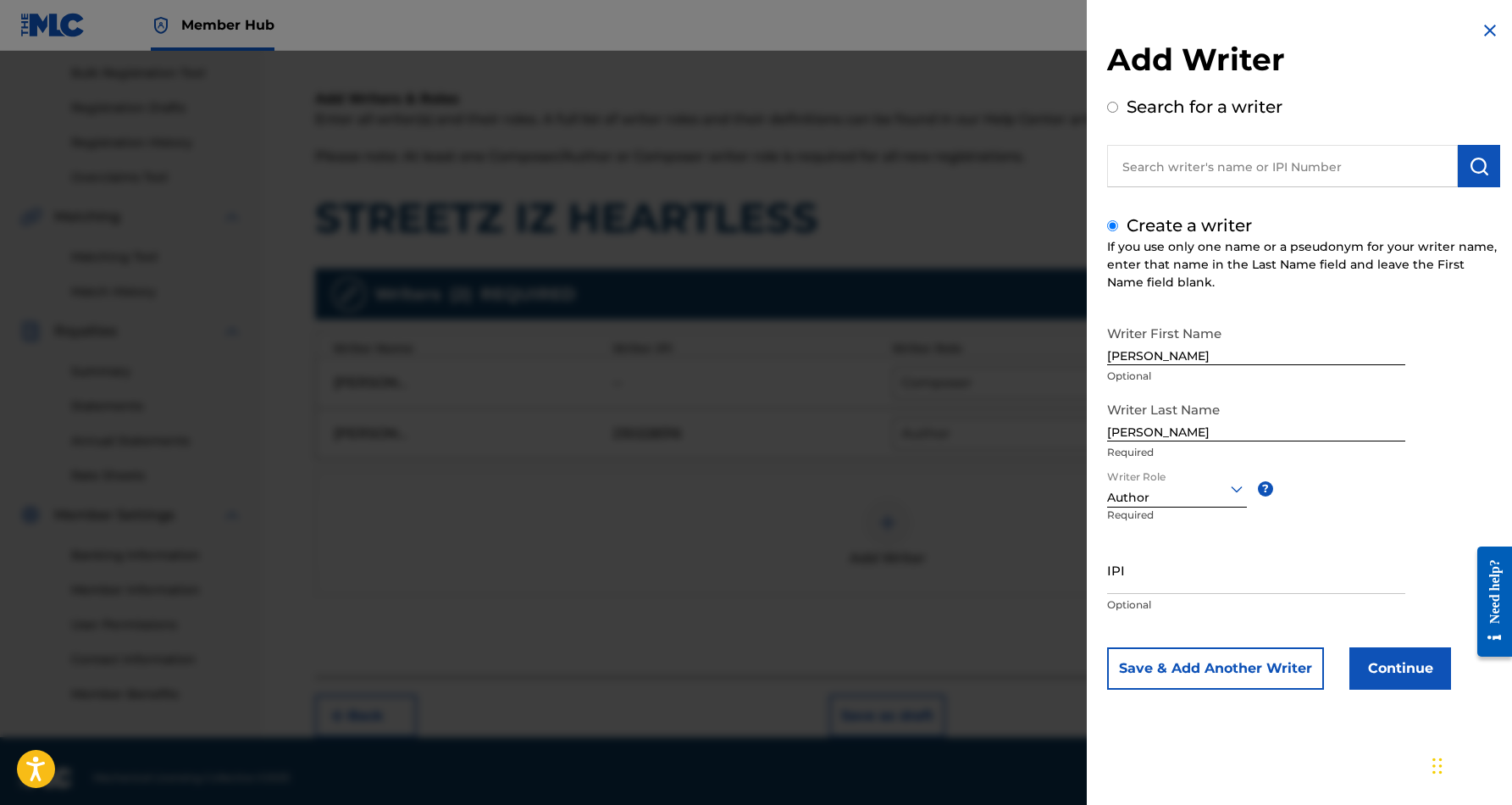
click at [1225, 348] on input "[PERSON_NAME]" at bounding box center [1256, 341] width 298 height 48
click at [1164, 355] on input "[PERSON_NAME]" at bounding box center [1256, 341] width 298 height 48
click at [1163, 360] on input "[PERSON_NAME]" at bounding box center [1256, 341] width 298 height 48
type input "[PERSON_NAME]"
click at [1217, 431] on input "[PERSON_NAME]" at bounding box center [1256, 416] width 298 height 48
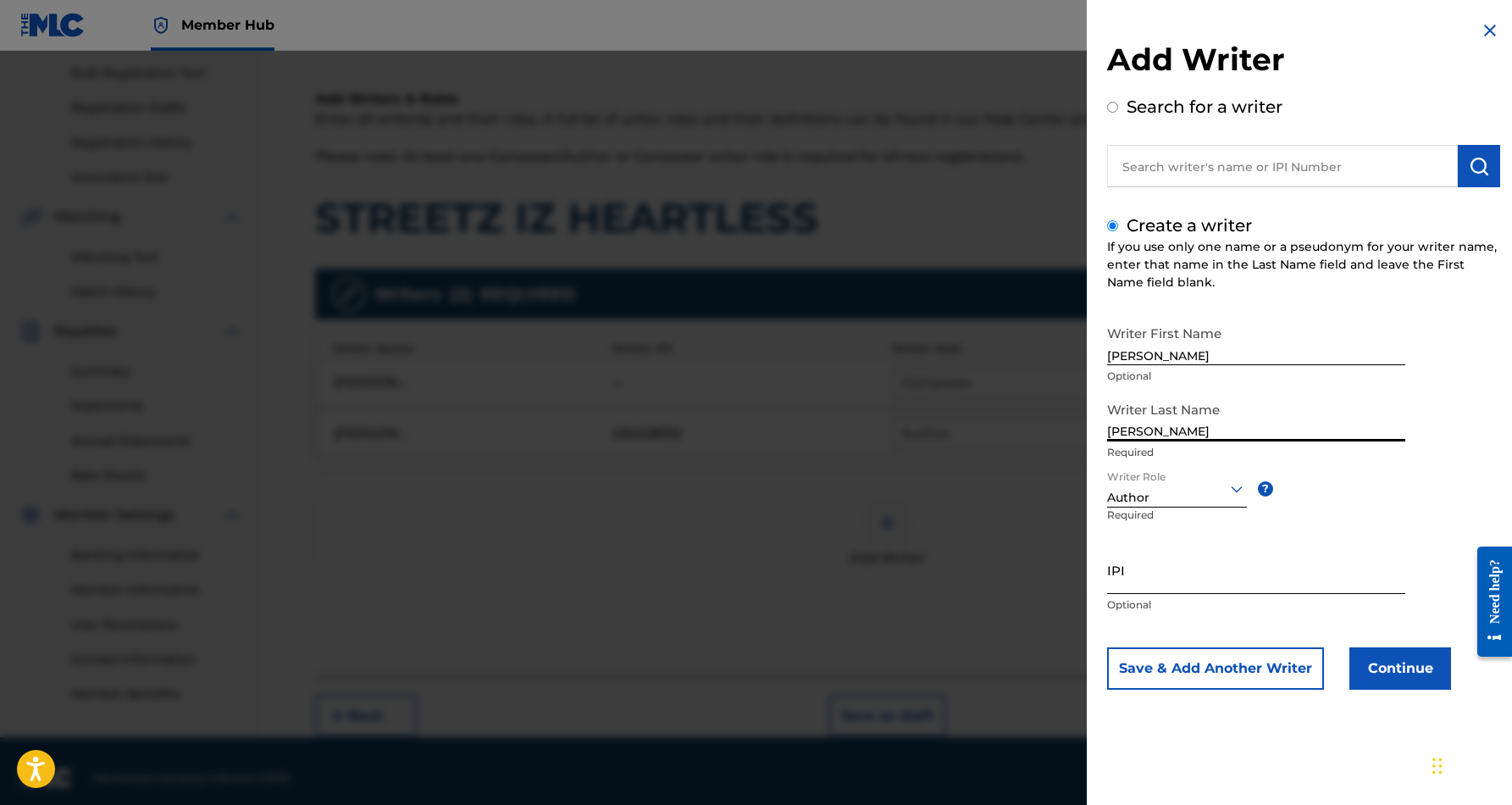
type input "[PERSON_NAME]"
click at [1172, 583] on input "IPI" at bounding box center [1256, 569] width 298 height 48
paste input "337513567"
type input "337513567"
click at [1444, 441] on div "Writer First Name [PERSON_NAME] Optional Writer Last Name [PERSON_NAME] Require…" at bounding box center [1303, 504] width 393 height 373
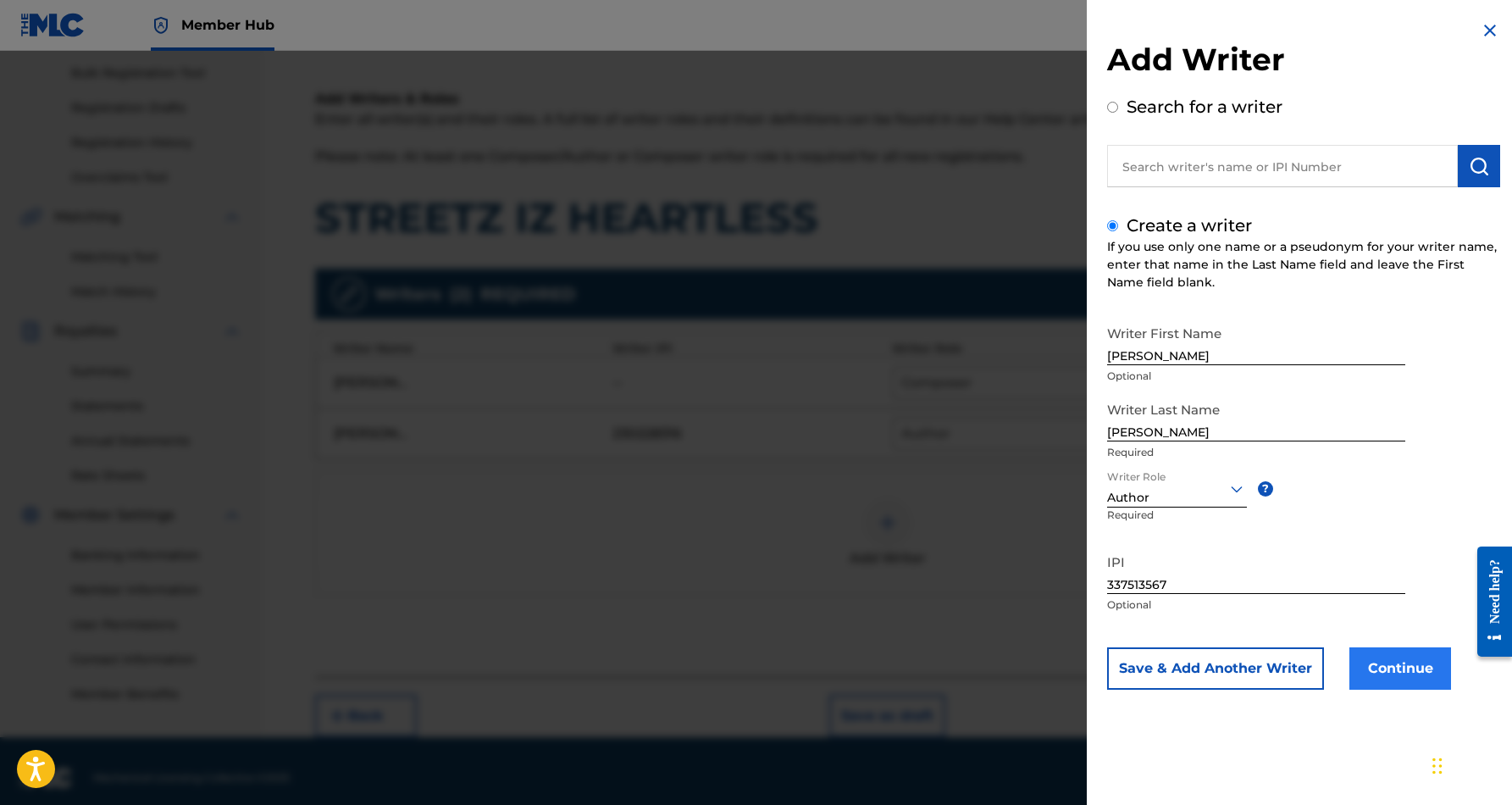
click at [1407, 658] on button "Continue" at bounding box center [1400, 668] width 102 height 43
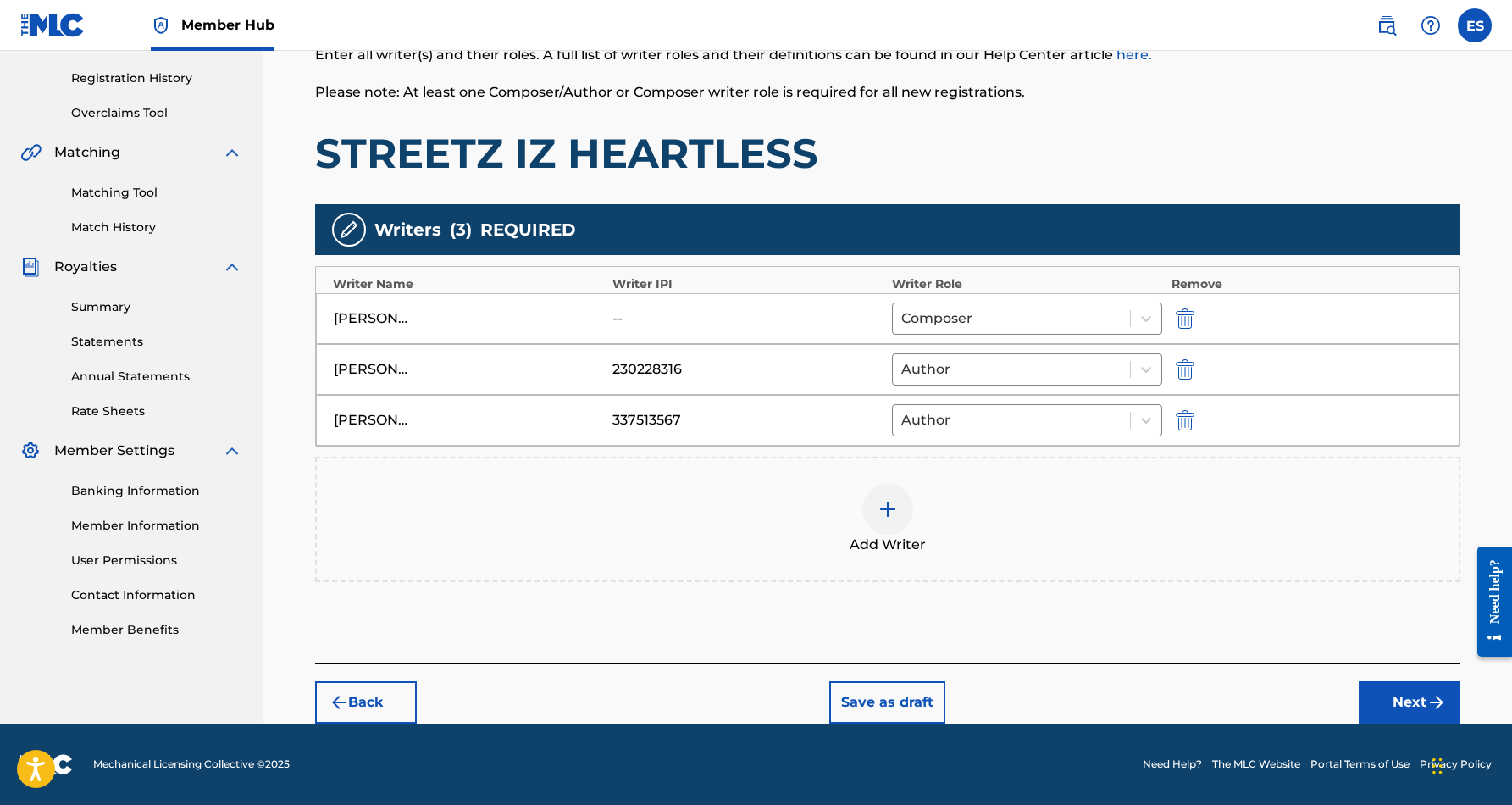
scroll to position [310, 0]
click at [1412, 699] on button "Next" at bounding box center [1409, 702] width 102 height 43
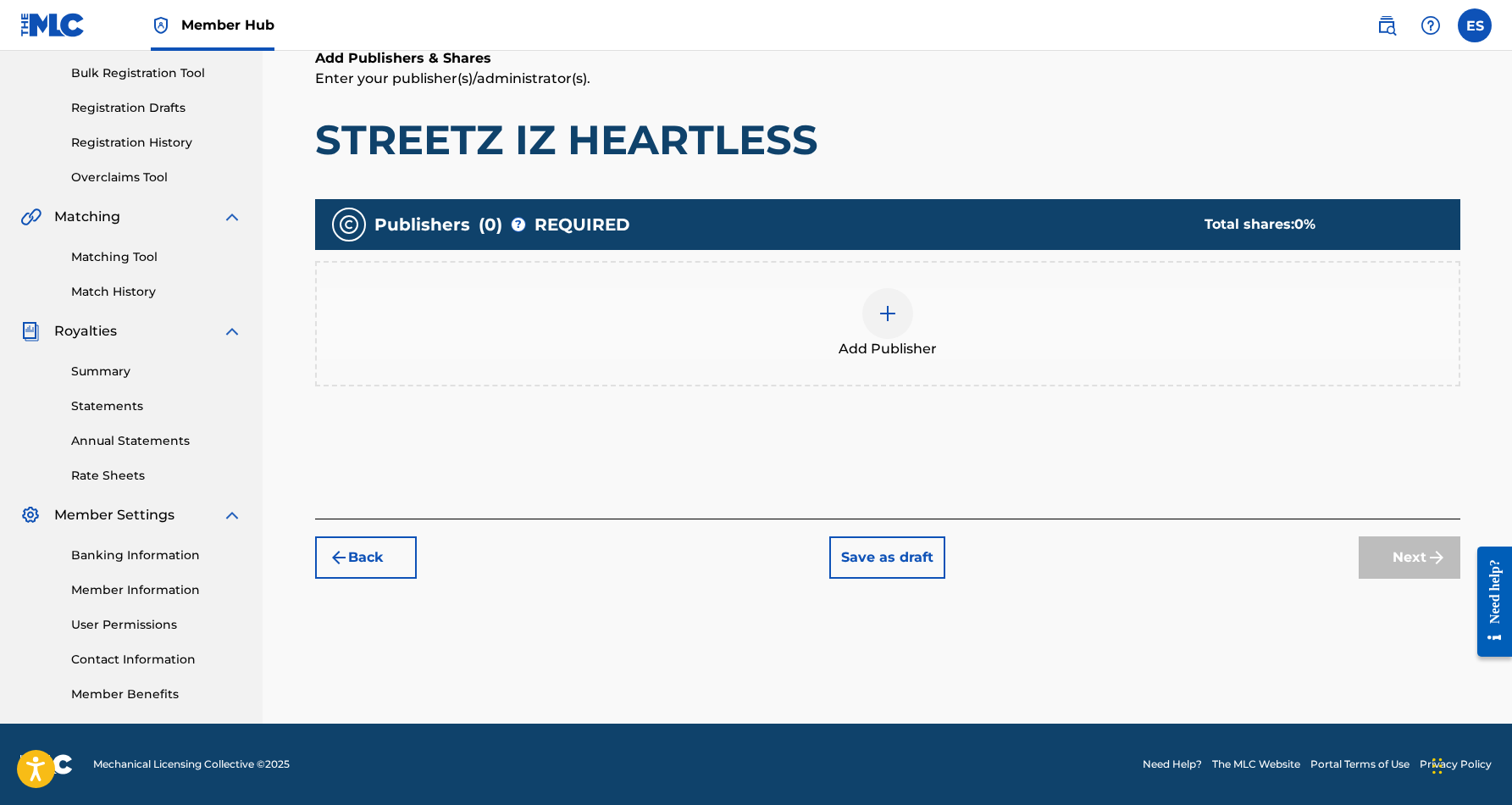
click at [889, 315] on img at bounding box center [887, 313] width 20 height 20
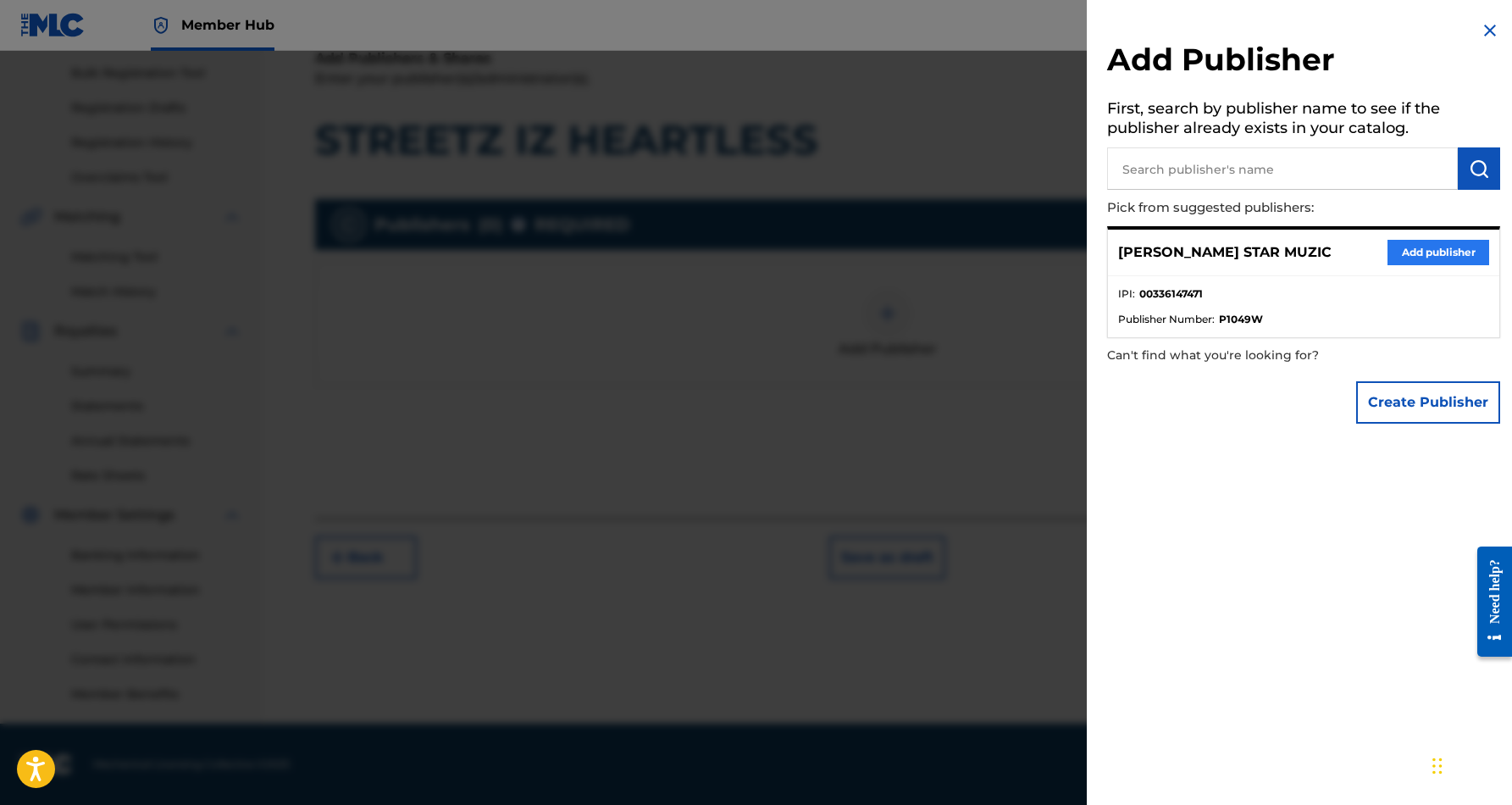
click at [1387, 249] on button "Add publisher" at bounding box center [1438, 252] width 102 height 25
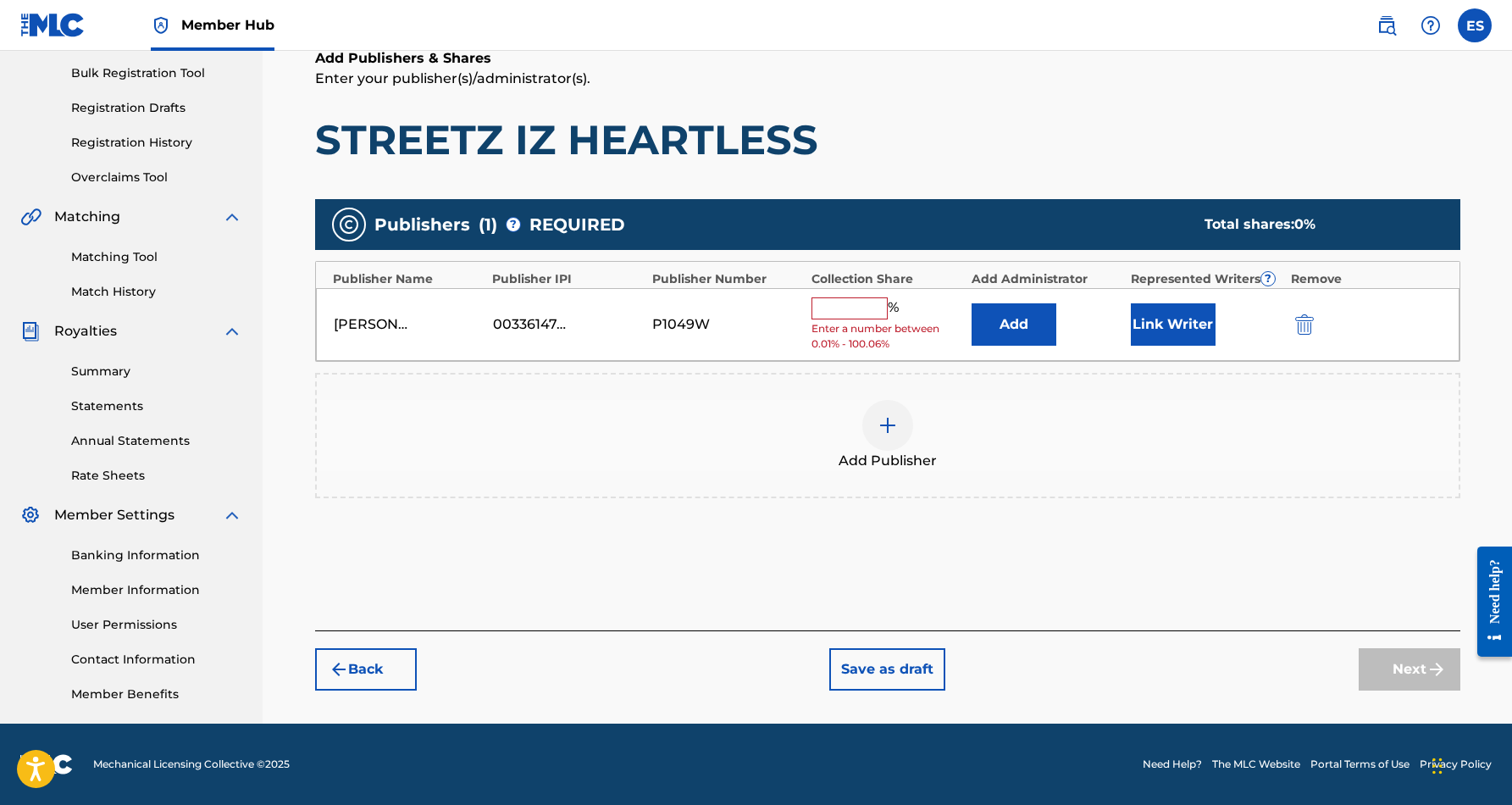
click at [854, 297] on input "text" at bounding box center [850, 308] width 77 height 22
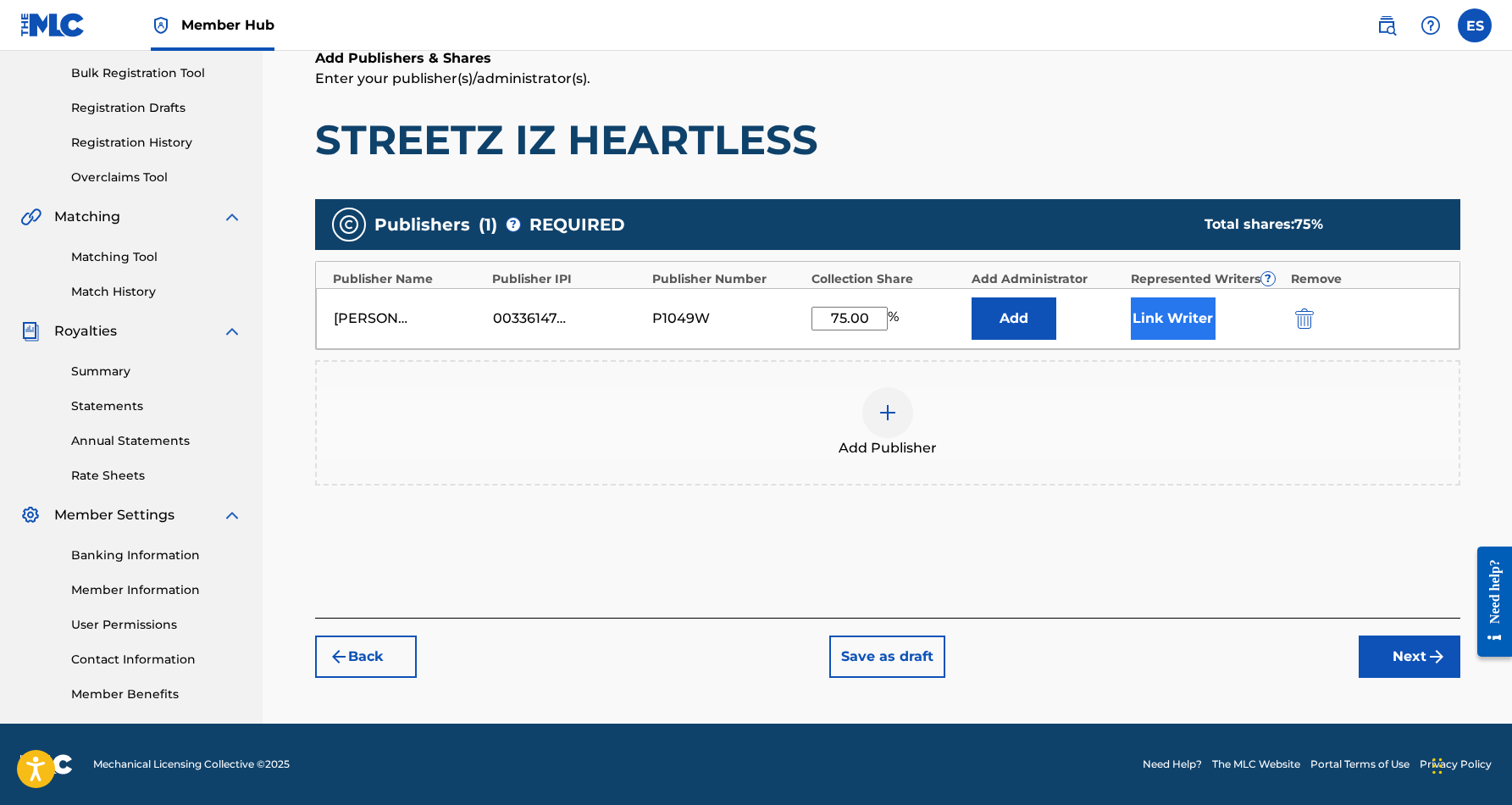
type input "75.00"
click at [1198, 321] on button "Link Writer" at bounding box center [1172, 318] width 84 height 43
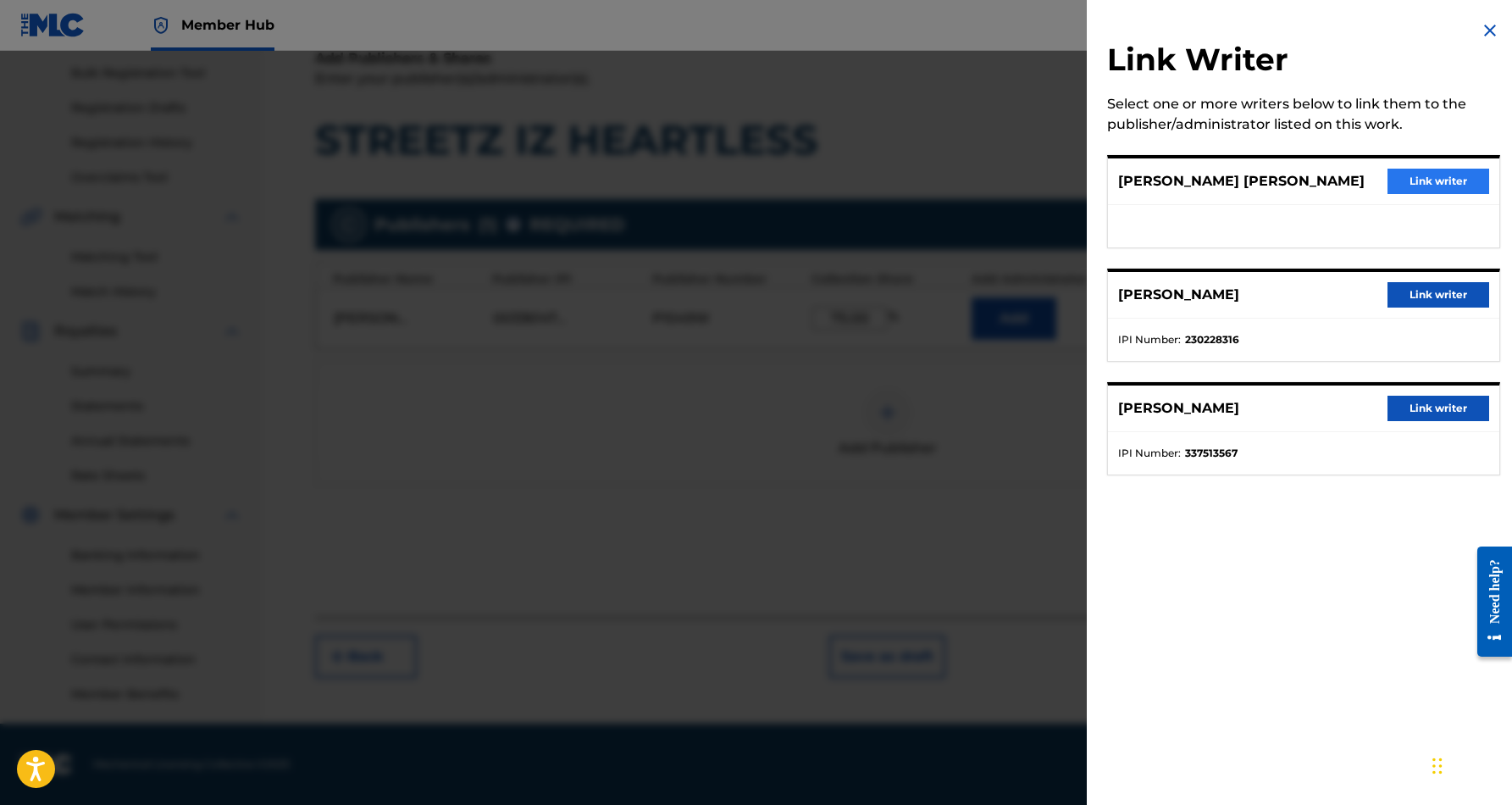
click at [1436, 177] on button "Link writer" at bounding box center [1438, 181] width 102 height 25
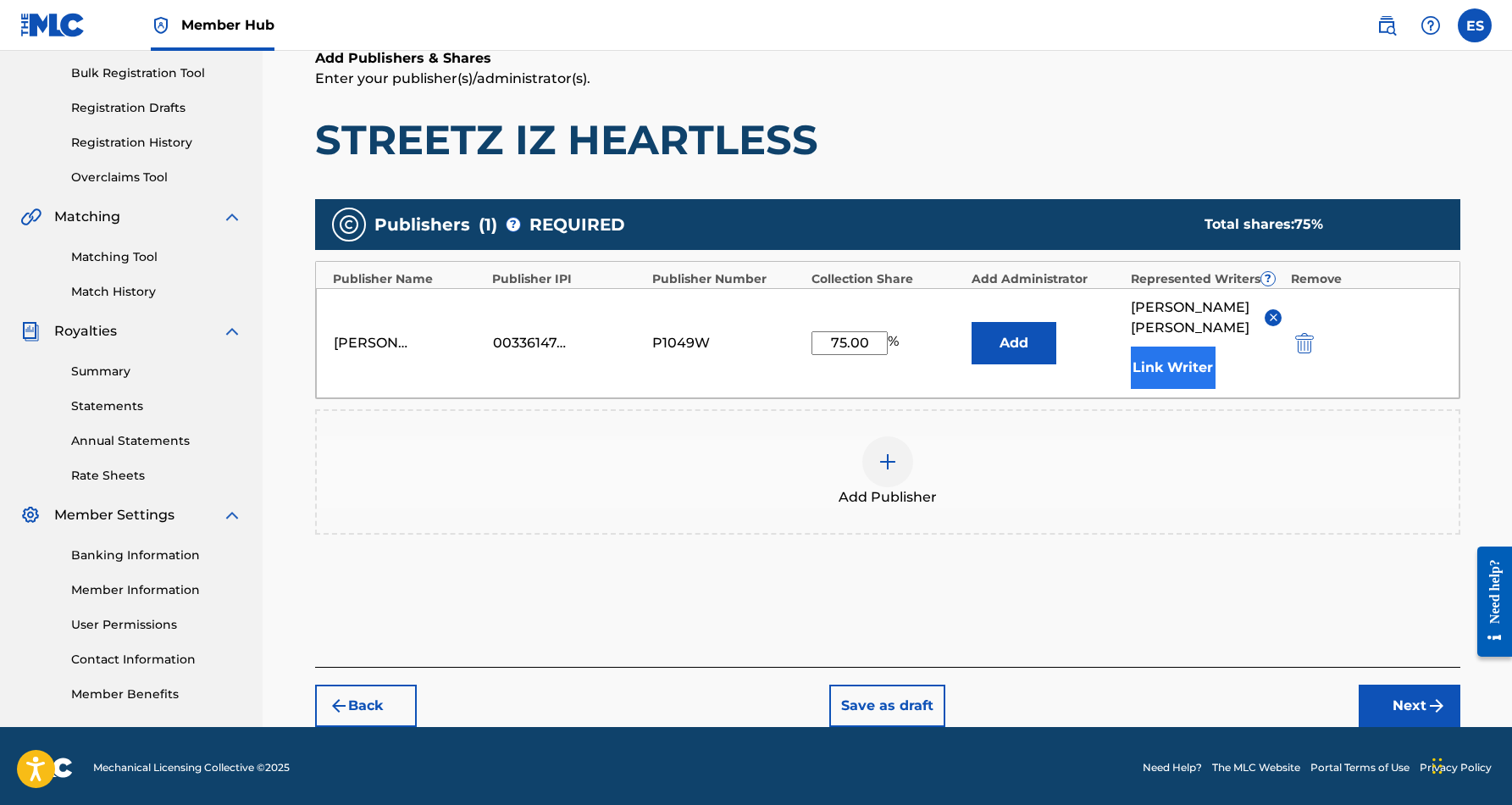
click at [1144, 367] on button "Link Writer" at bounding box center [1172, 368] width 84 height 43
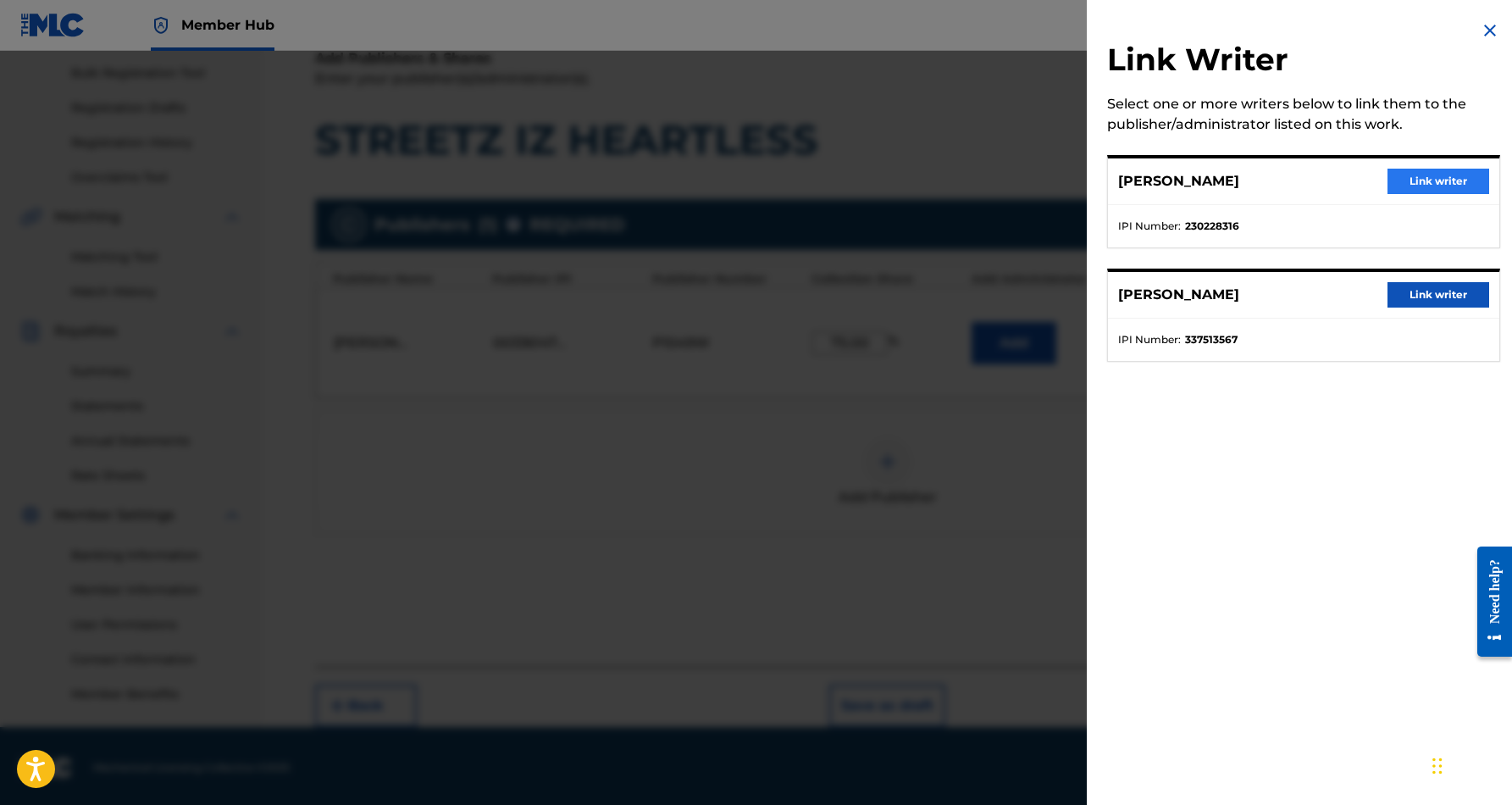
click at [1413, 182] on button "Link writer" at bounding box center [1438, 181] width 102 height 25
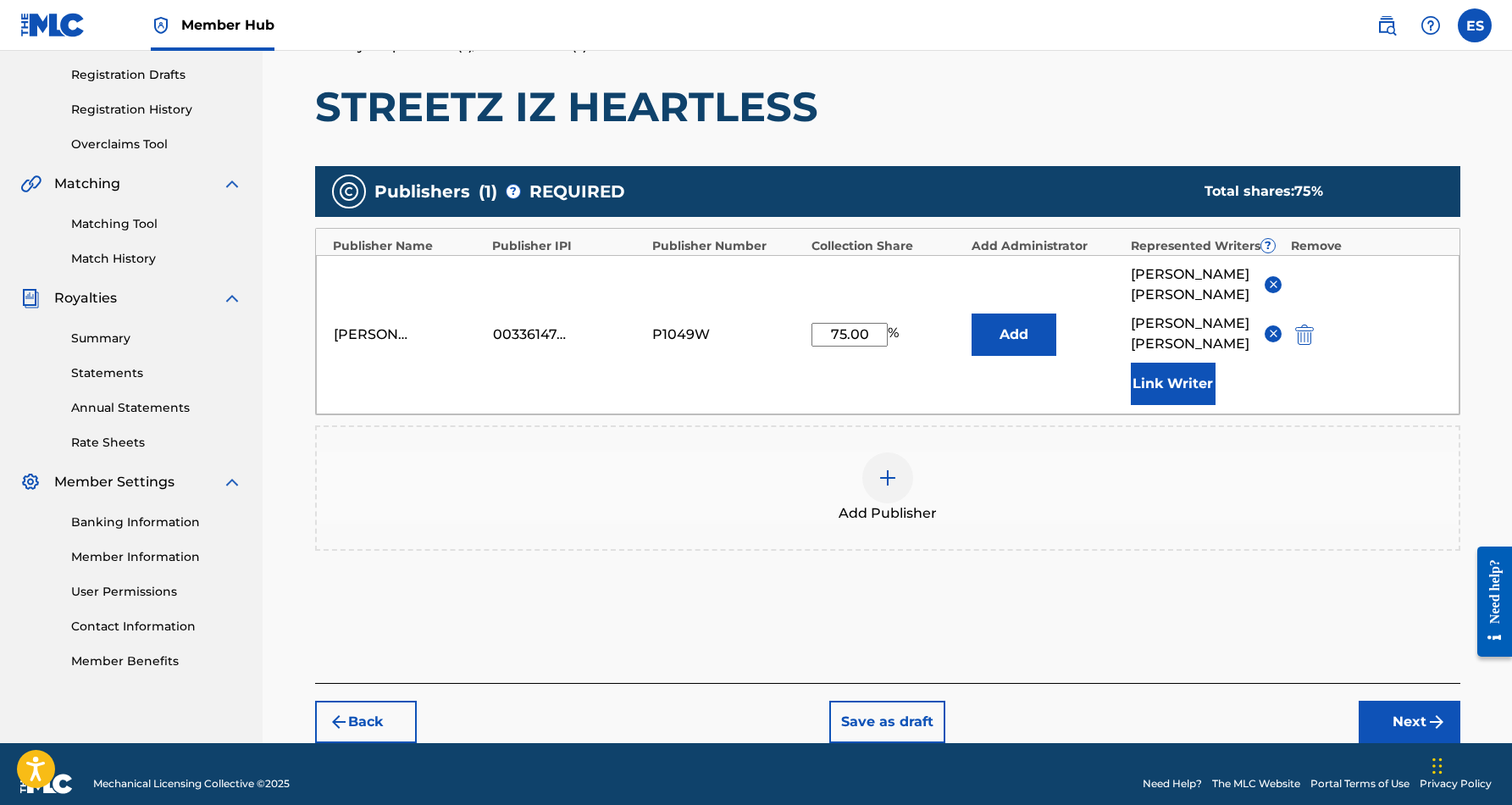
scroll to position [278, 0]
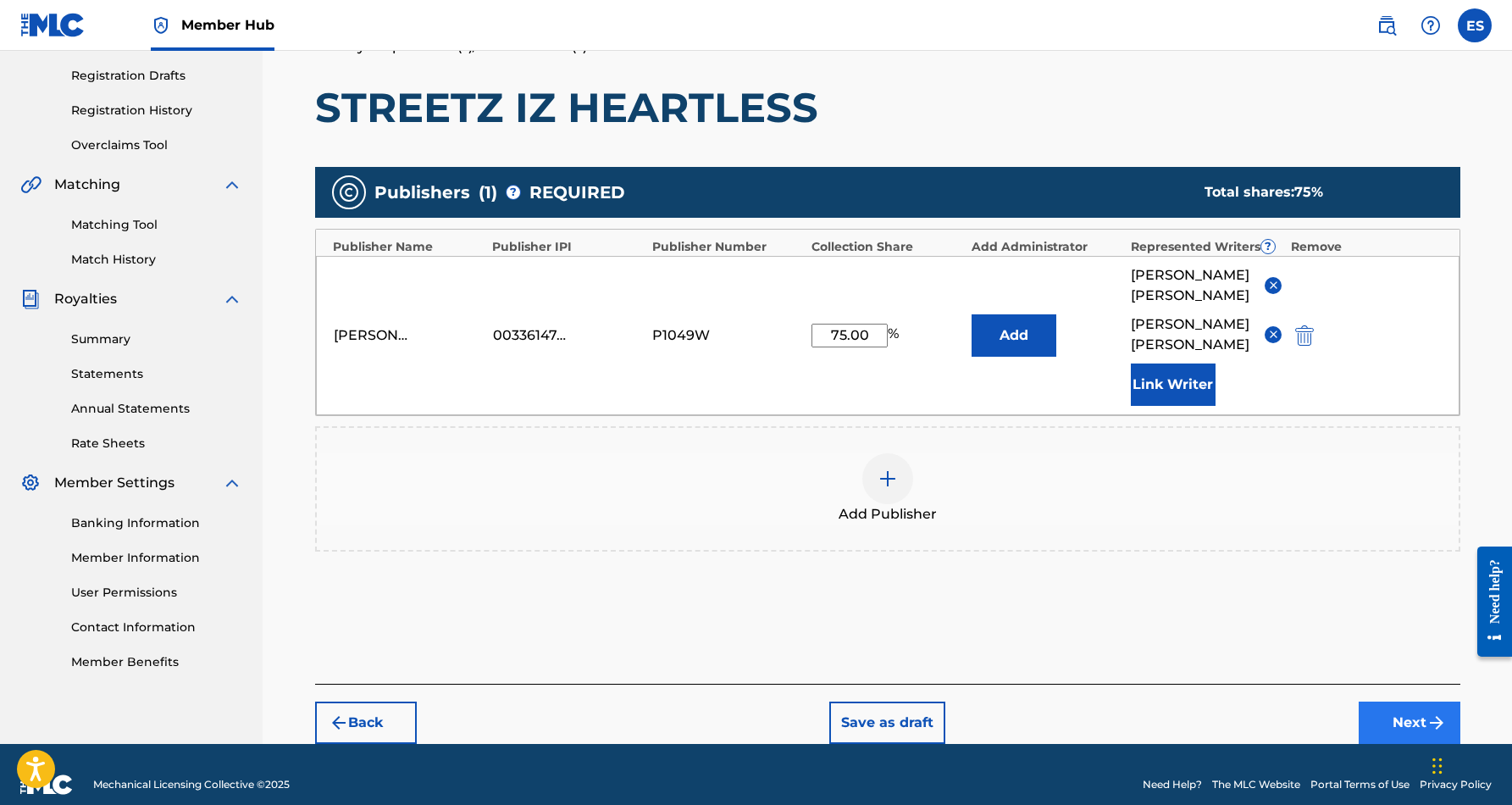
click at [1381, 701] on button "Next" at bounding box center [1409, 722] width 102 height 43
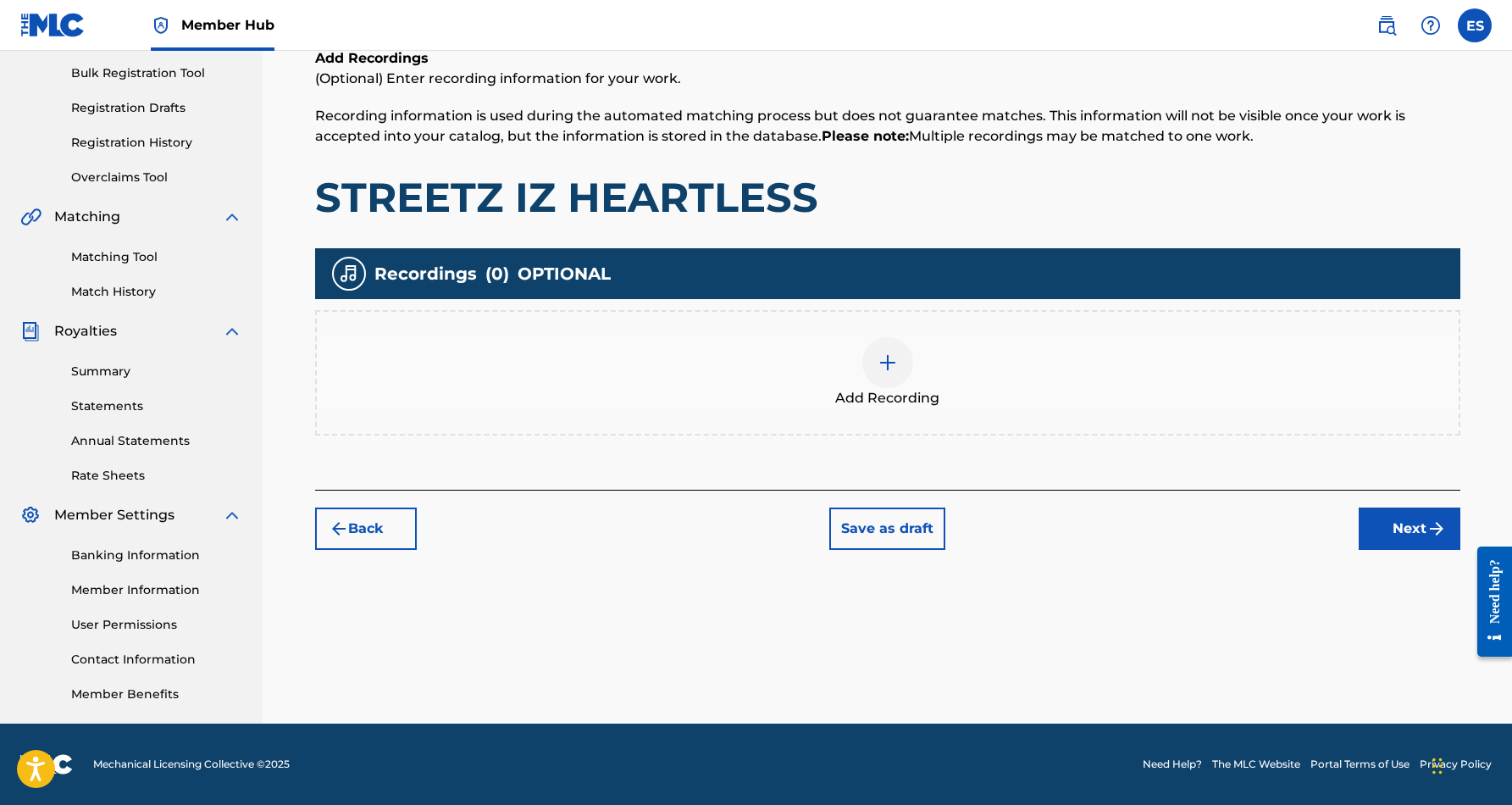
scroll to position [246, 0]
click at [885, 361] on img at bounding box center [887, 362] width 20 height 20
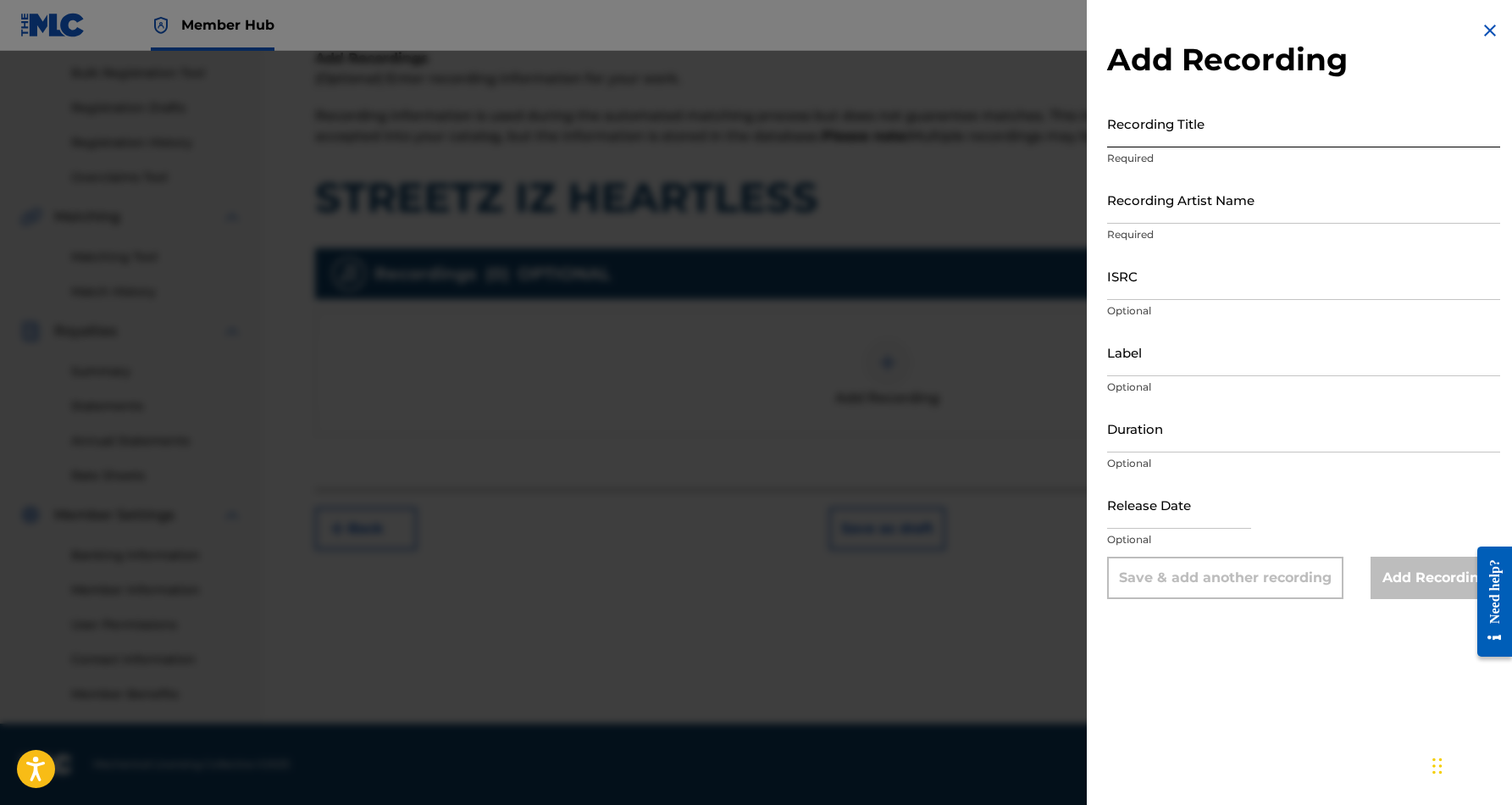
click at [1147, 125] on input "Recording Title" at bounding box center [1303, 123] width 393 height 48
paste input "STREETZ IS HEARTLESS"
type input "STREETZ IS HEARTLESS"
click at [1185, 206] on input "Recording Artist Name" at bounding box center [1303, 199] width 393 height 48
paste input "GREEN EYEZ"
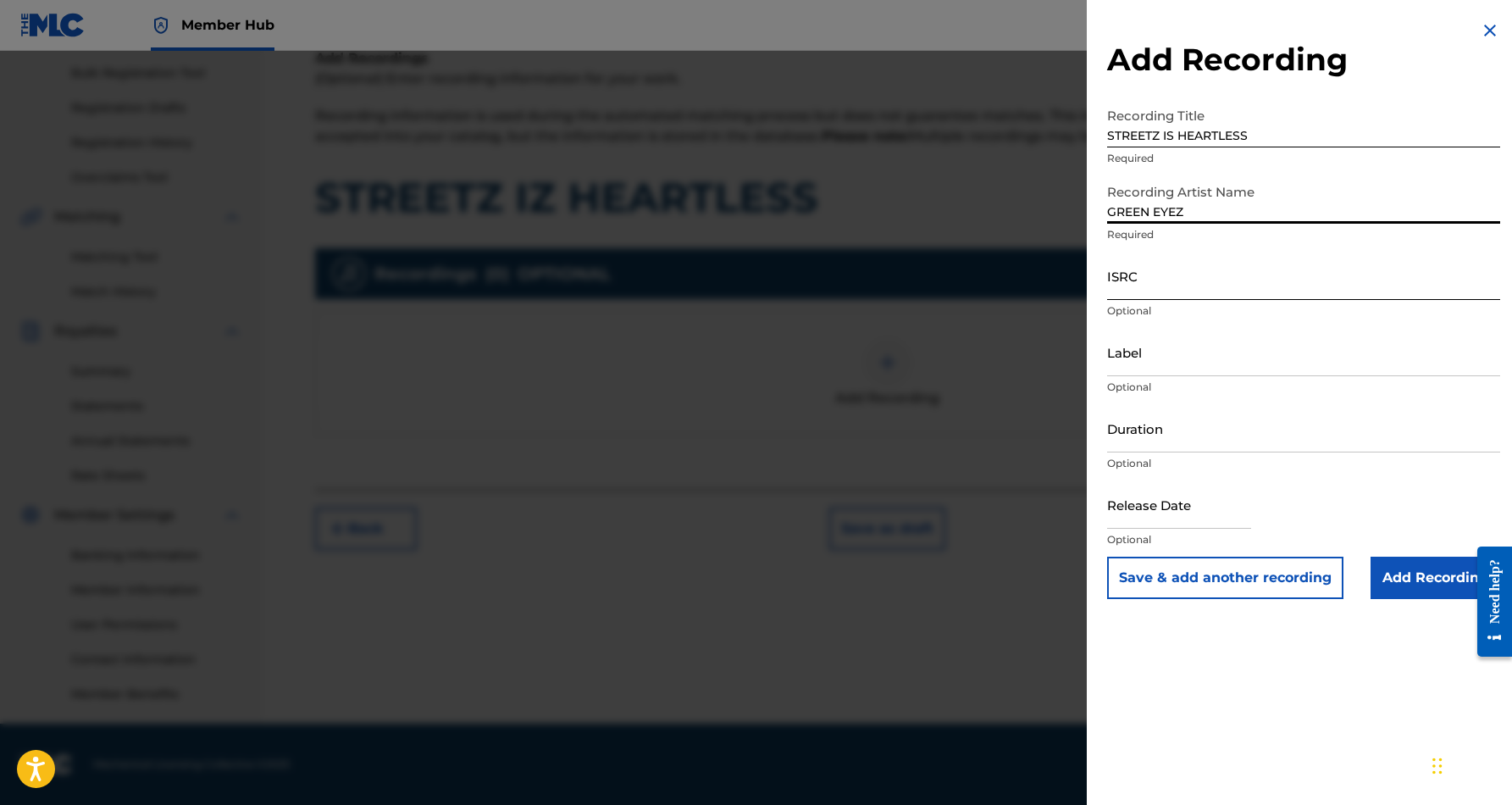
type input "GREEN EYEZ"
click at [1206, 294] on input "ISRC" at bounding box center [1303, 275] width 393 height 48
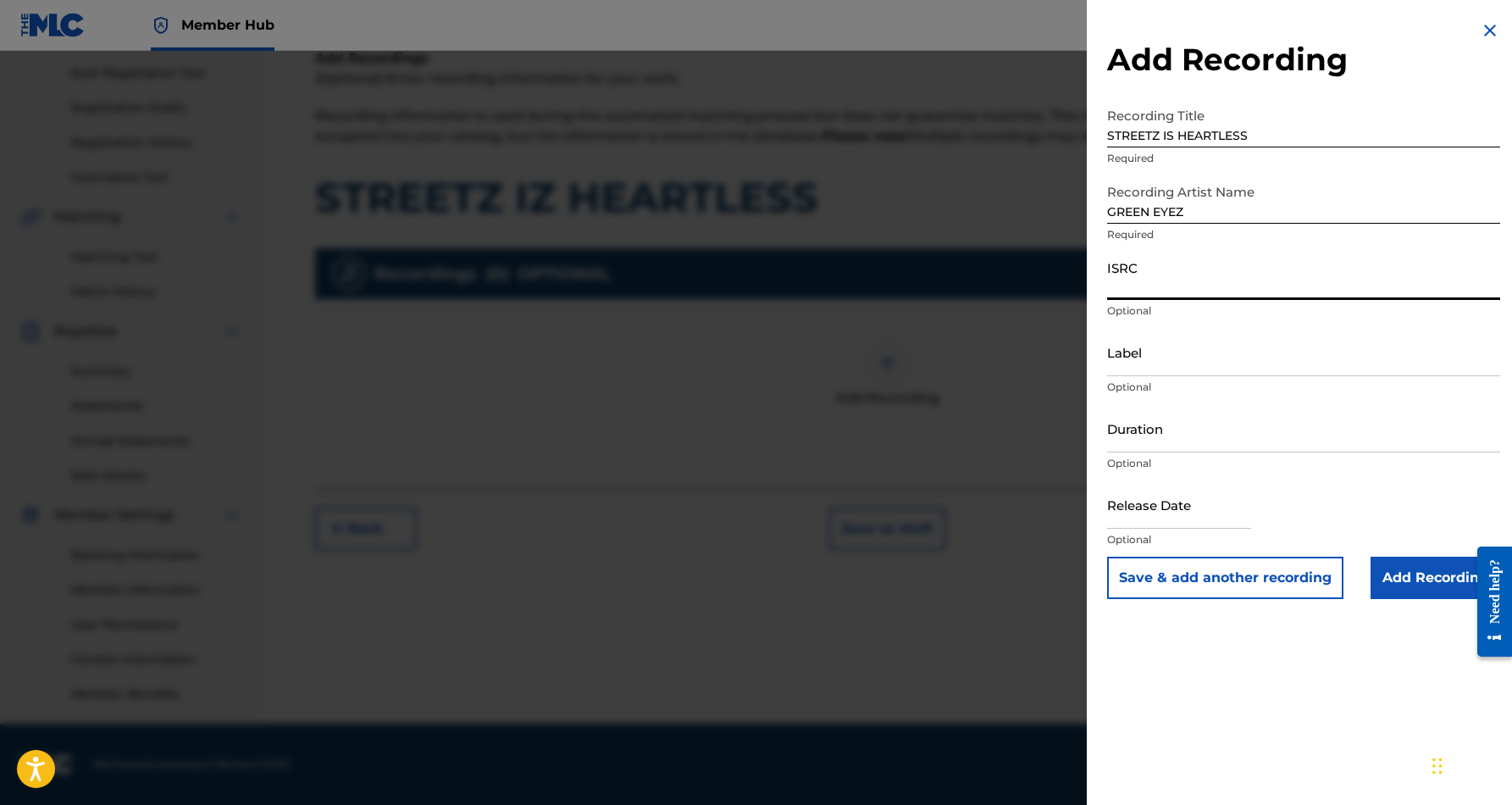
paste input "USHM81050638"
type input "USHM81050638"
click at [1240, 418] on input "Duration" at bounding box center [1303, 428] width 393 height 48
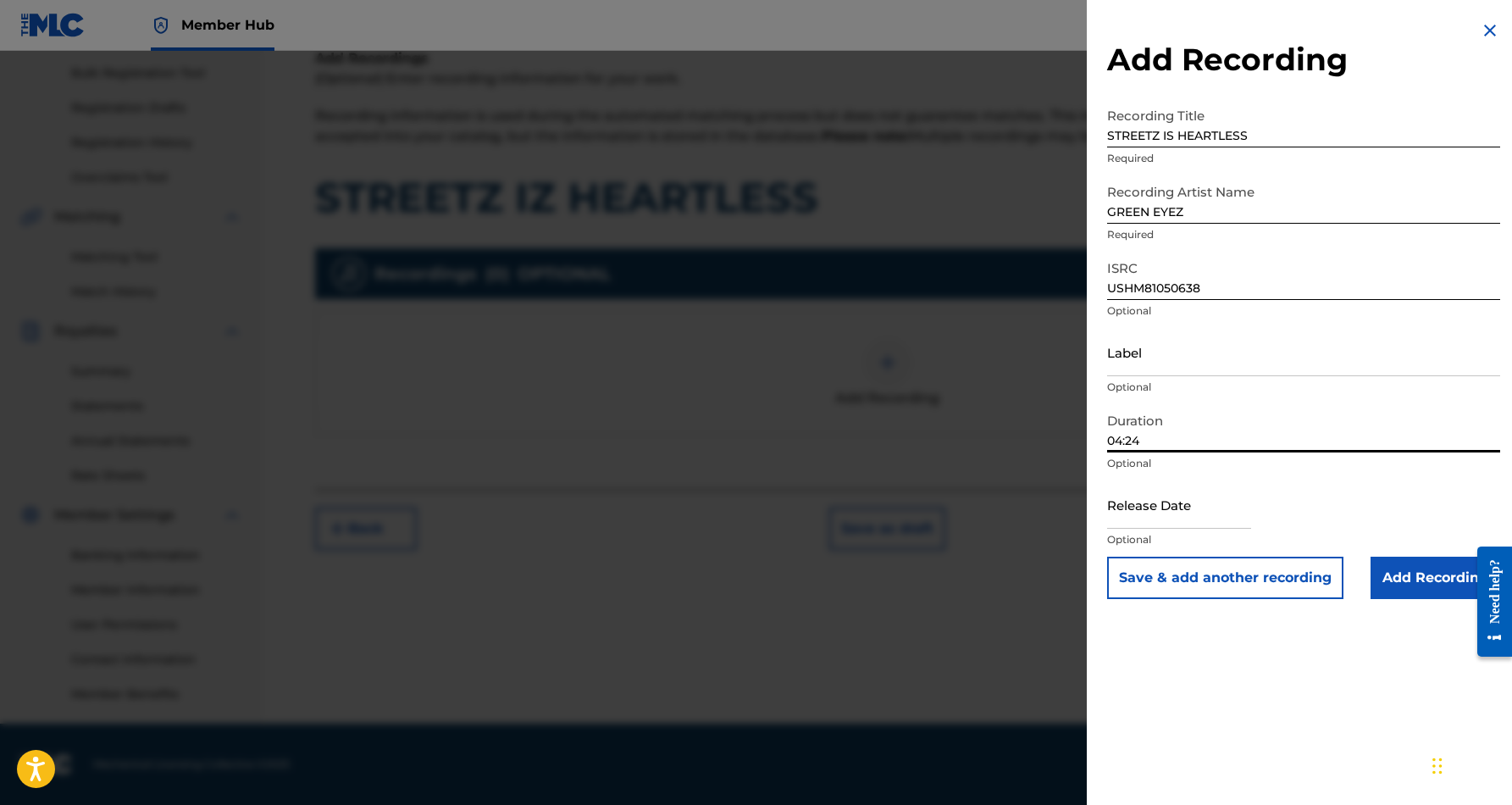
type input "04:24"
click at [1283, 649] on div "Add Recording Recording Title STREETZ IS HEARTLESS Required Recording Artist Na…" at bounding box center [1304, 402] width 434 height 805
click at [1414, 567] on input "Add Recording" at bounding box center [1434, 578] width 130 height 43
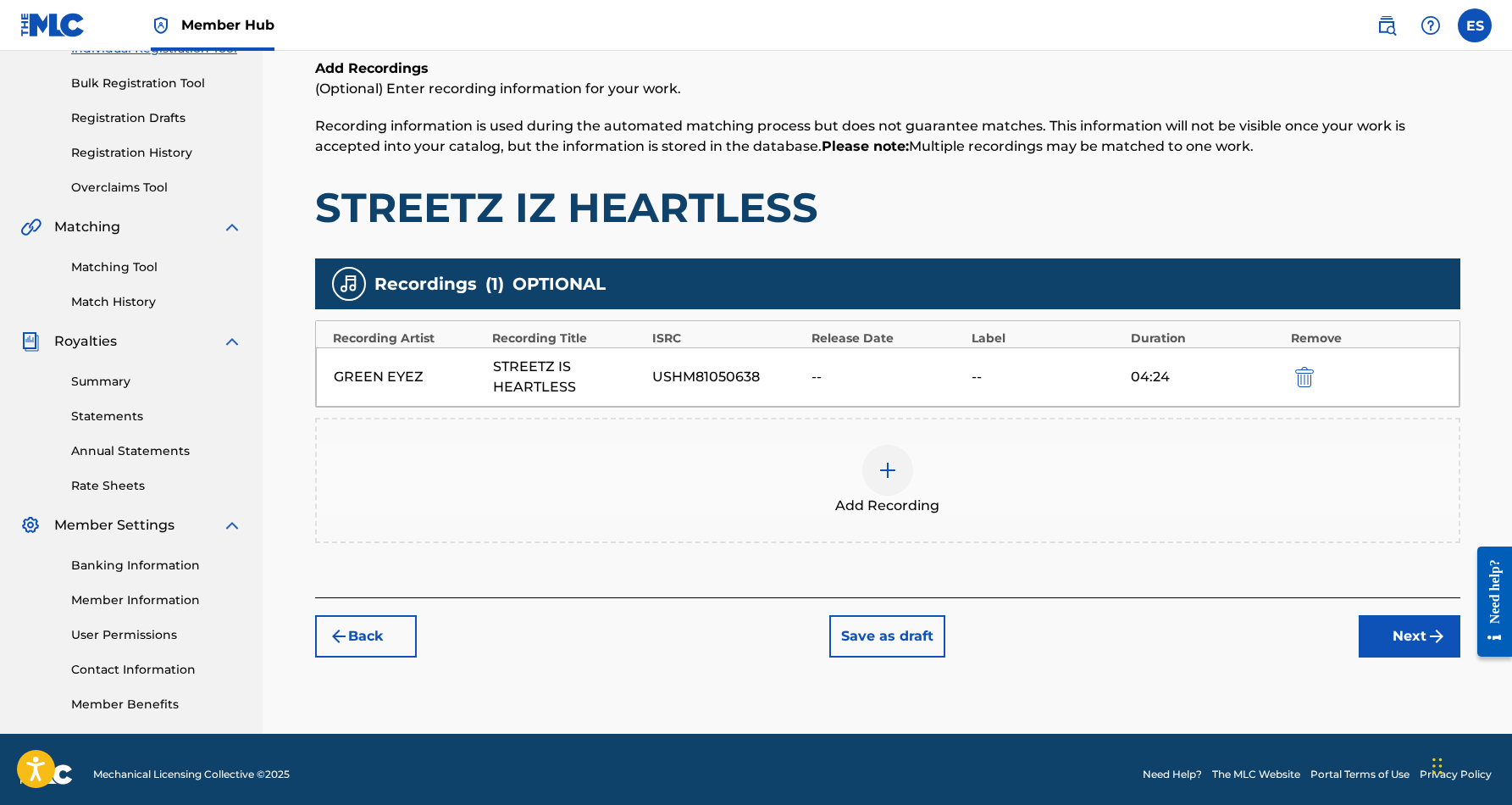
scroll to position [244, 0]
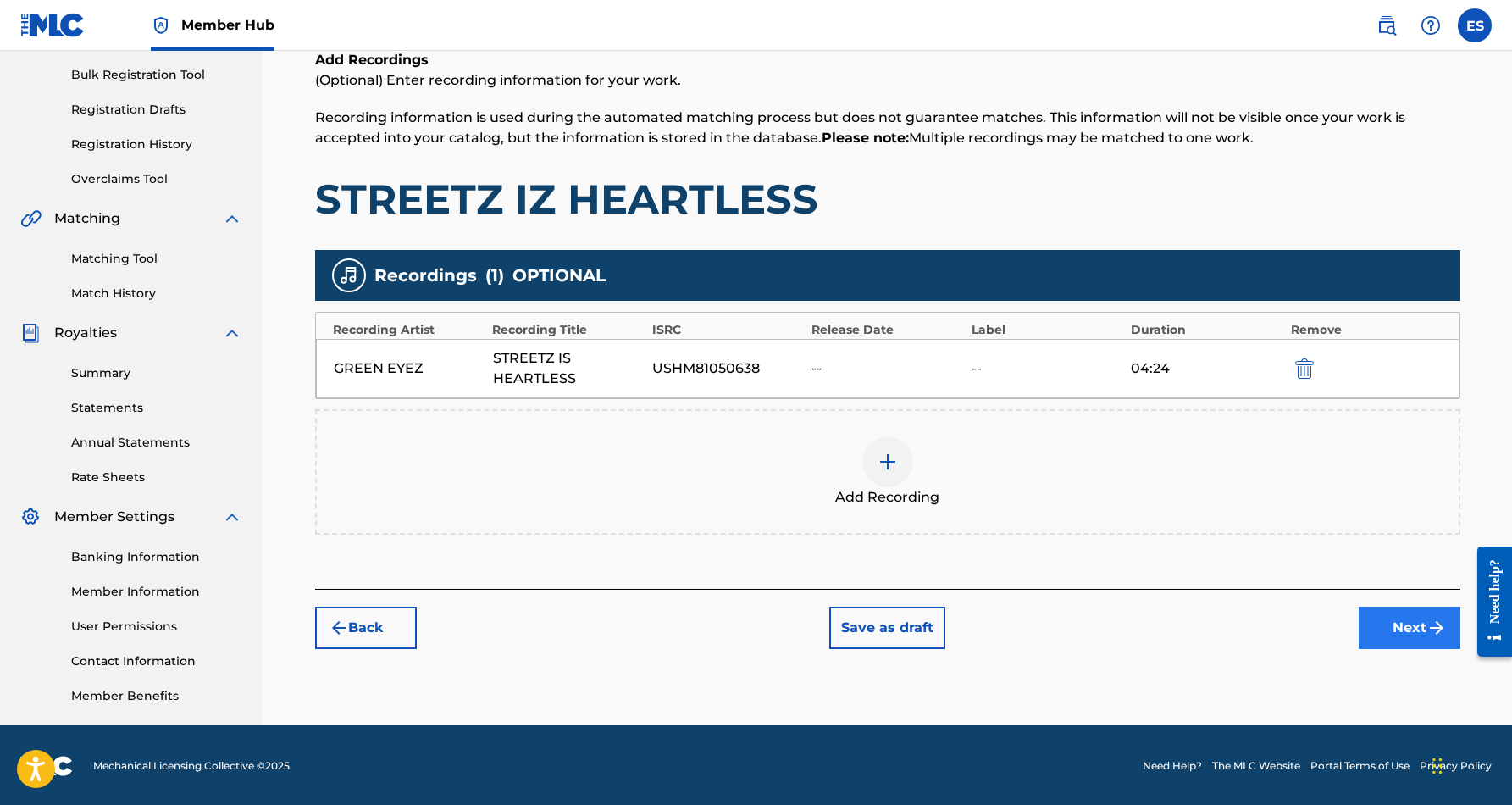
click at [1390, 630] on button "Next" at bounding box center [1409, 627] width 102 height 43
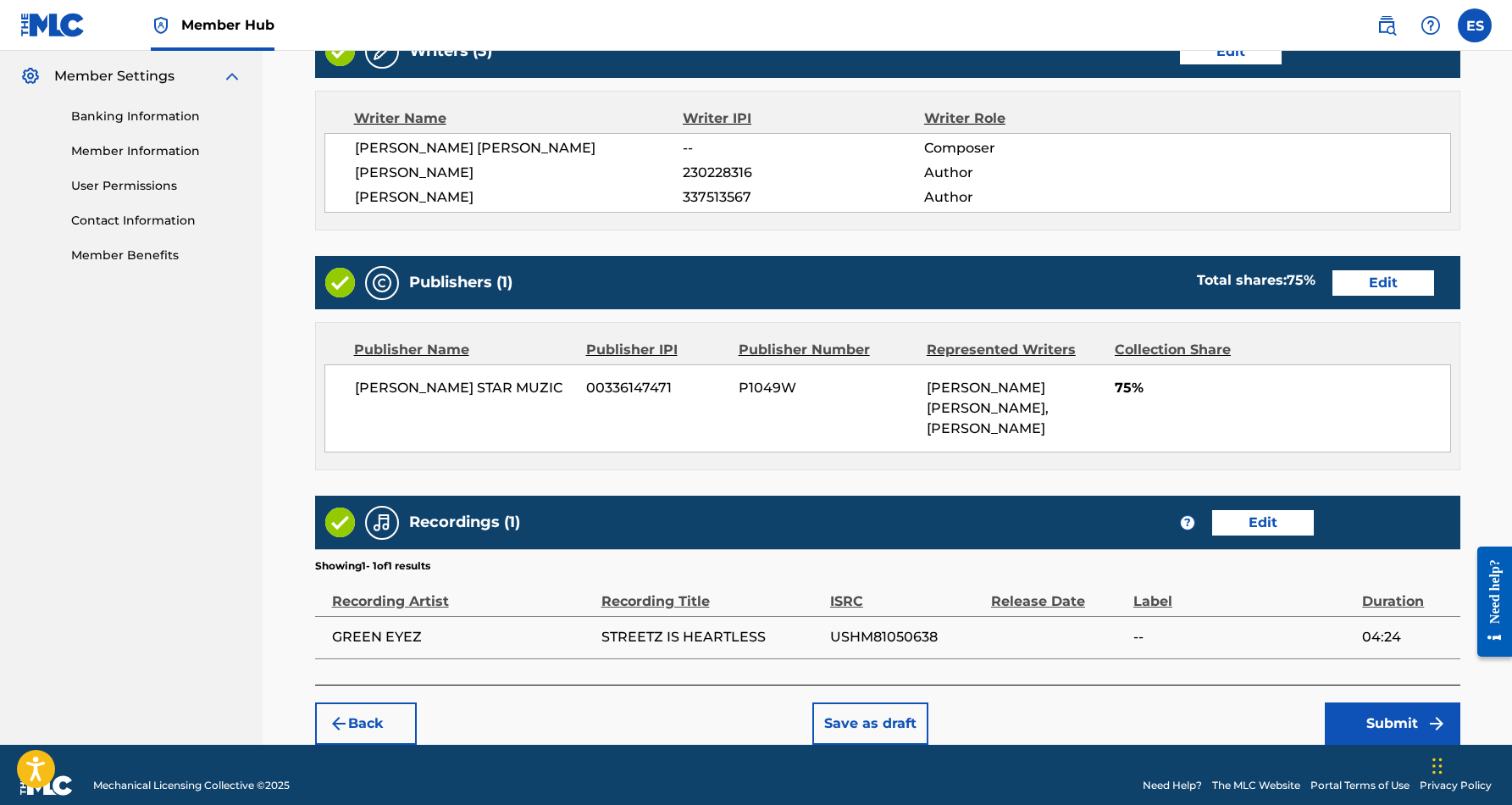
scroll to position [684, 0]
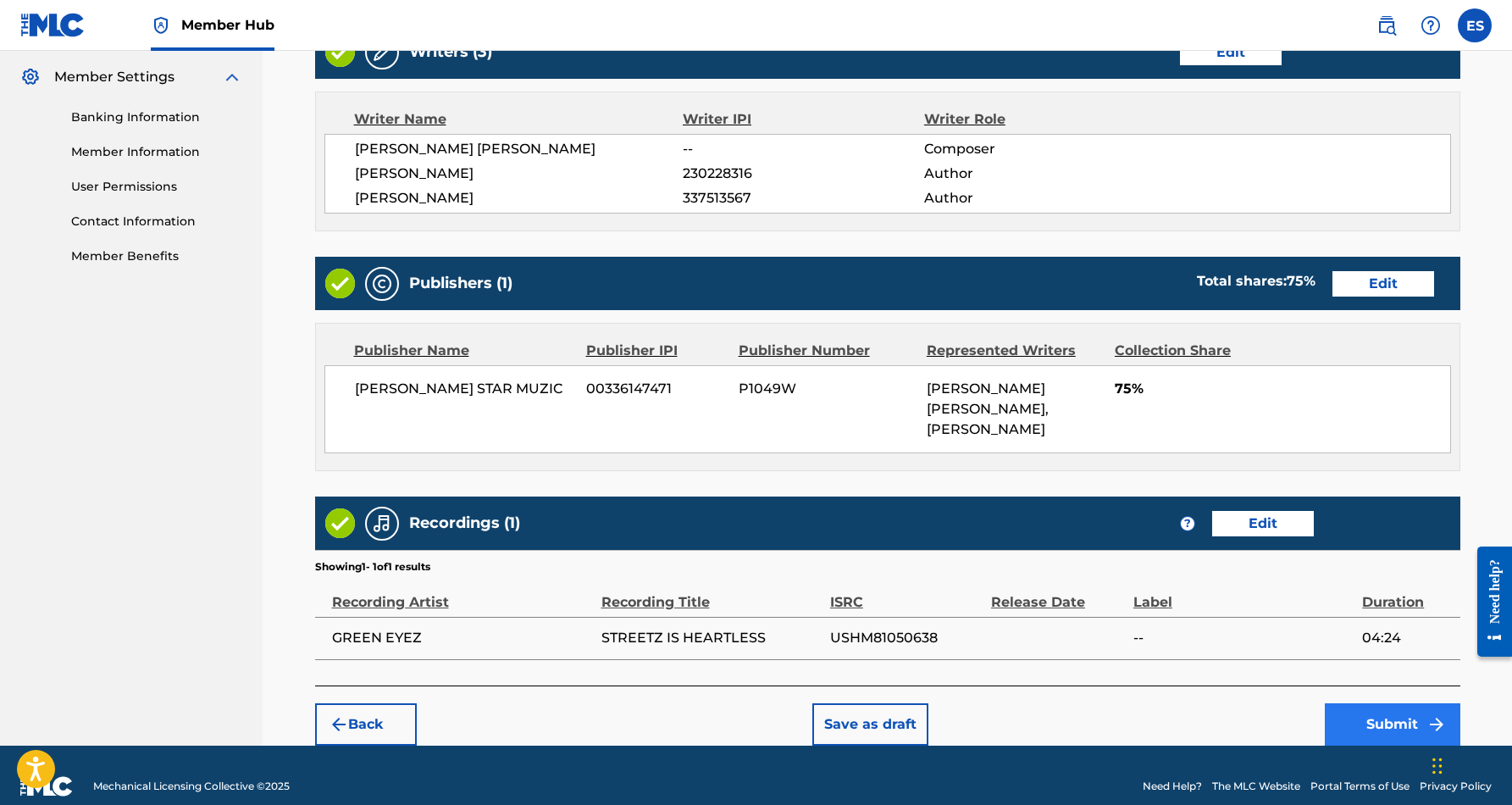
click at [1383, 703] on button "Submit" at bounding box center [1393, 724] width 136 height 43
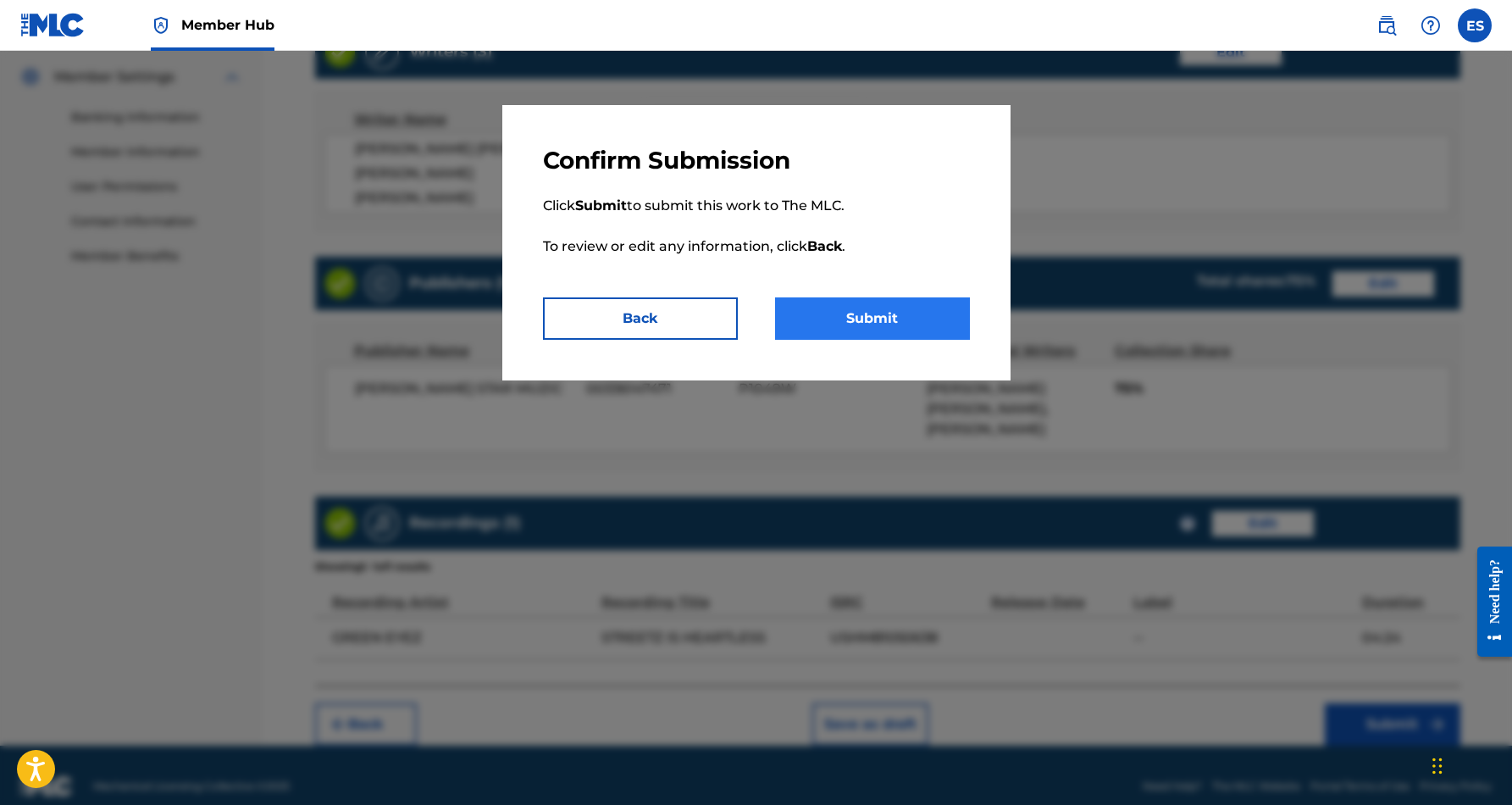
click at [869, 312] on button "Submit" at bounding box center [873, 318] width 195 height 43
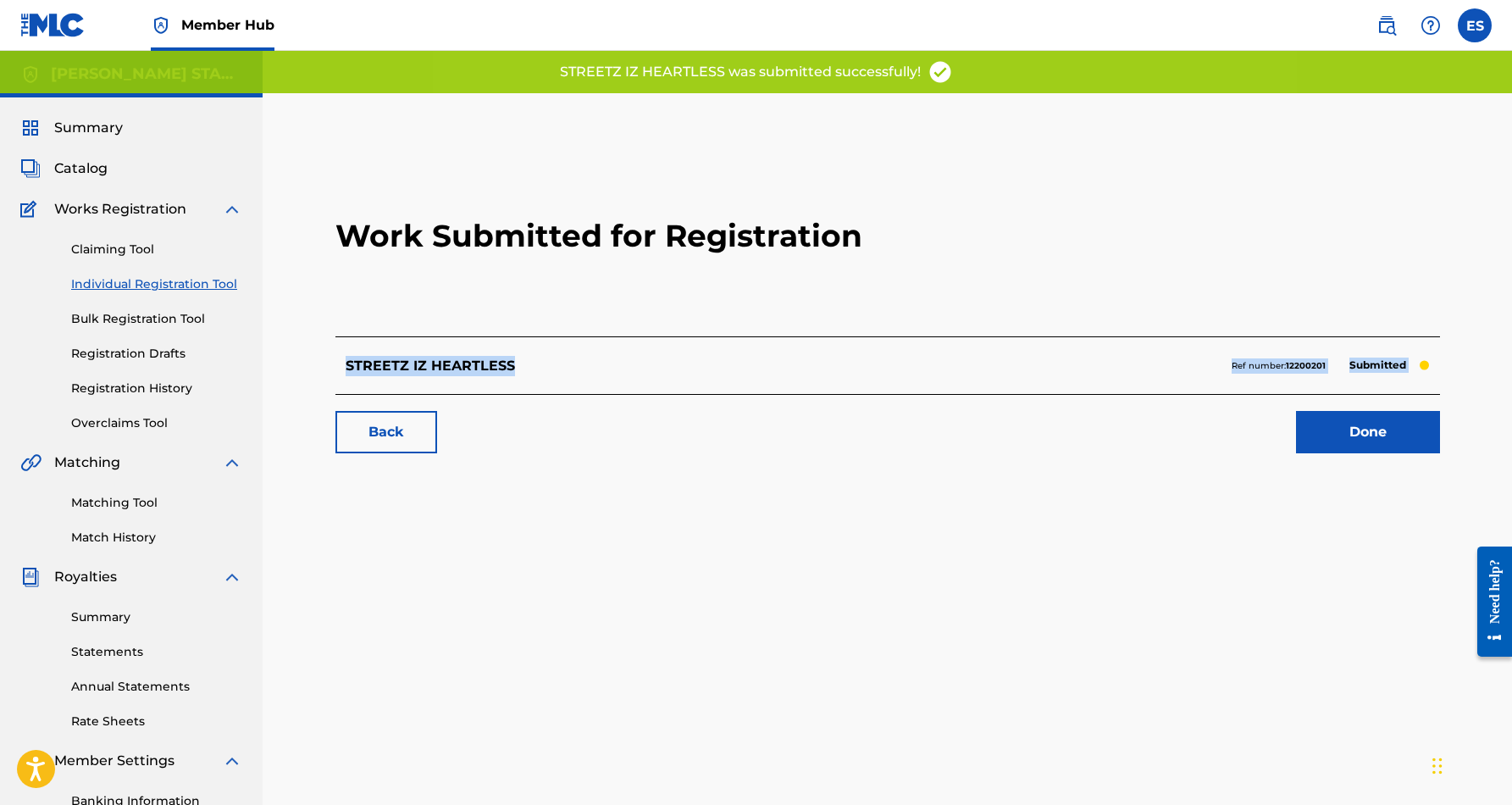
drag, startPoint x: 712, startPoint y: 349, endPoint x: 1239, endPoint y: 460, distance: 538.6
click at [1218, 450] on div "Work Submitted for Registration STREETZ IZ HEARTLESS Ref number: 12200201 Submi…" at bounding box center [888, 303] width 1145 height 335
click at [1351, 435] on link "Done" at bounding box center [1367, 432] width 144 height 43
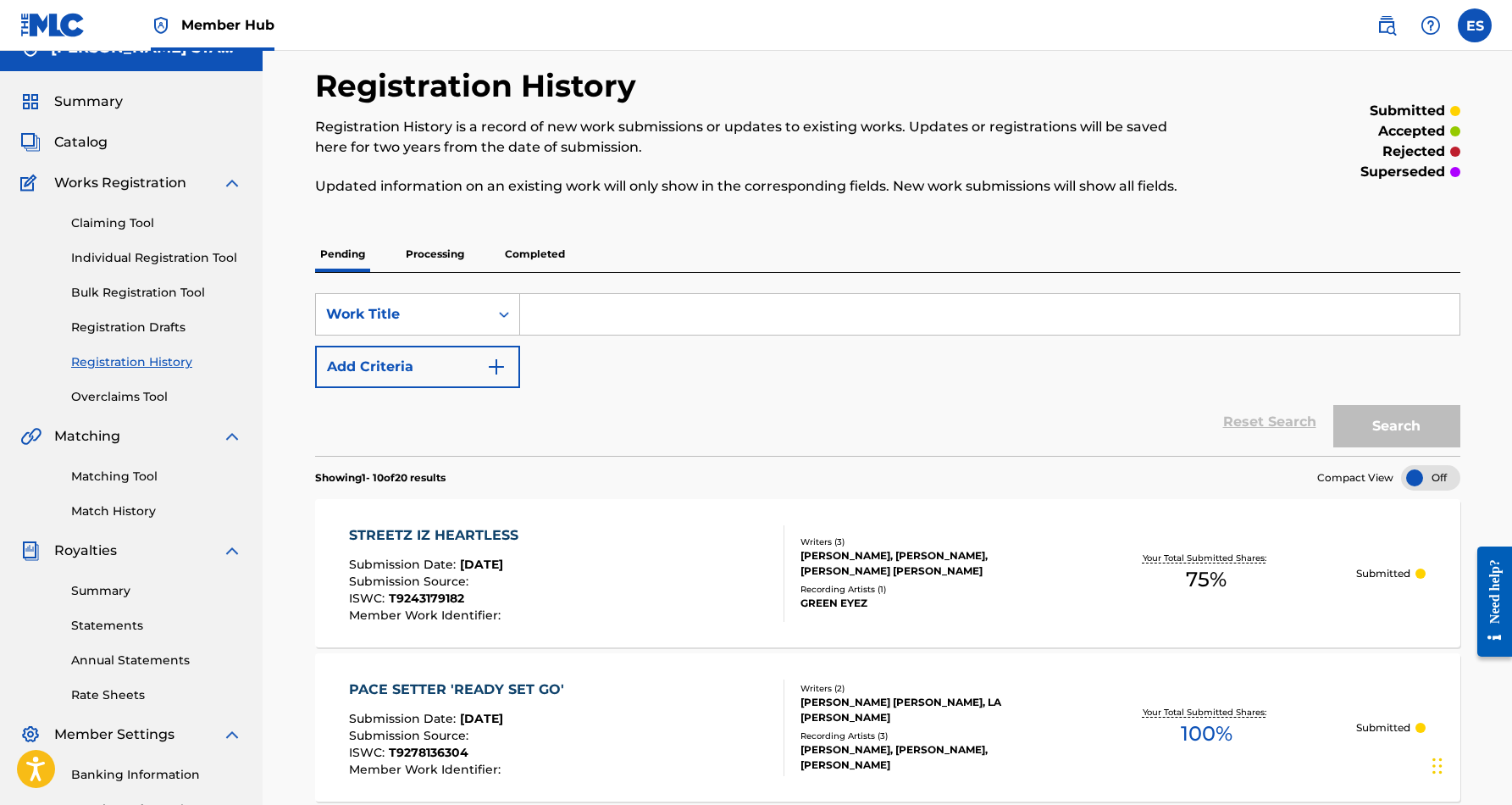
scroll to position [24, 0]
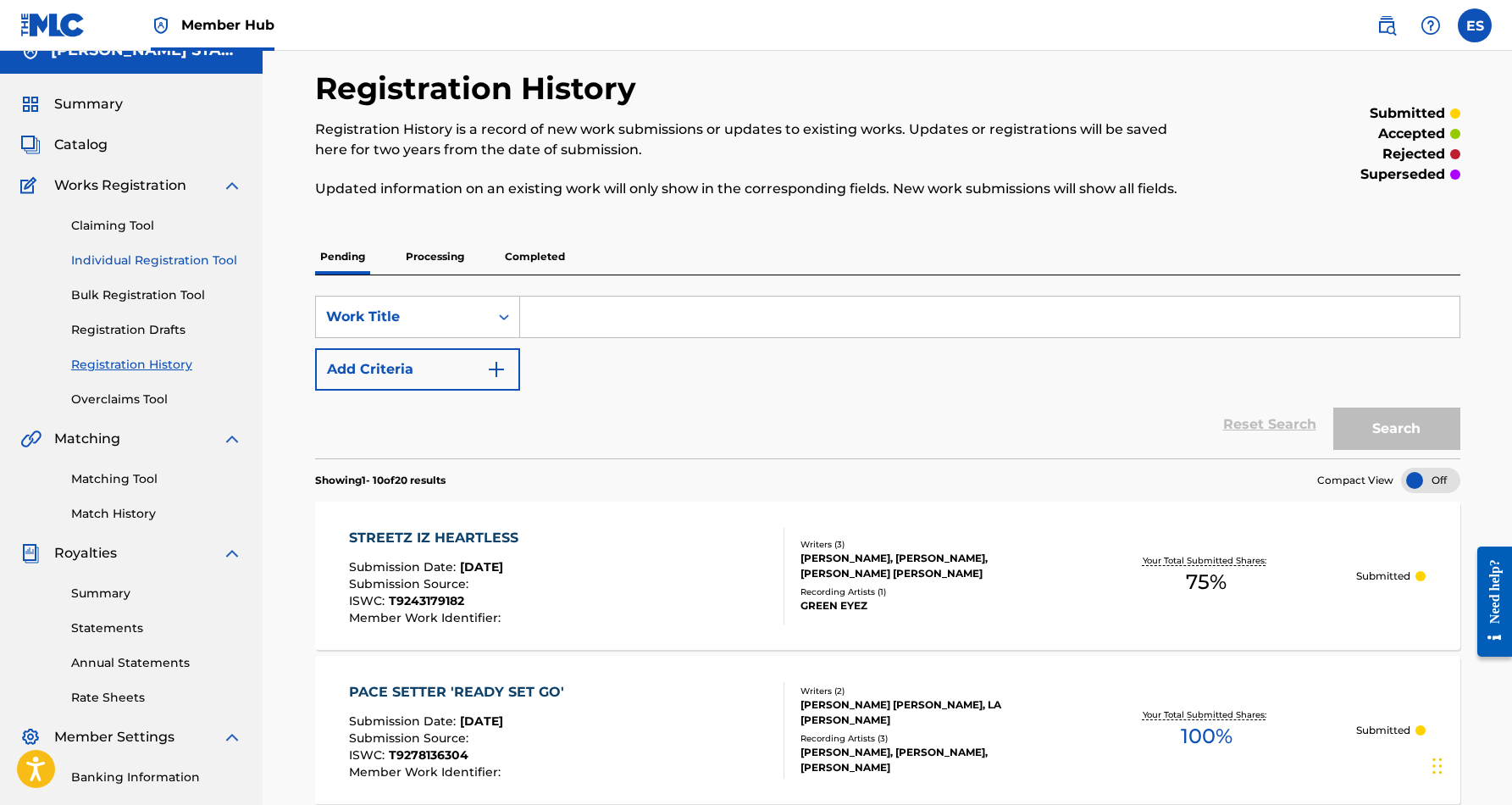
click at [145, 254] on link "Individual Registration Tool" at bounding box center [157, 260] width 171 height 17
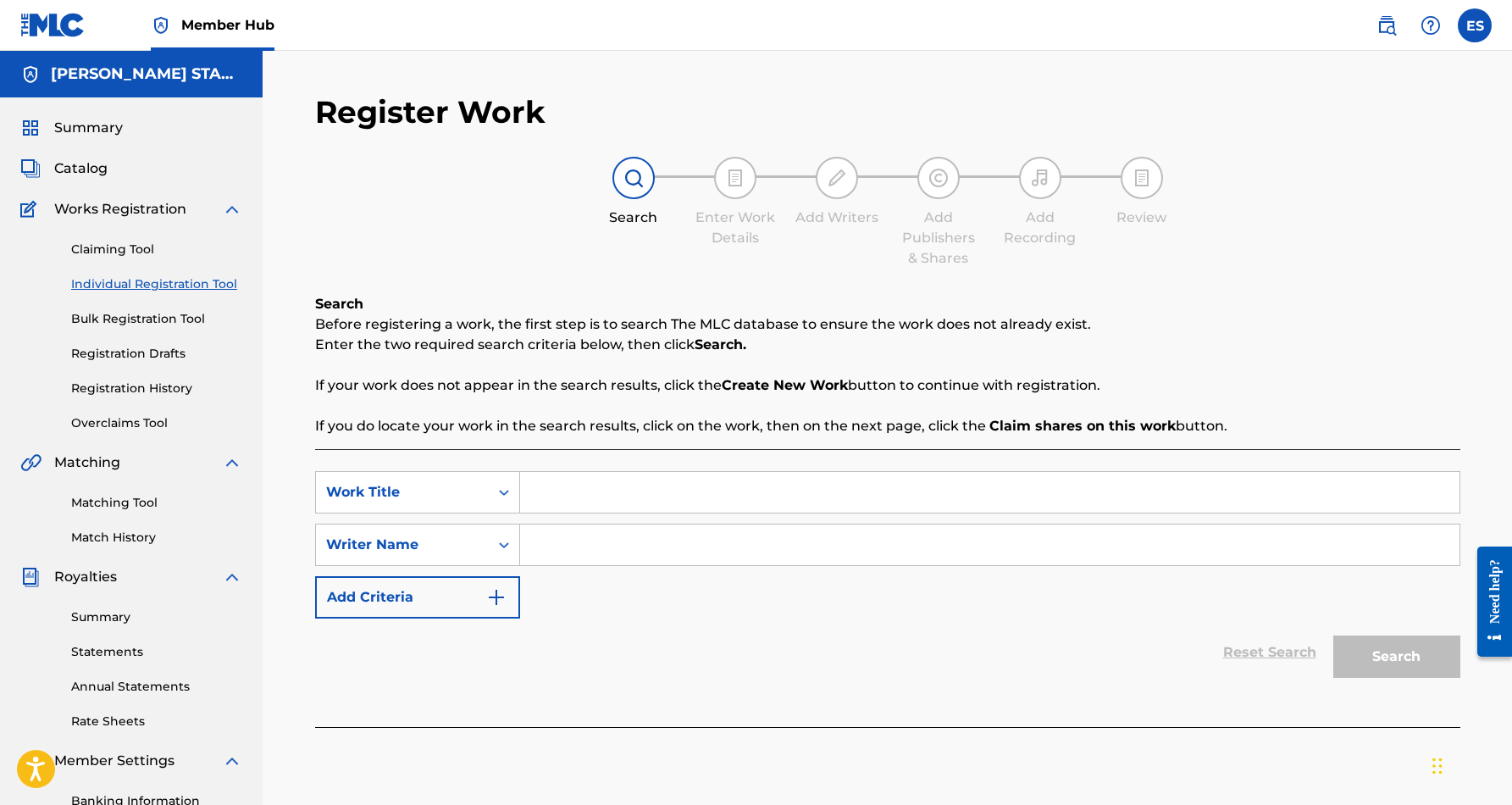
click at [564, 497] on input "Search Form" at bounding box center [989, 492] width 939 height 41
paste input "ALL I WANT FOR CHRISTMAS IS SANTA BABY"
type input "ALL I WANT FOR CHRISTMAS IS SANTA BABY"
click at [575, 551] on input "Search Form" at bounding box center [989, 545] width 939 height 41
paste input "[PERSON_NAME] [PERSON_NAME]"
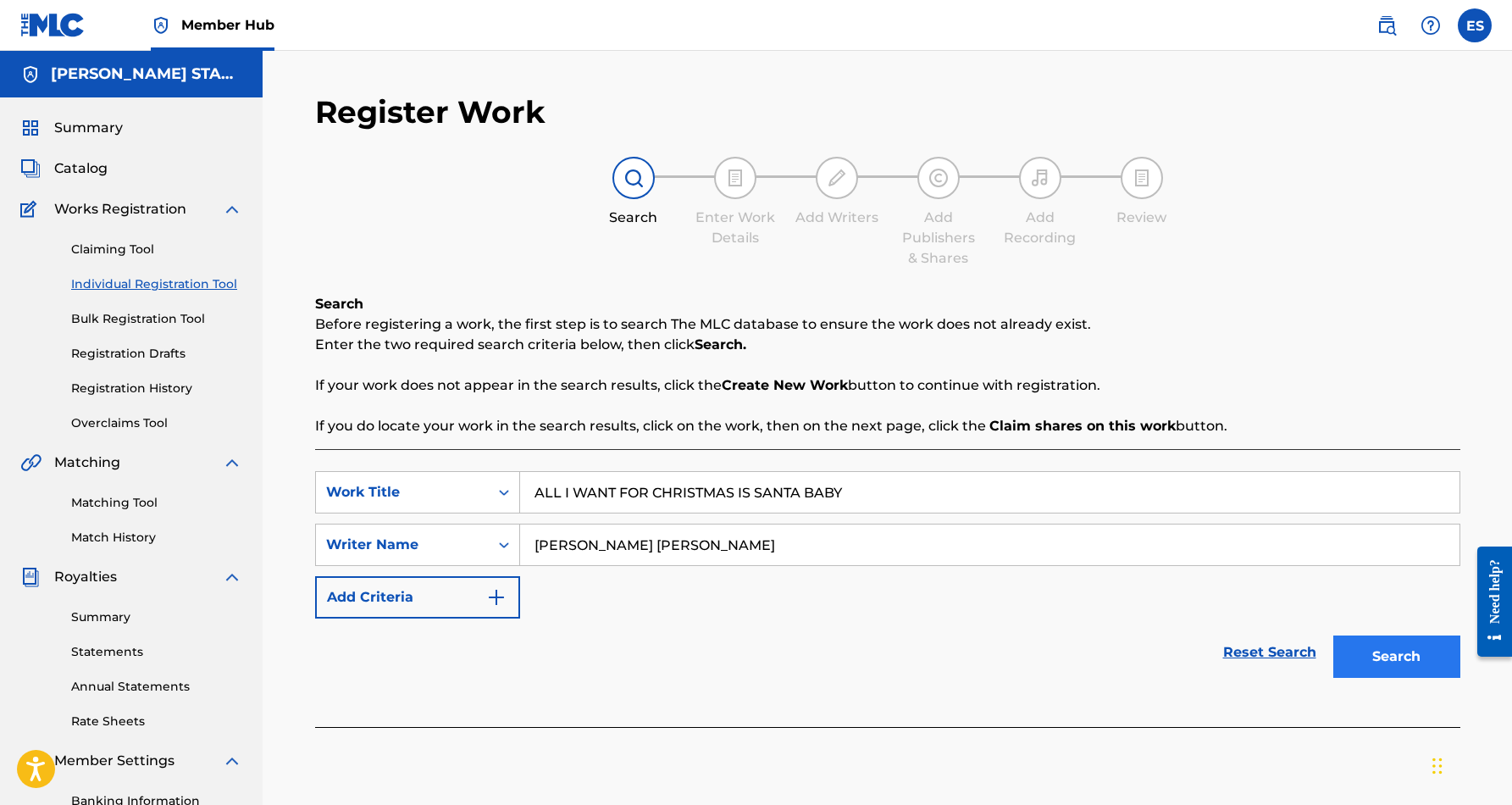
type input "[PERSON_NAME] [PERSON_NAME]"
click at [1366, 657] on button "Search" at bounding box center [1397, 656] width 127 height 43
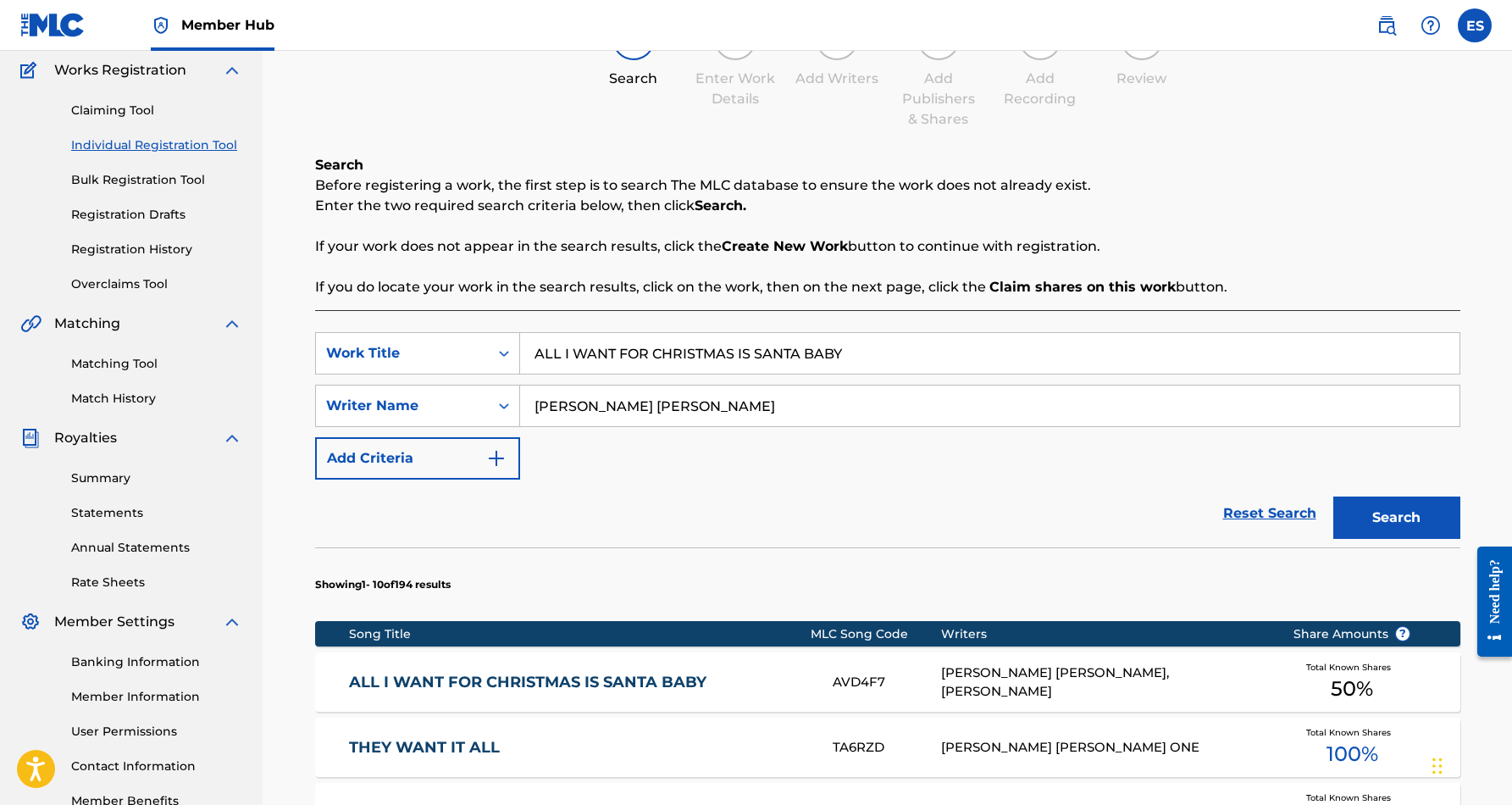
scroll to position [147, 0]
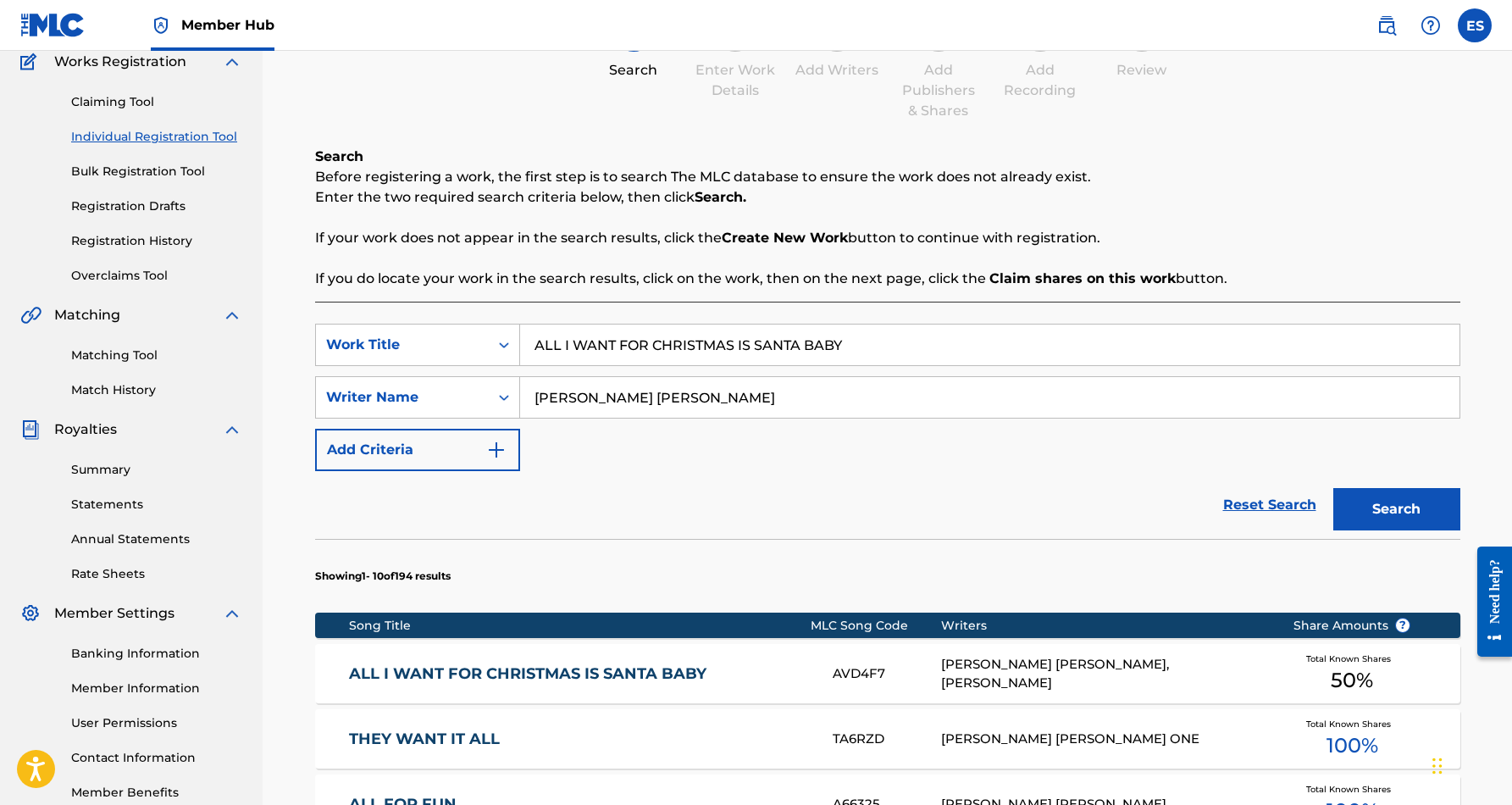
click at [691, 673] on link "ALL I WANT FOR CHRISTMAS IS SANTA BABY" at bounding box center [579, 673] width 461 height 19
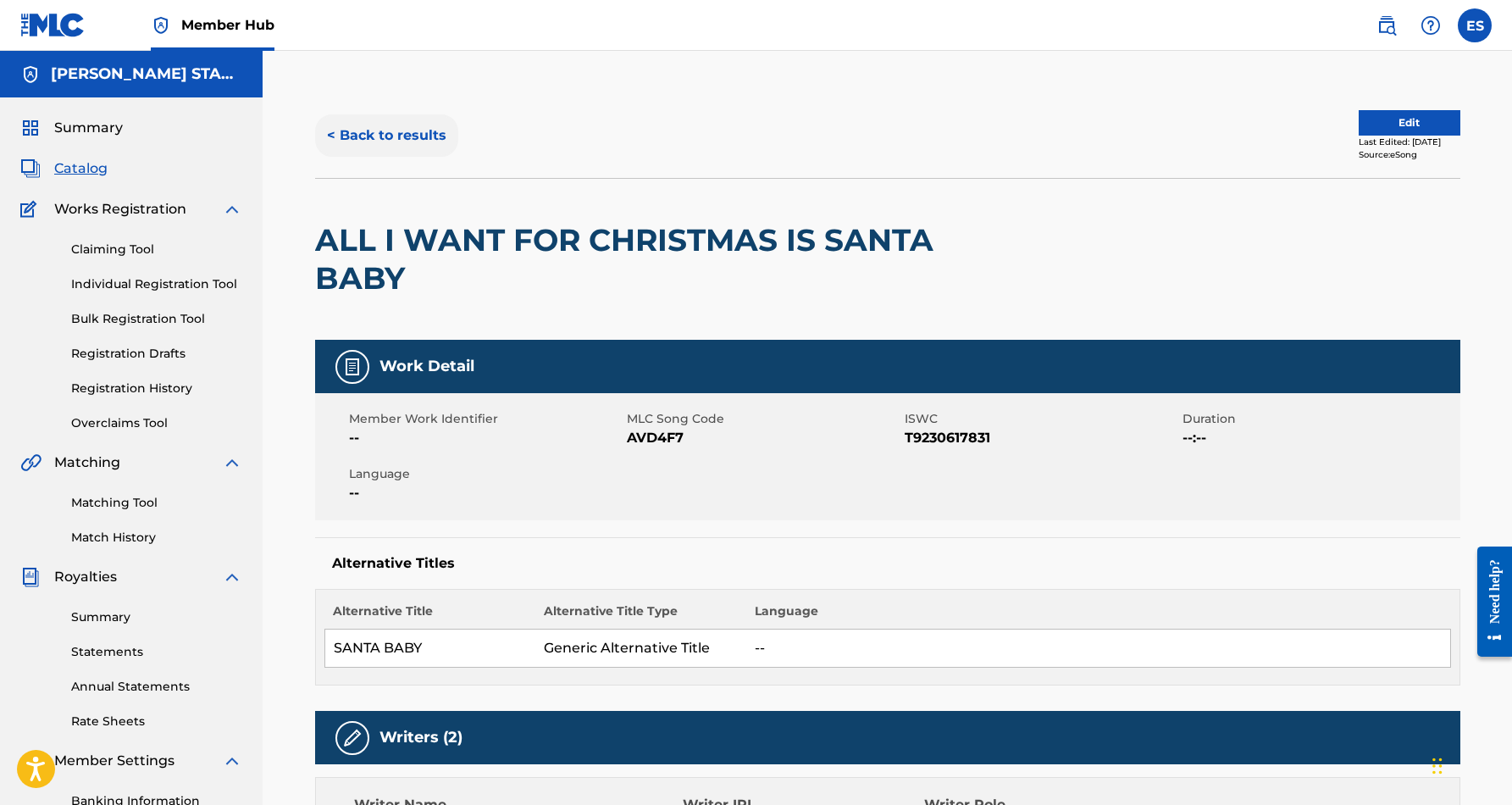
click at [387, 132] on button "< Back to results" at bounding box center [387, 135] width 143 height 43
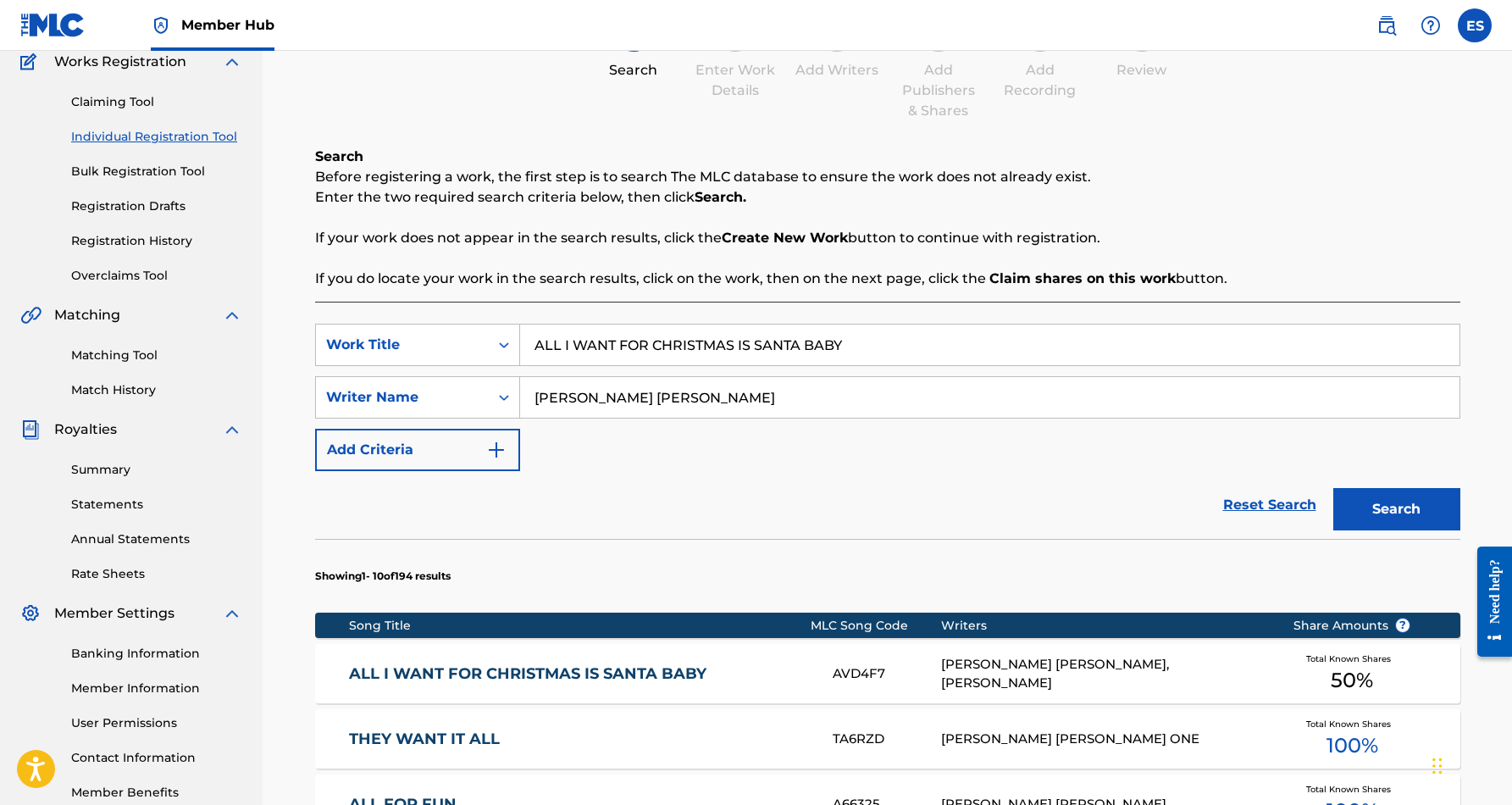
click at [854, 351] on input "ALL I WANT FOR CHRISTMAS IS SANTA BABY" at bounding box center [989, 344] width 939 height 41
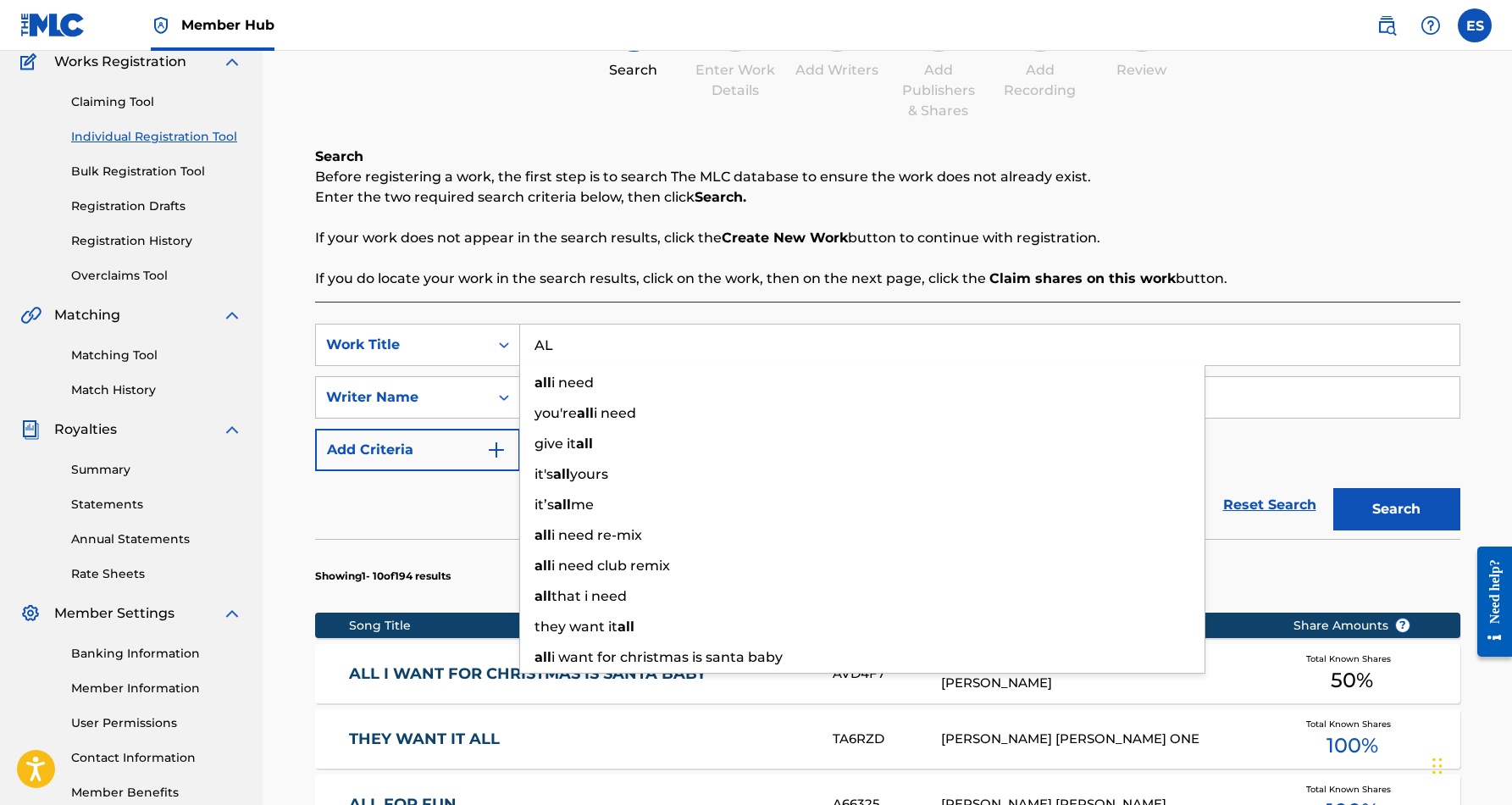
type input "A"
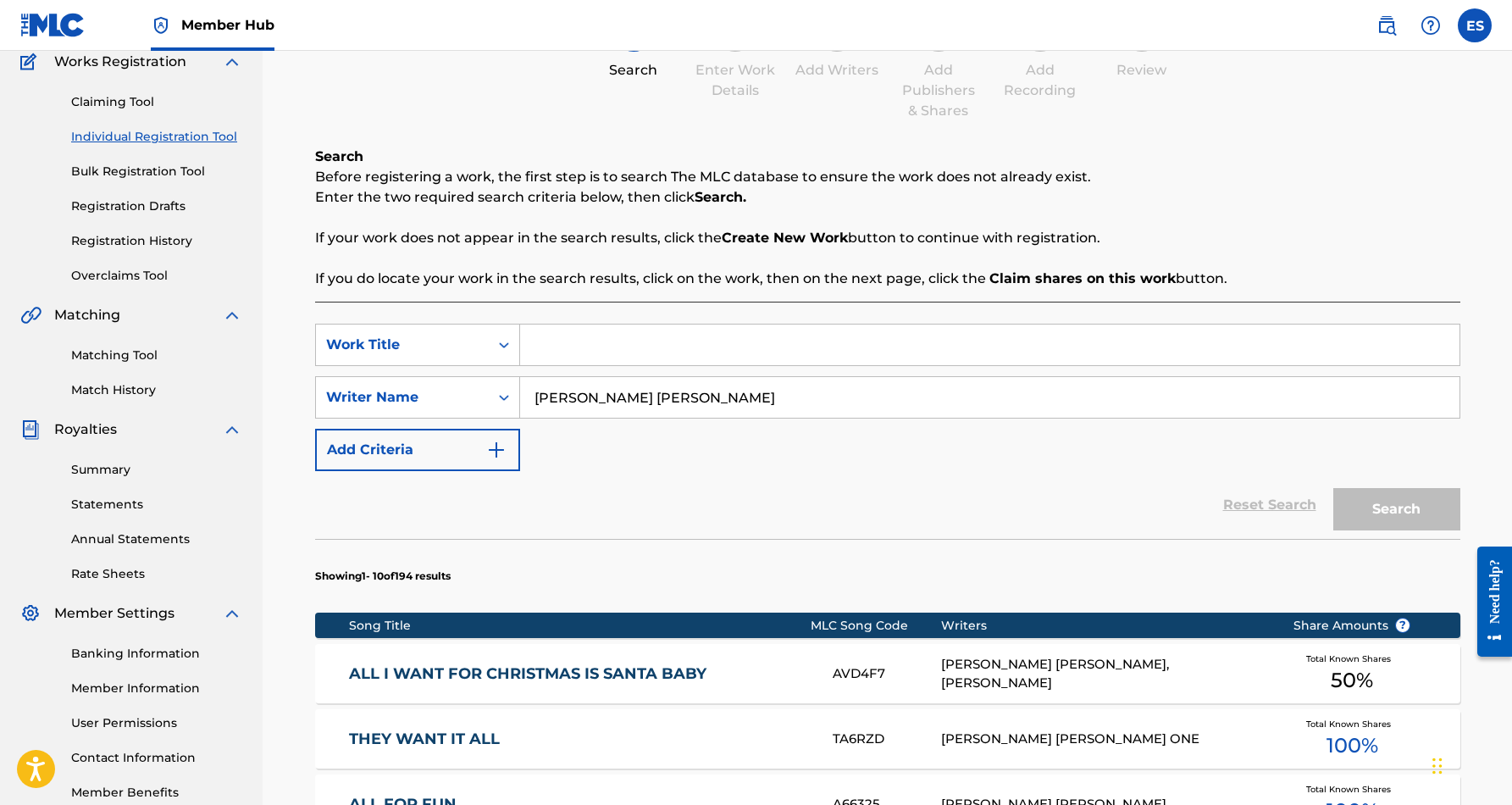
paste input "THEY ROLLED UP ON [GEOGRAPHIC_DATA]"
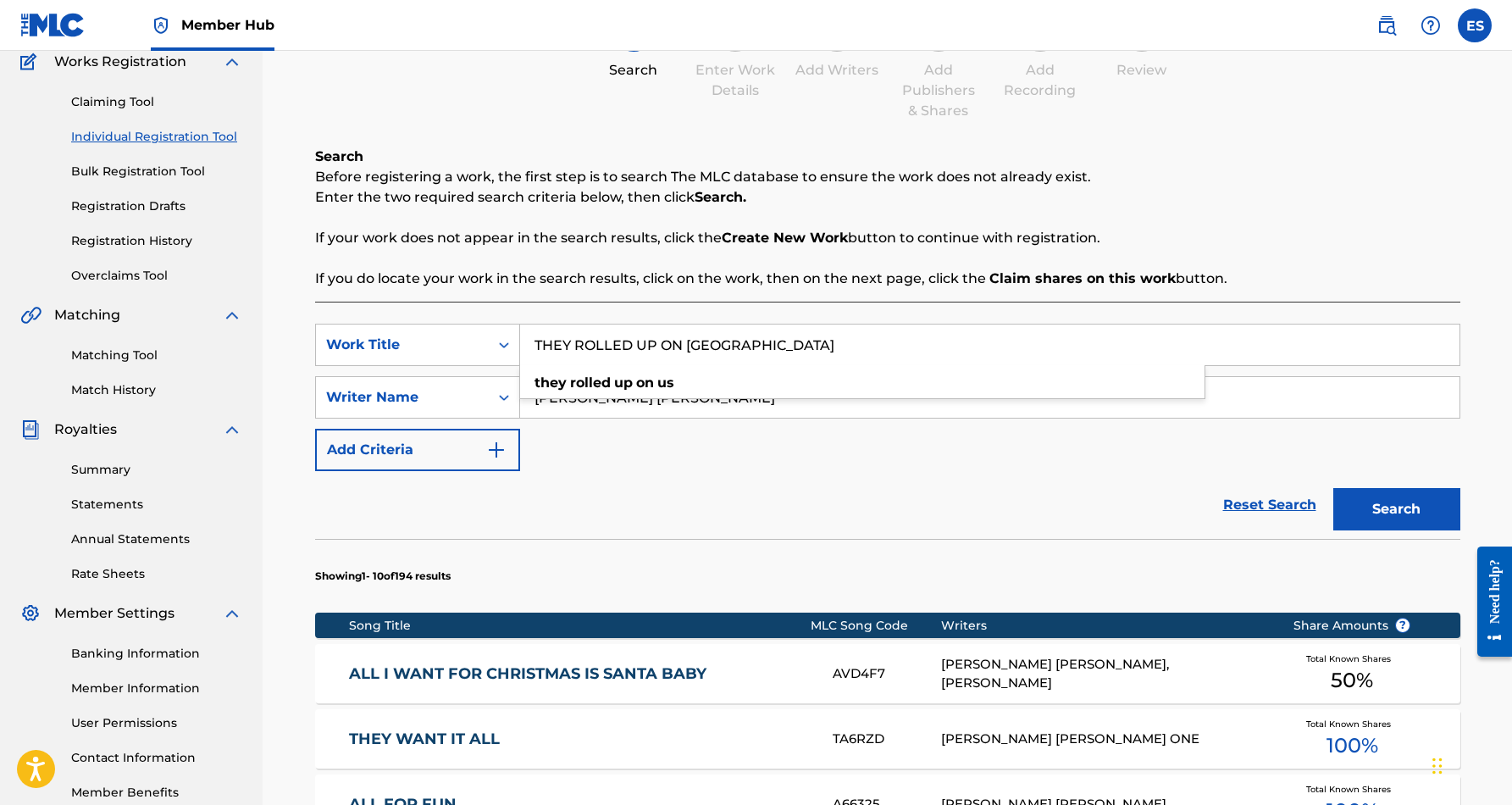
type input "THEY ROLLED UP ON [GEOGRAPHIC_DATA]"
click at [1133, 455] on div "SearchWithCriteriad69d7e2f-62ef-4acc-9b4d-9af6211f7436 Work Title THEY ROLLED U…" at bounding box center [888, 396] width 1145 height 147
click at [1372, 504] on button "Search" at bounding box center [1397, 509] width 127 height 43
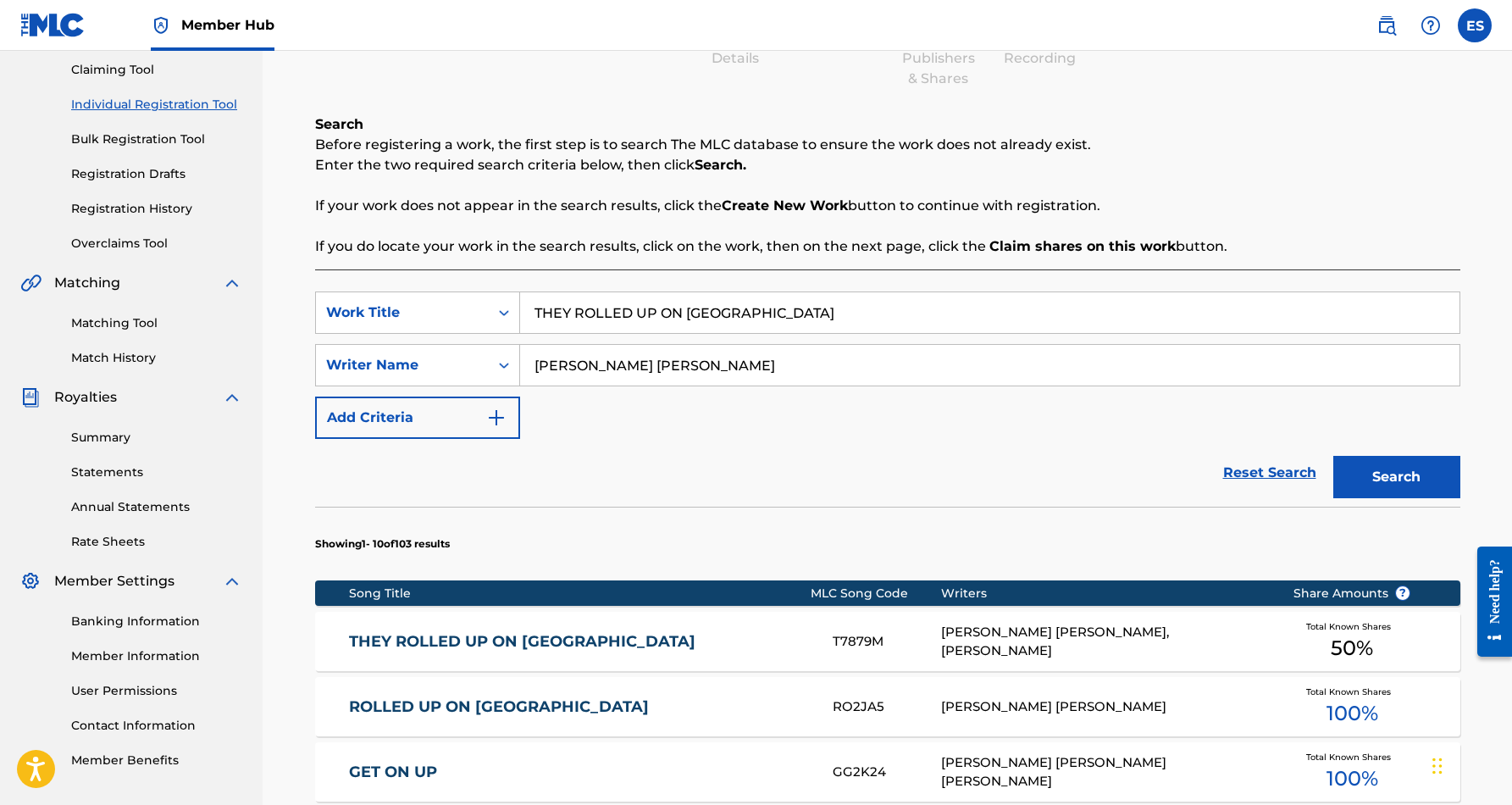
scroll to position [186, 0]
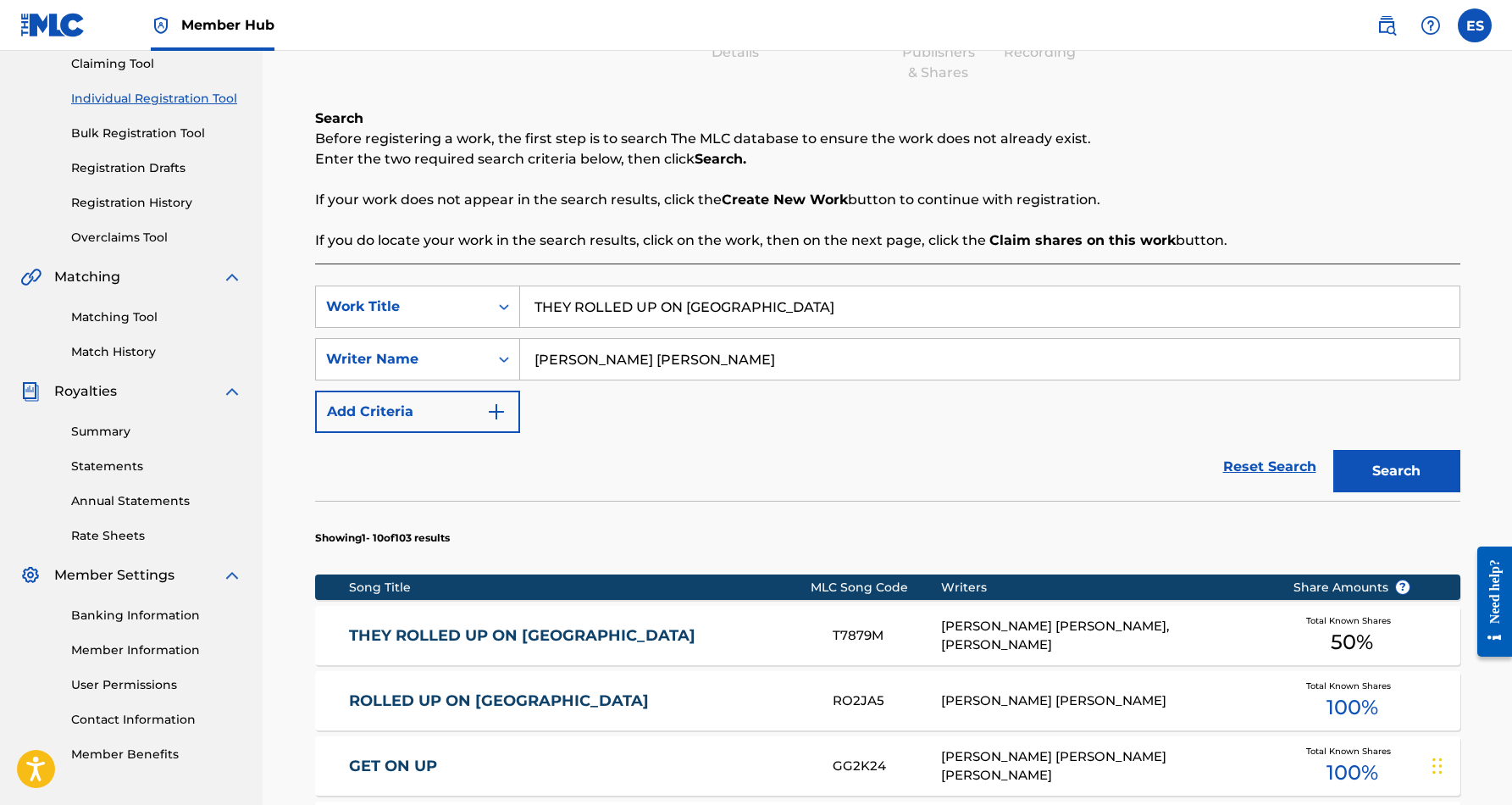
click at [802, 641] on link "THEY ROLLED UP ON [GEOGRAPHIC_DATA]" at bounding box center [579, 636] width 461 height 19
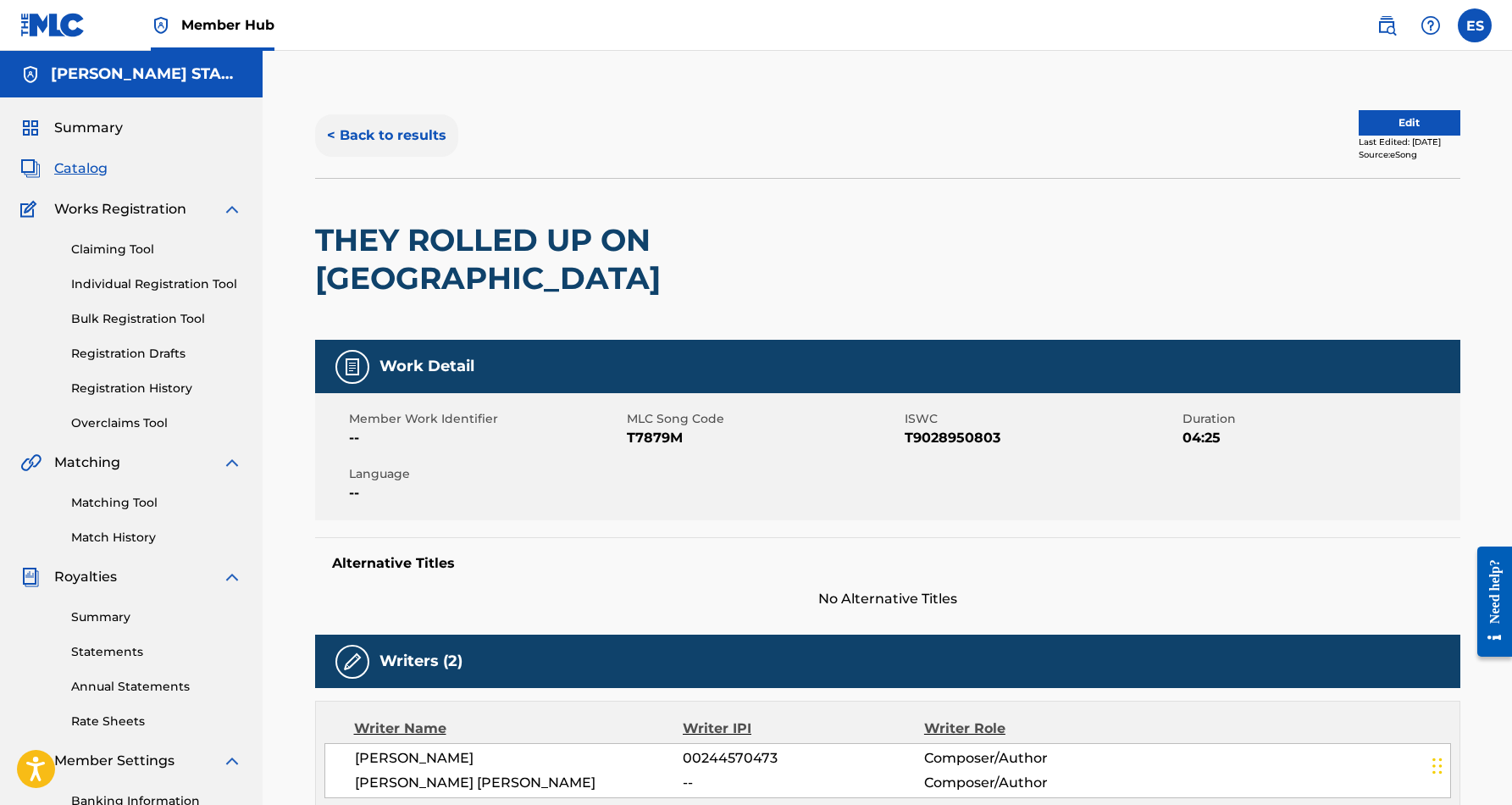
click at [398, 132] on button "< Back to results" at bounding box center [387, 135] width 143 height 43
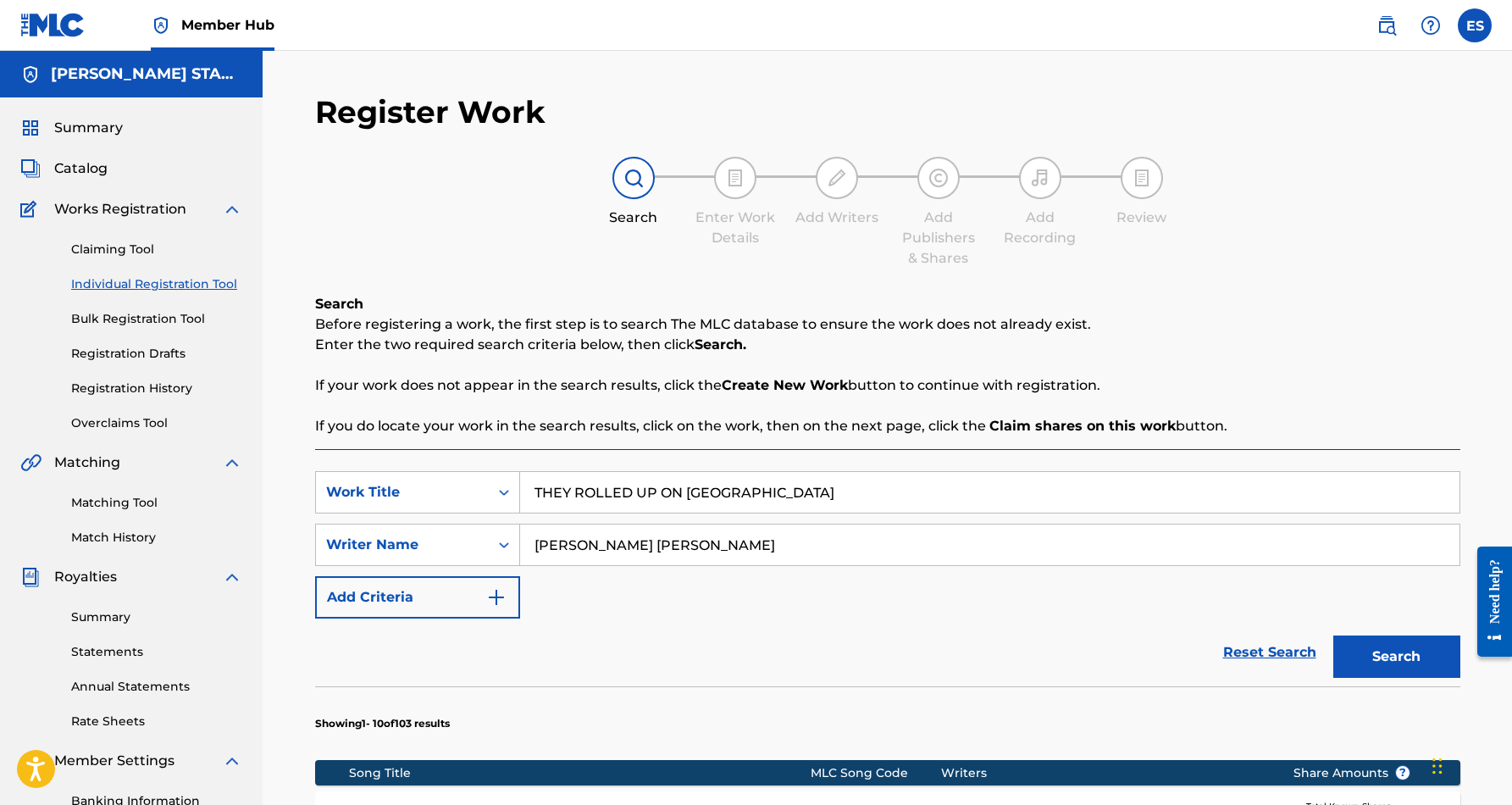
scroll to position [186, 0]
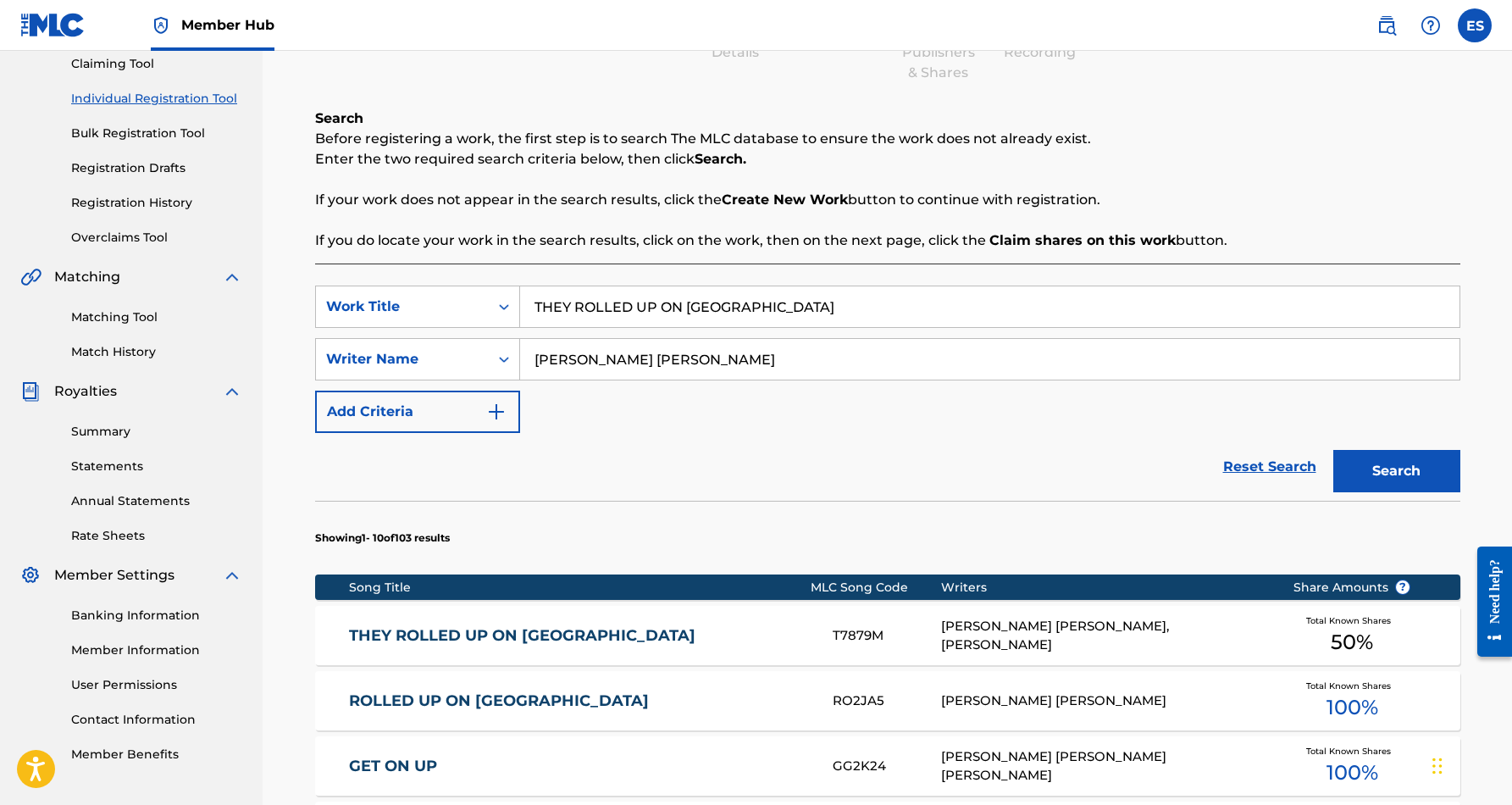
click at [725, 312] on input "THEY ROLLED UP ON [GEOGRAPHIC_DATA]" at bounding box center [989, 307] width 939 height 41
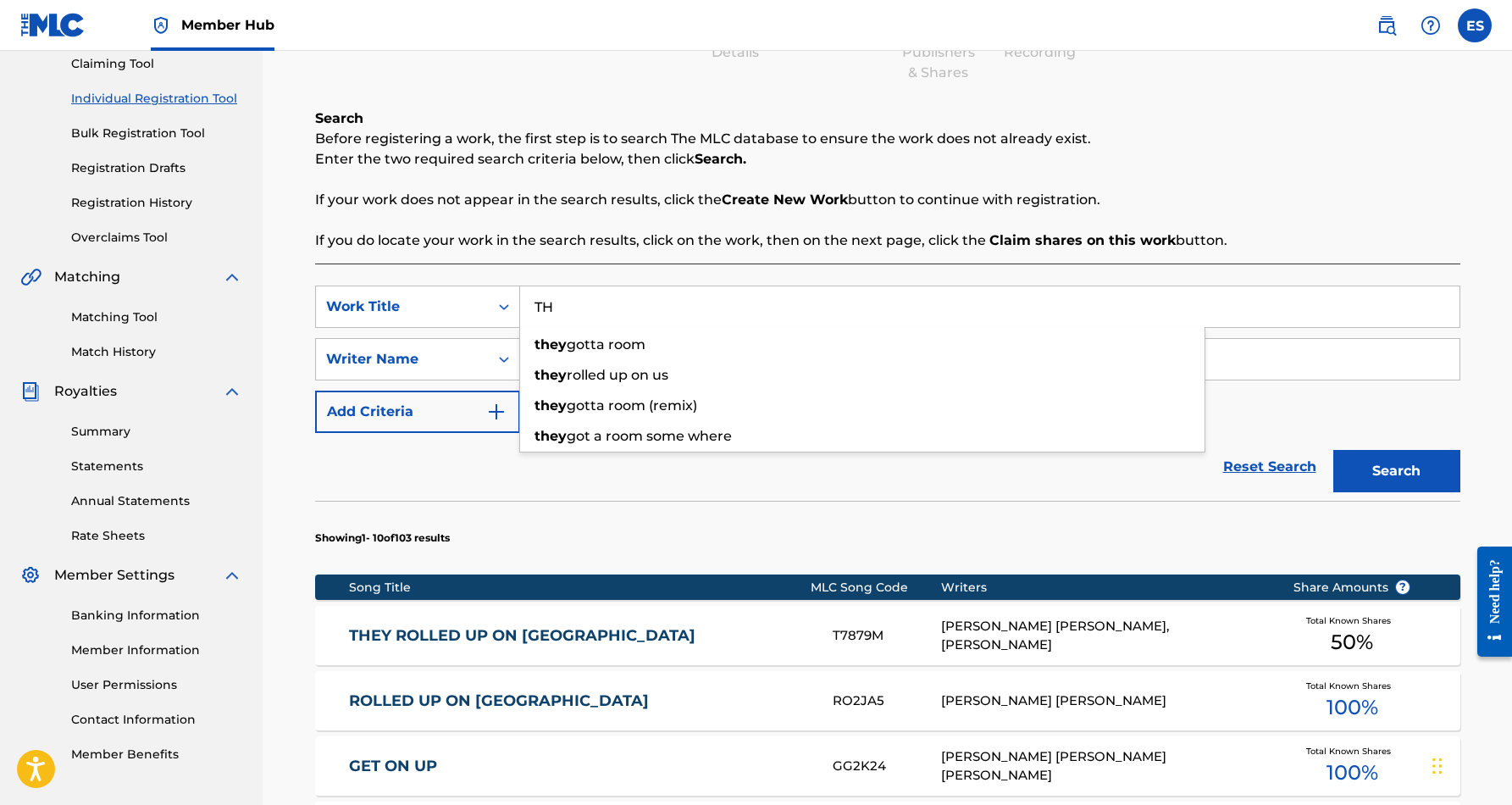
type input "T"
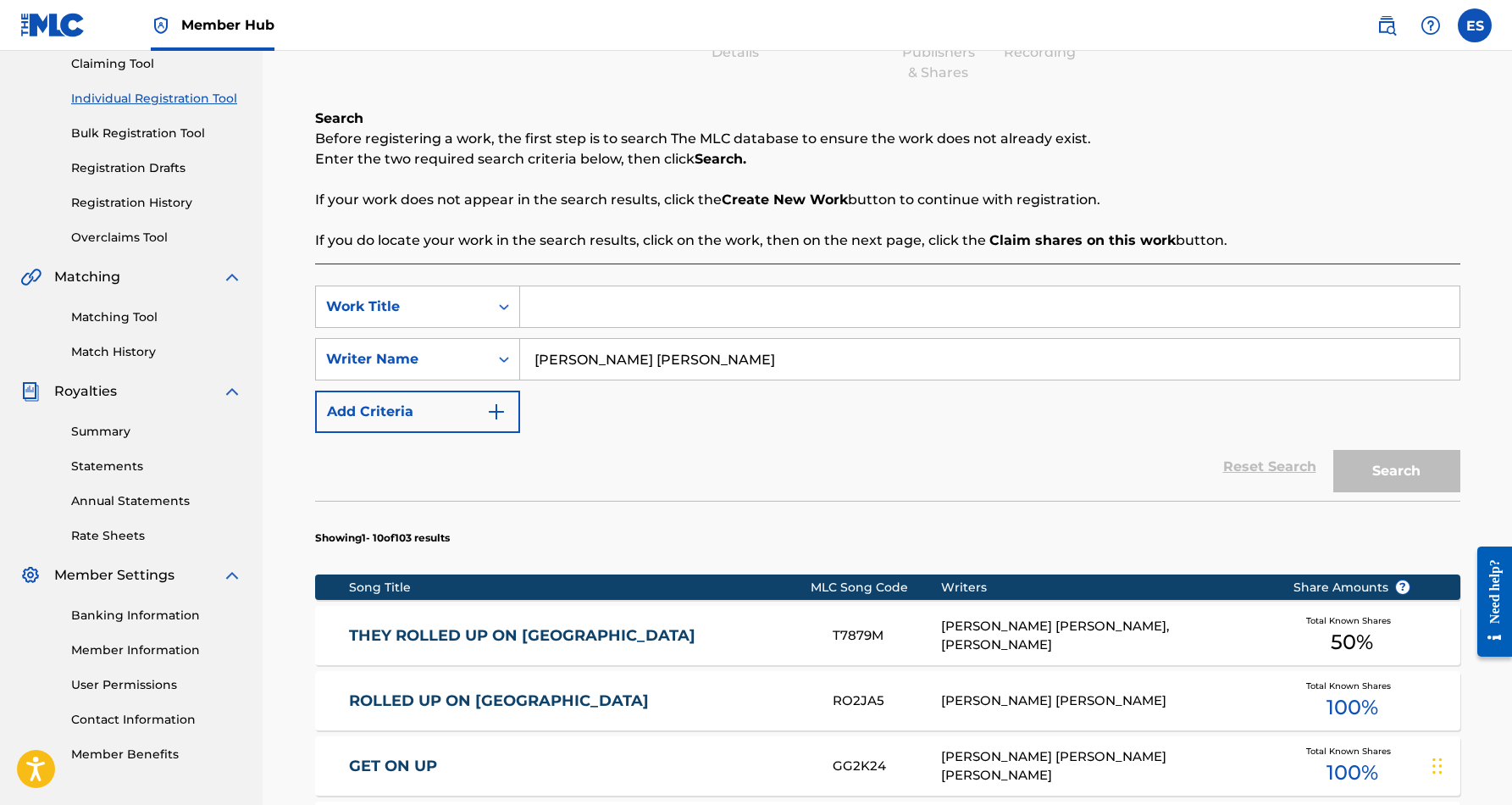
paste input "KEEPIN IT REAL"
type input "KEEPIN IT REAL"
click at [837, 426] on div "SearchWithCriteriad69d7e2f-62ef-4acc-9b4d-9af6211f7436 Work Title KEEPIN IT REA…" at bounding box center [888, 359] width 1145 height 147
click at [1368, 470] on button "Search" at bounding box center [1397, 470] width 127 height 43
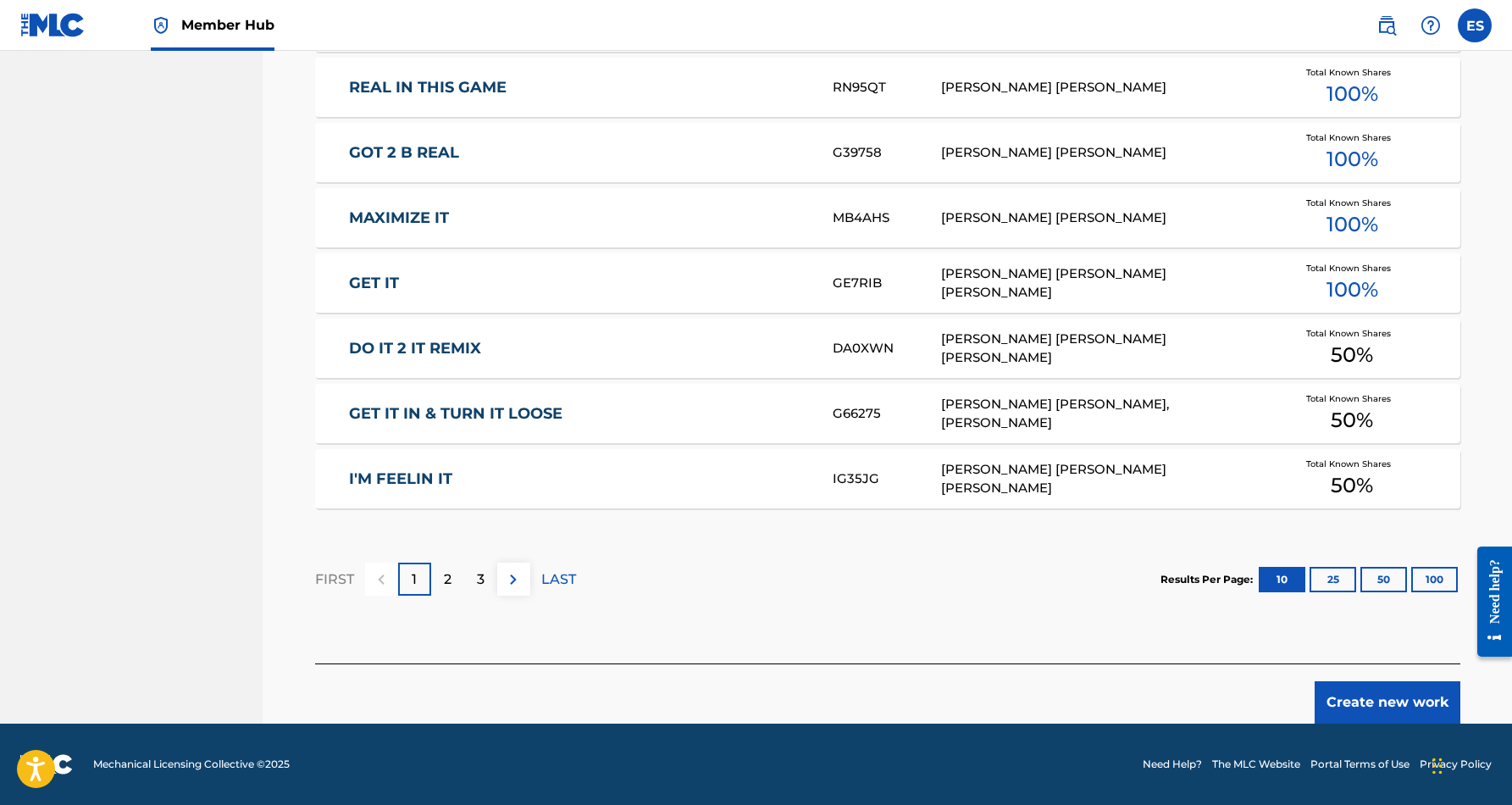
scroll to position [930, 0]
click at [1347, 693] on button "Create new work" at bounding box center [1387, 702] width 145 height 43
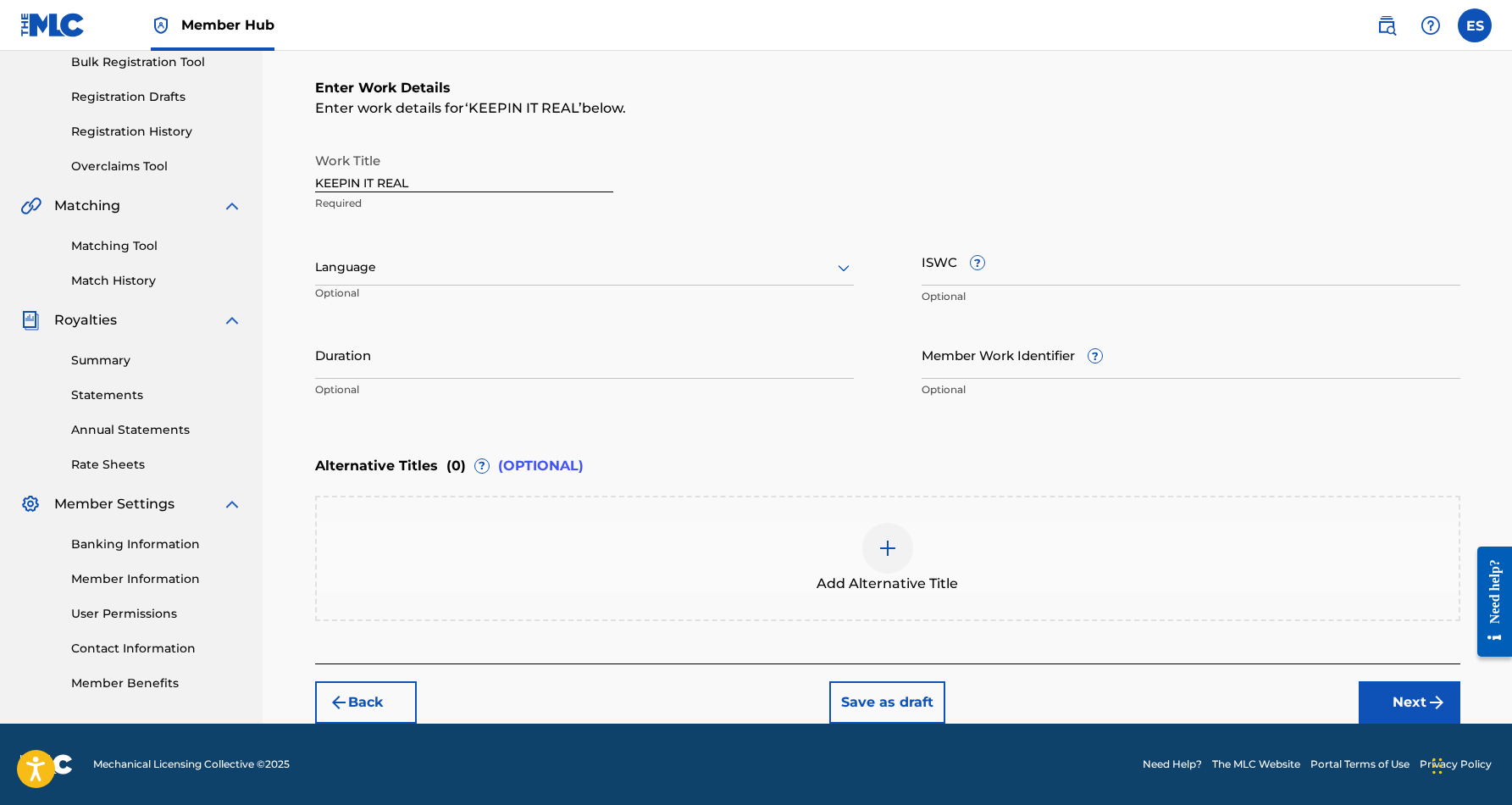
scroll to position [257, 0]
click at [838, 263] on icon at bounding box center [843, 267] width 20 height 20
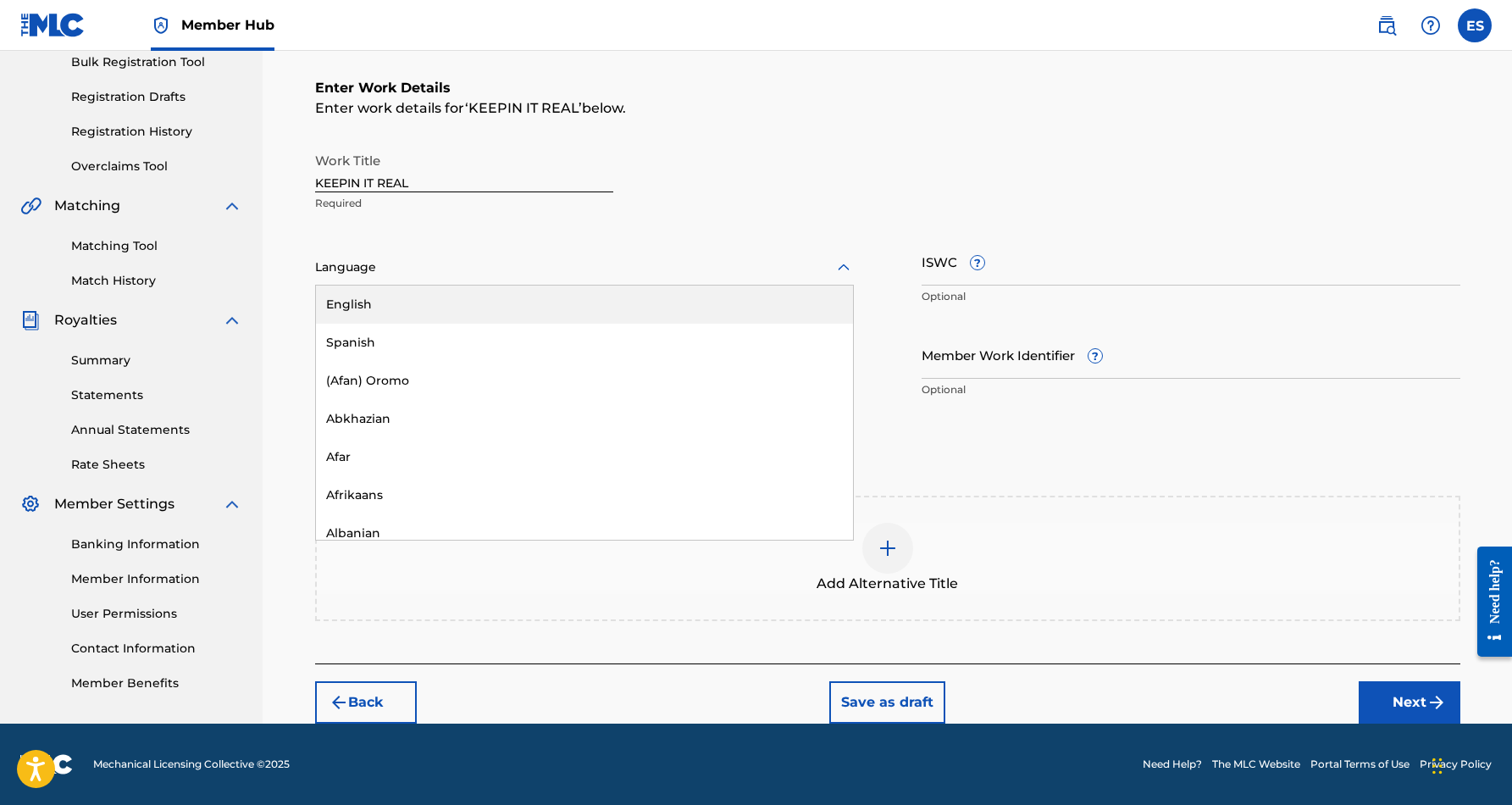
click at [730, 303] on div "English" at bounding box center [584, 305] width 537 height 38
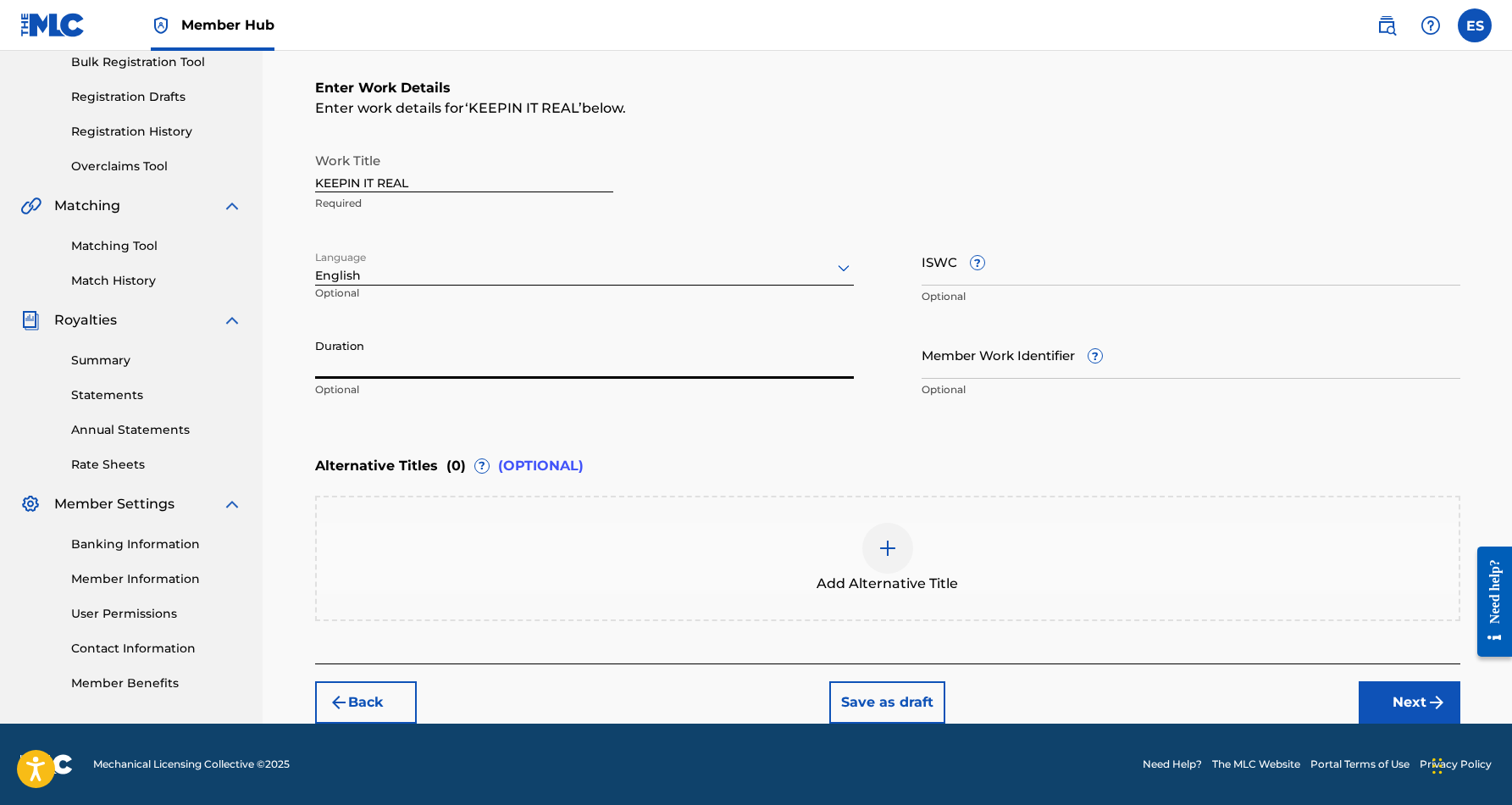
click at [537, 358] on input "Duration" at bounding box center [584, 354] width 538 height 48
type input "03:54"
click at [1116, 459] on div "Alternative Titles ( 0 ) ? (OPTIONAL)" at bounding box center [888, 465] width 1145 height 37
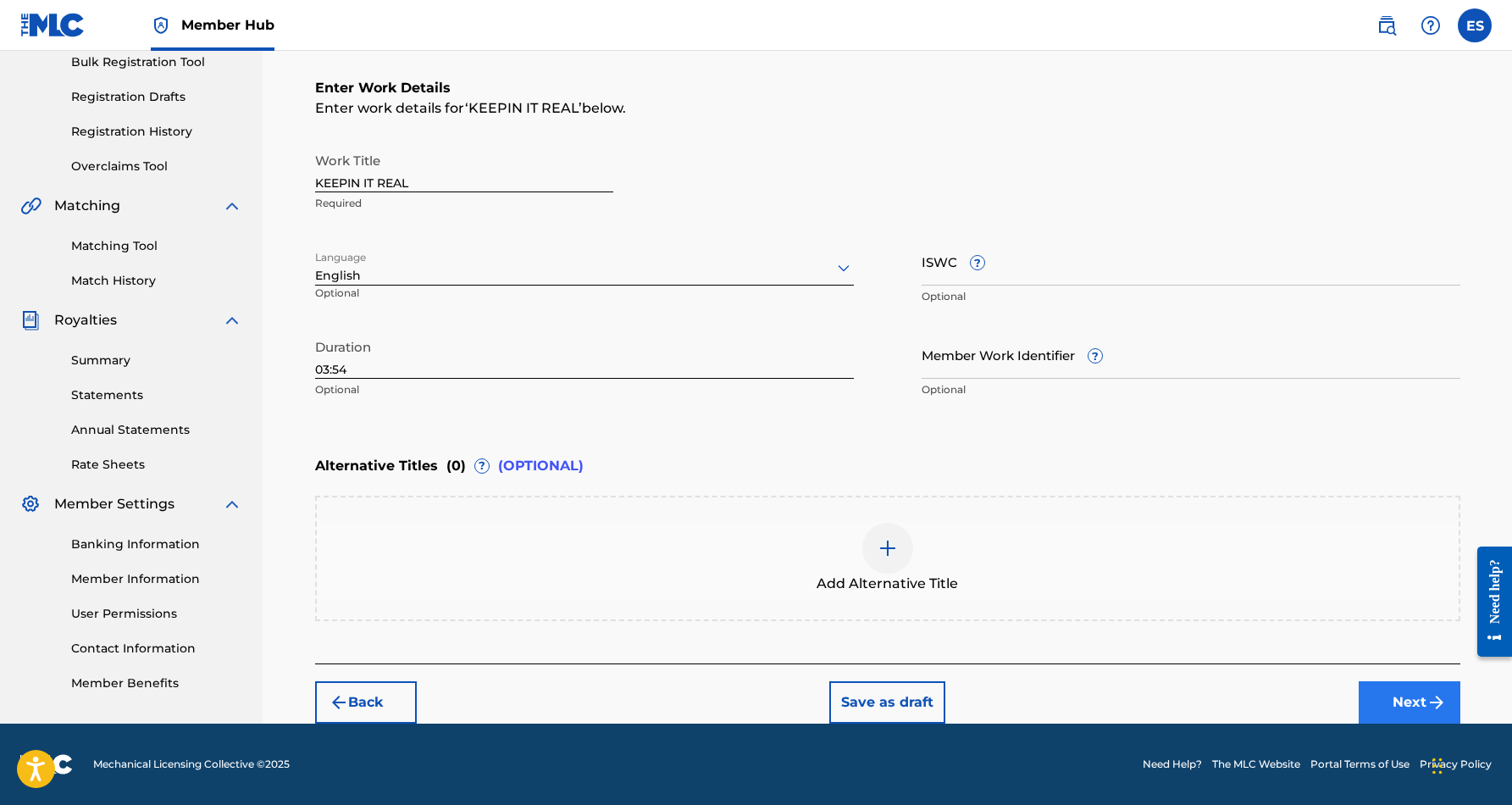
click at [1397, 690] on button "Next" at bounding box center [1409, 702] width 102 height 43
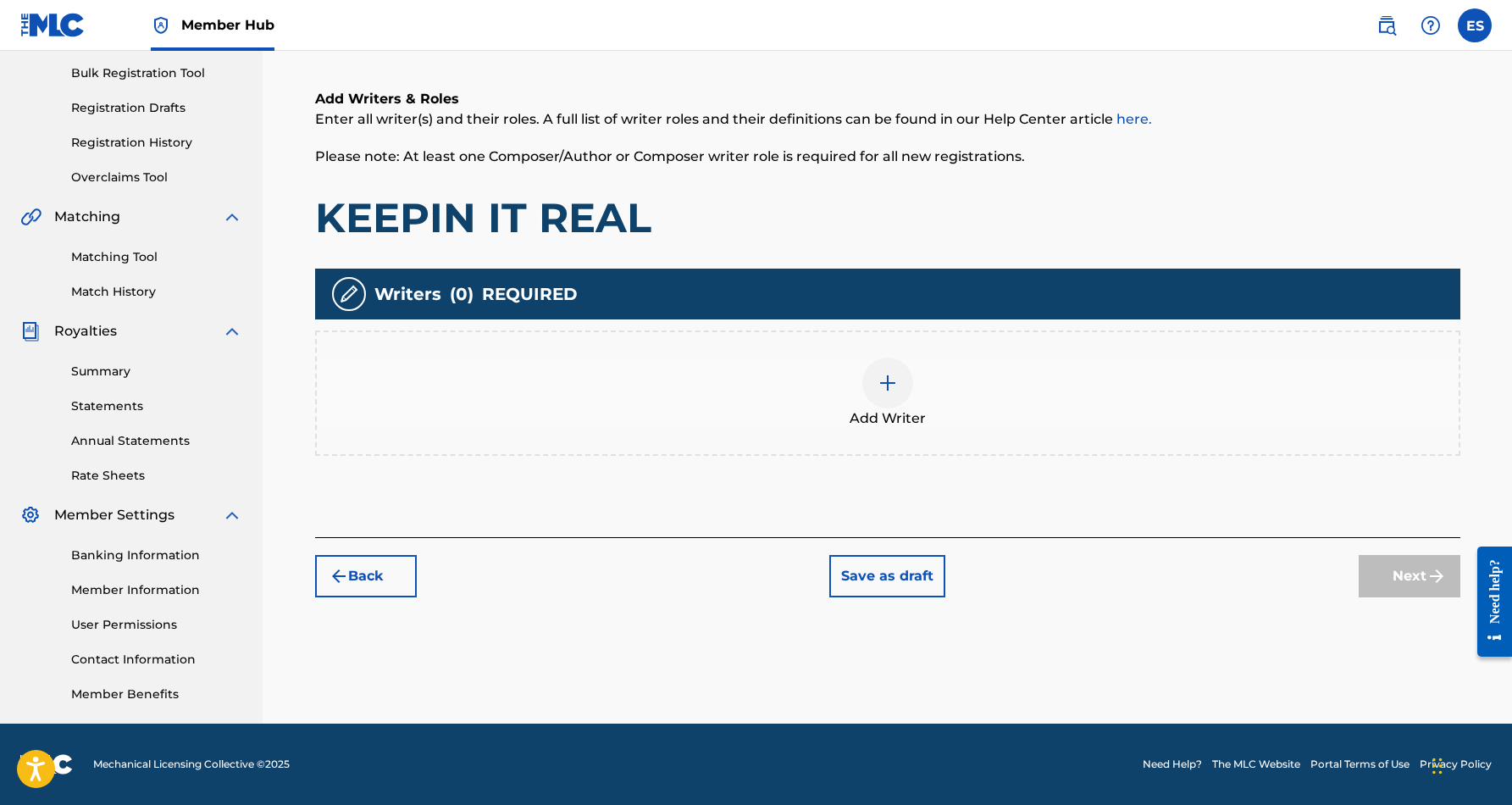
scroll to position [246, 0]
click at [877, 383] on img at bounding box center [887, 382] width 20 height 20
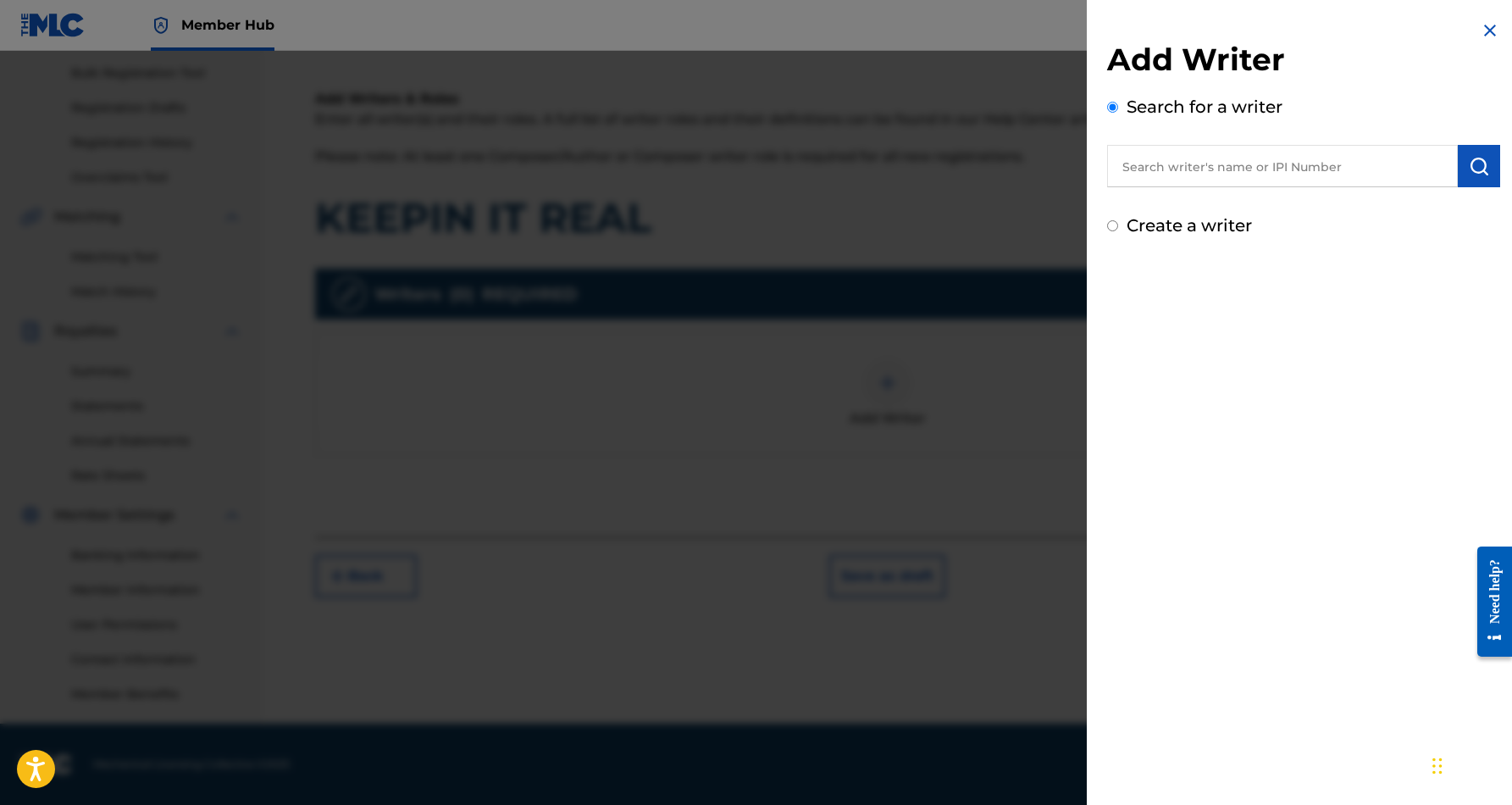
click at [1121, 182] on input "text" at bounding box center [1282, 166] width 351 height 43
paste input "[PERSON_NAME] [PERSON_NAME]"
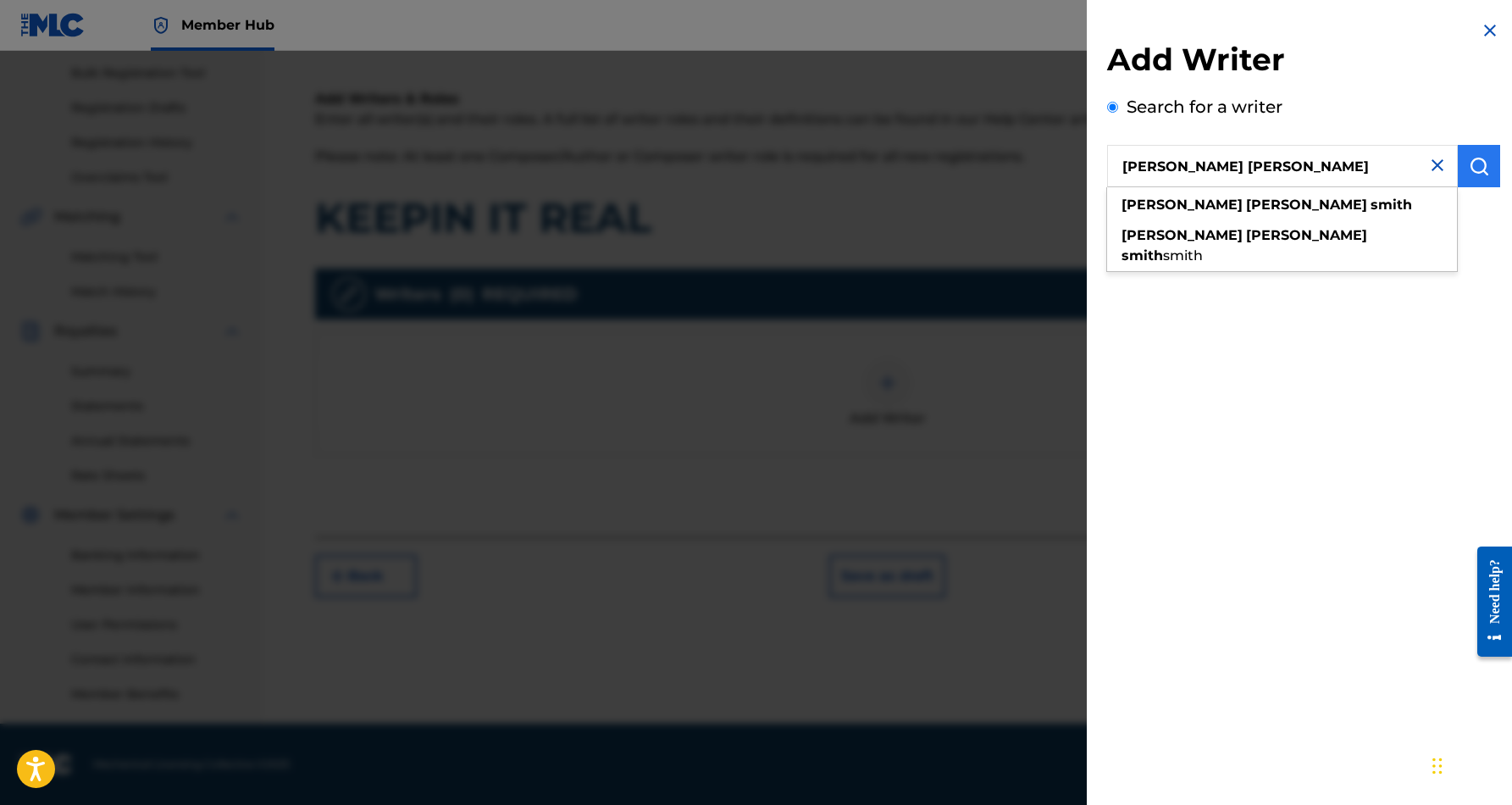
type input "[PERSON_NAME] [PERSON_NAME]"
click at [1468, 172] on img "submit" at bounding box center [1478, 166] width 20 height 20
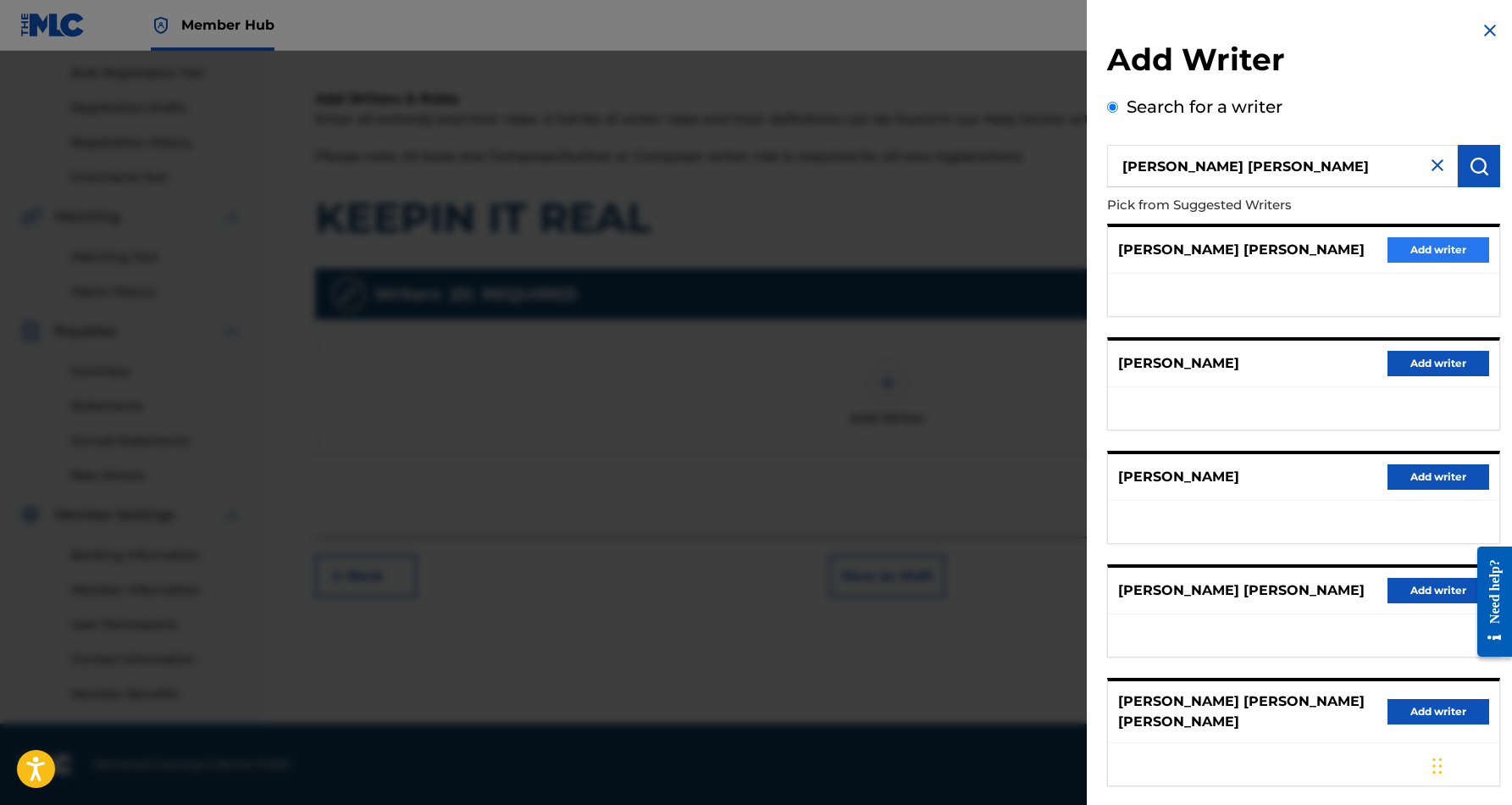
click at [1403, 247] on button "Add writer" at bounding box center [1438, 249] width 102 height 25
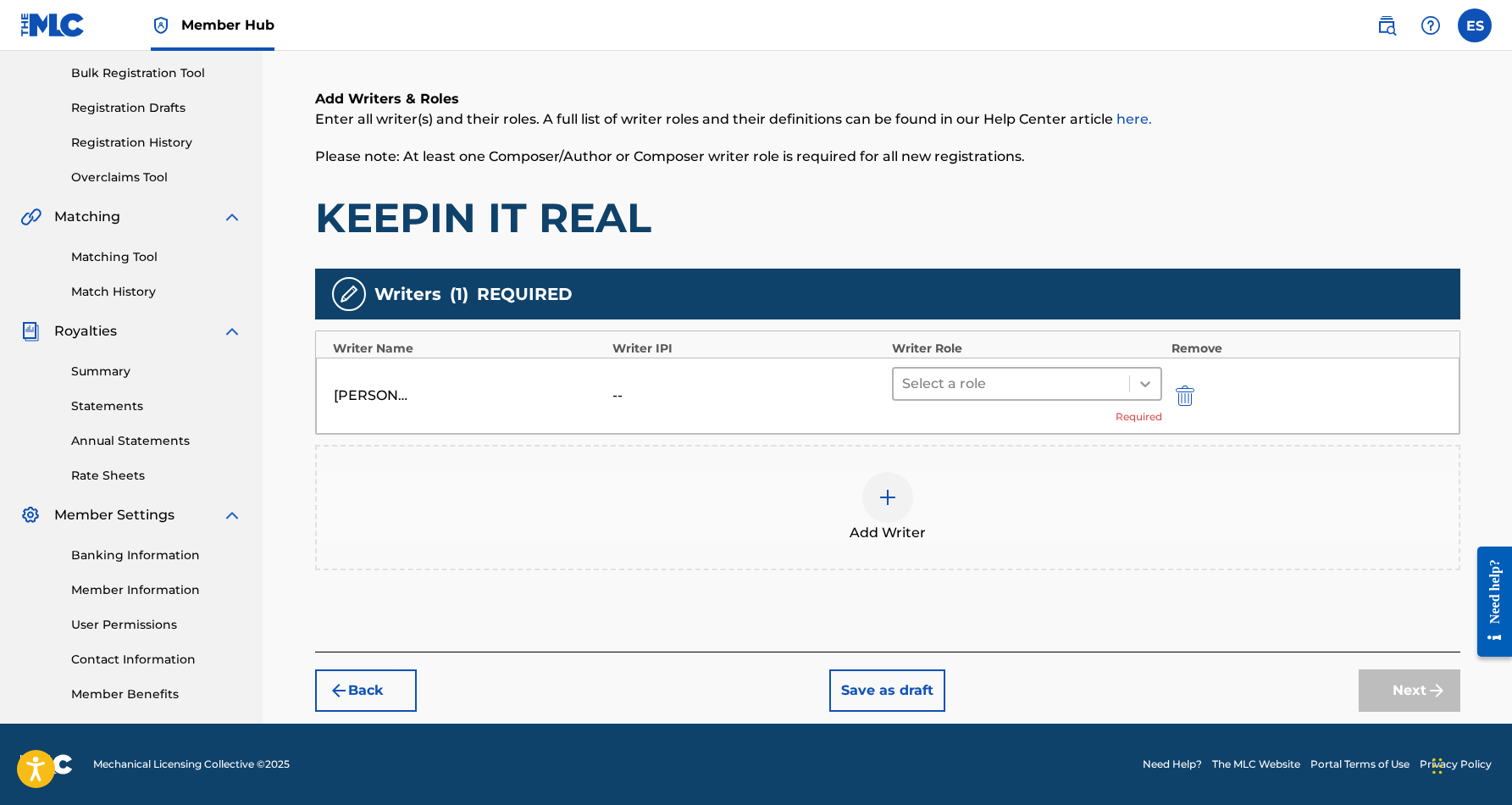
click at [1152, 383] on icon at bounding box center [1144, 383] width 17 height 17
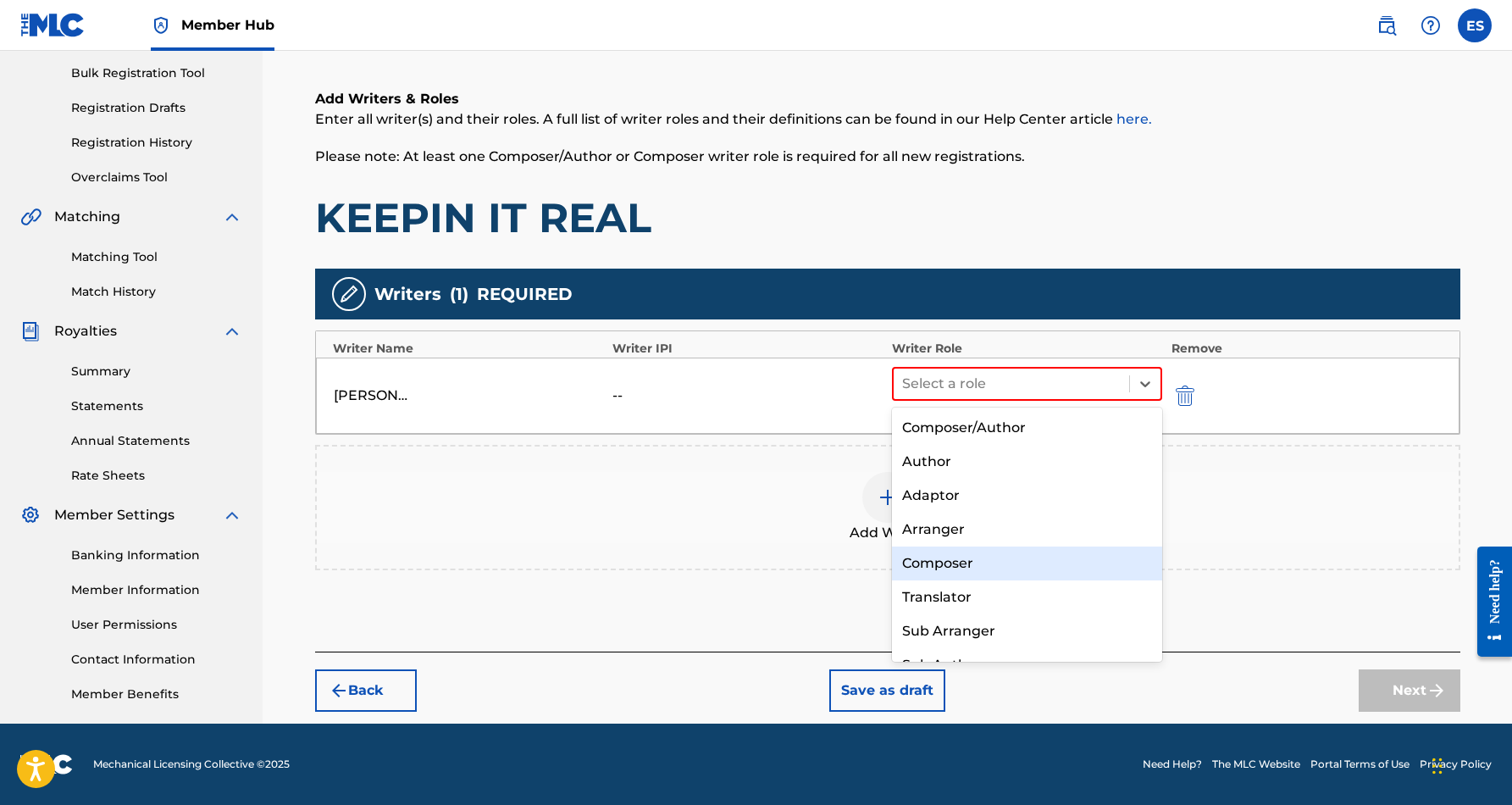
click at [1032, 551] on div "Composer" at bounding box center [1027, 563] width 271 height 34
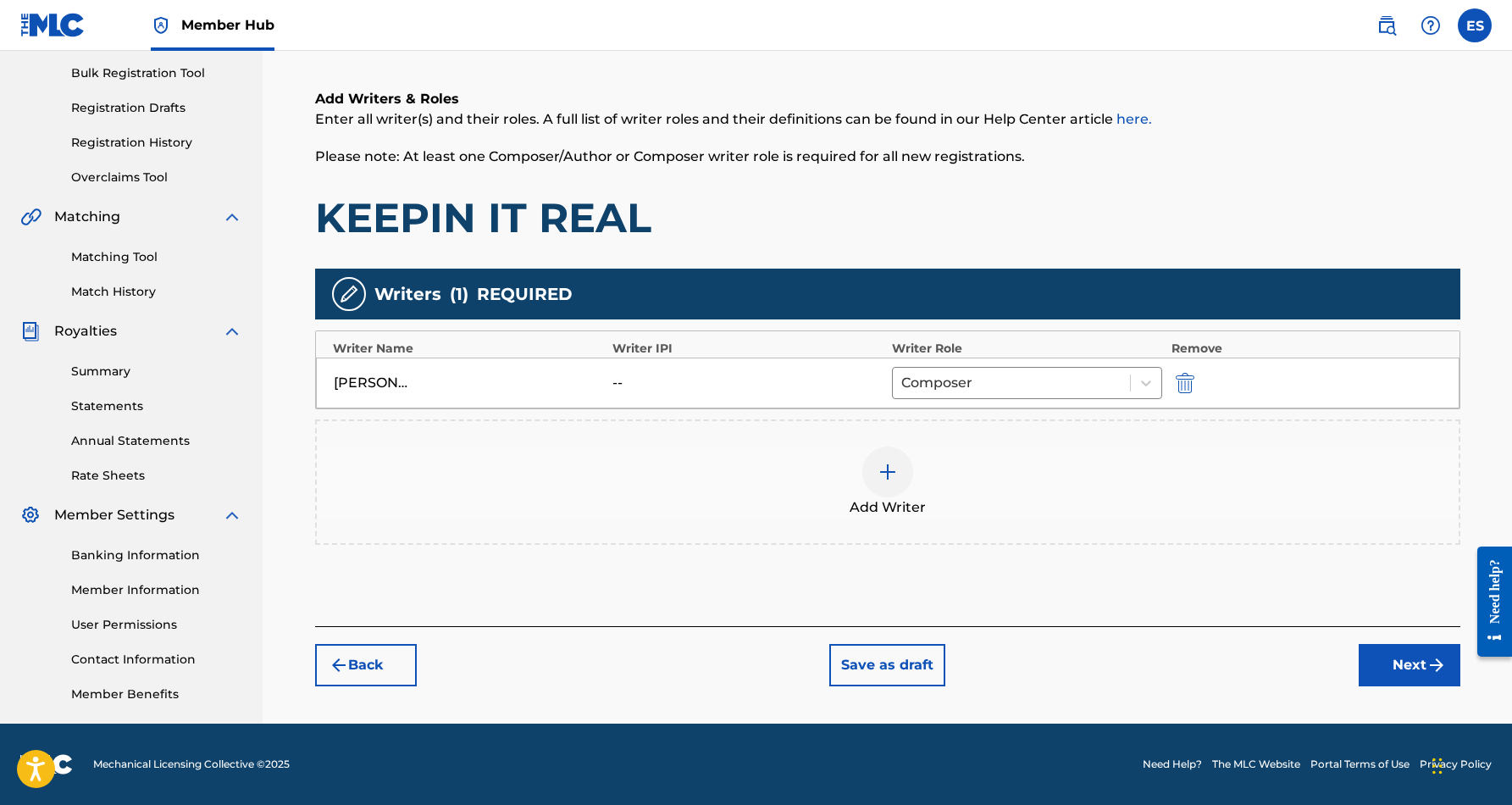
click at [883, 463] on img at bounding box center [887, 471] width 20 height 20
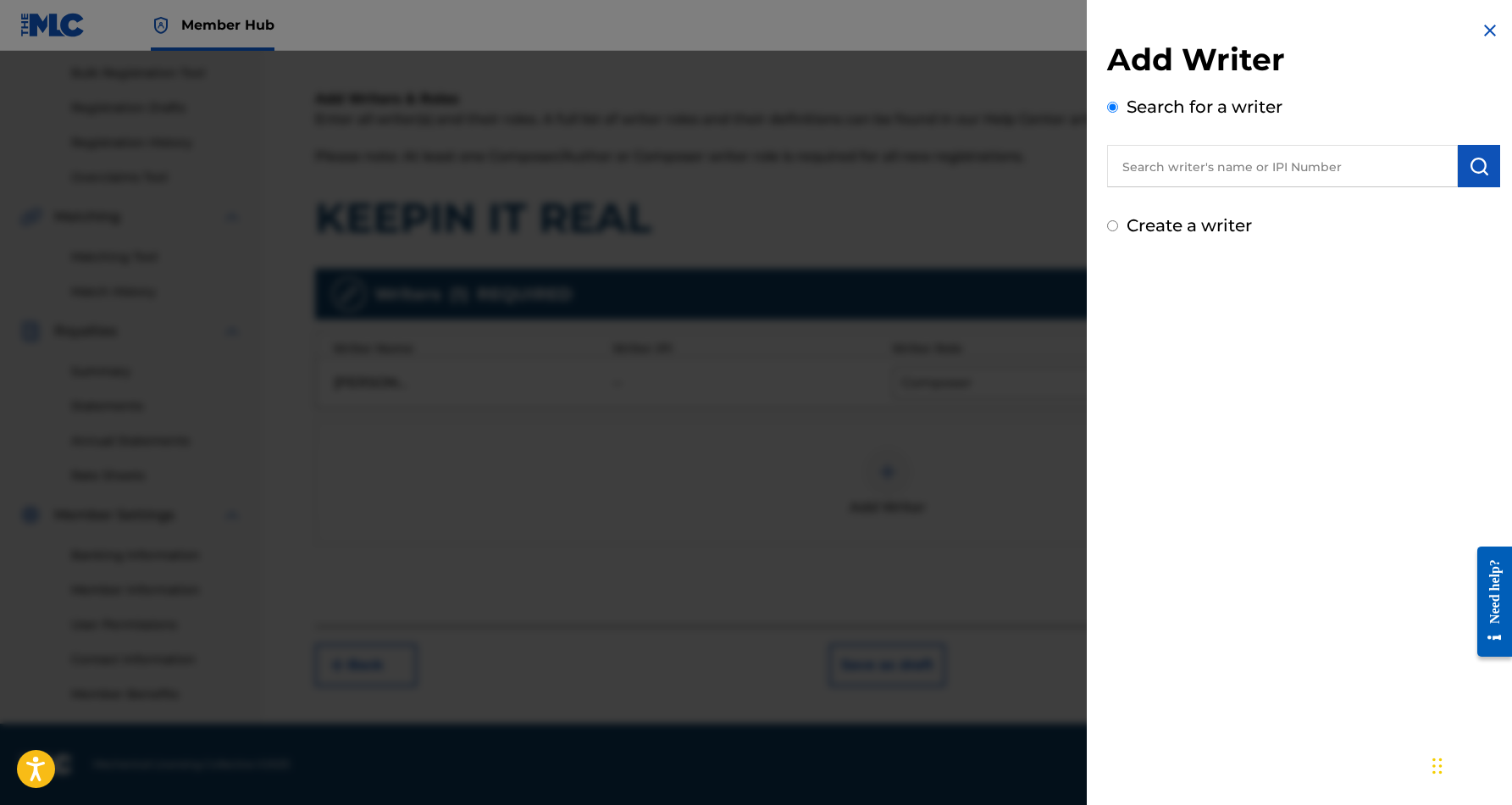
click at [1110, 227] on input "Create a writer" at bounding box center [1112, 226] width 11 height 11
radio input "false"
radio input "true"
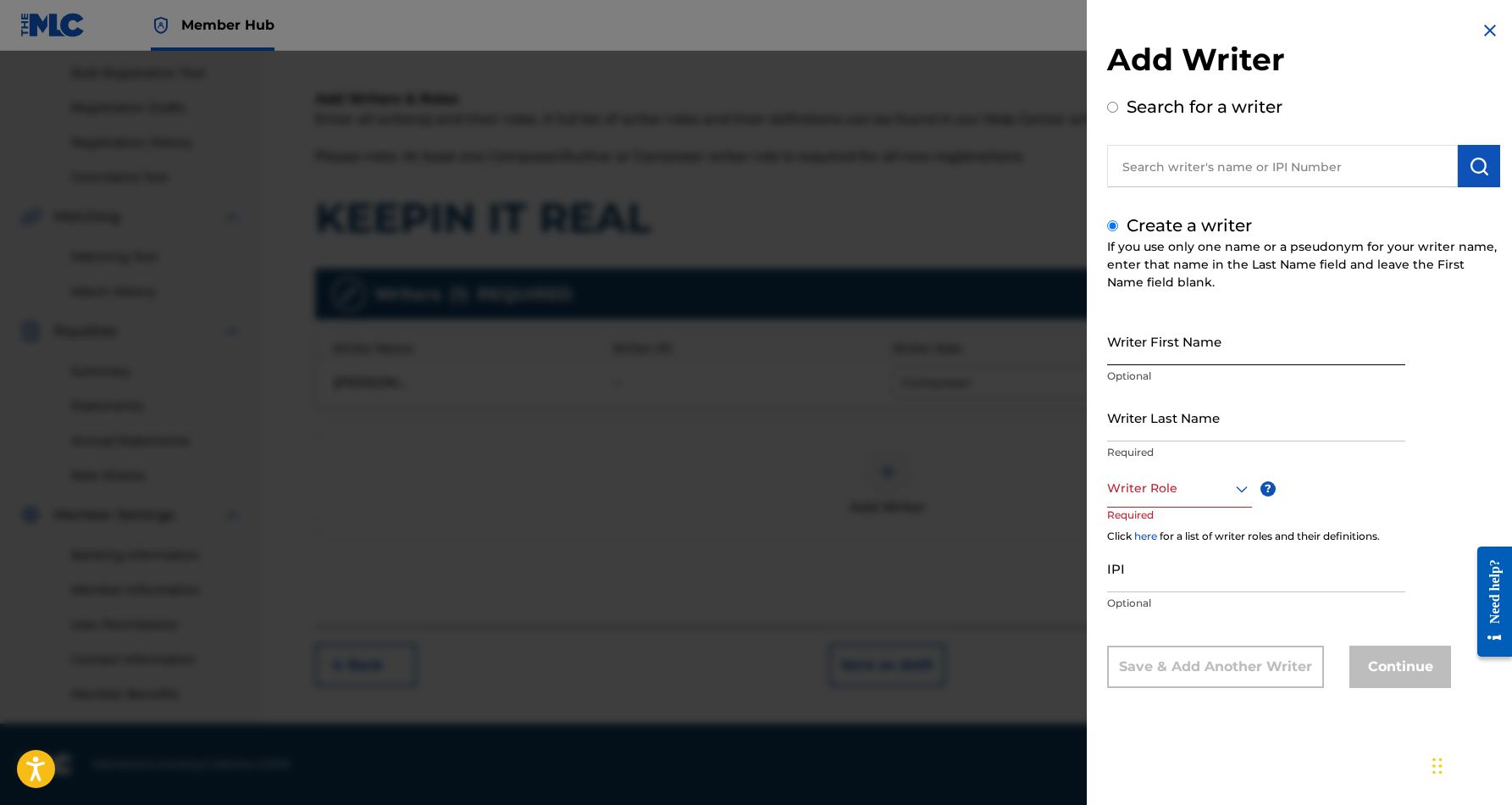
click at [1159, 337] on input "Writer First Name" at bounding box center [1256, 341] width 298 height 48
paste input "[PERSON_NAME]"
type input "[PERSON_NAME]"
click at [1179, 431] on input "Writer Last Name" at bounding box center [1256, 416] width 298 height 48
paste input "[PERSON_NAME]"
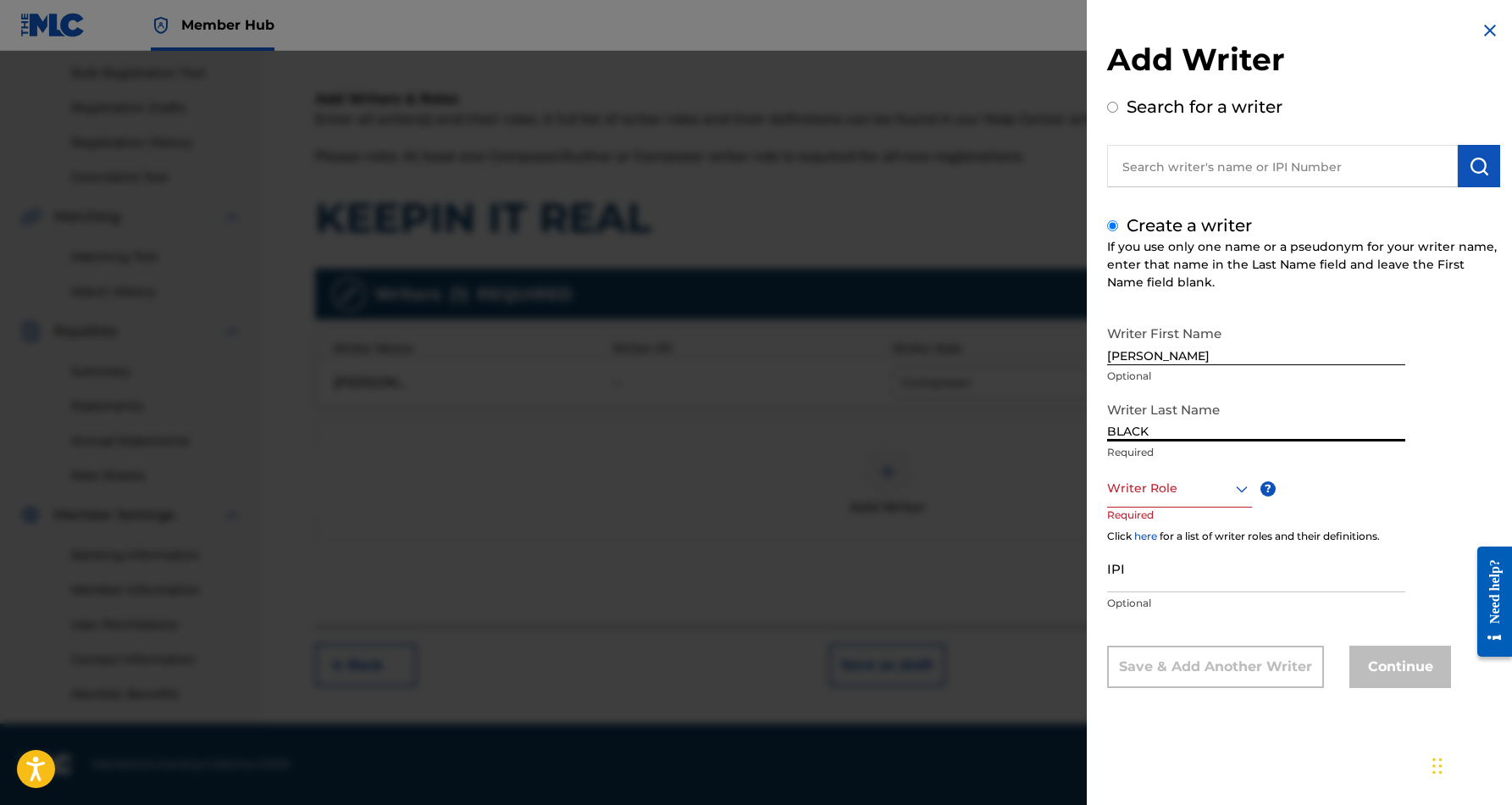
type input "BLACK"
click at [1155, 355] on input "[PERSON_NAME]" at bounding box center [1256, 341] width 298 height 48
click at [1155, 352] on input "[PERSON_NAME]" at bounding box center [1256, 341] width 298 height 48
type input "[PERSON_NAME]"
click at [1240, 486] on icon at bounding box center [1241, 488] width 20 height 20
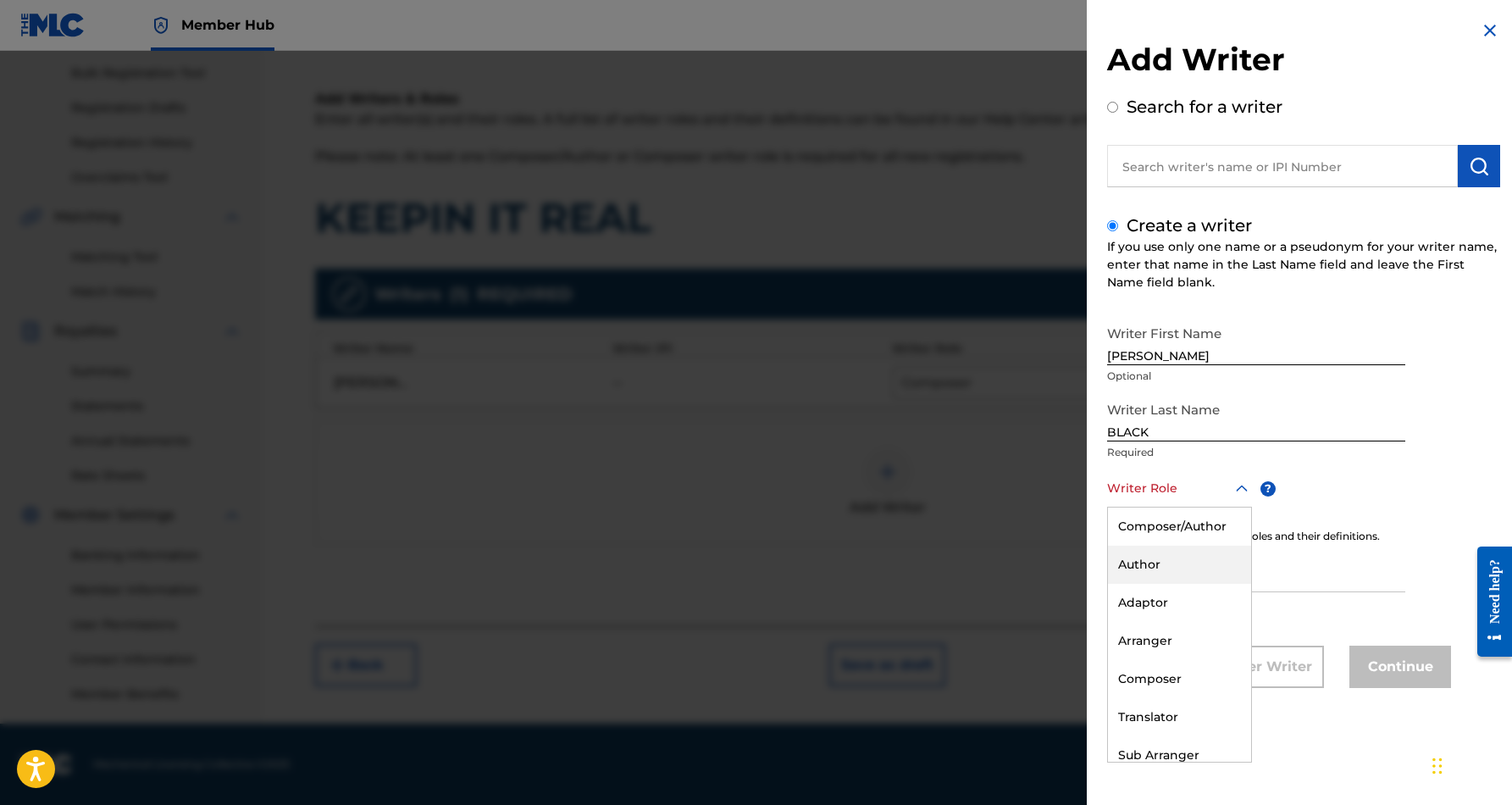
click at [1169, 567] on div "Author" at bounding box center [1179, 565] width 143 height 38
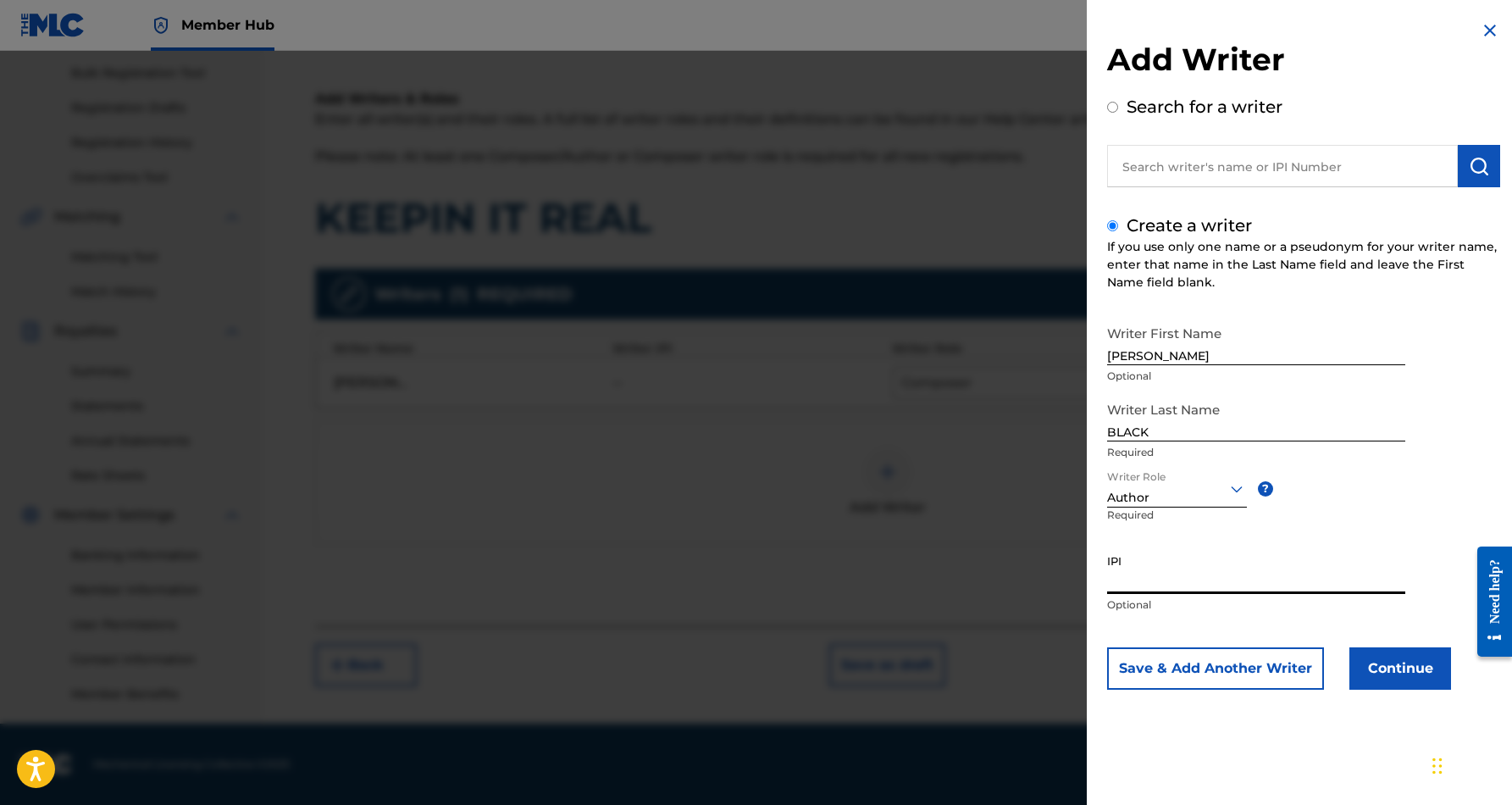
click at [1150, 565] on input "IPI" at bounding box center [1256, 569] width 298 height 48
paste input "463591242"
type input "463591242"
click at [1275, 672] on button "Save & Add Another Writer" at bounding box center [1215, 668] width 217 height 43
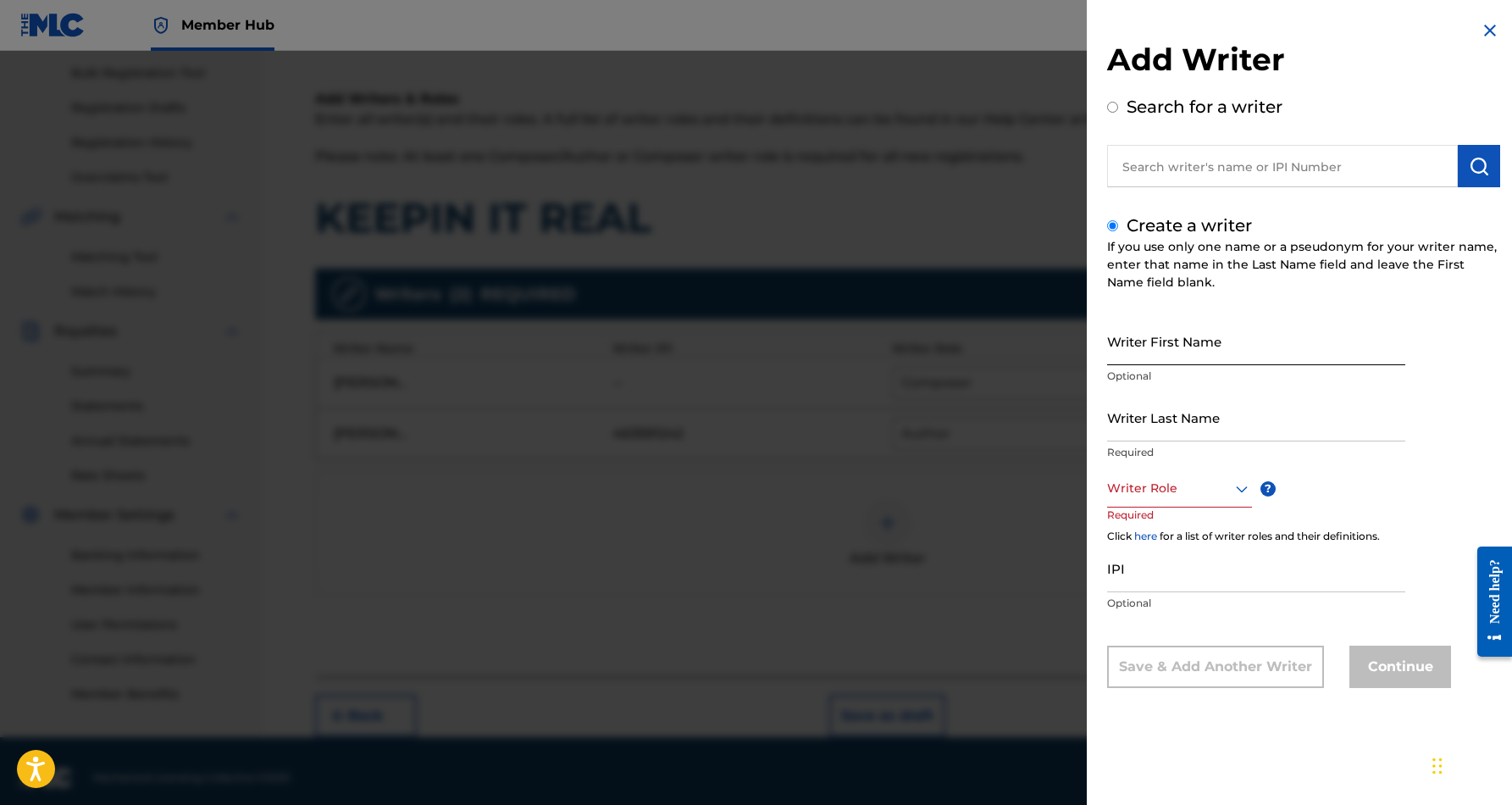
click at [1183, 338] on input "Writer First Name" at bounding box center [1256, 341] width 298 height 48
paste input "[PERSON_NAME]"
type input "[PERSON_NAME]"
click at [1160, 430] on input "Writer Last Name" at bounding box center [1256, 416] width 298 height 48
paste input "[PERSON_NAME]"
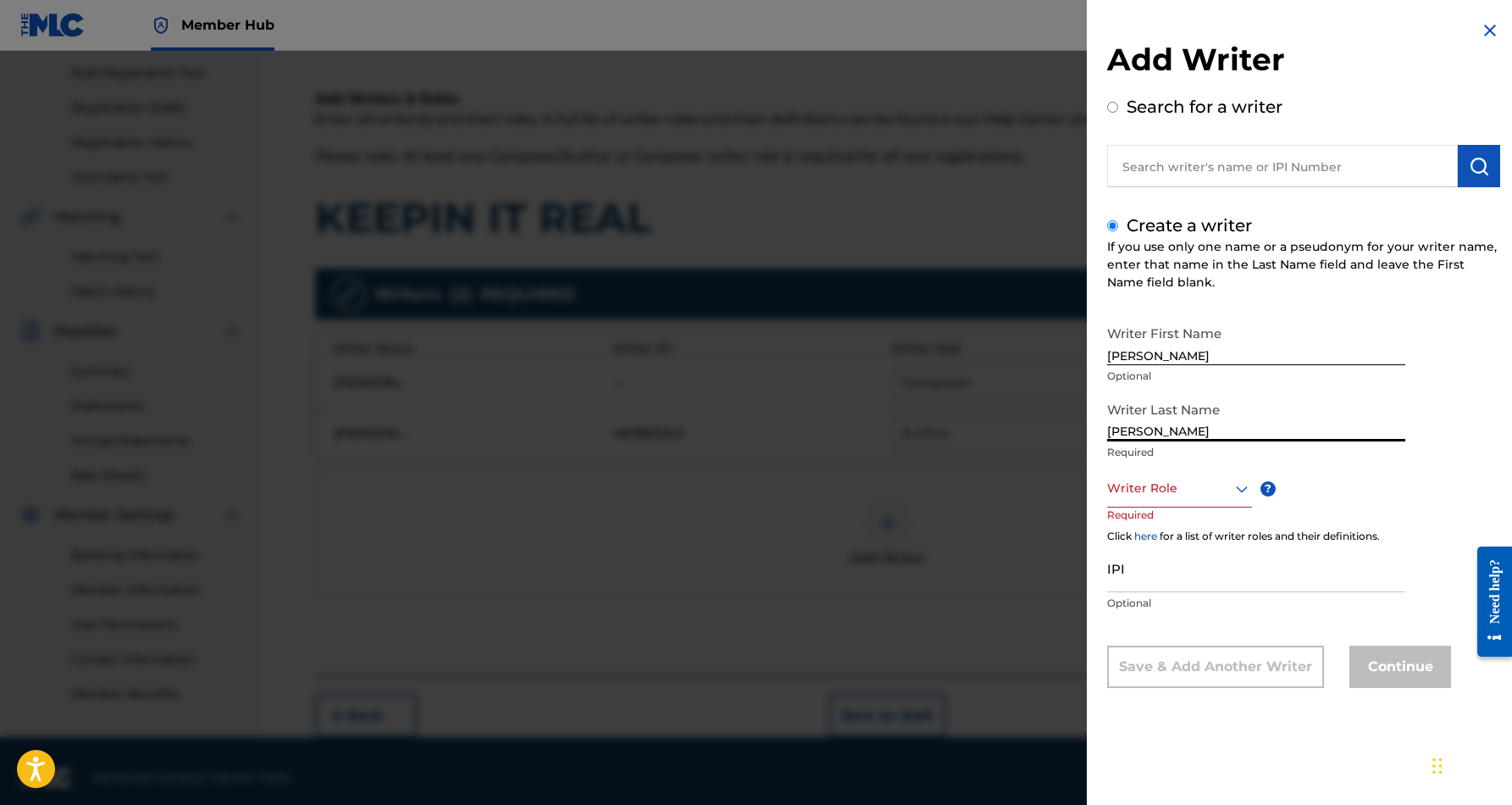
type input "[PERSON_NAME]"
click at [1145, 356] on input "[PERSON_NAME]" at bounding box center [1256, 341] width 298 height 48
click at [1215, 350] on input "[PERSON_NAME]" at bounding box center [1256, 341] width 298 height 48
type input "[PERSON_NAME]"
click at [1235, 486] on icon at bounding box center [1241, 488] width 20 height 20
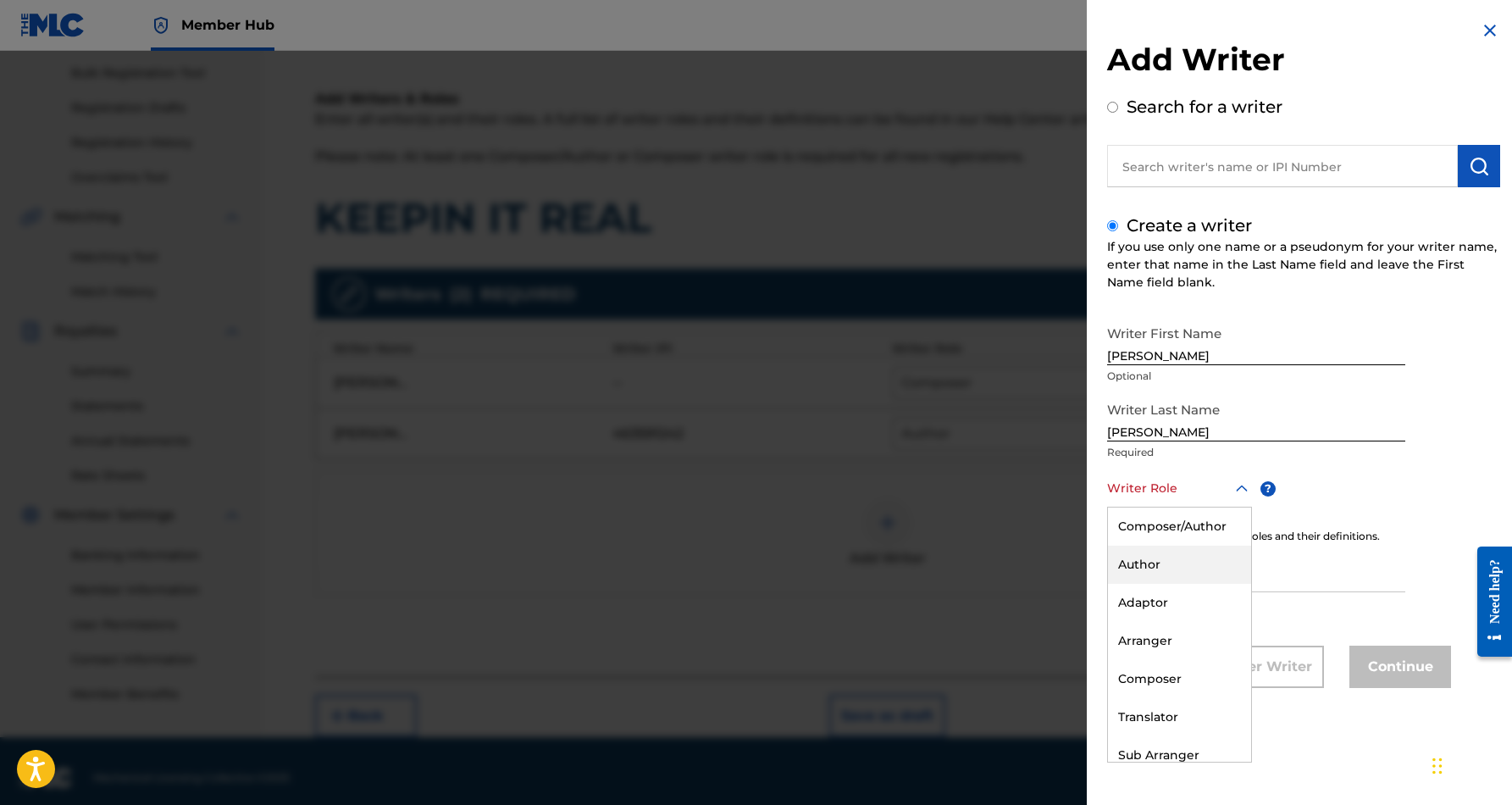
click at [1174, 563] on div "Author" at bounding box center [1179, 565] width 143 height 38
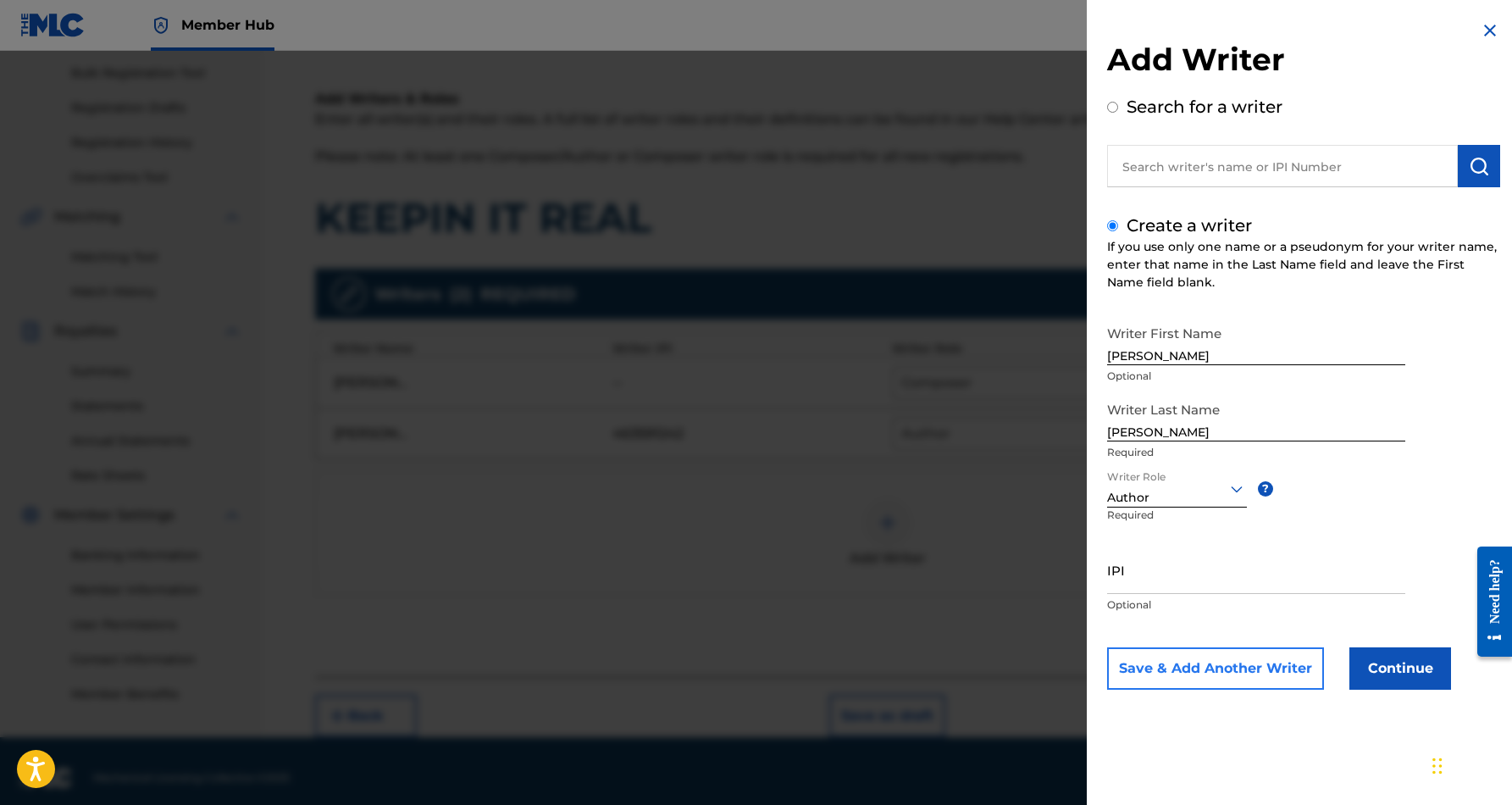
click at [1238, 666] on button "Save & Add Another Writer" at bounding box center [1215, 668] width 217 height 43
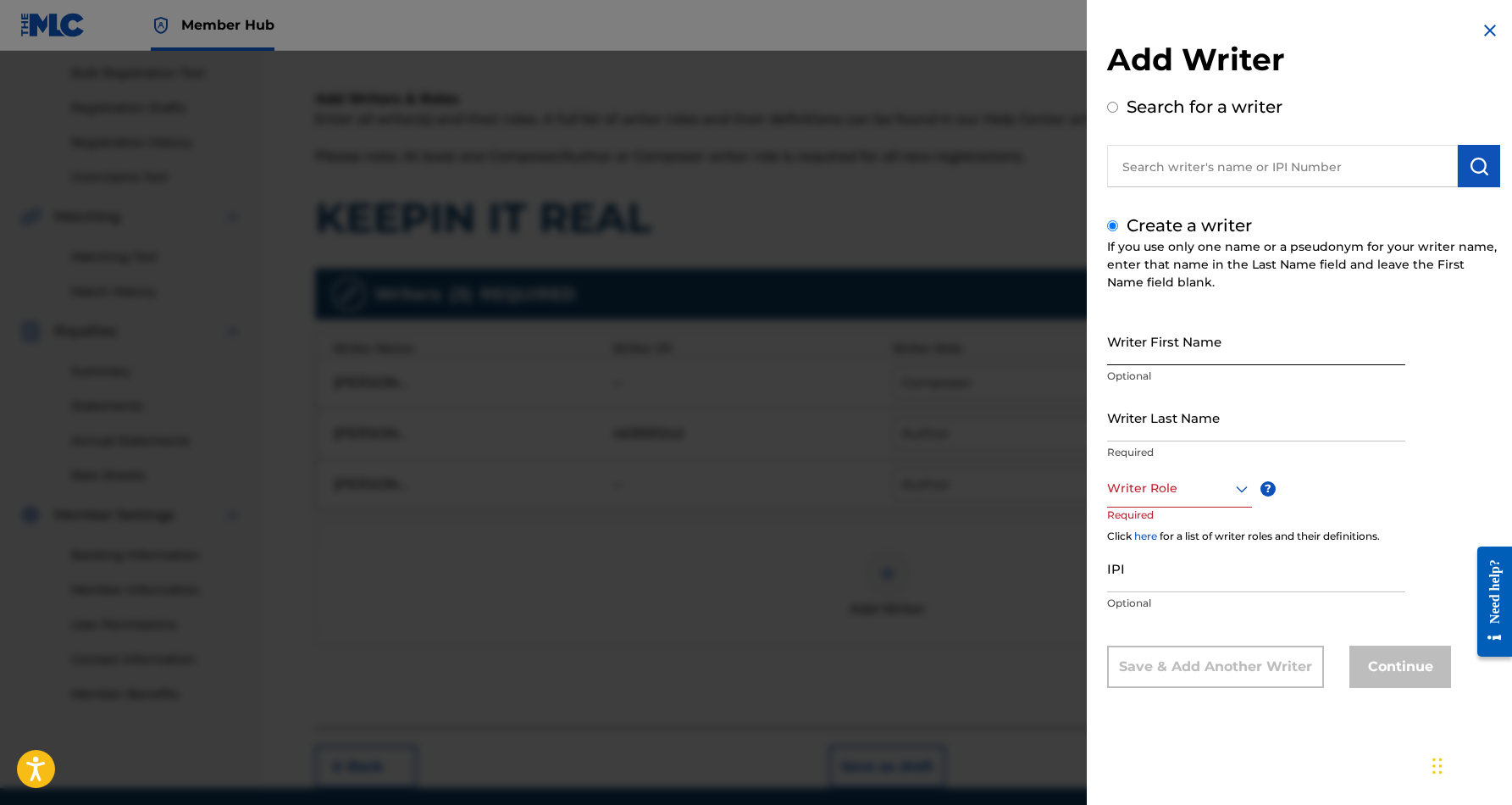
click at [1177, 343] on input "Writer First Name" at bounding box center [1256, 341] width 298 height 48
paste input "[PERSON_NAME]"
type input "[PERSON_NAME]"
click at [1173, 434] on input "Writer Last Name" at bounding box center [1256, 416] width 298 height 48
paste input "[PERSON_NAME]"
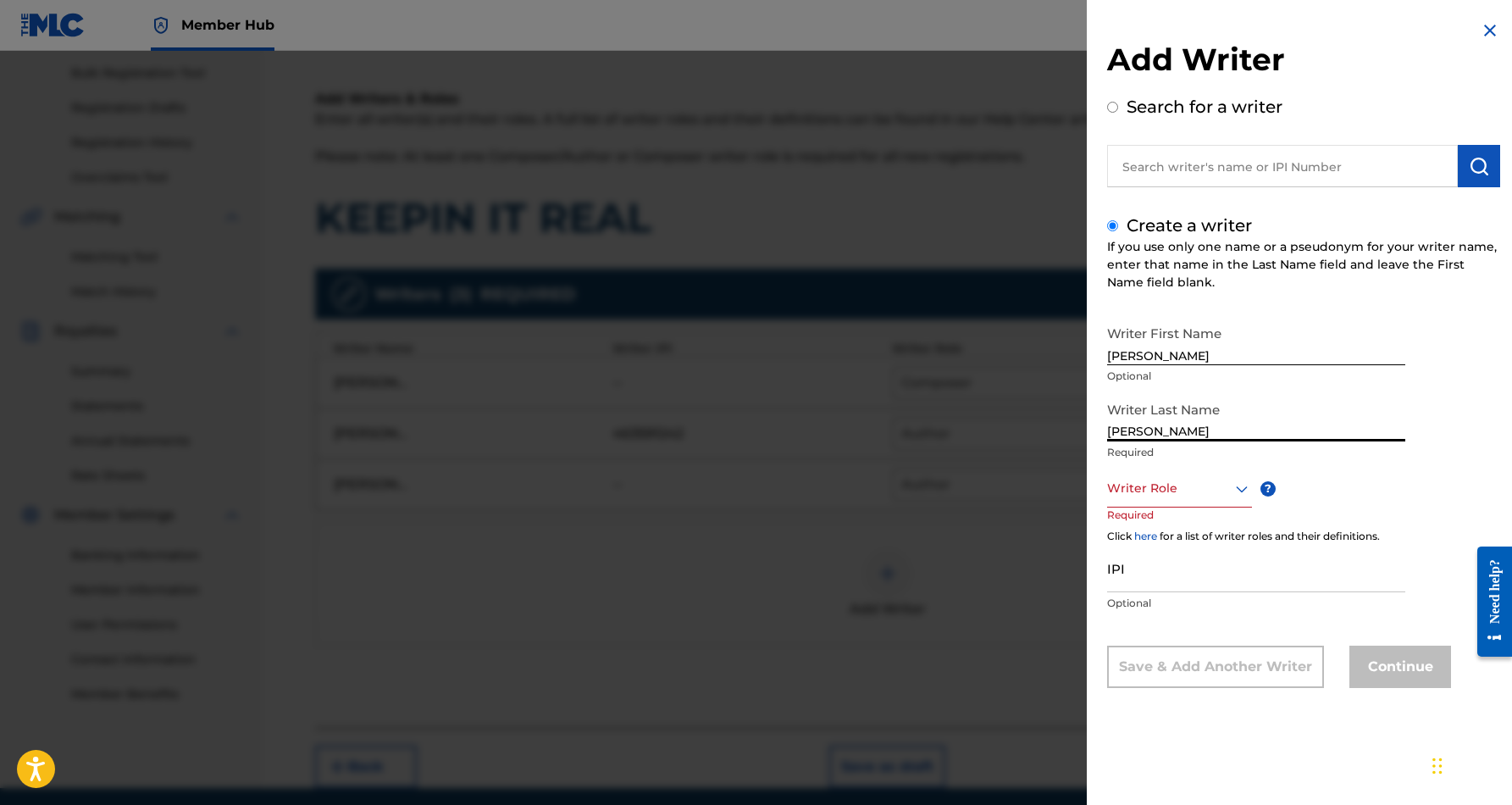
type input "[PERSON_NAME]"
click at [1187, 355] on input "[PERSON_NAME]" at bounding box center [1256, 341] width 298 height 48
click at [1244, 354] on input "[PERSON_NAME]" at bounding box center [1256, 341] width 298 height 48
type input "[PERSON_NAME]"
click at [1244, 487] on icon at bounding box center [1242, 488] width 12 height 7
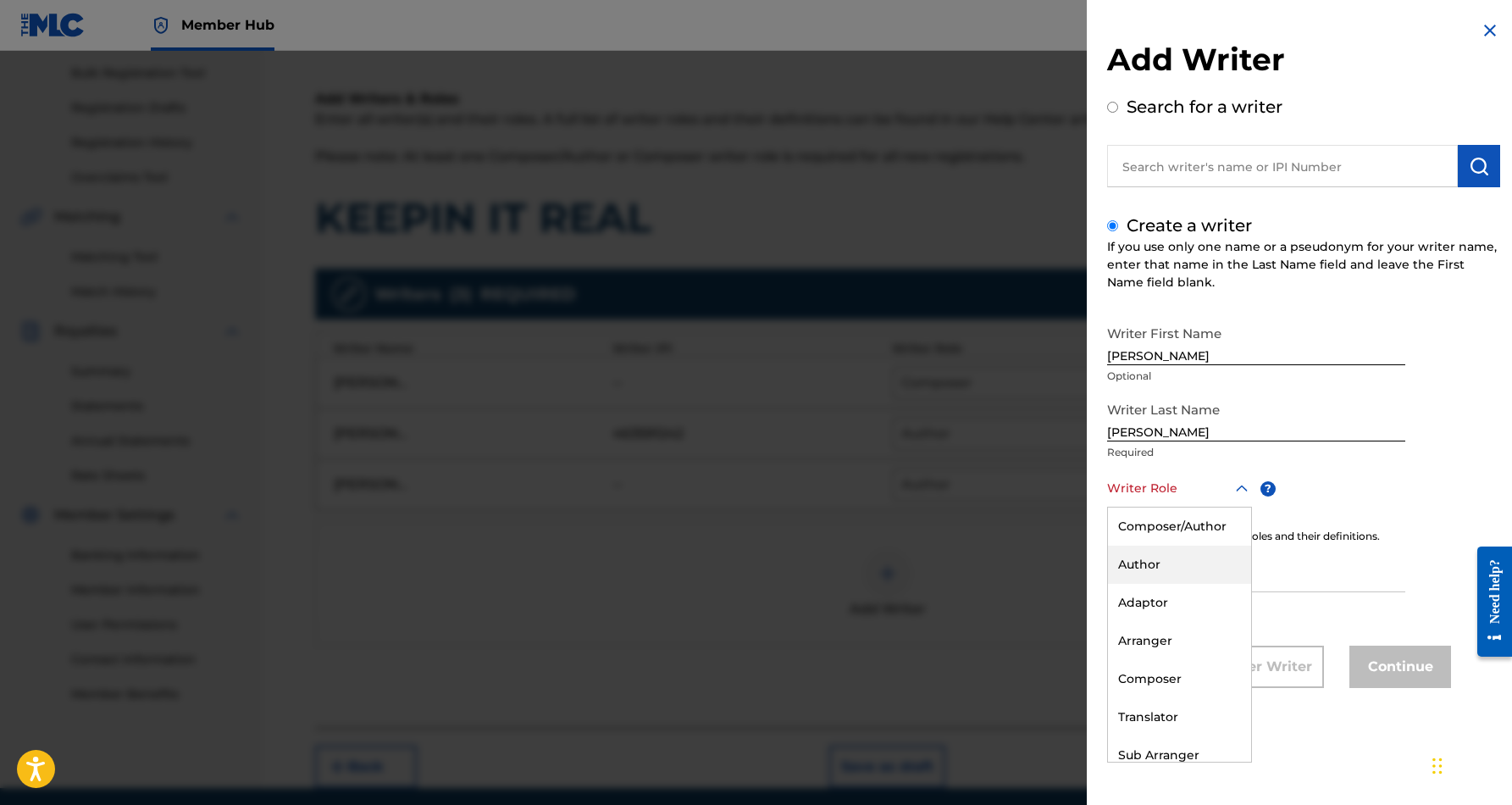
click at [1194, 553] on div "Author" at bounding box center [1179, 565] width 143 height 38
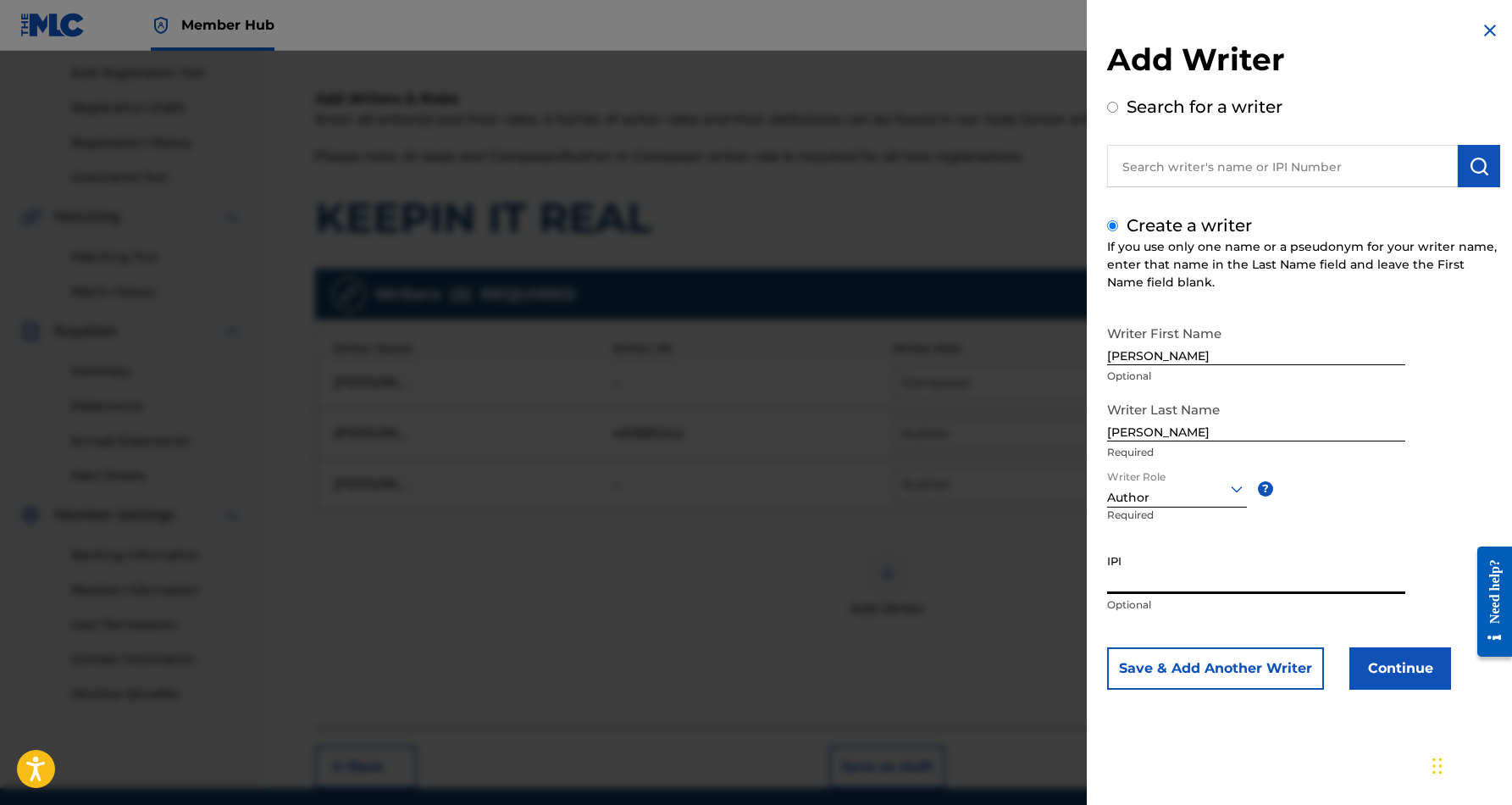
click at [1159, 570] on input "IPI" at bounding box center [1256, 569] width 298 height 48
paste input "338088935"
type input "338088935"
click at [1394, 675] on button "Continue" at bounding box center [1400, 668] width 102 height 43
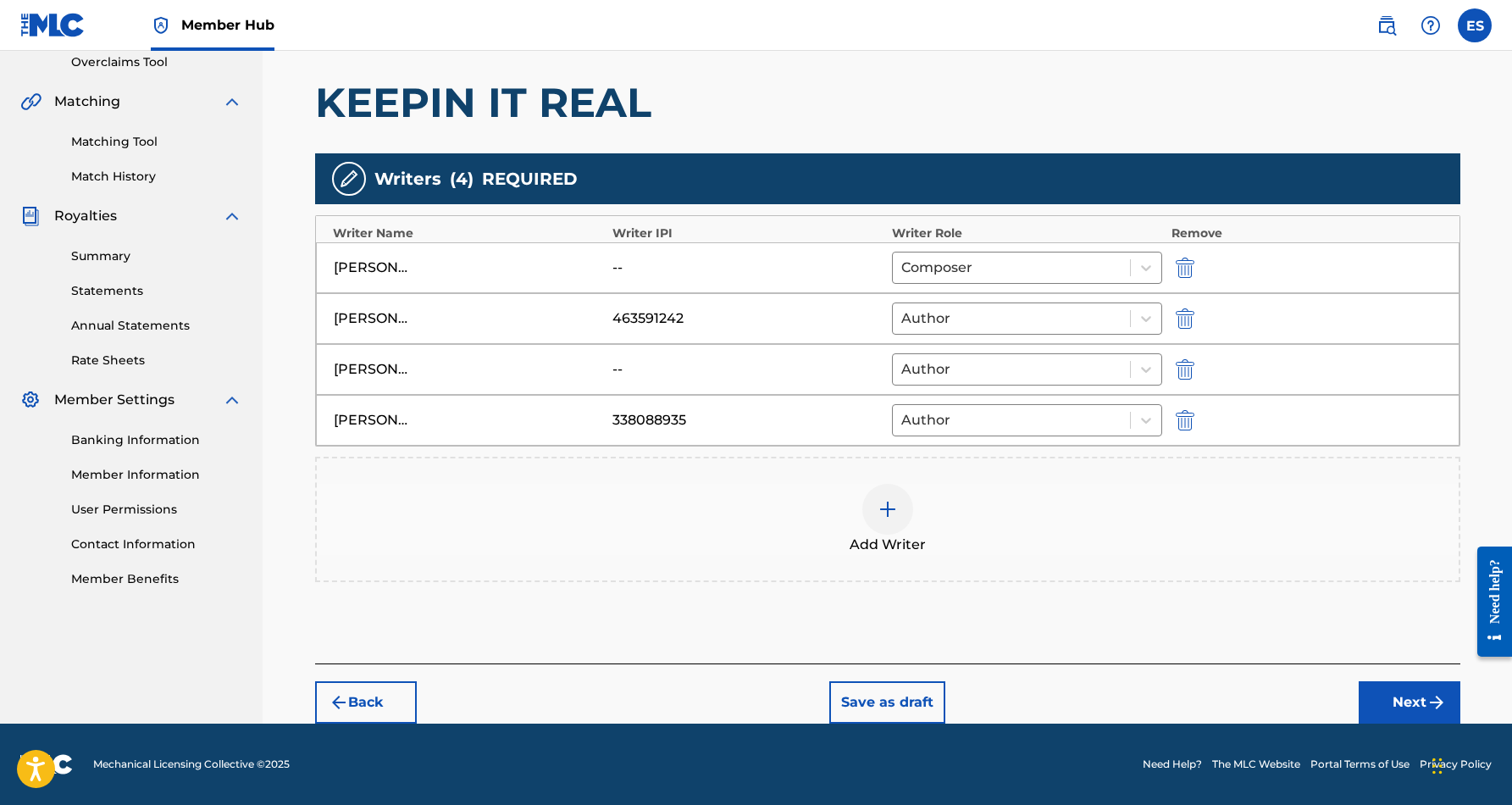
scroll to position [361, 0]
click at [1394, 702] on button "Next" at bounding box center [1409, 702] width 102 height 43
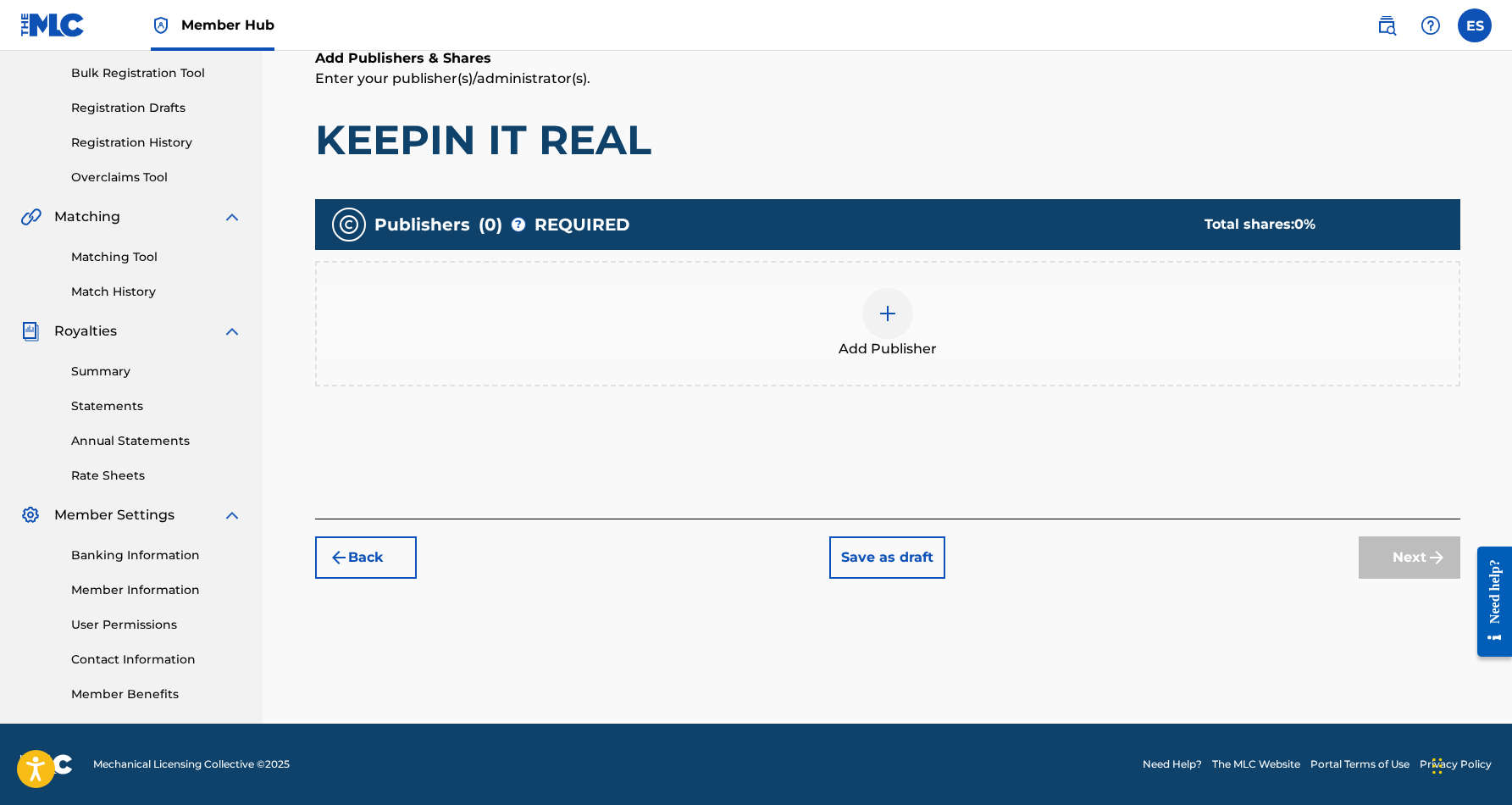
click at [885, 322] on img at bounding box center [887, 313] width 20 height 20
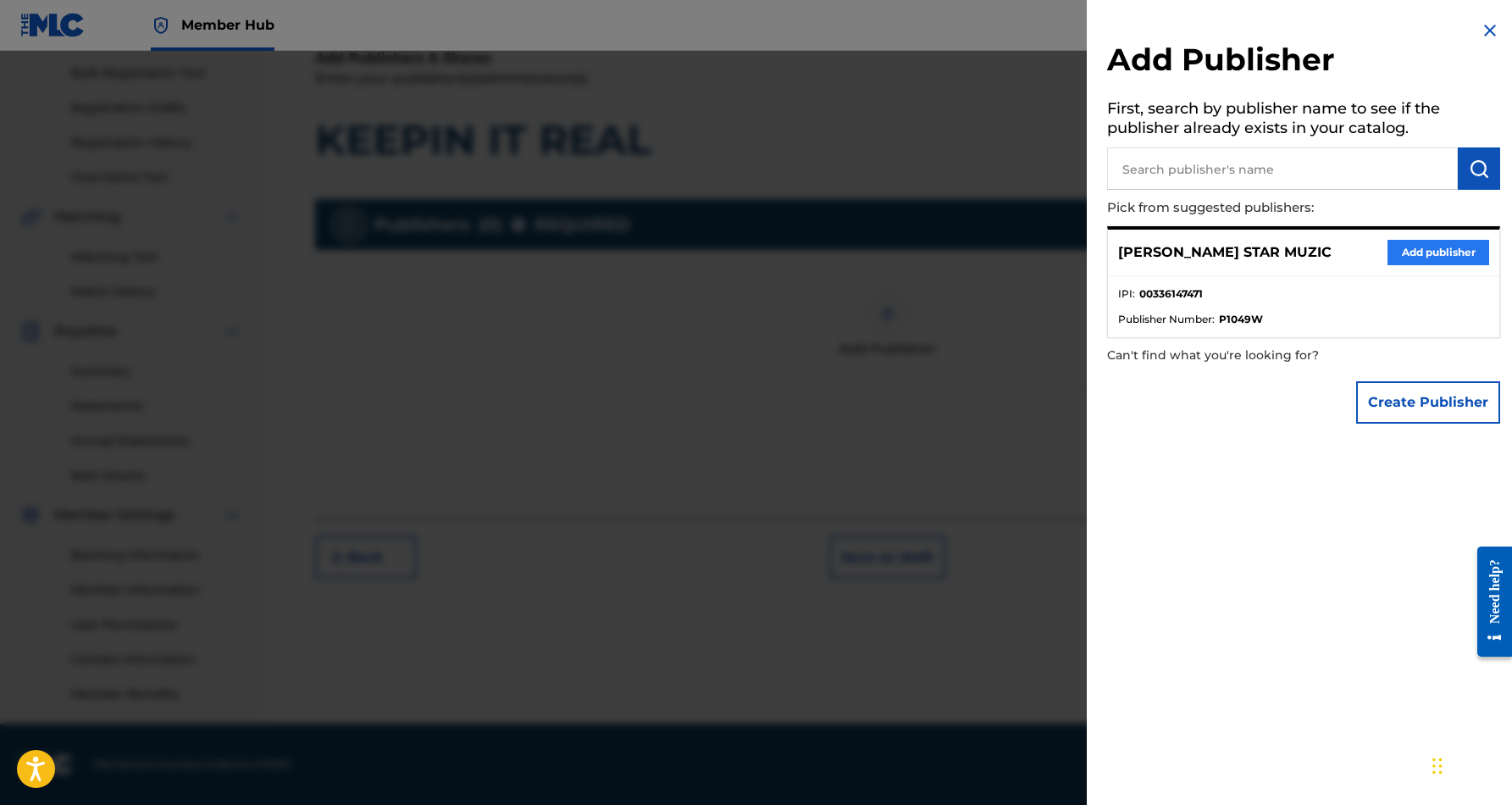
click at [1428, 247] on button "Add publisher" at bounding box center [1438, 252] width 102 height 25
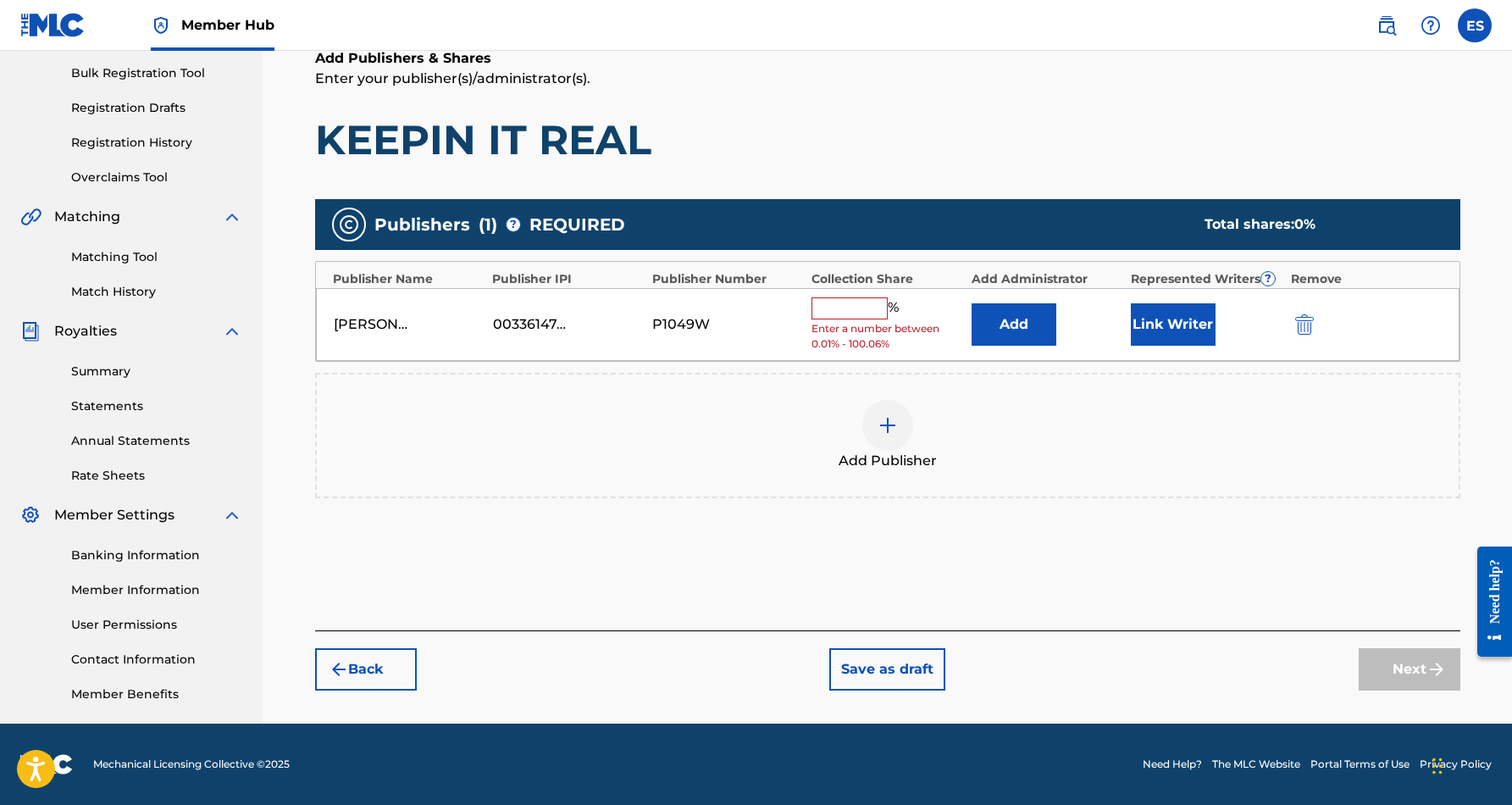
click at [848, 312] on input "text" at bounding box center [850, 308] width 77 height 22
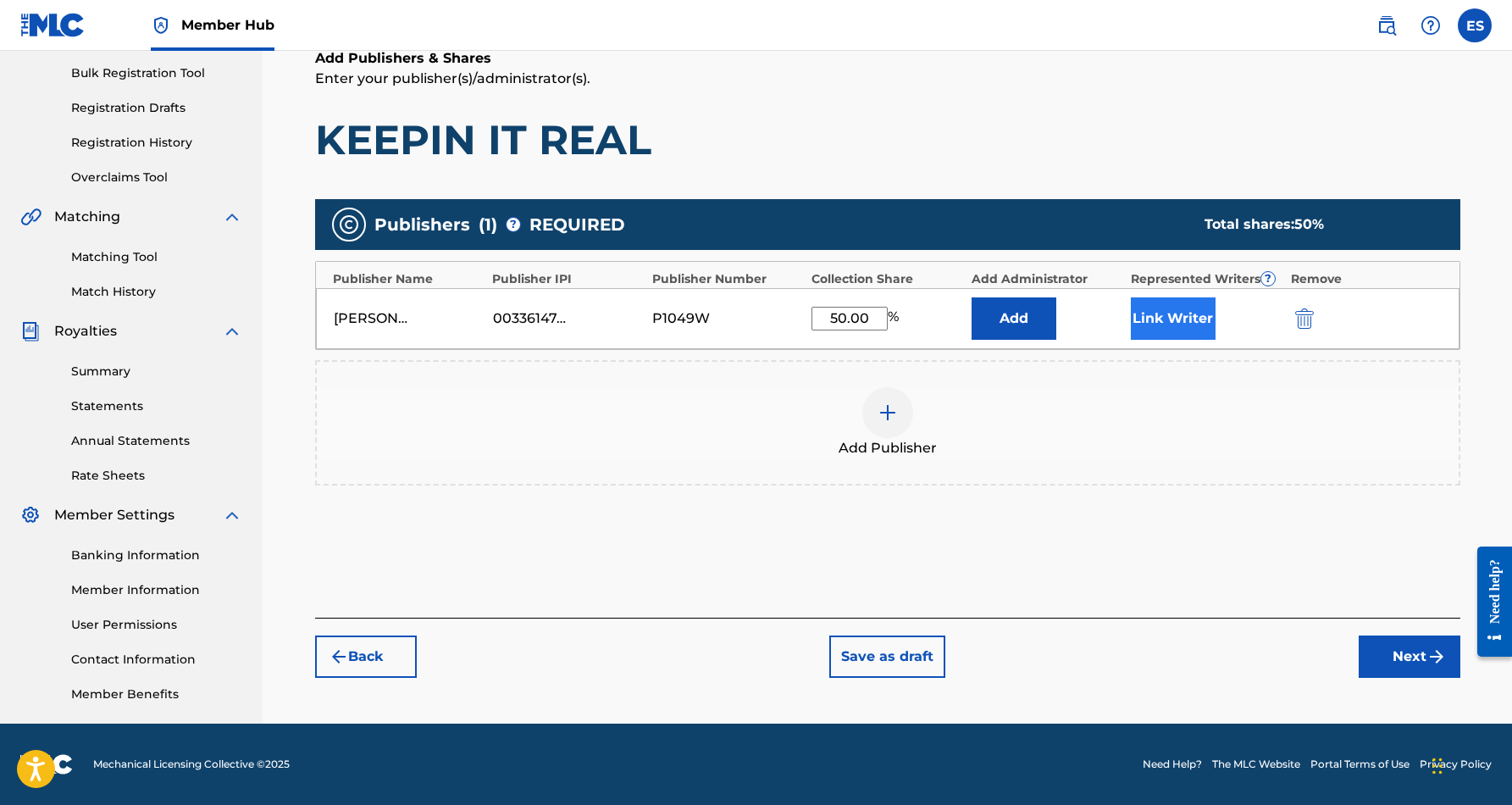
type input "50.00"
click at [1155, 318] on button "Link Writer" at bounding box center [1172, 318] width 84 height 43
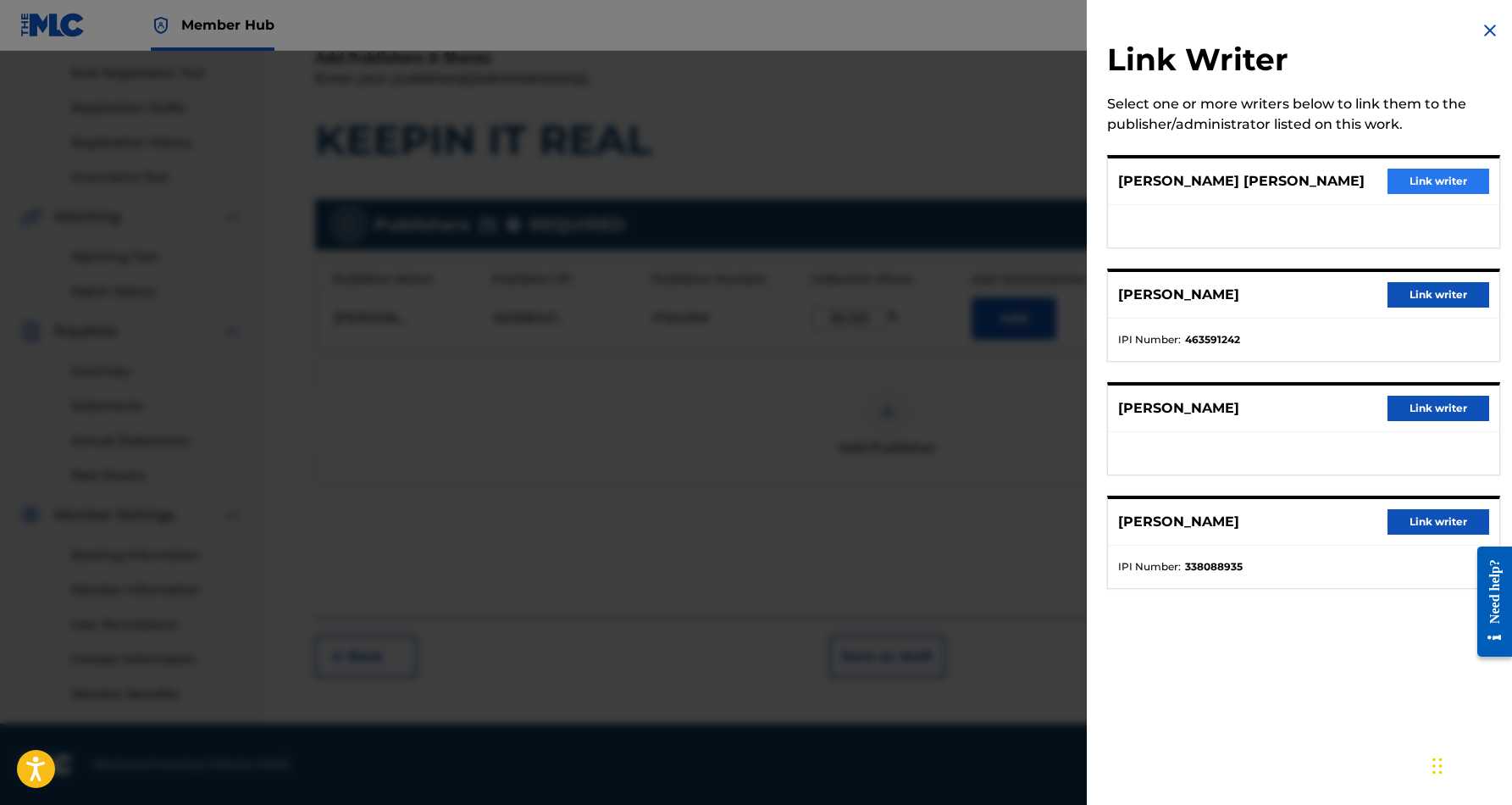
click at [1441, 179] on button "Link writer" at bounding box center [1438, 181] width 102 height 25
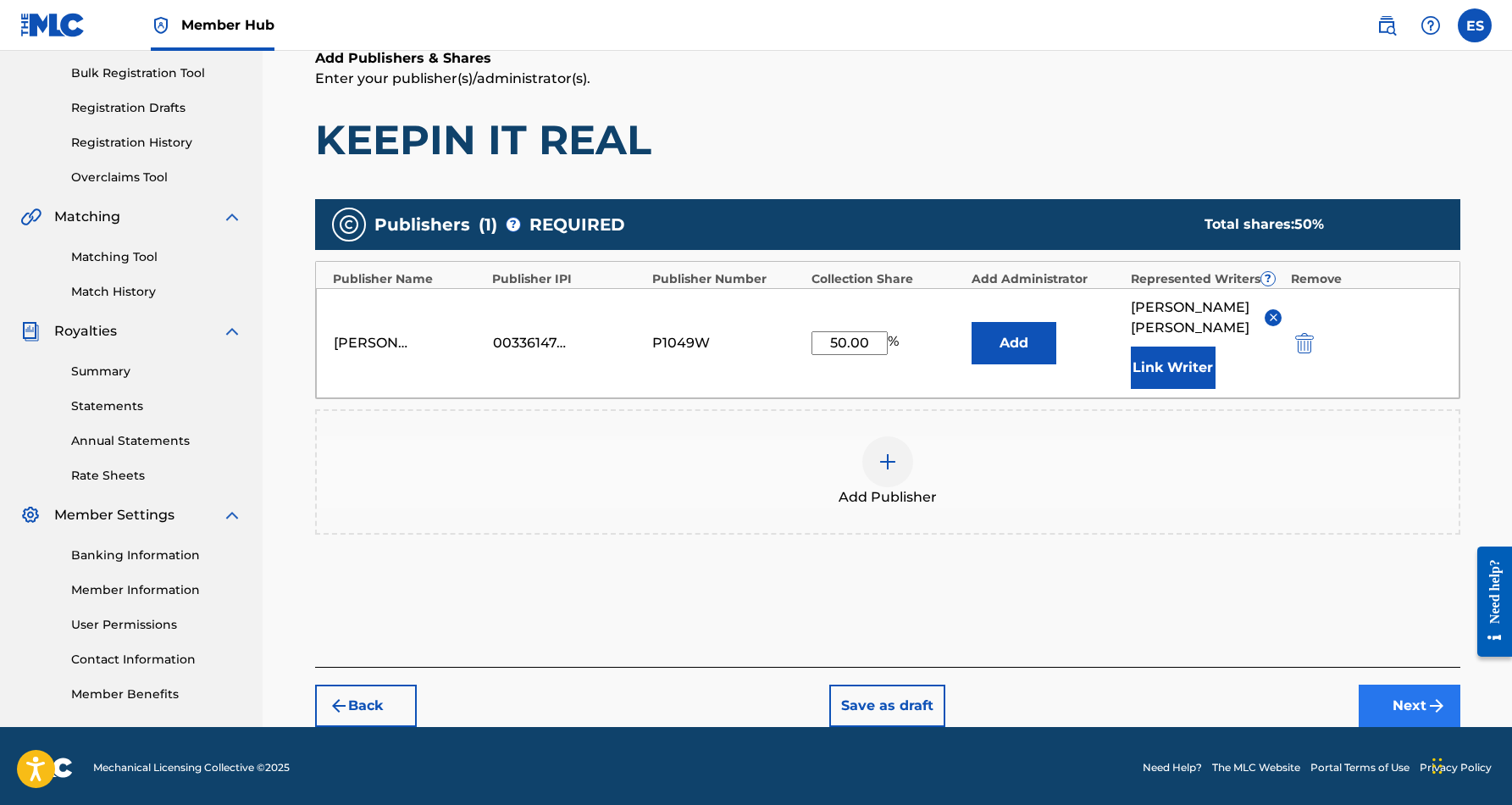
click at [1385, 697] on button "Next" at bounding box center [1409, 706] width 102 height 43
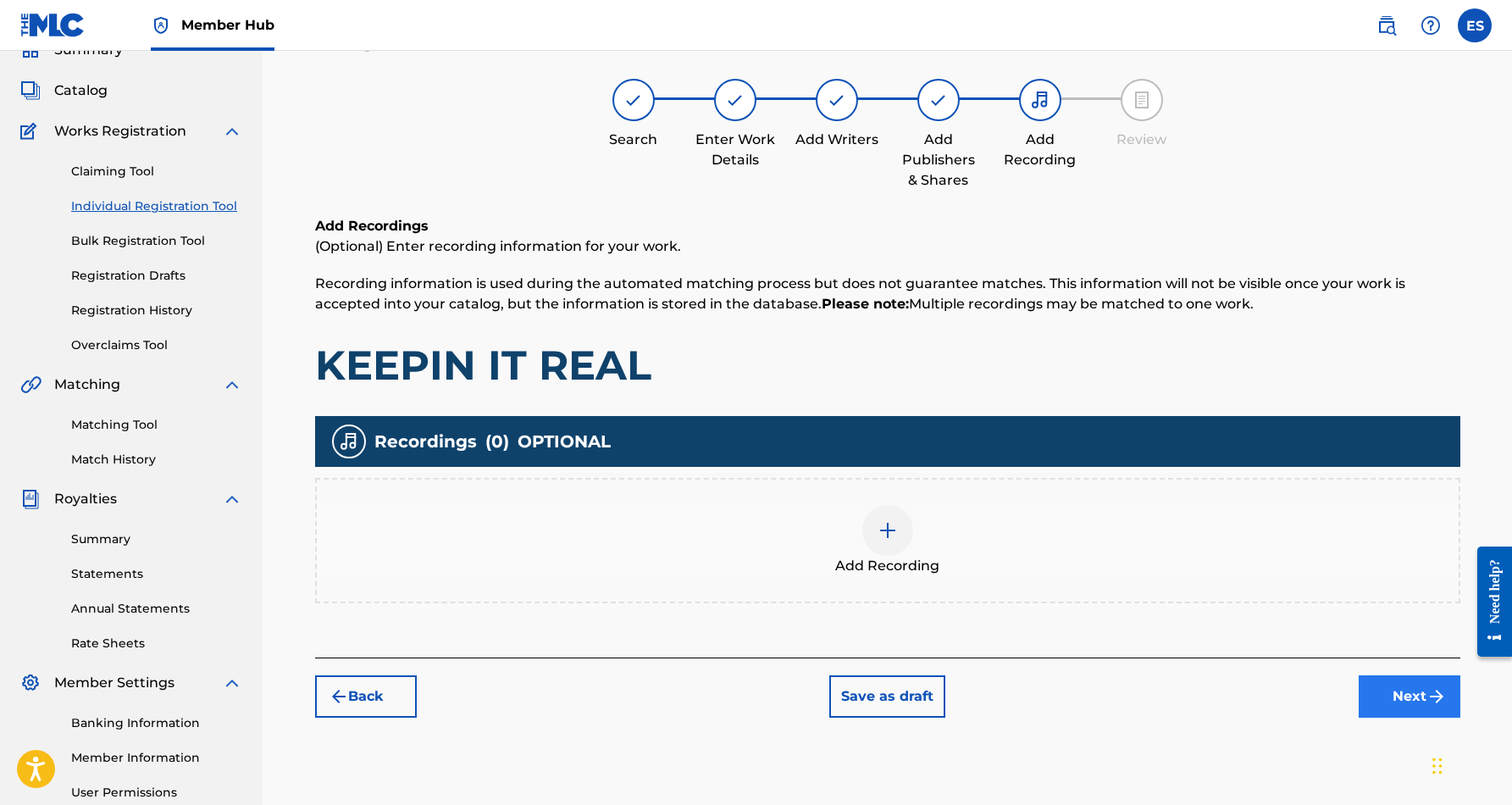
scroll to position [77, 0]
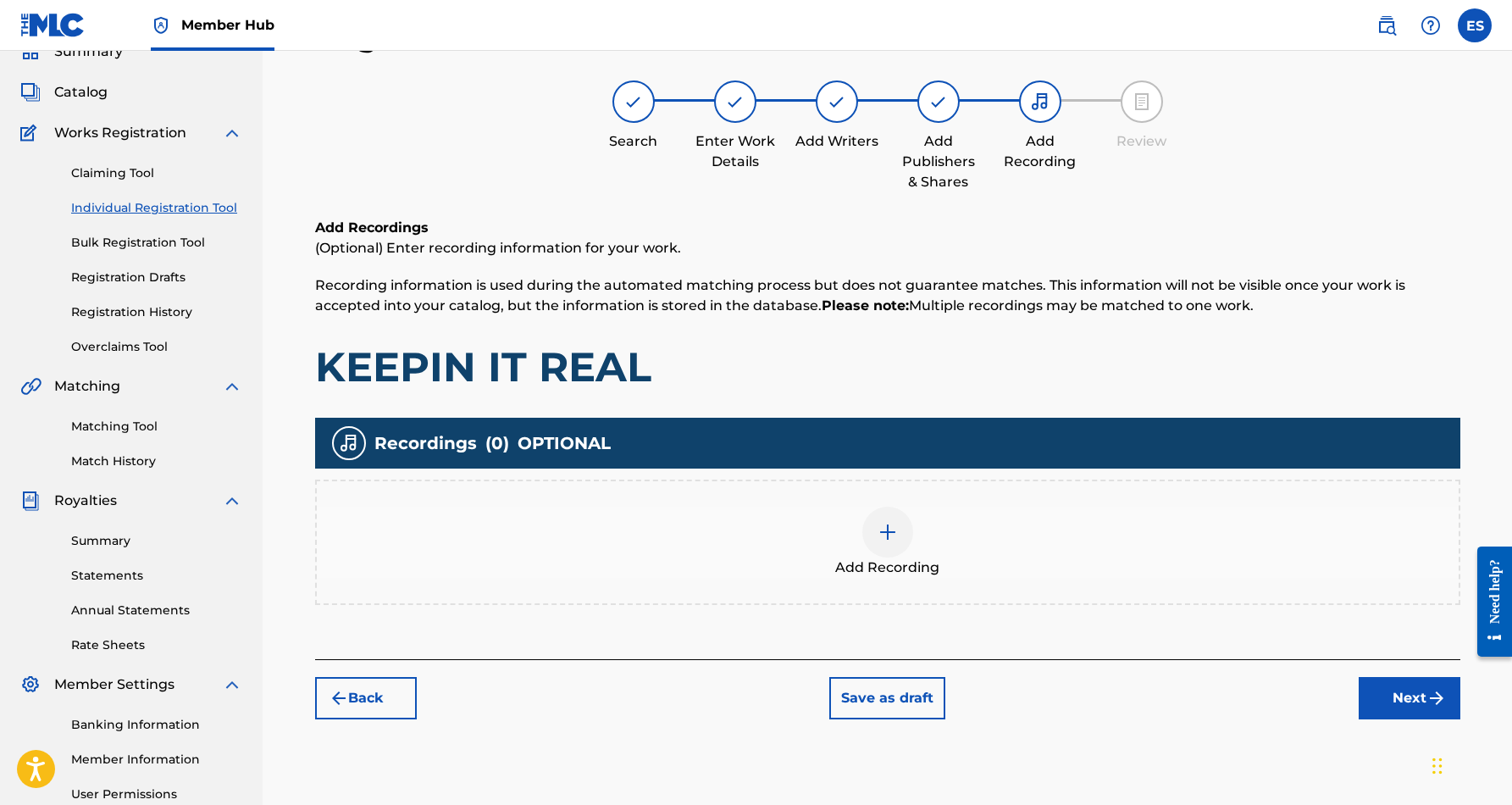
click at [881, 532] on img at bounding box center [887, 531] width 20 height 20
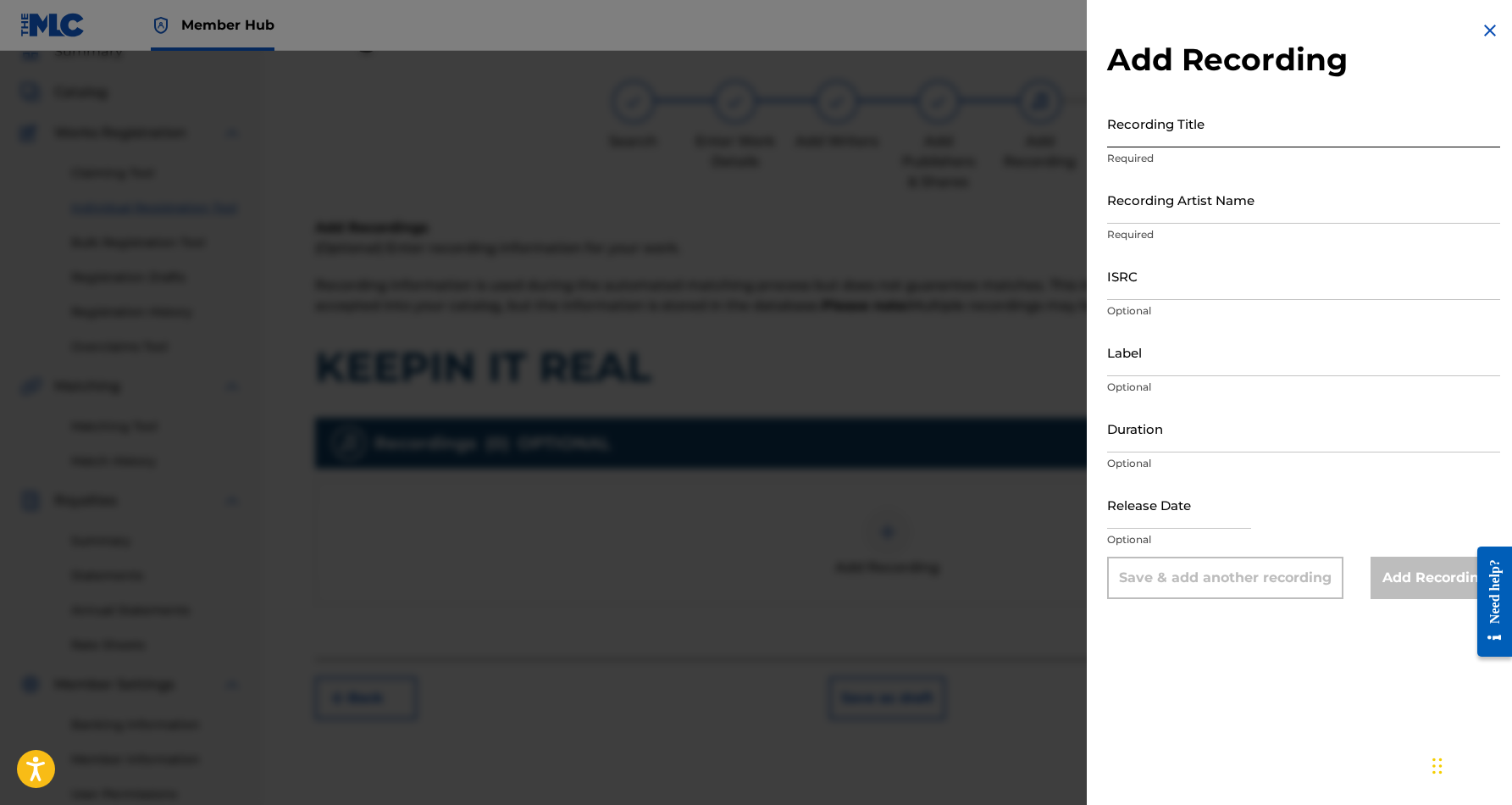
click at [1119, 113] on input "Recording Title" at bounding box center [1303, 123] width 393 height 48
paste input "KEEPIN IT REAL"
type input "KEEPIN IT REAL"
click at [1176, 191] on input "Recording Artist Name" at bounding box center [1303, 199] width 393 height 48
paste input "[PERSON_NAME]"
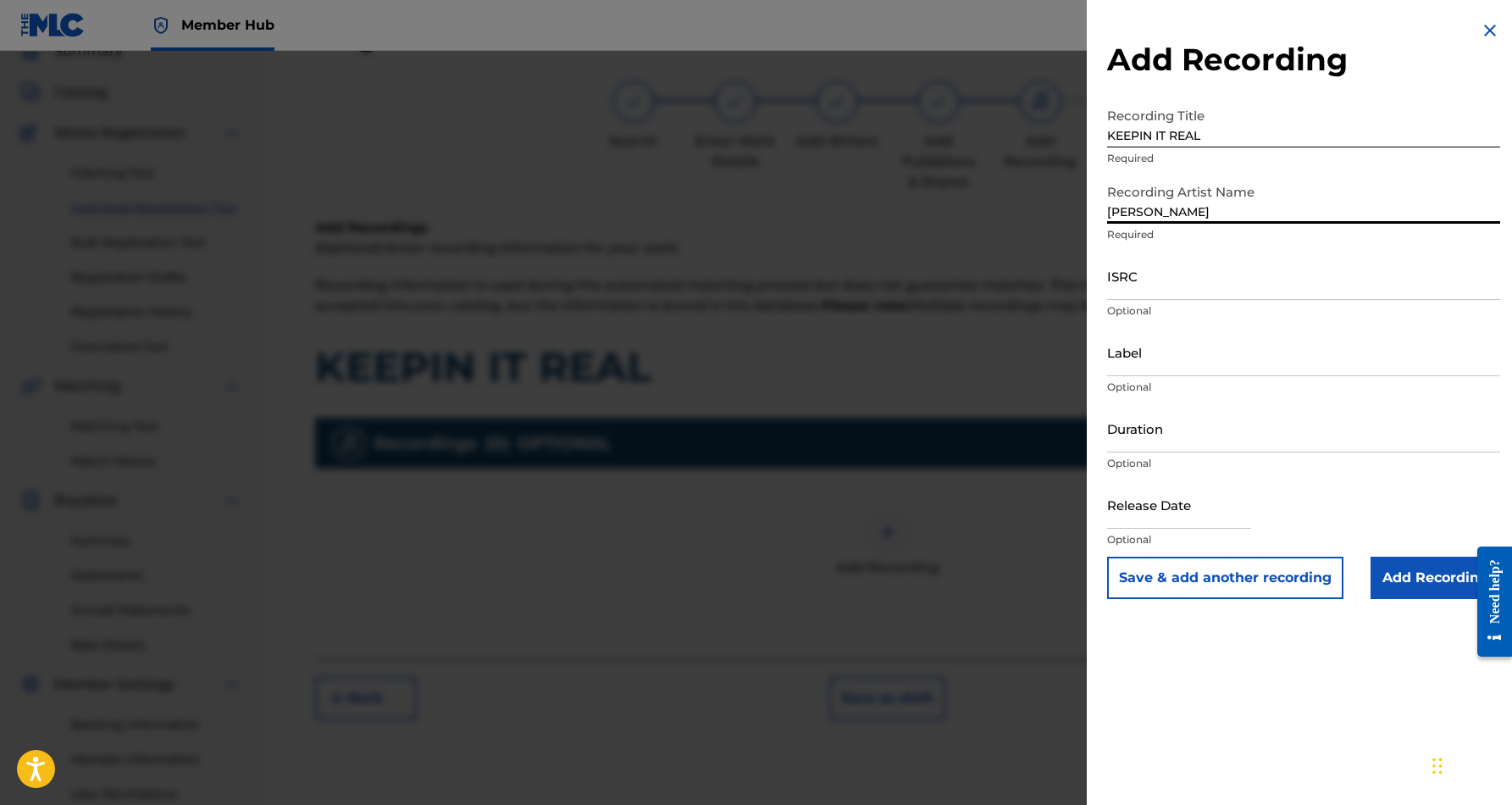
paste input "[PERSON_NAME]"
click at [1147, 210] on input "[PERSON_NAME] [PERSON_NAME]" at bounding box center [1303, 199] width 393 height 48
click at [1218, 209] on input "[PERSON_NAME]" at bounding box center [1303, 199] width 393 height 48
type input "[PERSON_NAME]"
click at [1139, 281] on input "ISRC" at bounding box center [1303, 275] width 393 height 48
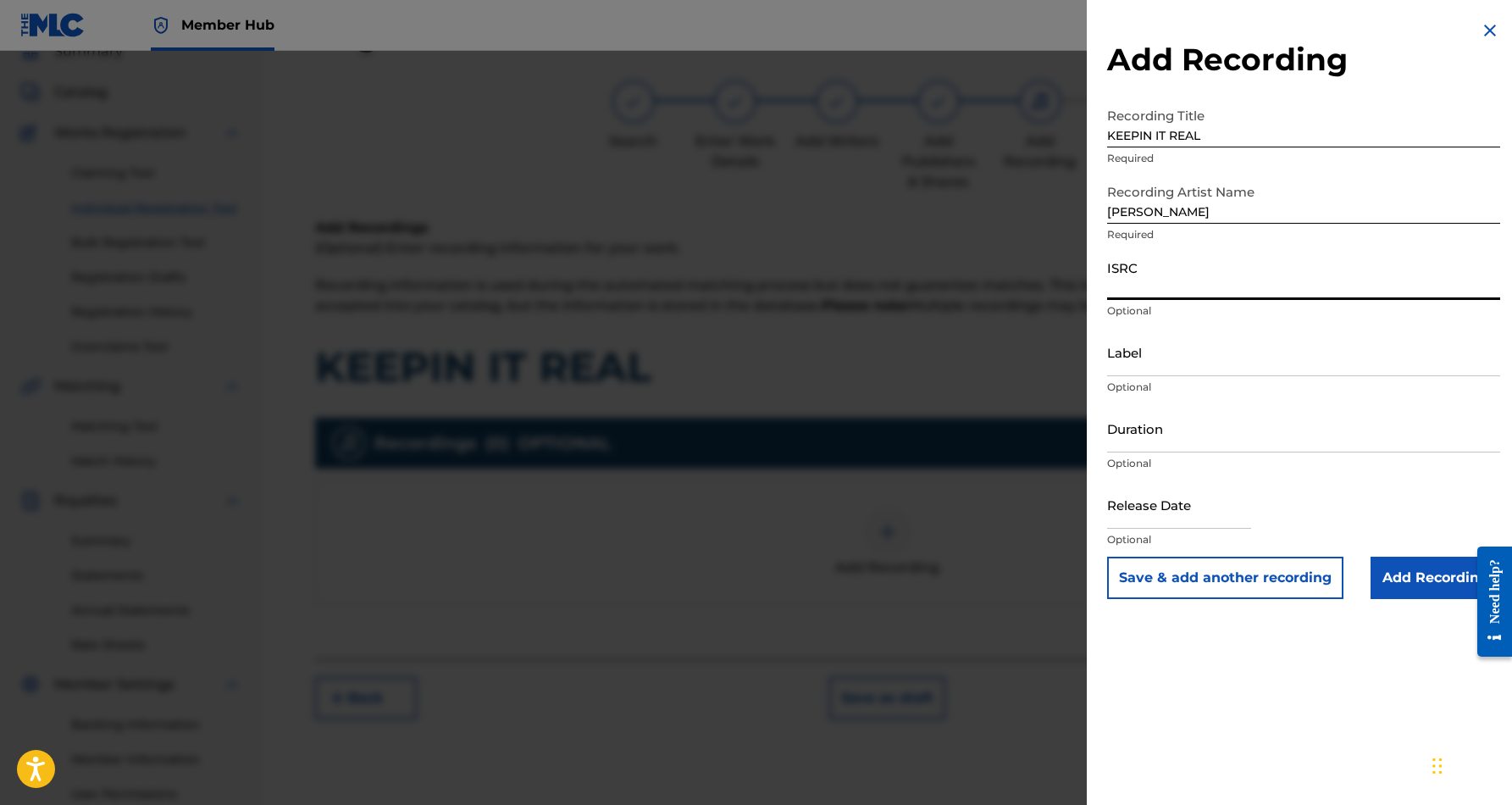
paste input "USHM20531579"
type input "USHM20531579"
click at [1201, 435] on input "Duration" at bounding box center [1303, 428] width 393 height 48
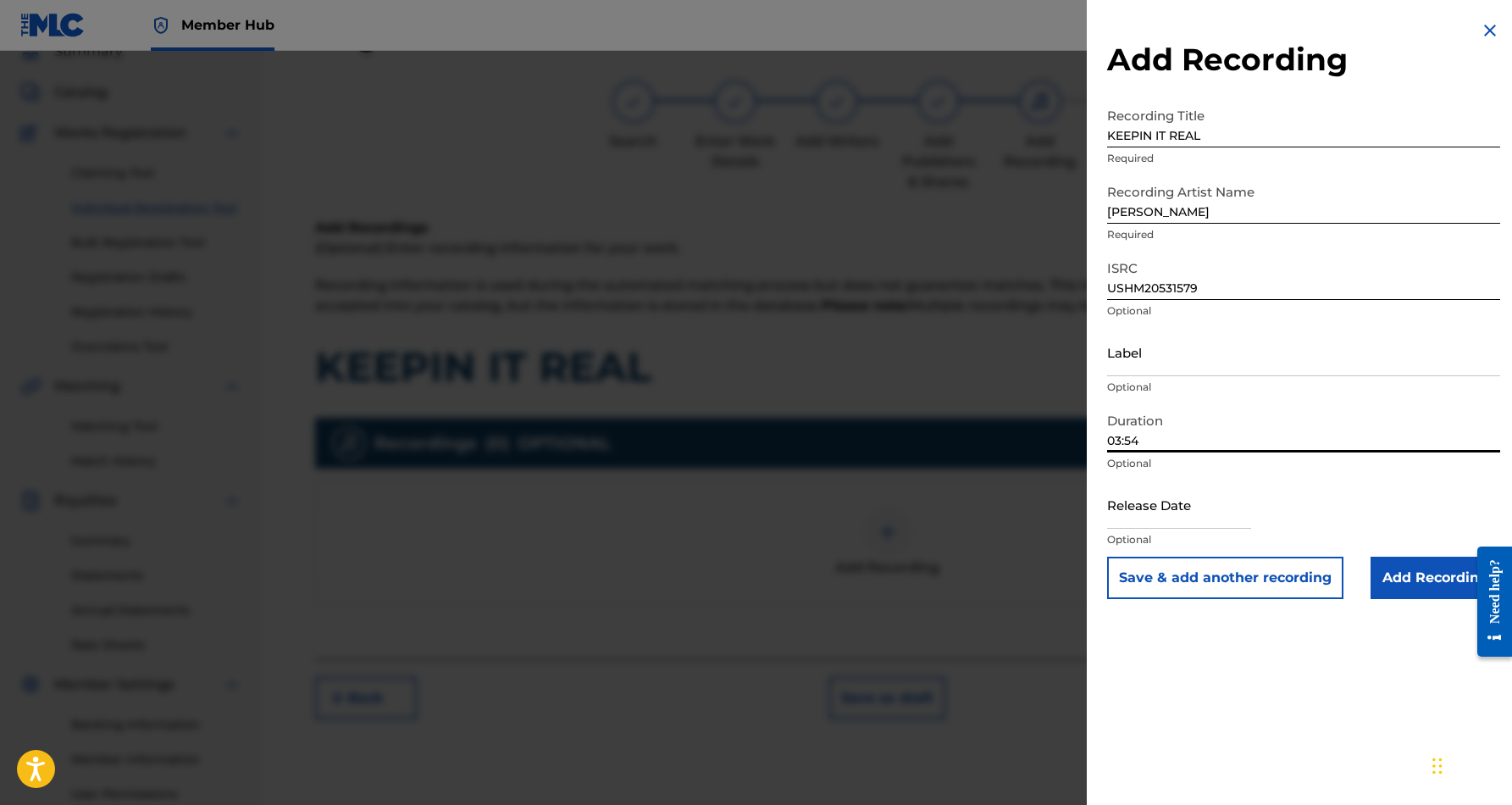
type input "03:54"
click at [1225, 676] on div "Add Recording Recording Title KEEPIN IT REAL Required Recording Artist Name [PE…" at bounding box center [1304, 402] width 434 height 805
click at [1411, 577] on input "Add Recording" at bounding box center [1434, 578] width 130 height 43
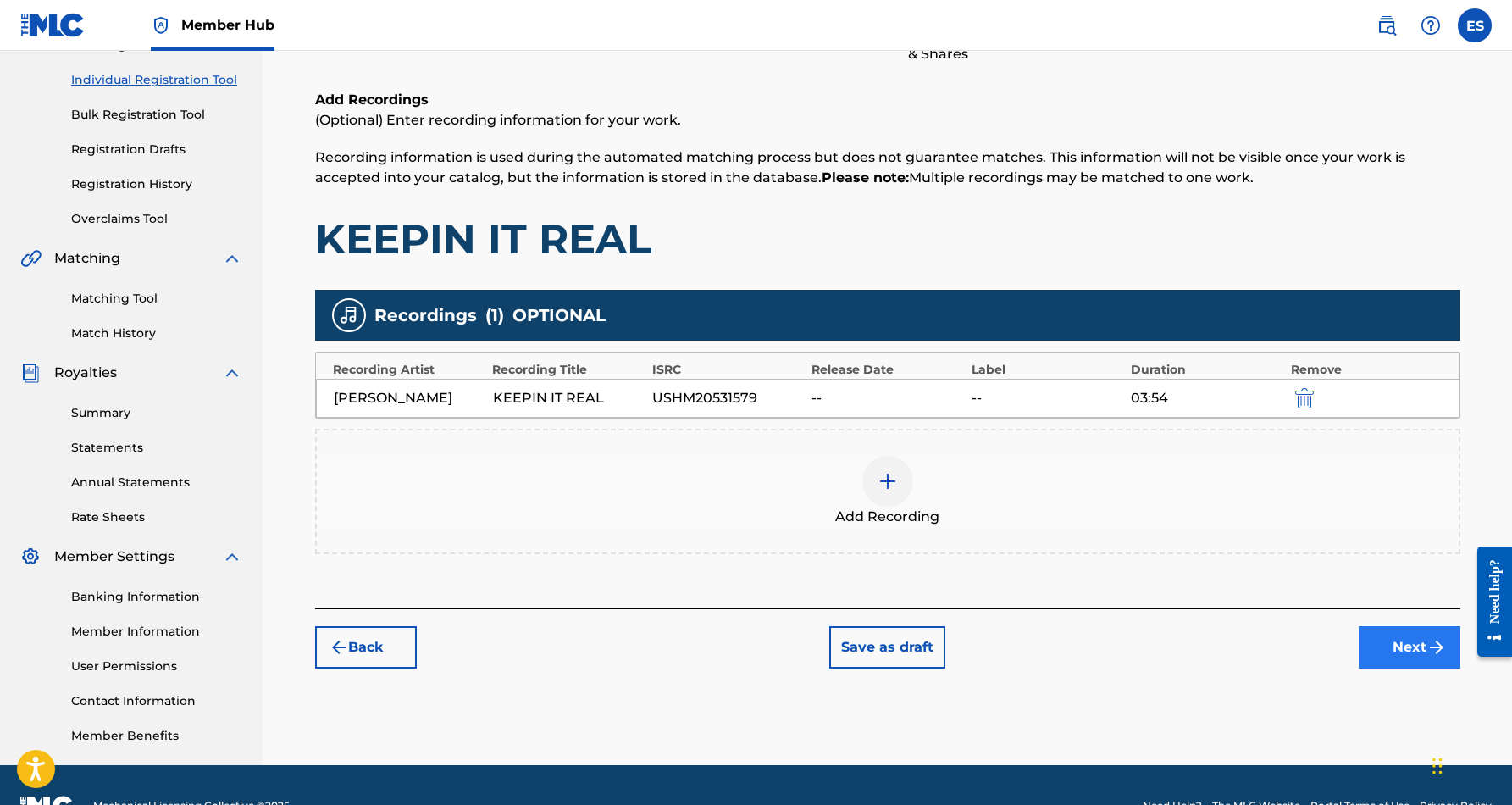
click at [1391, 650] on button "Next" at bounding box center [1409, 647] width 102 height 43
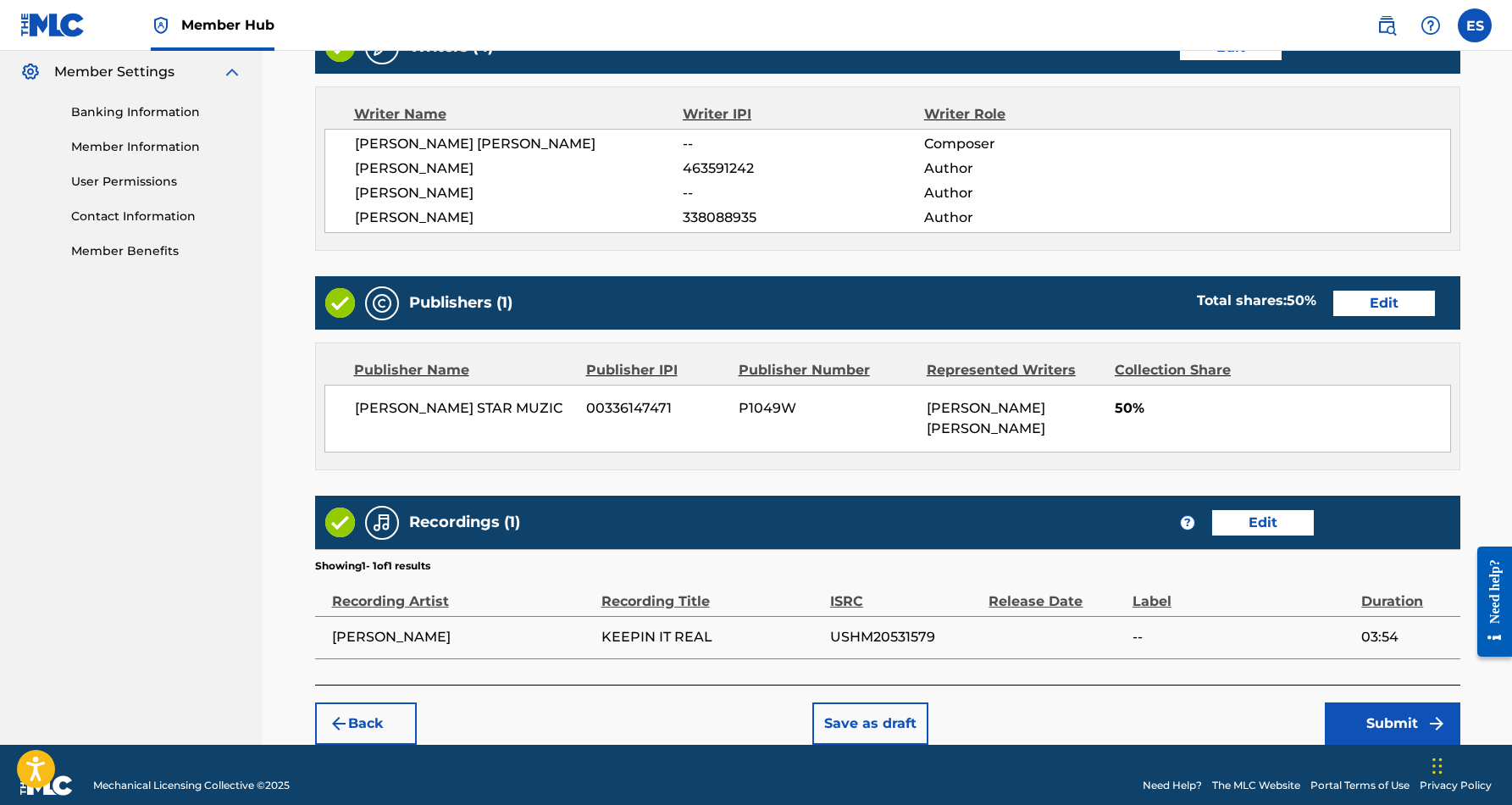
scroll to position [688, 0]
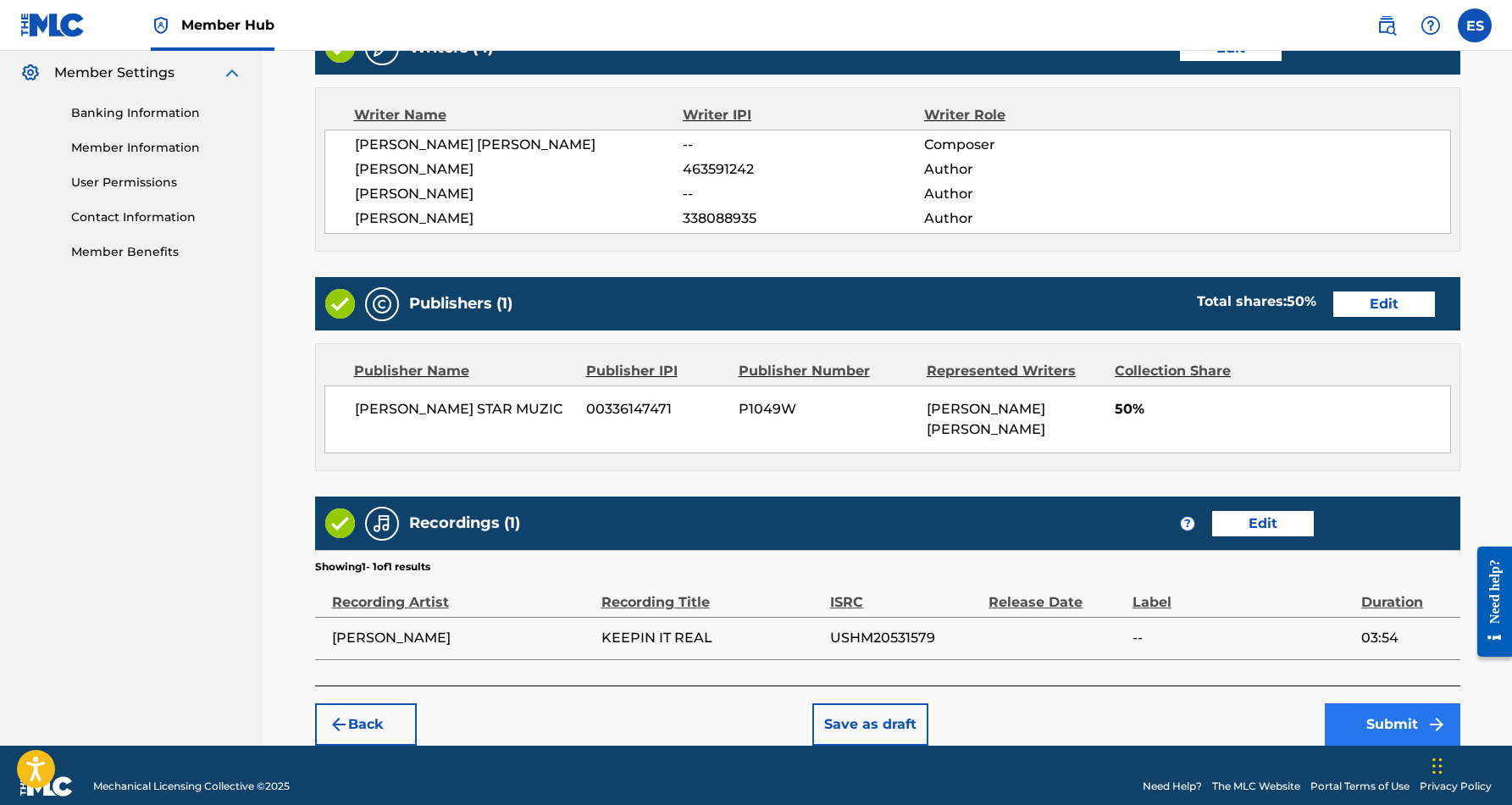
click at [1376, 703] on button "Submit" at bounding box center [1393, 724] width 136 height 43
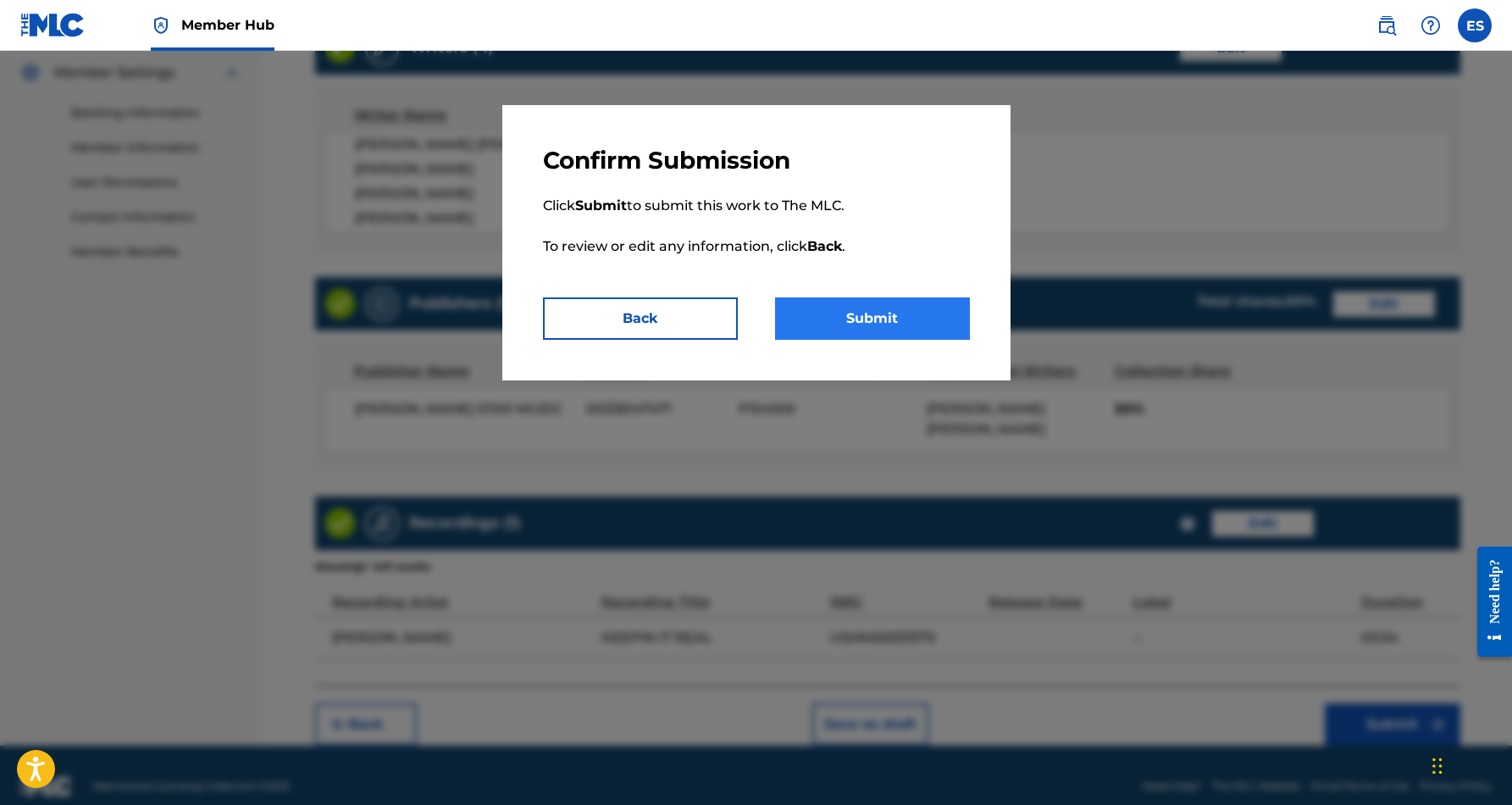
click at [874, 308] on button "Submit" at bounding box center [873, 318] width 195 height 43
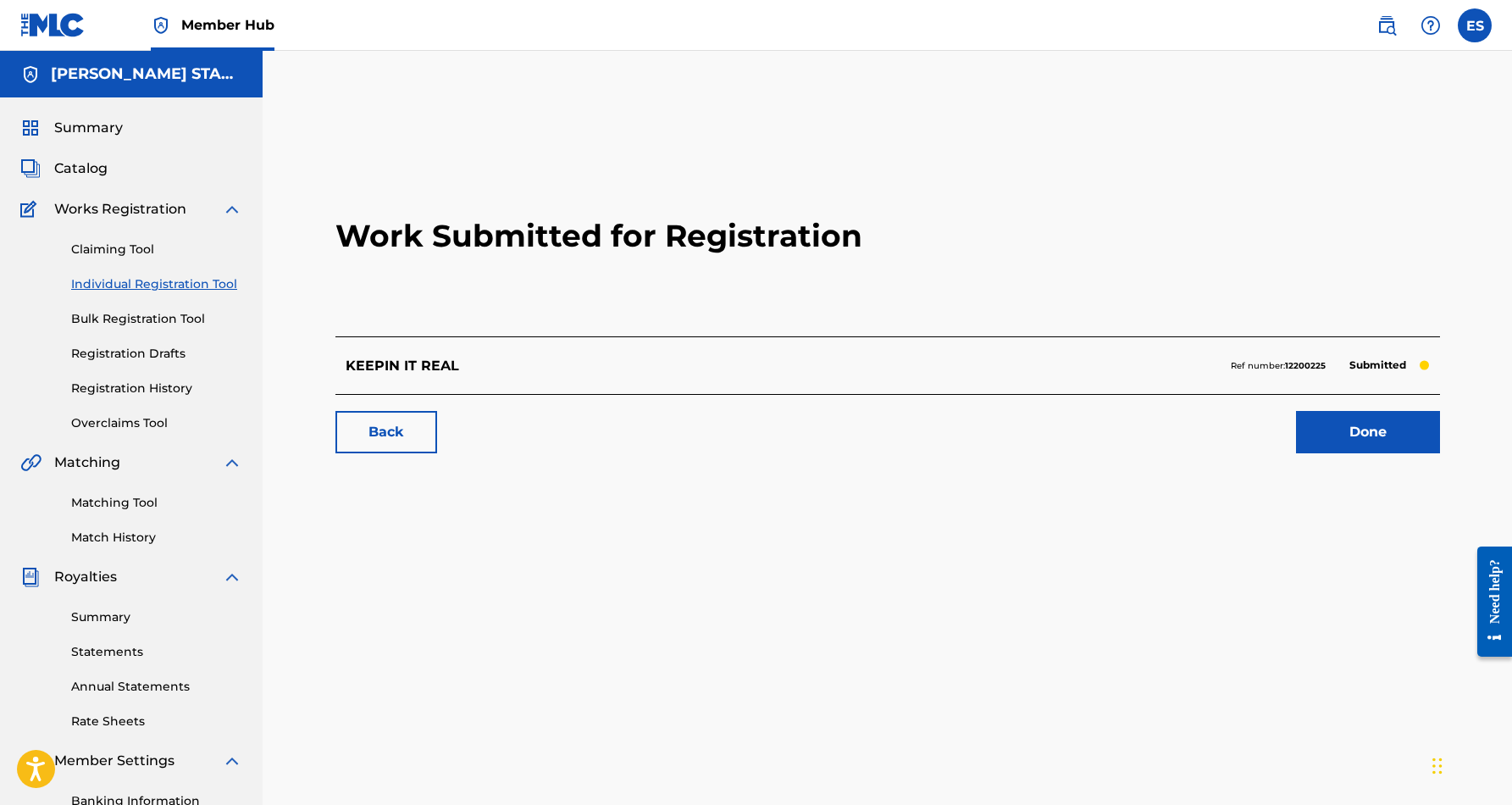
click at [160, 282] on link "Individual Registration Tool" at bounding box center [157, 284] width 171 height 17
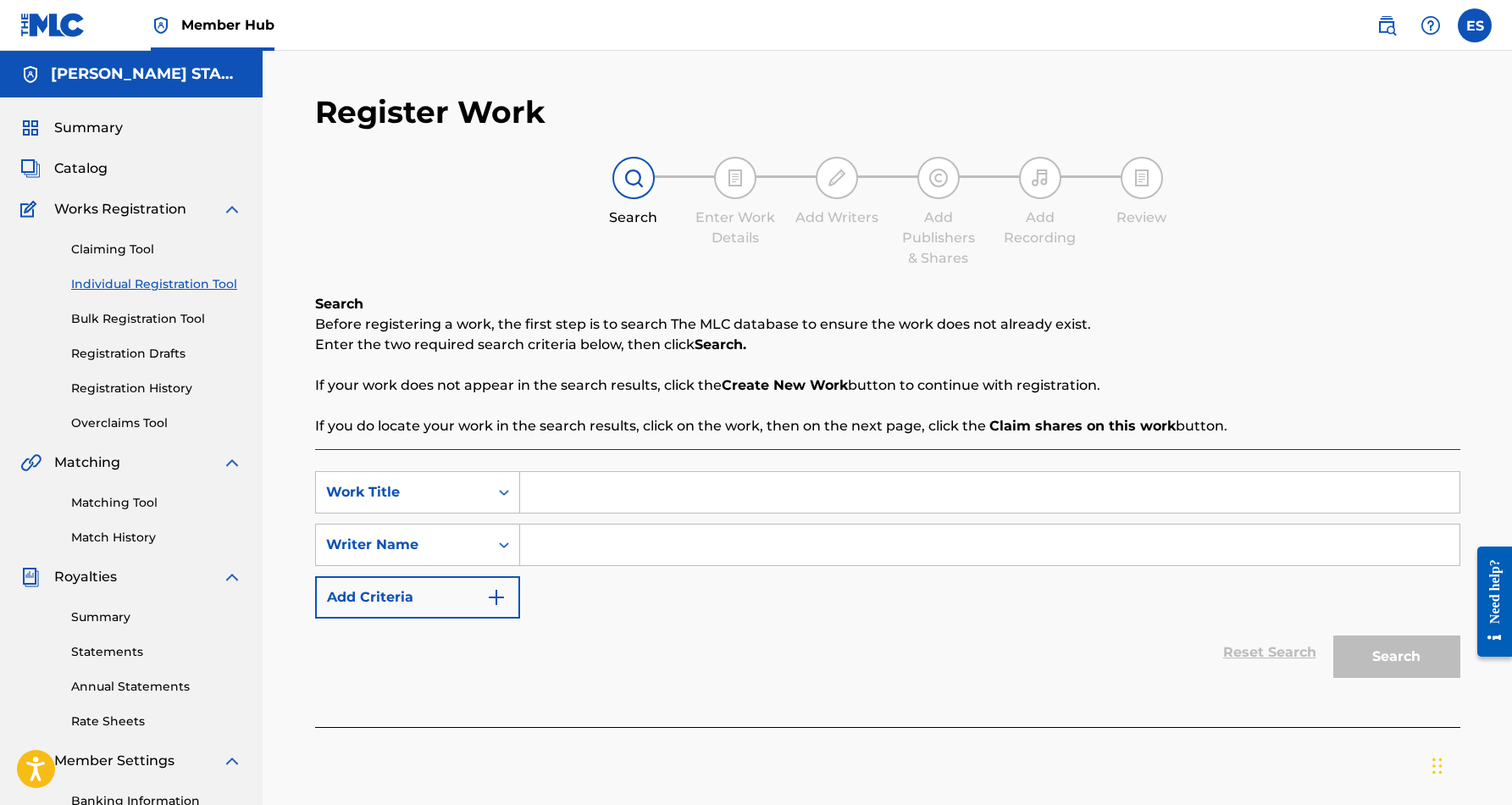
click at [584, 495] on input "Search Form" at bounding box center [989, 492] width 939 height 41
paste input "NEVER SHED A TEAR"
type input "NEVER SHED A TEAR"
click at [558, 548] on input "Search Form" at bounding box center [989, 545] width 939 height 41
paste input "[PERSON_NAME] [PERSON_NAME]"
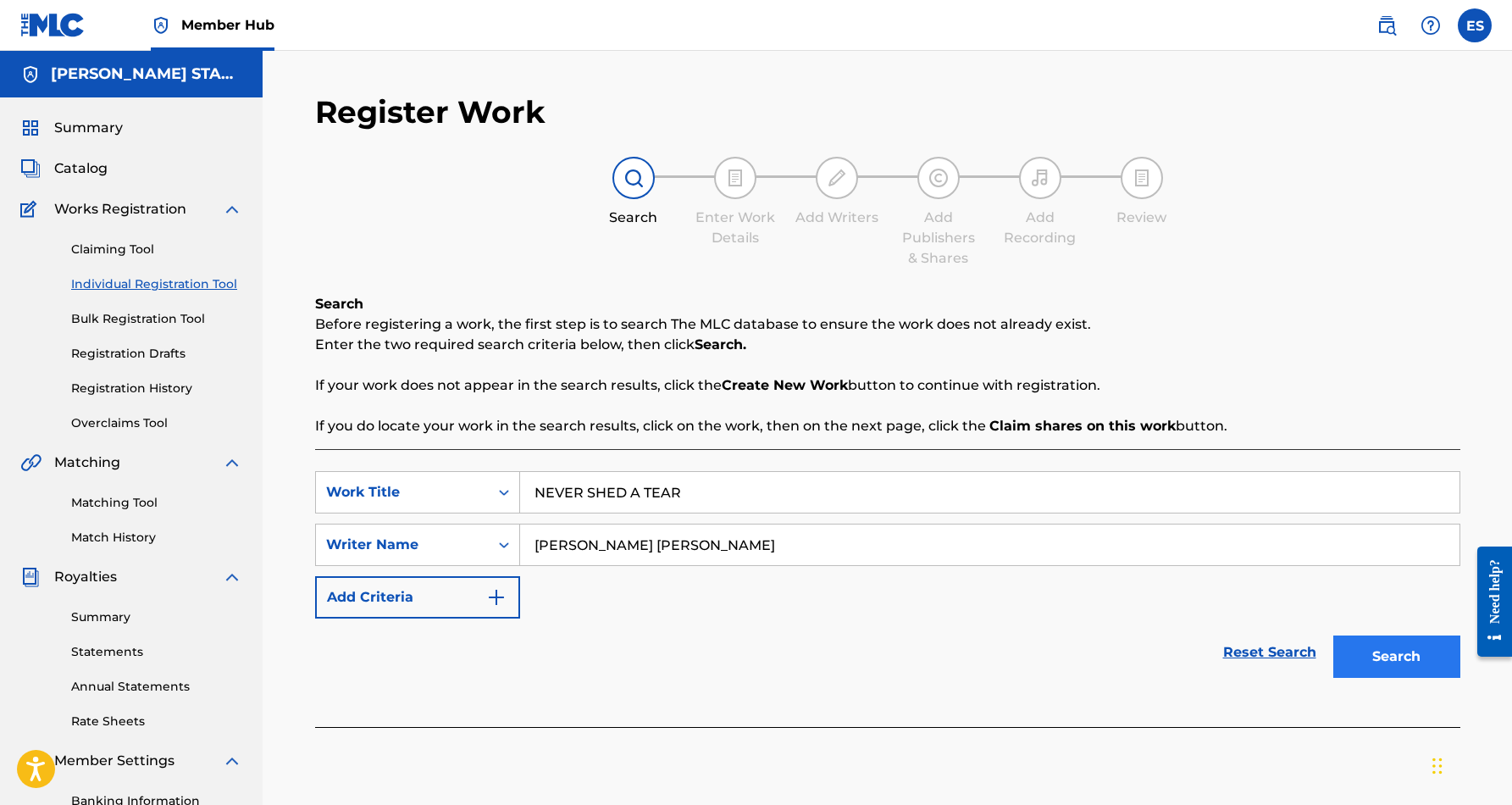
type input "[PERSON_NAME] [PERSON_NAME]"
click at [1361, 660] on button "Search" at bounding box center [1397, 656] width 127 height 43
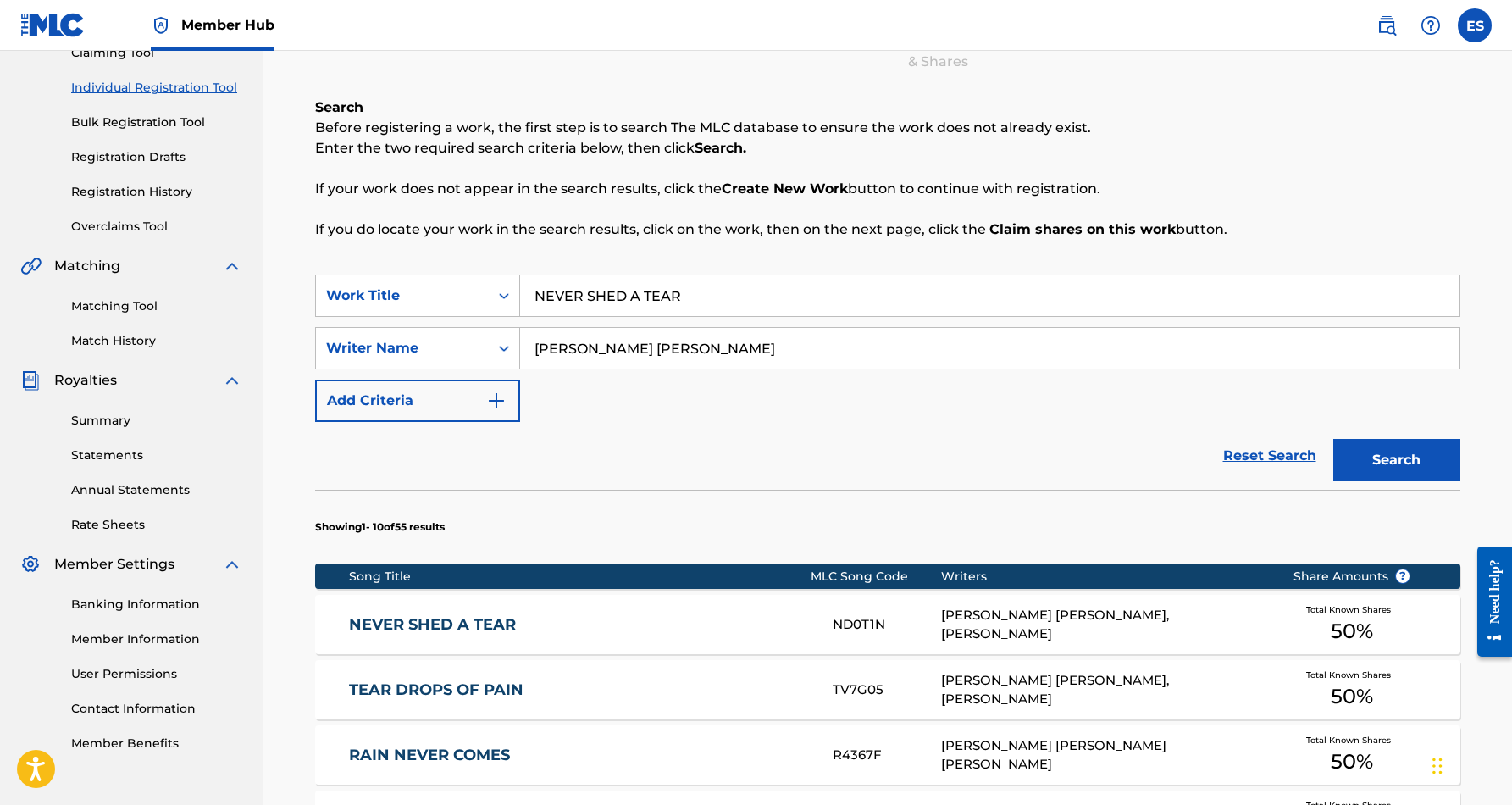
scroll to position [198, 0]
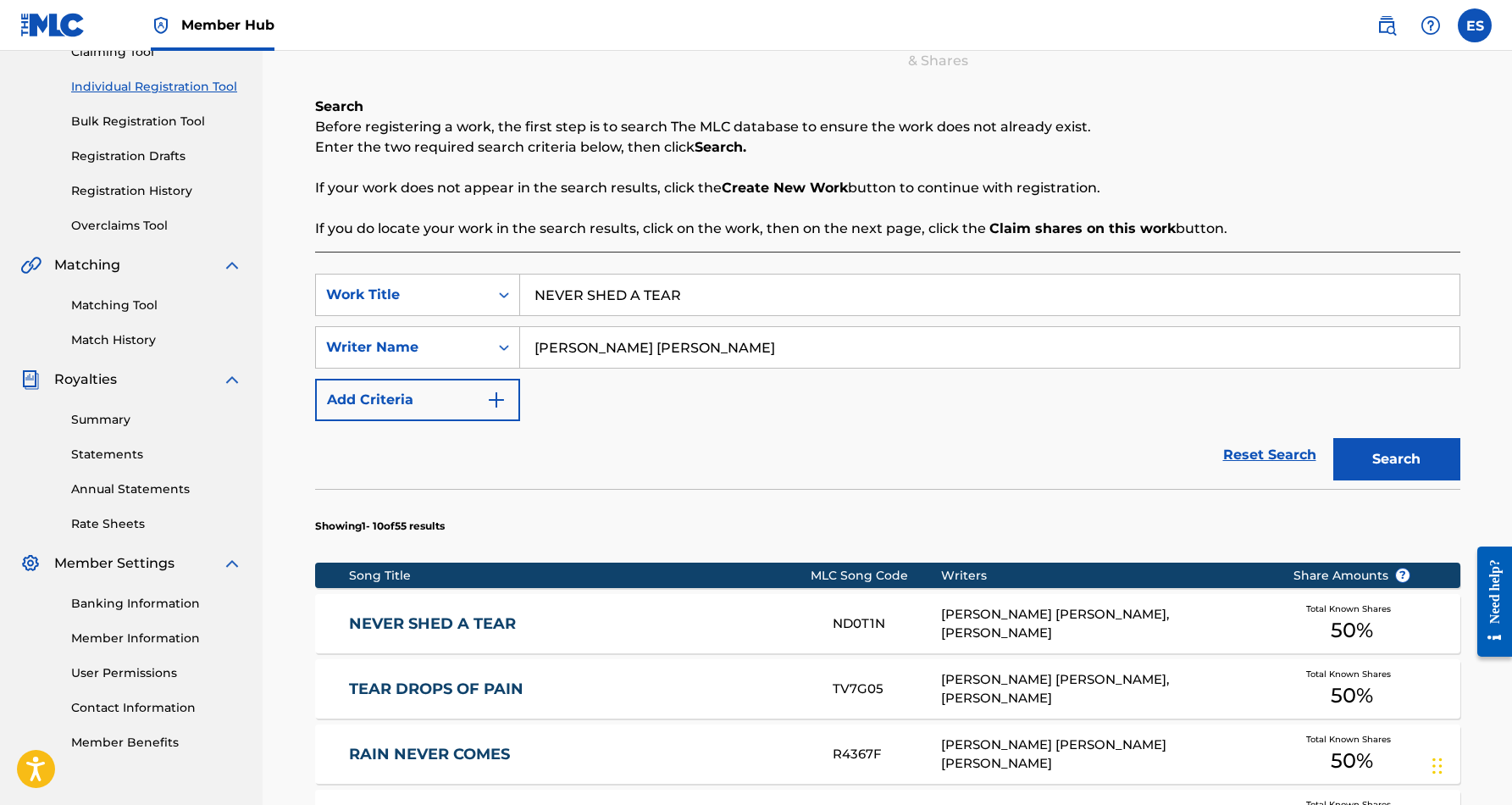
click at [1062, 626] on div "[PERSON_NAME] [PERSON_NAME], [PERSON_NAME]" at bounding box center [1104, 624] width 326 height 38
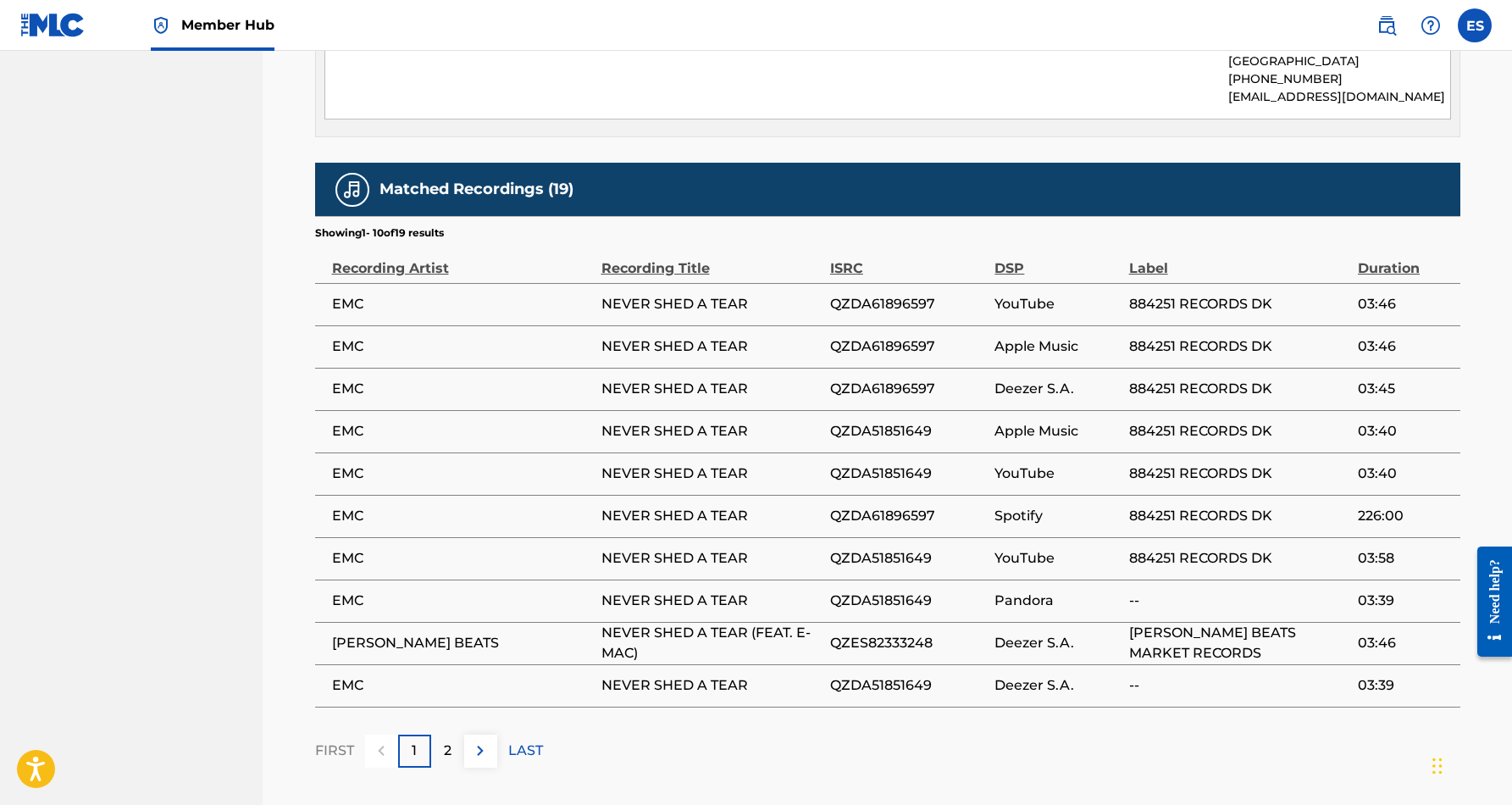
scroll to position [944, 0]
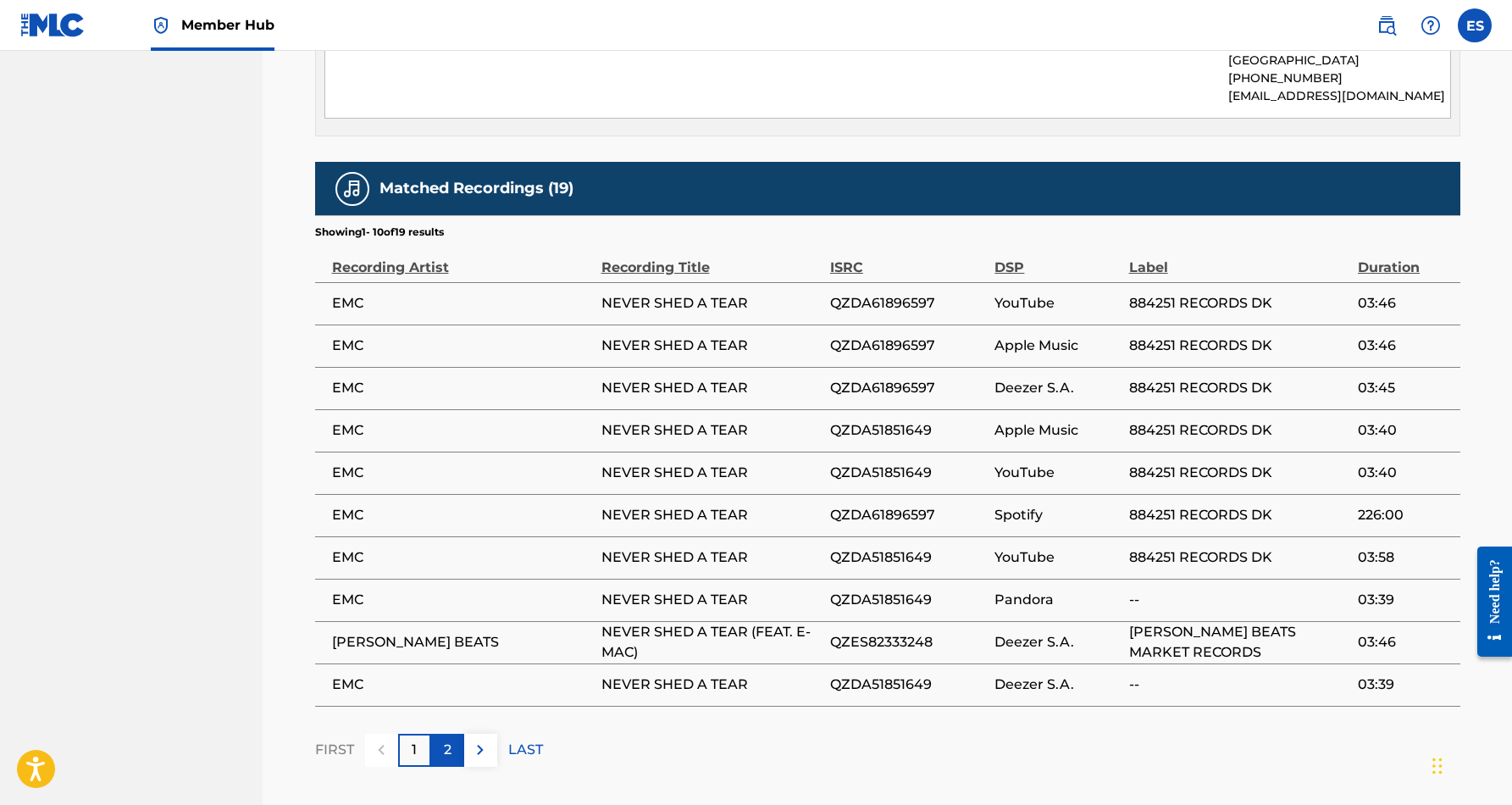
click at [444, 740] on p "2" at bounding box center [448, 749] width 8 height 20
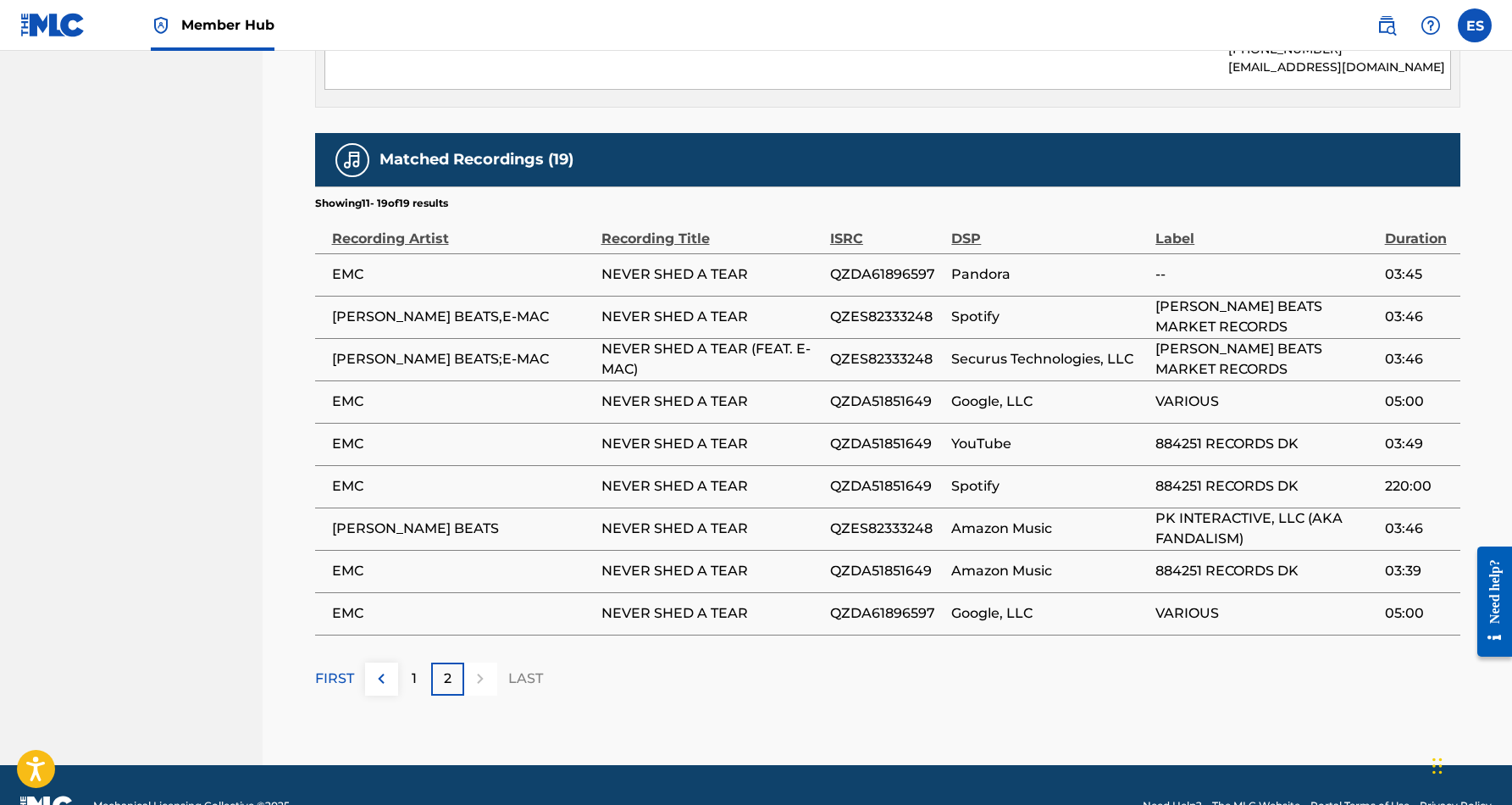
scroll to position [977, 0]
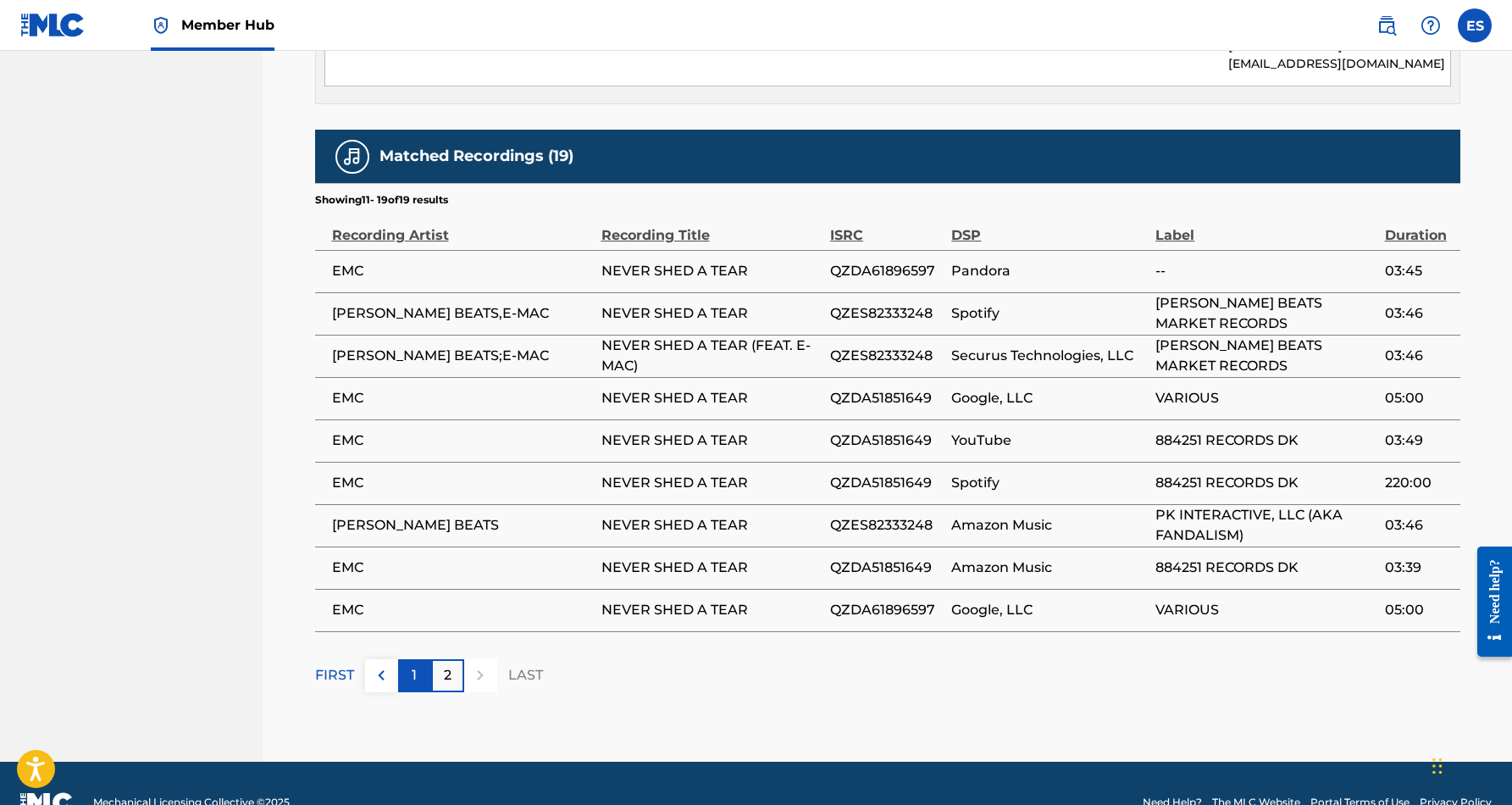
click at [409, 662] on div "1" at bounding box center [415, 676] width 33 height 33
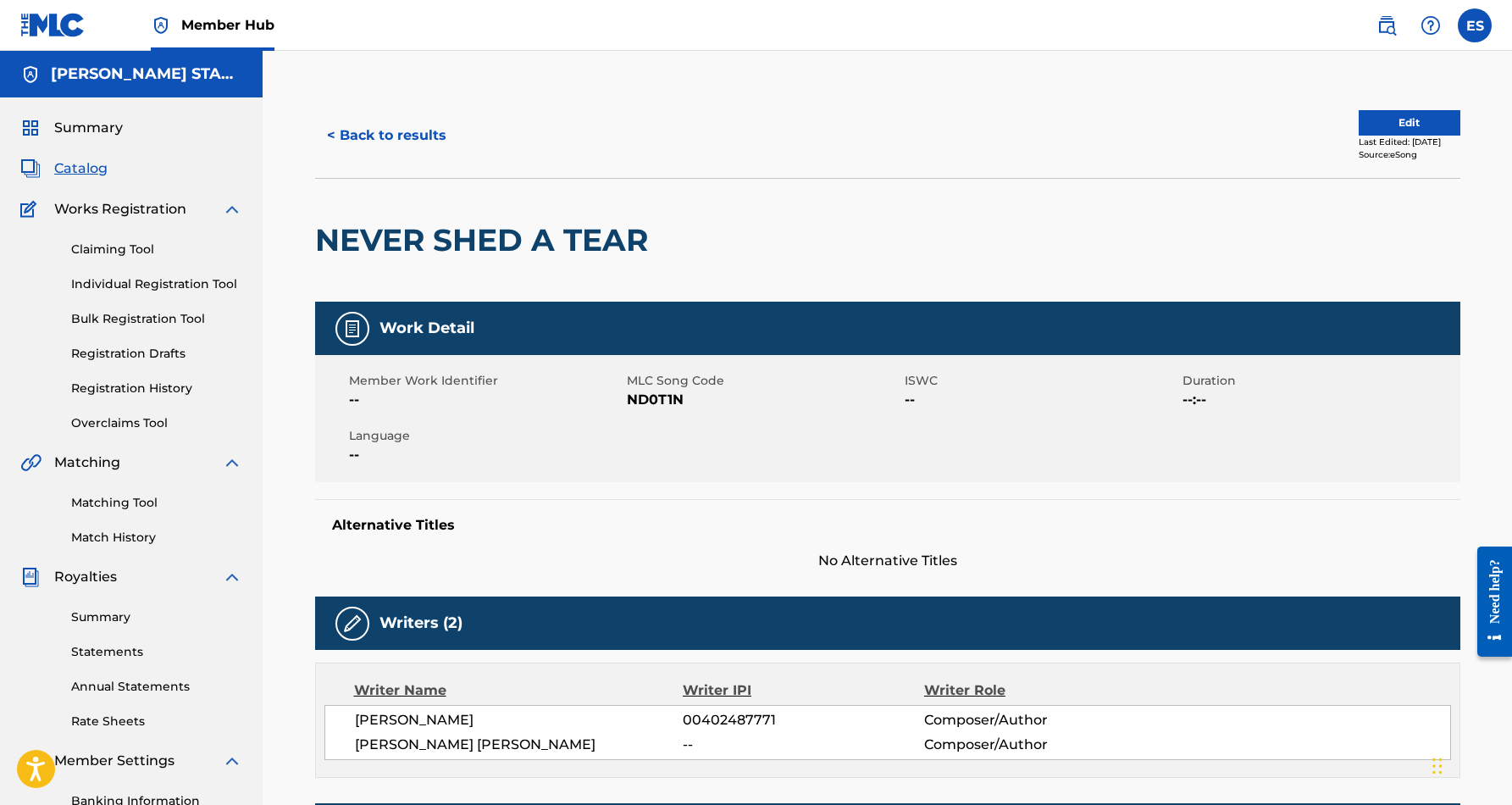
scroll to position [0, 0]
click at [402, 129] on button "< Back to results" at bounding box center [387, 135] width 143 height 43
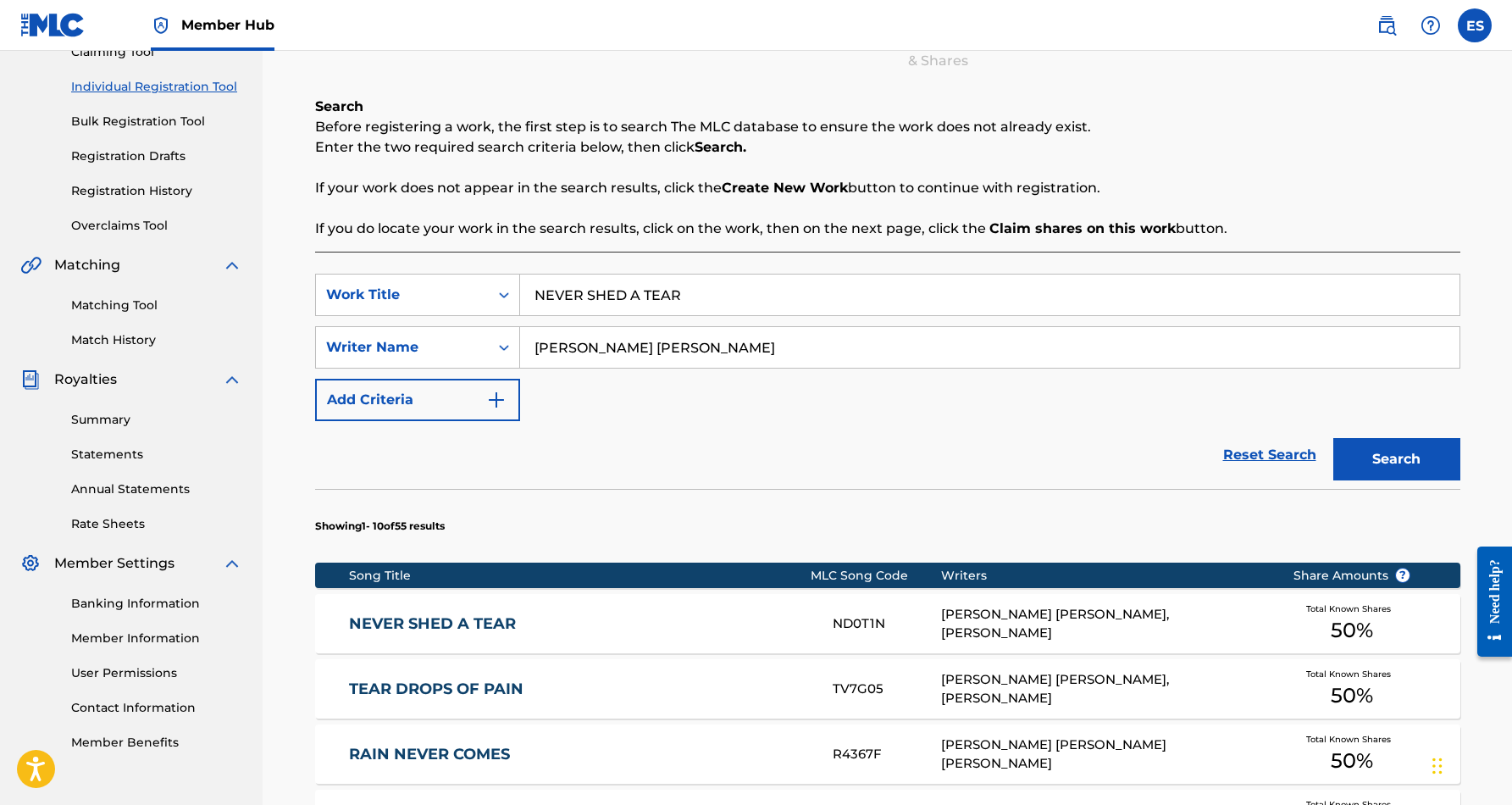
click at [728, 302] on input "NEVER SHED A TEAR" at bounding box center [989, 294] width 939 height 41
type input "N"
paste input "DA BOOT SCOOT REMIX"
type input "DA BOOT SCOOT REMIX"
click at [816, 395] on div "SearchWithCriteriad69d7e2f-62ef-4acc-9b4d-9af6211f7436 Work Title DA BOOT SCOOT…" at bounding box center [888, 347] width 1145 height 147
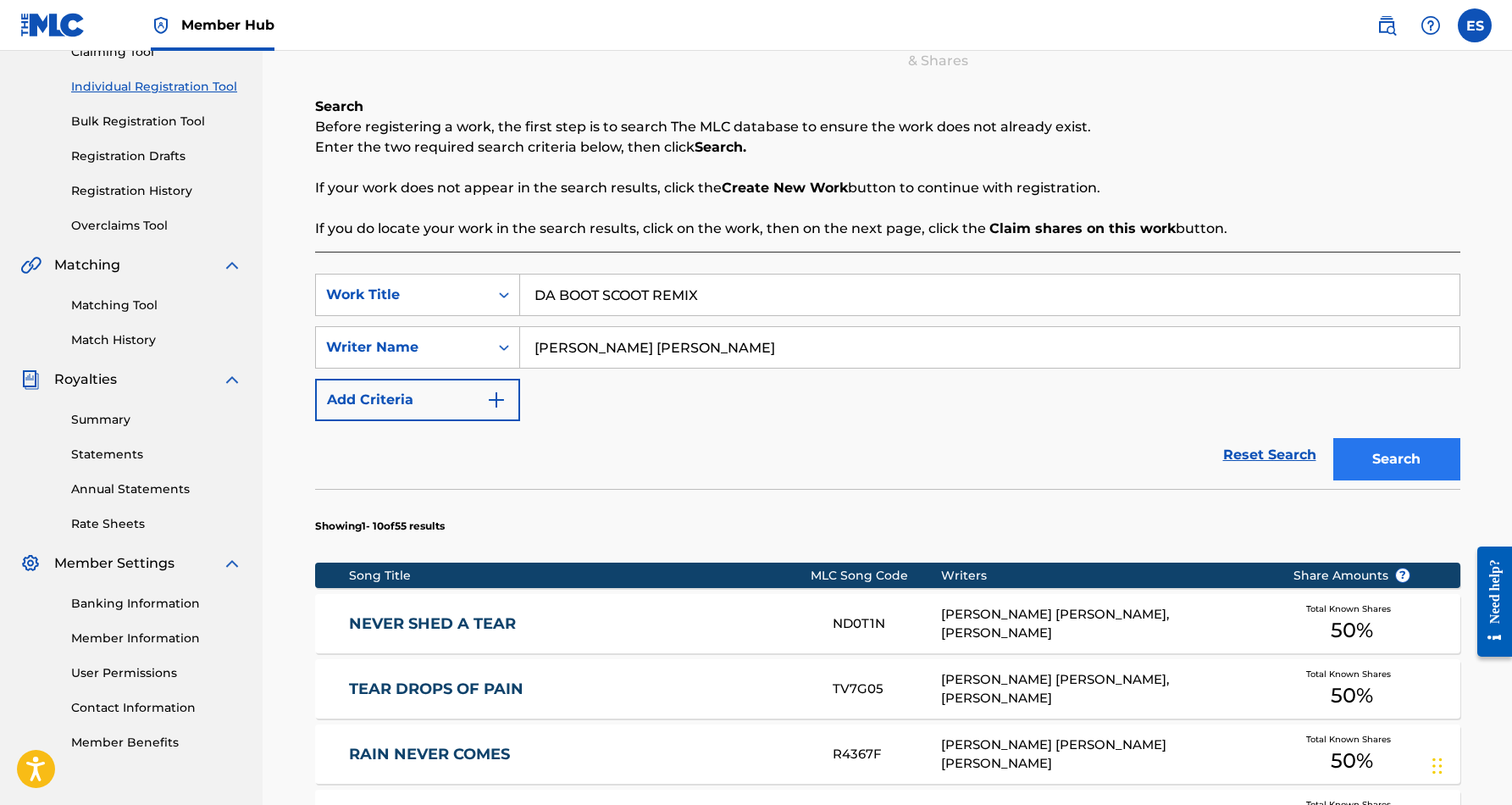
click at [1348, 457] on button "Search" at bounding box center [1397, 459] width 127 height 43
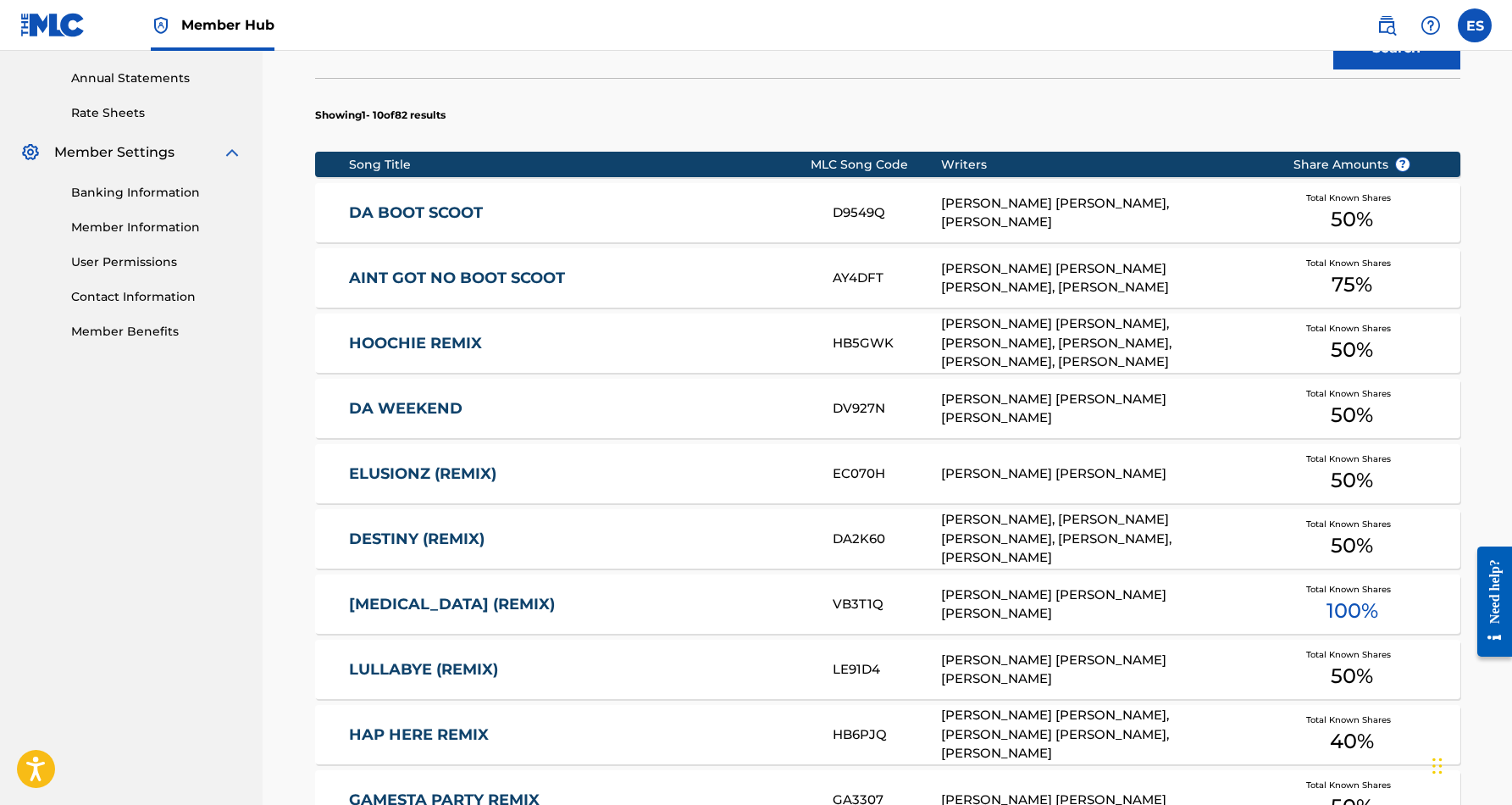
scroll to position [688, 0]
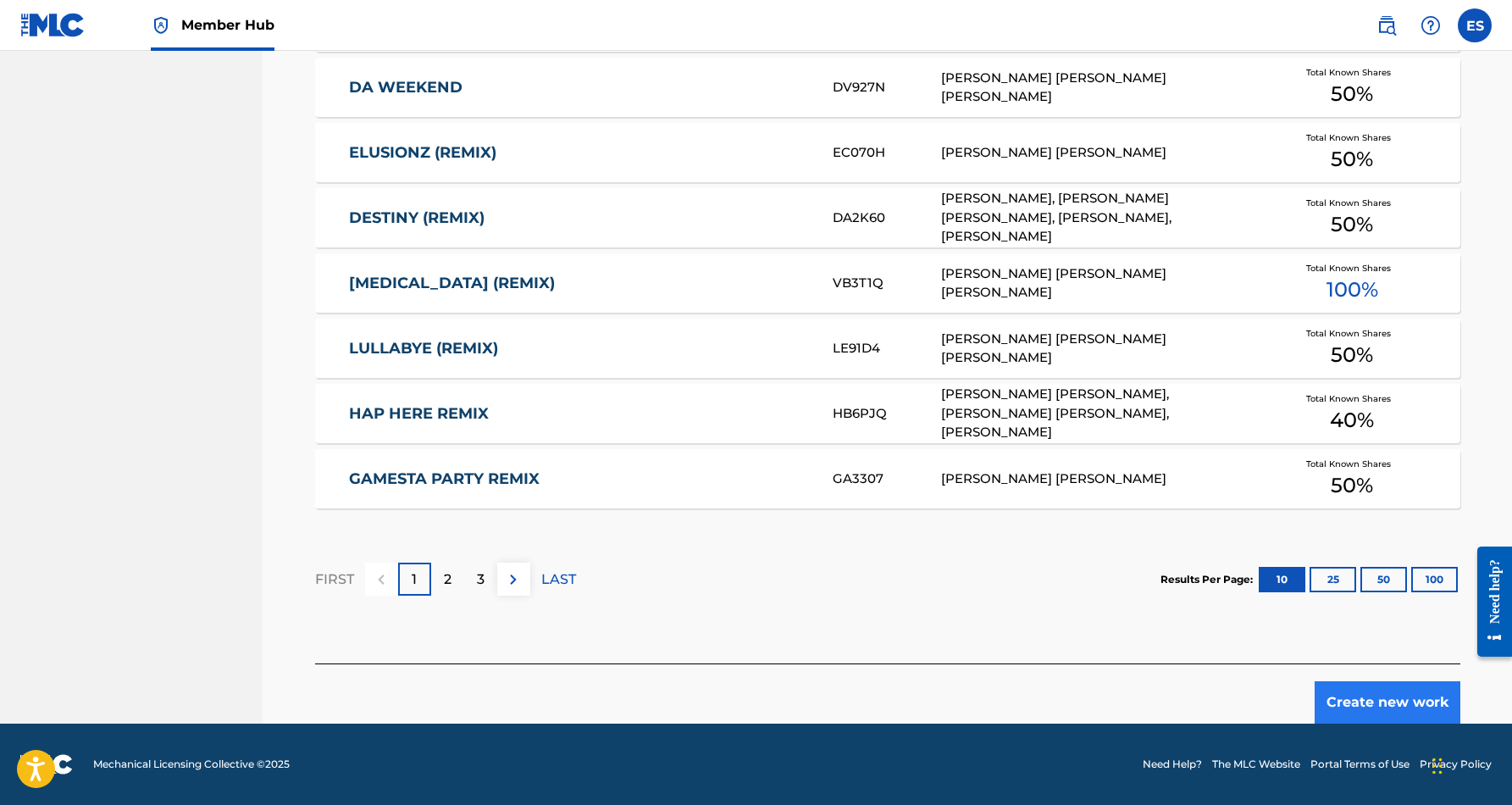
click at [1371, 703] on button "Create new work" at bounding box center [1387, 702] width 145 height 43
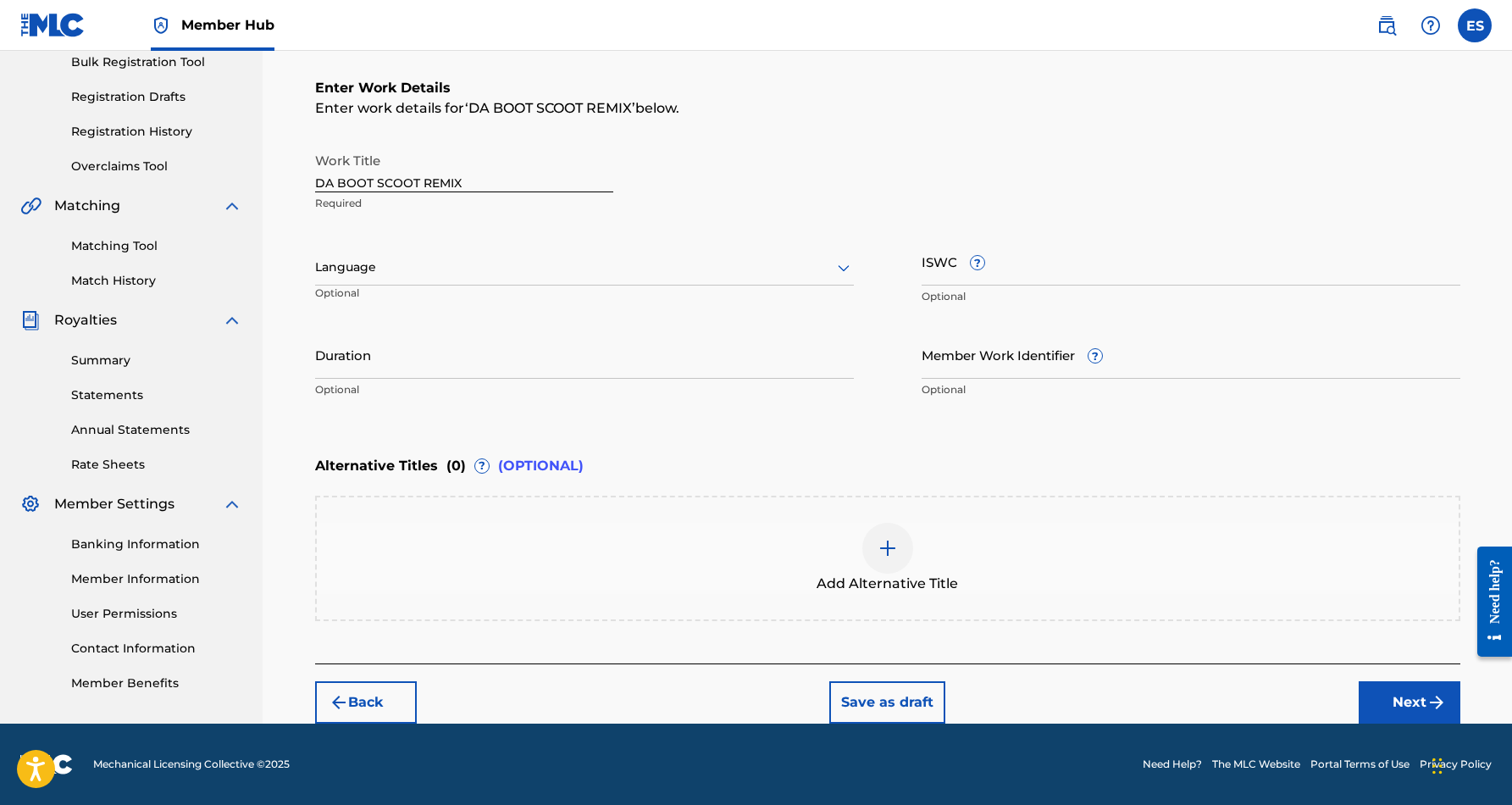
scroll to position [257, 0]
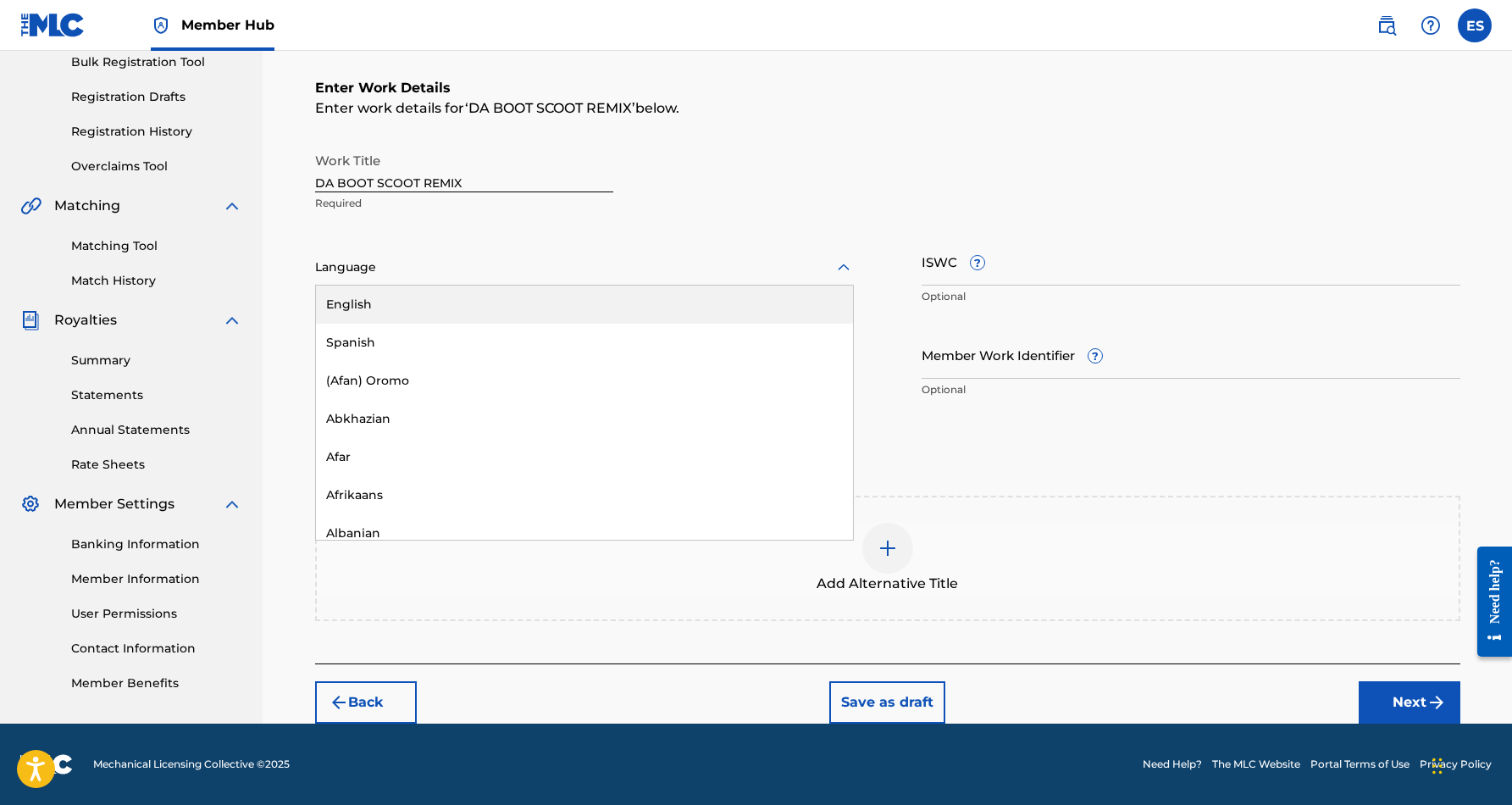
click at [834, 267] on icon at bounding box center [843, 267] width 20 height 20
click at [773, 312] on div "English" at bounding box center [584, 305] width 537 height 38
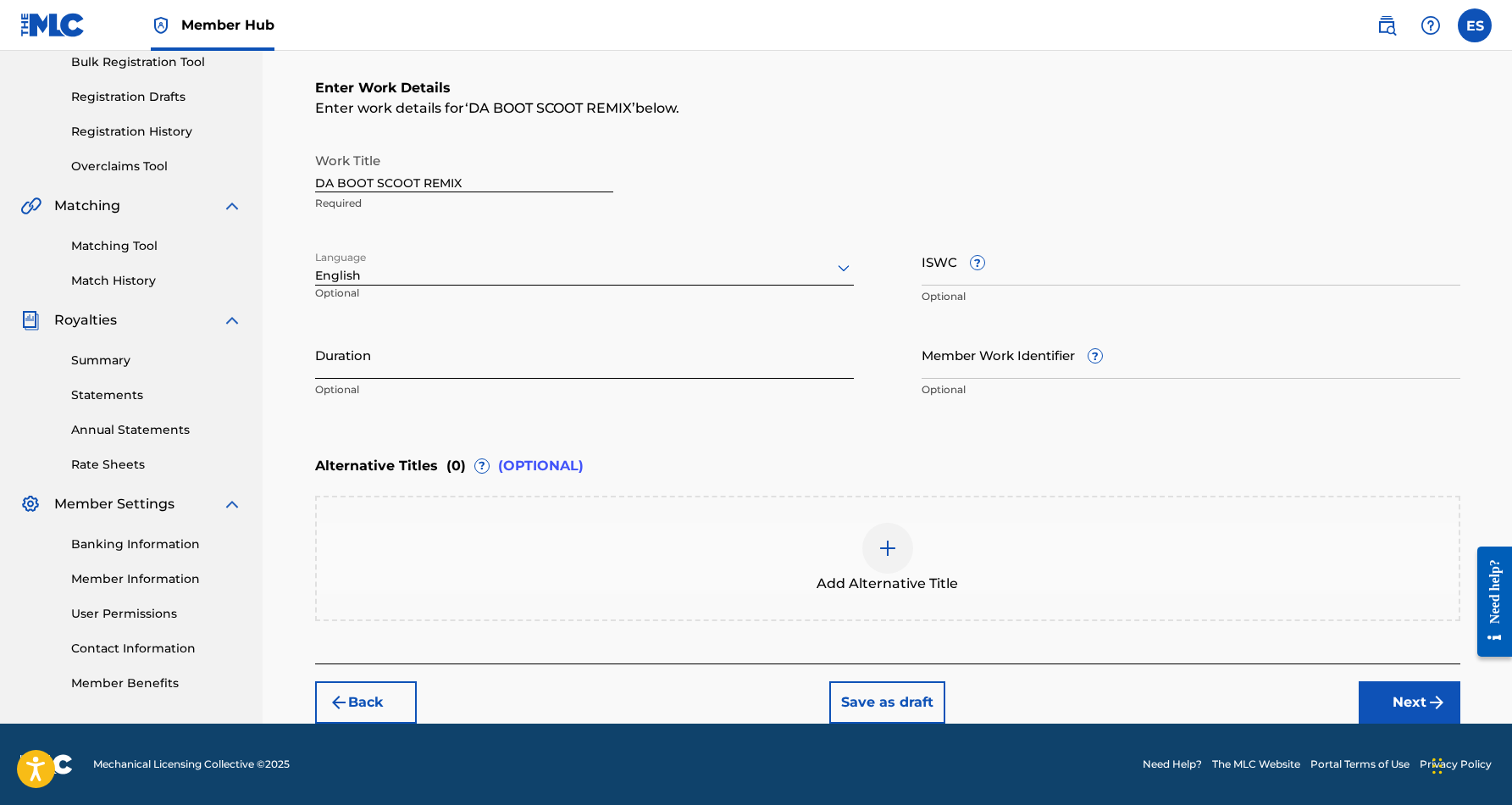
click at [477, 354] on input "Duration" at bounding box center [584, 354] width 538 height 48
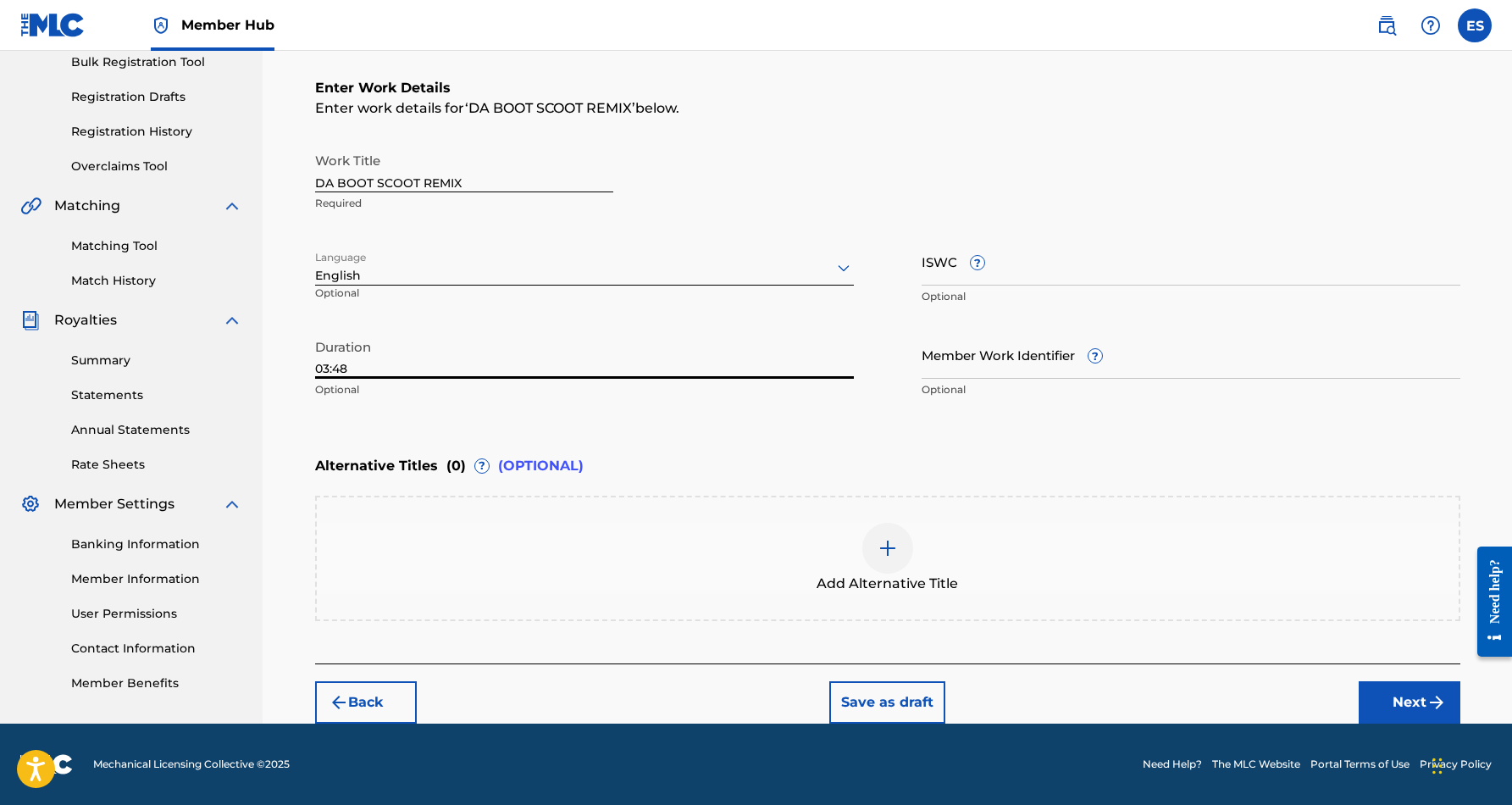
type input "03:48"
click at [282, 416] on div "Register Work Search Enter Work Details Add Writers Add Publishers & Shares Add…" at bounding box center [887, 259] width 1249 height 930
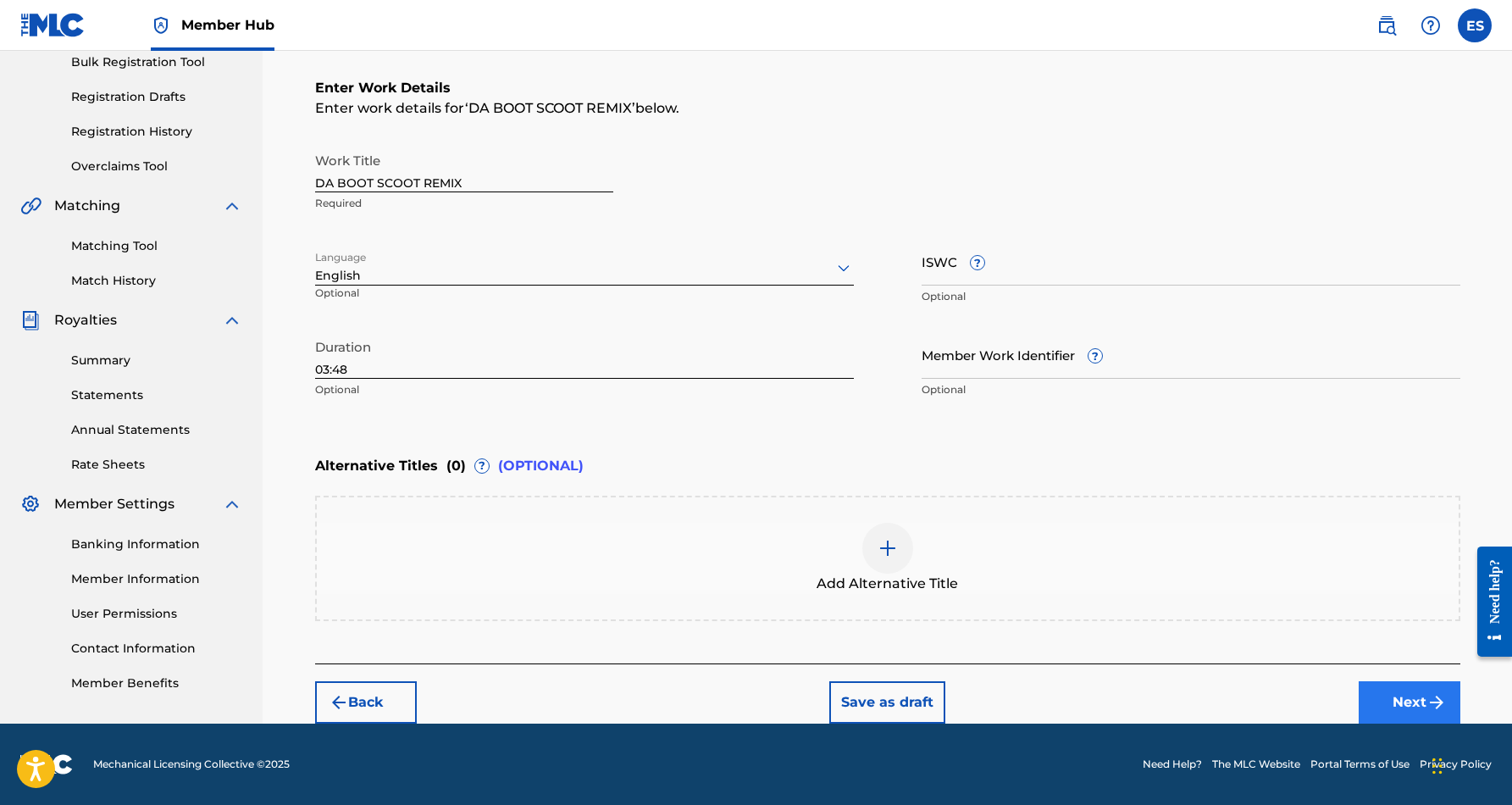
click at [1397, 707] on button "Next" at bounding box center [1409, 702] width 102 height 43
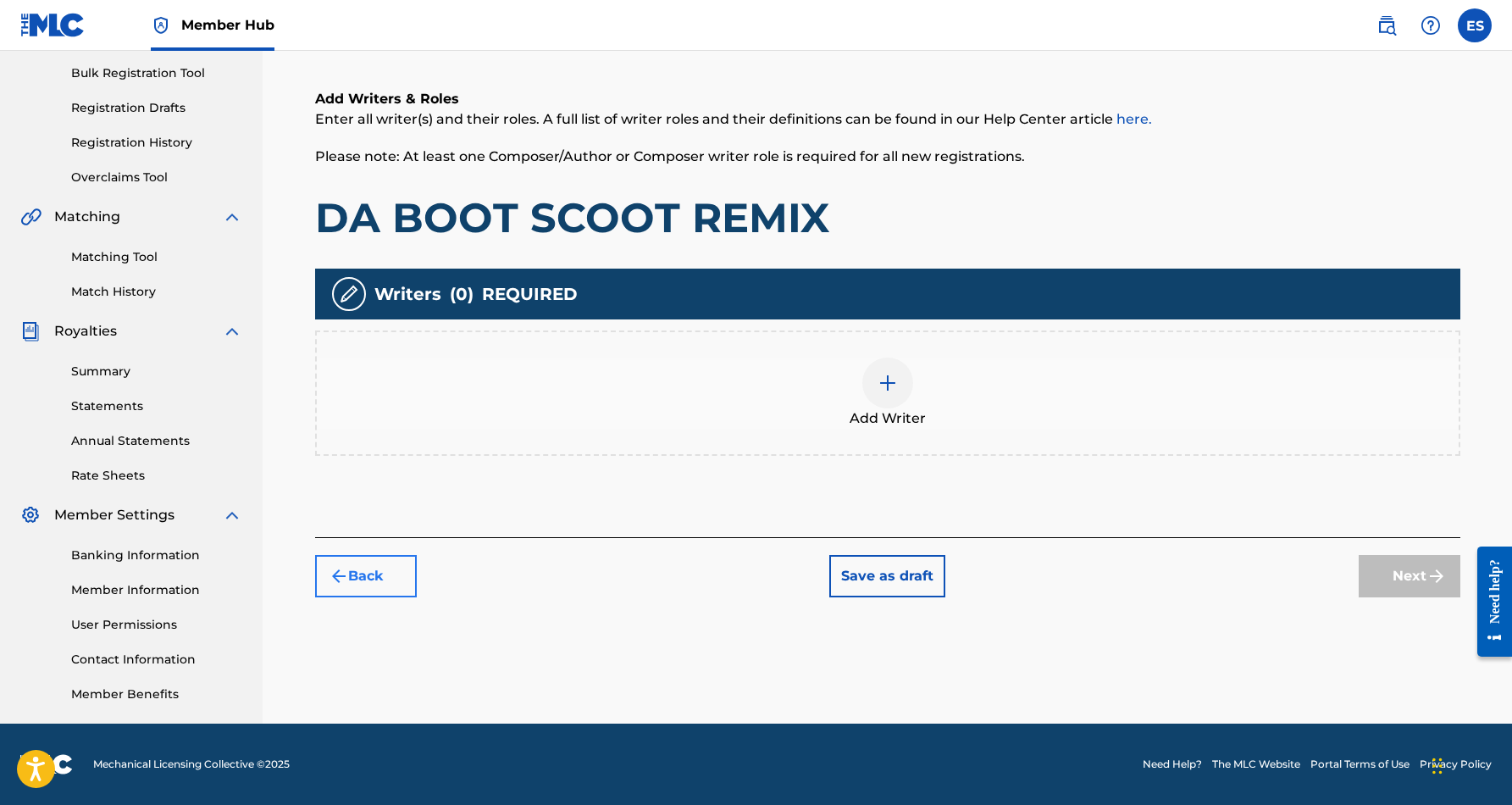
click at [375, 577] on button "Back" at bounding box center [366, 576] width 102 height 43
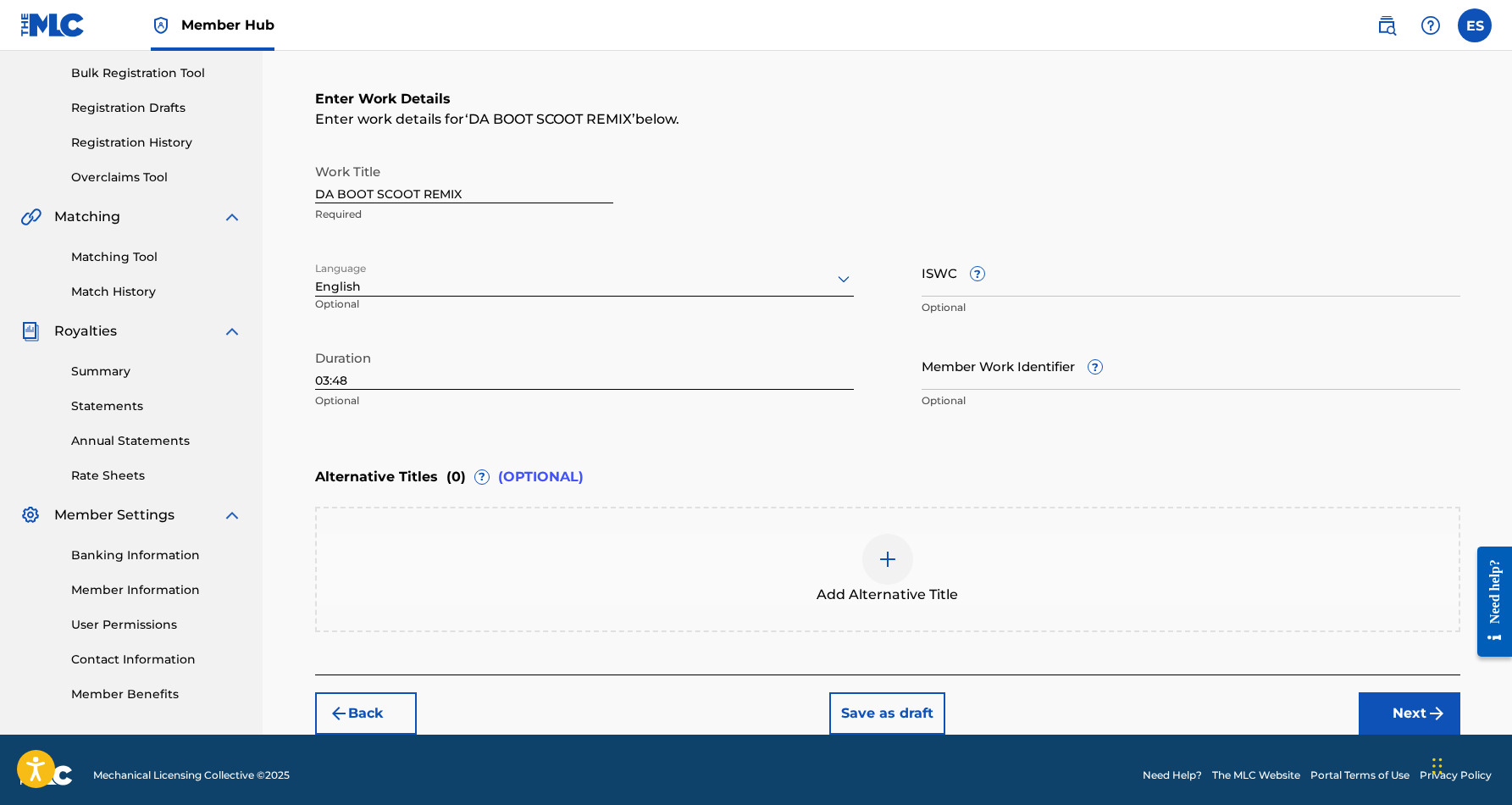
click at [888, 561] on img at bounding box center [887, 558] width 20 height 20
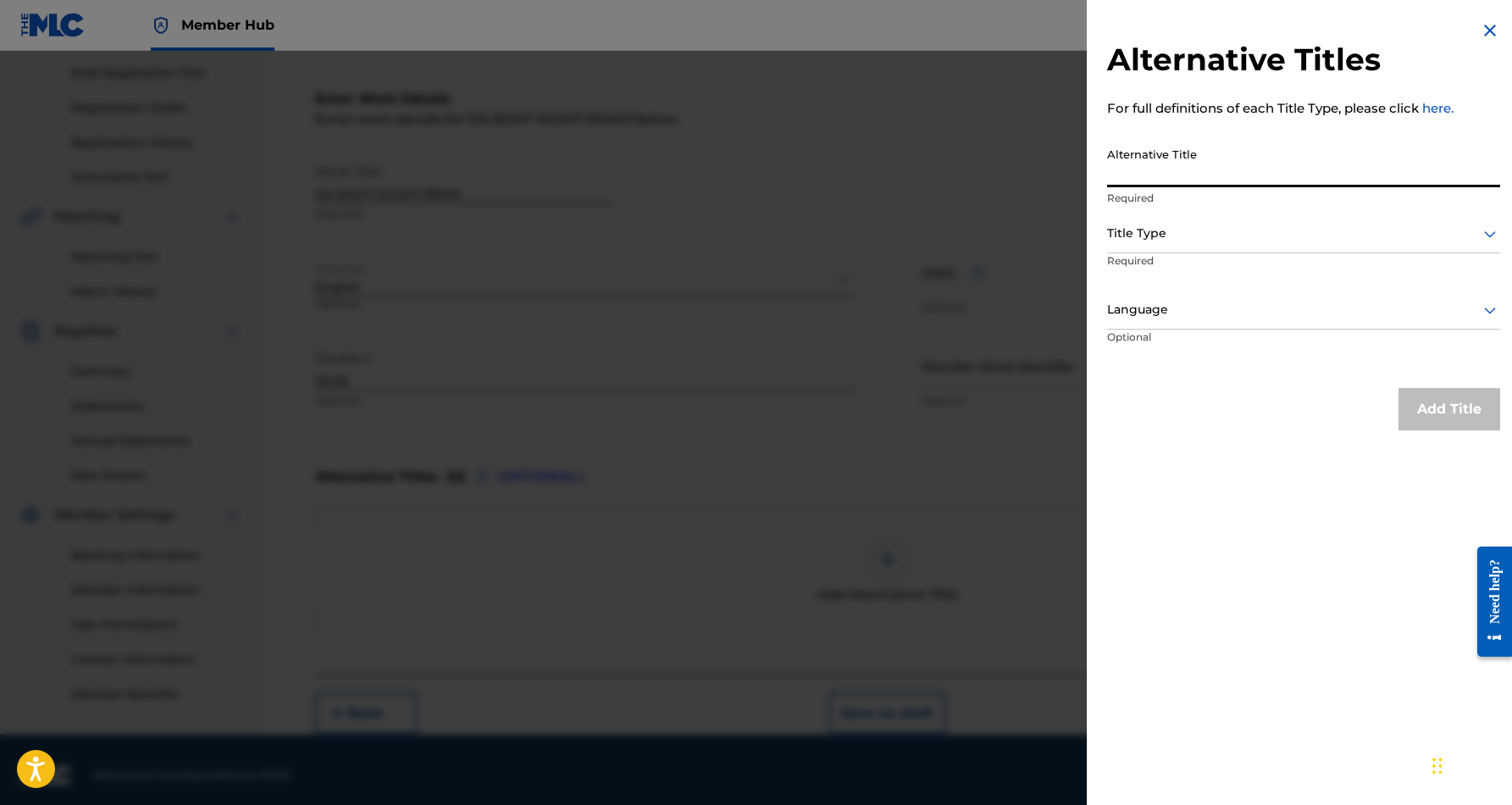
click at [1111, 165] on input "Alternative Title" at bounding box center [1303, 162] width 393 height 48
paste input "BONUS DA BOOT SCOOT FEAT NEW CUPID"
type input "BONUS DA BOOT SCOOT FEAT NEW CUPID"
click at [1480, 229] on icon at bounding box center [1489, 233] width 20 height 20
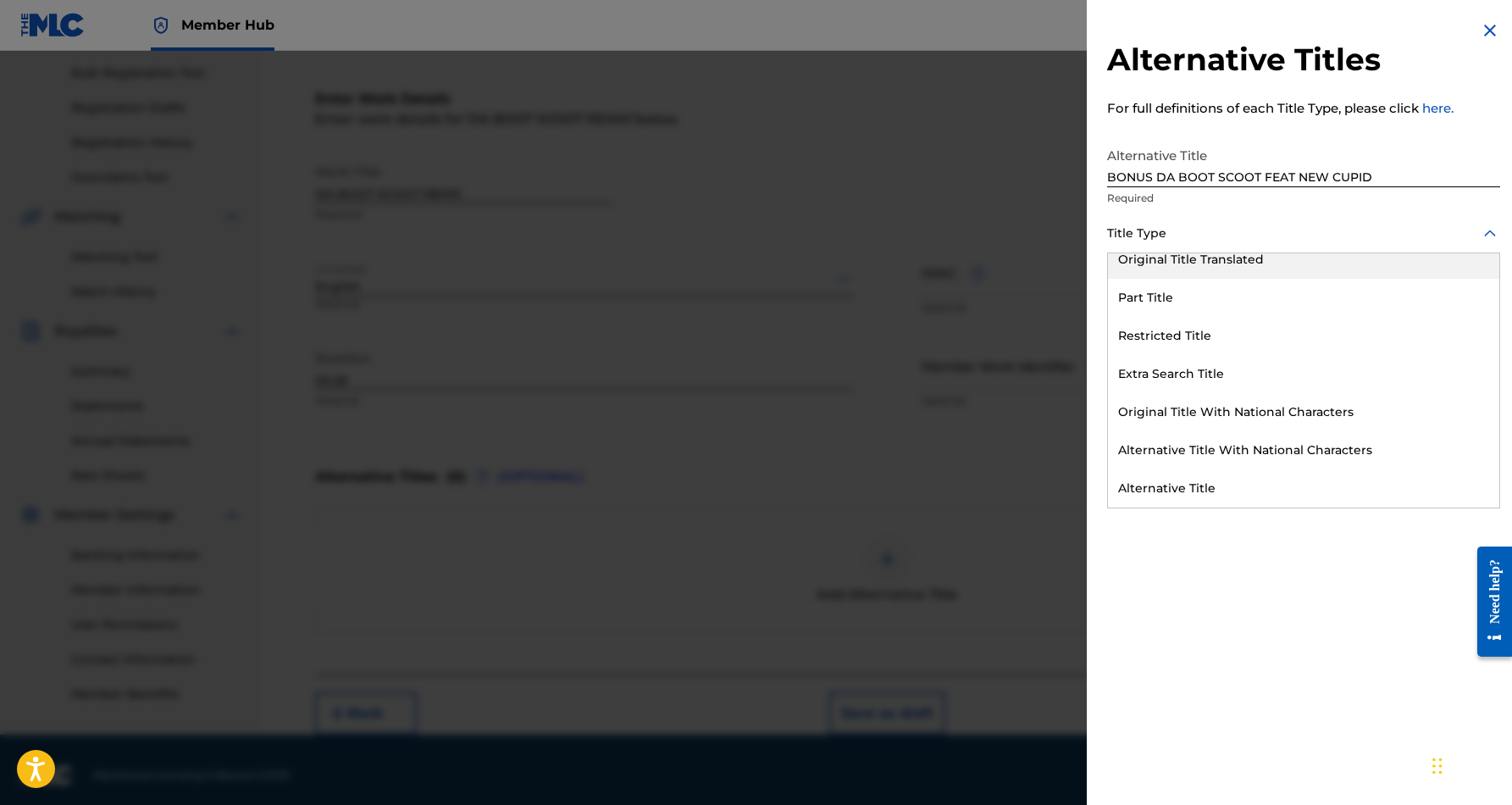
scroll to position [166, 0]
click at [1205, 481] on div "Alternative Title" at bounding box center [1303, 489] width 391 height 38
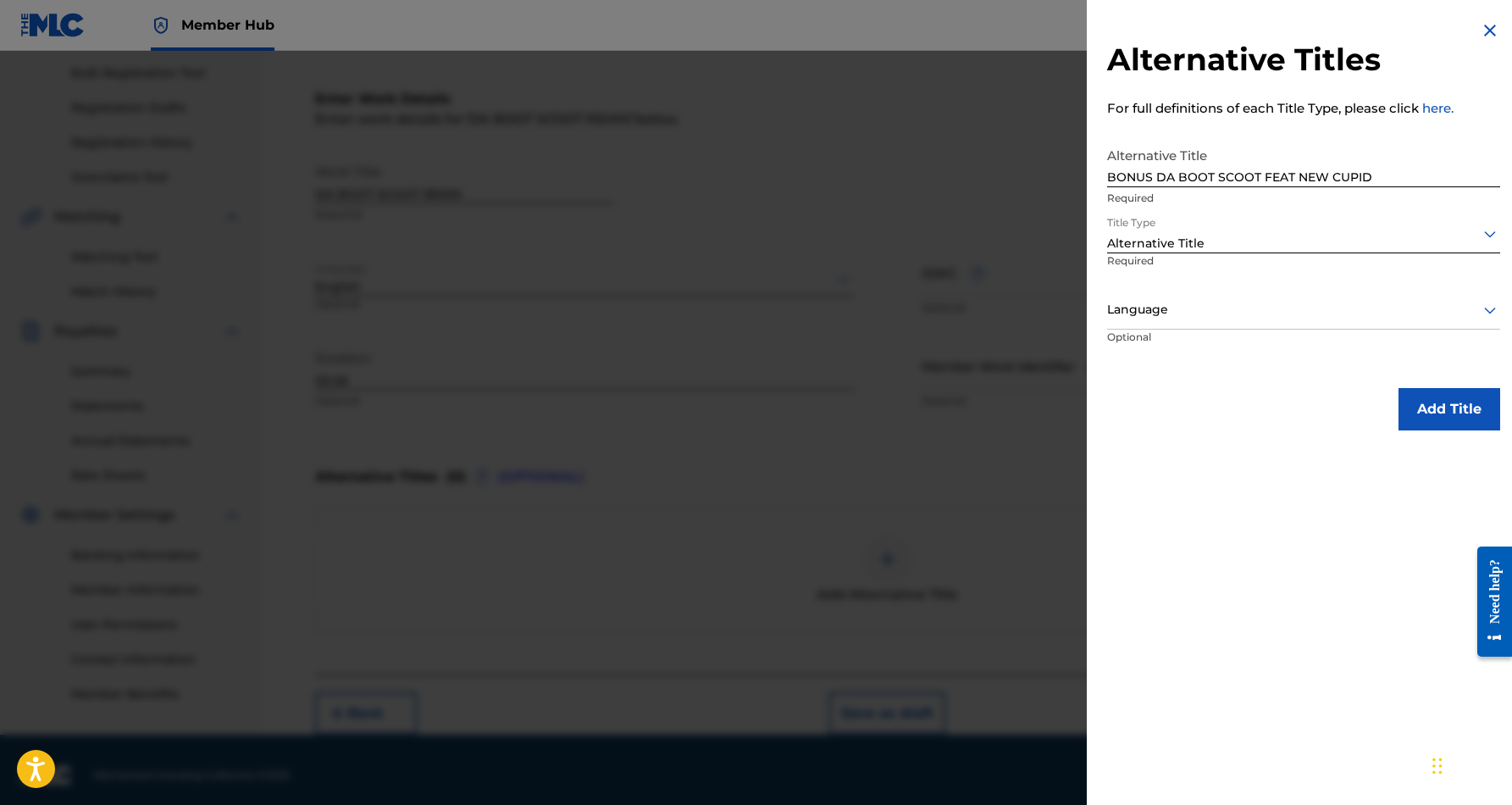
click at [1485, 311] on icon at bounding box center [1489, 309] width 20 height 20
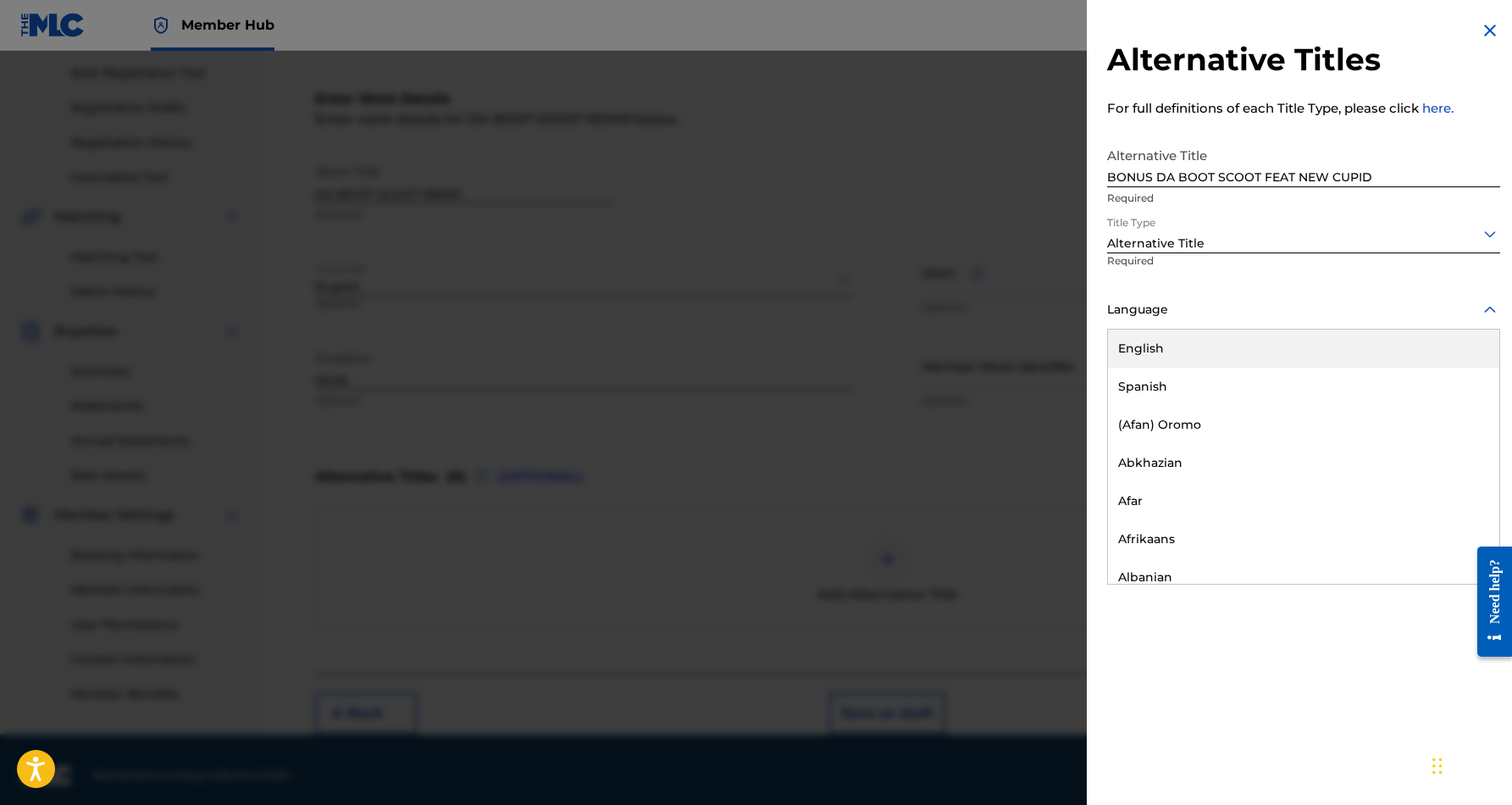
click at [1336, 346] on div "English" at bounding box center [1303, 348] width 391 height 38
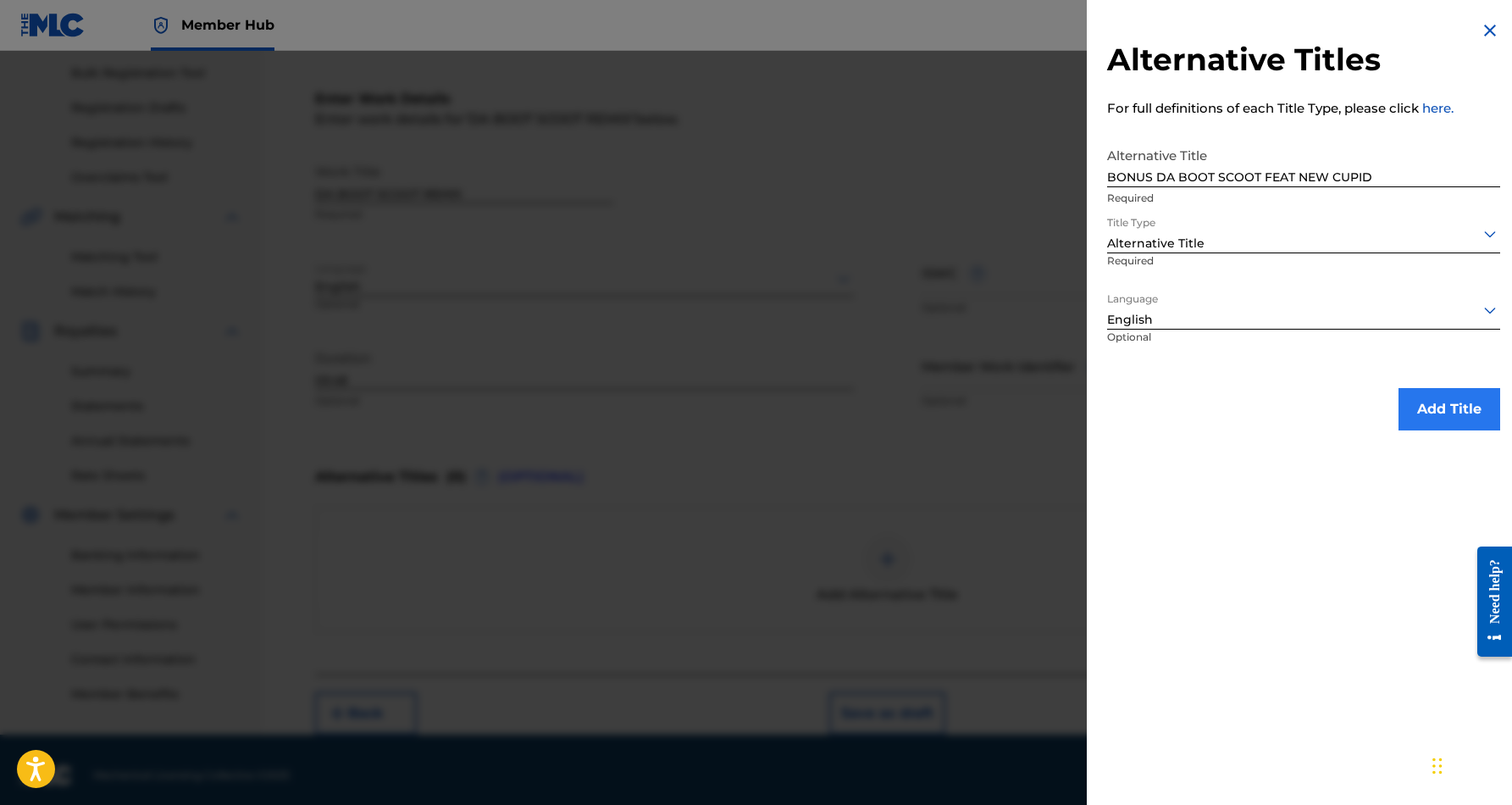
click at [1441, 404] on button "Add Title" at bounding box center [1448, 409] width 102 height 43
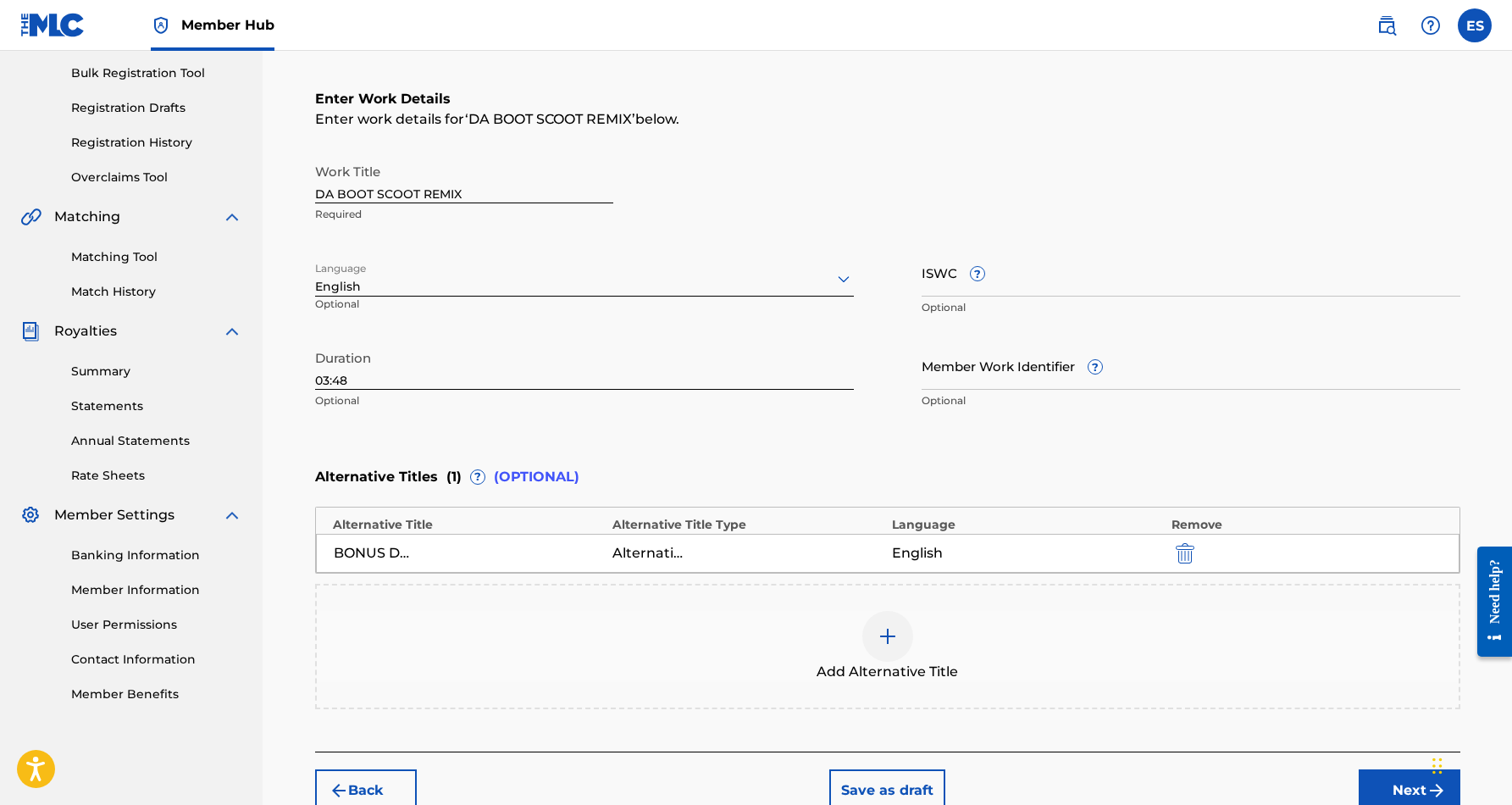
click at [886, 643] on img at bounding box center [887, 636] width 20 height 20
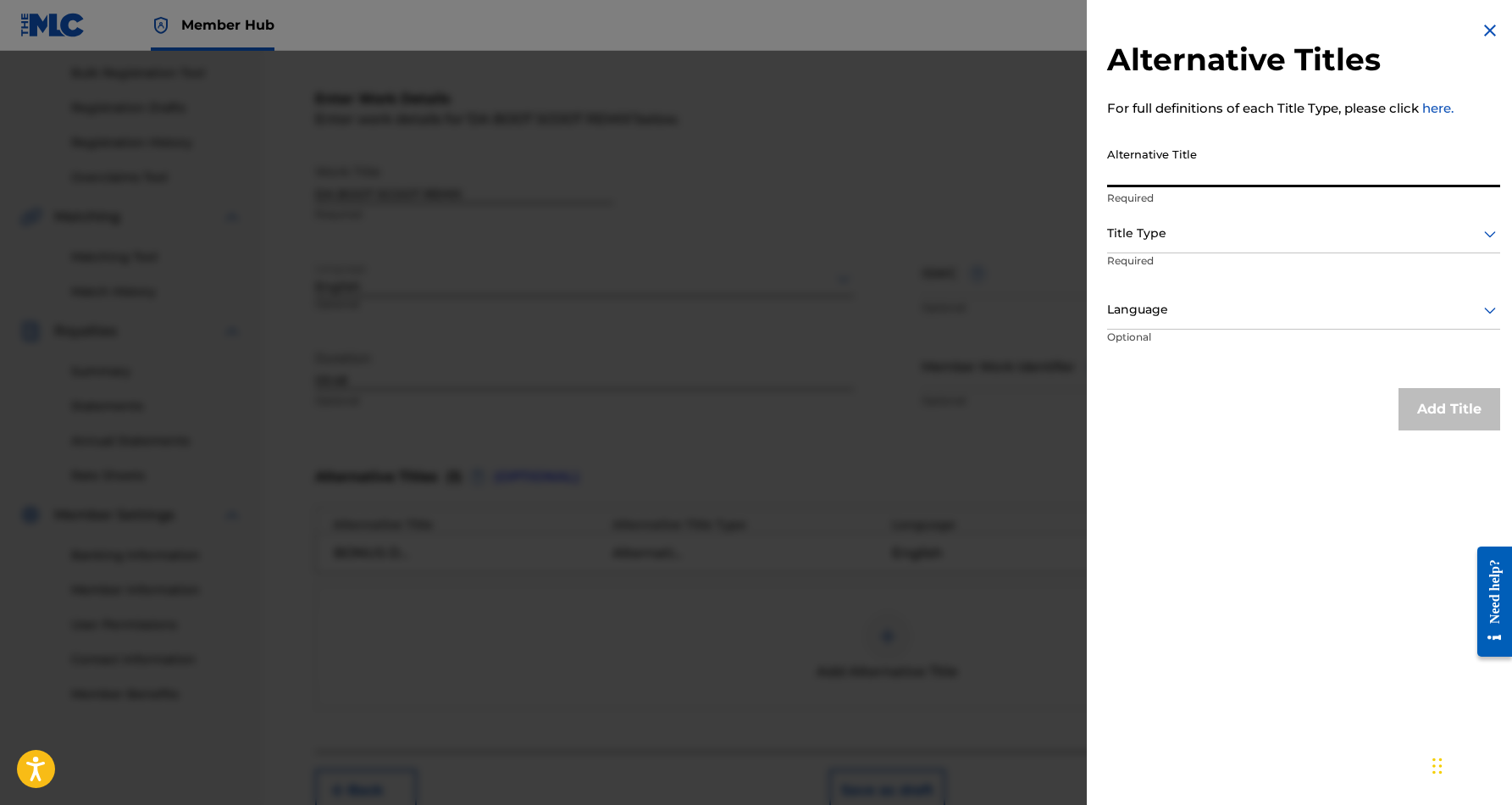
click at [1163, 156] on input "Alternative Title" at bounding box center [1303, 162] width 393 height 48
paste input "DA BOOT SCOOT (REMIX)"
type input "DA BOOT SCOOT (REMIX)"
click at [1489, 233] on icon at bounding box center [1489, 233] width 20 height 20
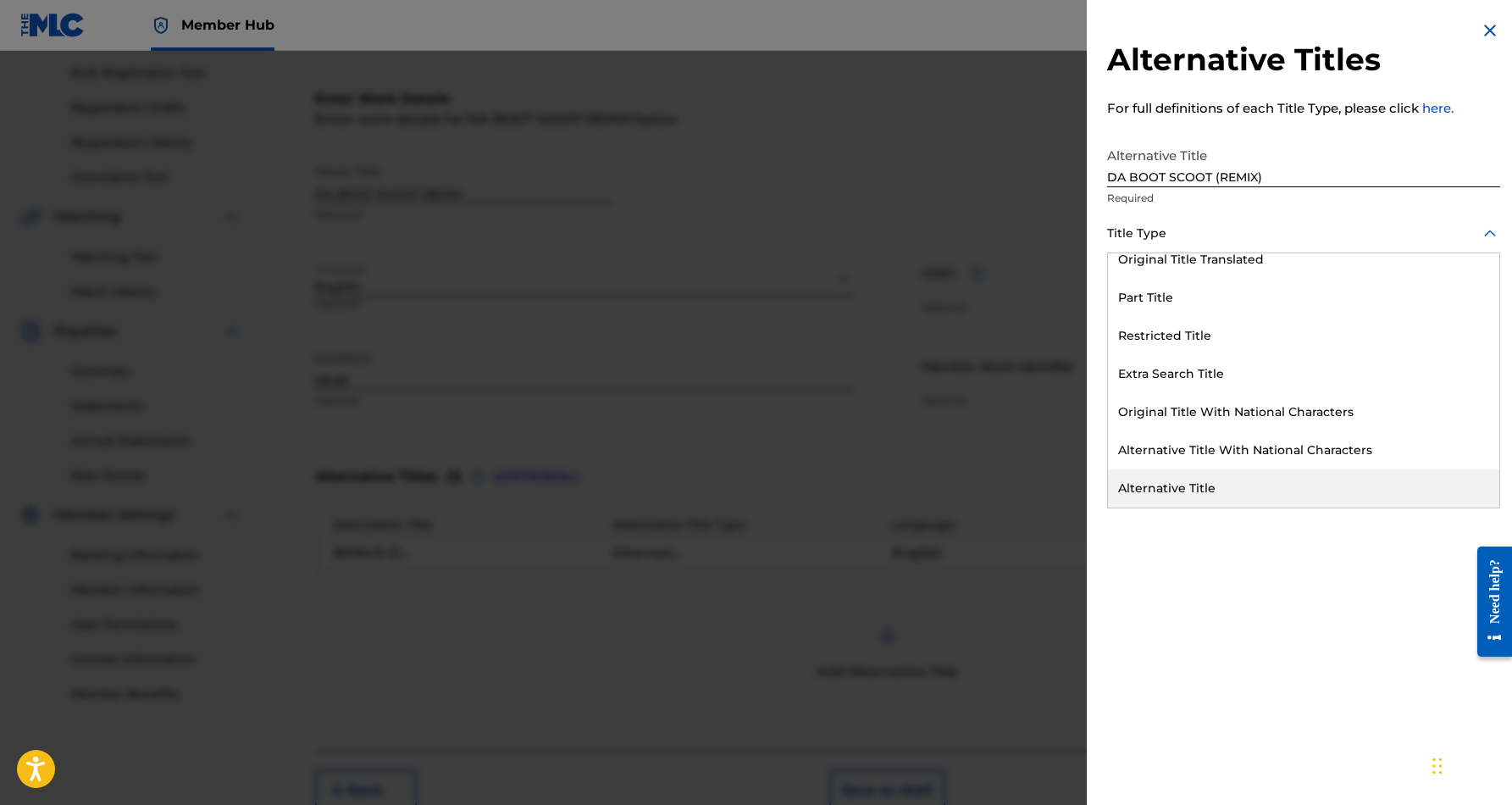
click at [1244, 482] on div "Alternative Title" at bounding box center [1303, 489] width 391 height 38
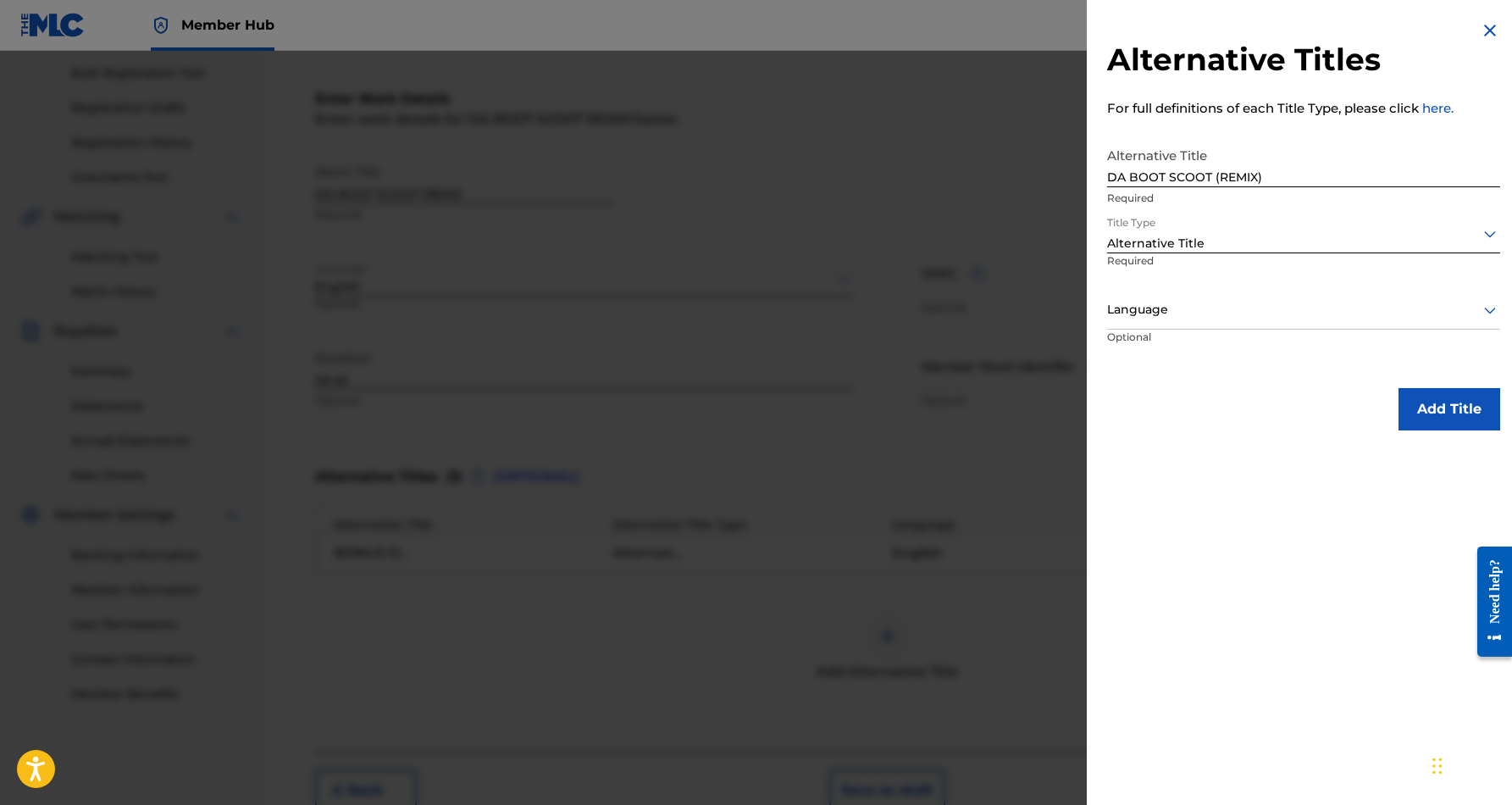
click at [1485, 314] on icon at bounding box center [1489, 309] width 20 height 20
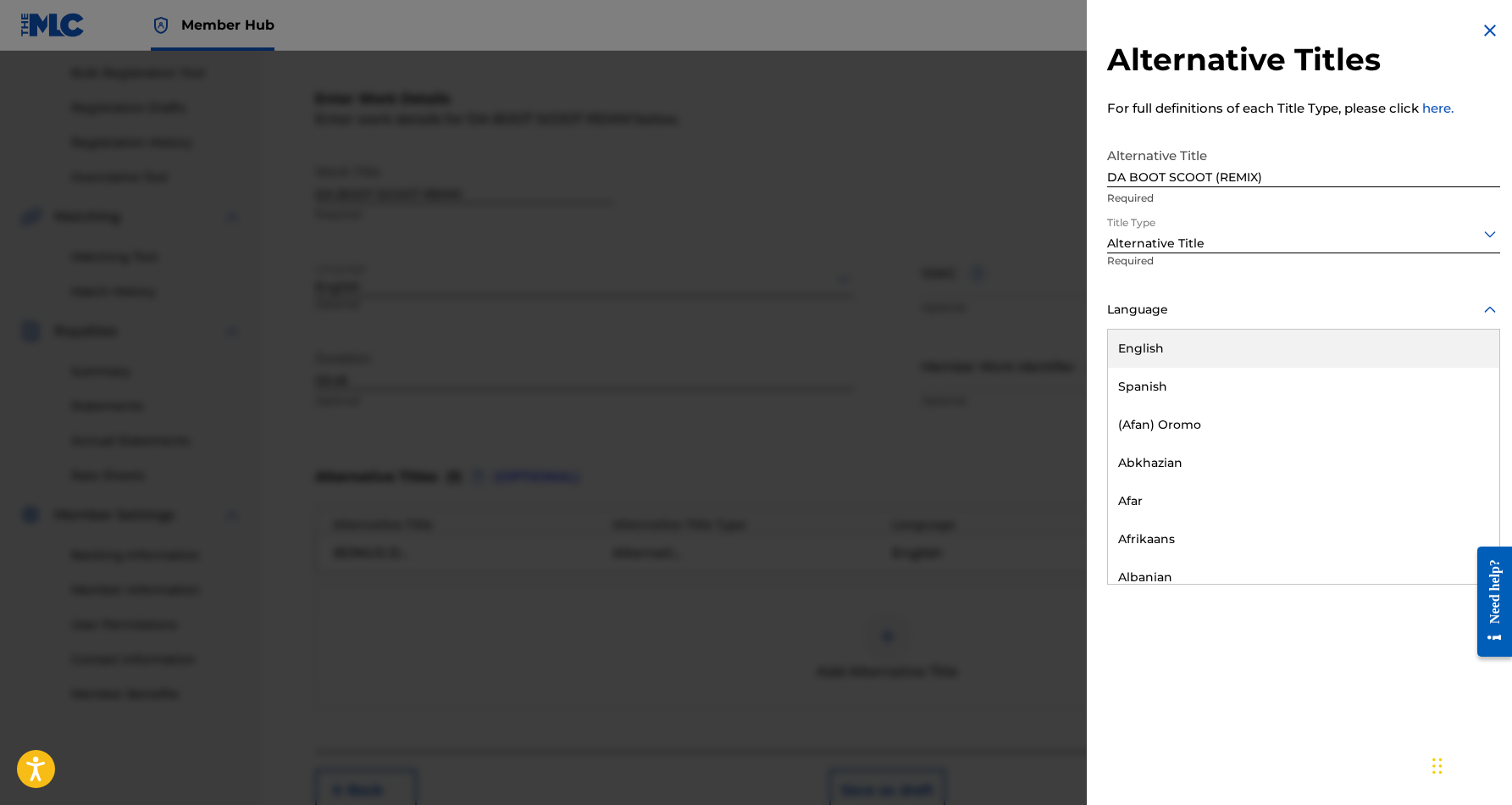
click at [1284, 364] on div "English" at bounding box center [1303, 348] width 391 height 38
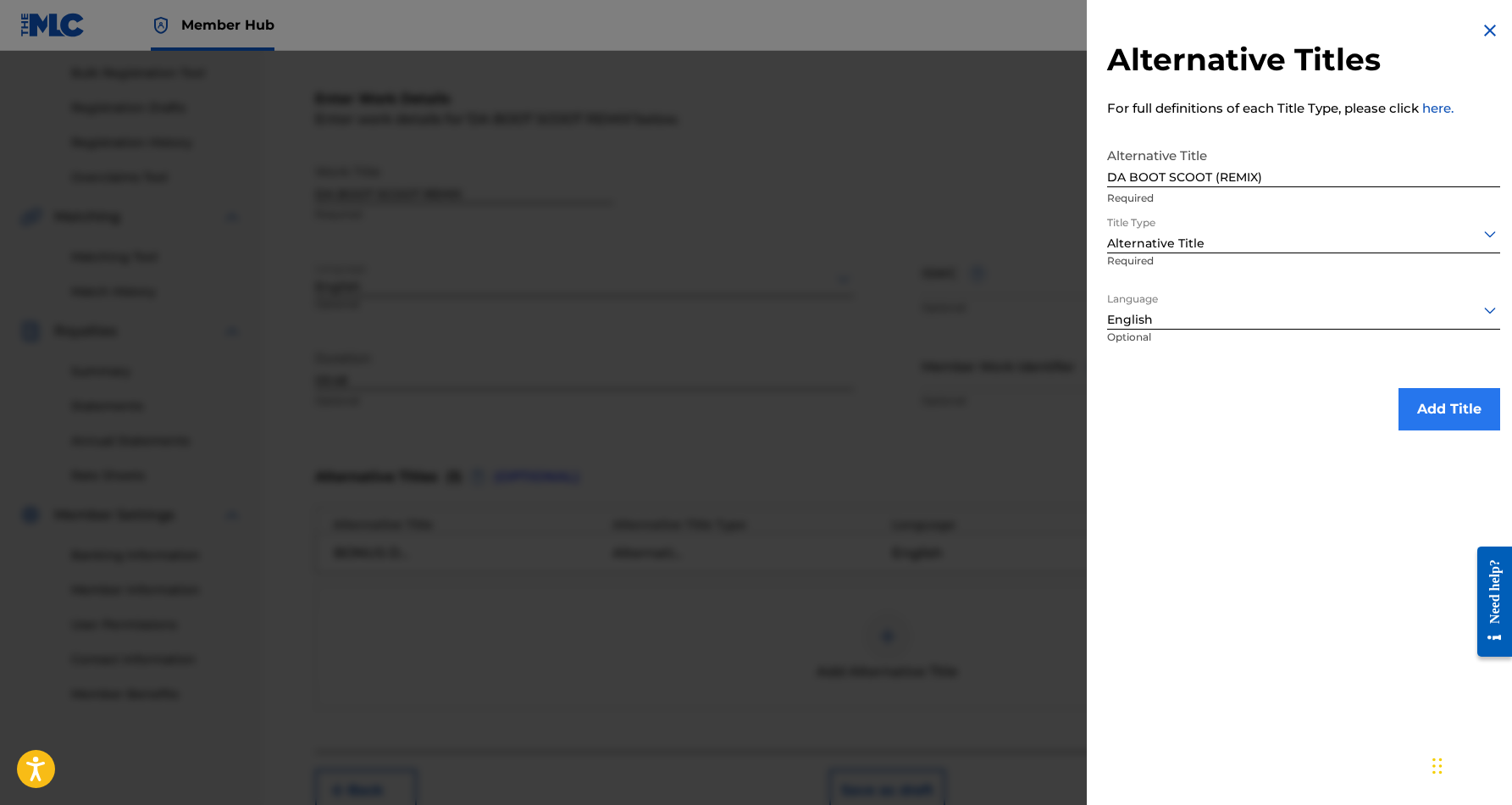
click at [1406, 400] on button "Add Title" at bounding box center [1448, 409] width 102 height 43
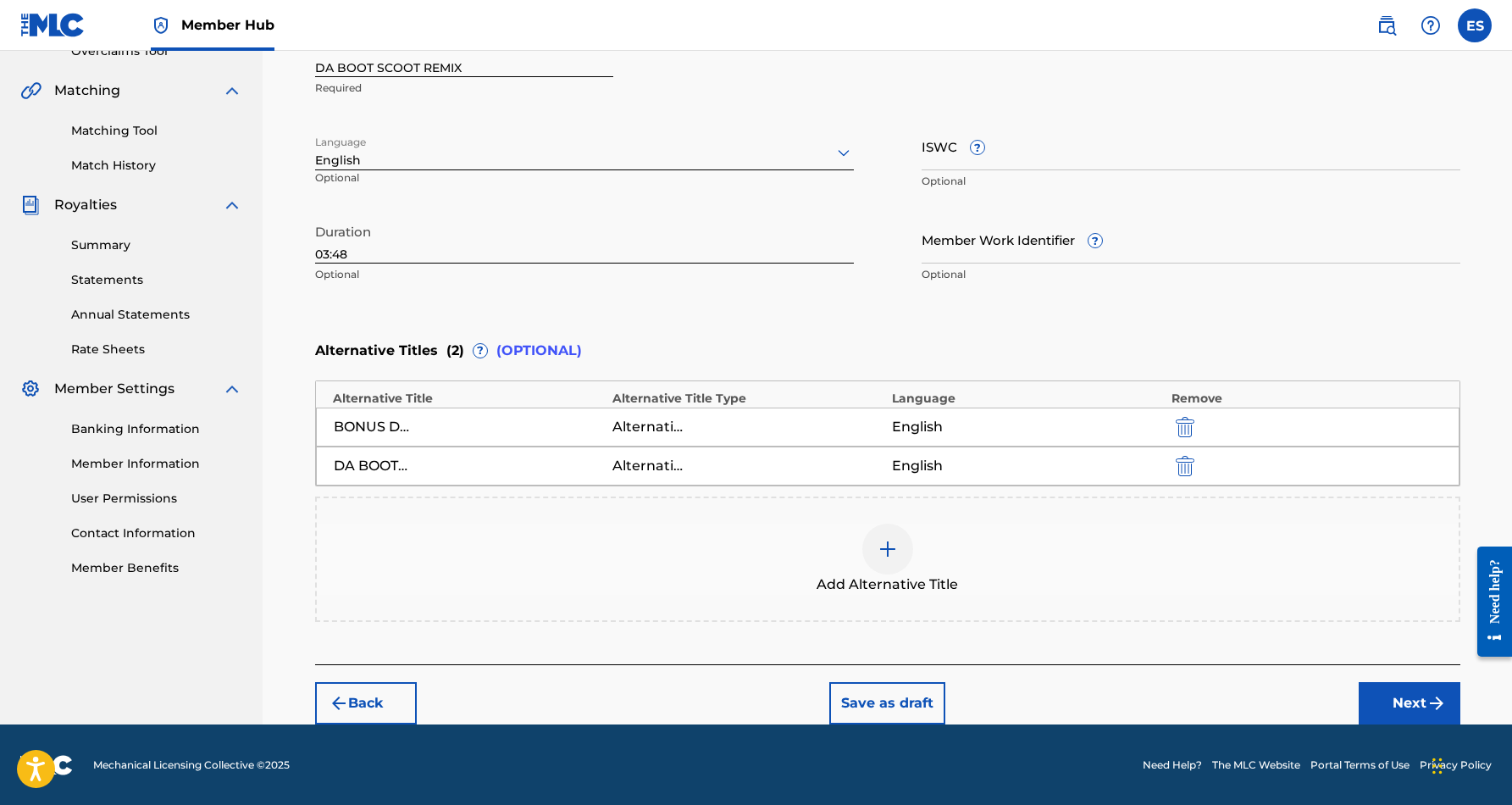
scroll to position [371, 0]
click at [1411, 705] on button "Next" at bounding box center [1409, 704] width 102 height 43
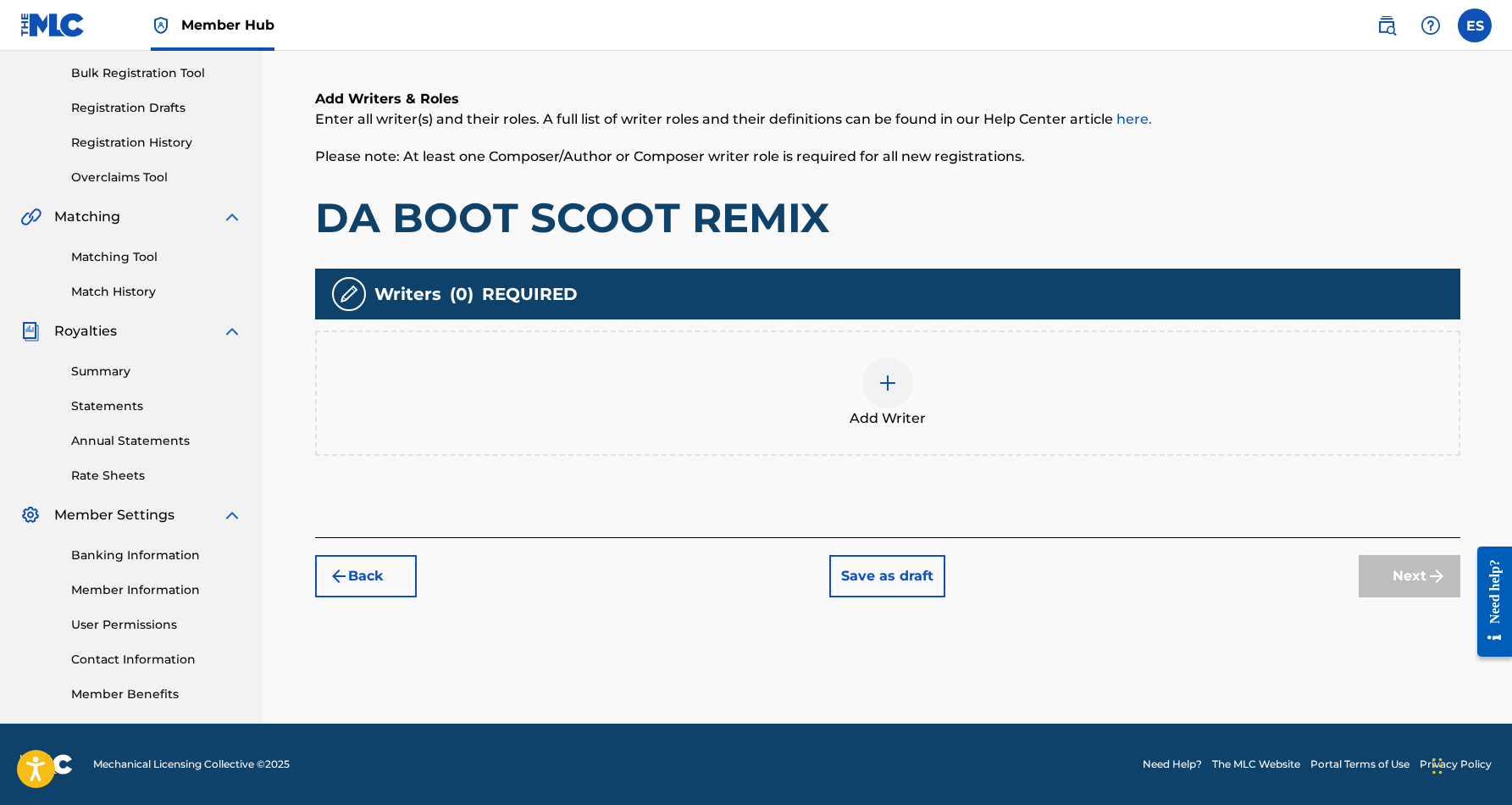
click at [878, 384] on img at bounding box center [887, 382] width 20 height 20
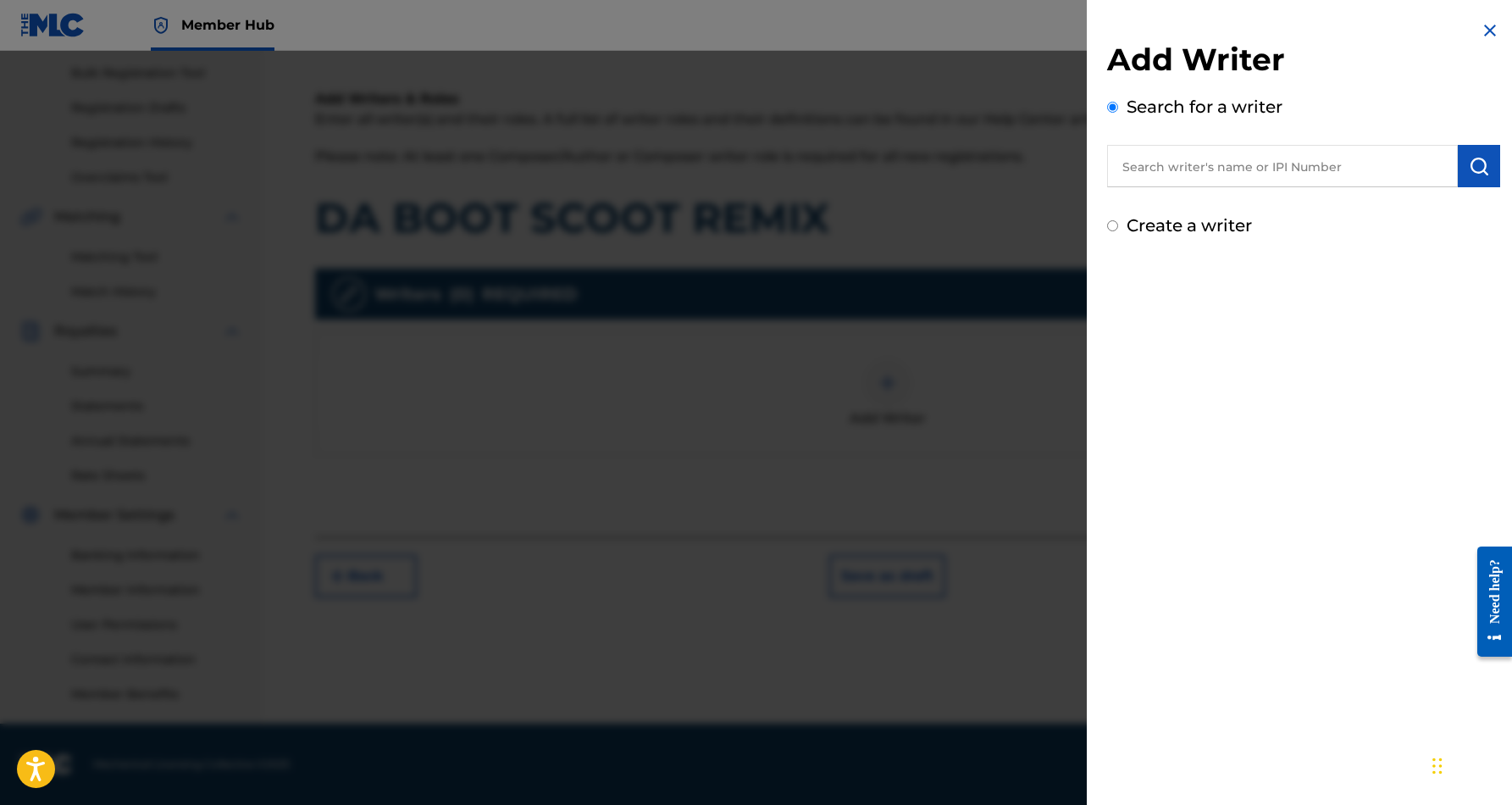
click at [1121, 178] on input "text" at bounding box center [1282, 166] width 351 height 43
paste input "[PERSON_NAME] [PERSON_NAME]"
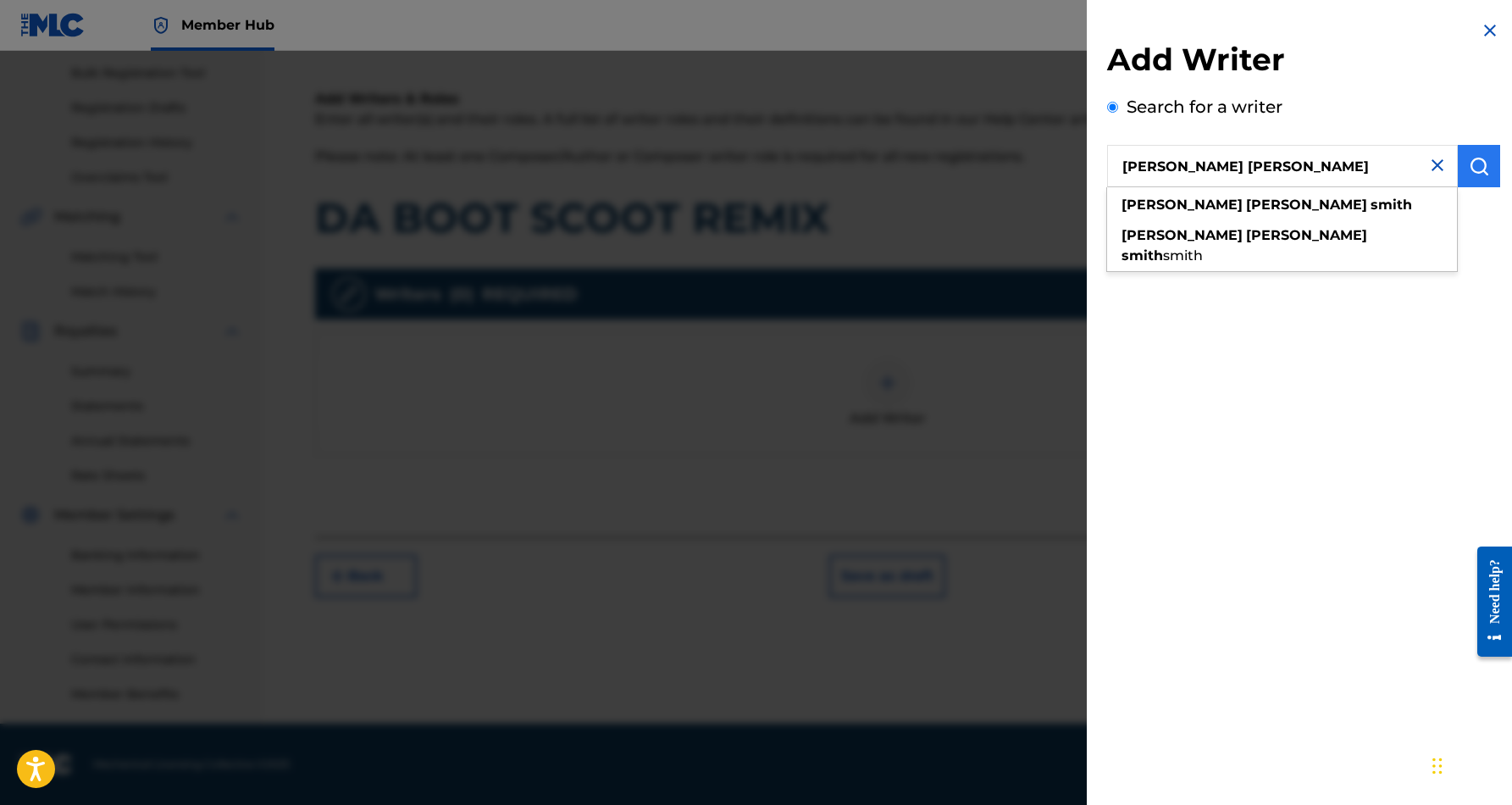
type input "[PERSON_NAME] [PERSON_NAME]"
click at [1477, 162] on img "submit" at bounding box center [1478, 166] width 20 height 20
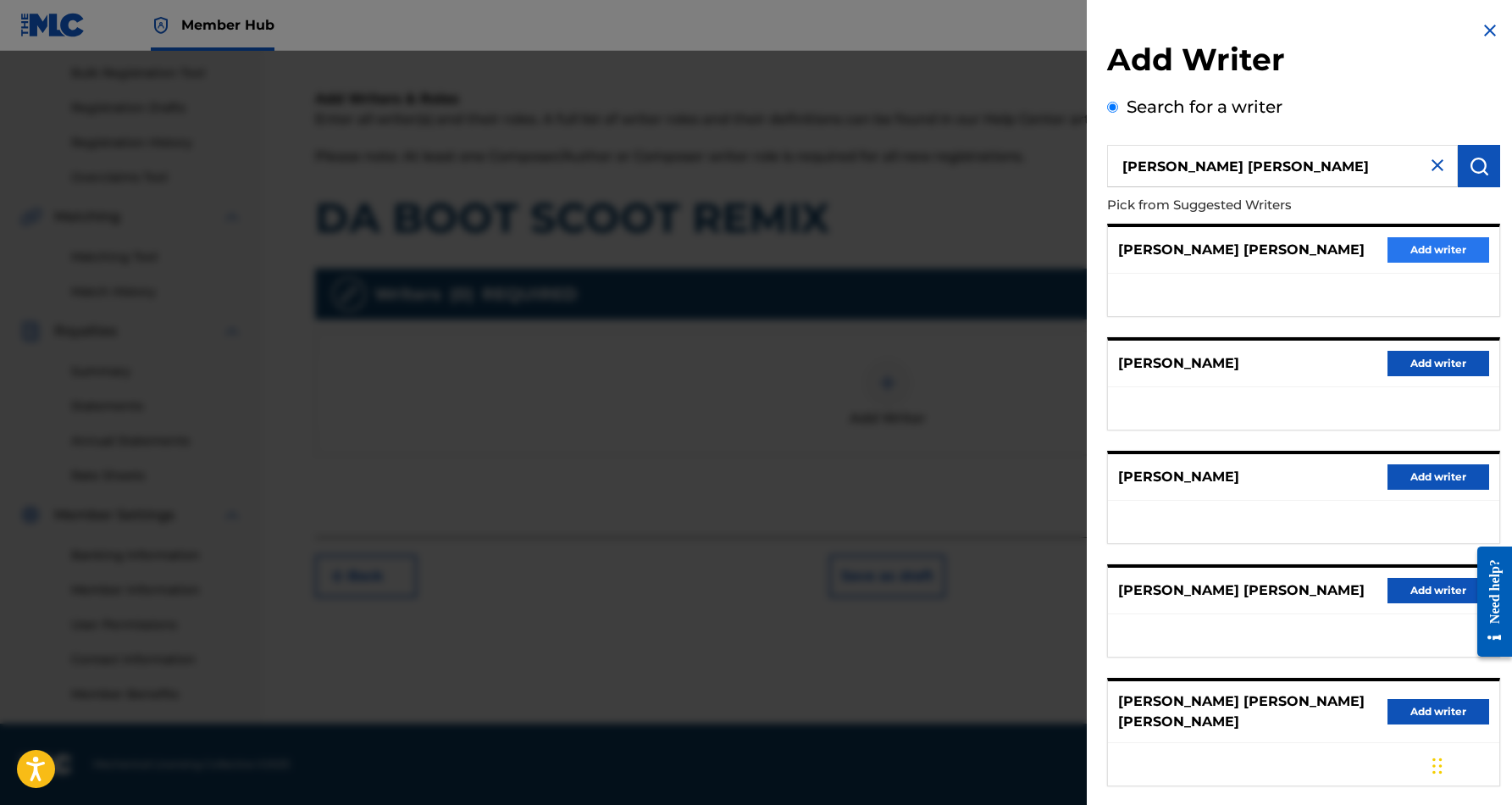
click at [1418, 241] on button "Add writer" at bounding box center [1438, 249] width 102 height 25
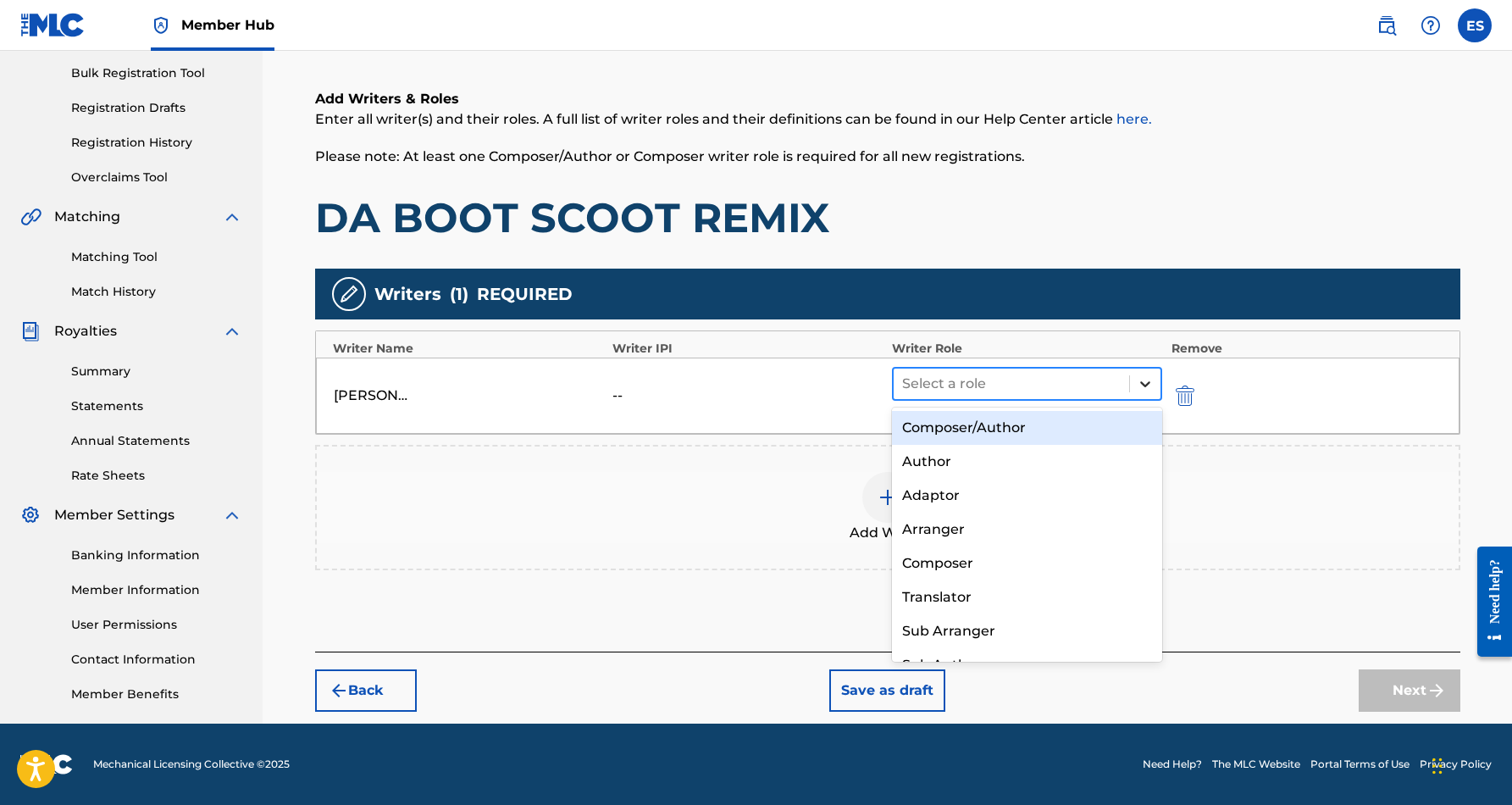
click at [1143, 387] on icon at bounding box center [1144, 383] width 17 height 17
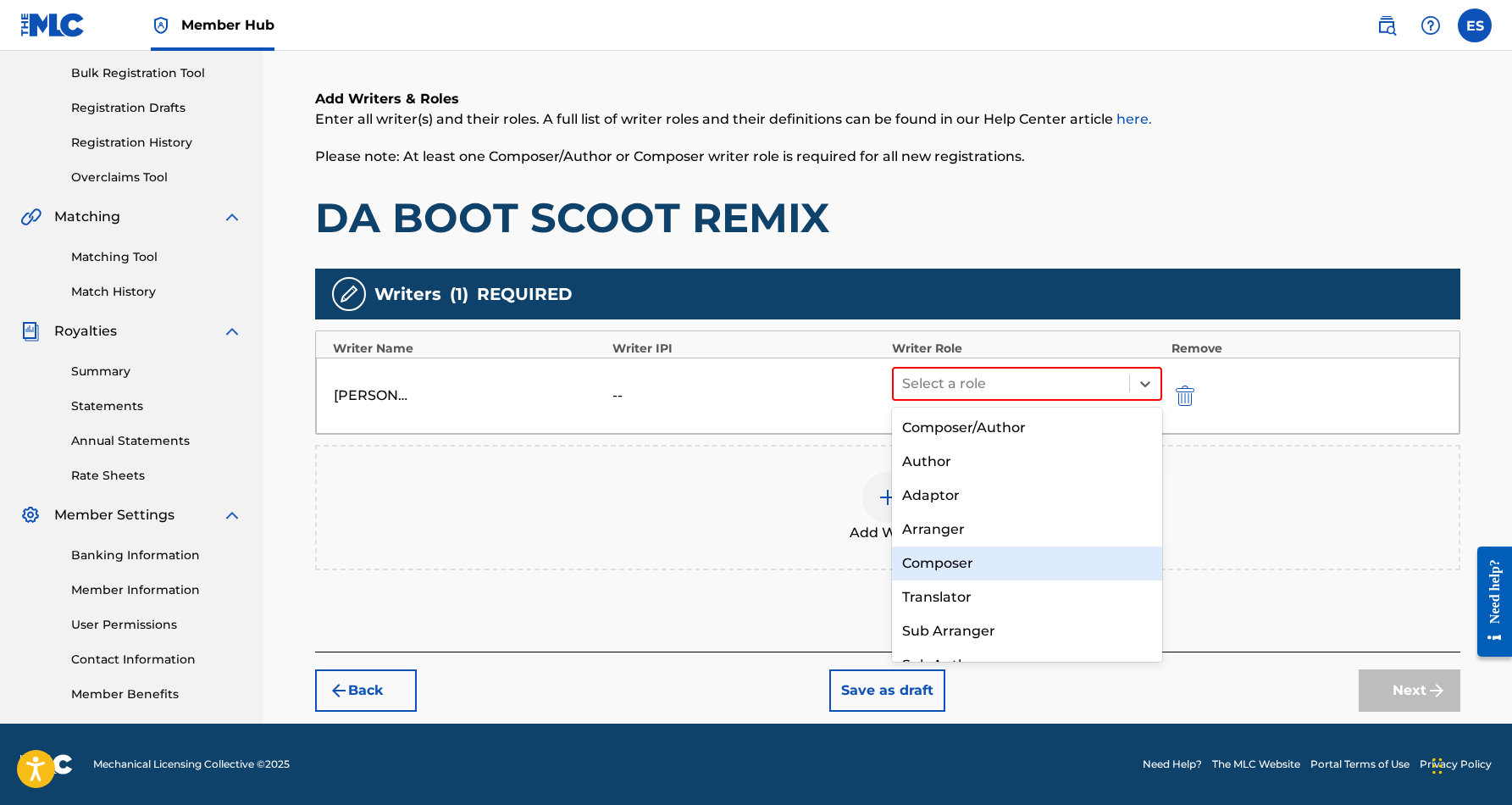
click at [1033, 550] on div "Composer" at bounding box center [1027, 563] width 271 height 34
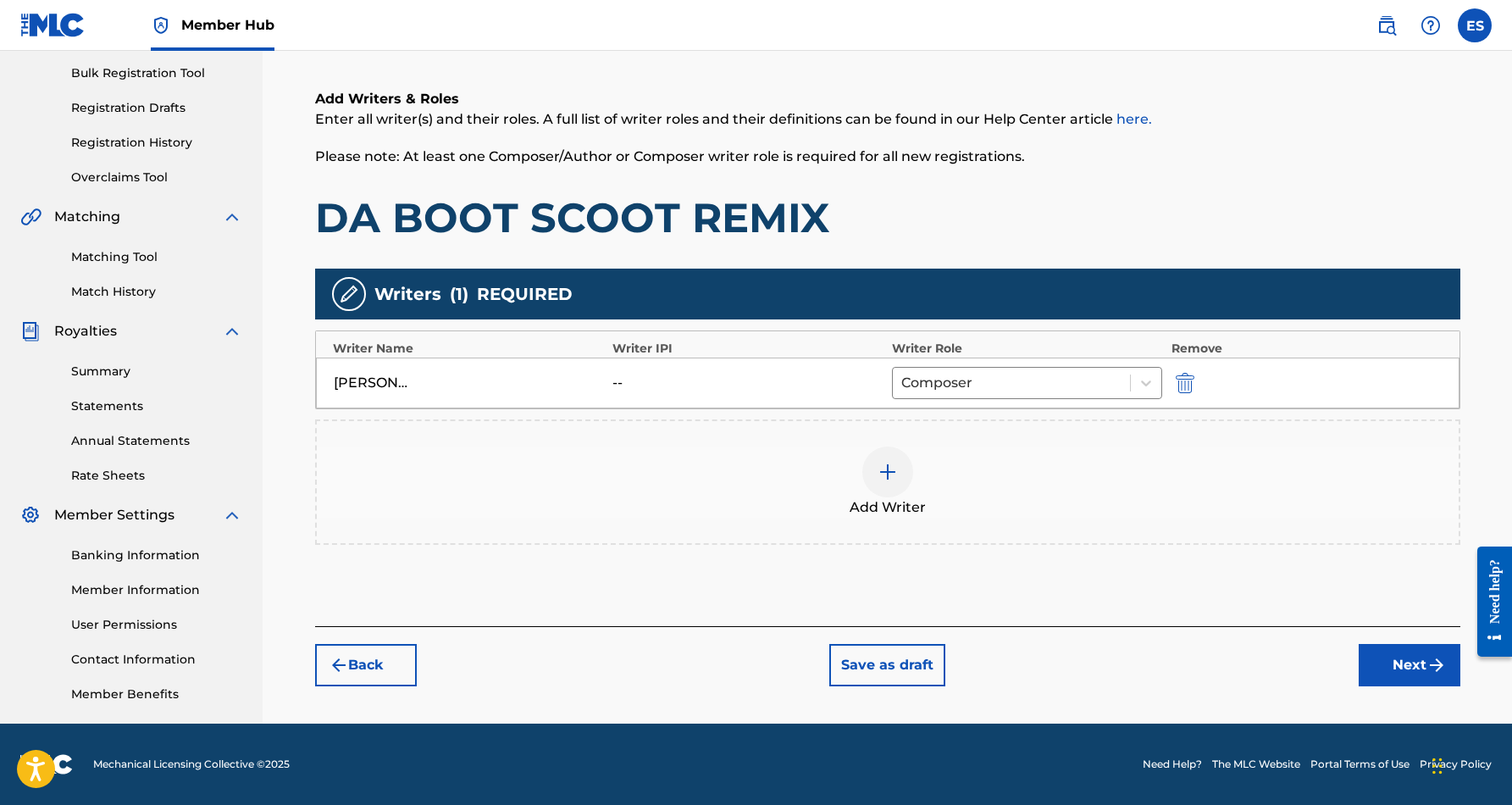
click at [880, 470] on img at bounding box center [887, 471] width 20 height 20
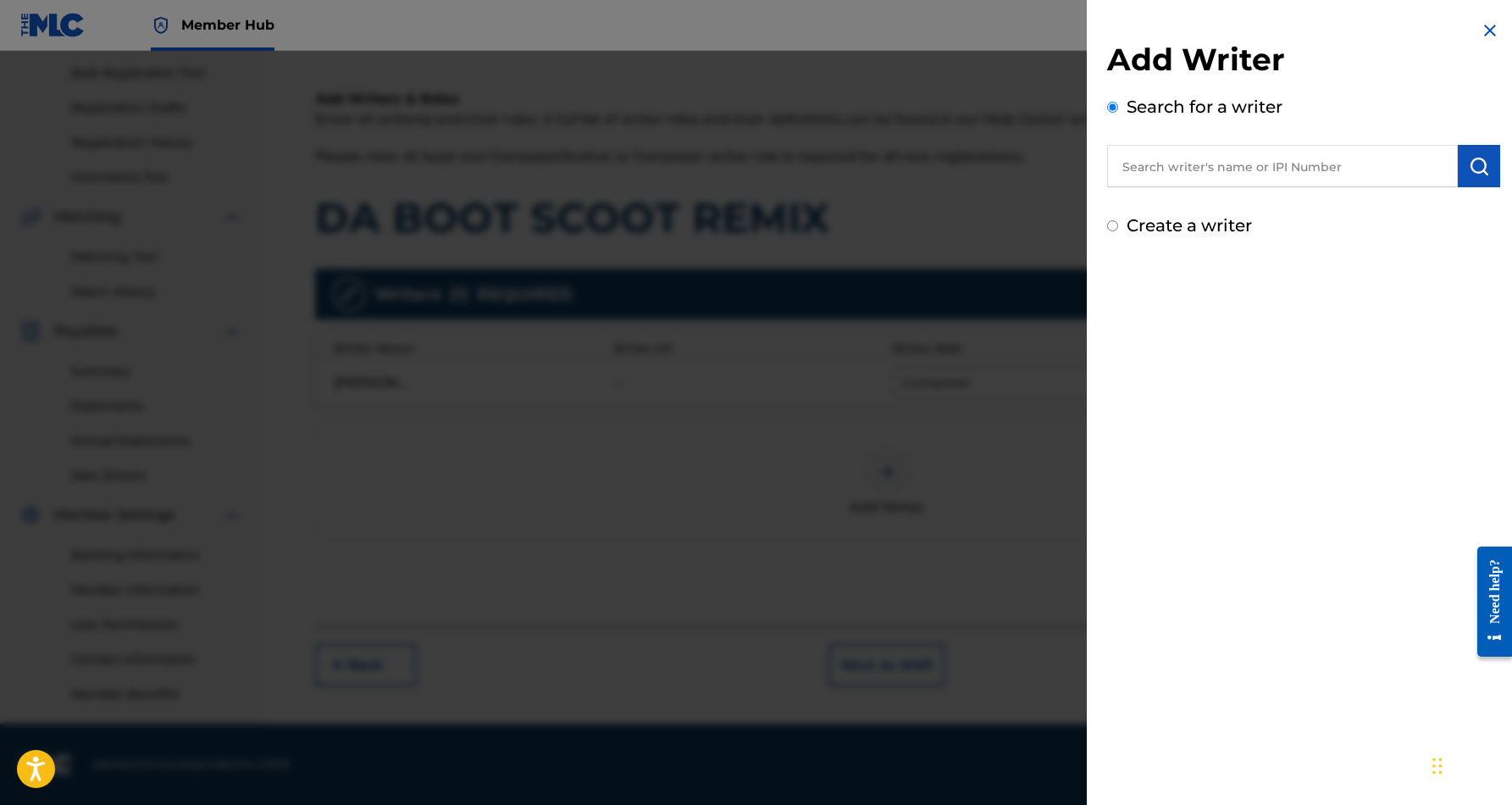
click at [1115, 227] on input "Create a writer" at bounding box center [1112, 226] width 11 height 11
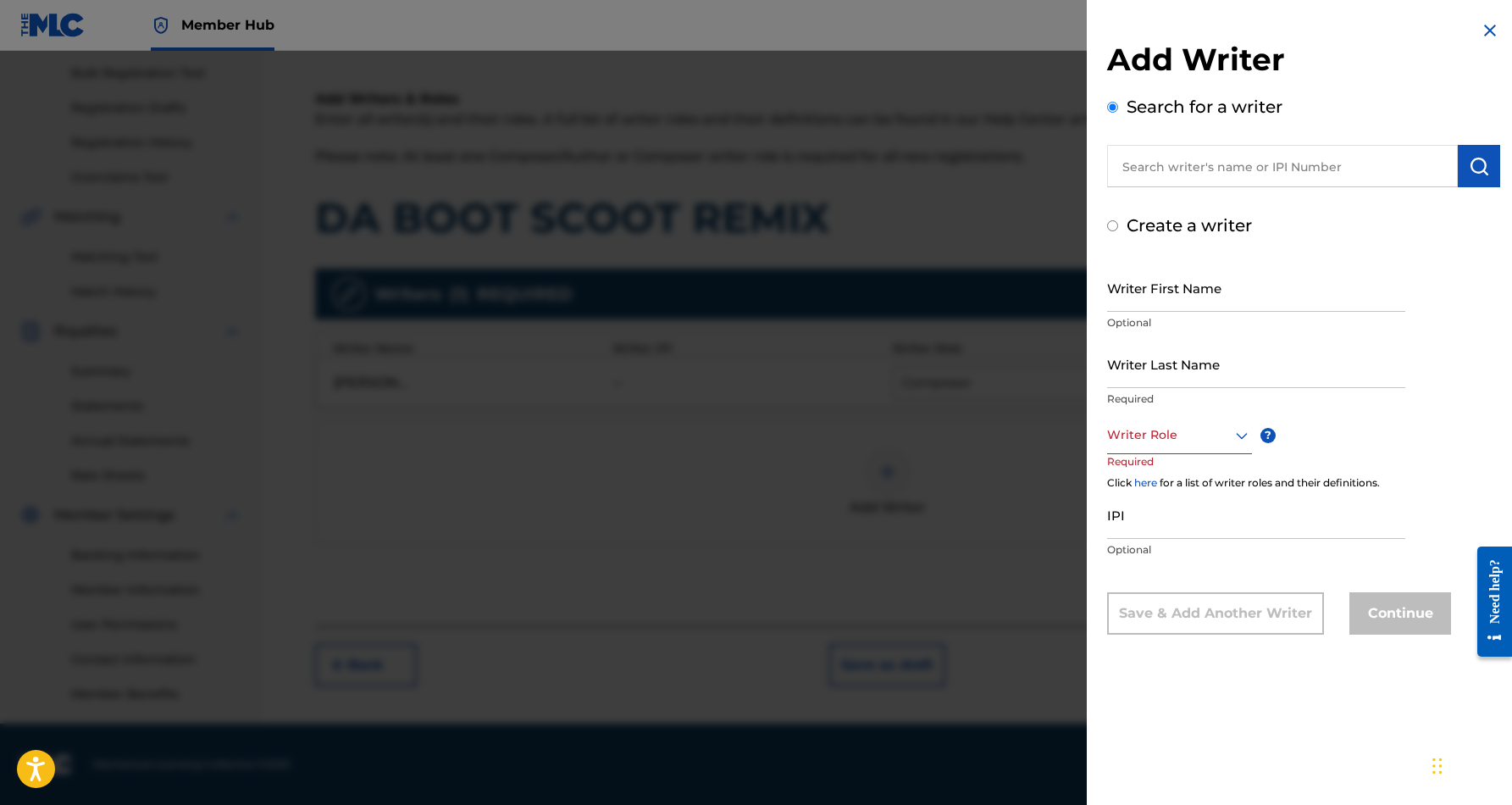
radio input "false"
radio input "true"
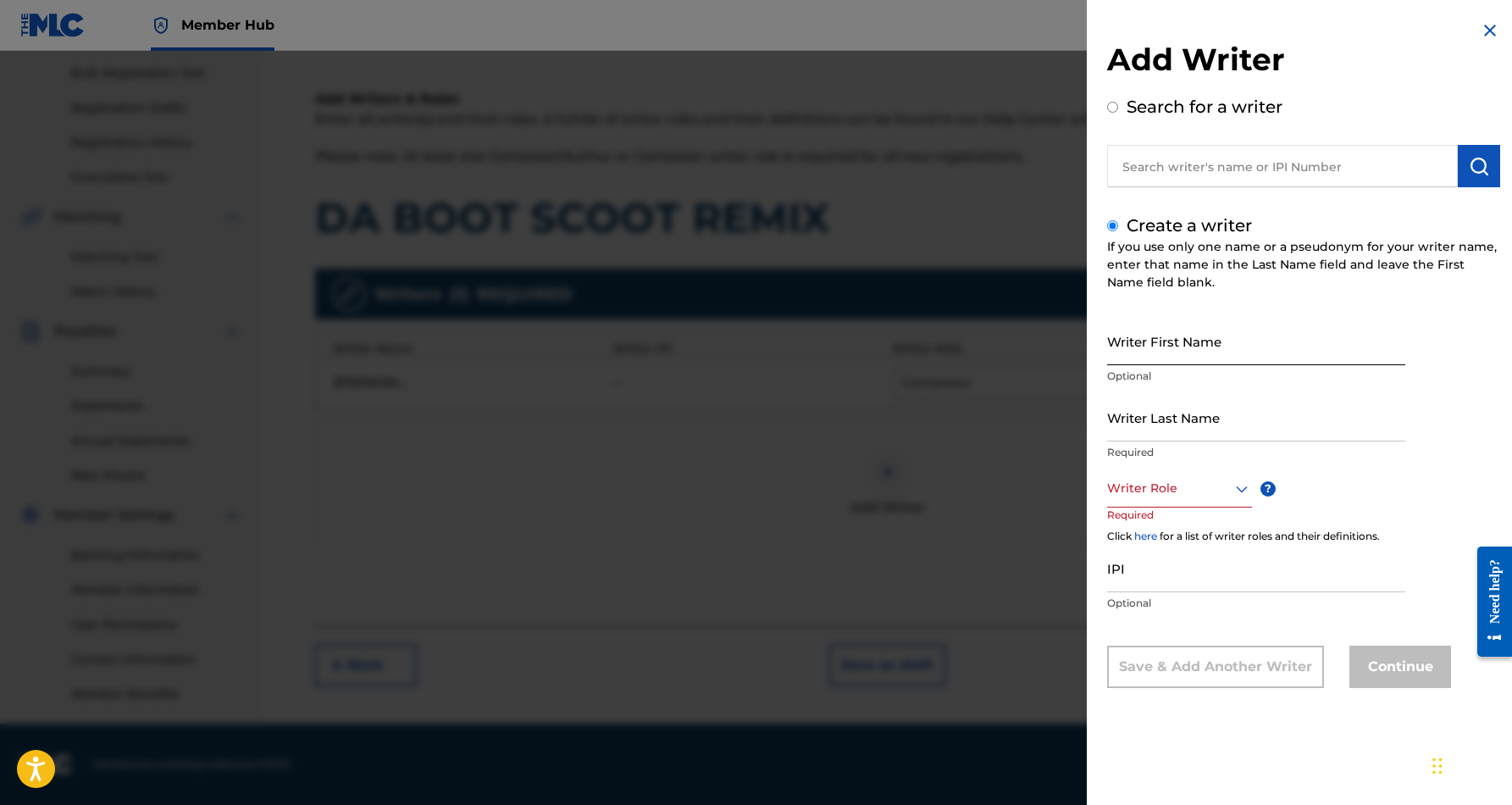
click at [1159, 332] on input "Writer First Name" at bounding box center [1256, 341] width 298 height 48
paste input "[PERSON_NAME]"
type input "[PERSON_NAME]"
click at [1135, 416] on input "Writer Last Name" at bounding box center [1256, 416] width 298 height 48
paste input "[PERSON_NAME]"
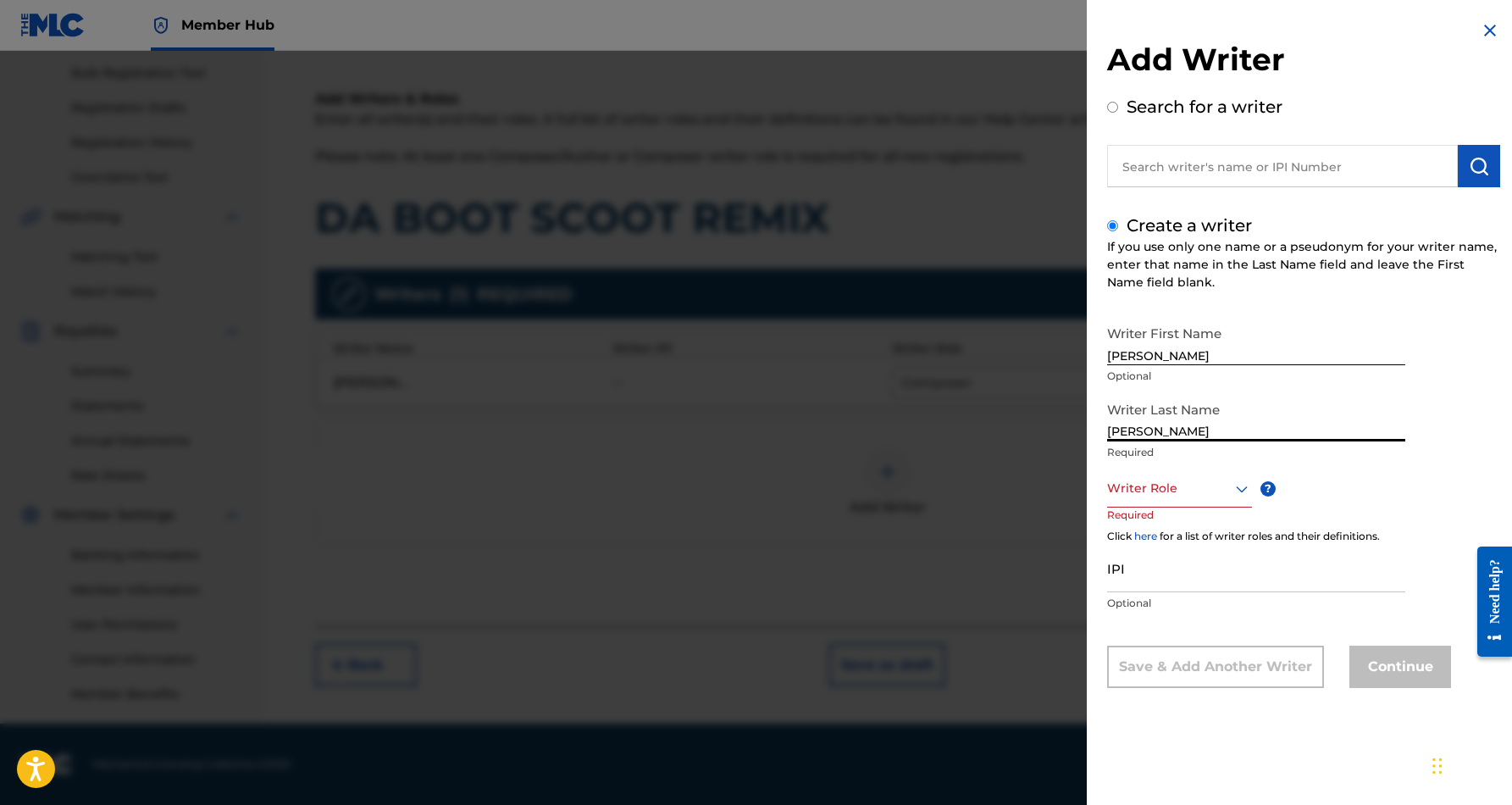
type input "[PERSON_NAME]"
click at [1178, 353] on input "[PERSON_NAME]" at bounding box center [1256, 341] width 298 height 48
type input "[PERSON_NAME]"
click at [1239, 482] on icon at bounding box center [1241, 488] width 20 height 20
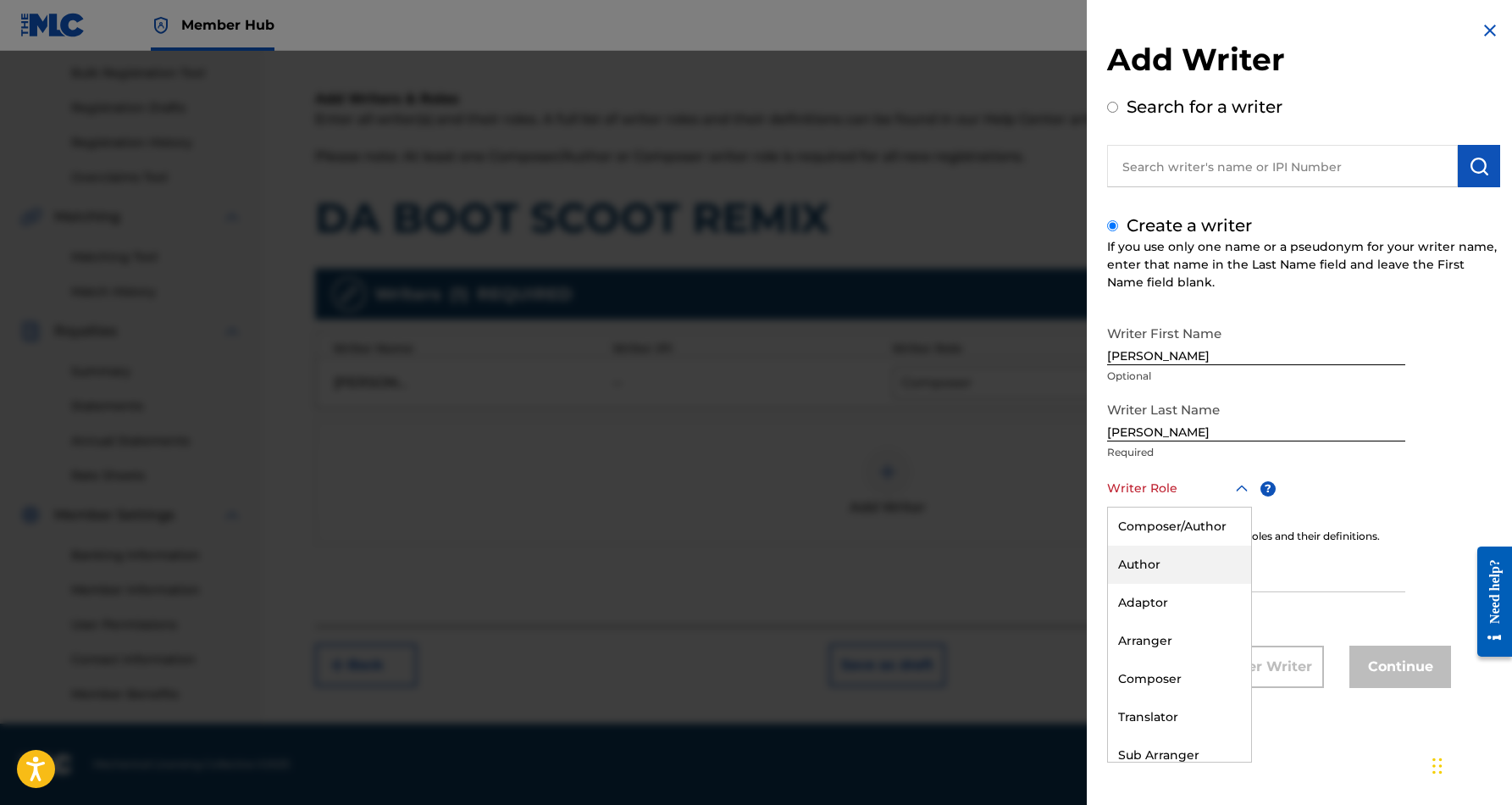
click at [1184, 558] on div "Author" at bounding box center [1179, 565] width 143 height 38
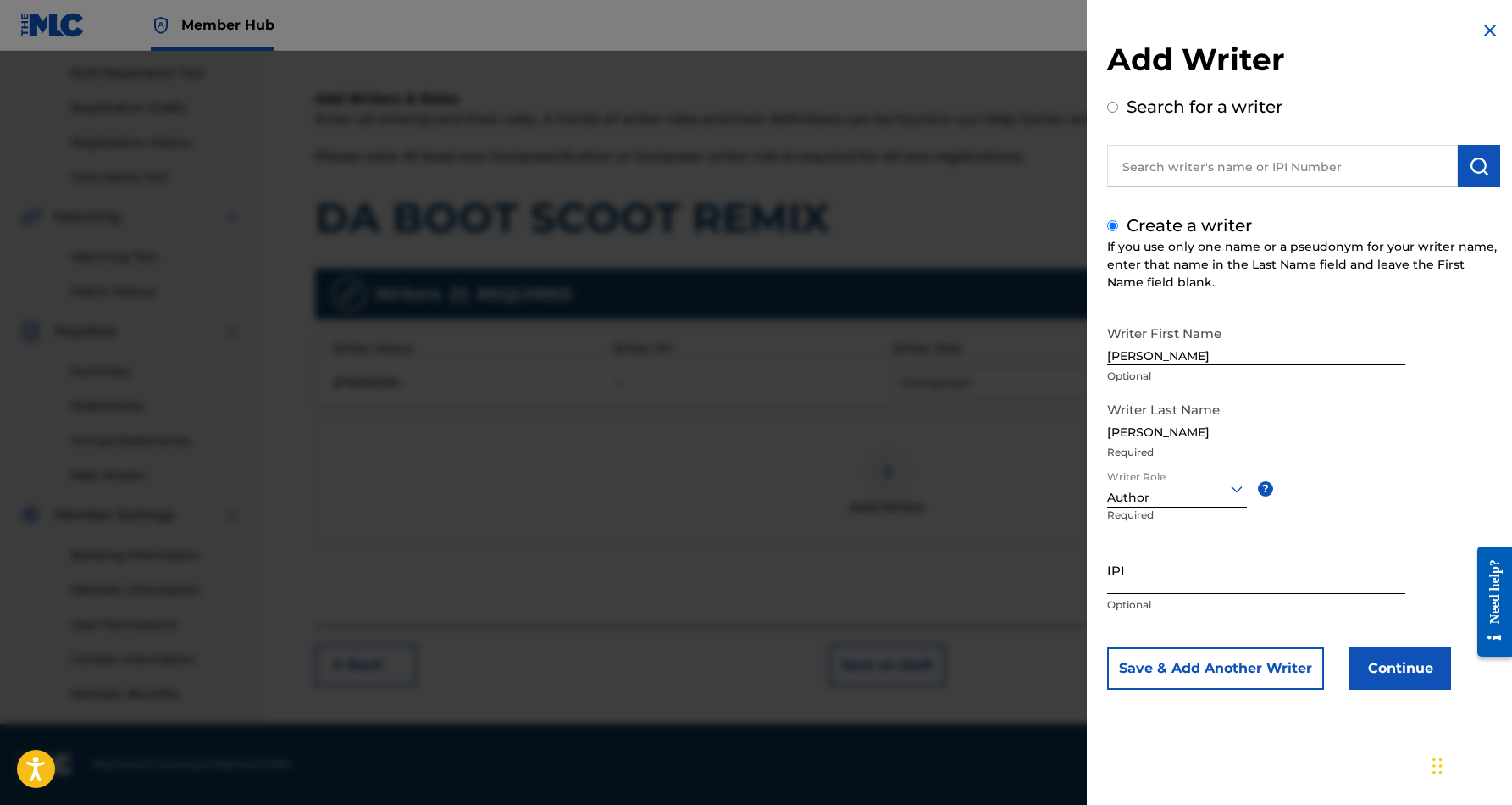
click at [1155, 565] on input "IPI" at bounding box center [1256, 569] width 298 height 48
paste input "491697014"
type input "491697014"
click at [1280, 671] on button "Save & Add Another Writer" at bounding box center [1215, 668] width 217 height 43
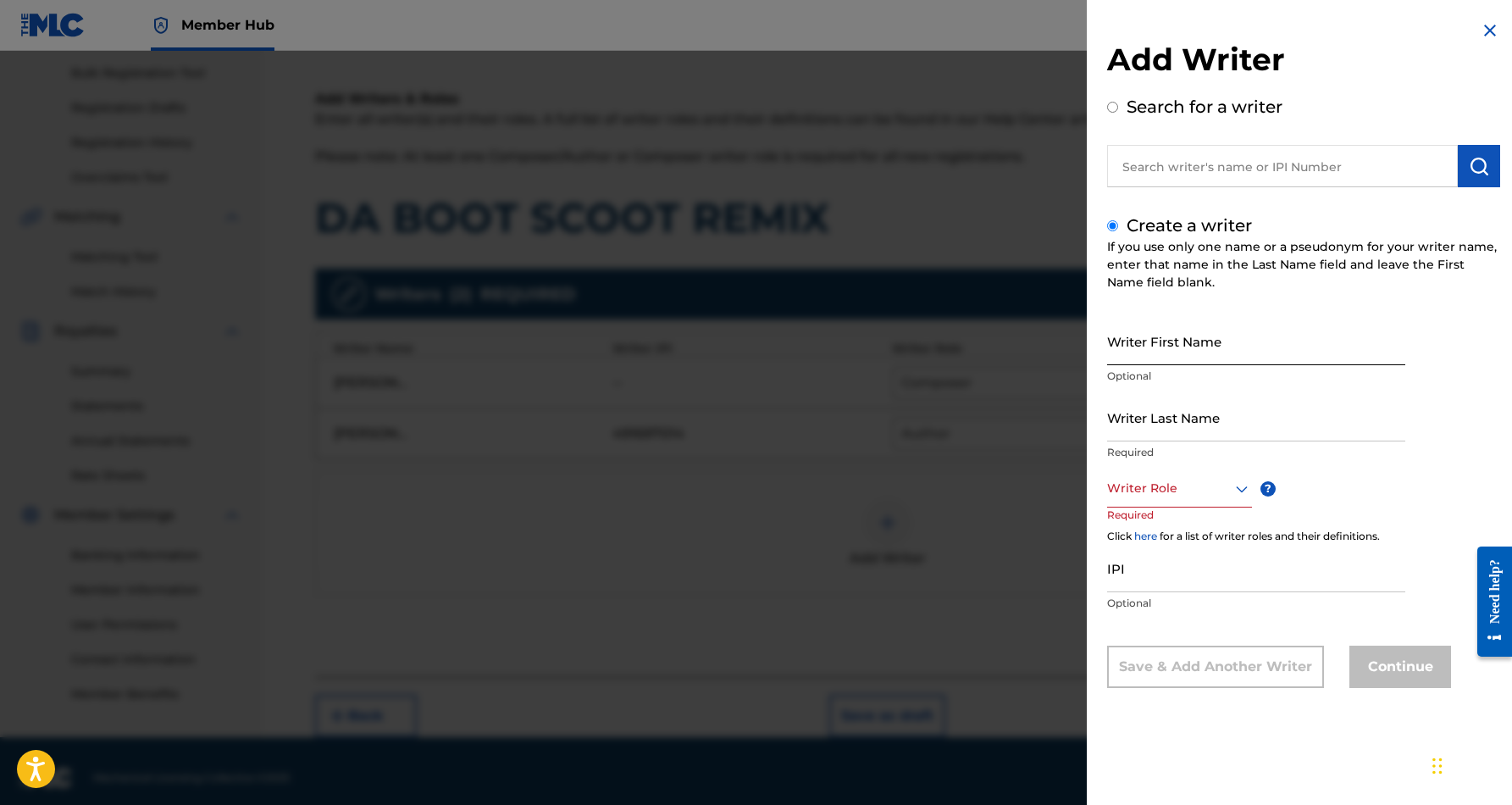
click at [1170, 341] on input "Writer First Name" at bounding box center [1256, 341] width 298 height 48
paste input "[PERSON_NAME], [PERSON_NAME]"
type input "[PERSON_NAME], [PERSON_NAME]"
click at [1146, 423] on input "Writer Last Name" at bounding box center [1256, 416] width 298 height 48
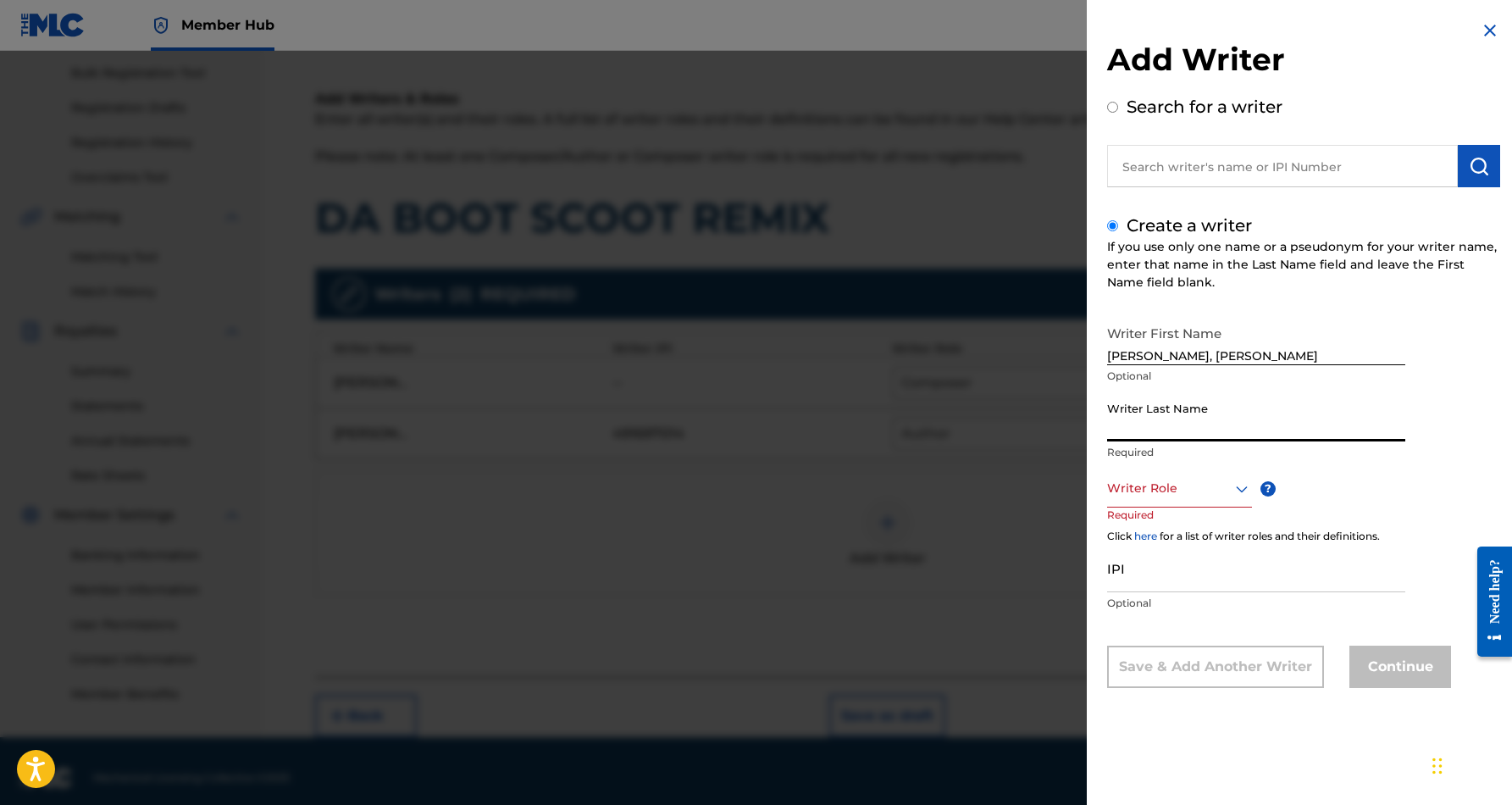
paste input "[PERSON_NAME], [PERSON_NAME]"
type input "[PERSON_NAME]"
click at [1156, 355] on input "[PERSON_NAME], [PERSON_NAME]" at bounding box center [1256, 341] width 298 height 48
click at [1206, 348] on input "[PERSON_NAME]" at bounding box center [1256, 341] width 298 height 48
type input "[PERSON_NAME]"
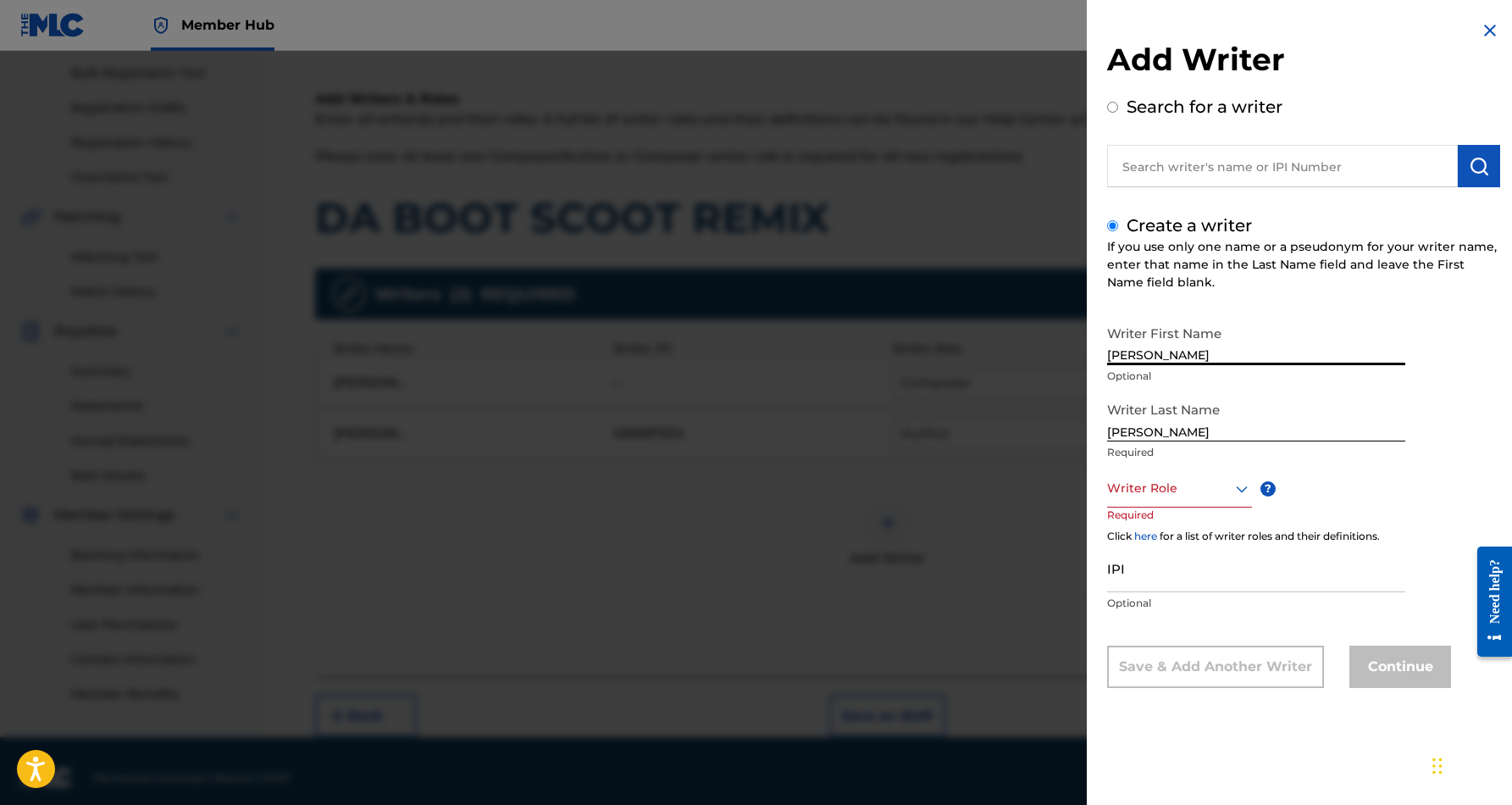
click at [1244, 487] on icon at bounding box center [1242, 489] width 12 height 7
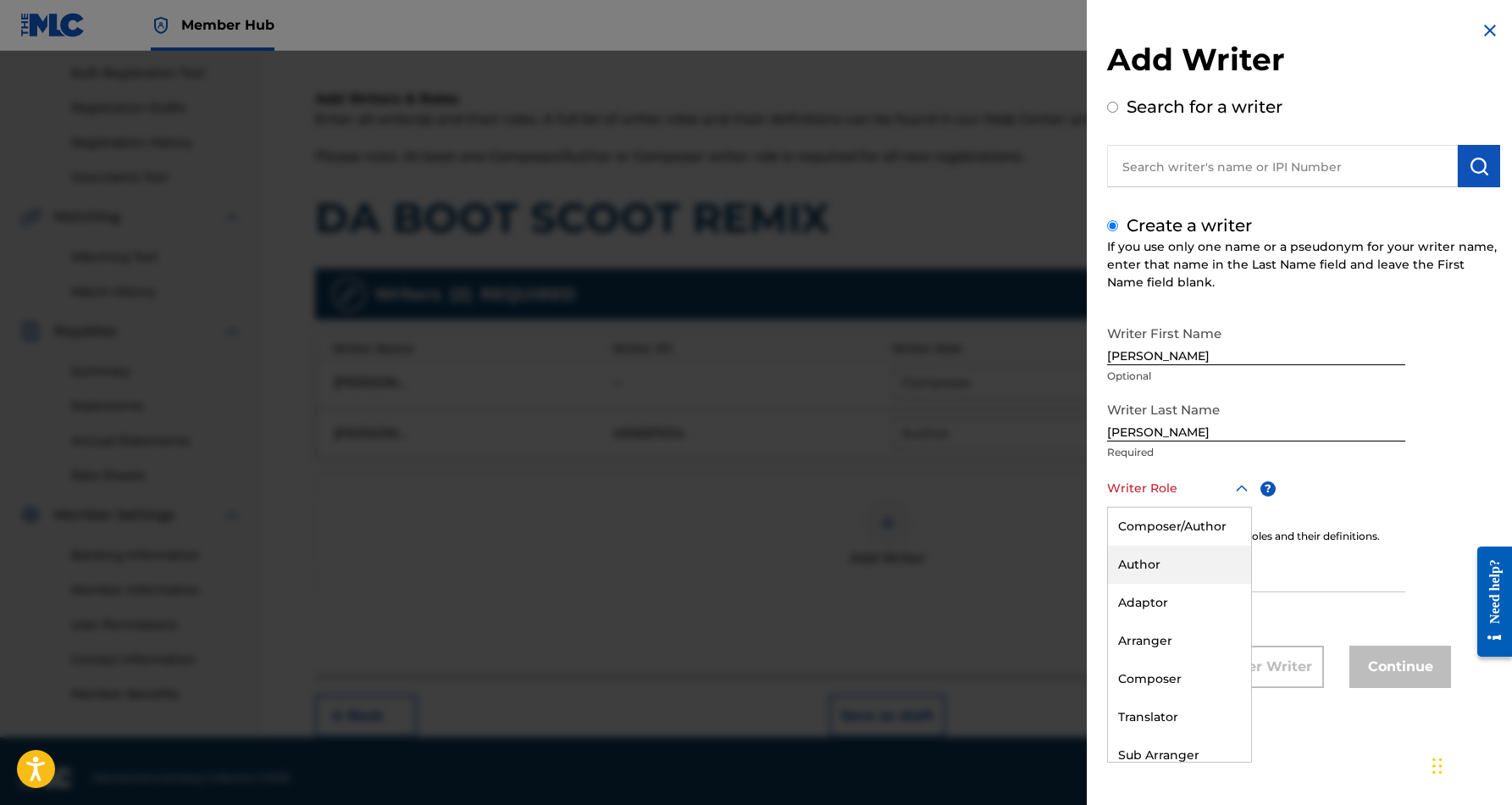
click at [1201, 555] on div "Author" at bounding box center [1179, 565] width 143 height 38
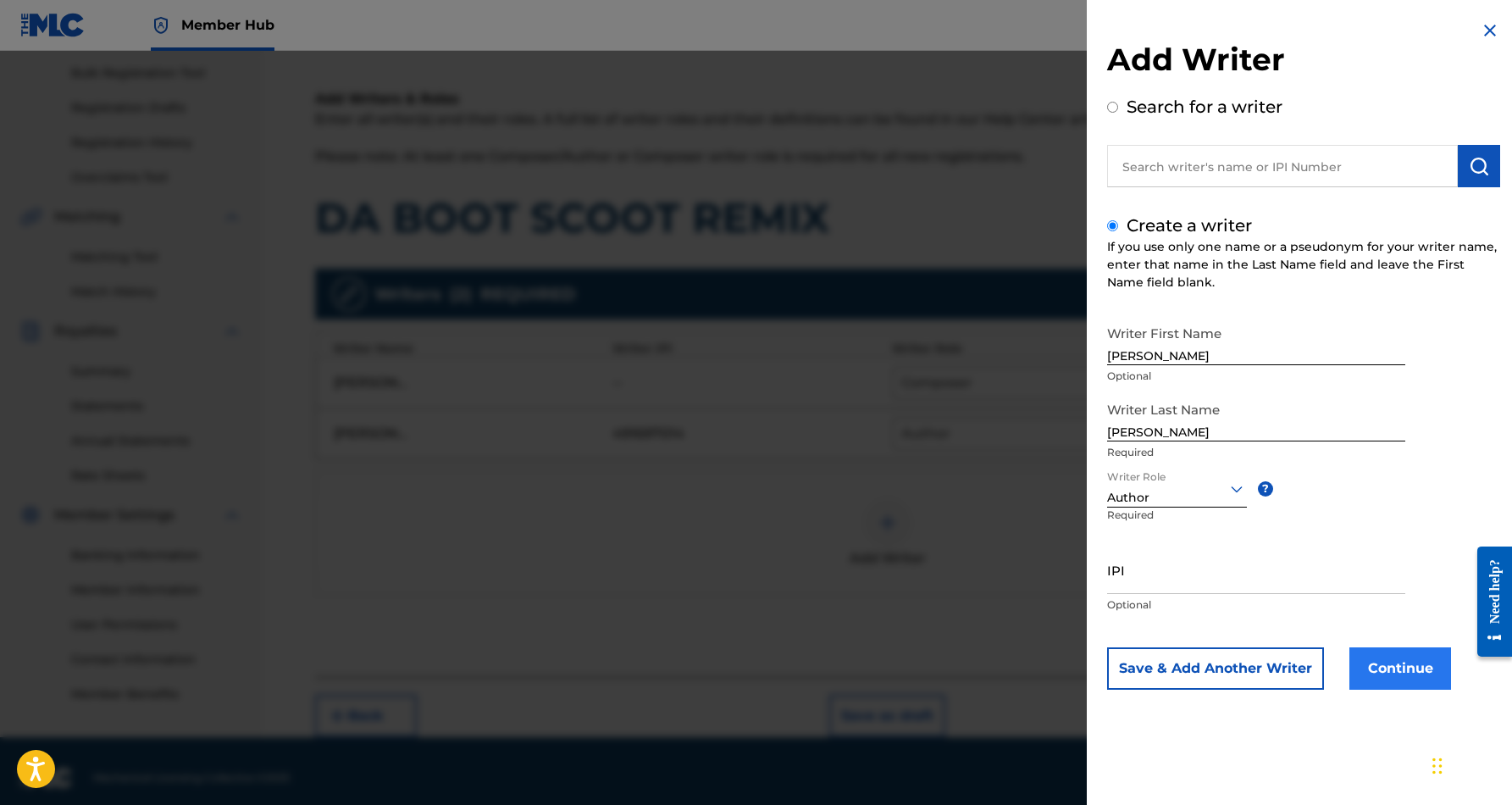
click at [1367, 671] on button "Continue" at bounding box center [1400, 668] width 102 height 43
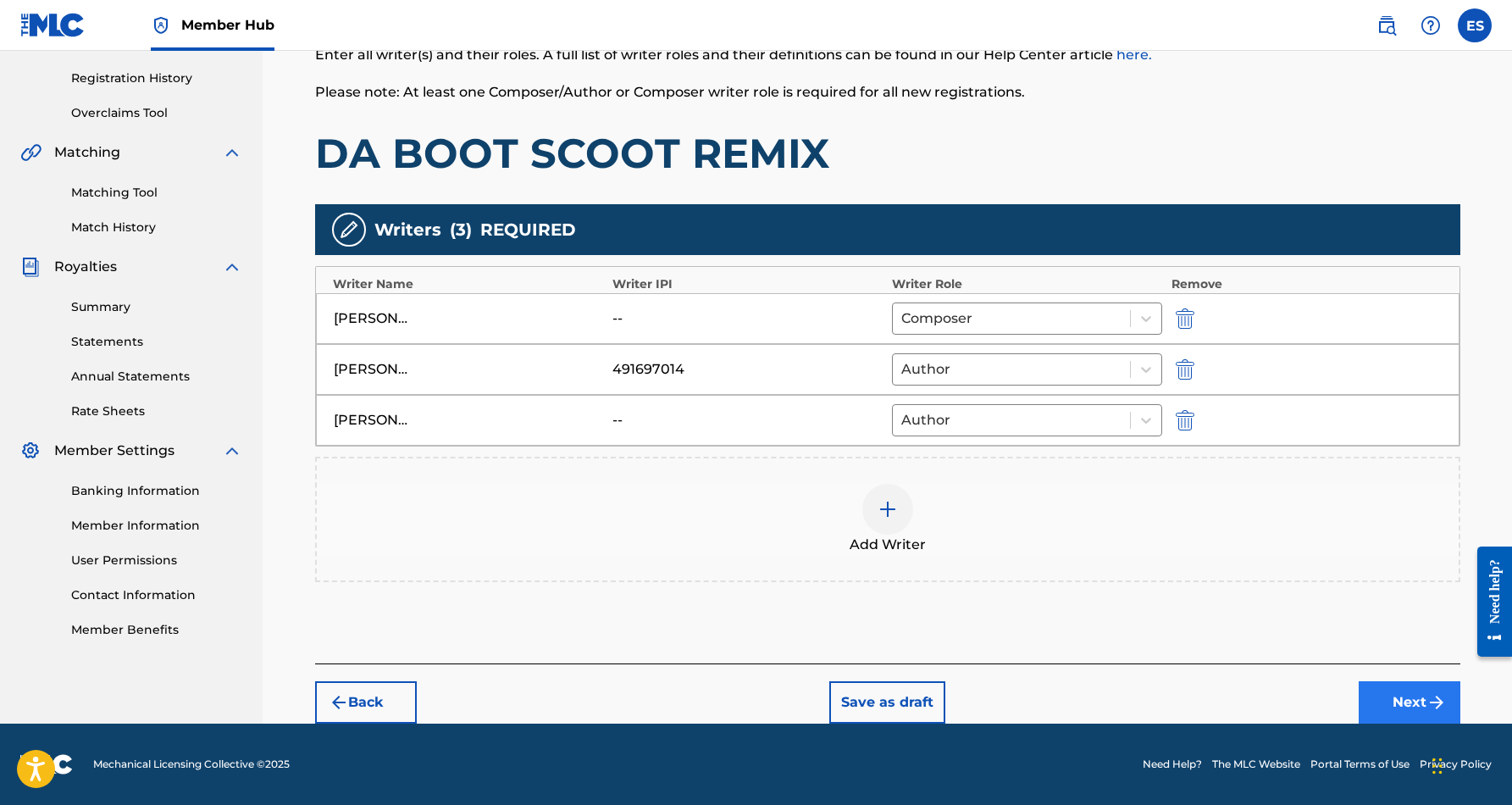
click at [1389, 696] on button "Next" at bounding box center [1409, 702] width 102 height 43
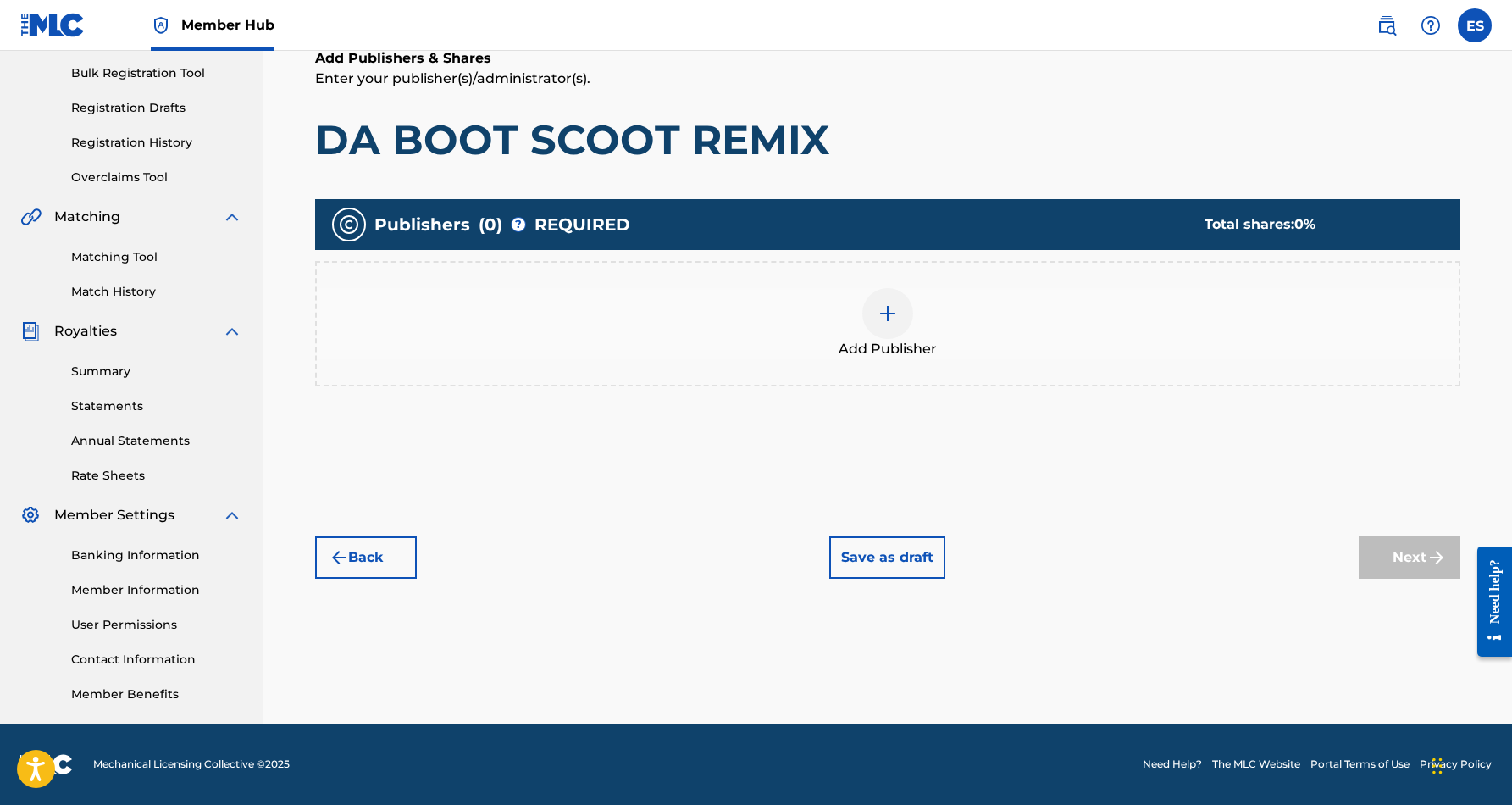
click at [888, 324] on div at bounding box center [888, 314] width 51 height 51
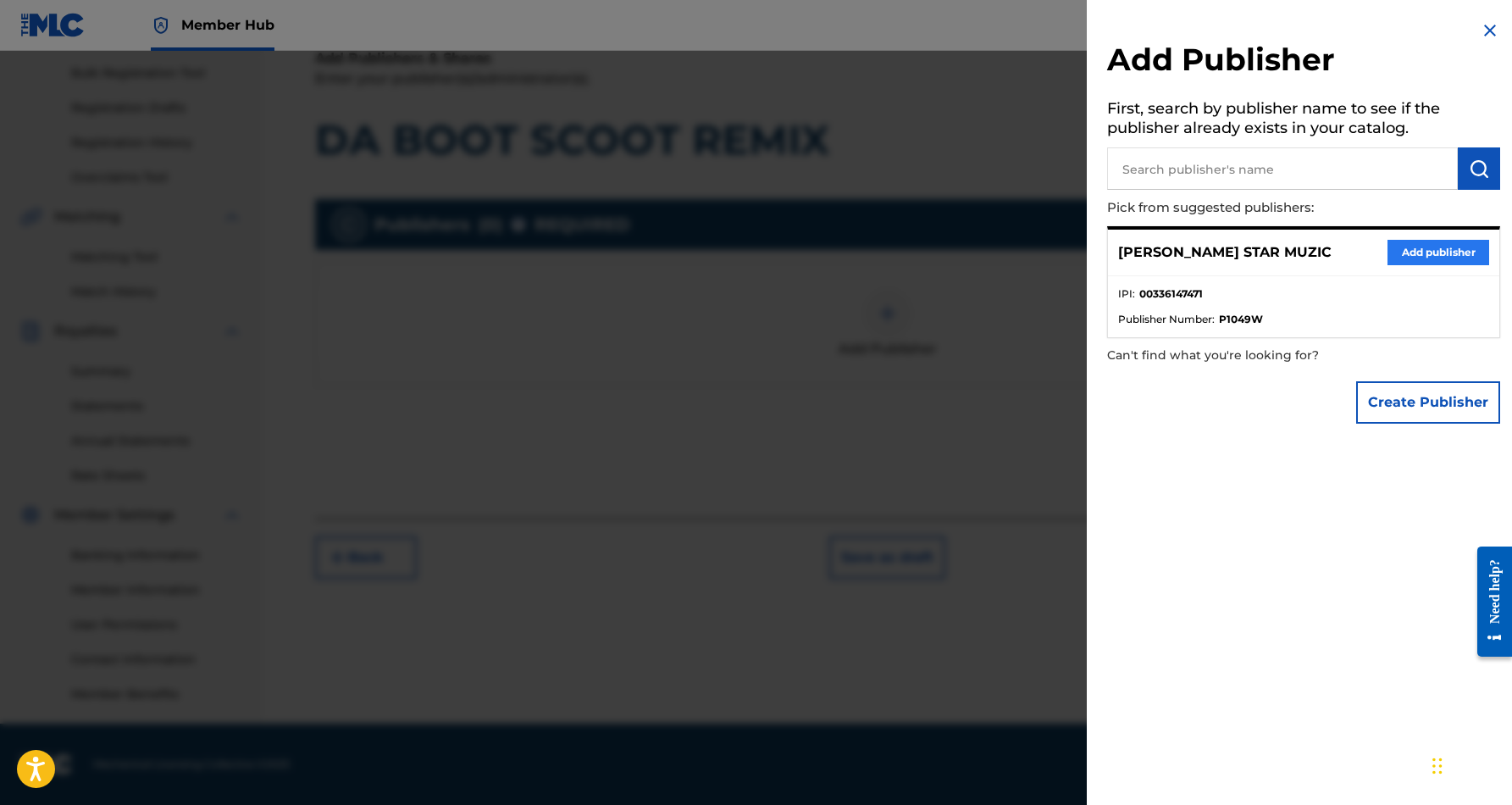
click at [1431, 246] on button "Add publisher" at bounding box center [1438, 252] width 102 height 25
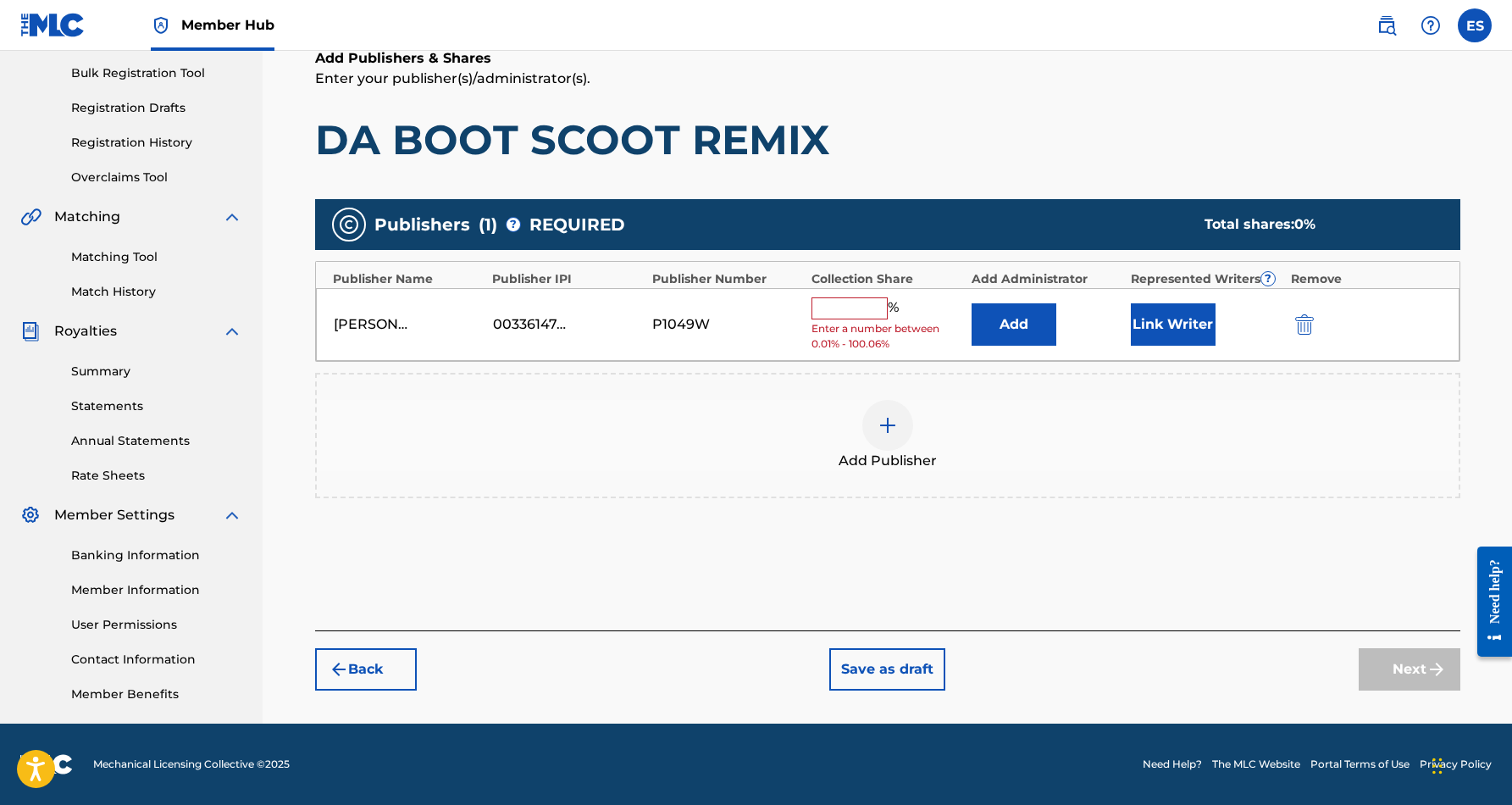
click at [867, 302] on input "text" at bounding box center [850, 308] width 77 height 22
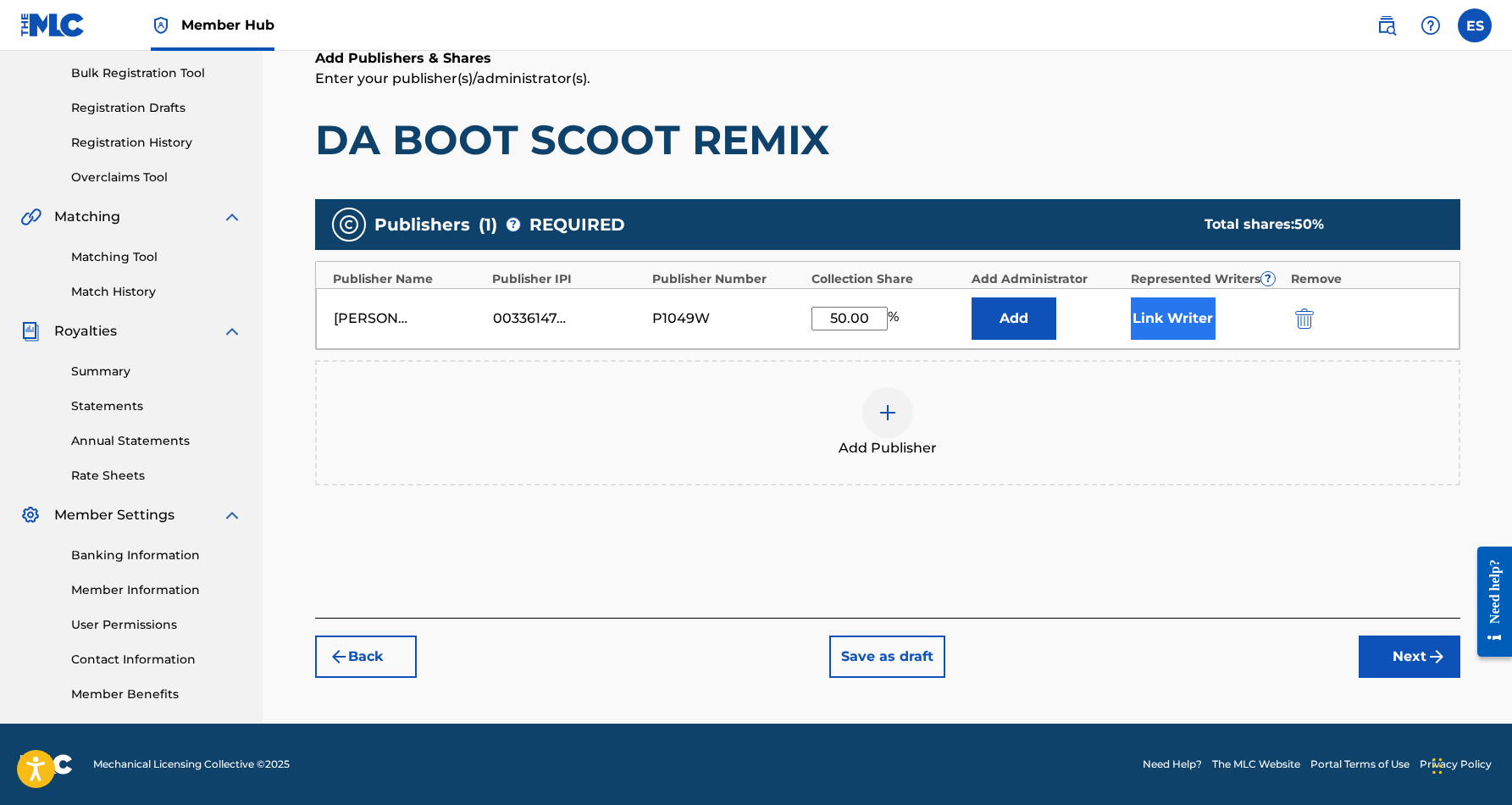
type input "50.00"
click at [1196, 322] on button "Link Writer" at bounding box center [1172, 318] width 84 height 43
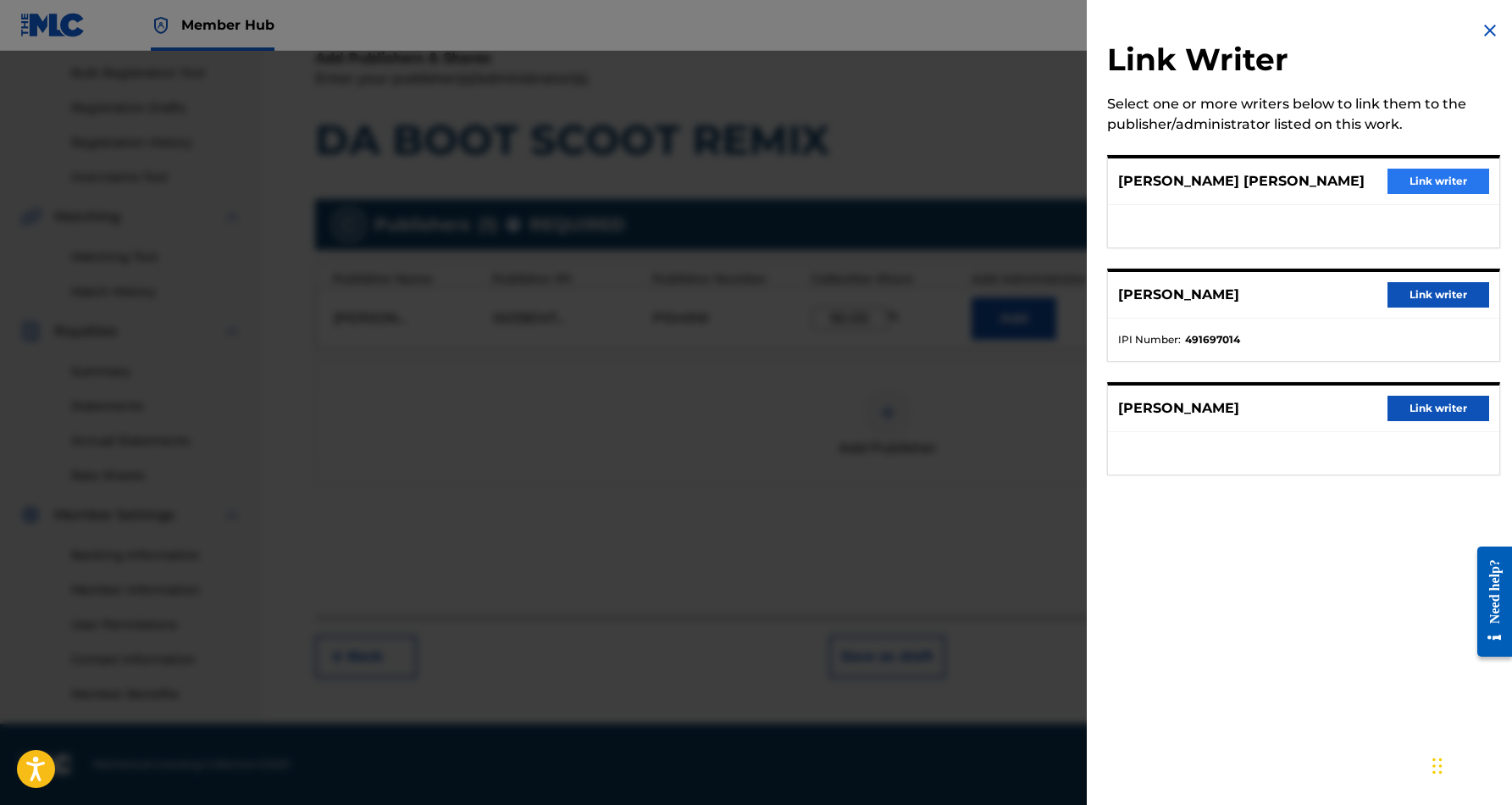
click at [1420, 175] on button "Link writer" at bounding box center [1438, 181] width 102 height 25
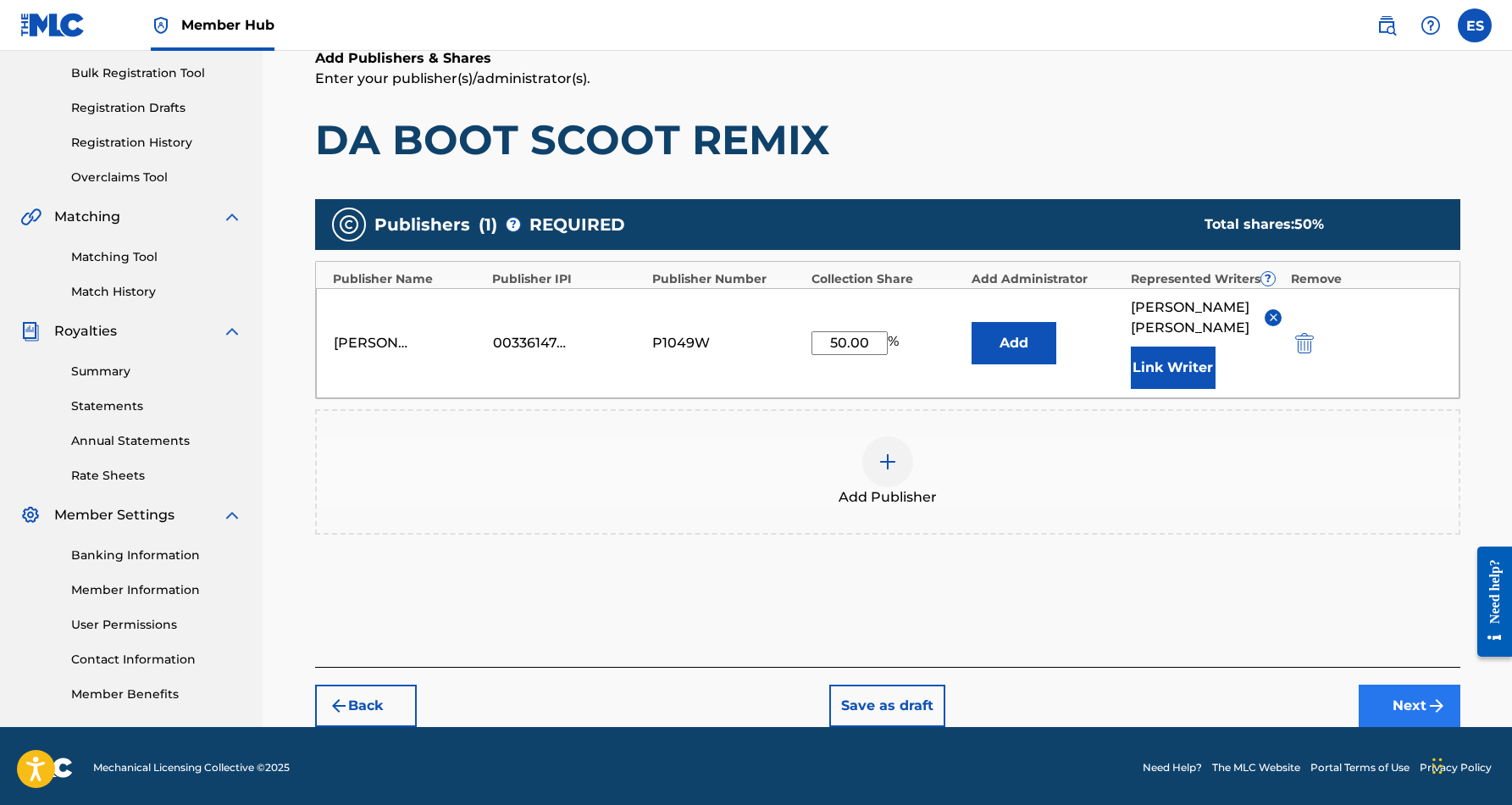
click at [1402, 700] on button "Next" at bounding box center [1409, 706] width 102 height 43
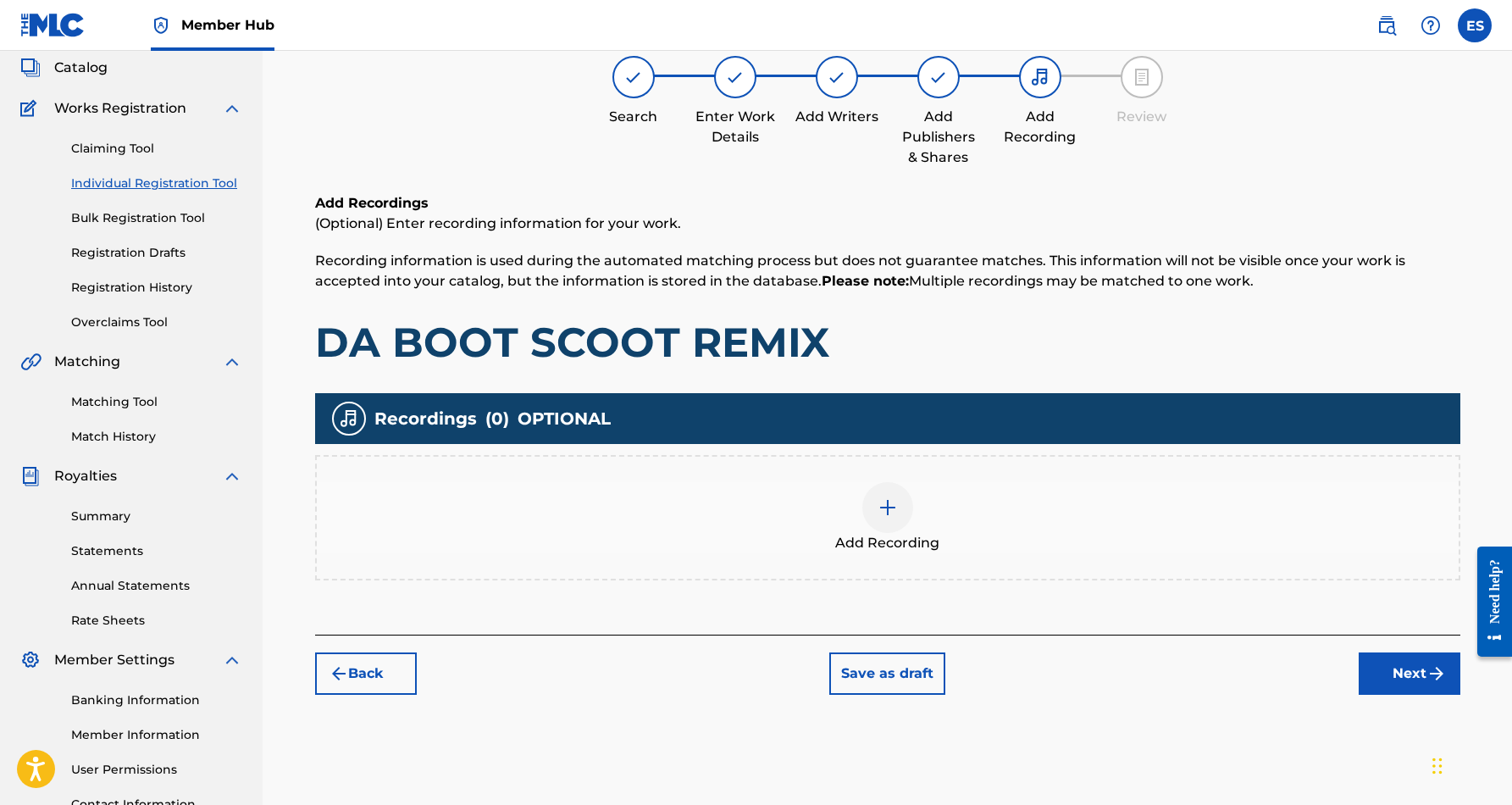
scroll to position [77, 0]
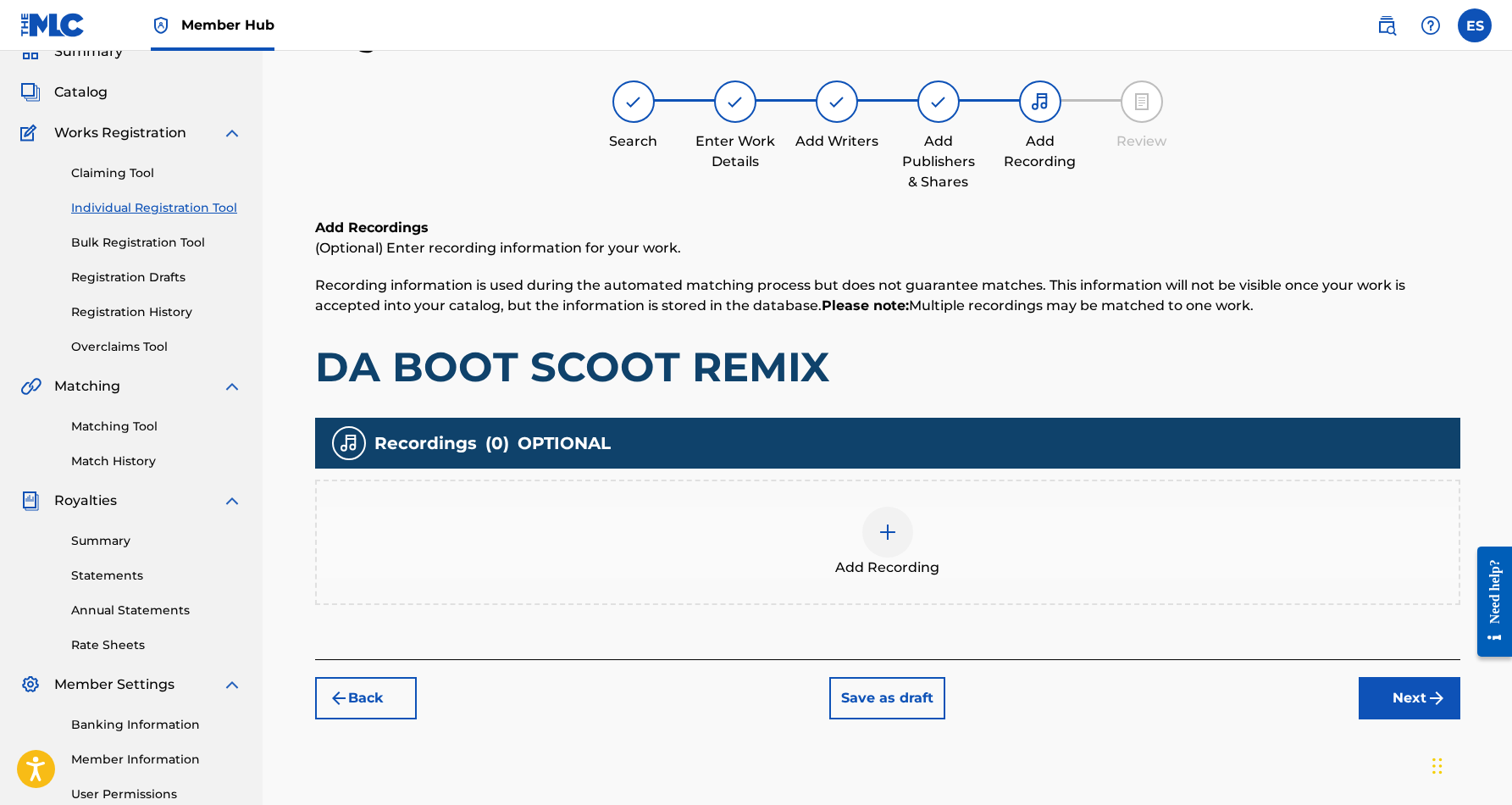
click at [879, 527] on img at bounding box center [887, 531] width 20 height 20
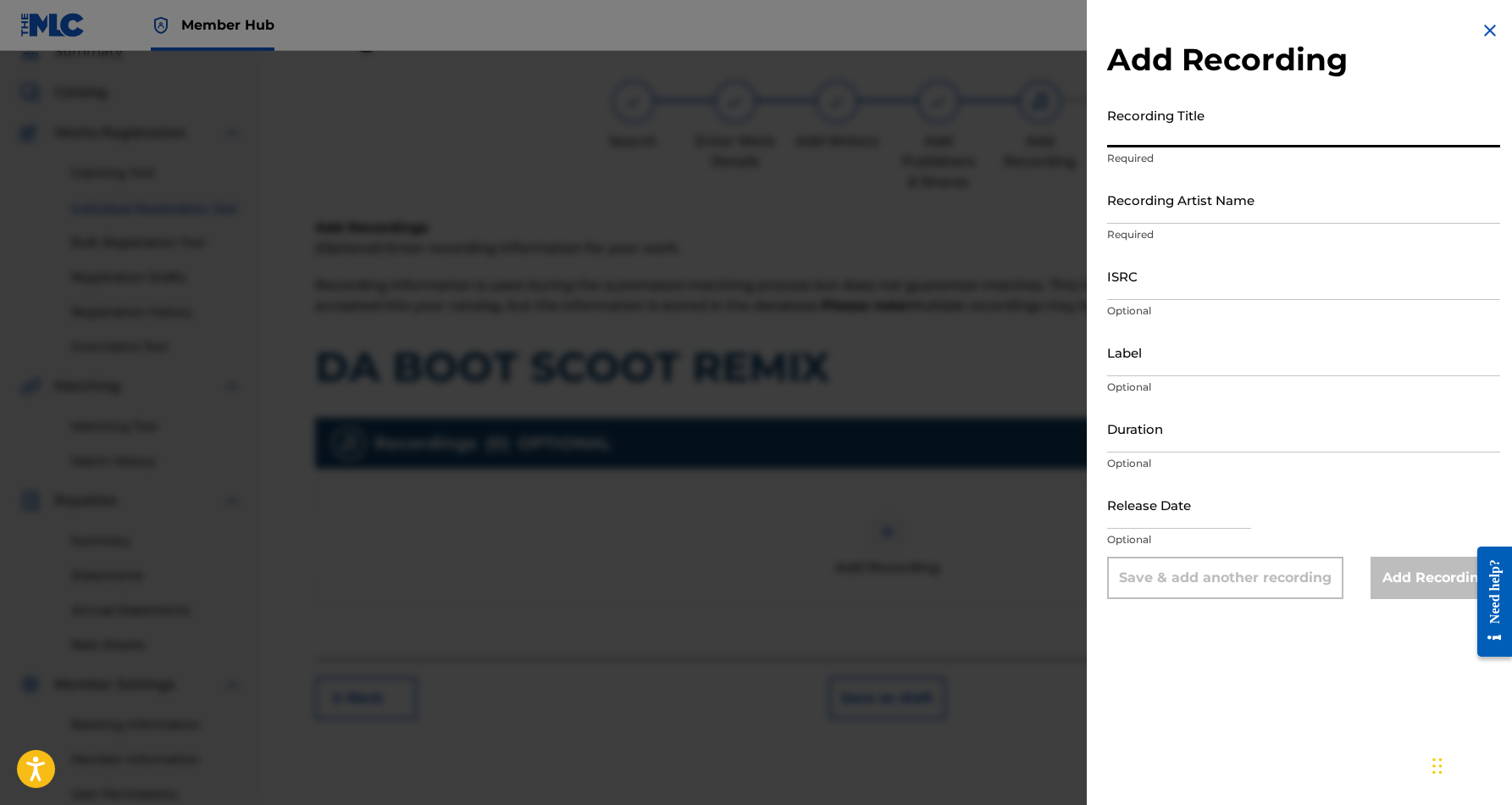
click at [1211, 116] on input "Recording Title" at bounding box center [1303, 123] width 393 height 48
paste input "DA BOOT SCOOT REMIX"
type input "DA BOOT SCOOT REMIX"
click at [1204, 205] on input "Recording Artist Name" at bounding box center [1303, 199] width 393 height 48
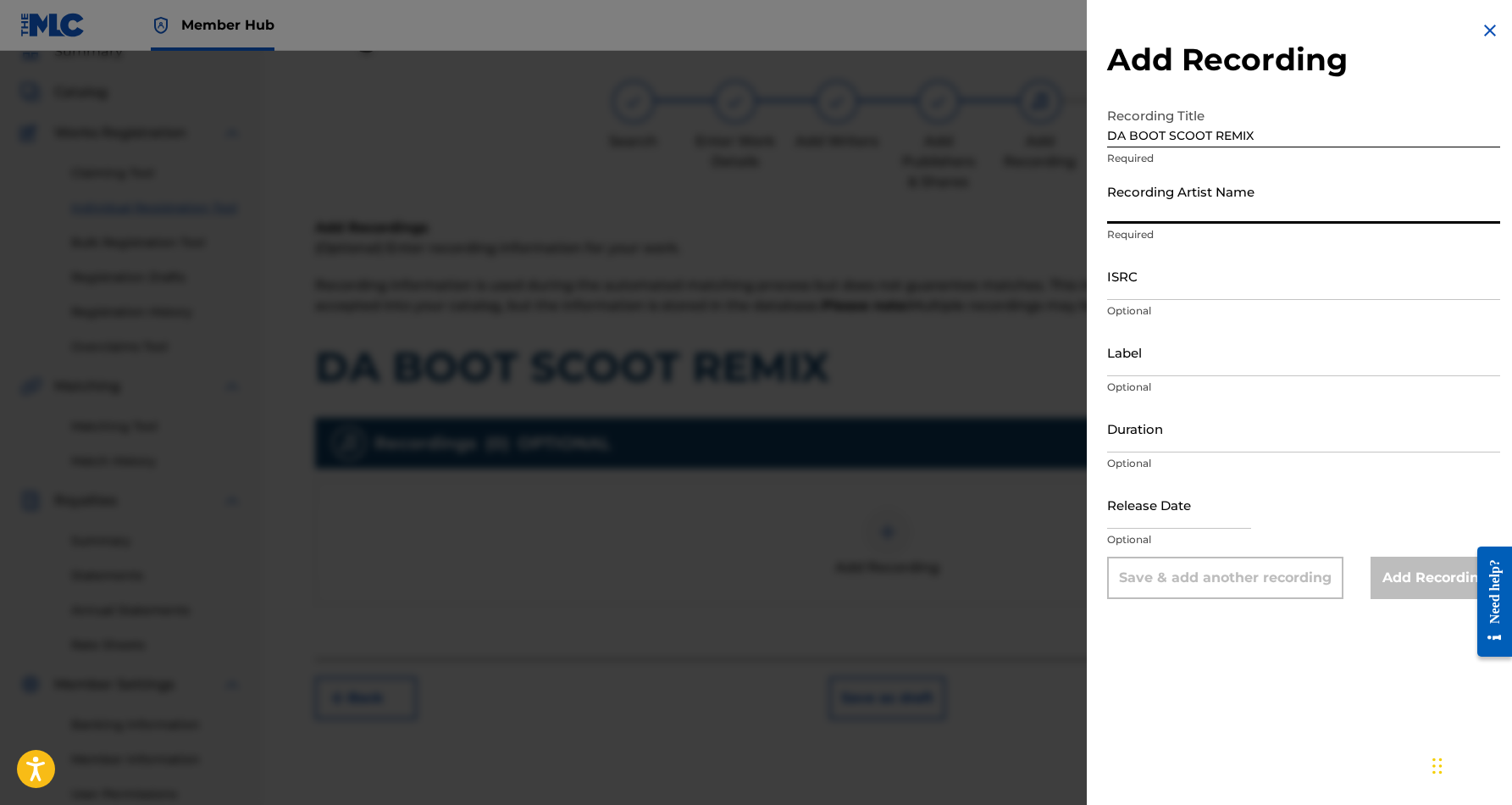
paste input "[PERSON_NAME] [PERSON_NAME]"
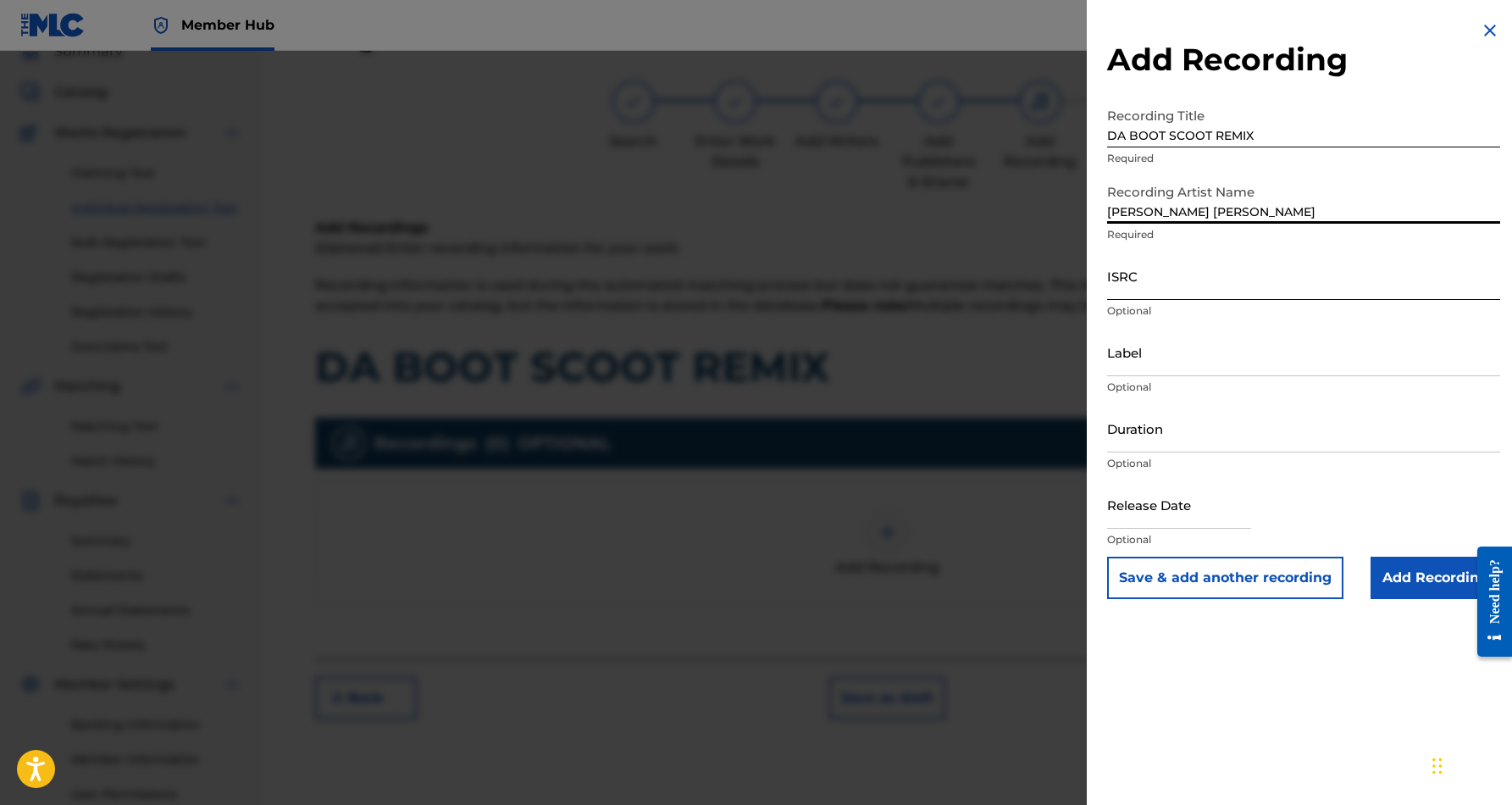
type input "[PERSON_NAME] [PERSON_NAME]"
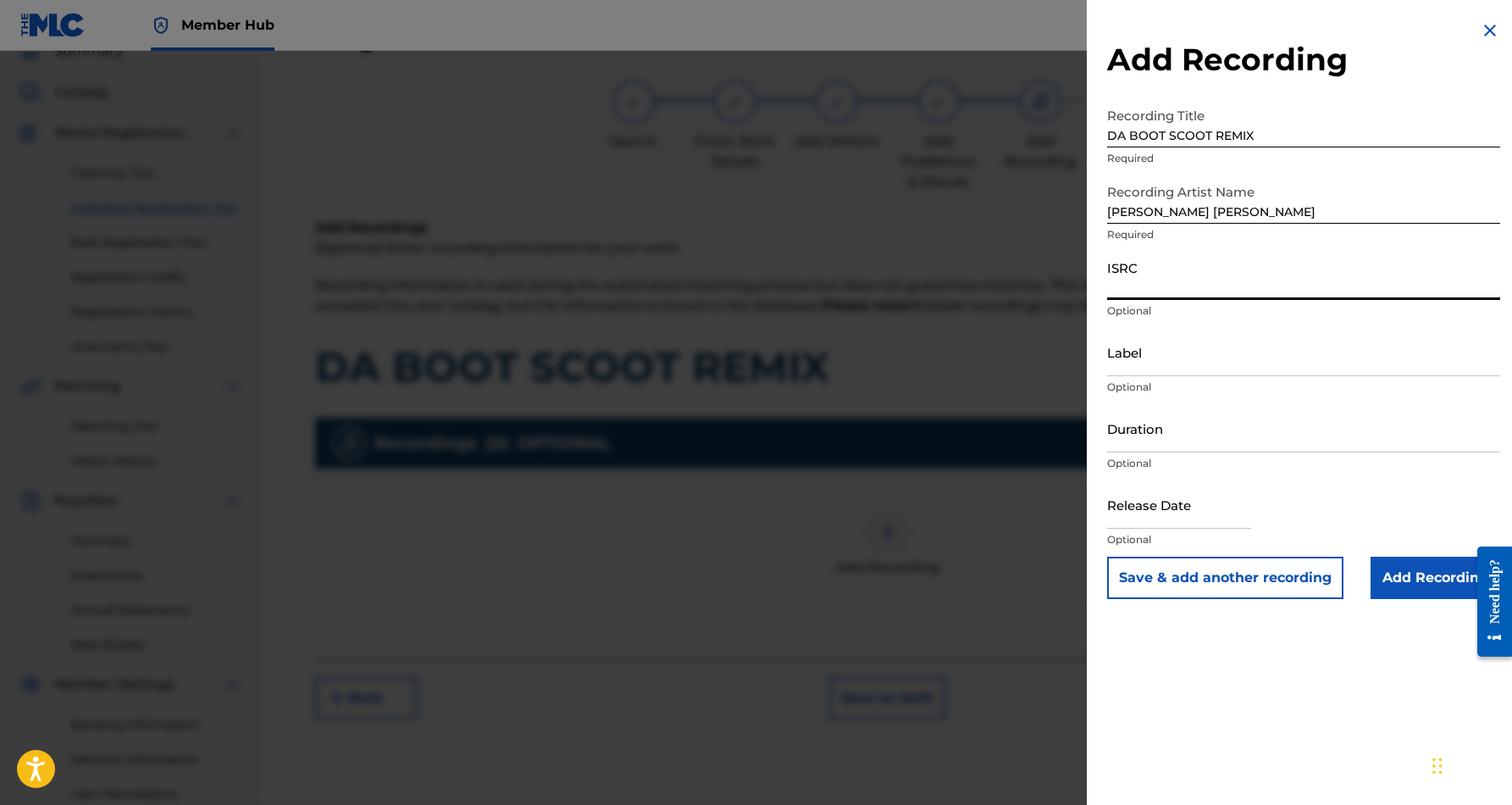
click at [1166, 274] on input "ISRC" at bounding box center [1303, 275] width 393 height 48
paste input "USDY41571301"
type input "USDY41571301"
click at [1124, 434] on input "Duration" at bounding box center [1303, 428] width 393 height 48
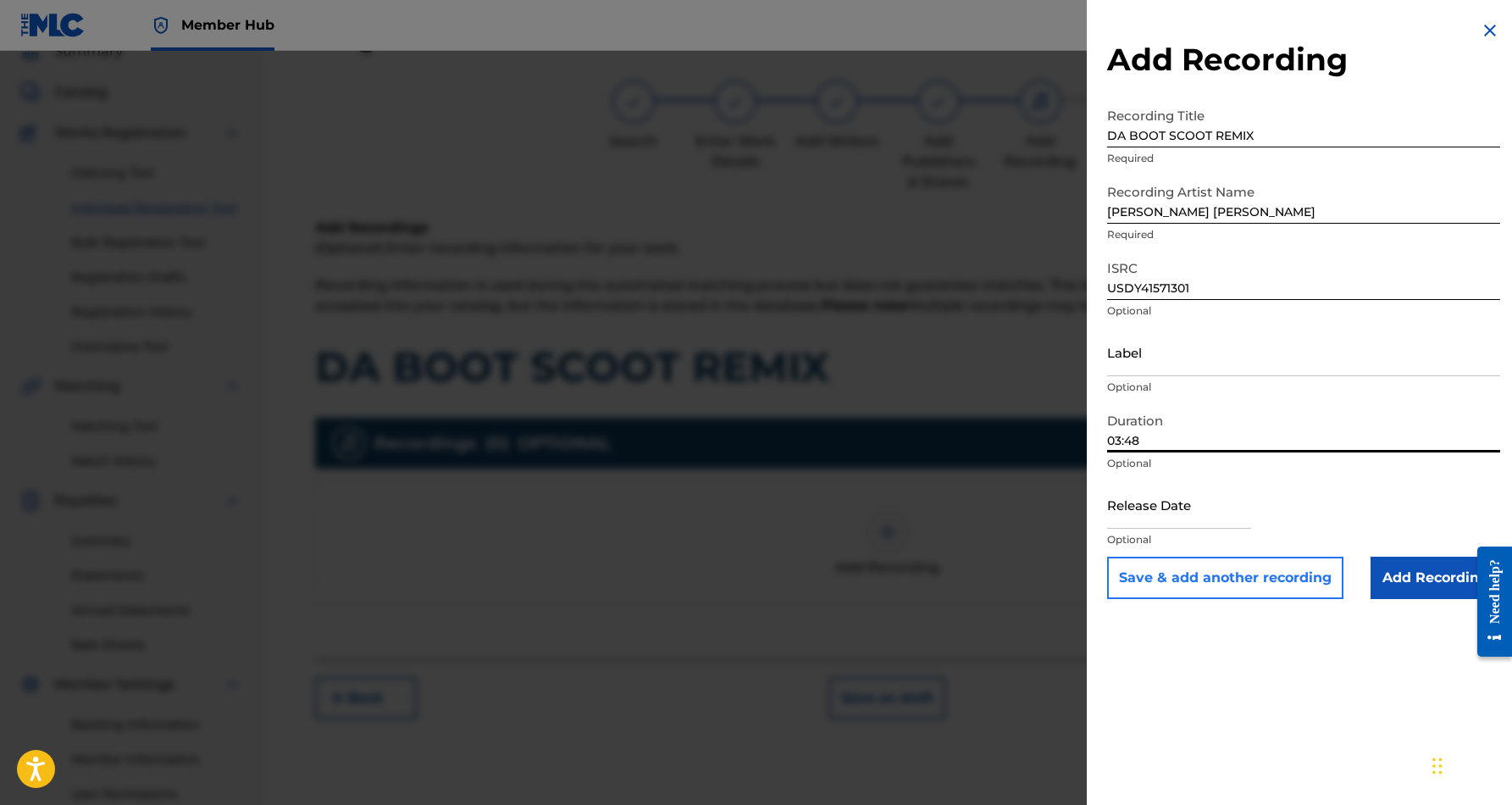
type input "03:48"
click at [1267, 590] on button "Save & add another recording" at bounding box center [1225, 578] width 236 height 43
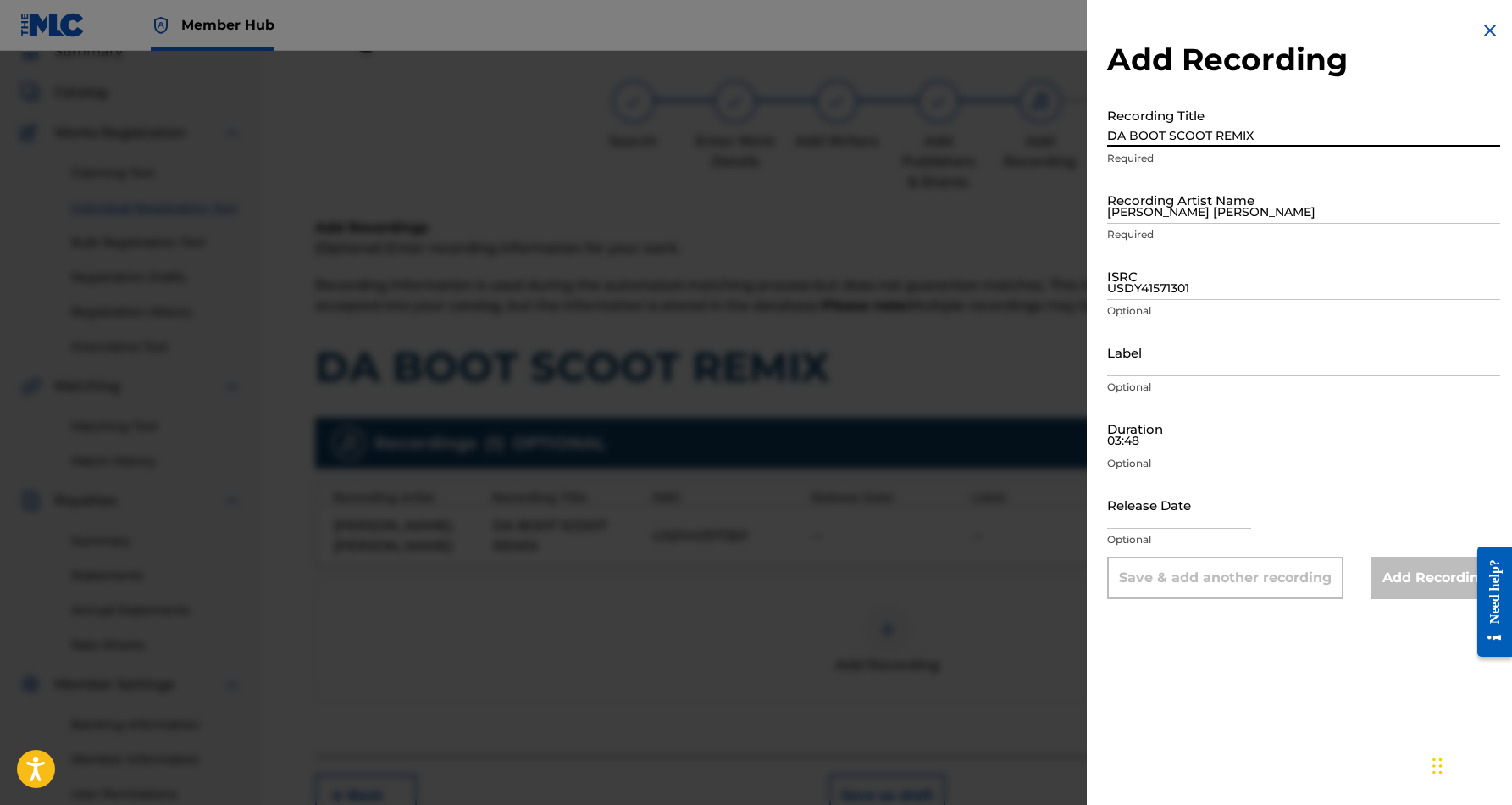
click at [1144, 132] on input "DA BOOT SCOOT REMIX" at bounding box center [1303, 123] width 393 height 48
paste input "DA BOOT SCOOT REMIX"
type input "DA BOOT SCOOT REMIX"
click at [1220, 203] on input "[PERSON_NAME] [PERSON_NAME]" at bounding box center [1303, 199] width 393 height 48
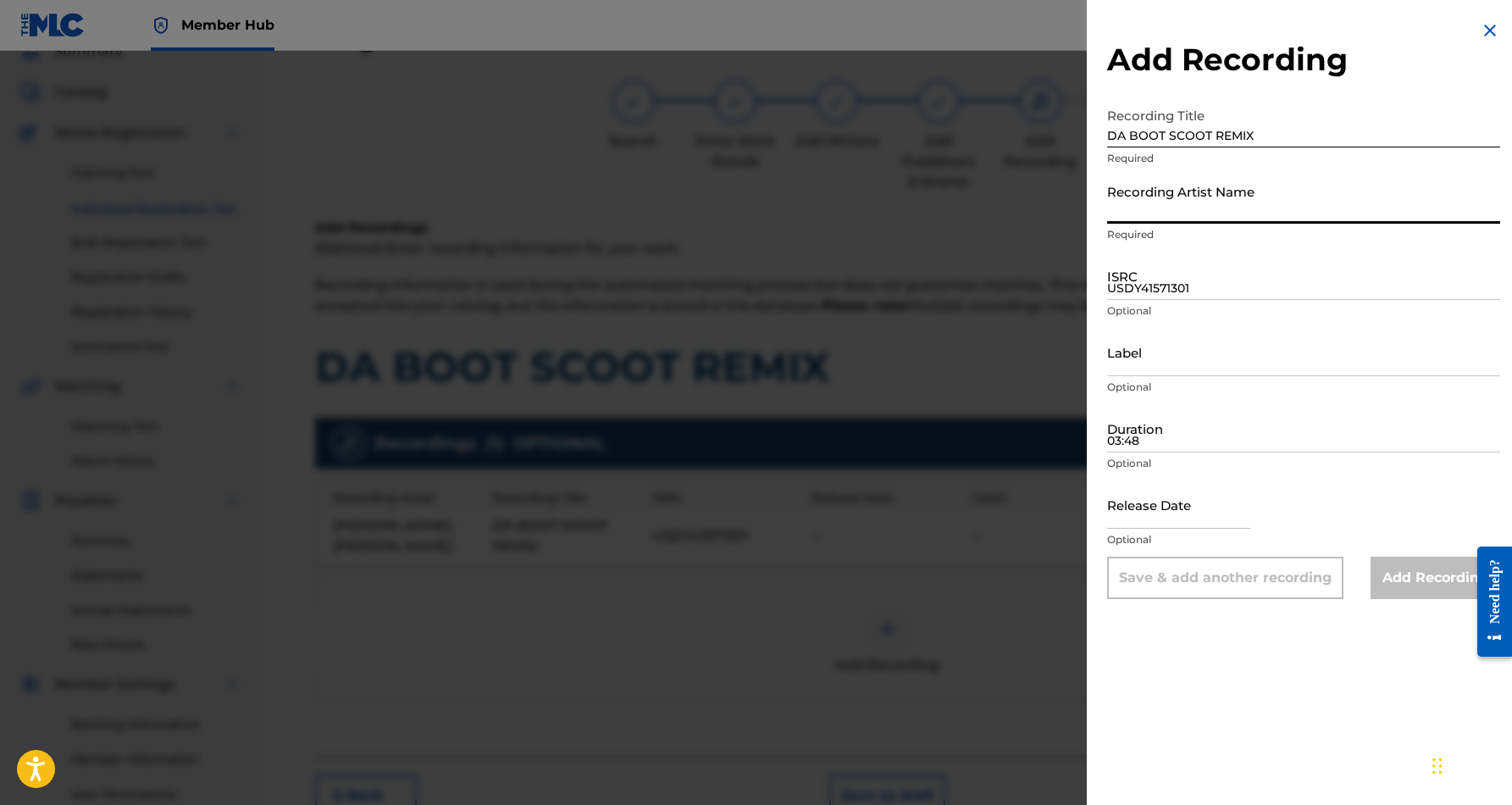
paste input "[PERSON_NAME] [PERSON_NAME] FEATURING [PERSON_NAME]"
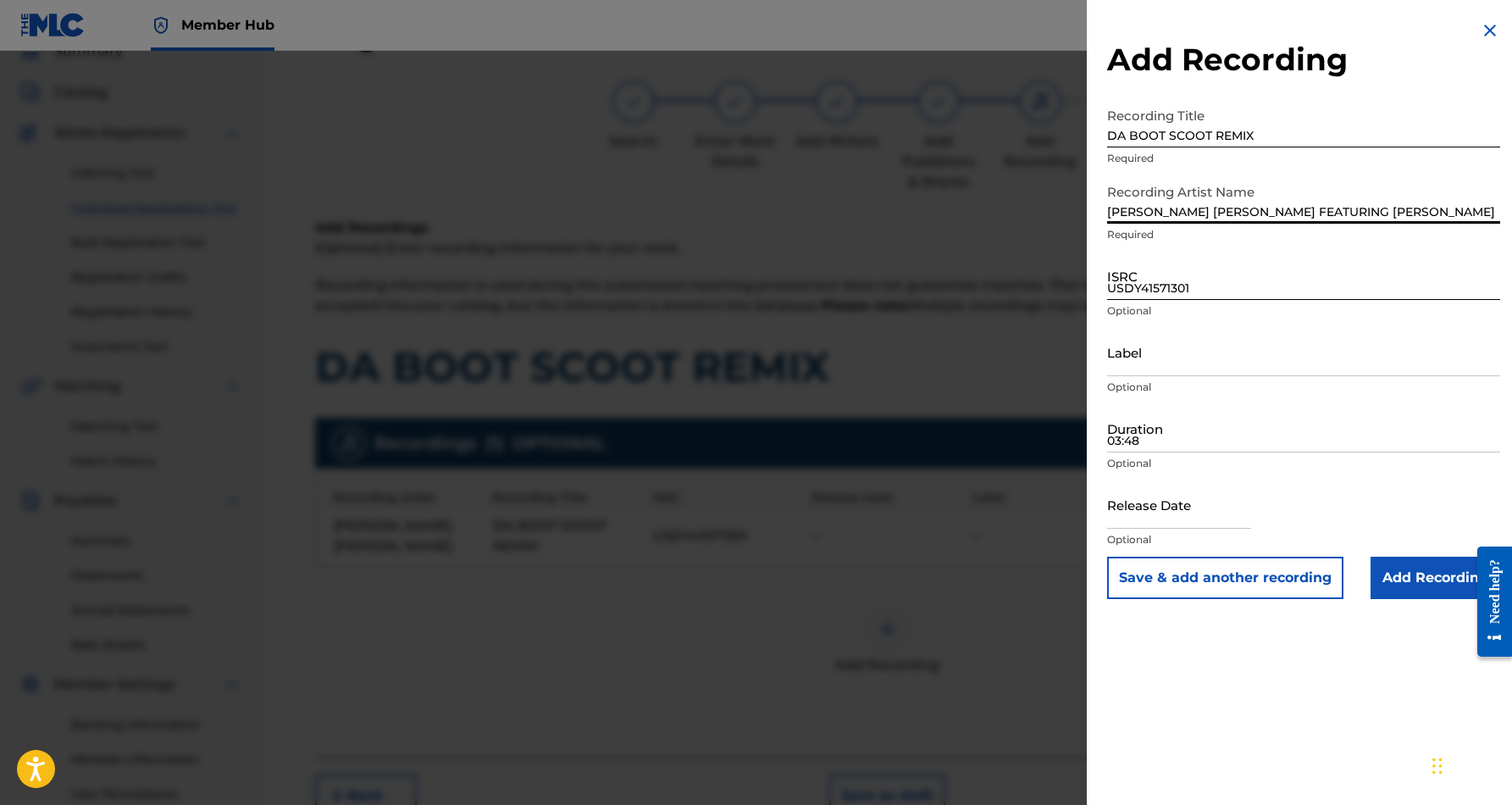
type input "[PERSON_NAME] [PERSON_NAME] FEATURING [PERSON_NAME]"
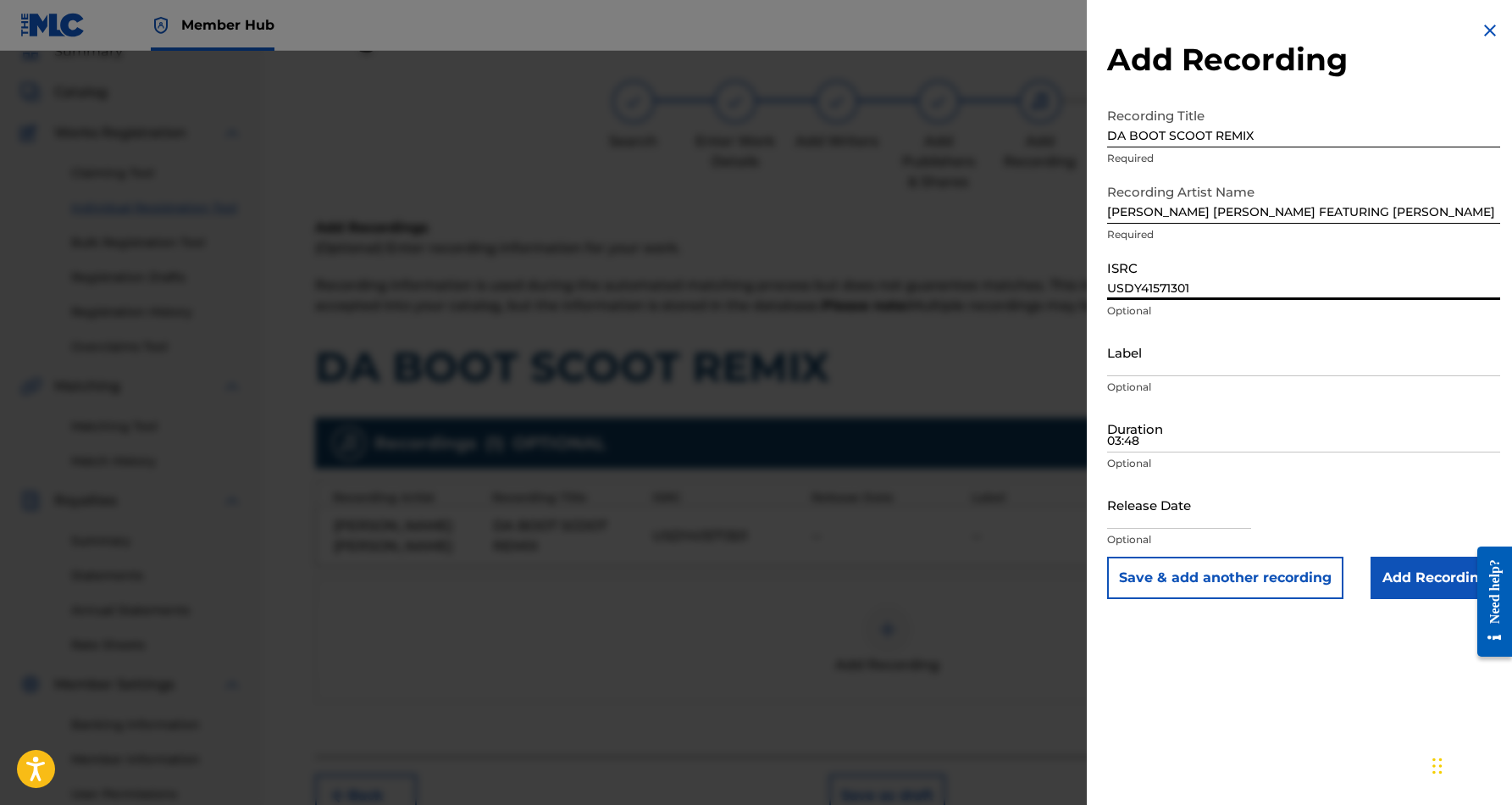
click at [1164, 278] on input "USDY41571301" at bounding box center [1303, 275] width 393 height 48
paste input "USCGH1484358"
type input "USCGH1484358"
click at [1166, 436] on input "03:48" at bounding box center [1303, 428] width 393 height 48
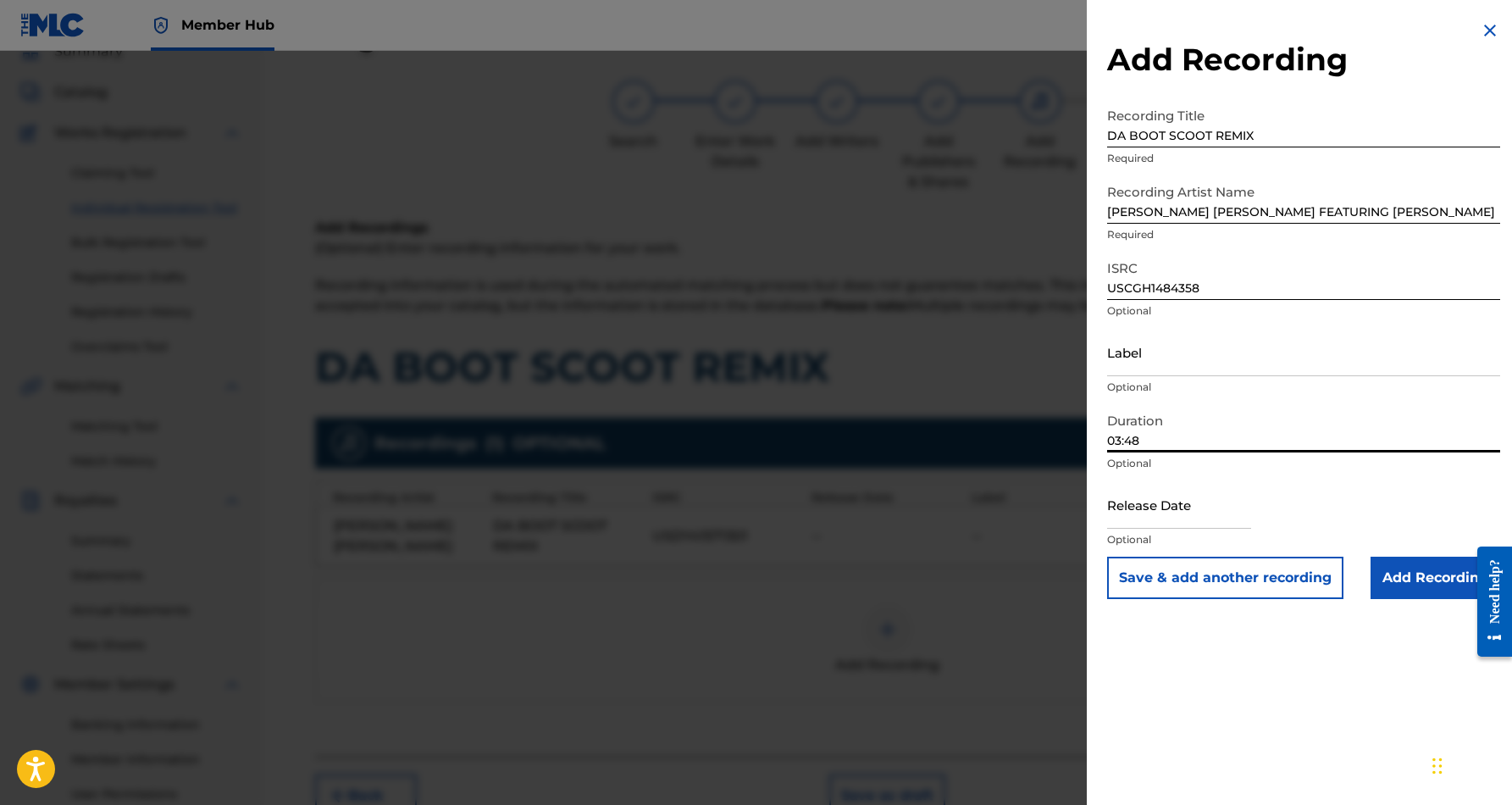
type input "03:48"
click at [1327, 730] on div "Add Recording Recording Title DA BOOT SCOOT REMIX Required Recording Artist Nam…" at bounding box center [1304, 402] width 434 height 805
click at [1390, 575] on input "Add Recording" at bounding box center [1434, 578] width 130 height 43
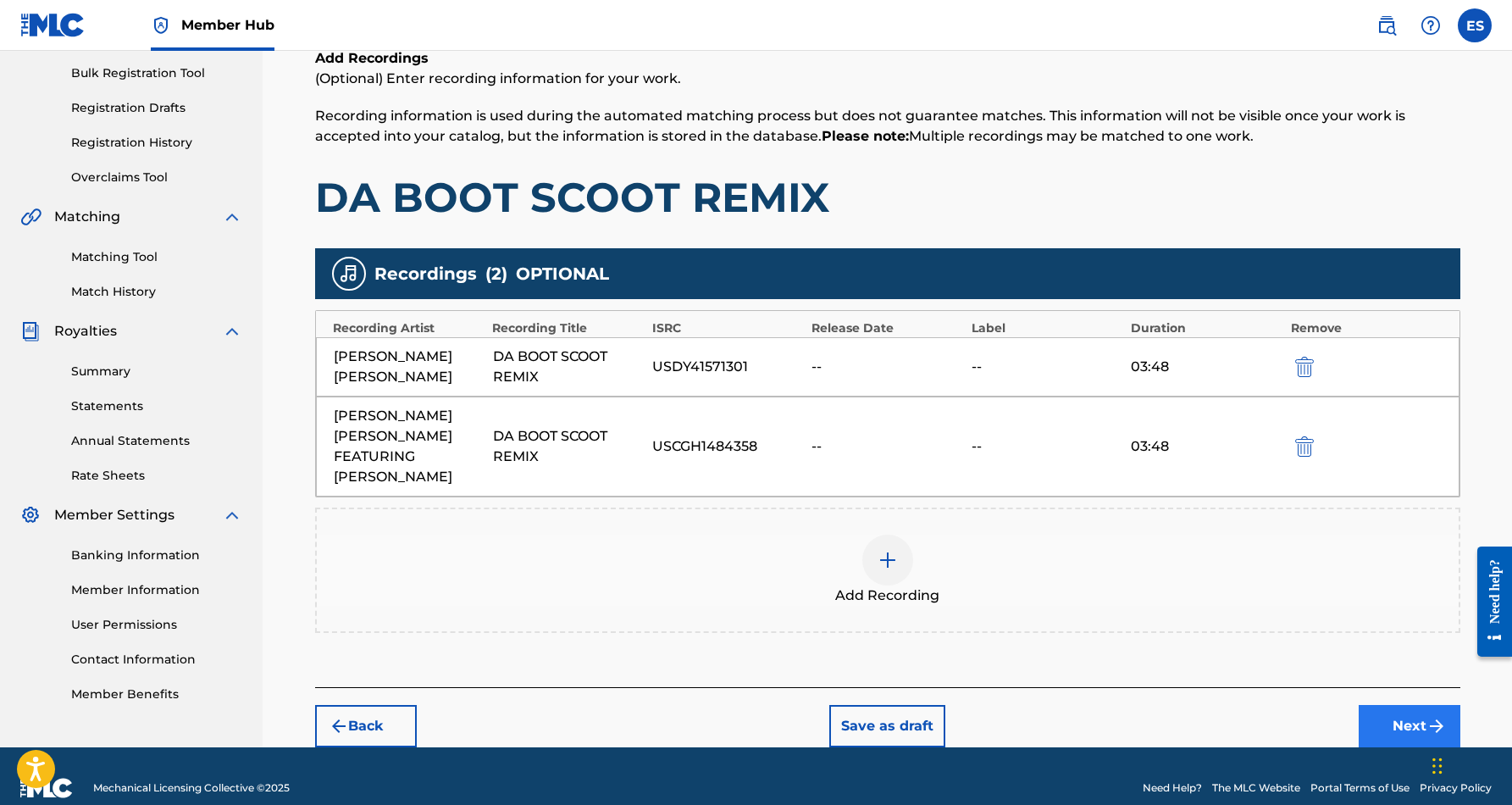
click at [1380, 705] on button "Next" at bounding box center [1409, 726] width 102 height 43
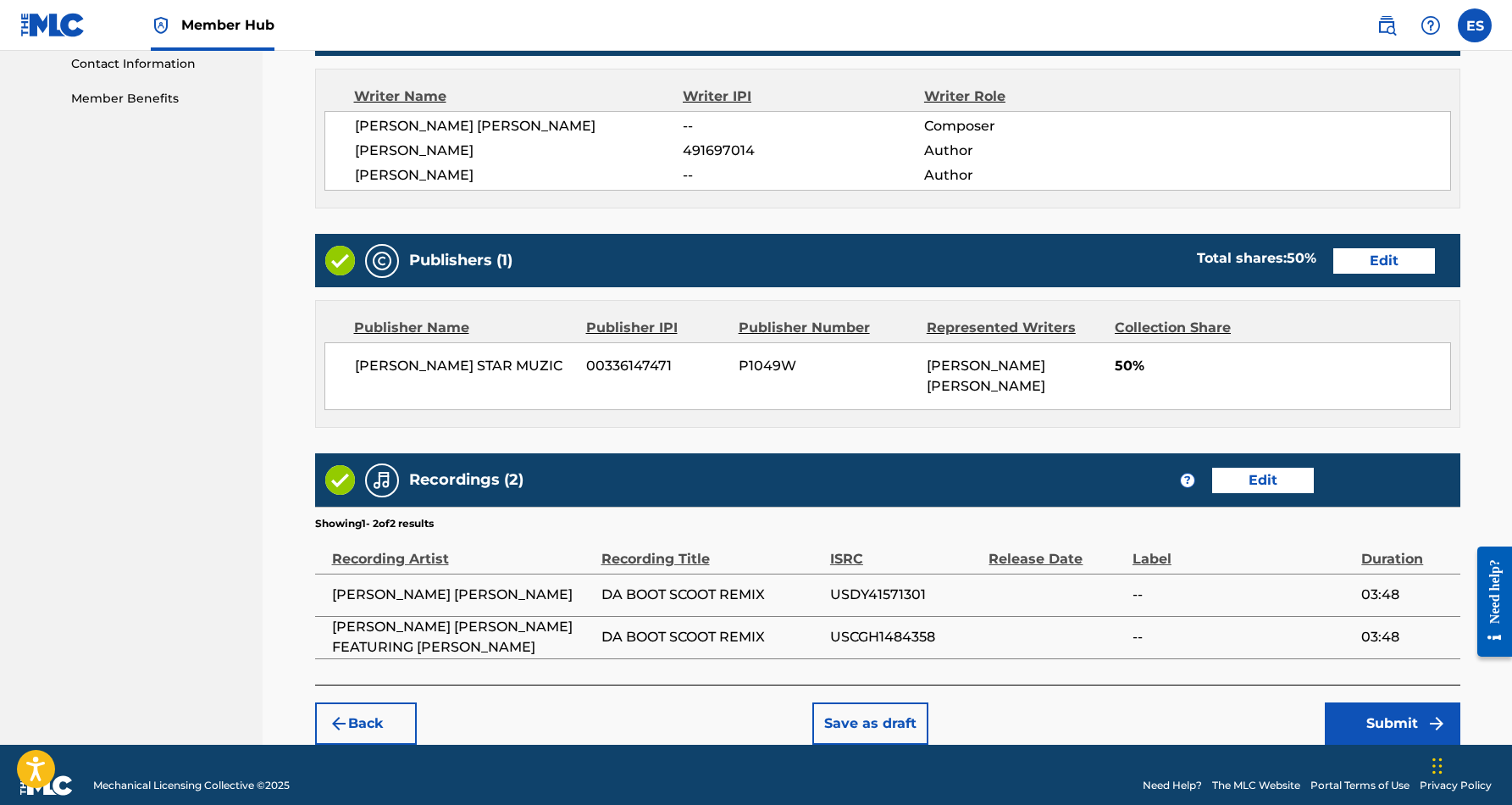
scroll to position [841, 0]
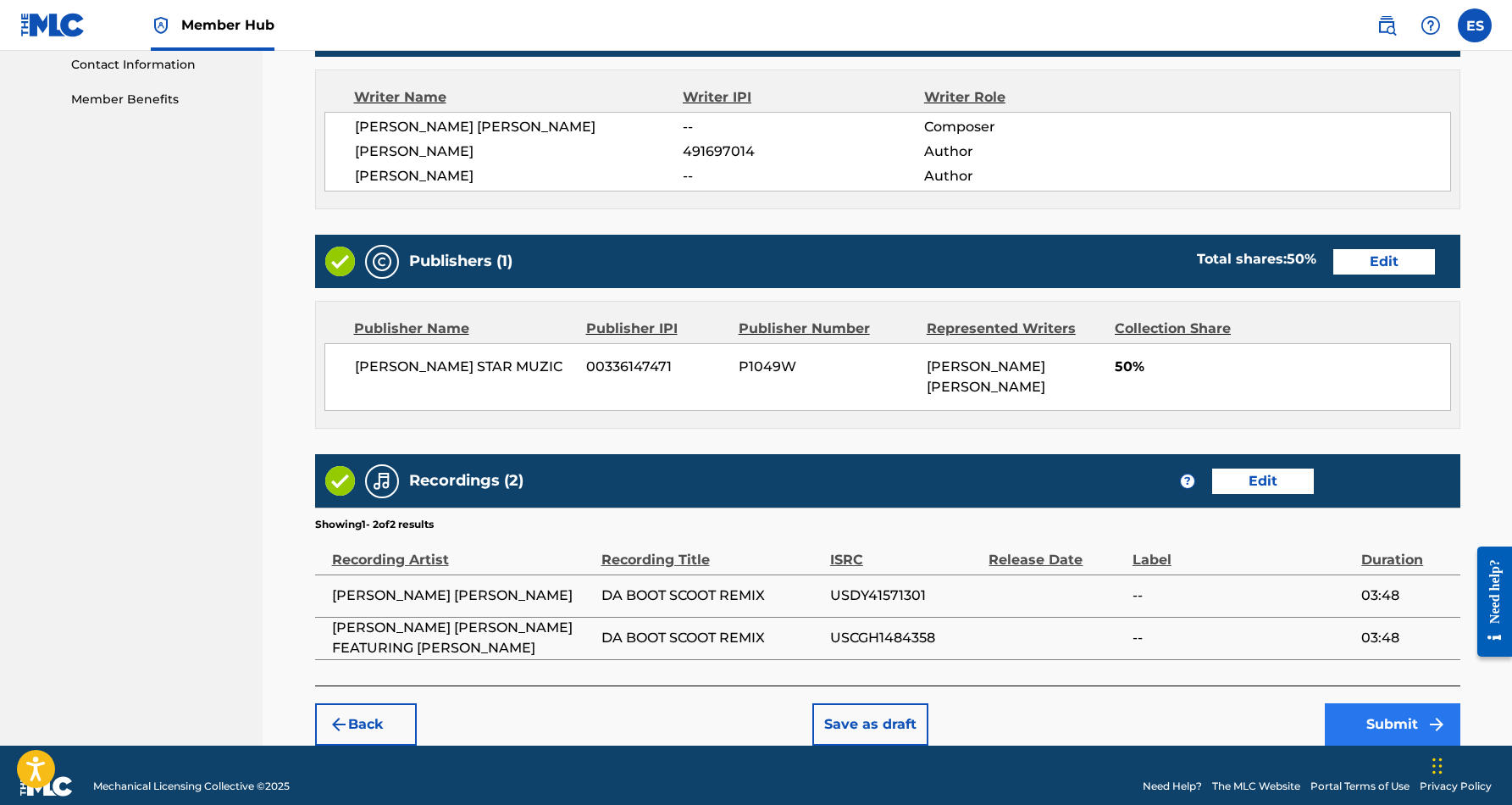
click at [1384, 703] on button "Submit" at bounding box center [1393, 724] width 136 height 43
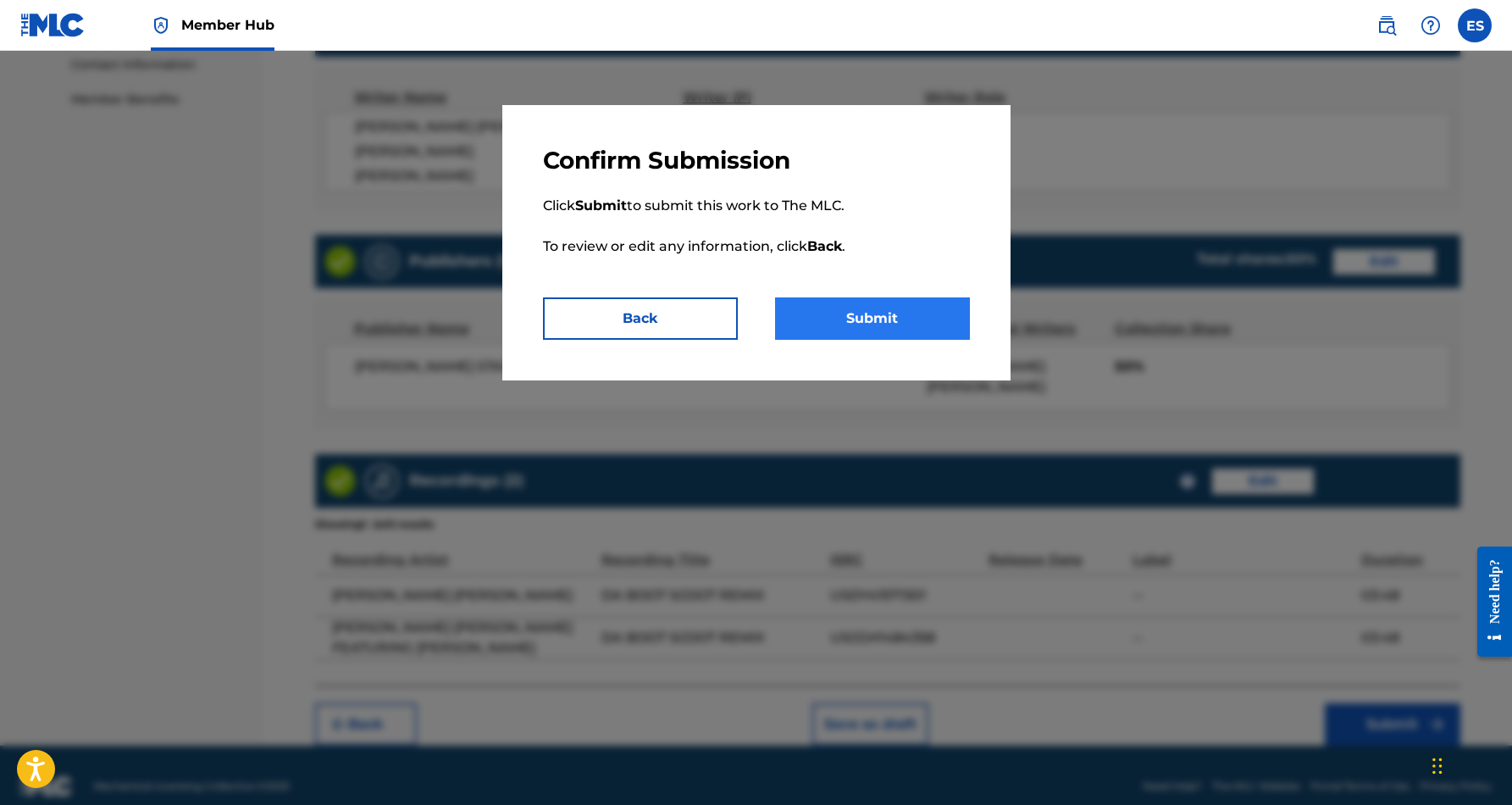
click at [915, 314] on button "Submit" at bounding box center [873, 318] width 195 height 43
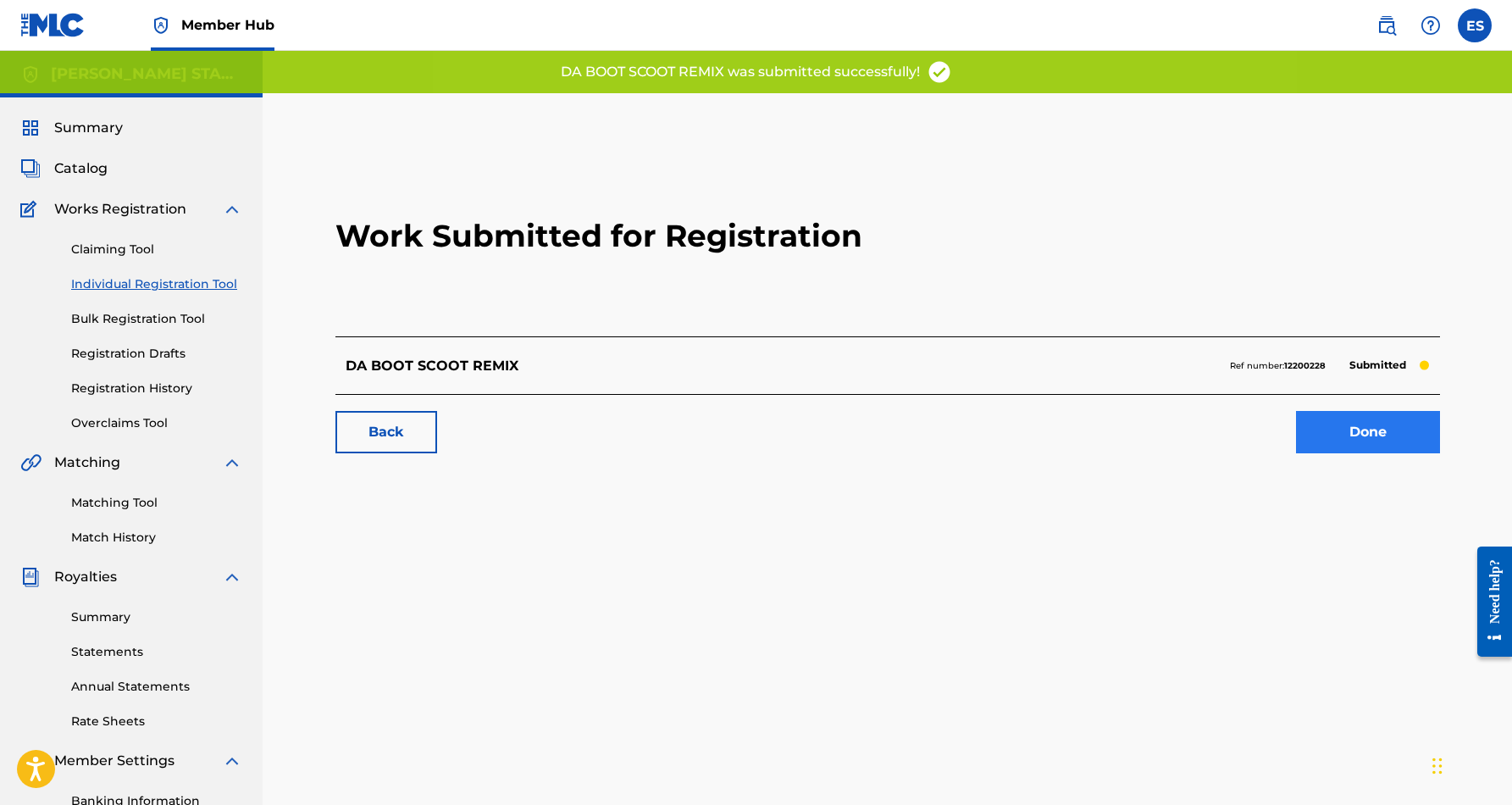
click at [1360, 420] on link "Done" at bounding box center [1367, 432] width 144 height 43
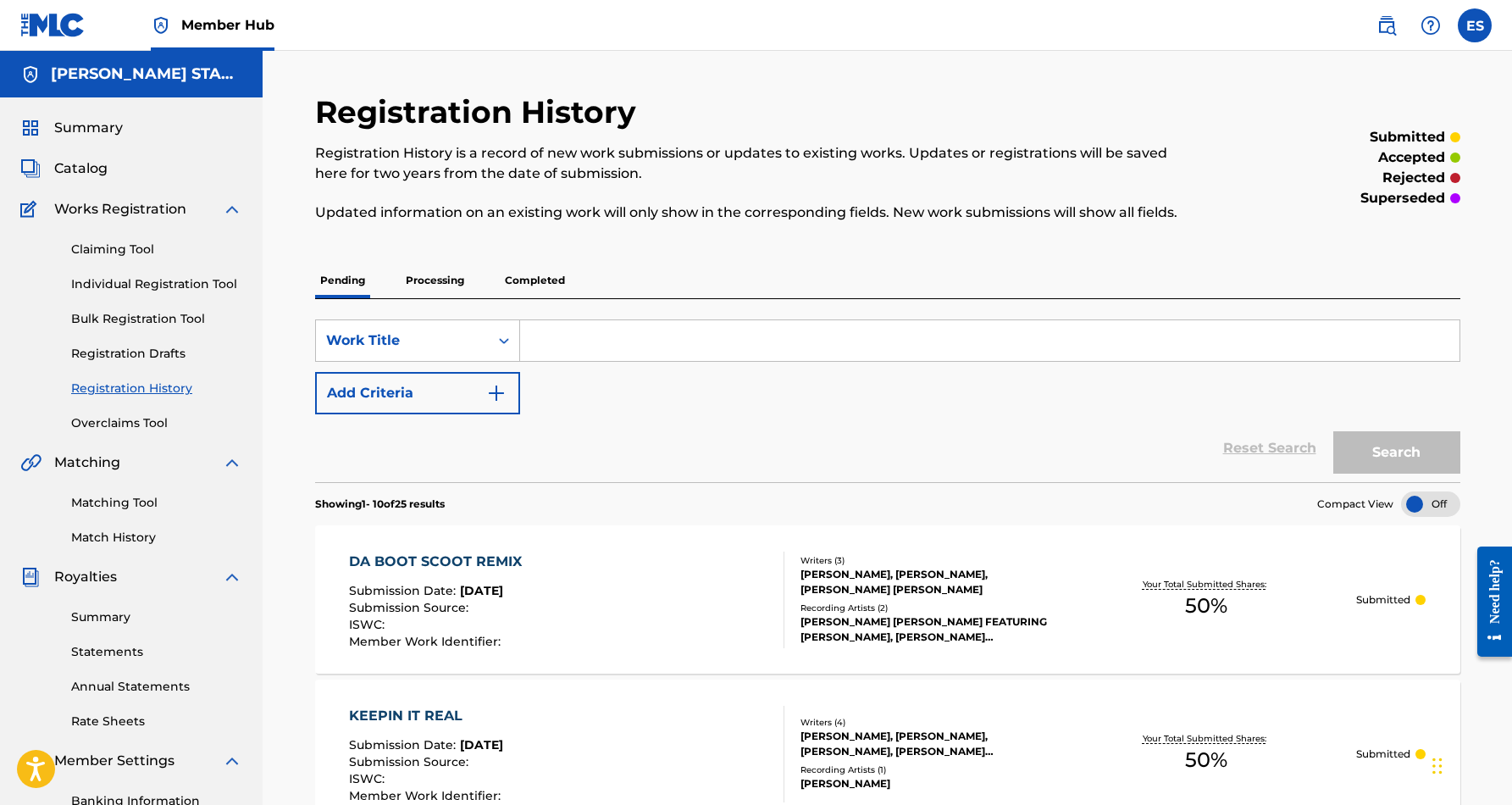
click at [429, 281] on p "Processing" at bounding box center [435, 280] width 69 height 36
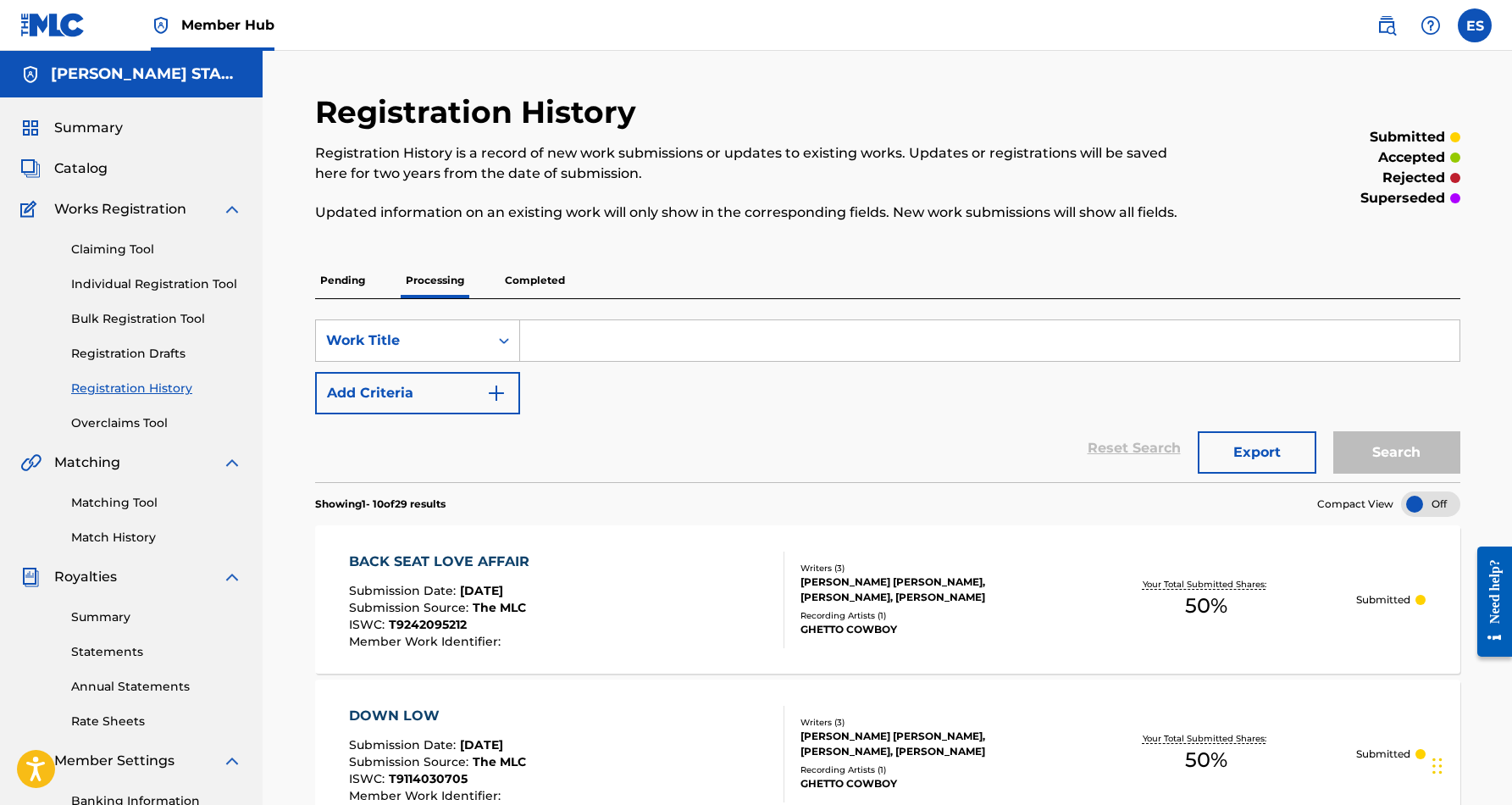
click at [537, 274] on p "Completed" at bounding box center [535, 280] width 71 height 36
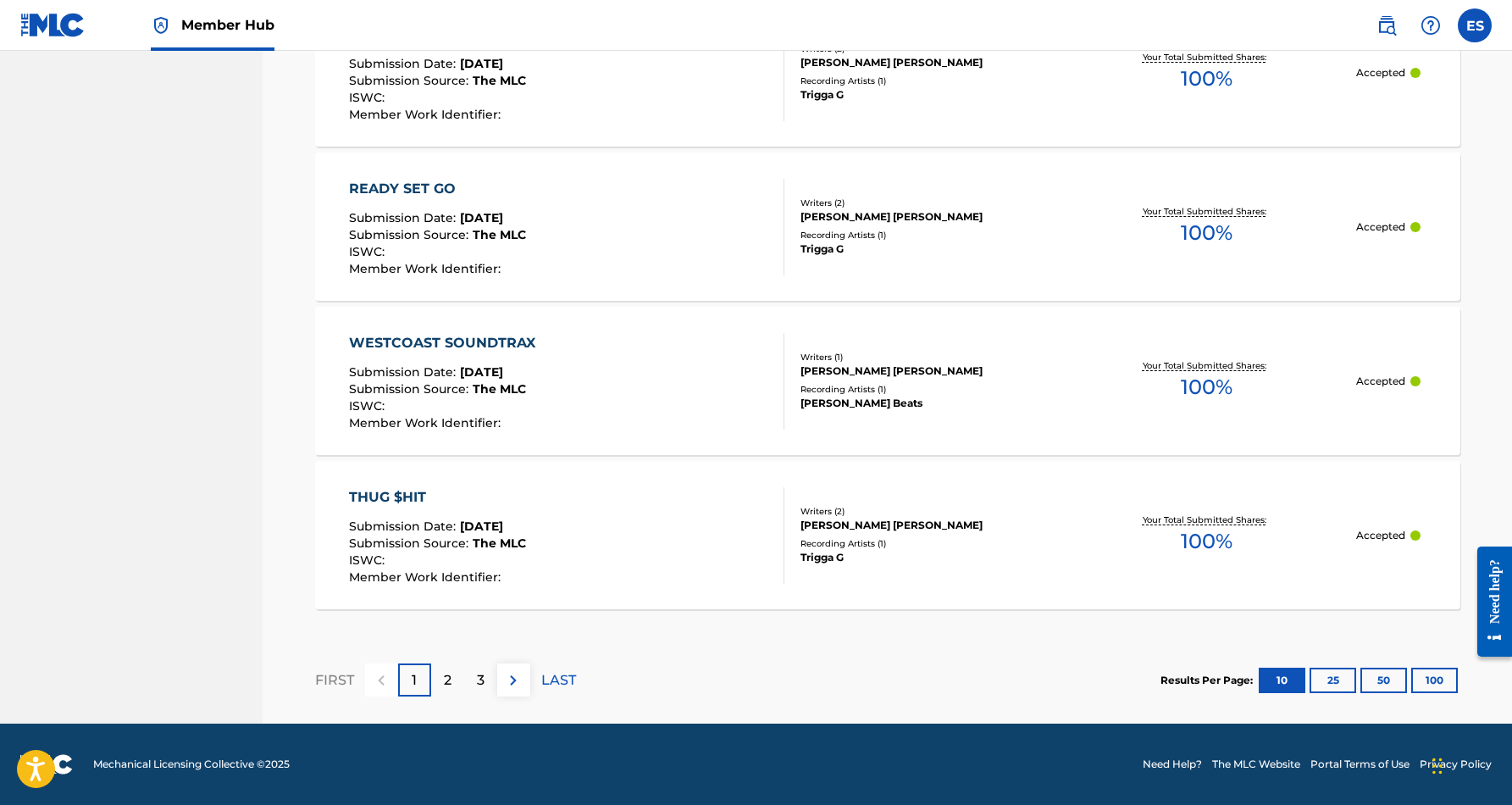
scroll to position [1521, 0]
click at [445, 689] on p "2" at bounding box center [448, 680] width 8 height 20
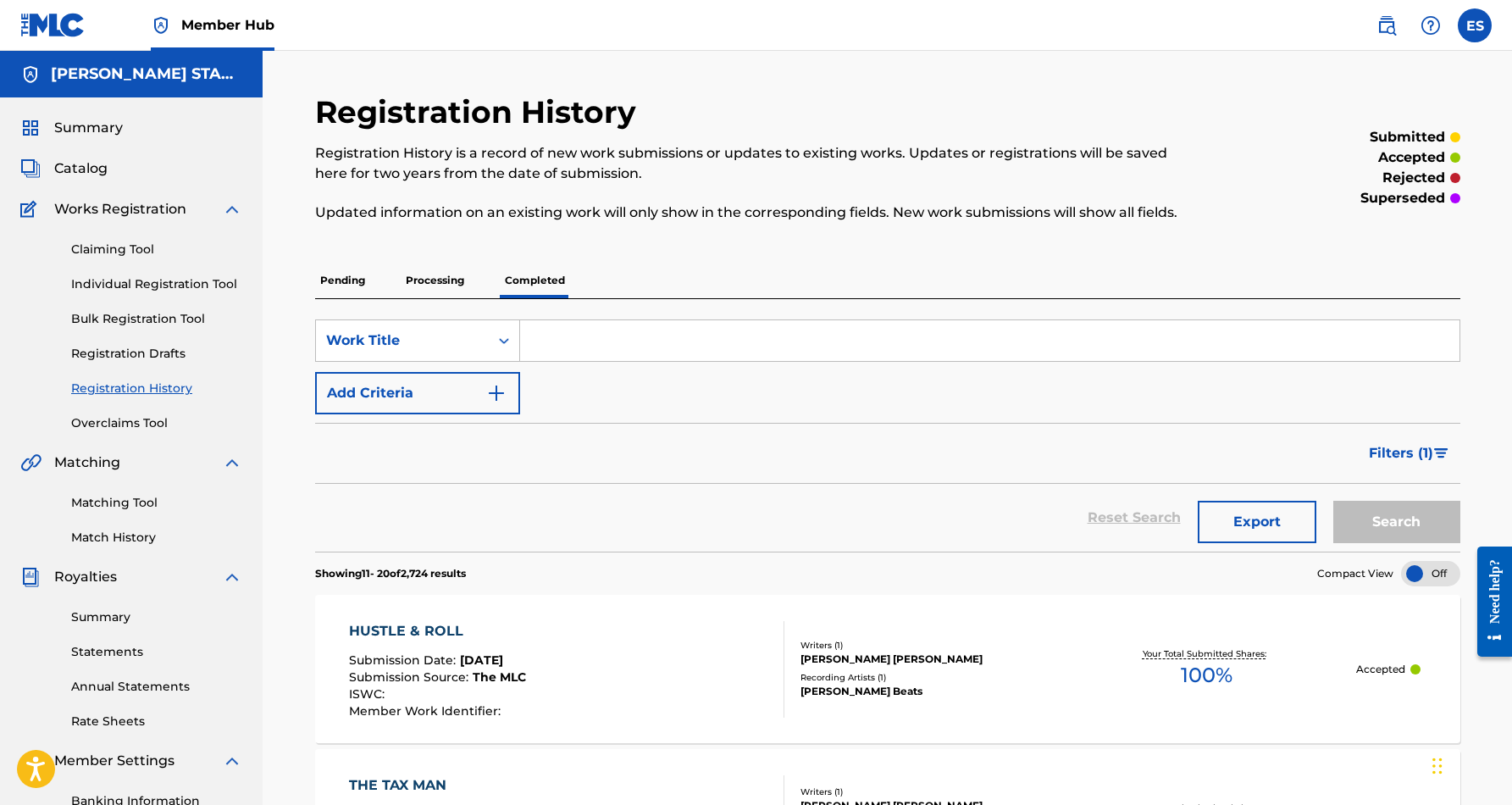
scroll to position [0, 0]
click at [435, 274] on p "Processing" at bounding box center [435, 280] width 69 height 36
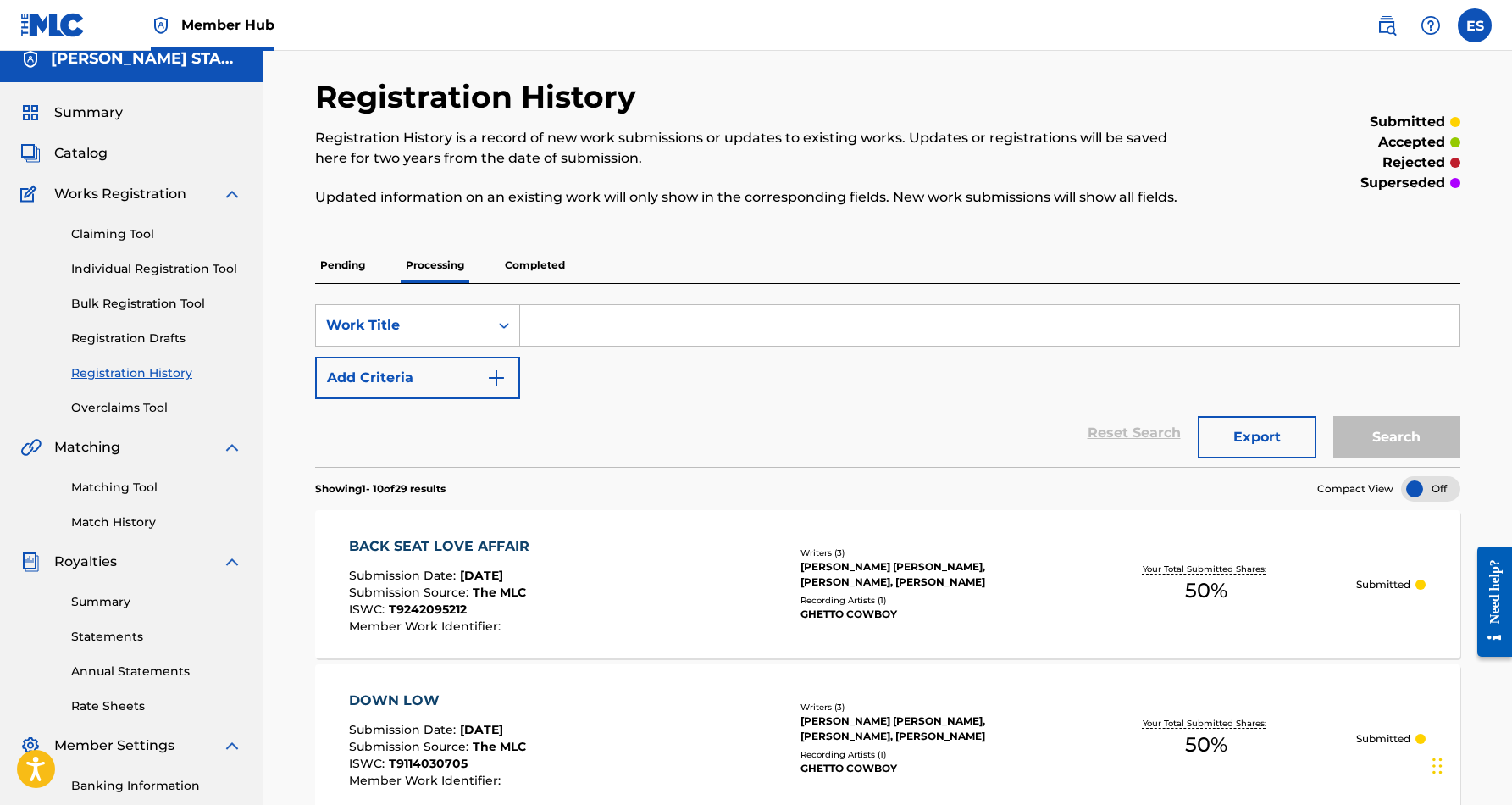
scroll to position [3, 0]
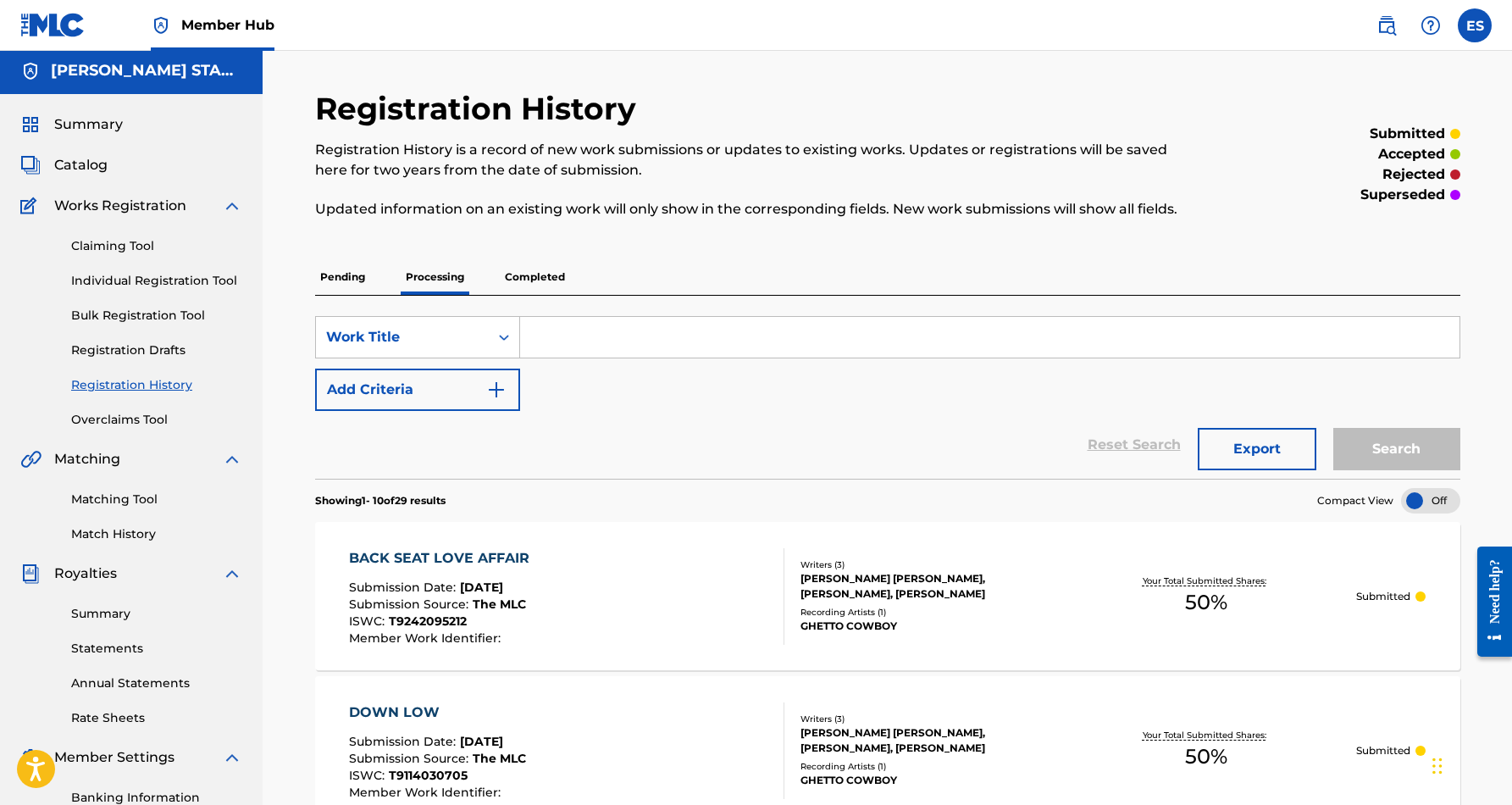
click at [350, 275] on p "Pending" at bounding box center [342, 277] width 55 height 36
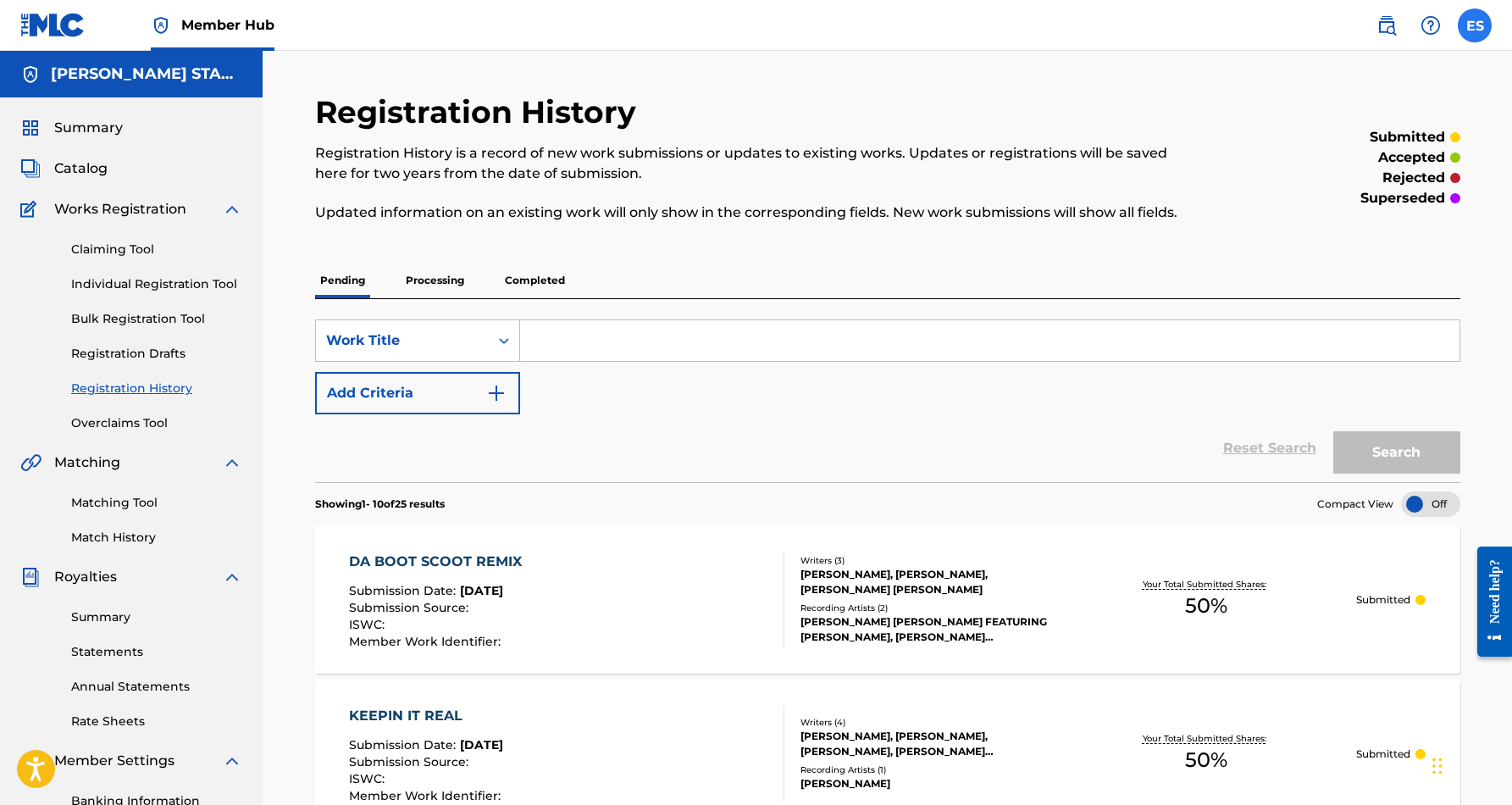
click at [1478, 20] on label at bounding box center [1475, 25] width 34 height 34
click at [1475, 25] on input "ES [PERSON_NAME] [EMAIL_ADDRESS][DOMAIN_NAME] Notification Preferences Profile …" at bounding box center [1475, 25] width 0 height 0
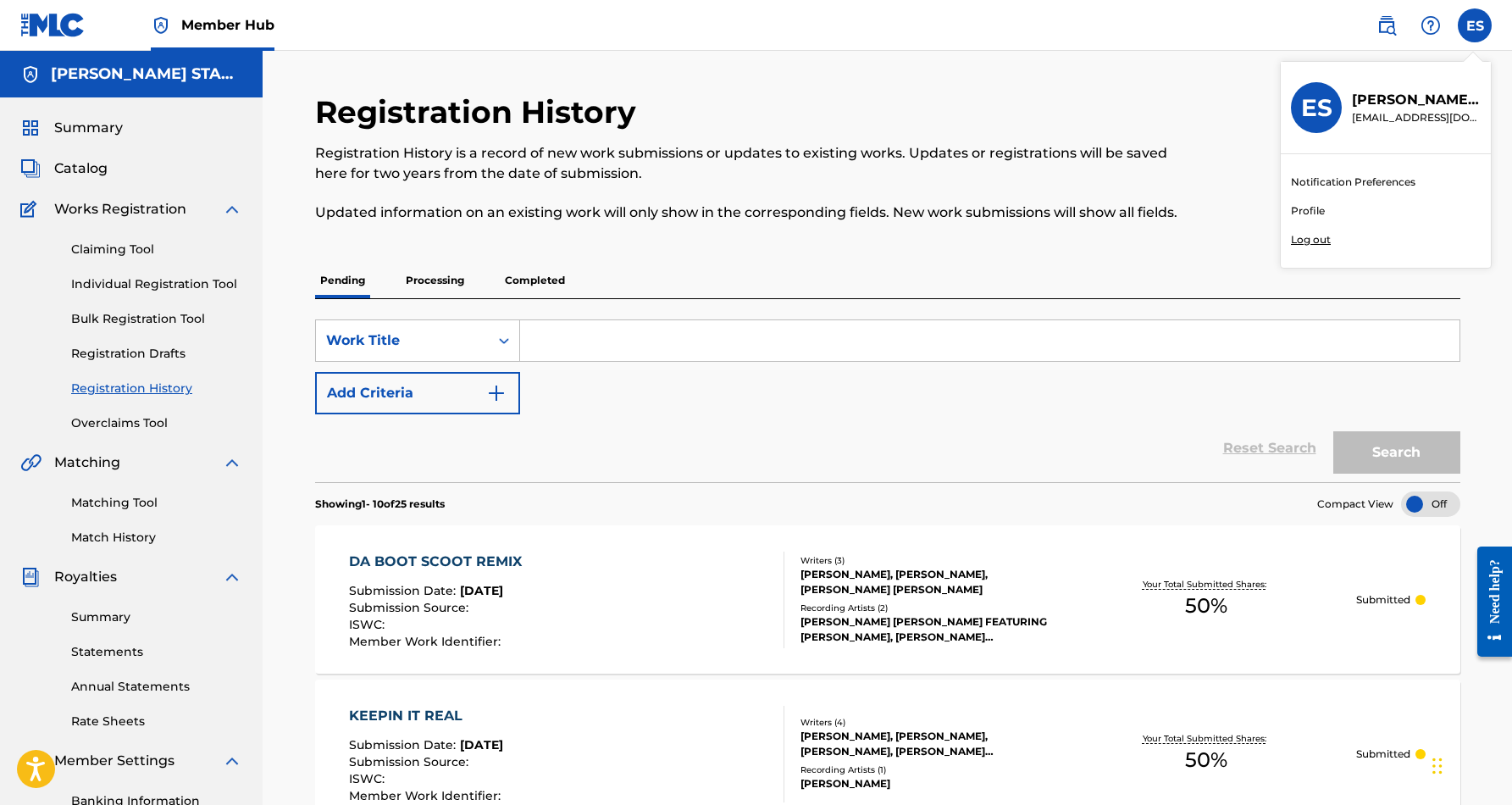
click at [1317, 244] on p "Log out" at bounding box center [1311, 240] width 40 height 16
click at [1475, 25] on input "ES [PERSON_NAME] [EMAIL_ADDRESS][DOMAIN_NAME] Notification Preferences Profile …" at bounding box center [1475, 25] width 0 height 0
